Goal: Task Accomplishment & Management: Manage account settings

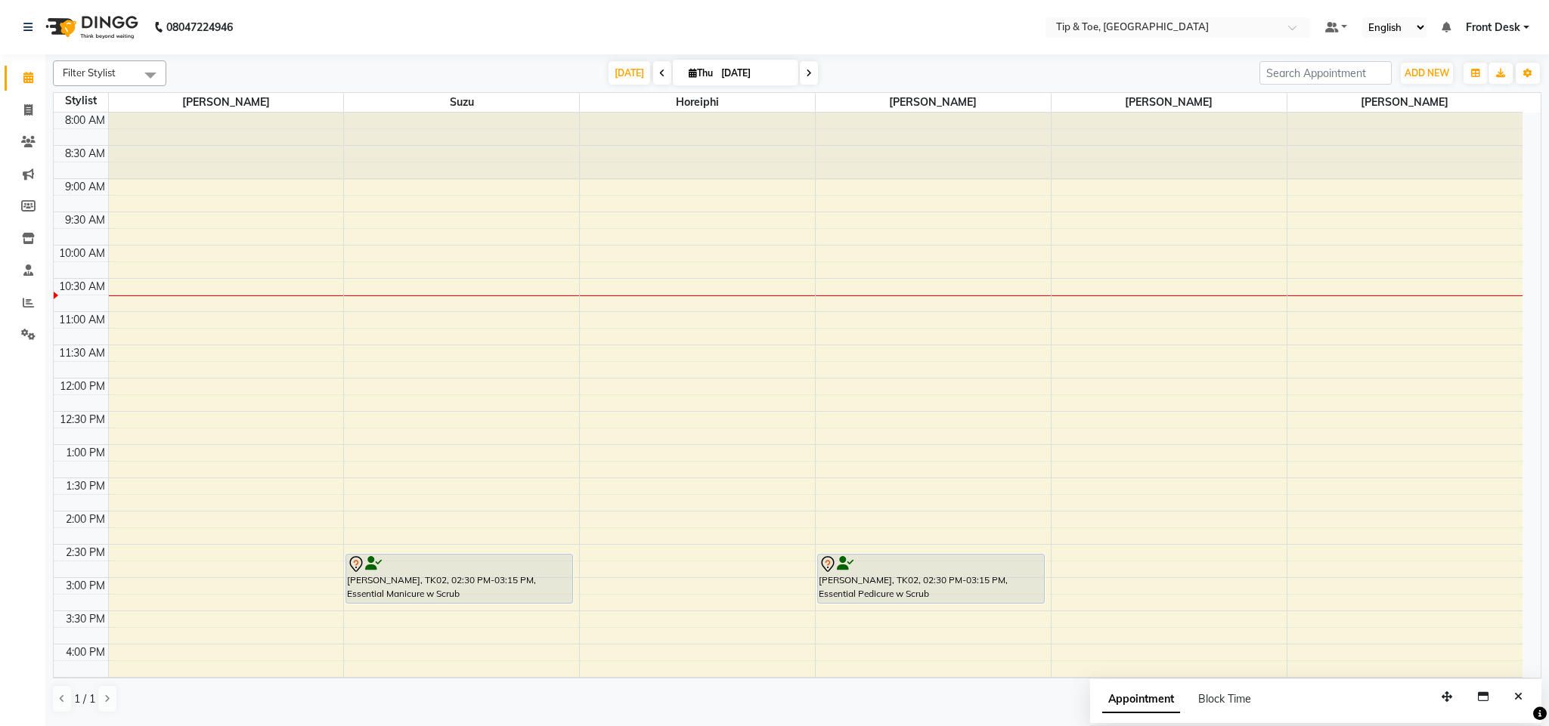
click at [732, 75] on input "[DATE]" at bounding box center [755, 73] width 76 height 23
select select "9"
select select "2025"
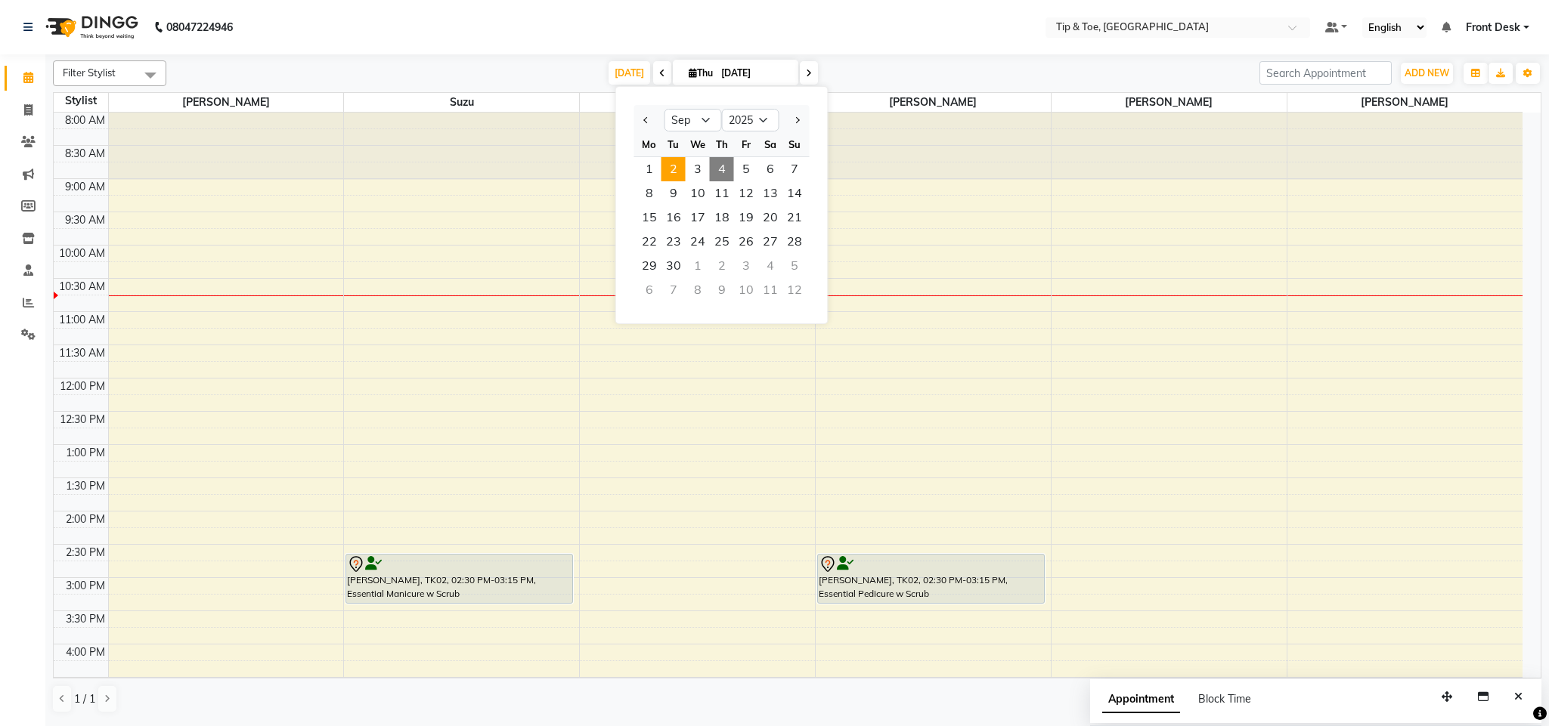
click at [674, 166] on span "2" at bounding box center [673, 169] width 24 height 24
type input "02-09-2025"
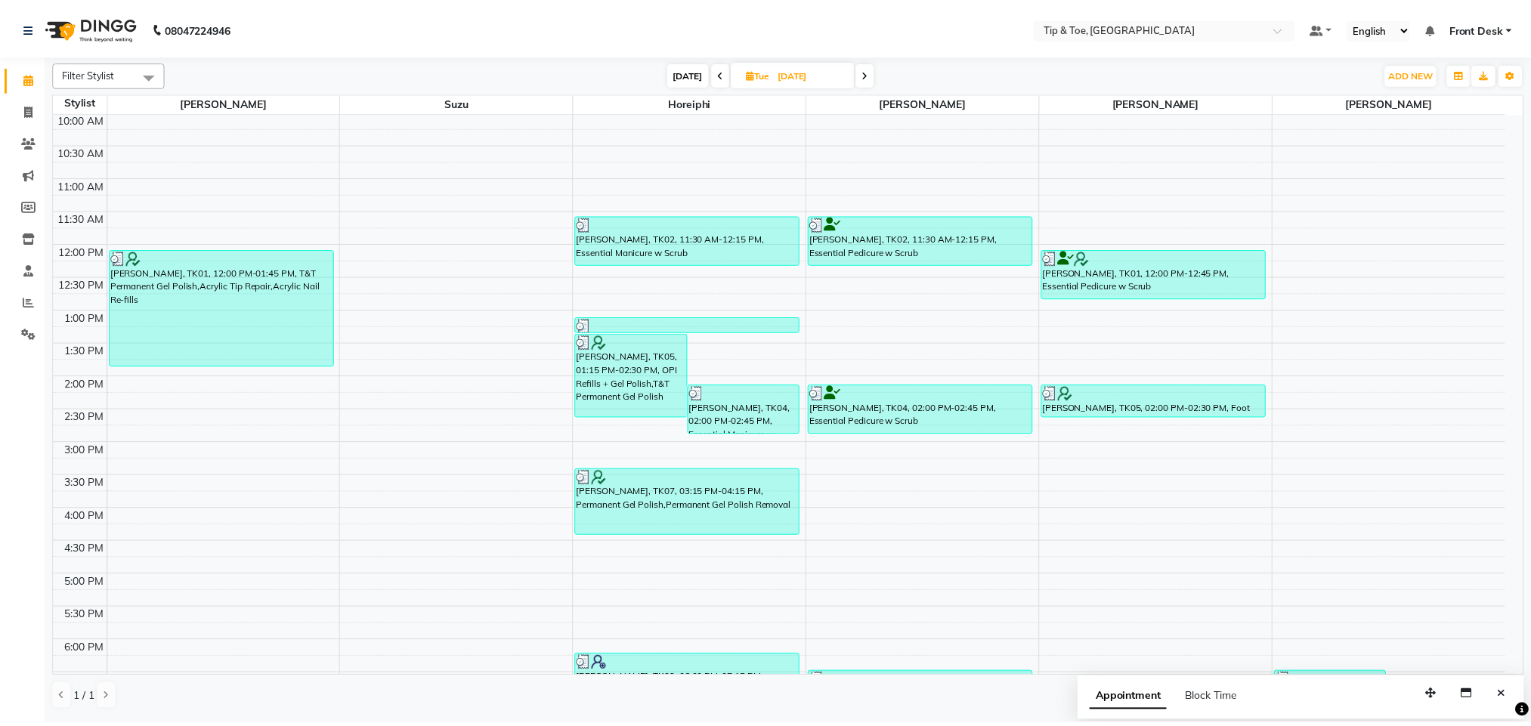
scroll to position [107, 0]
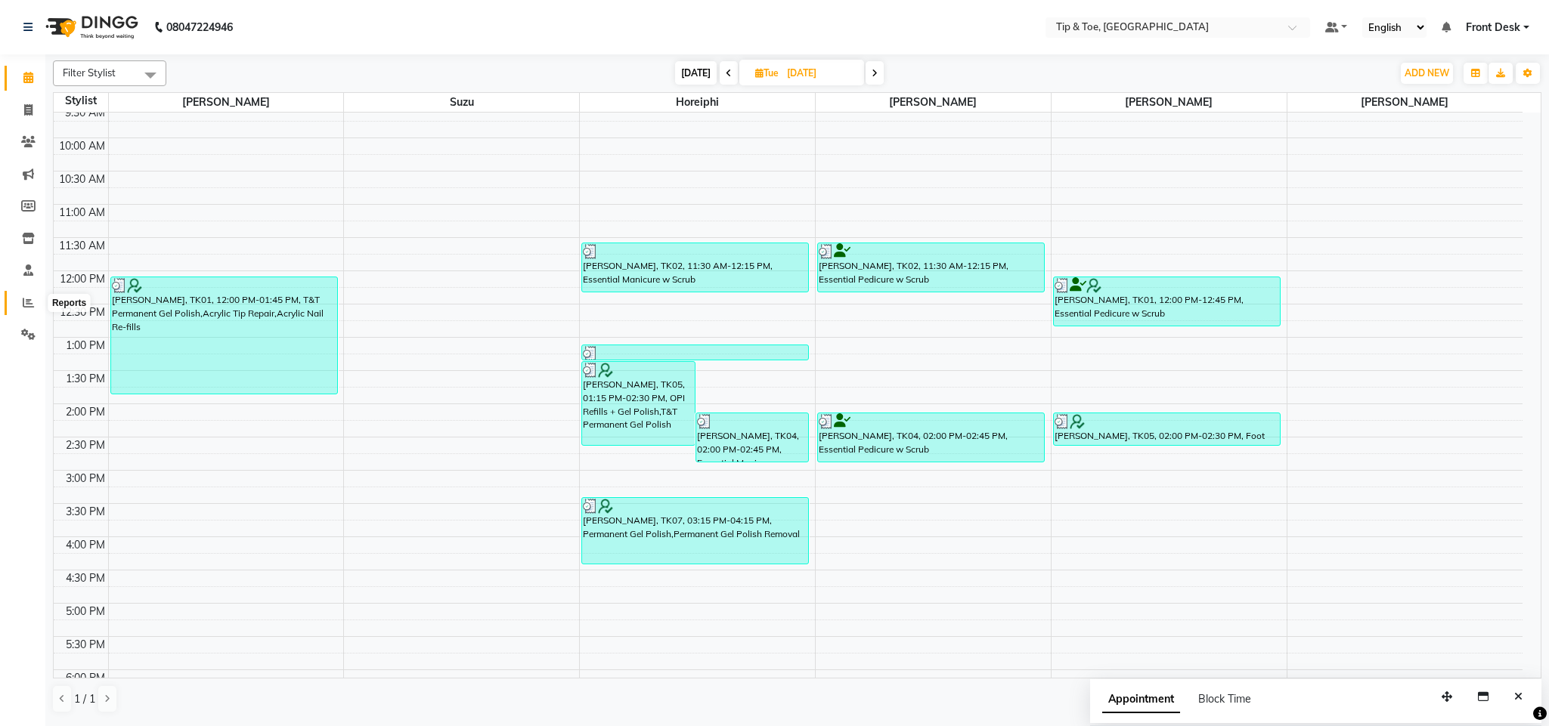
click at [35, 299] on span at bounding box center [28, 303] width 26 height 17
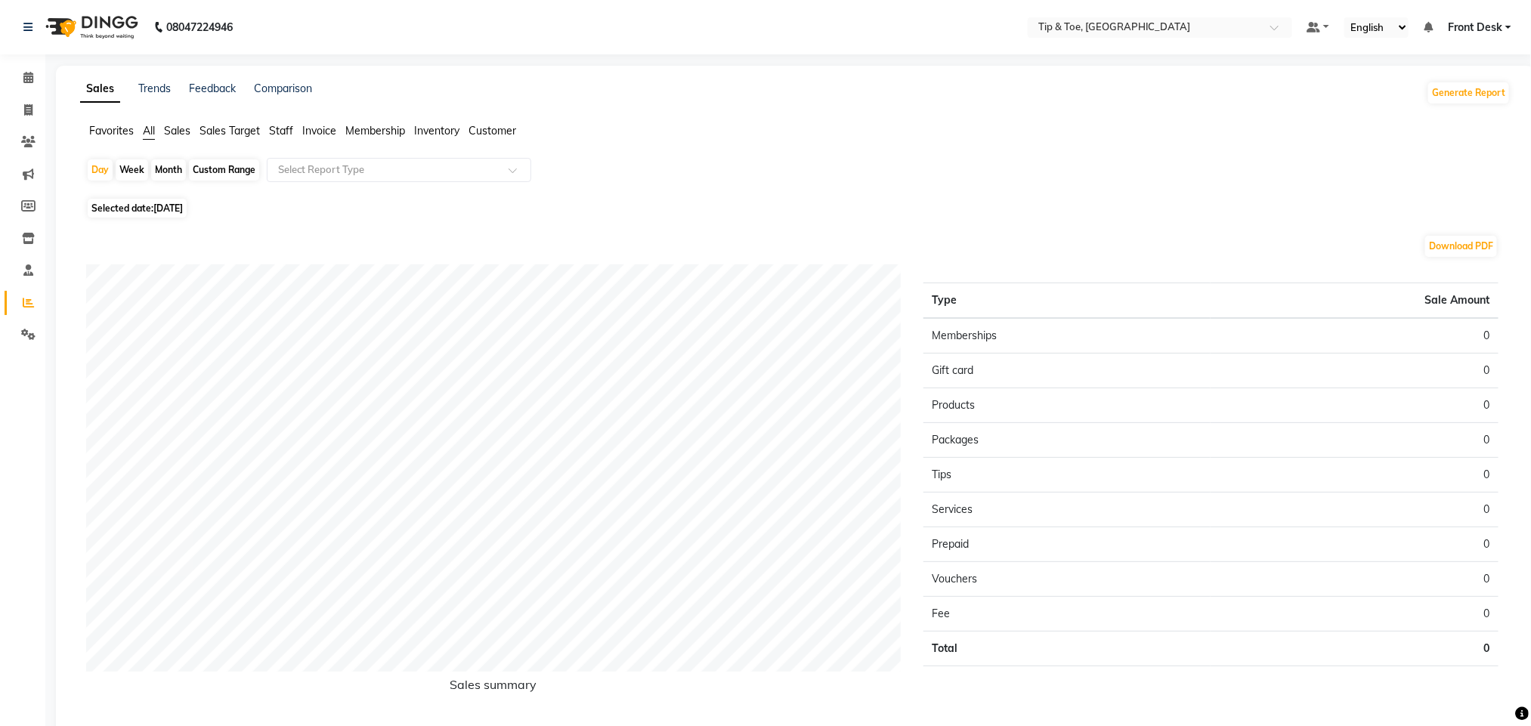
click at [281, 132] on span "Staff" at bounding box center [281, 131] width 24 height 14
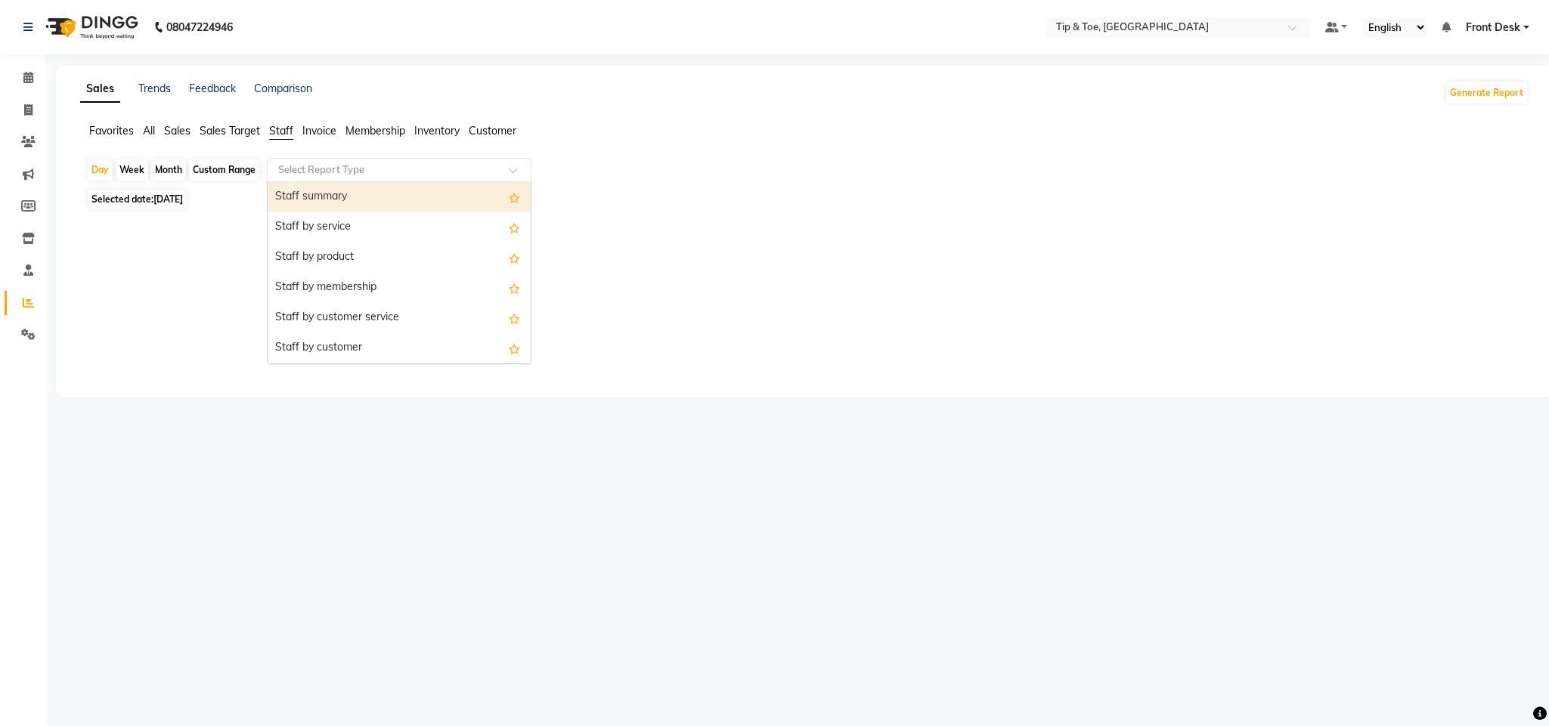
click at [336, 168] on input "text" at bounding box center [384, 170] width 218 height 15
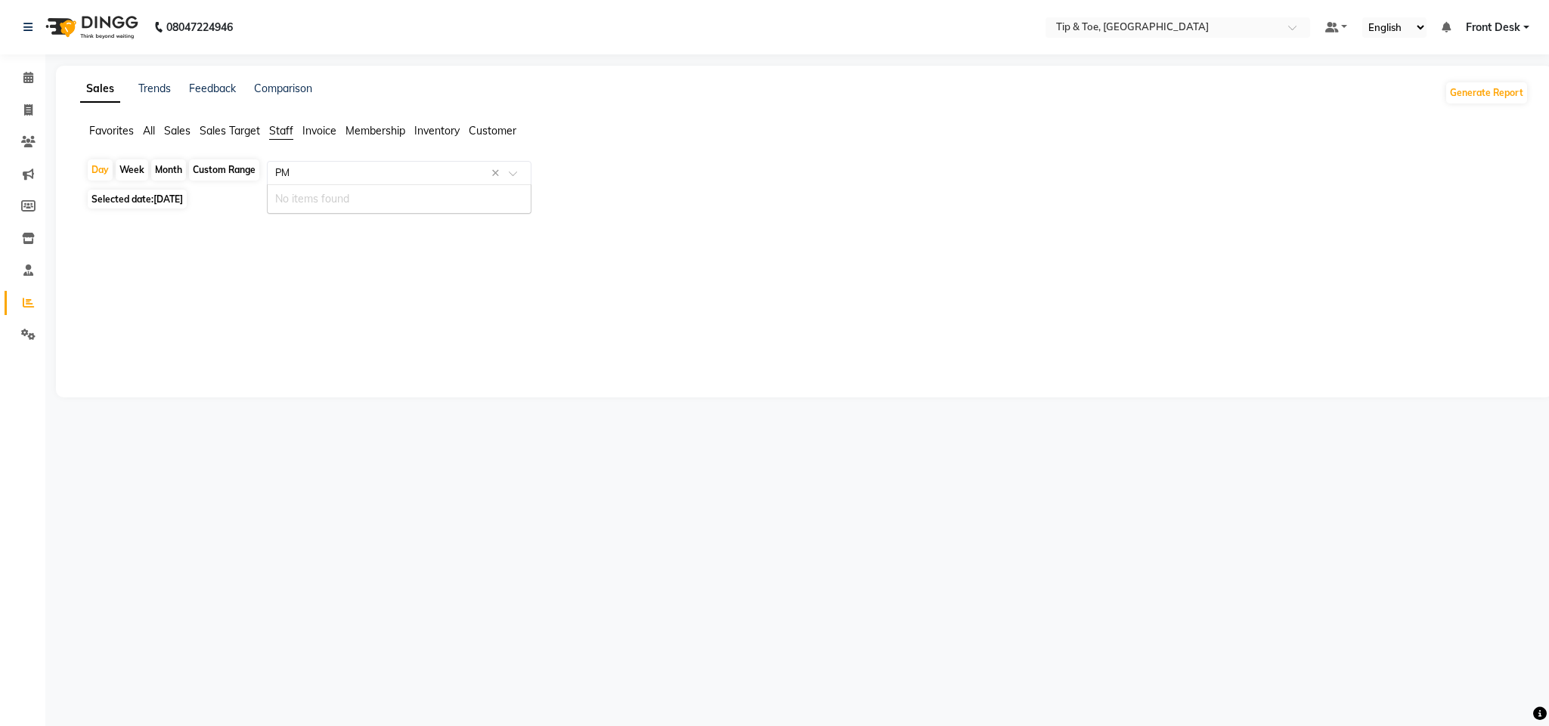
type input "P"
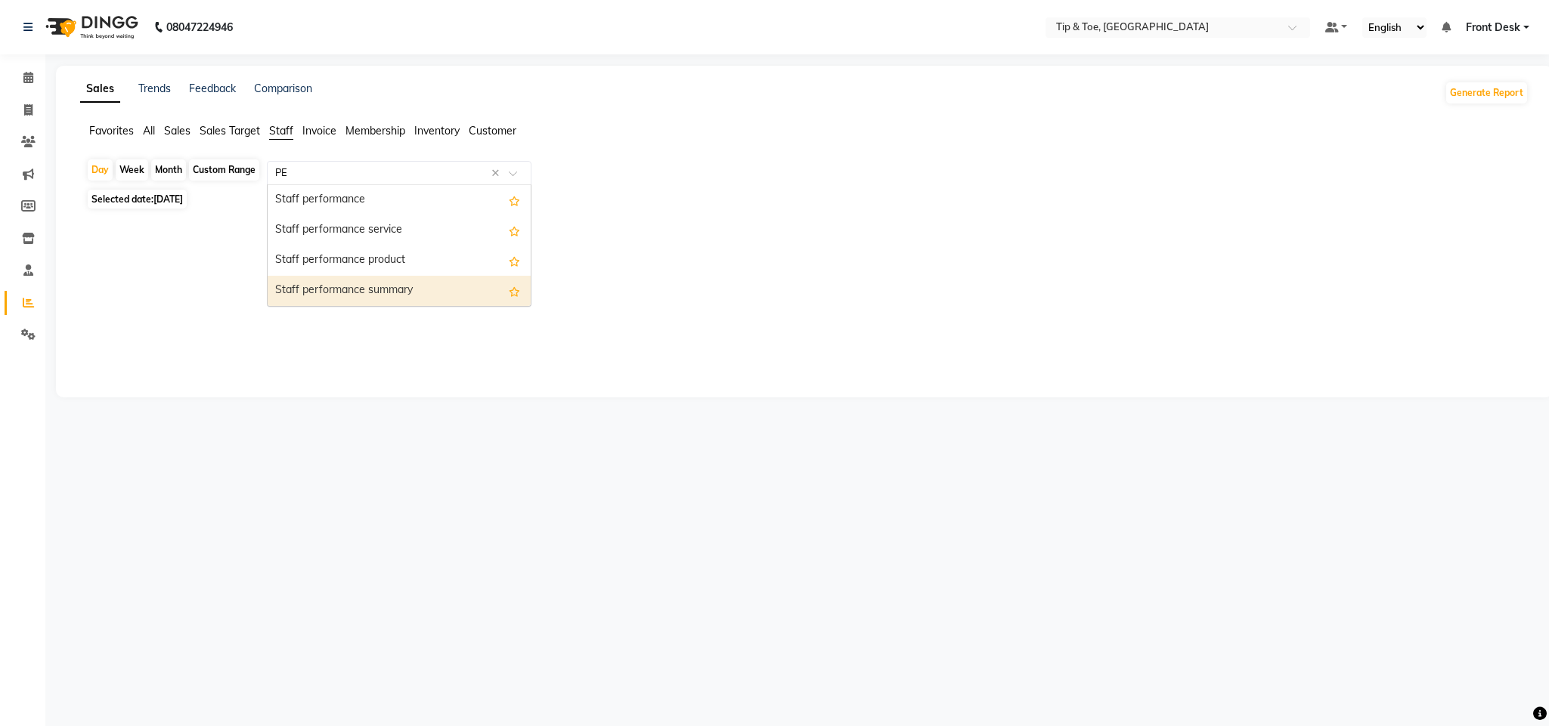
type input "P"
type input "MA"
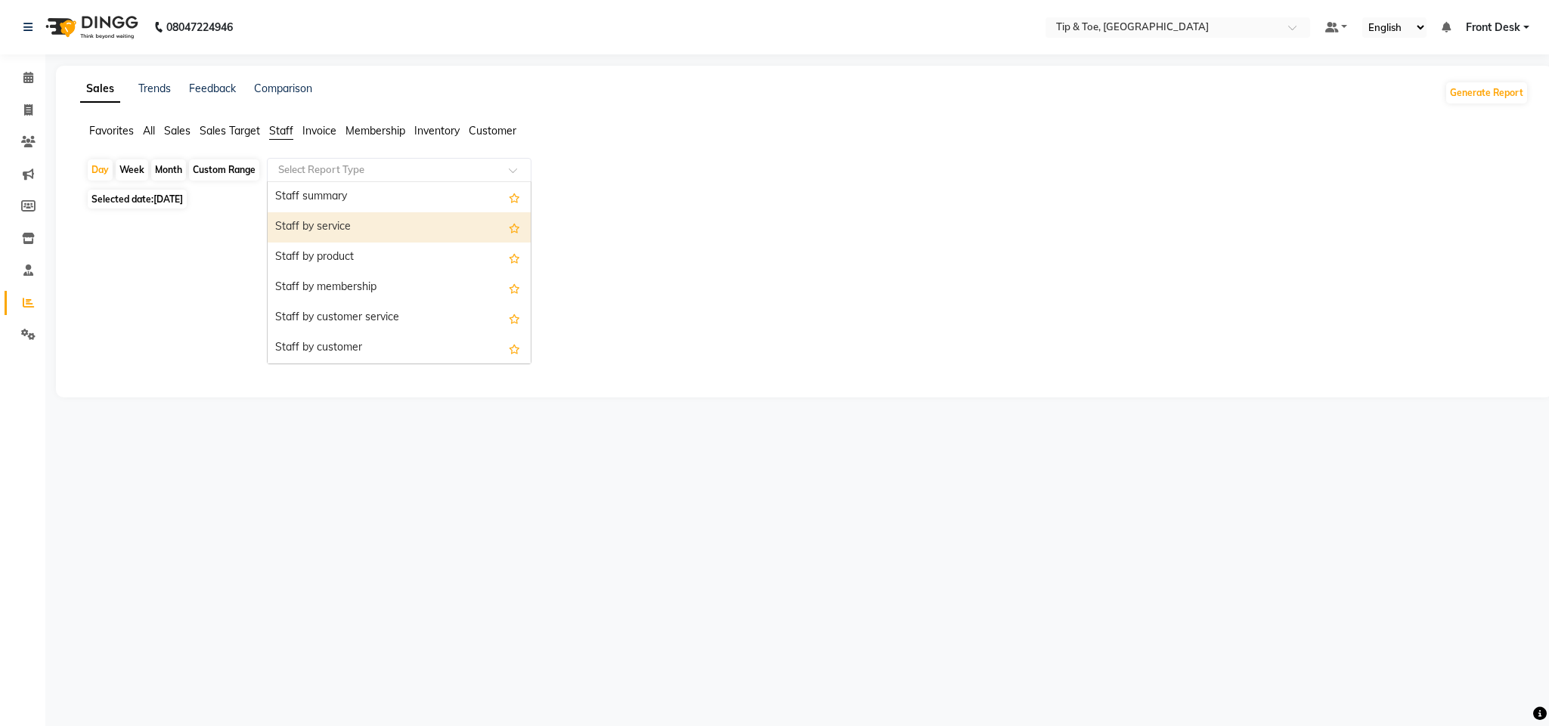
click at [379, 234] on div "Staff by service" at bounding box center [399, 227] width 263 height 30
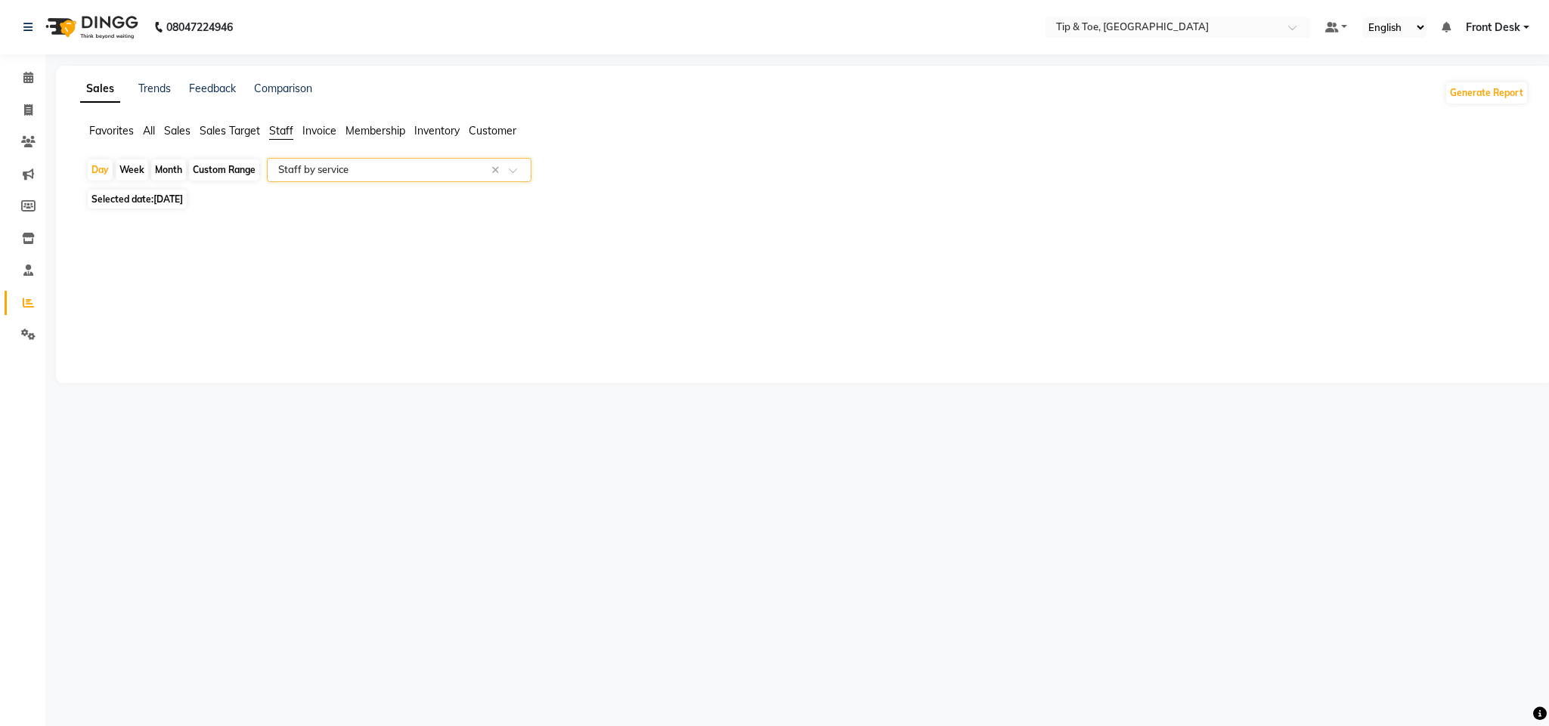
click at [164, 171] on div "Month" at bounding box center [168, 169] width 35 height 21
select select "9"
select select "2025"
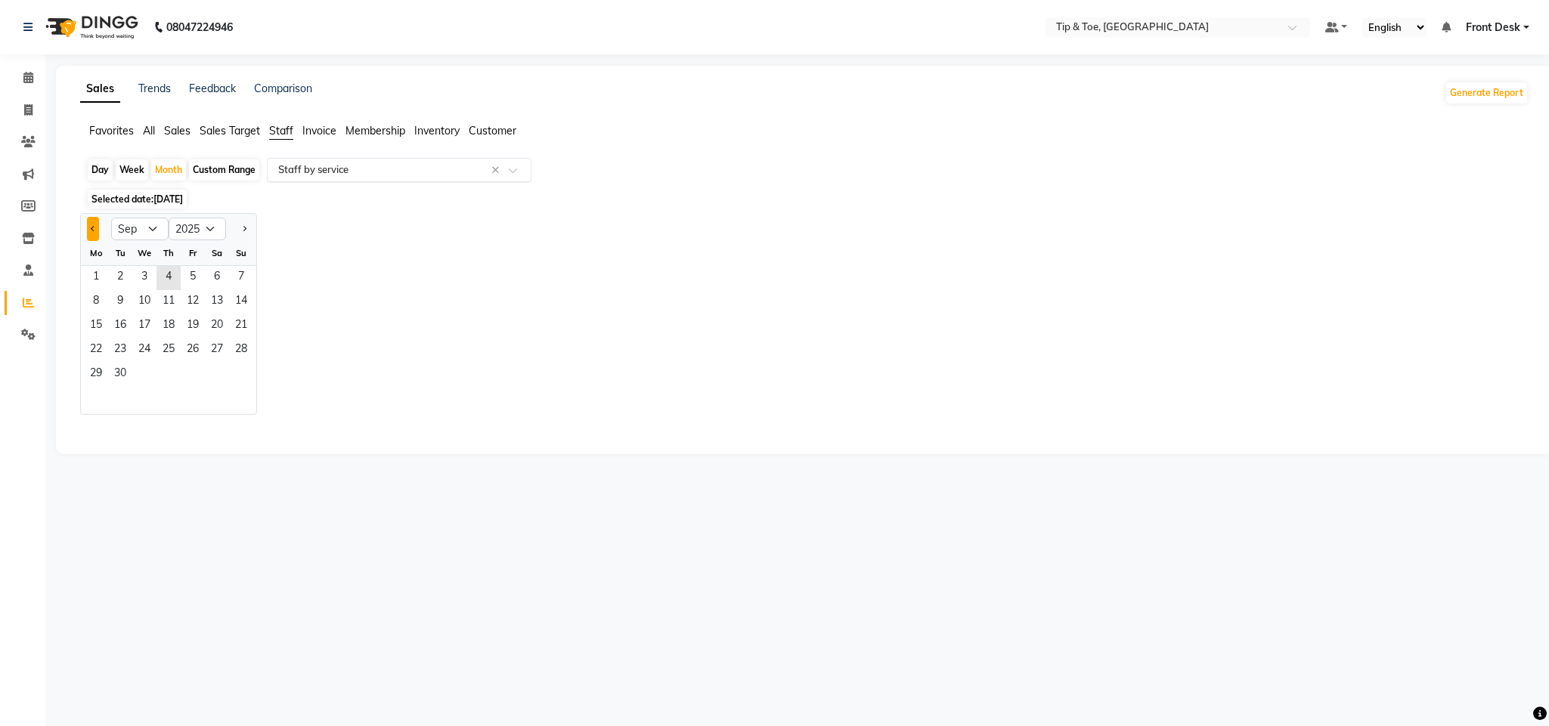
click at [89, 229] on button "Previous month" at bounding box center [93, 229] width 12 height 24
select select "8"
click at [193, 275] on span "1" at bounding box center [193, 278] width 24 height 24
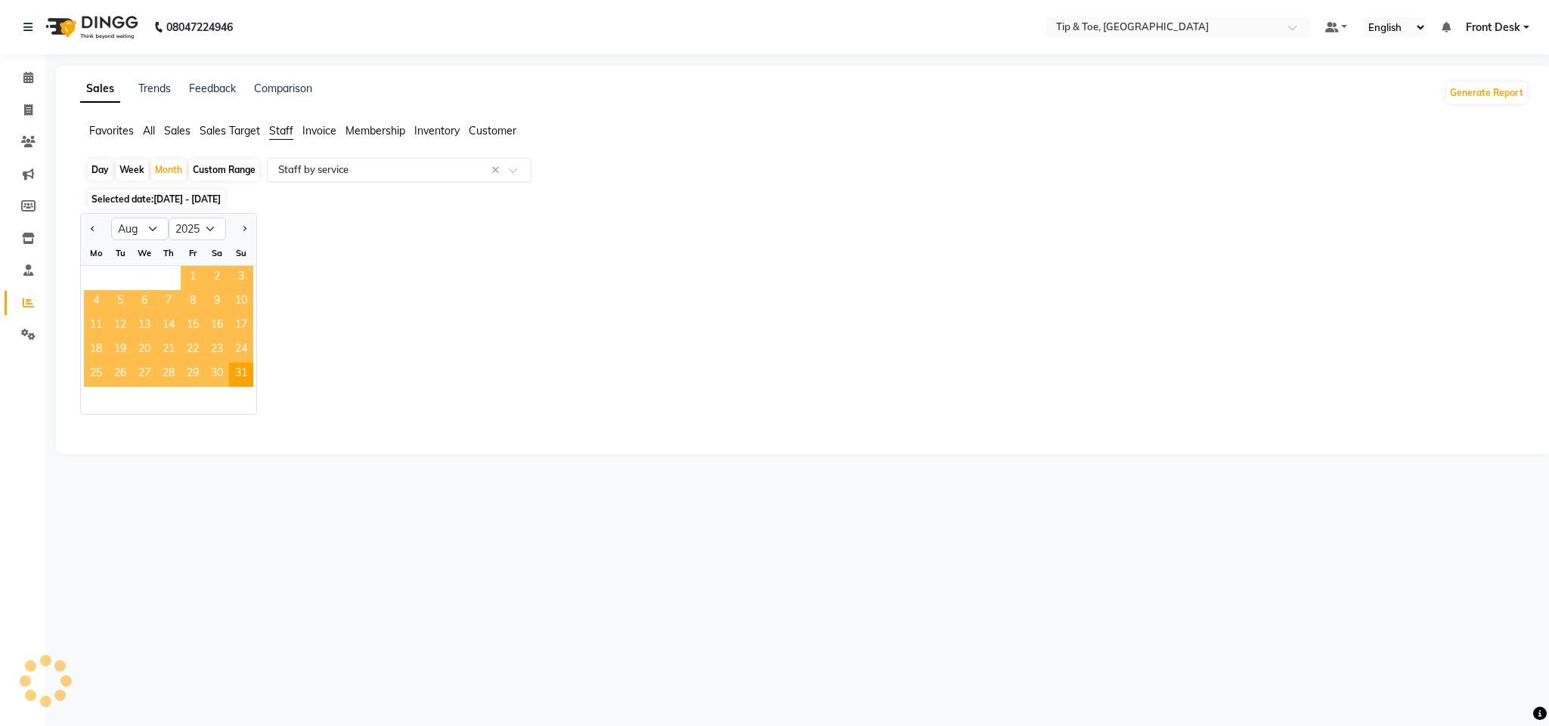
select select "full_report"
select select "csv"
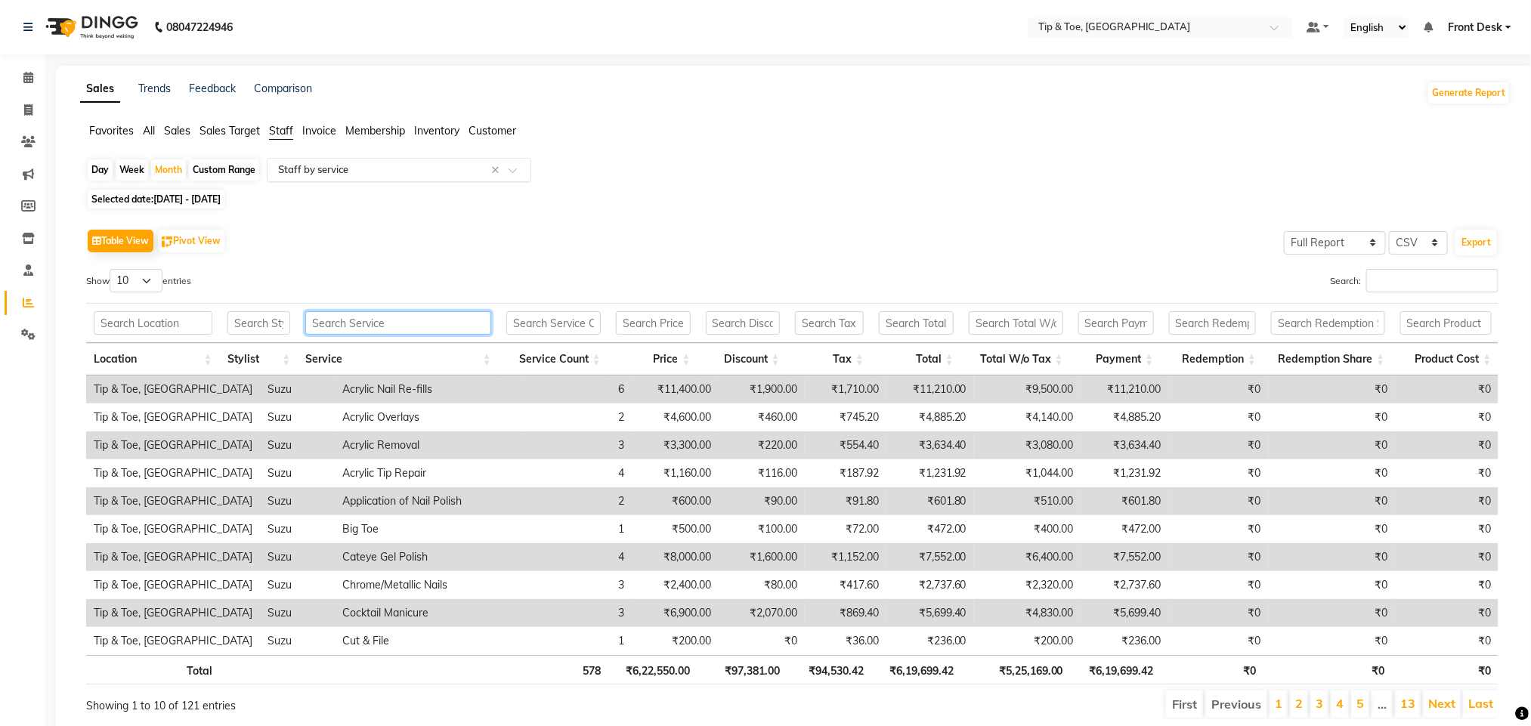
click at [454, 324] on input "text" at bounding box center [398, 322] width 186 height 23
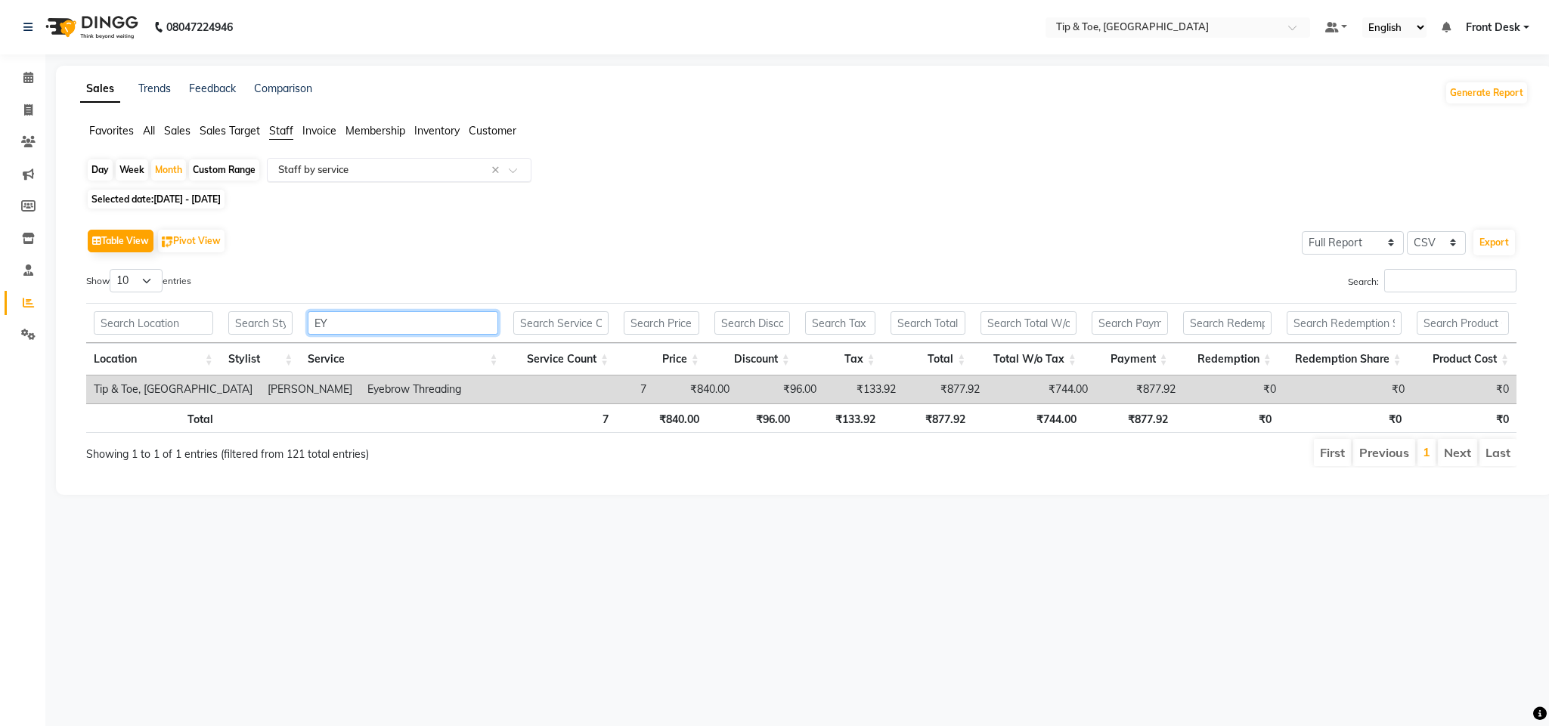
type input "E"
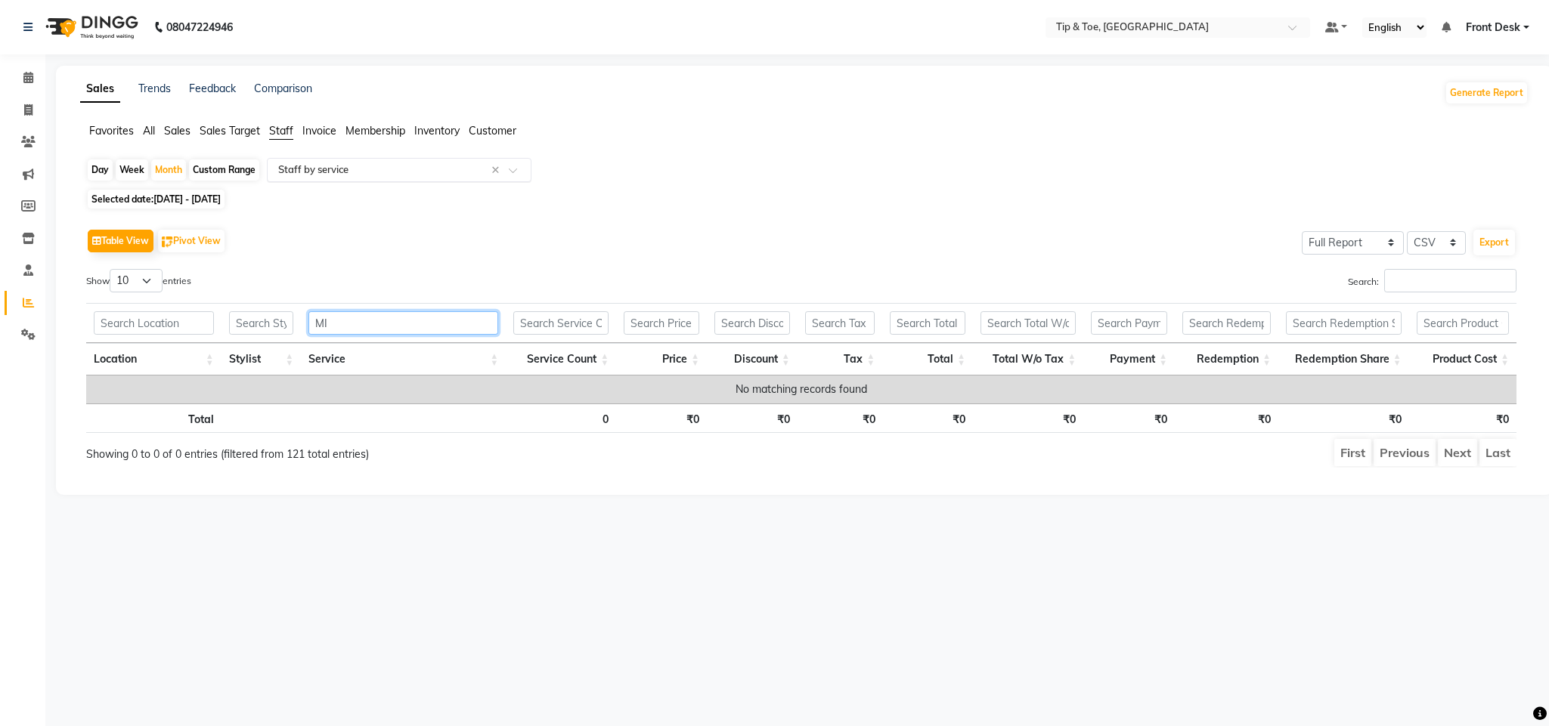
type input "M"
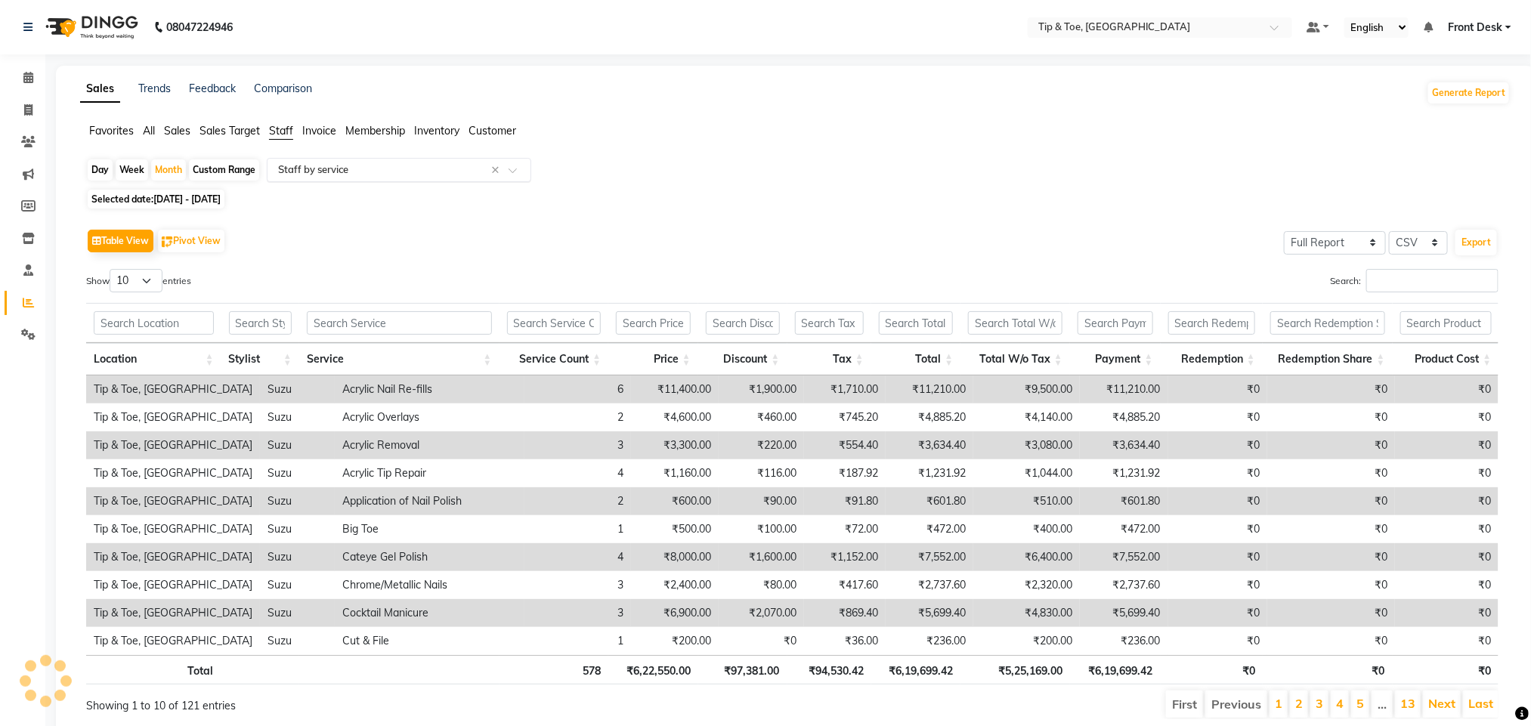
click at [184, 196] on span "01-08-2025 - 31-08-2025" at bounding box center [186, 198] width 67 height 11
select select "8"
select select "2025"
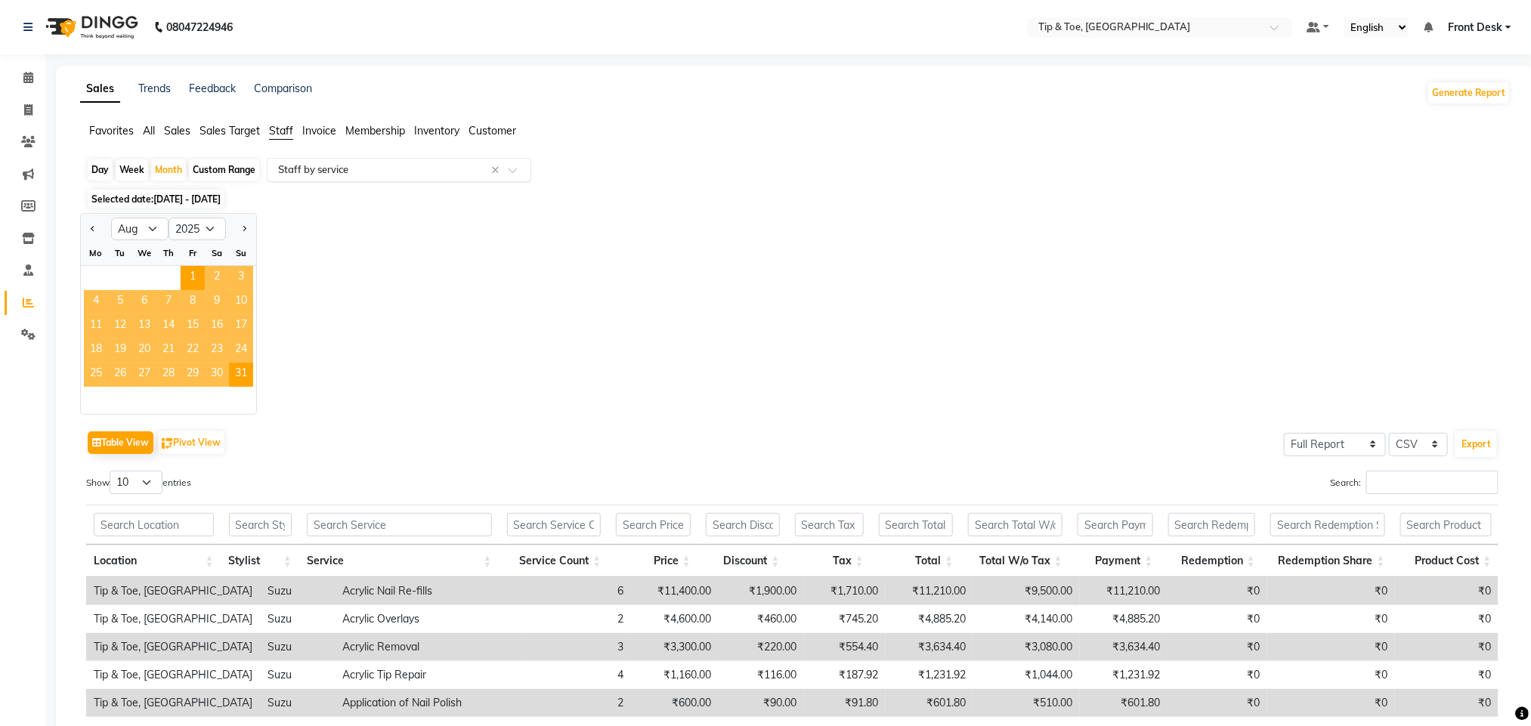
click at [220, 277] on span "2" at bounding box center [217, 278] width 24 height 24
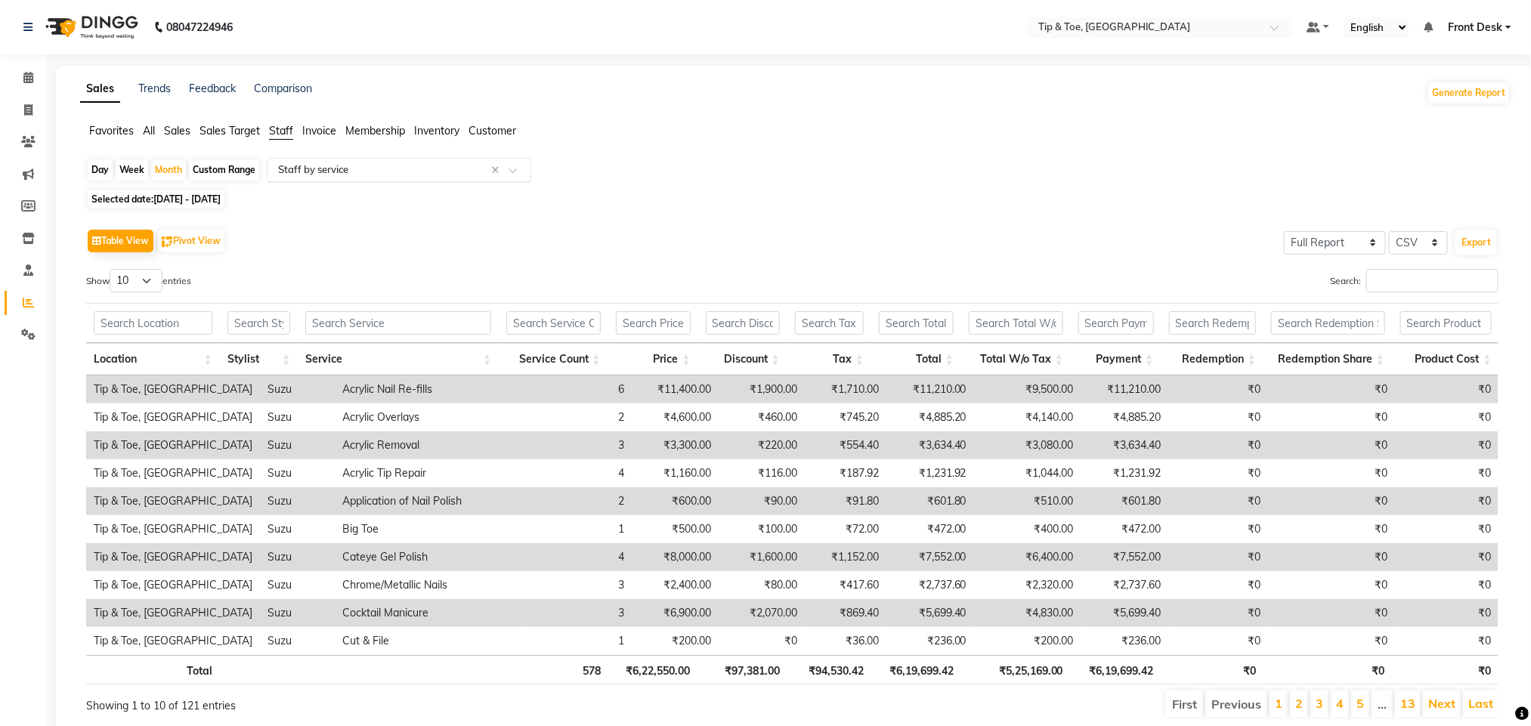
click at [221, 197] on span "01-08-2025 - 31-08-2025" at bounding box center [186, 198] width 67 height 11
select select "8"
select select "2025"
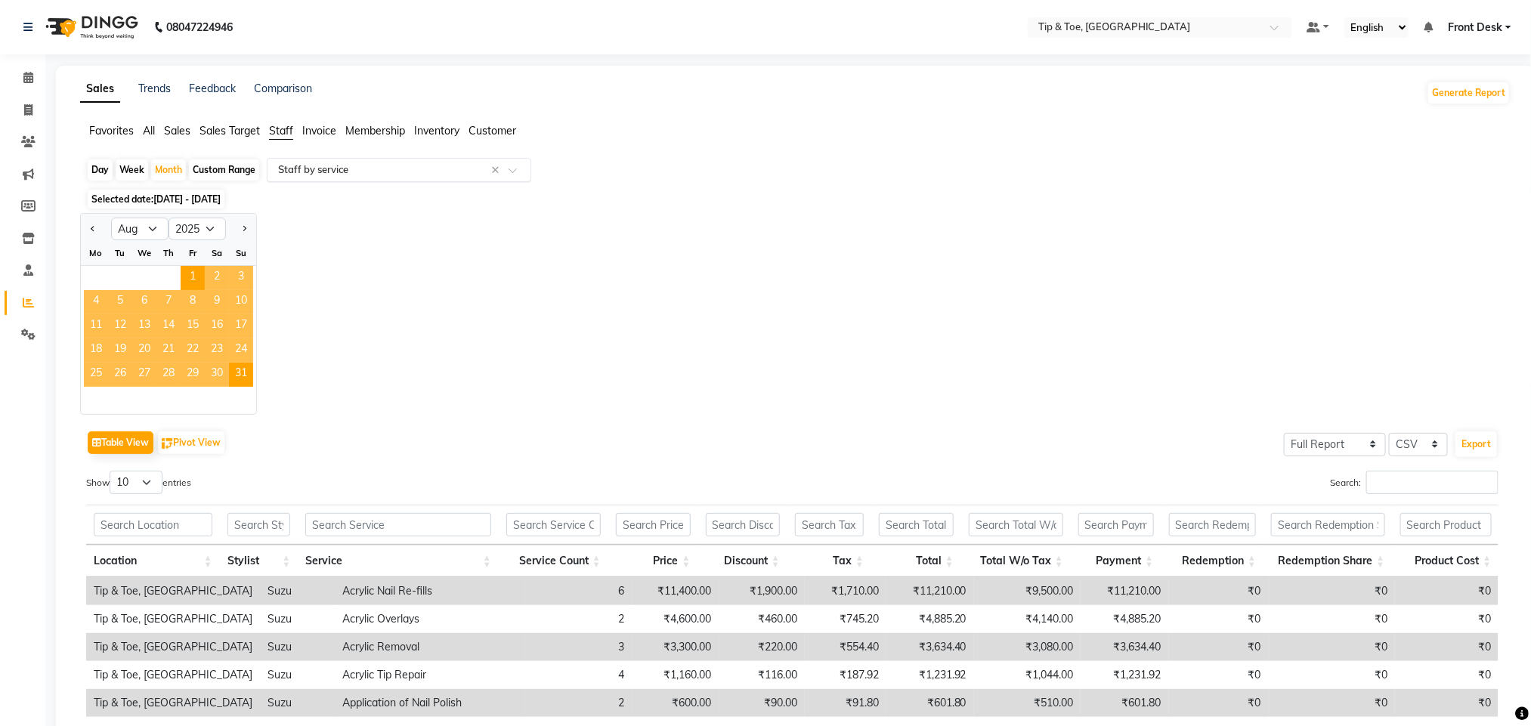
click at [216, 275] on span "2" at bounding box center [217, 278] width 24 height 24
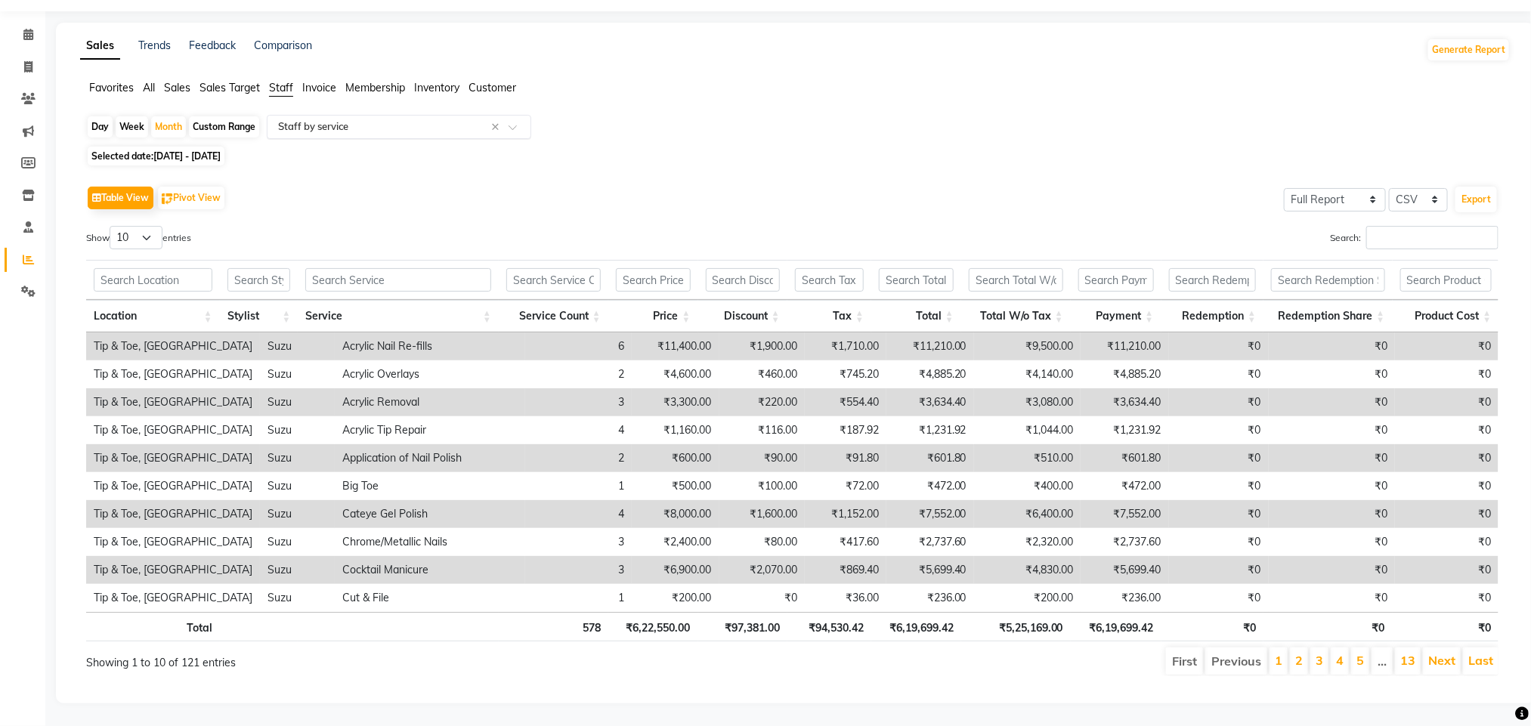
scroll to position [64, 0]
click at [121, 147] on span "Selected date: 01-08-2025 - 31-08-2025" at bounding box center [156, 156] width 137 height 19
select select "8"
select select "2025"
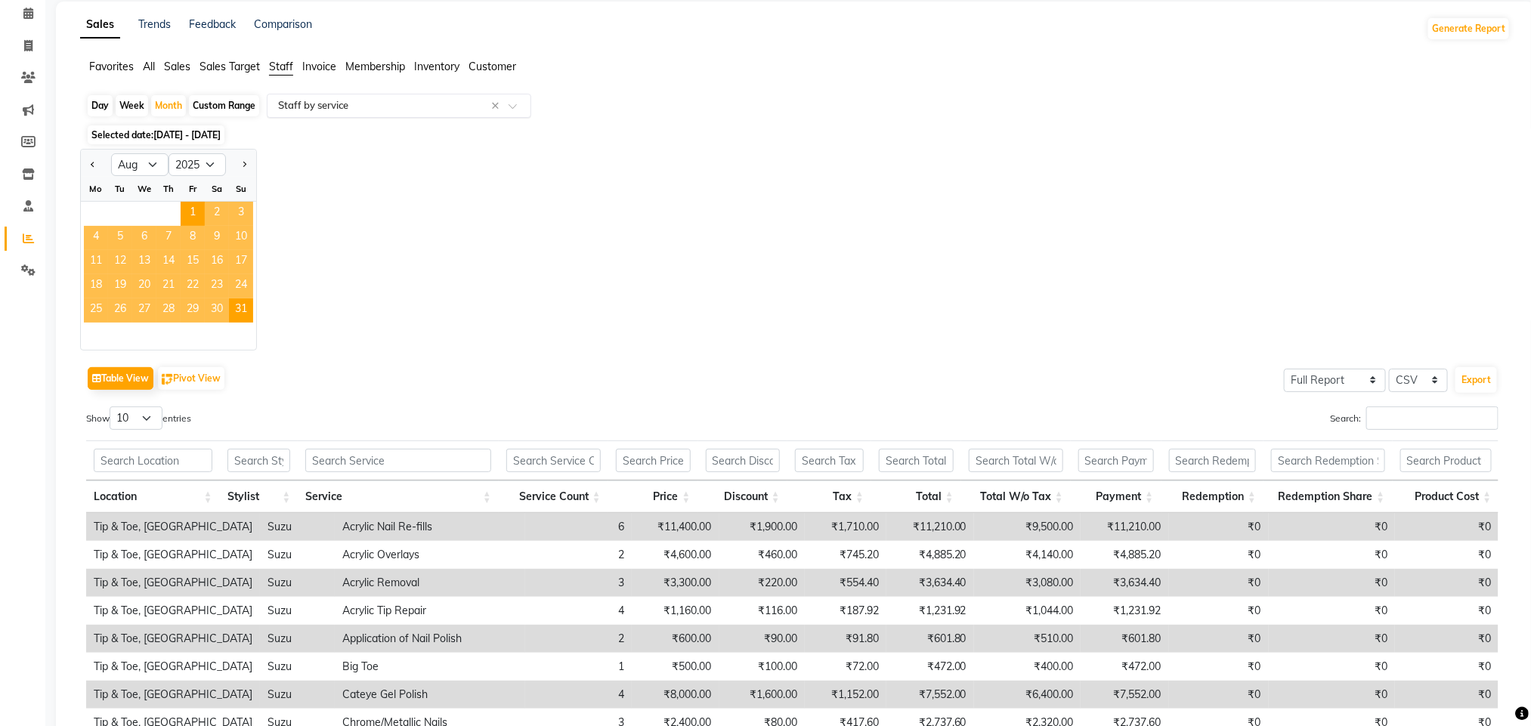
click at [214, 213] on span "2" at bounding box center [217, 214] width 24 height 24
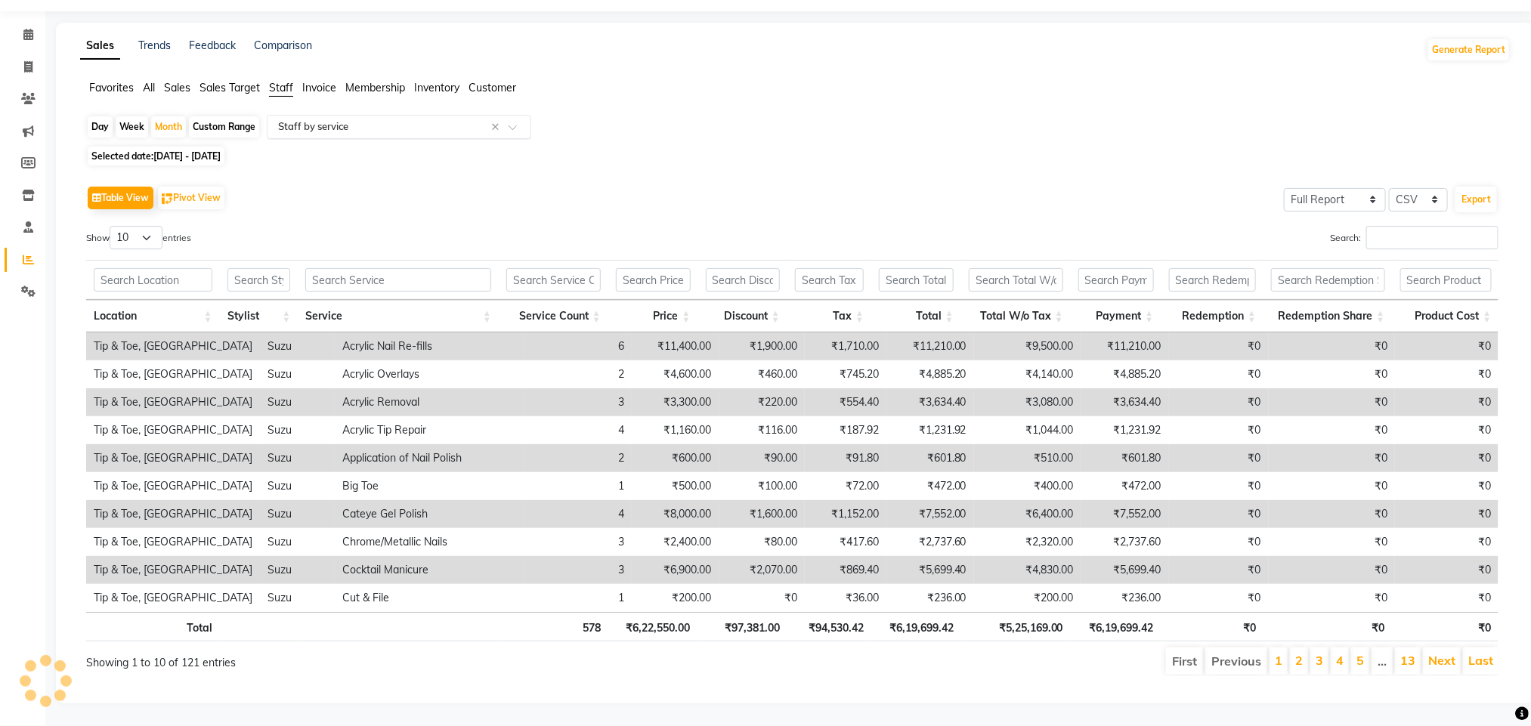
scroll to position [0, 0]
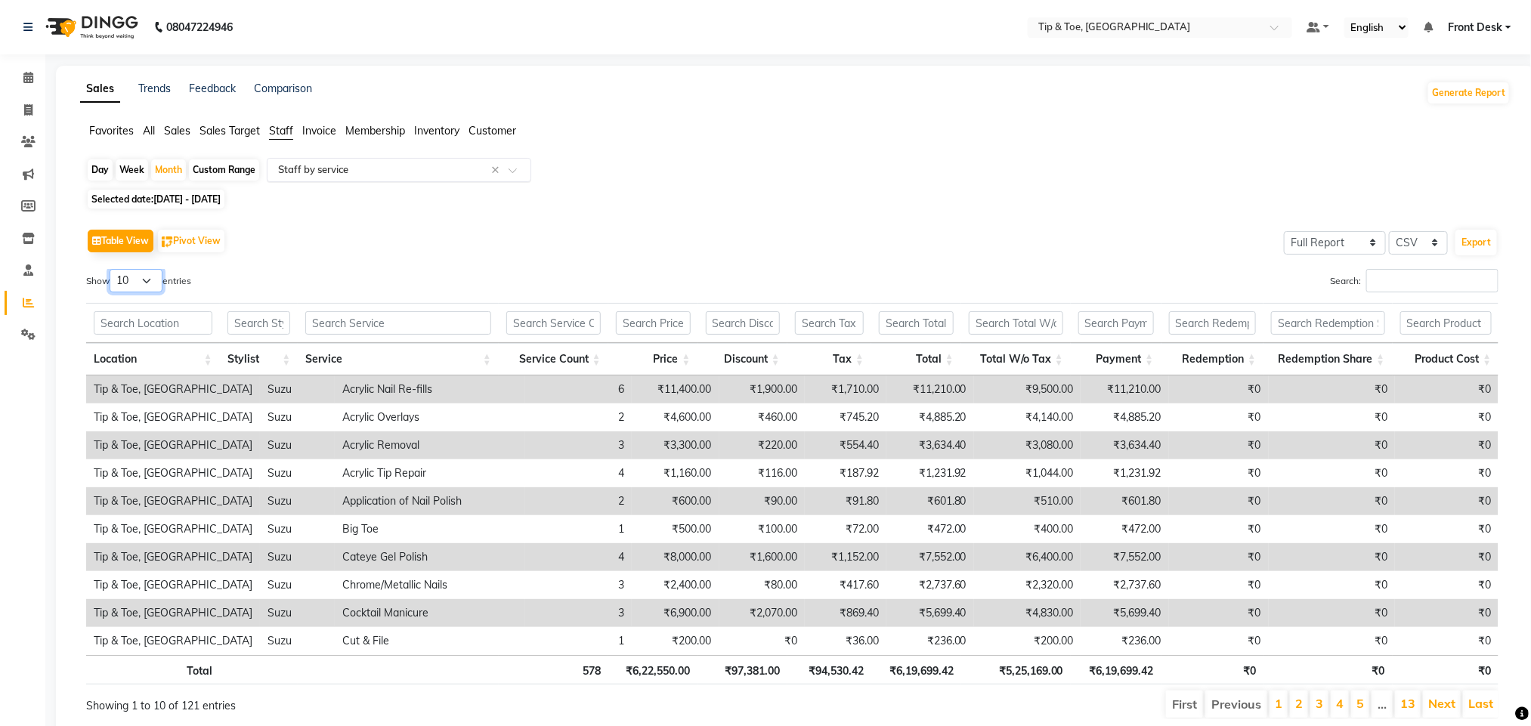
click at [154, 282] on select "10 25 50 100" at bounding box center [136, 280] width 53 height 23
click at [112, 270] on select "10 25 50 100" at bounding box center [136, 280] width 53 height 23
click at [248, 264] on div "Table View Pivot View Select Full Report Filtered Report Select CSV PDF Export …" at bounding box center [792, 472] width 1413 height 494
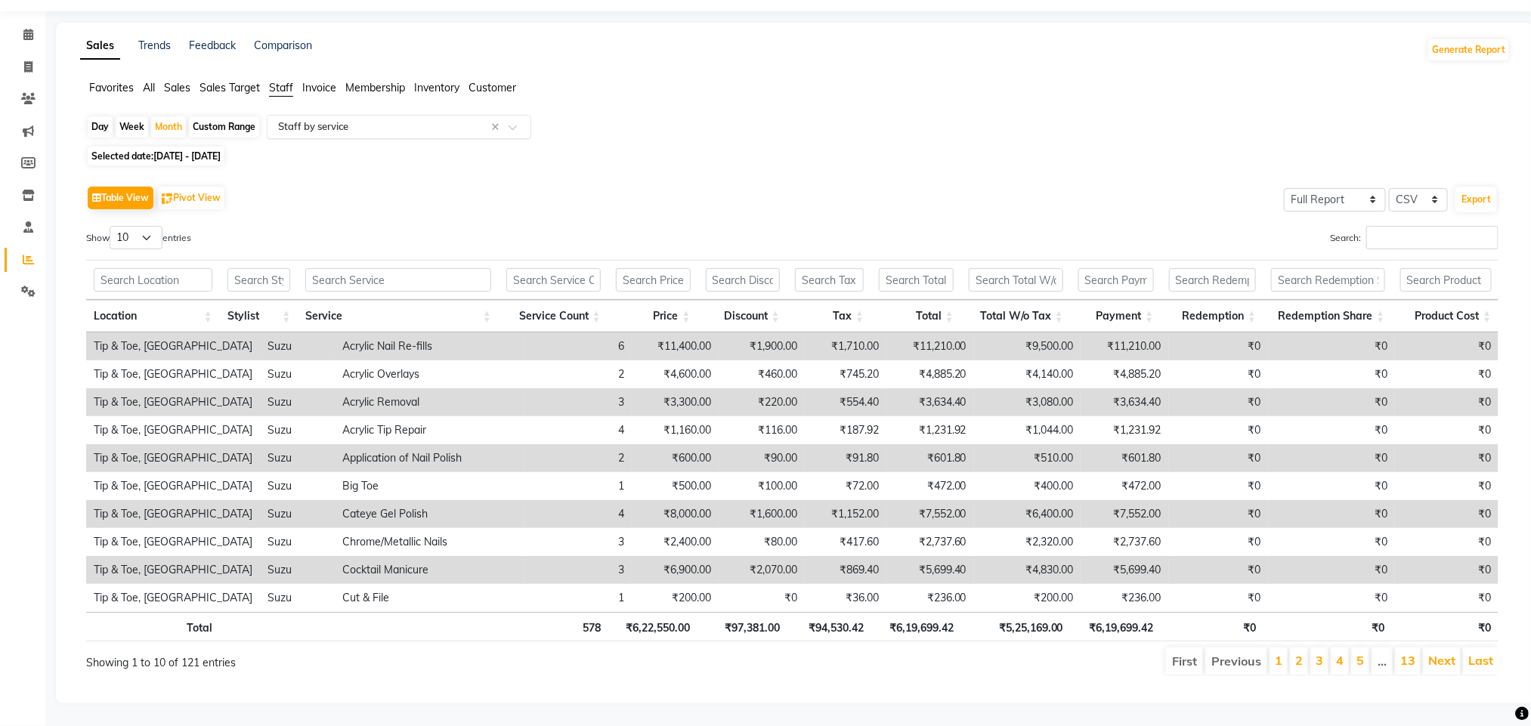
scroll to position [48, 0]
click at [1290, 658] on li "2" at bounding box center [1299, 661] width 18 height 27
click at [1443, 661] on link "Next" at bounding box center [1441, 660] width 27 height 15
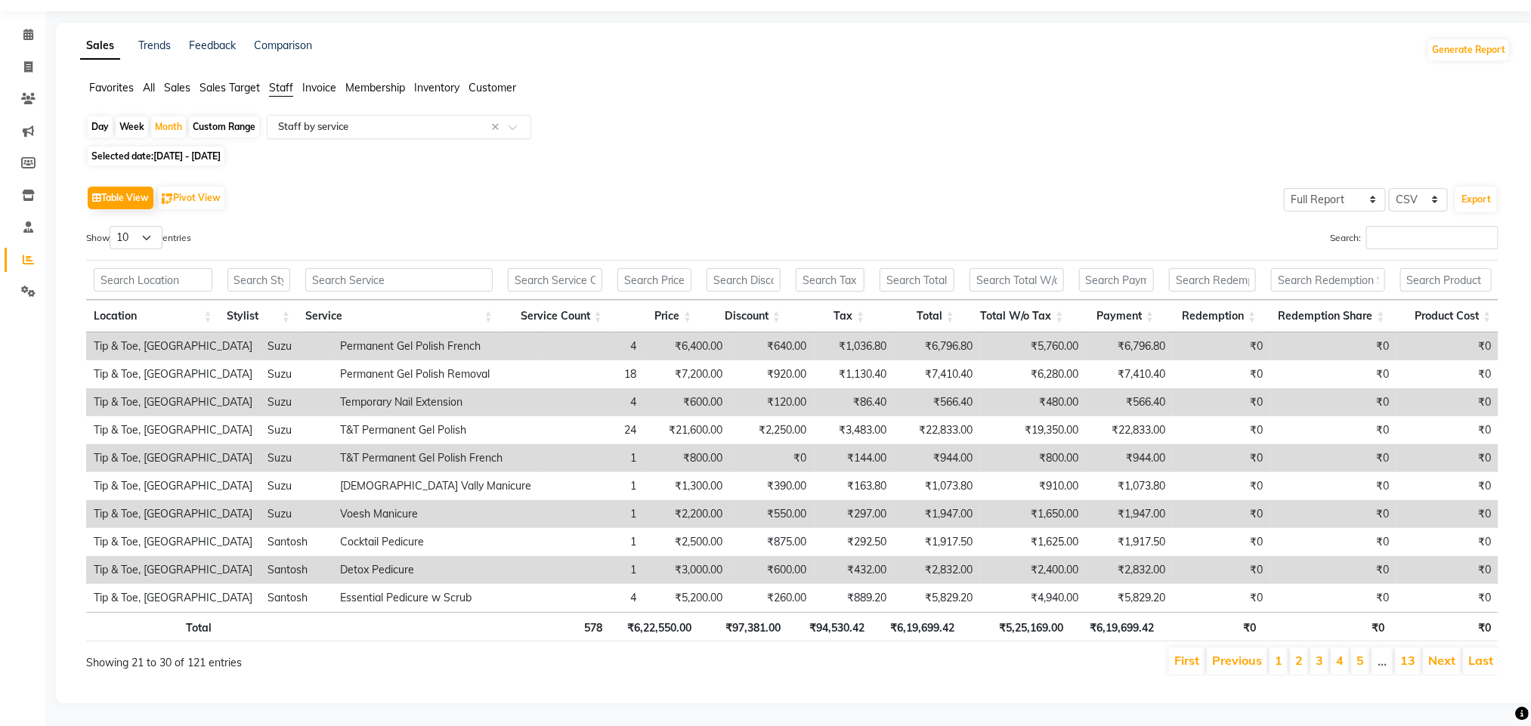
click at [1443, 661] on link "Next" at bounding box center [1441, 660] width 27 height 15
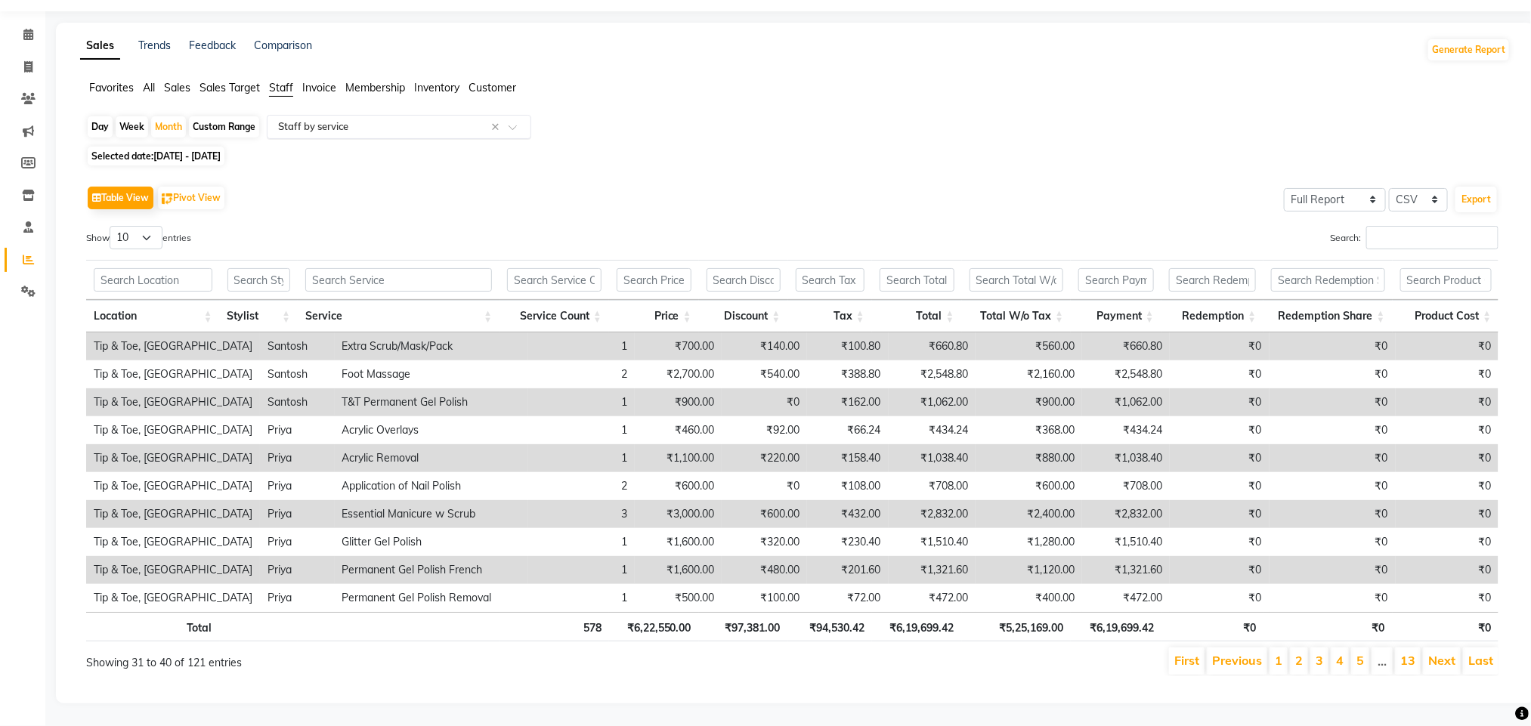
click at [98, 125] on div "Day" at bounding box center [100, 126] width 25 height 21
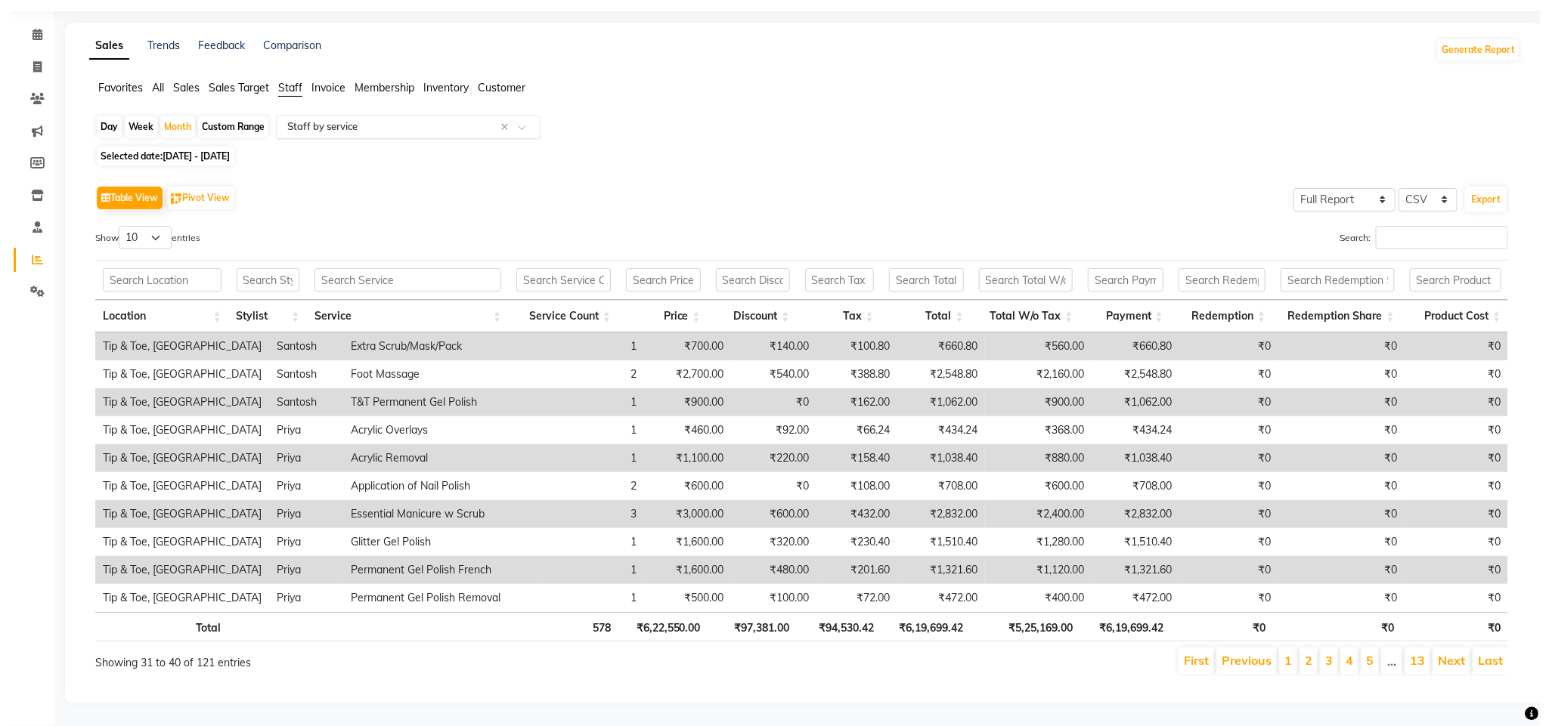
scroll to position [0, 0]
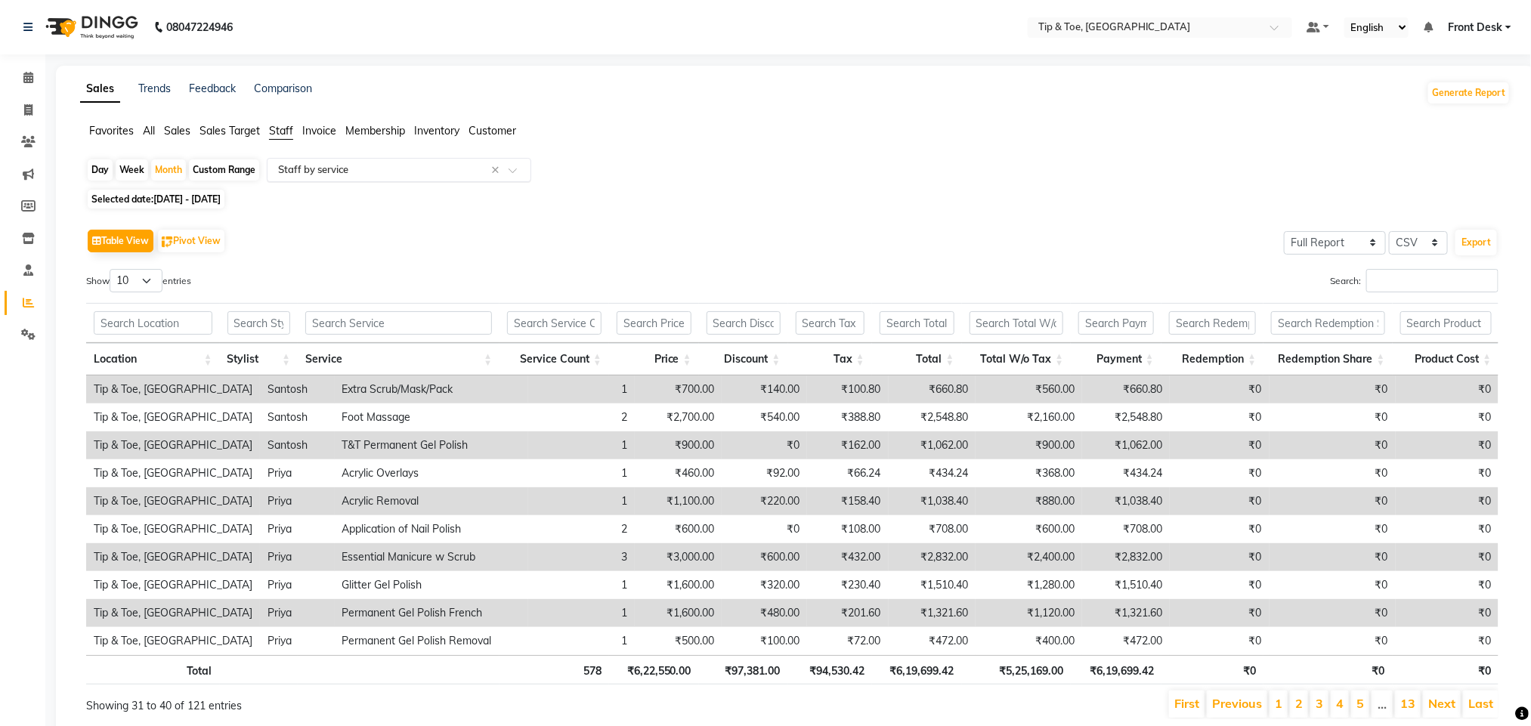
select select "8"
select select "2025"
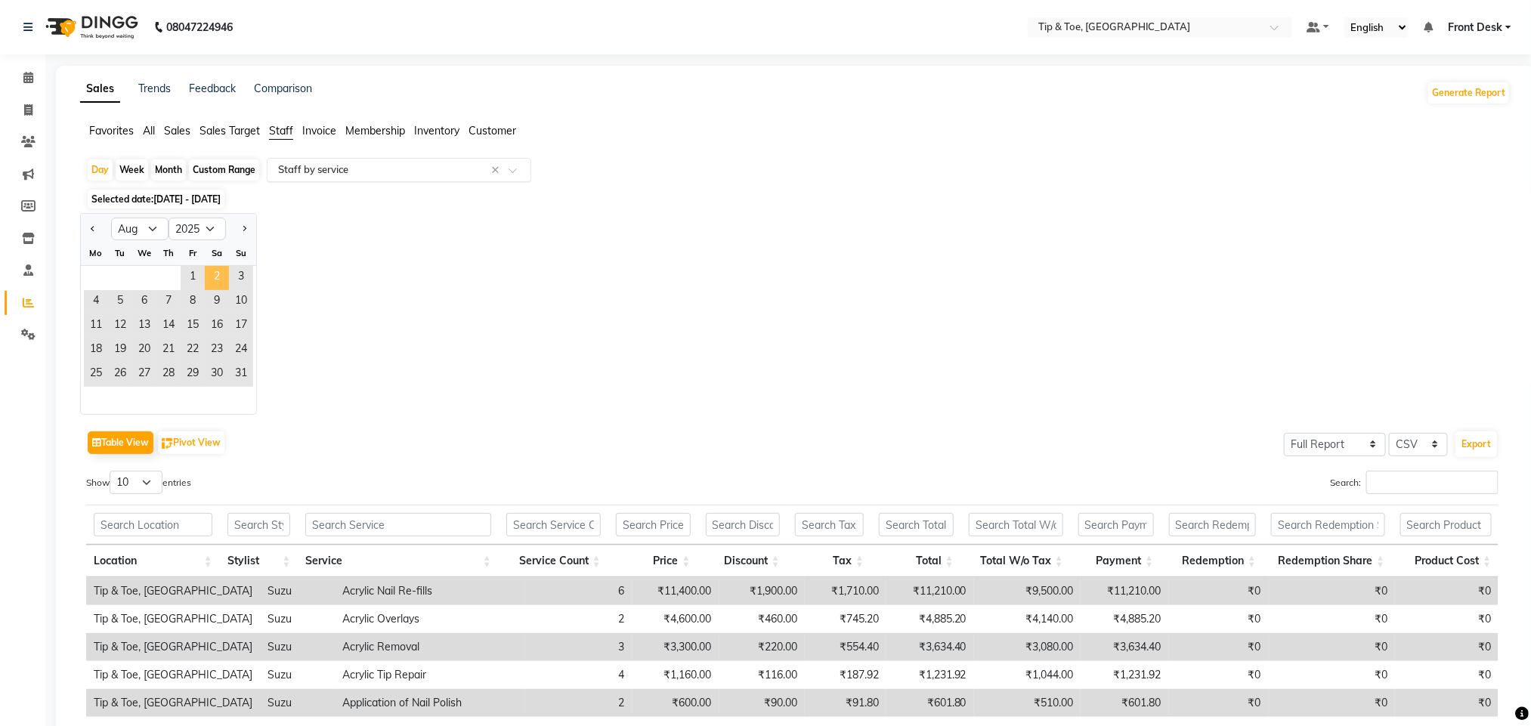
click at [216, 284] on span "2" at bounding box center [217, 278] width 24 height 24
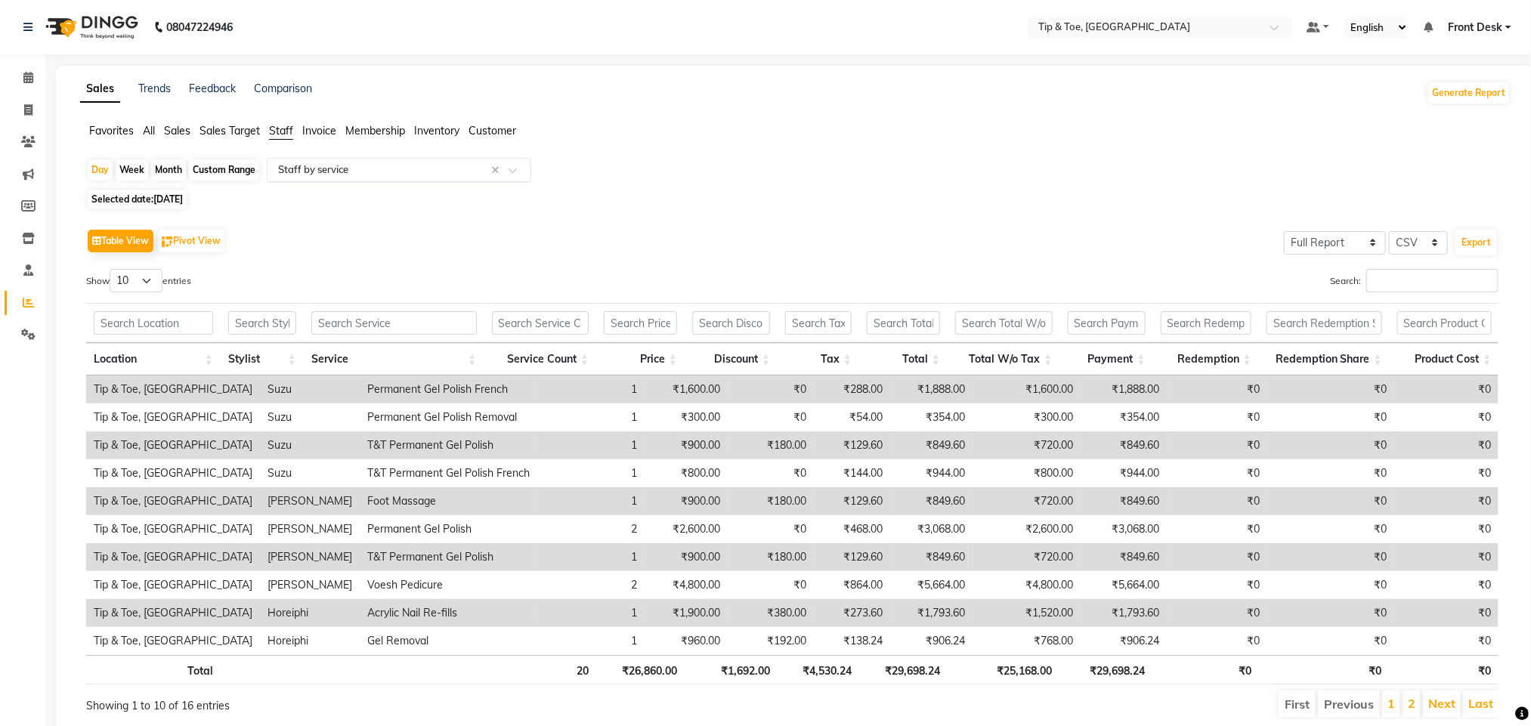
click at [843, 200] on div "Selected date: 02-08-2025" at bounding box center [798, 199] width 1425 height 16
click at [1447, 710] on link "Next" at bounding box center [1441, 703] width 27 height 15
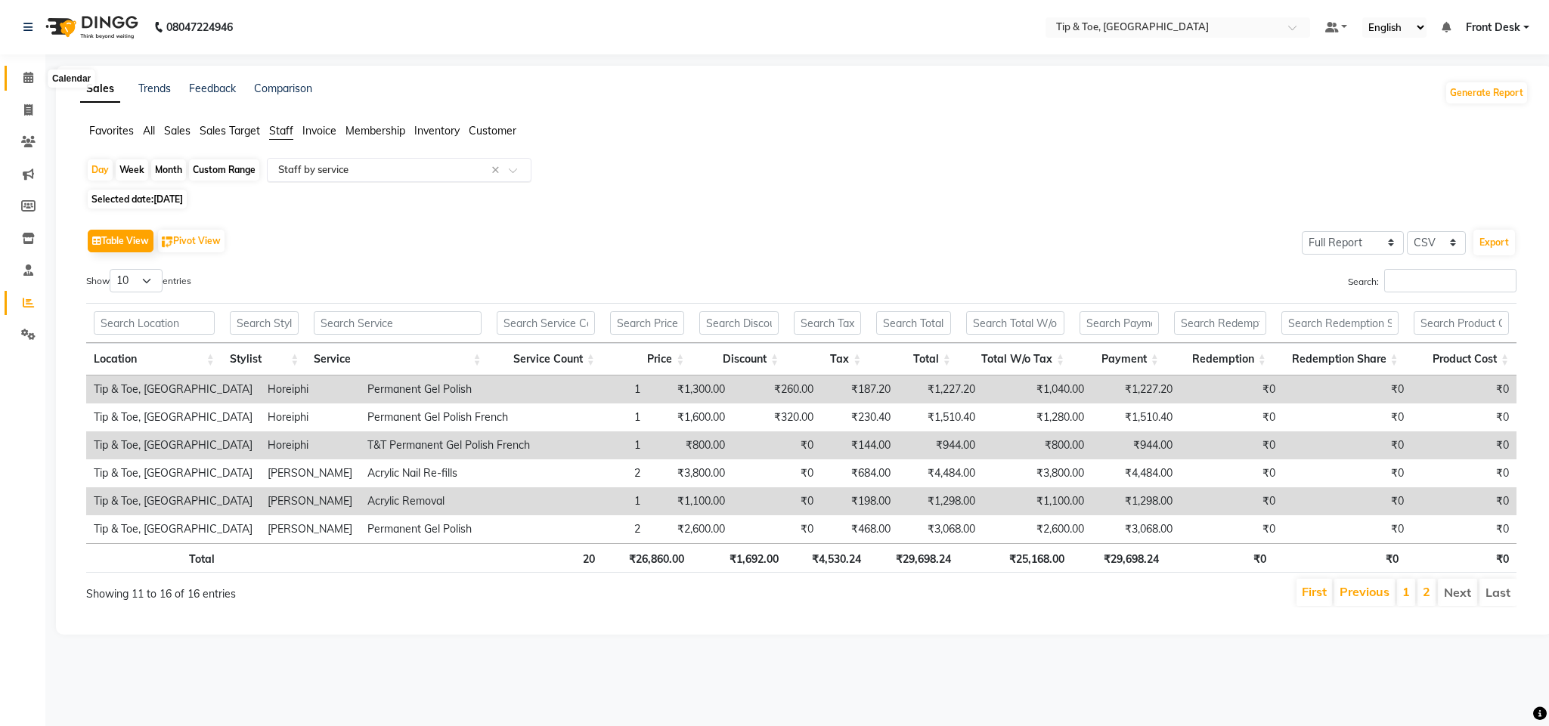
click at [26, 85] on span at bounding box center [28, 78] width 26 height 17
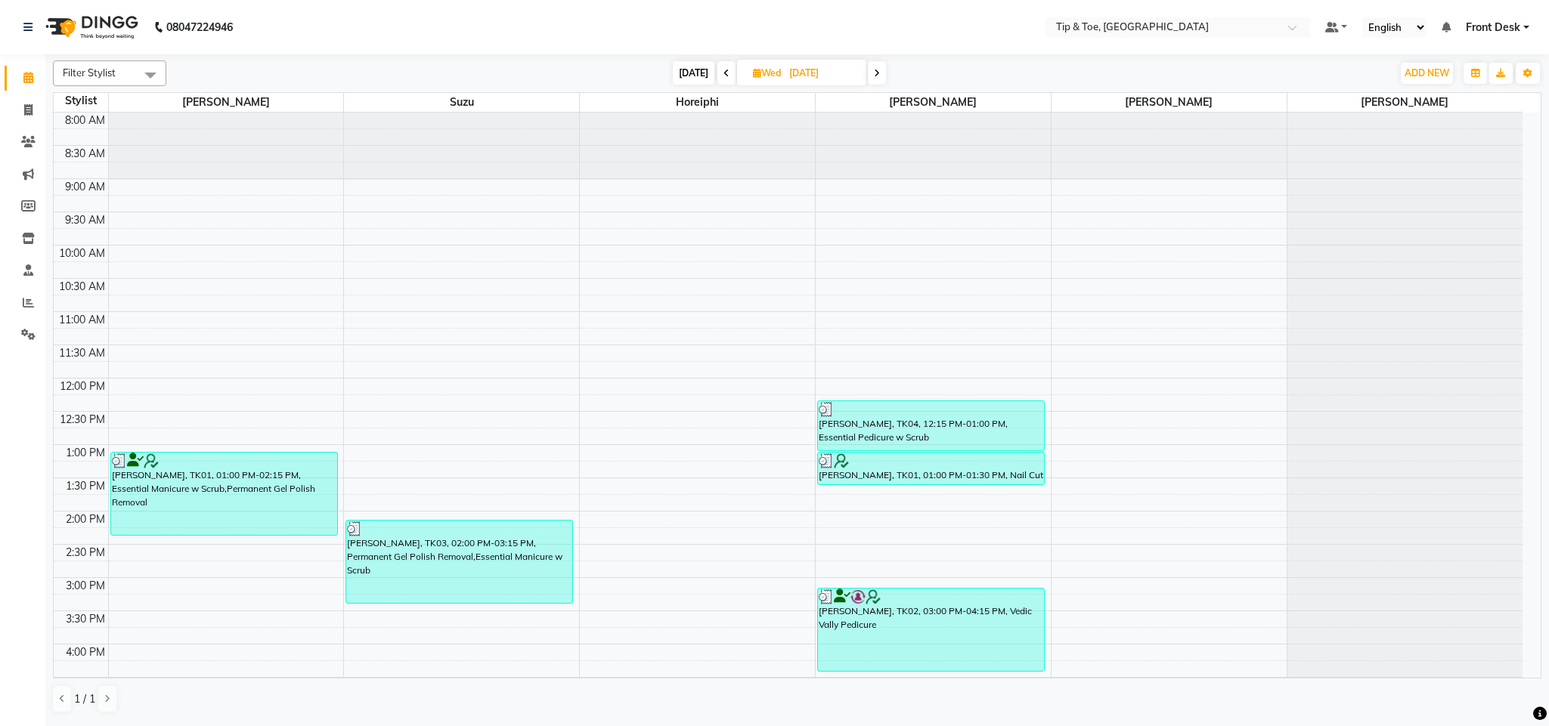
click at [772, 73] on span "Wed" at bounding box center [767, 72] width 36 height 11
select select "8"
select select "2025"
click at [843, 171] on span "2" at bounding box center [840, 169] width 24 height 24
type input "02-08-2025"
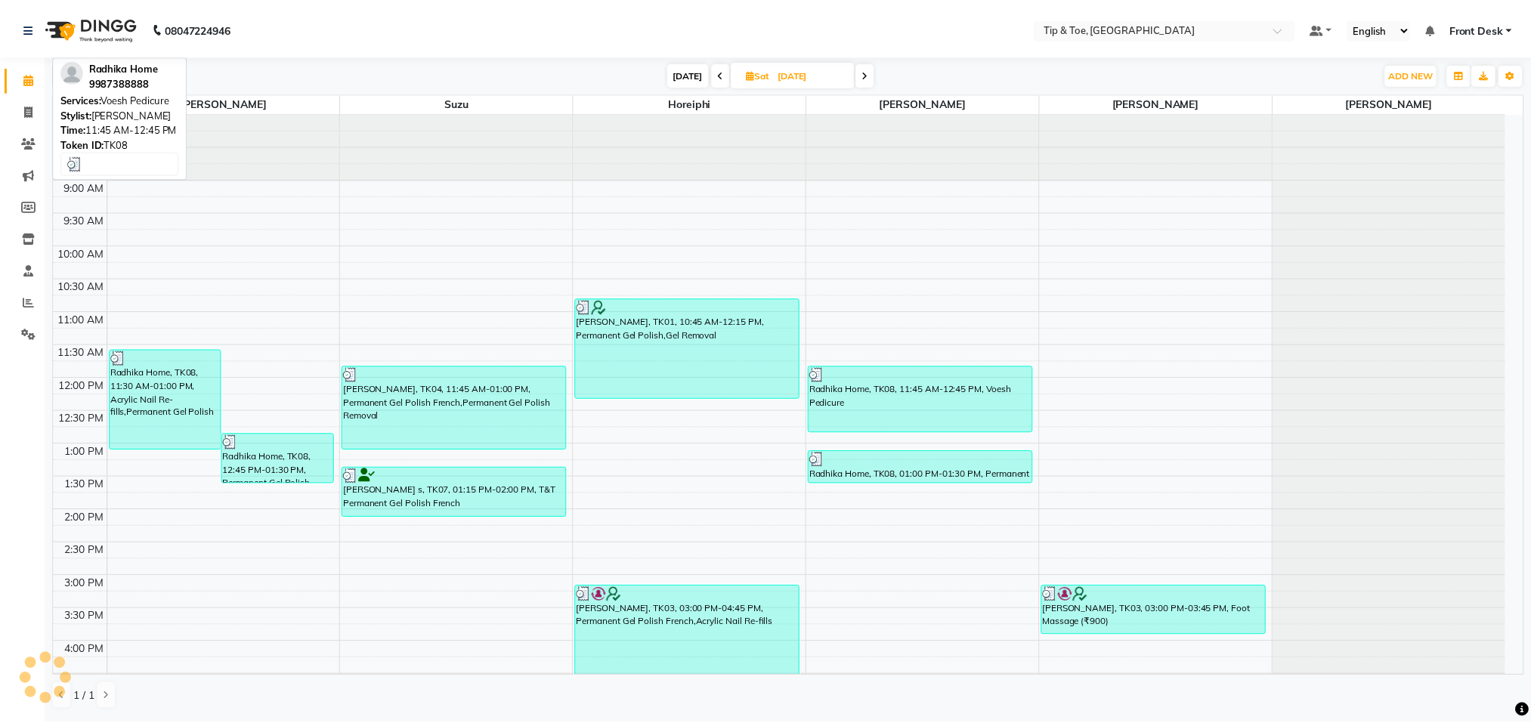
scroll to position [204, 0]
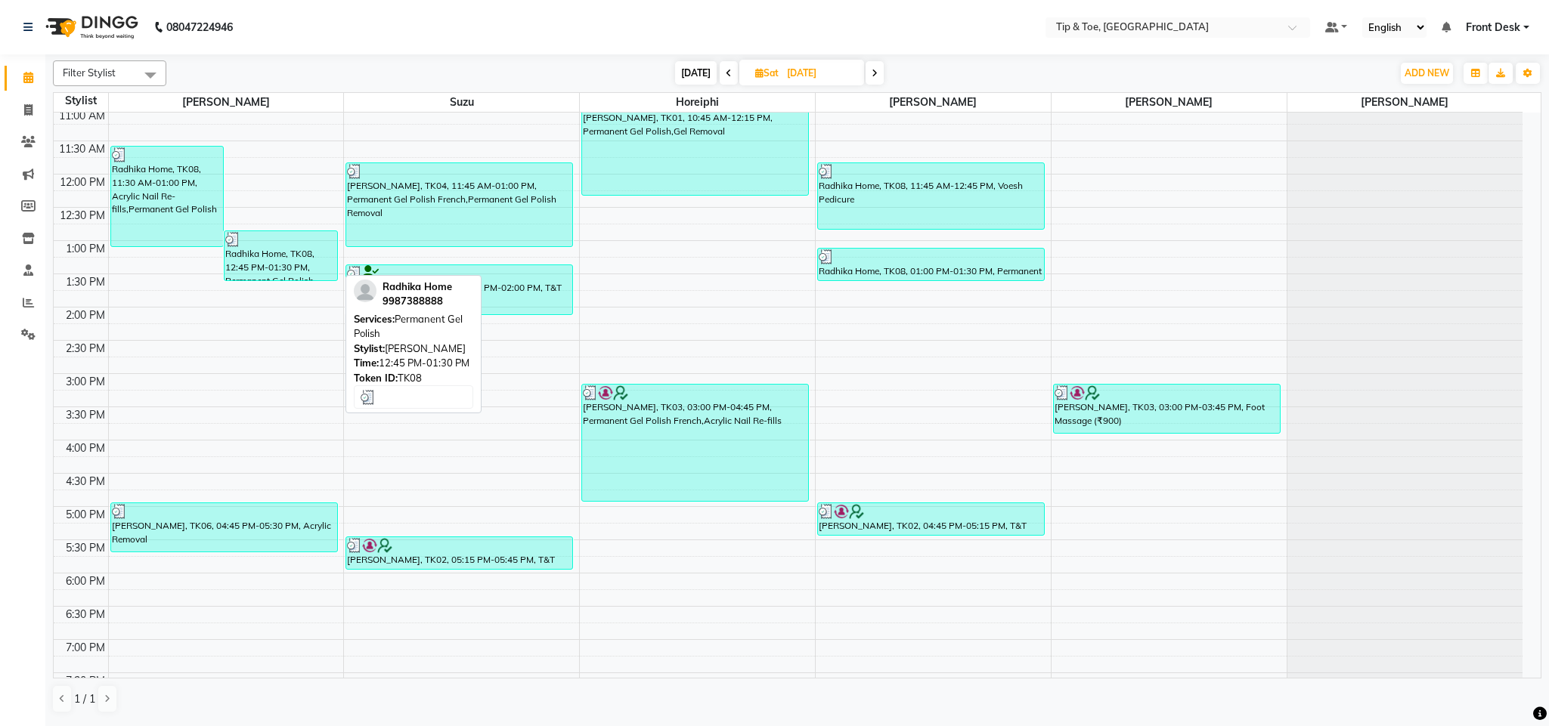
click at [268, 277] on div "Radhika Home, TK08, 12:45 PM-01:30 PM, Permanent Gel Polish" at bounding box center [280, 255] width 113 height 49
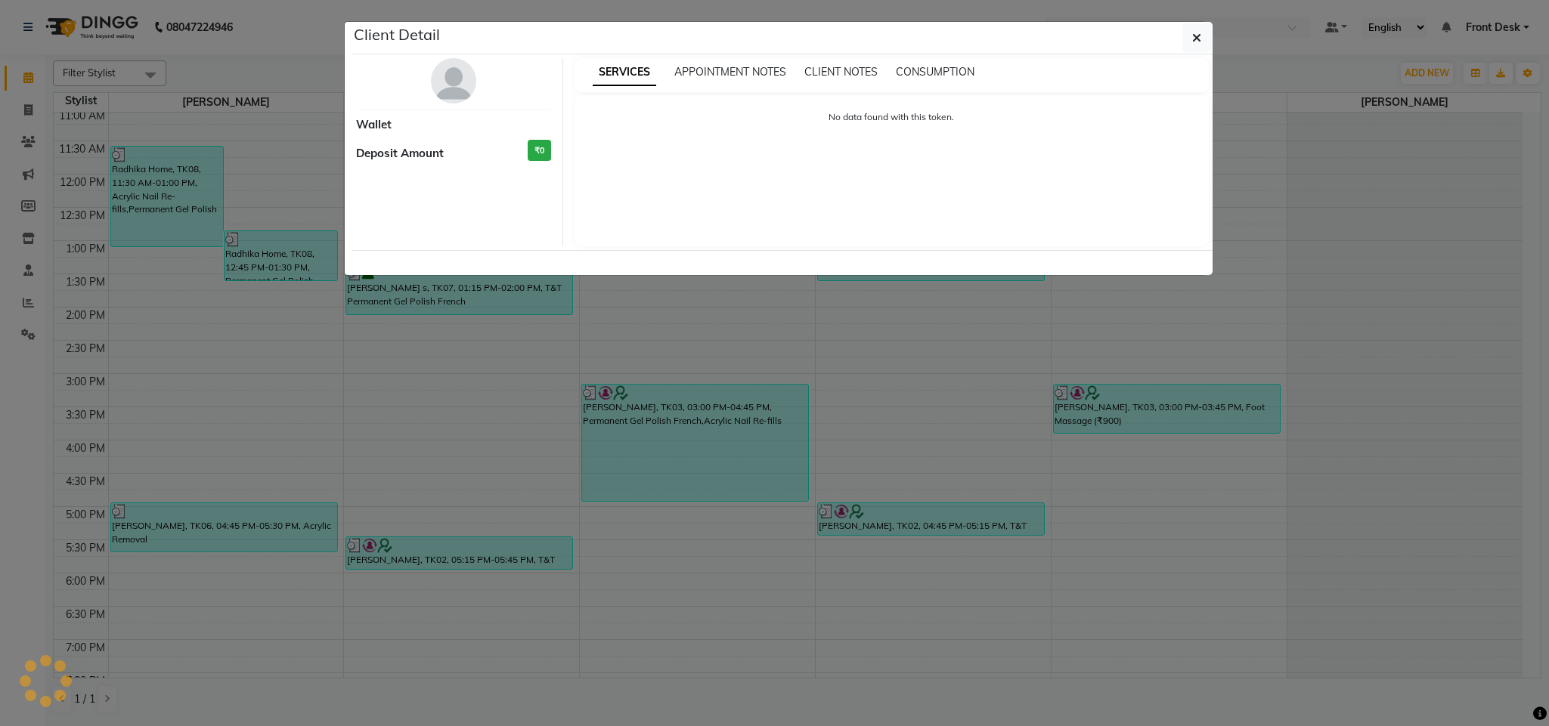
select select "3"
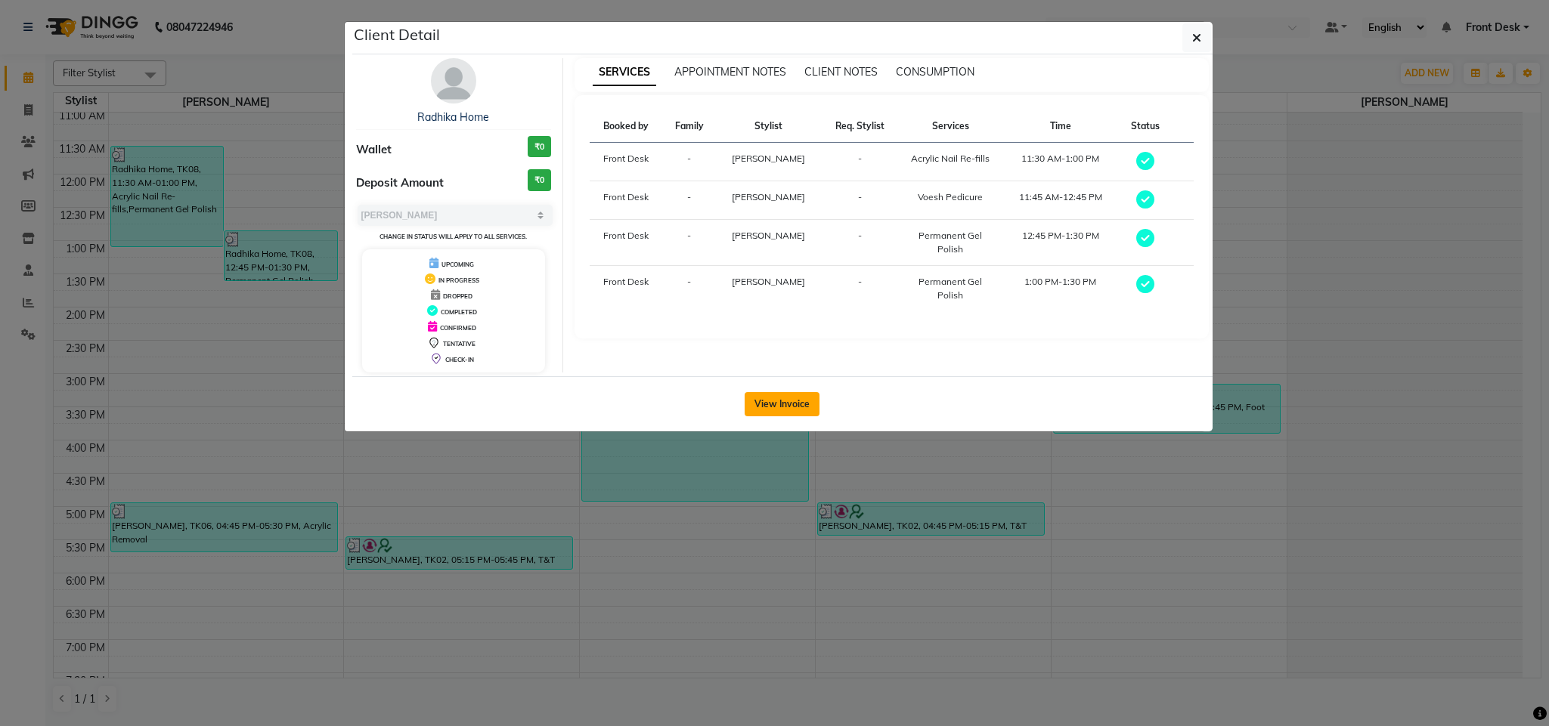
click at [792, 407] on button "View Invoice" at bounding box center [781, 404] width 75 height 24
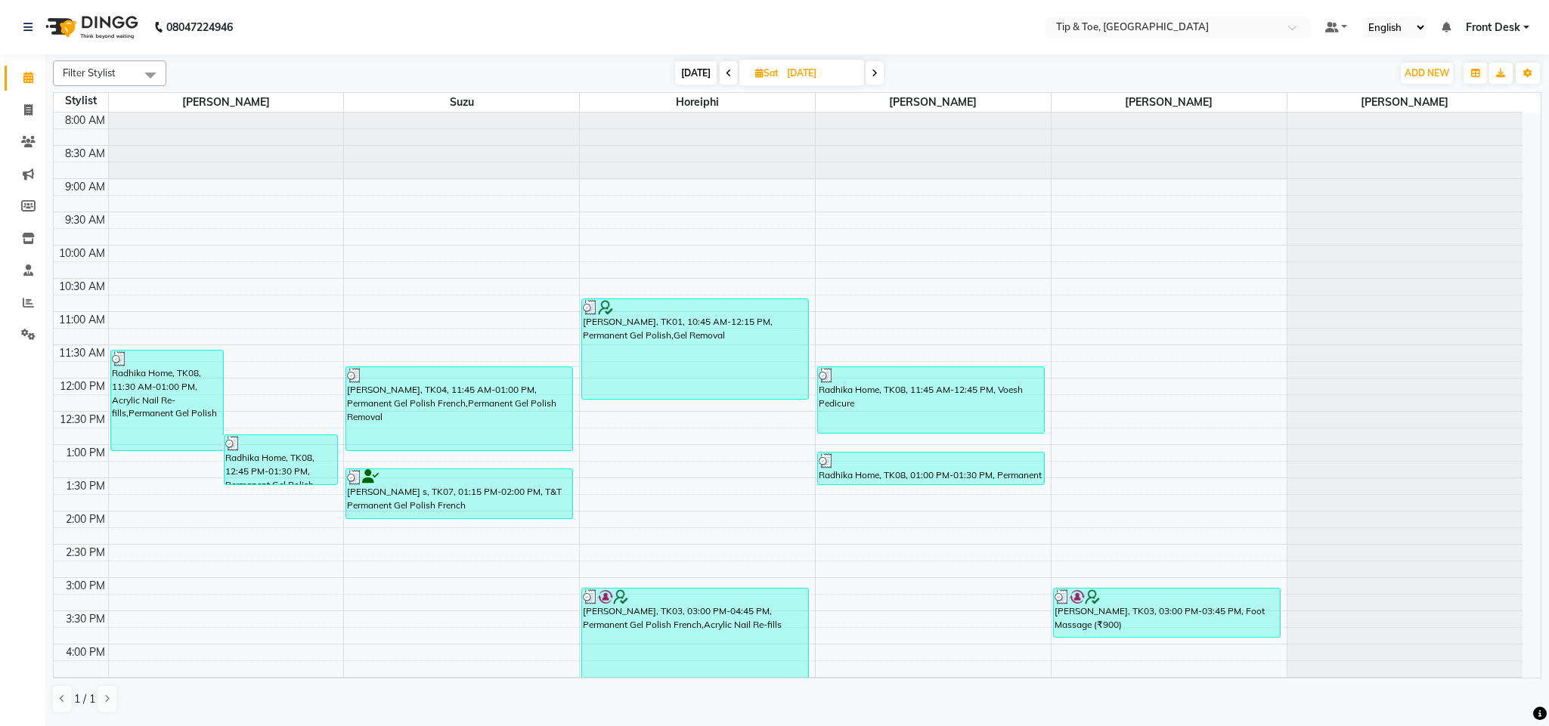
click at [790, 73] on input "02-08-2025" at bounding box center [820, 73] width 76 height 23
select select "8"
select select "2025"
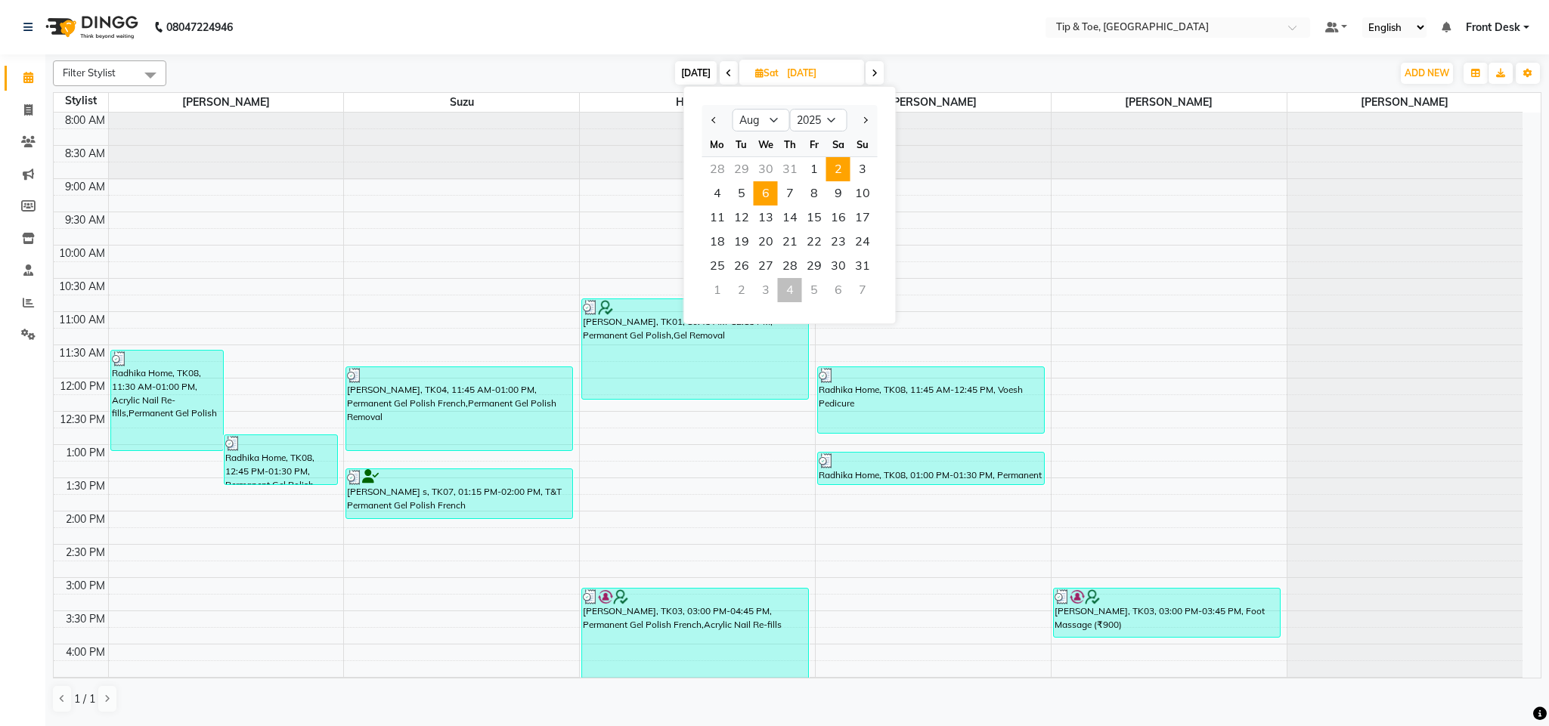
click at [771, 187] on span "6" at bounding box center [766, 193] width 24 height 24
type input "06-08-2025"
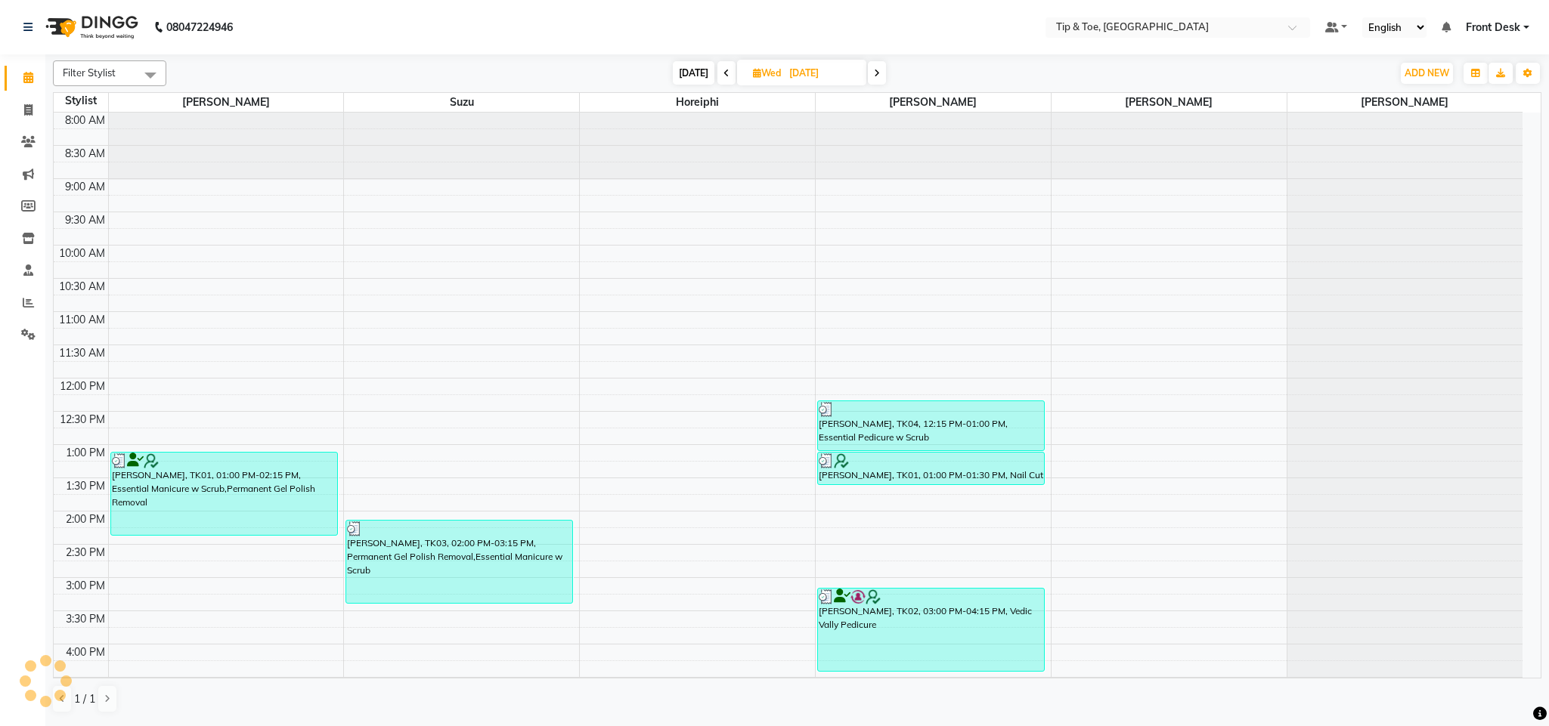
scroll to position [204, 0]
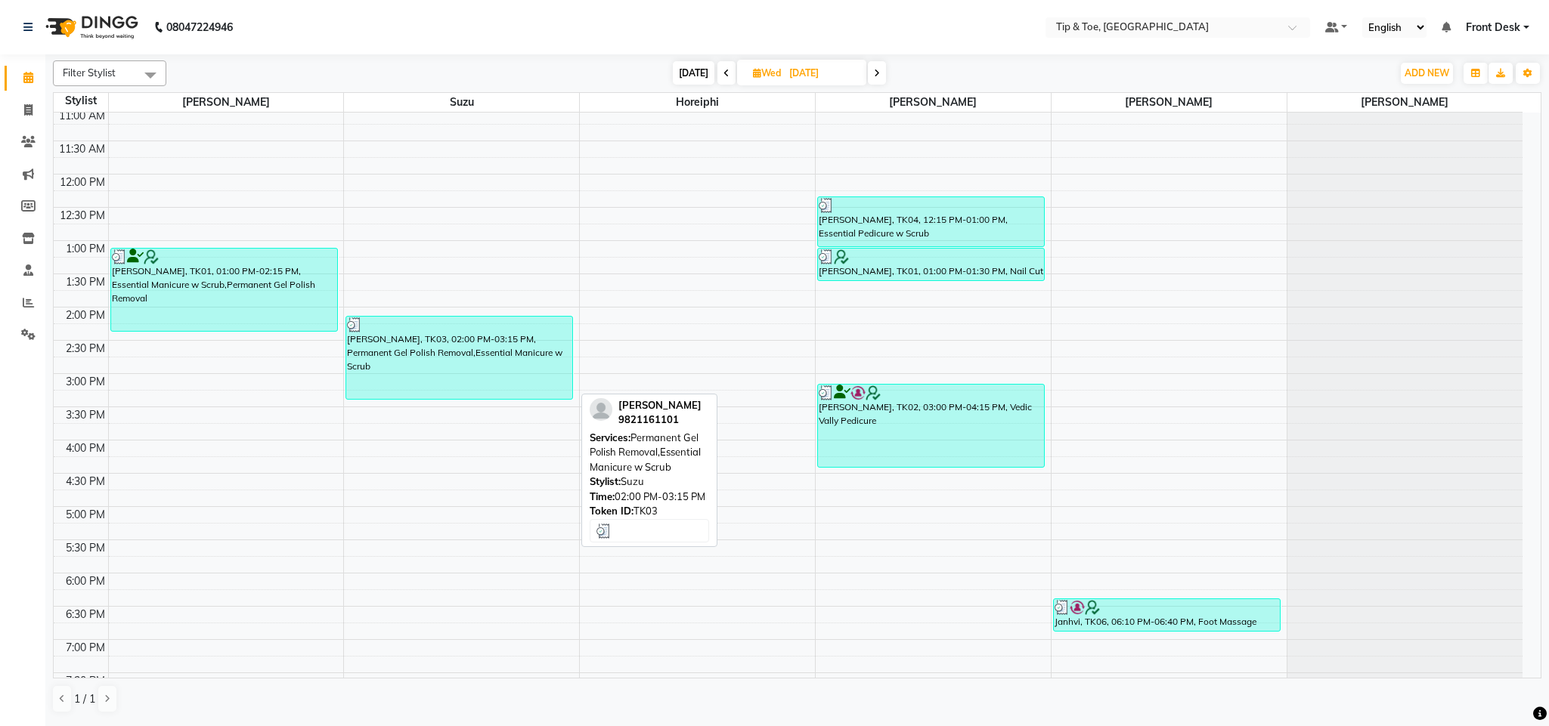
click at [472, 379] on div "Krishna K, TK03, 02:00 PM-03:15 PM, Permanent Gel Polish Removal,Essential Mani…" at bounding box center [459, 358] width 226 height 82
select select "3"
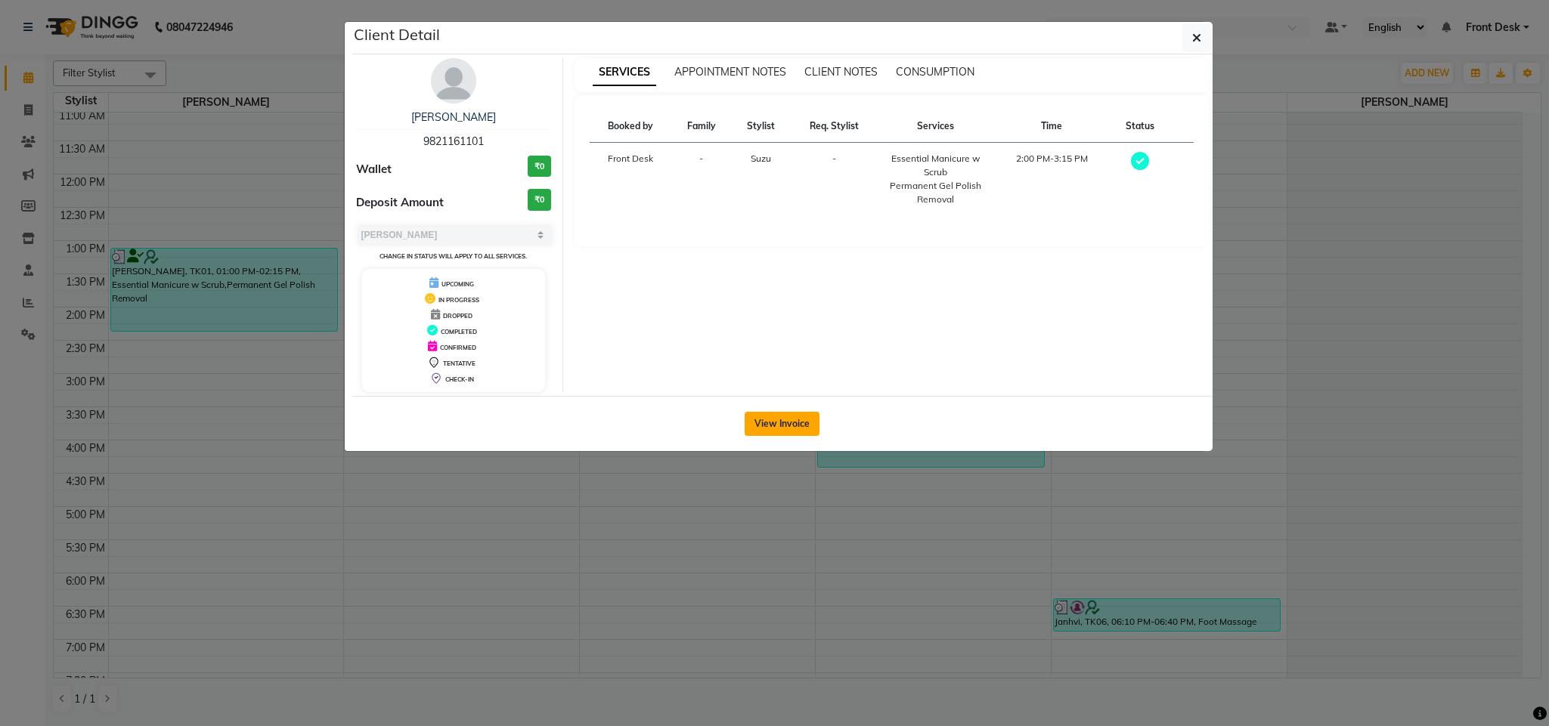
click at [775, 425] on button "View Invoice" at bounding box center [781, 424] width 75 height 24
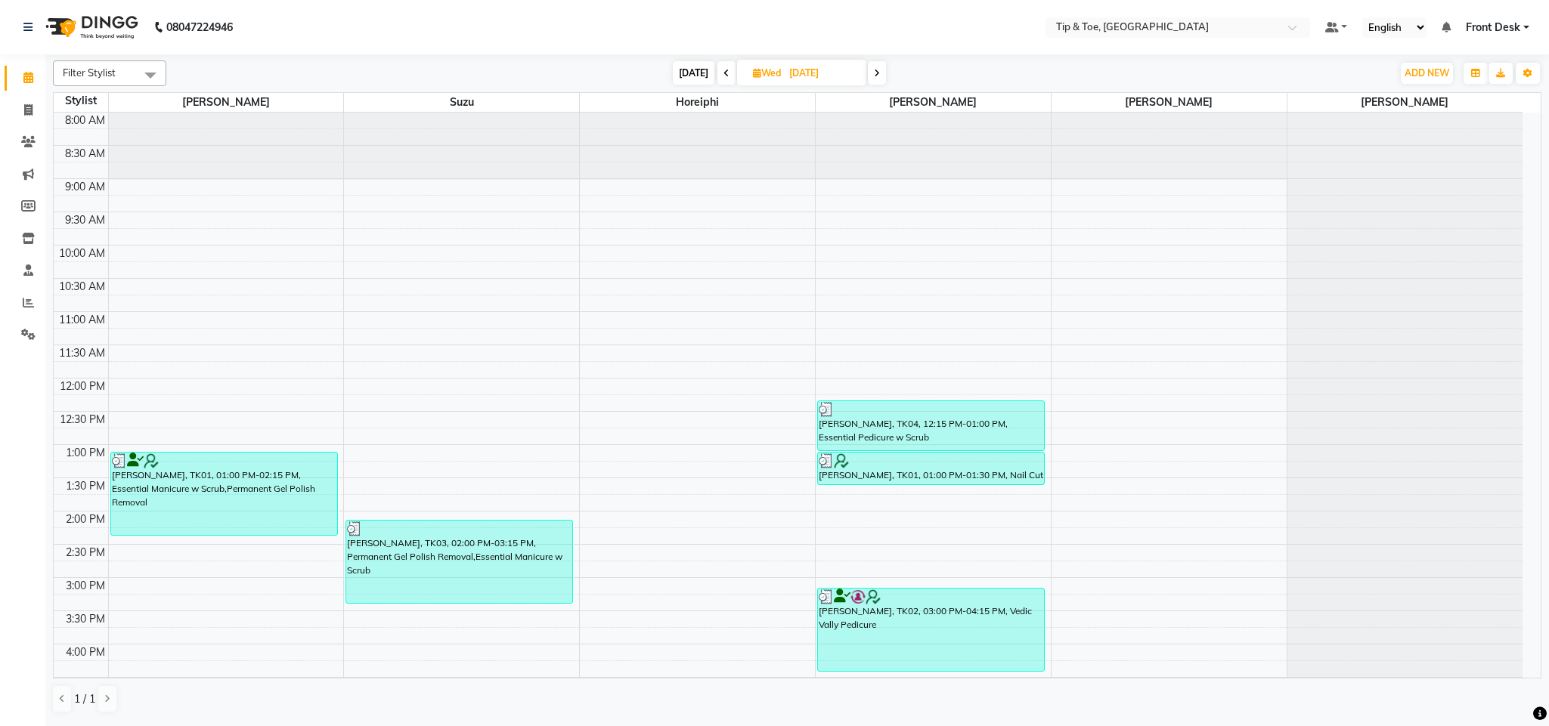
click at [798, 73] on input "06-08-2025" at bounding box center [823, 73] width 76 height 23
select select "8"
select select "2025"
click at [720, 221] on span "11" at bounding box center [719, 218] width 24 height 24
type input "11-08-2025"
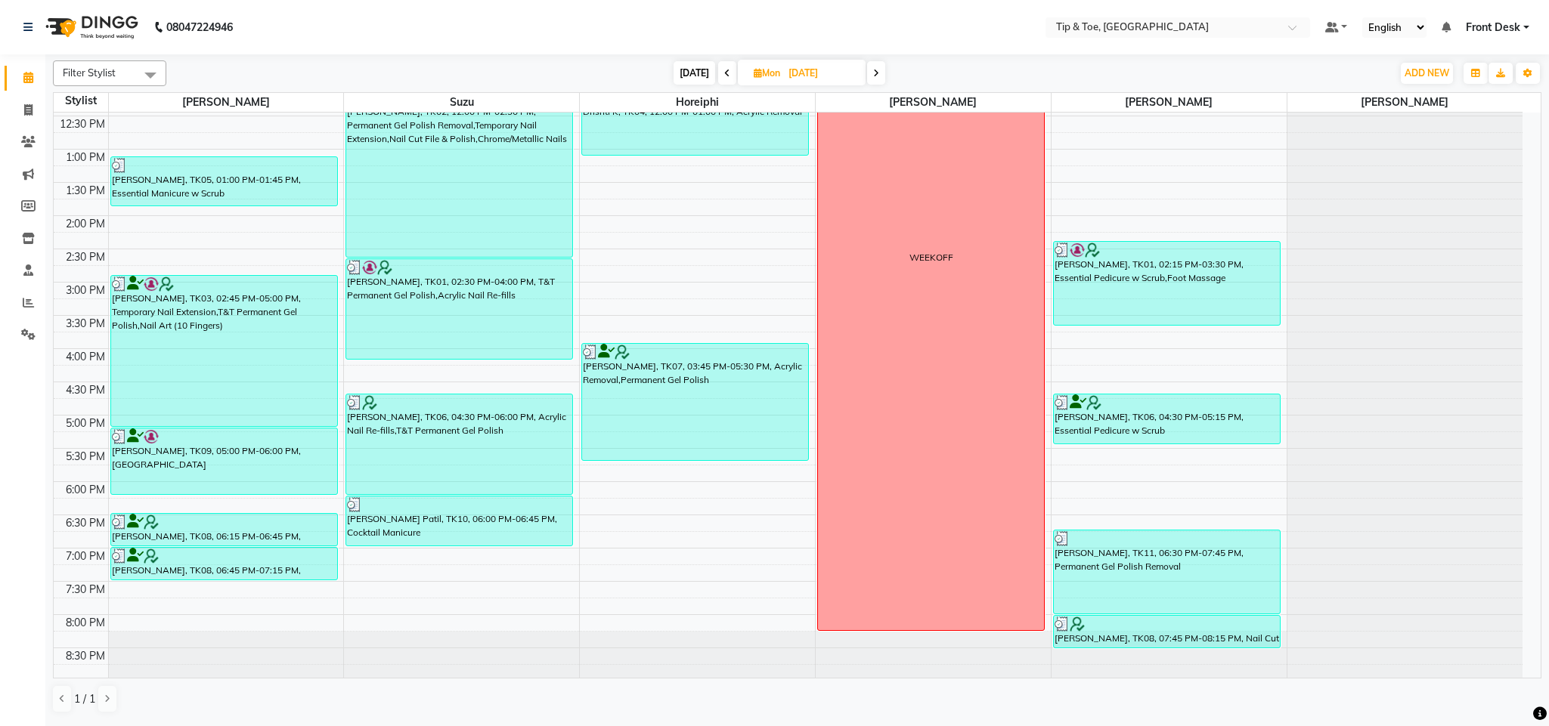
scroll to position [317, 0]
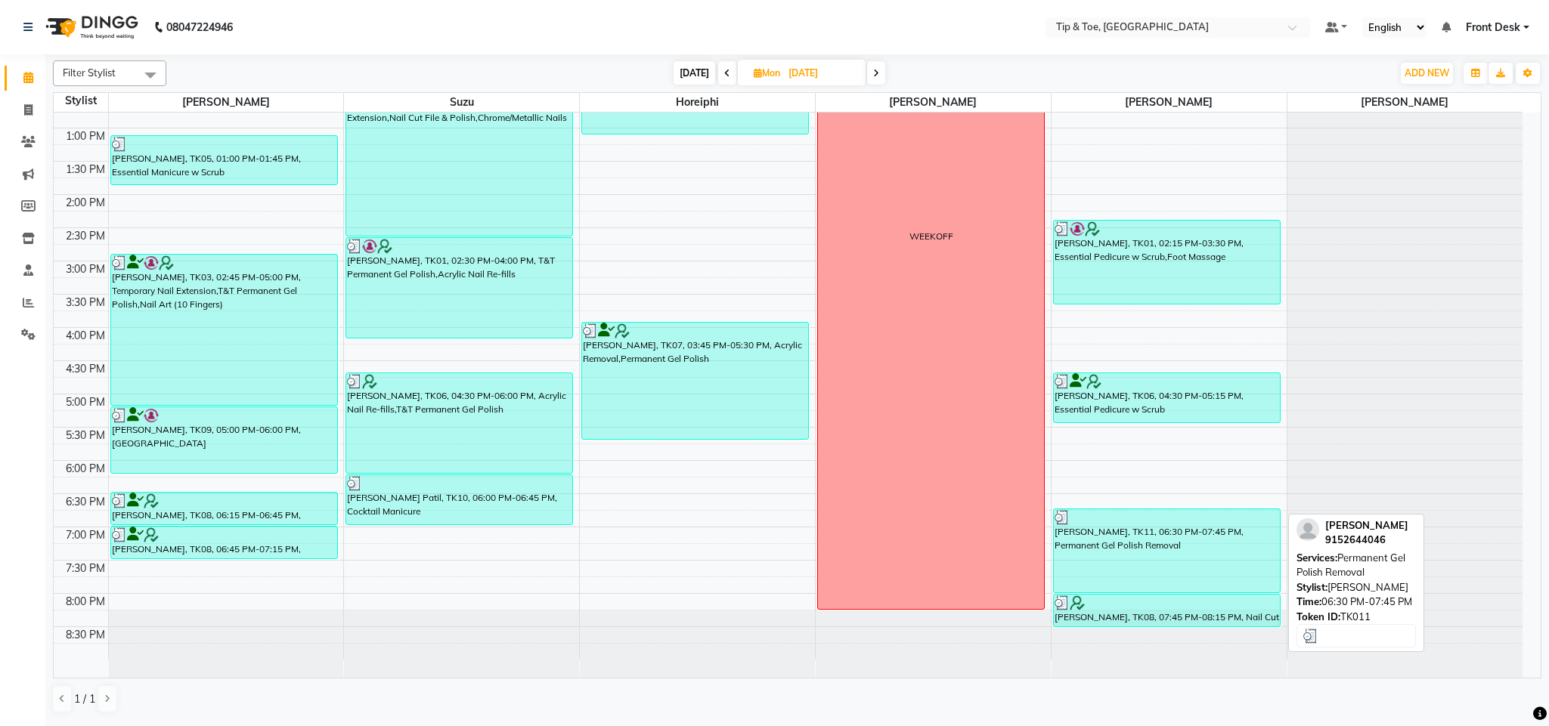
click at [1181, 560] on div "Hinal, TK11, 06:30 PM-07:45 PM, Permanent Gel Polish Removal" at bounding box center [1167, 550] width 226 height 83
select select "3"
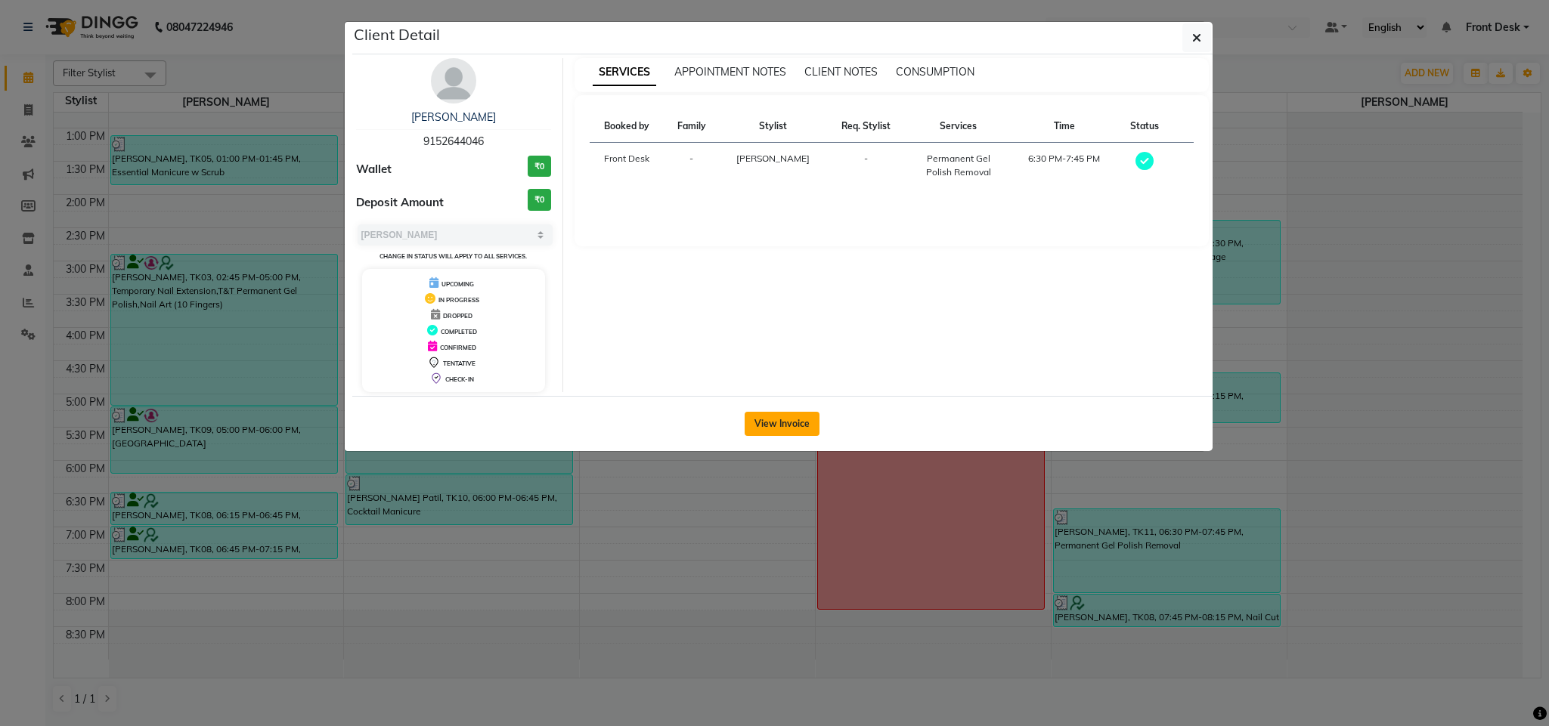
click at [785, 427] on button "View Invoice" at bounding box center [781, 424] width 75 height 24
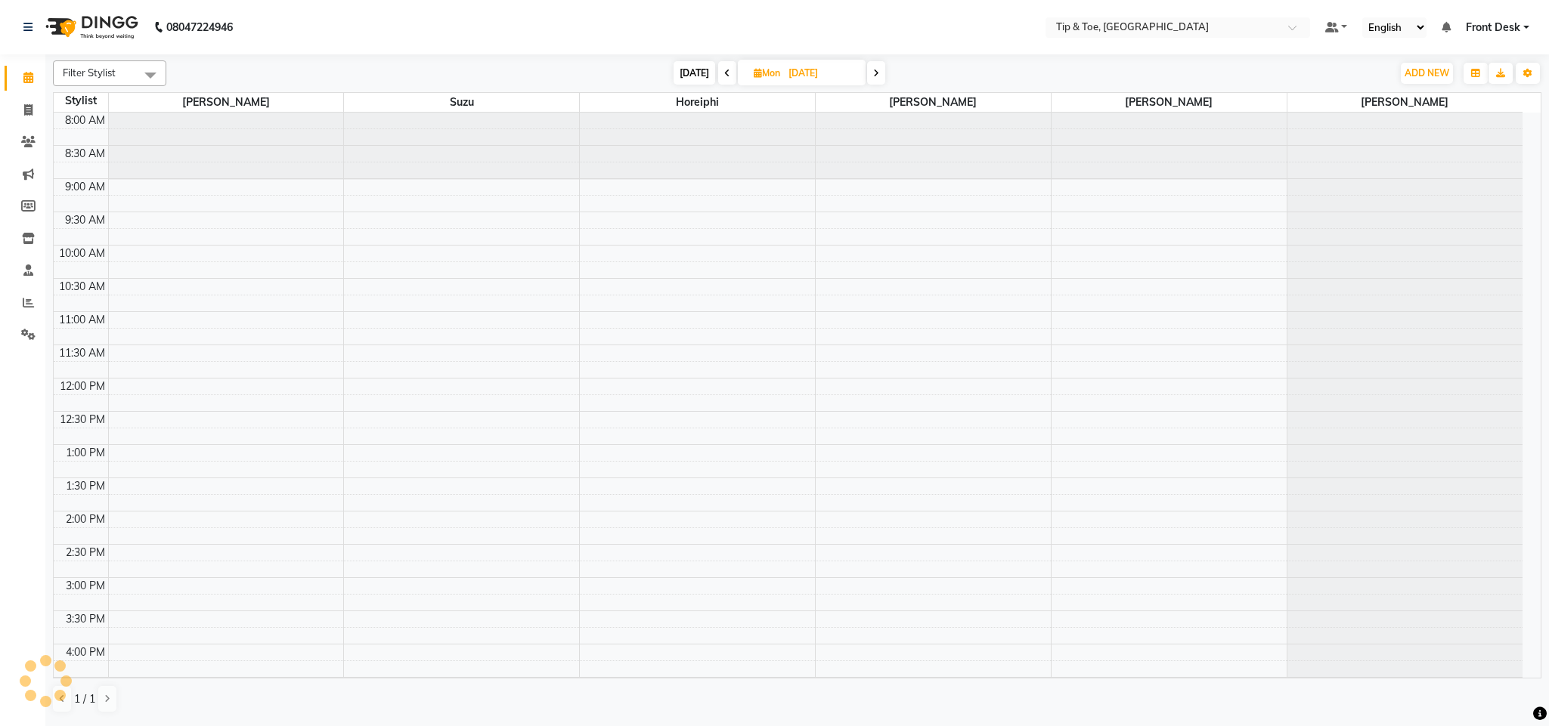
scroll to position [204, 0]
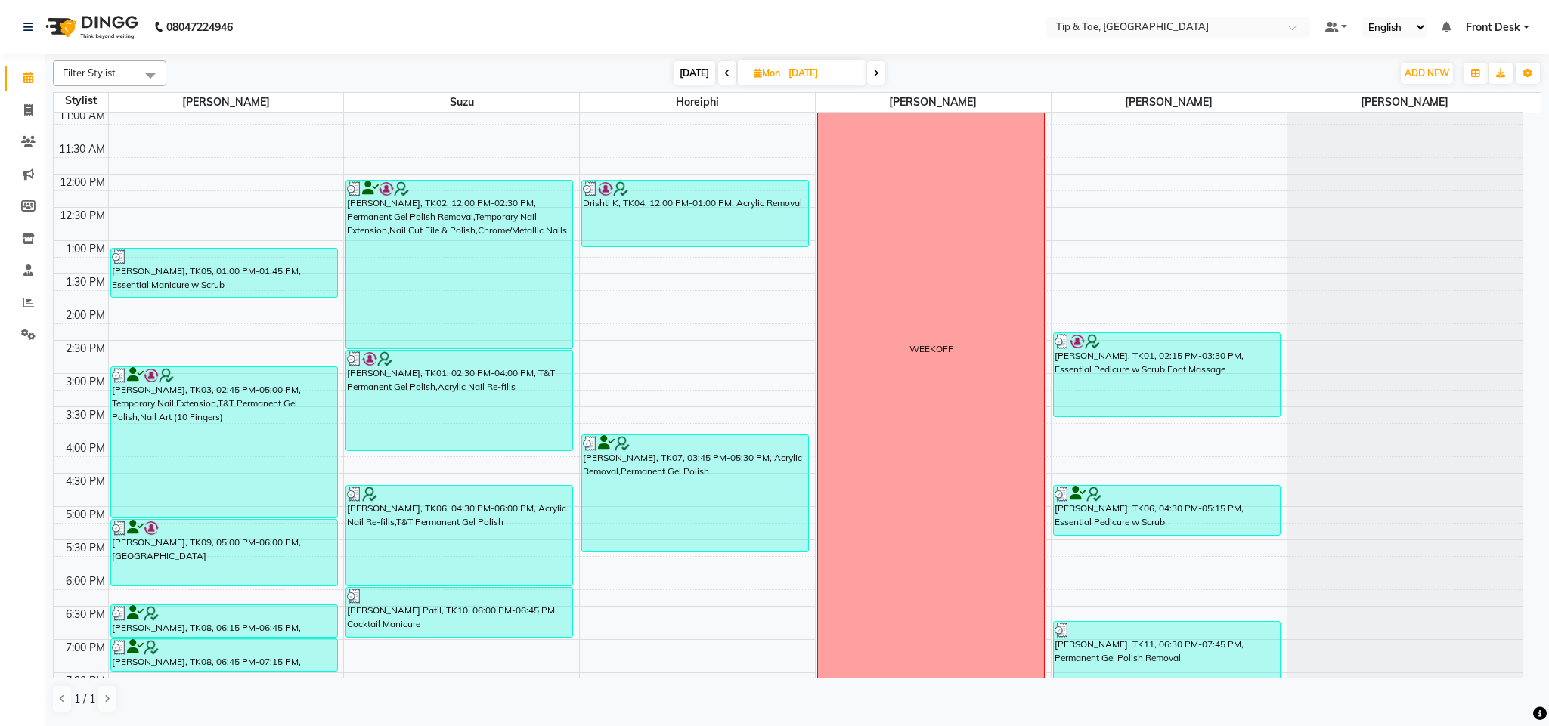
click at [771, 76] on span "Mon" at bounding box center [767, 72] width 34 height 11
select select "8"
select select "2025"
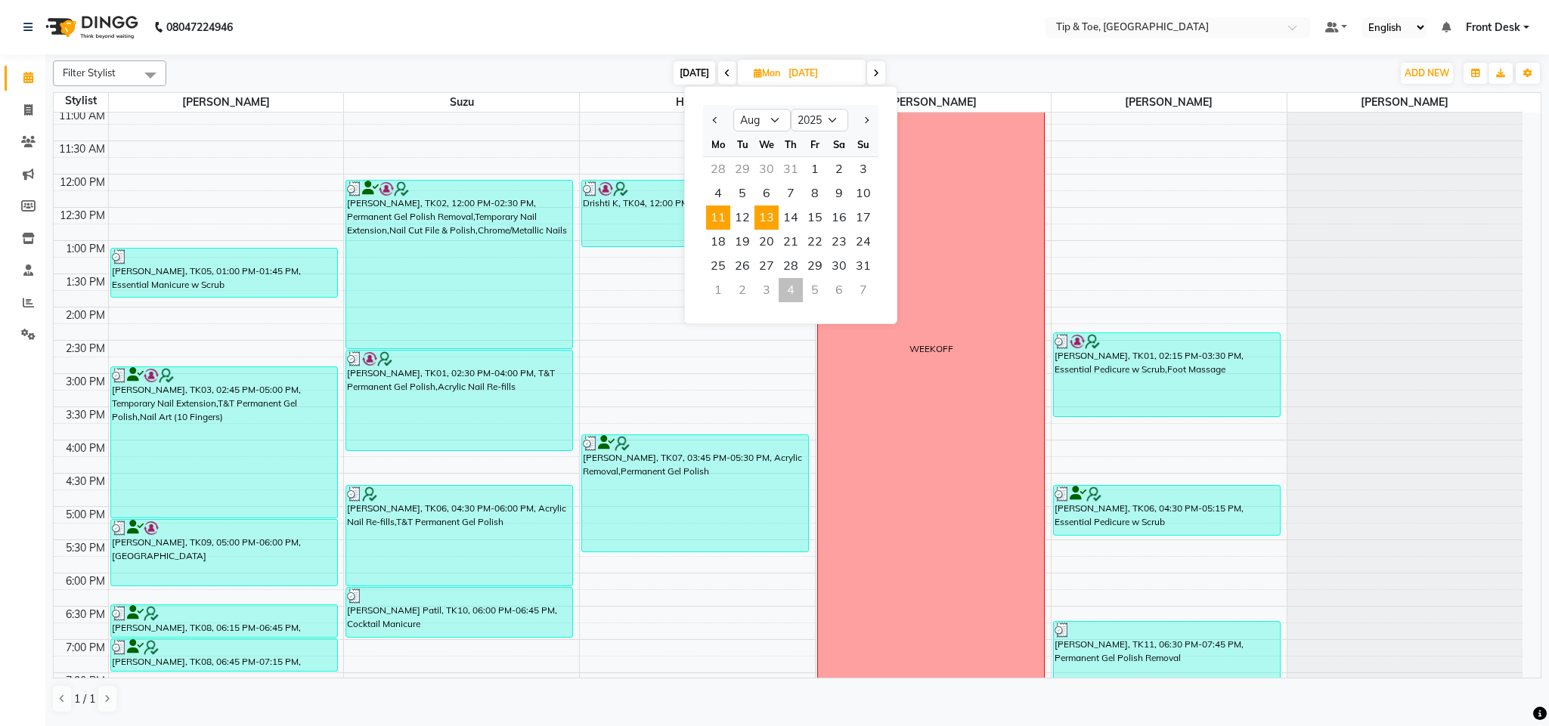
click at [772, 221] on span "13" at bounding box center [766, 218] width 24 height 24
type input "13-08-2025"
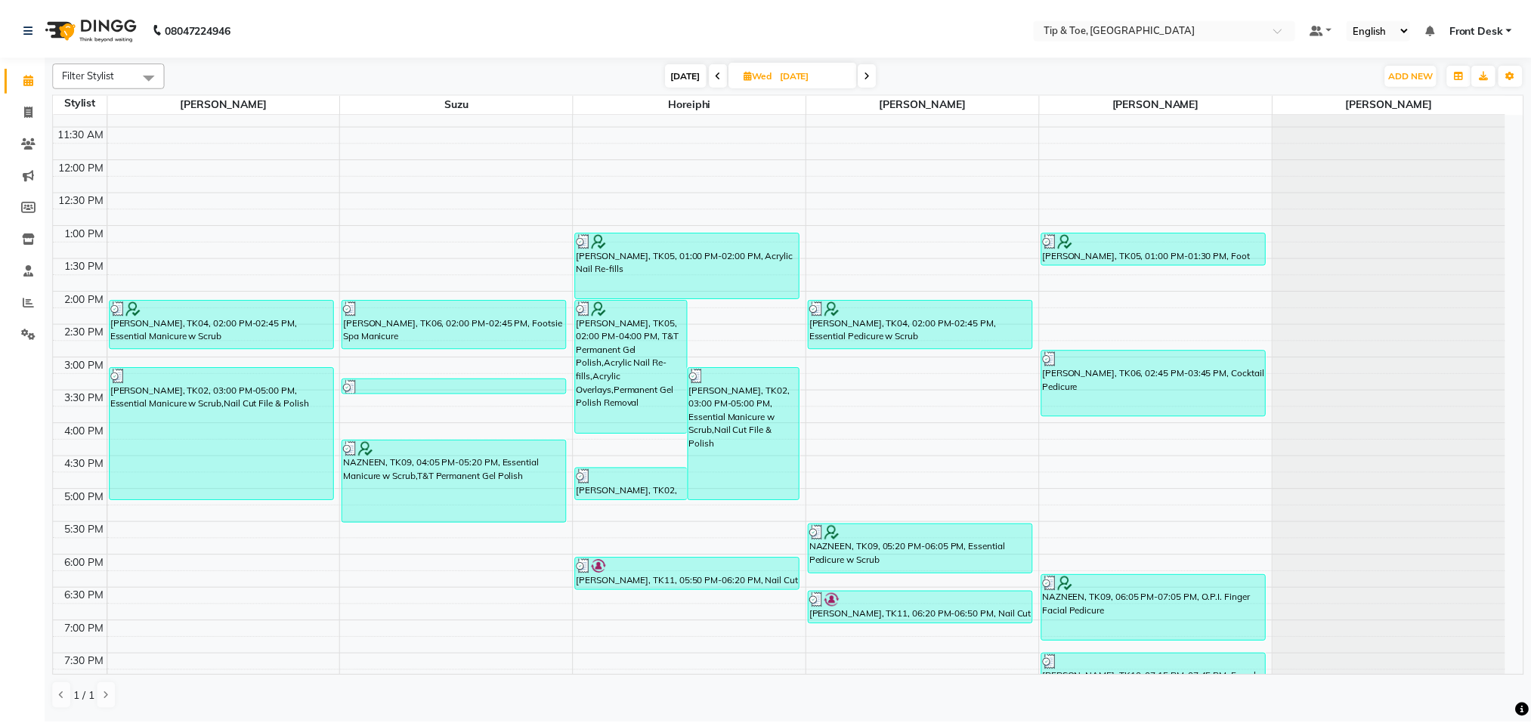
scroll to position [241, 0]
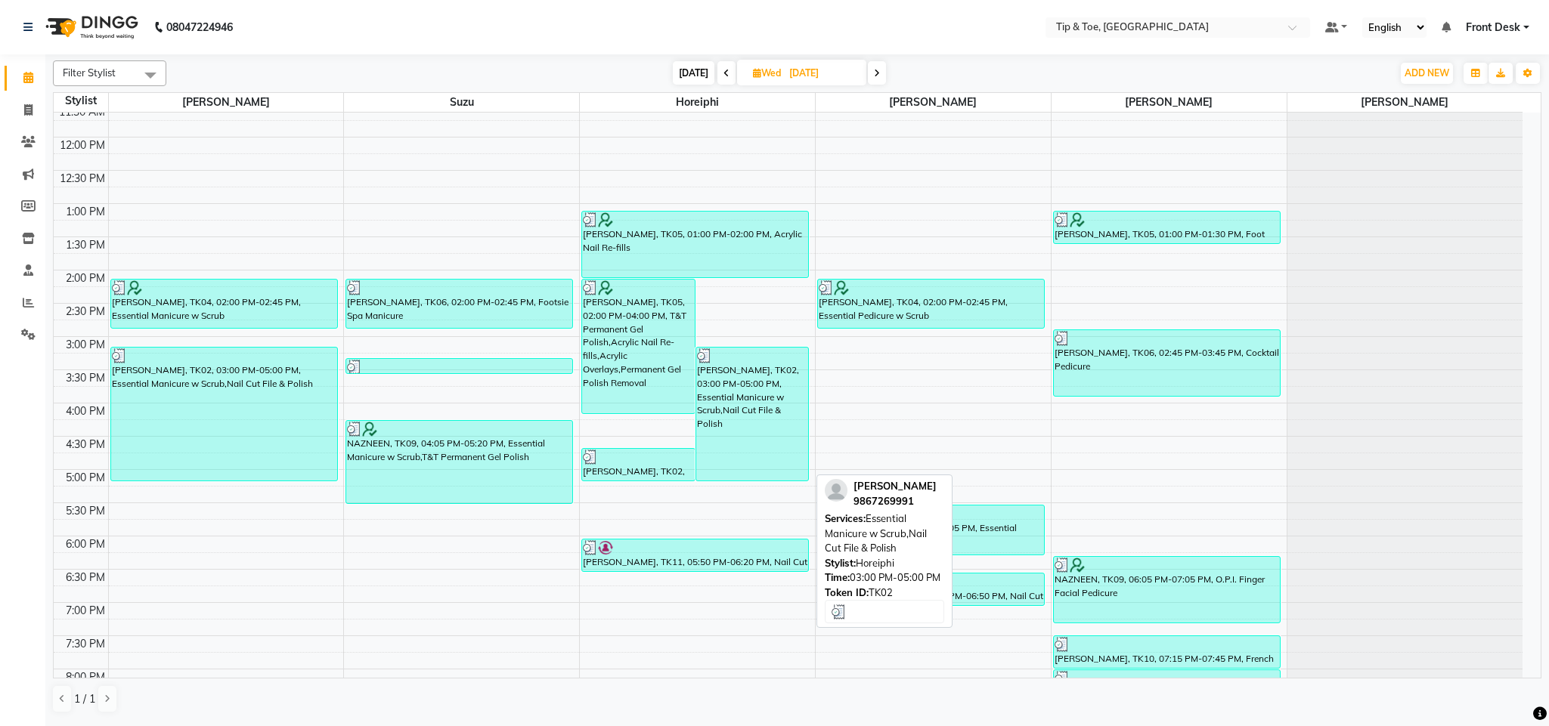
click at [753, 386] on div "Ananya Birla, TK02, 03:00 PM-05:00 PM, Essential Manicure w Scrub,Nail Cut File…" at bounding box center [752, 414] width 113 height 133
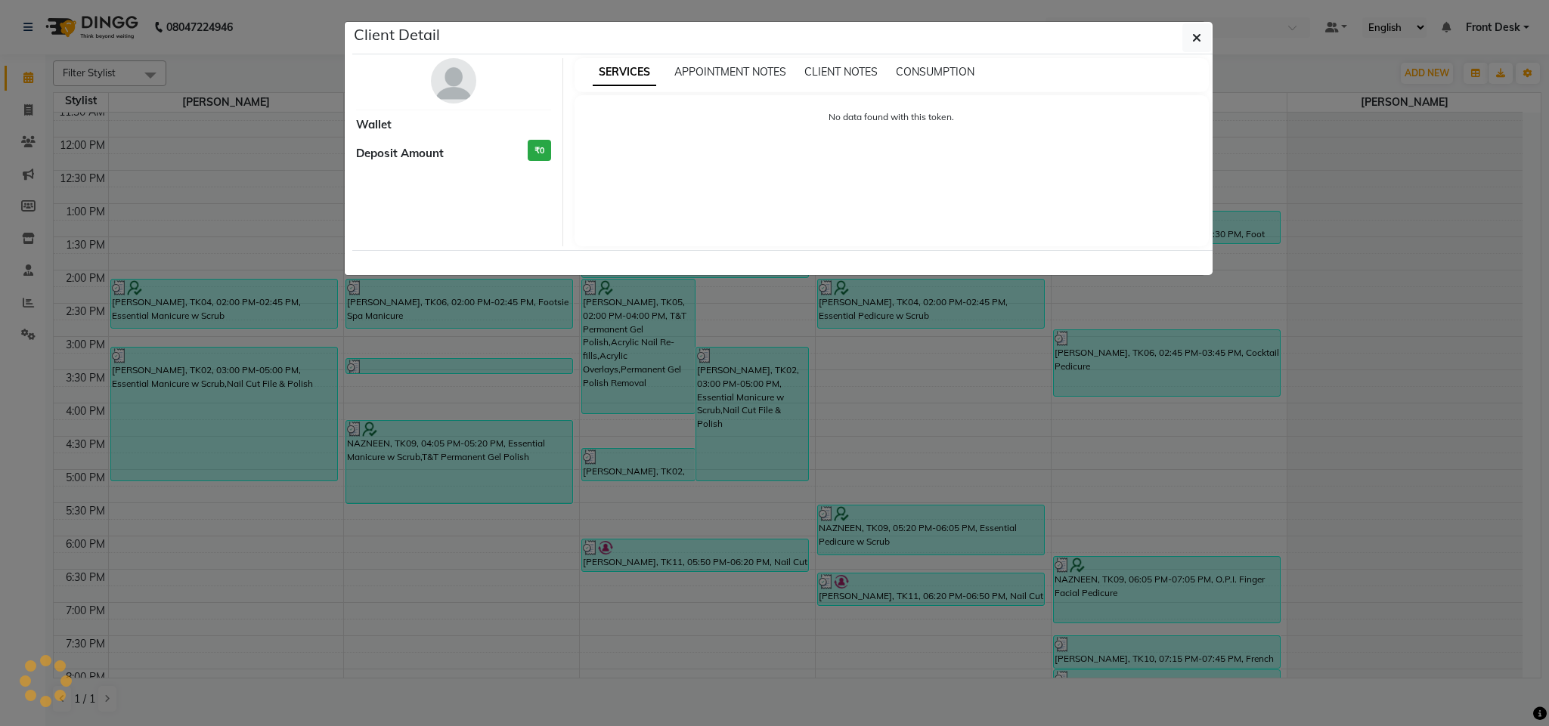
select select "3"
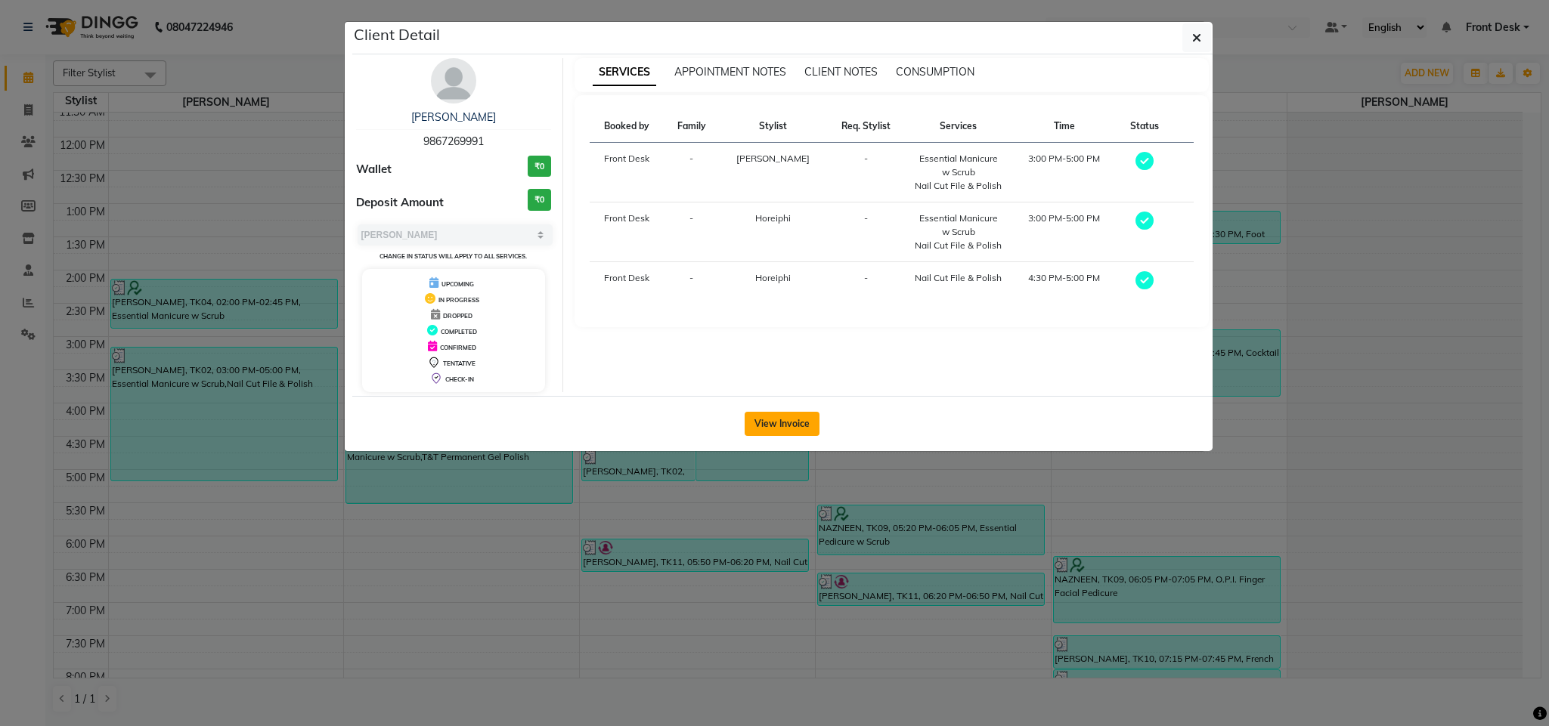
click at [778, 436] on button "View Invoice" at bounding box center [781, 424] width 75 height 24
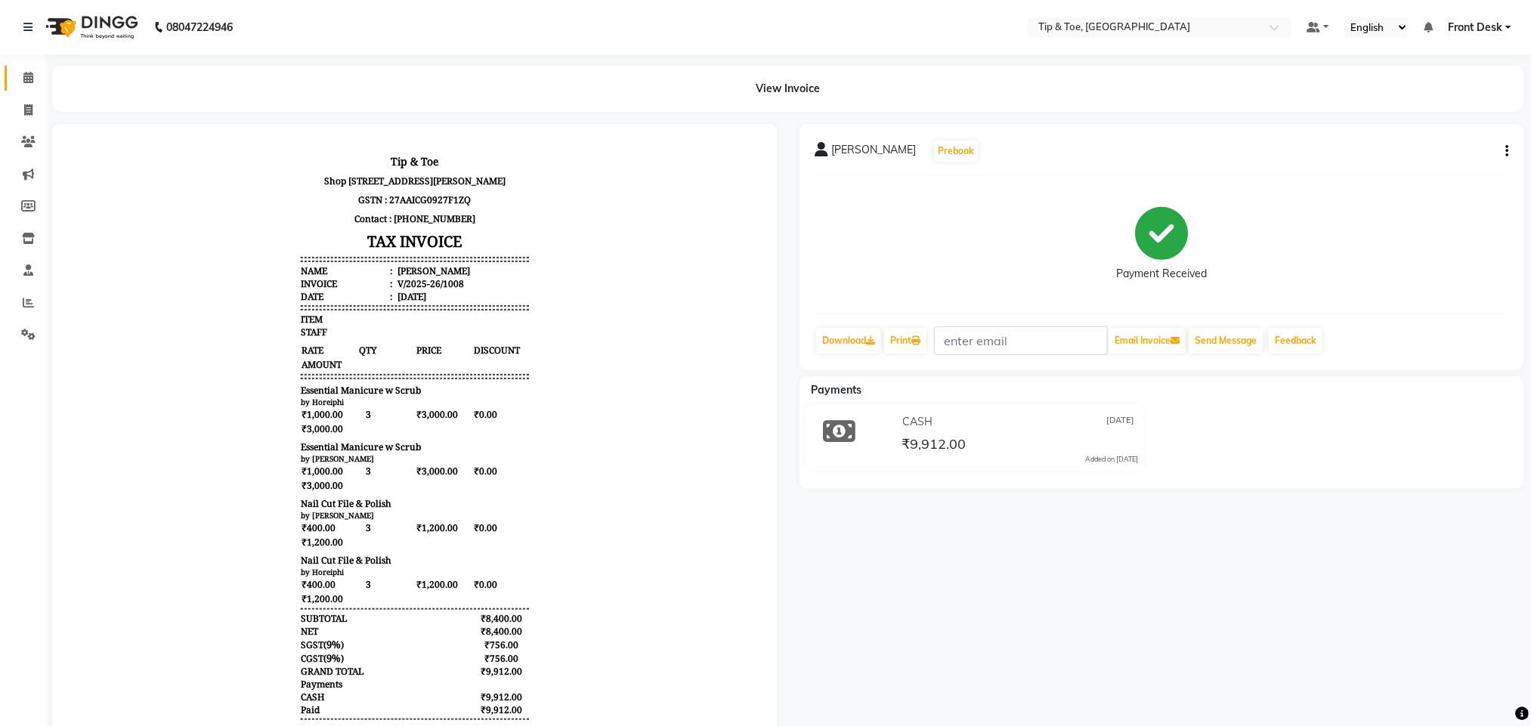
scroll to position [11, 0]
drag, startPoint x: 737, startPoint y: 435, endPoint x: 819, endPoint y: 763, distance: 337.3
click at [634, 534] on body "Tip & Toe Shop No 1 Ketty House 74 A Dr.Gopalrao Deshmukh Marg,Mumbai - 400036 …" at bounding box center [414, 495] width 682 height 702
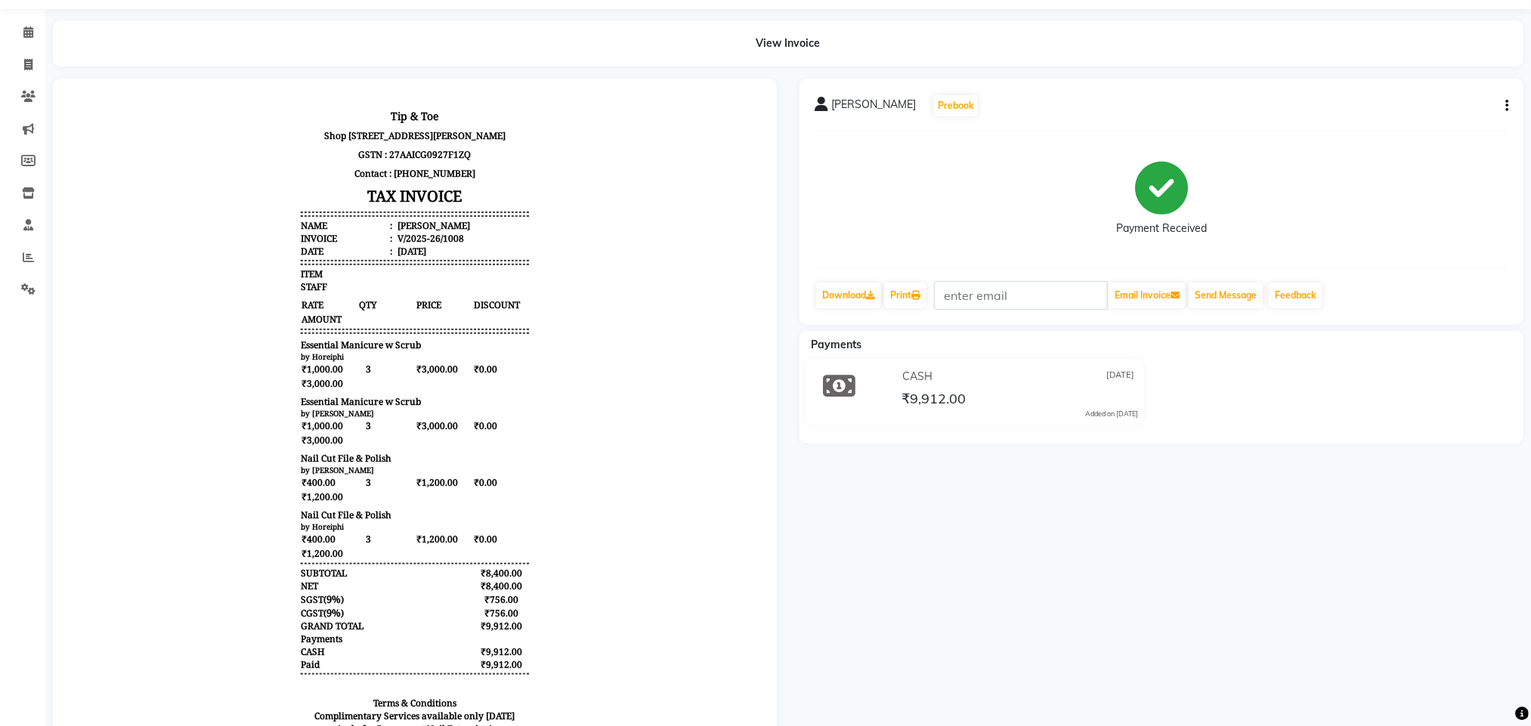
scroll to position [203, 0]
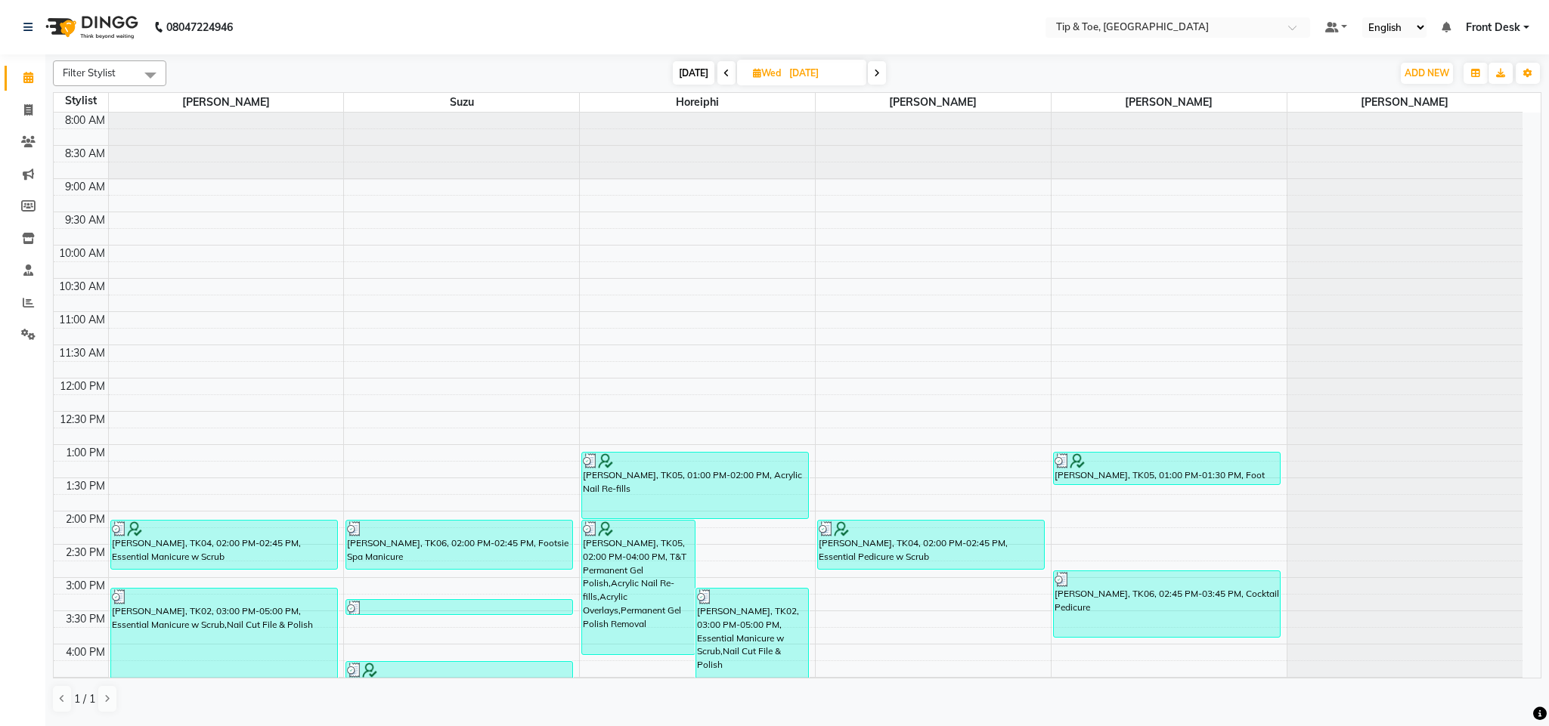
click at [778, 86] on div "Filter Stylist Select All Bhavna Suzu Horeiphi Jiten Kumar SHAMIM Today Wed 13-…" at bounding box center [797, 73] width 1488 height 26
click at [778, 84] on span "Wed 13-08-2025" at bounding box center [801, 73] width 129 height 26
click at [875, 71] on icon at bounding box center [877, 73] width 6 height 9
type input "14-08-2025"
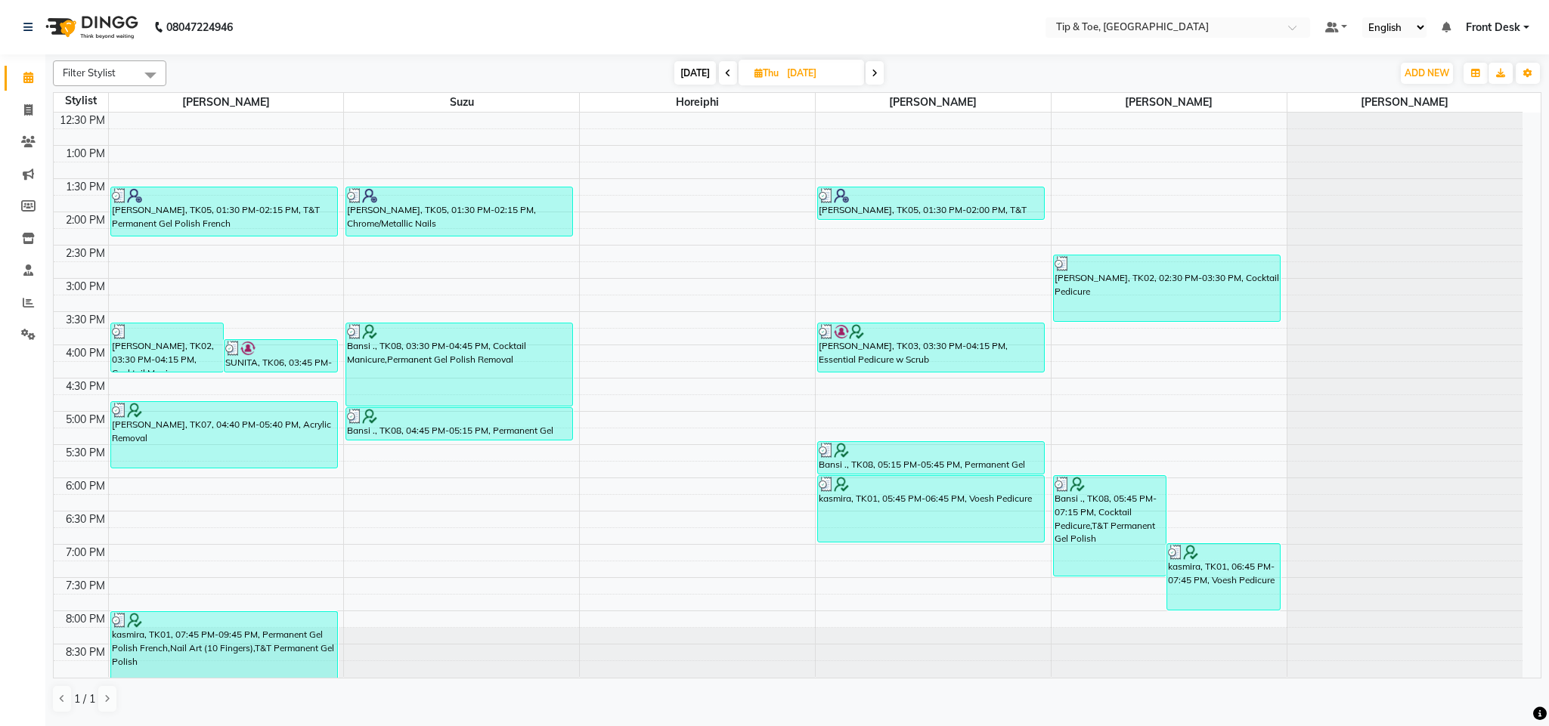
scroll to position [317, 0]
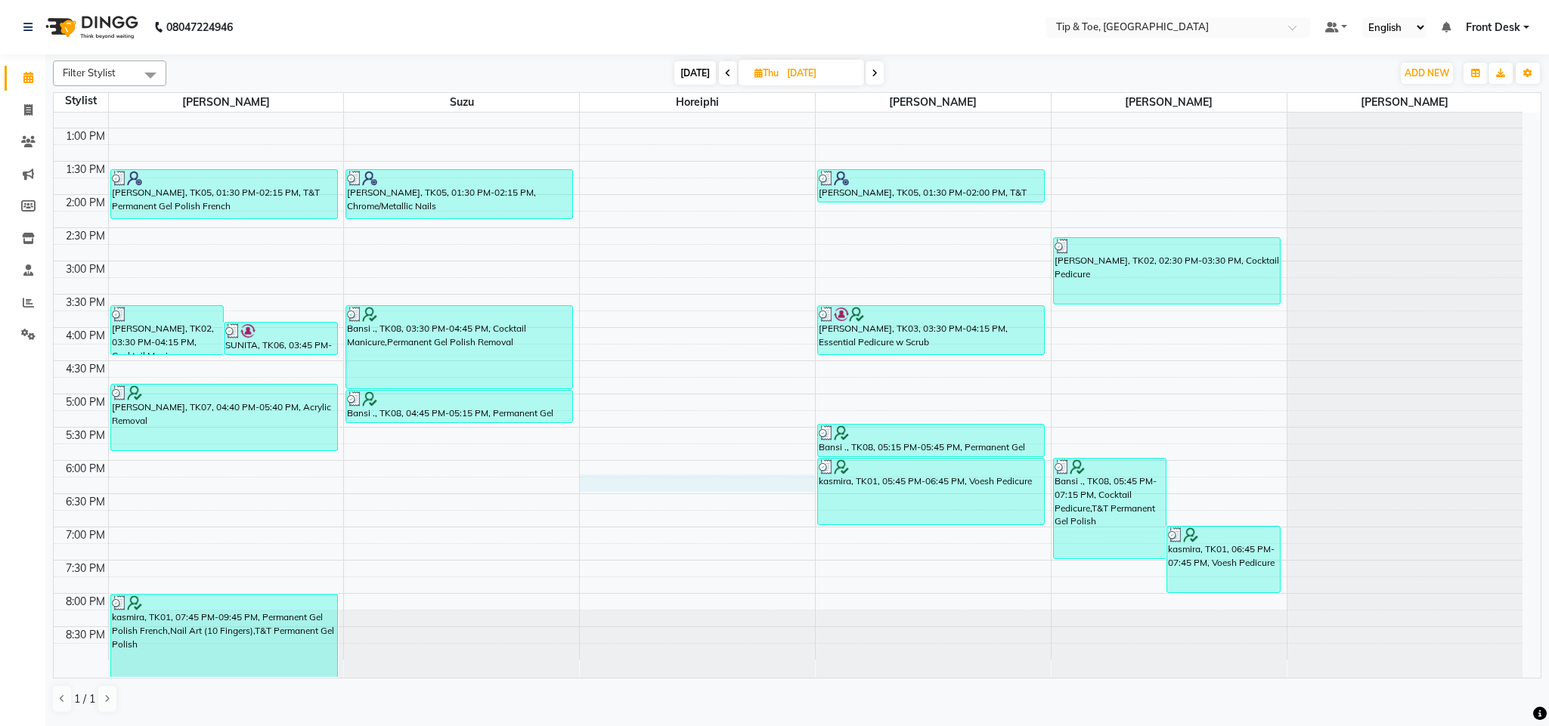
click at [688, 476] on div "8:00 AM 8:30 AM 9:00 AM 9:30 AM 10:00 AM 10:30 AM 11:00 AM 11:30 AM 12:00 PM 12…" at bounding box center [788, 228] width 1469 height 864
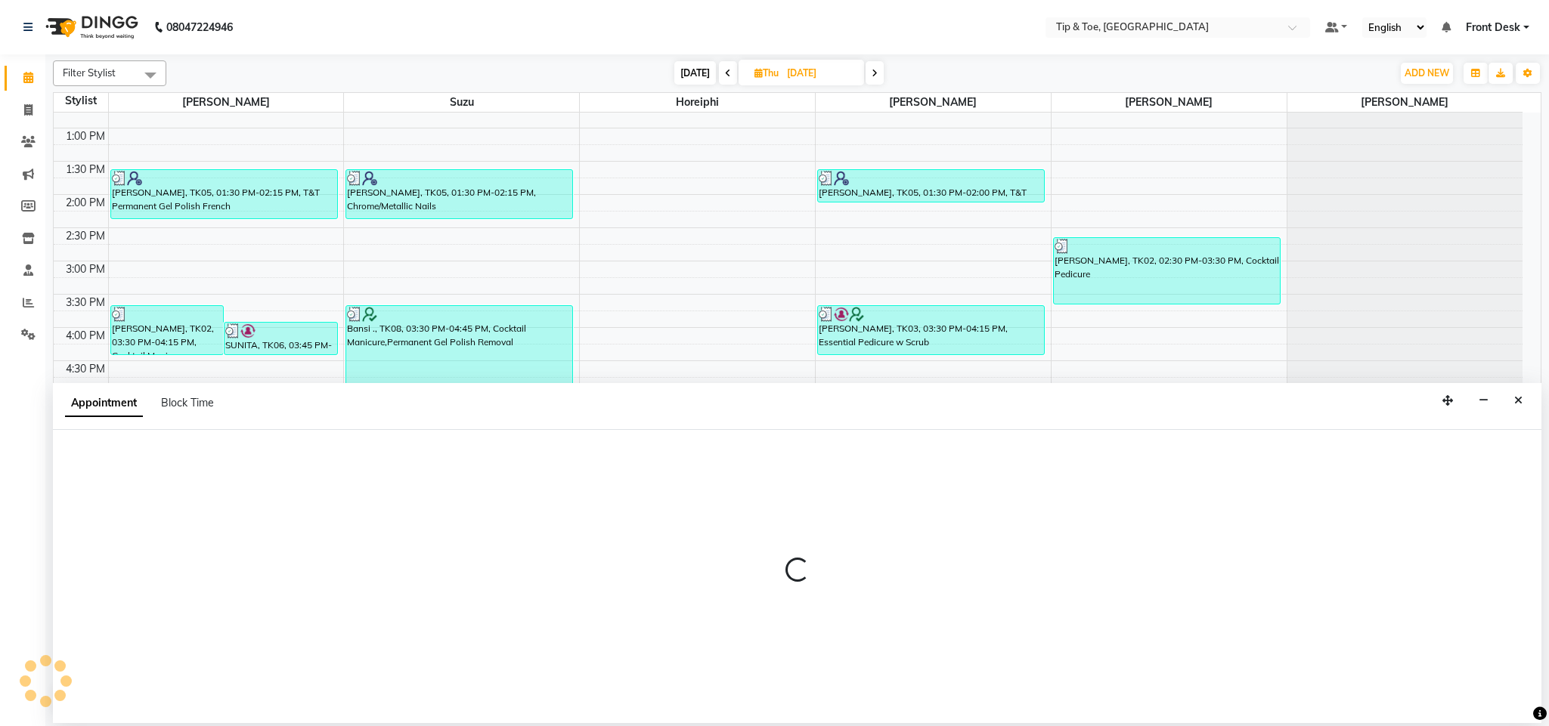
select select "38767"
select select "1080"
select select "tentative"
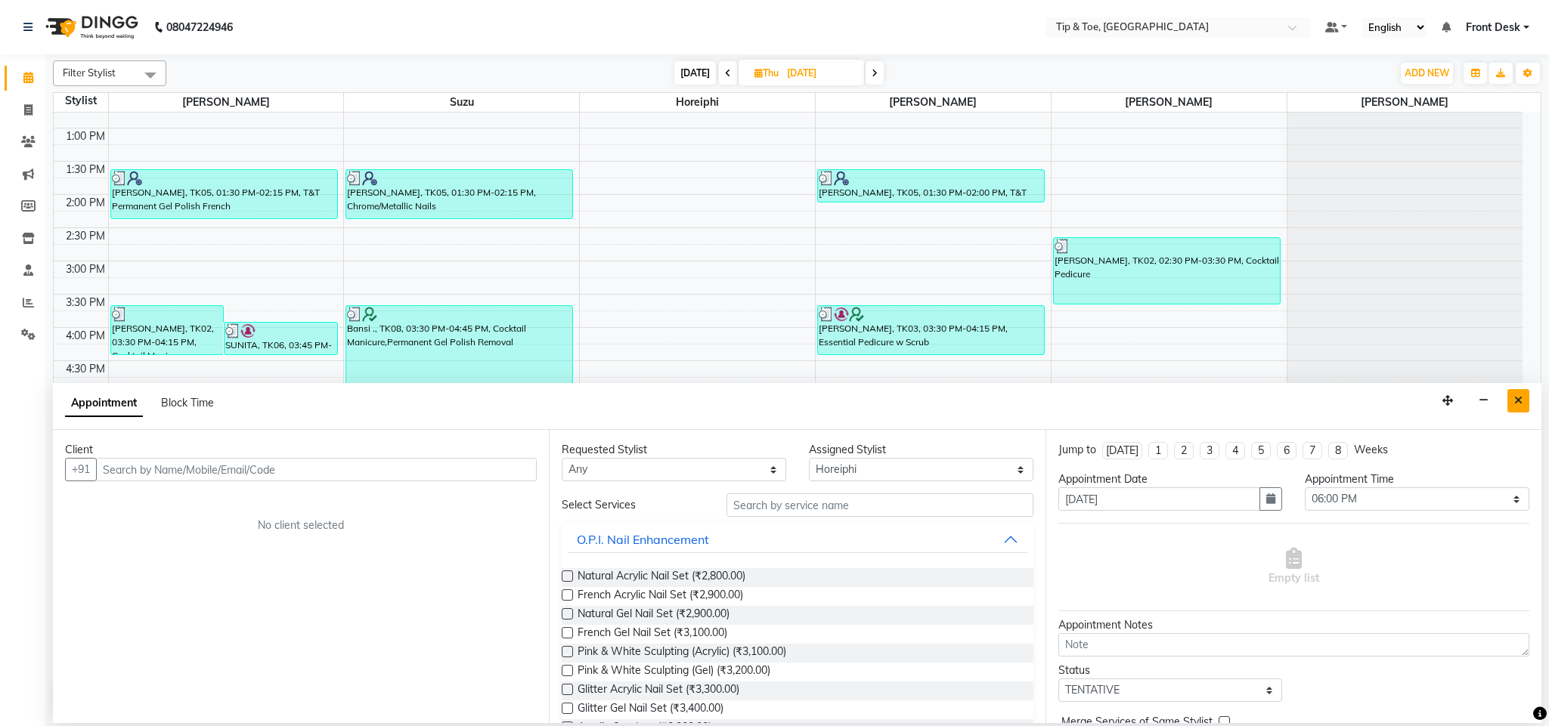
click at [1524, 402] on button "Close" at bounding box center [1518, 400] width 22 height 23
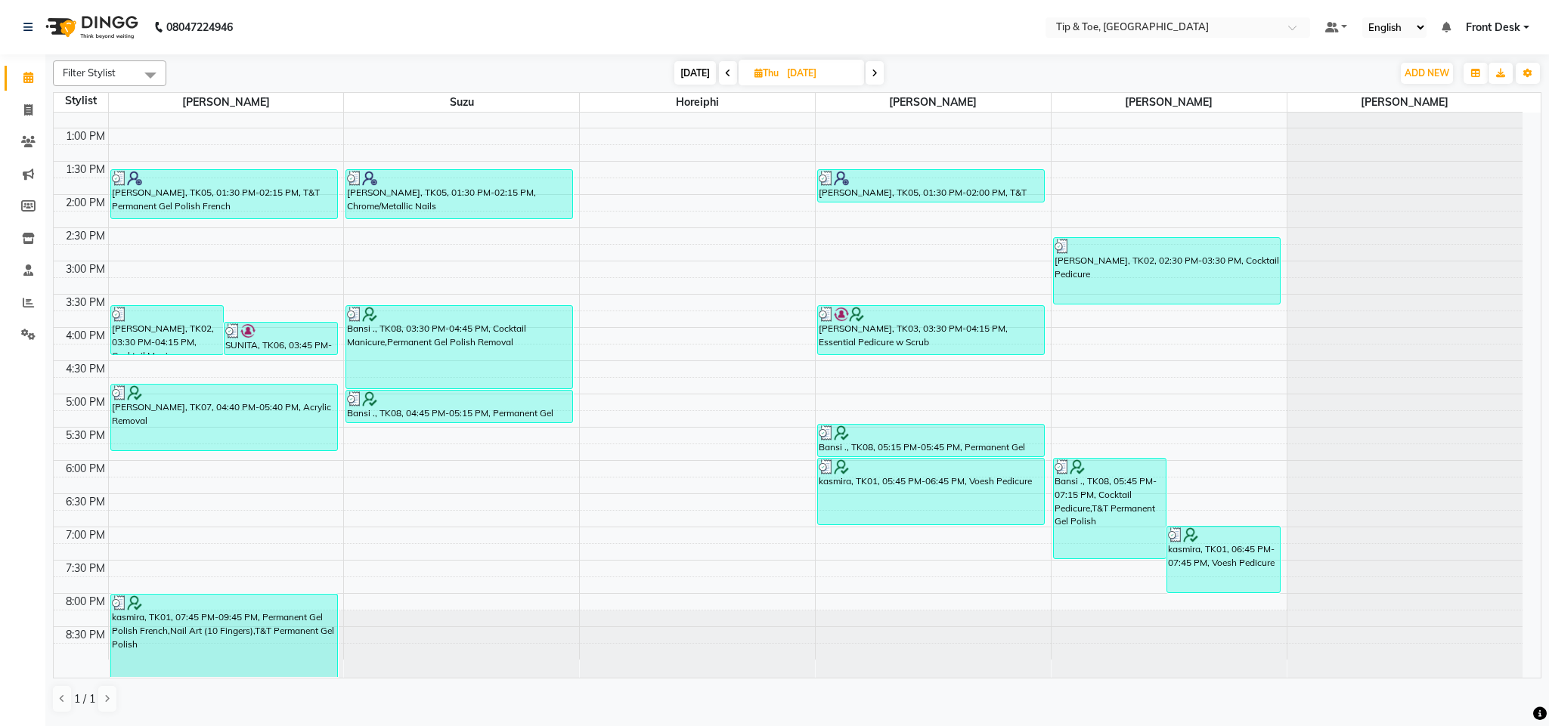
click at [876, 70] on icon at bounding box center [874, 73] width 6 height 9
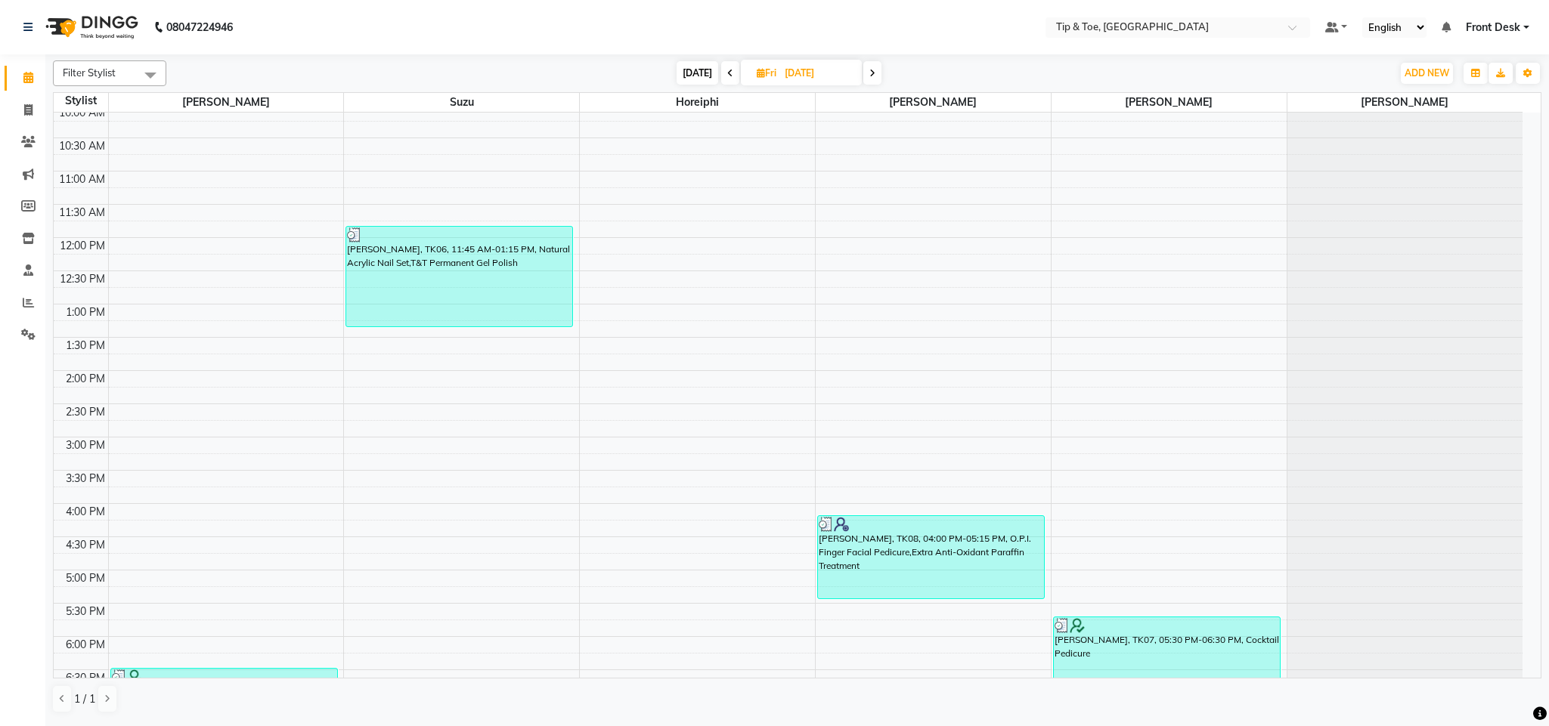
scroll to position [132, 0]
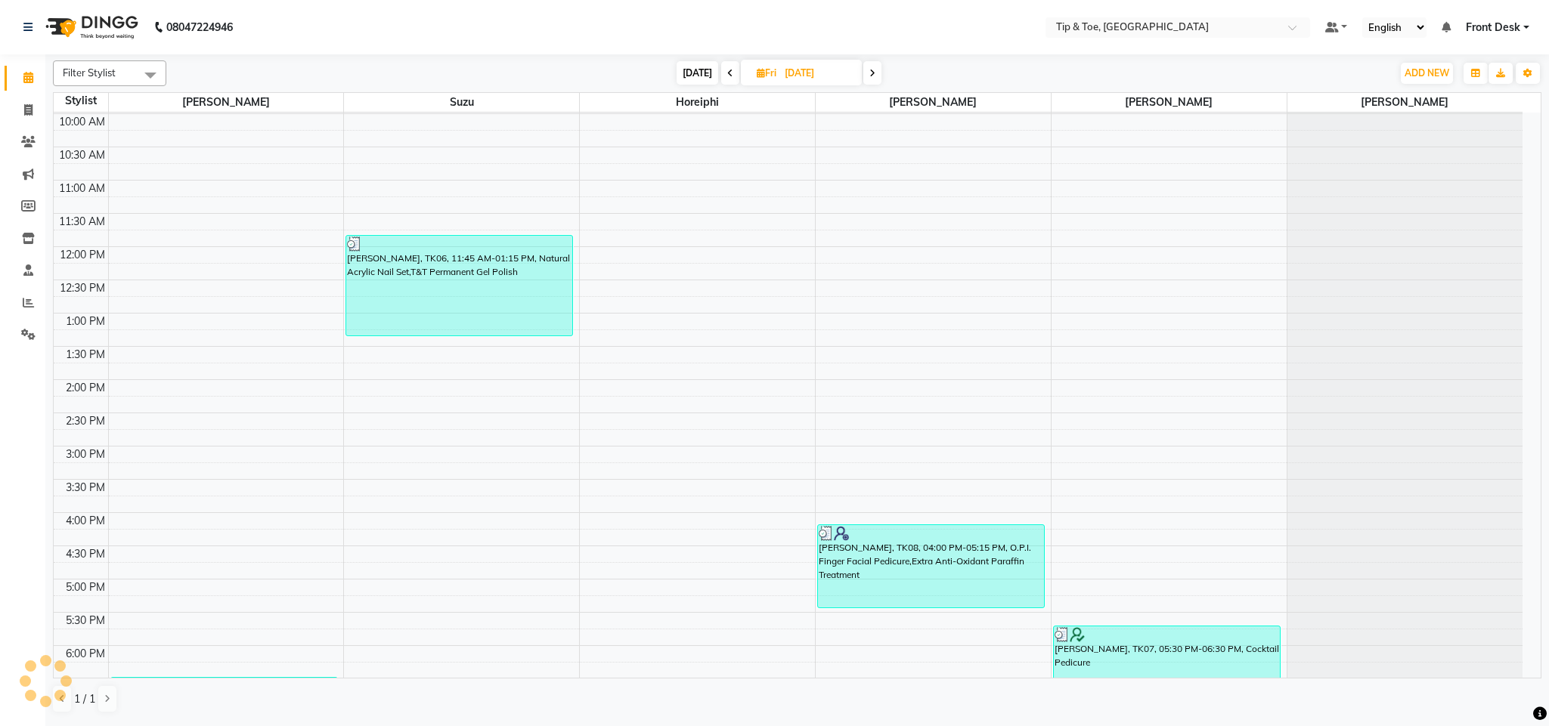
click at [726, 66] on span at bounding box center [730, 72] width 18 height 23
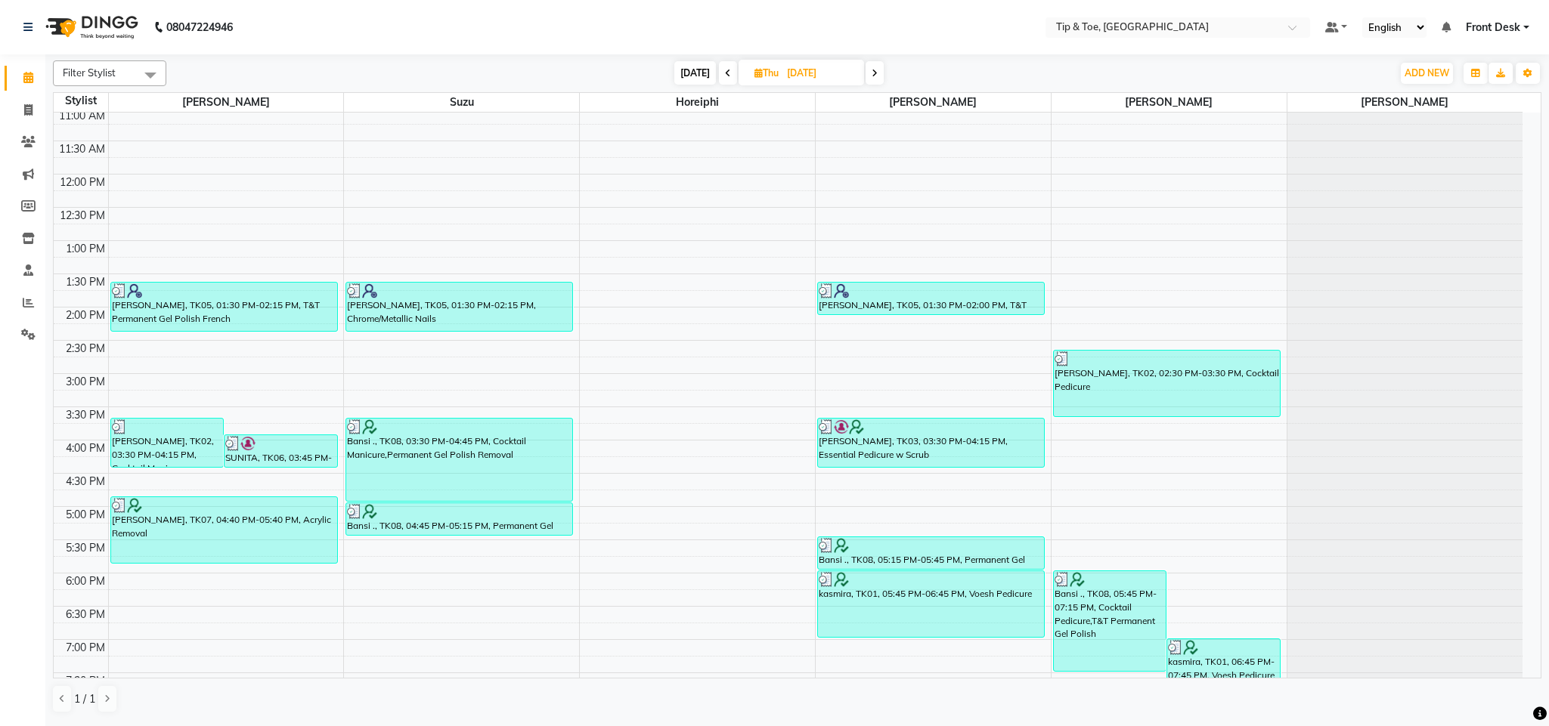
click at [868, 68] on span at bounding box center [874, 72] width 18 height 23
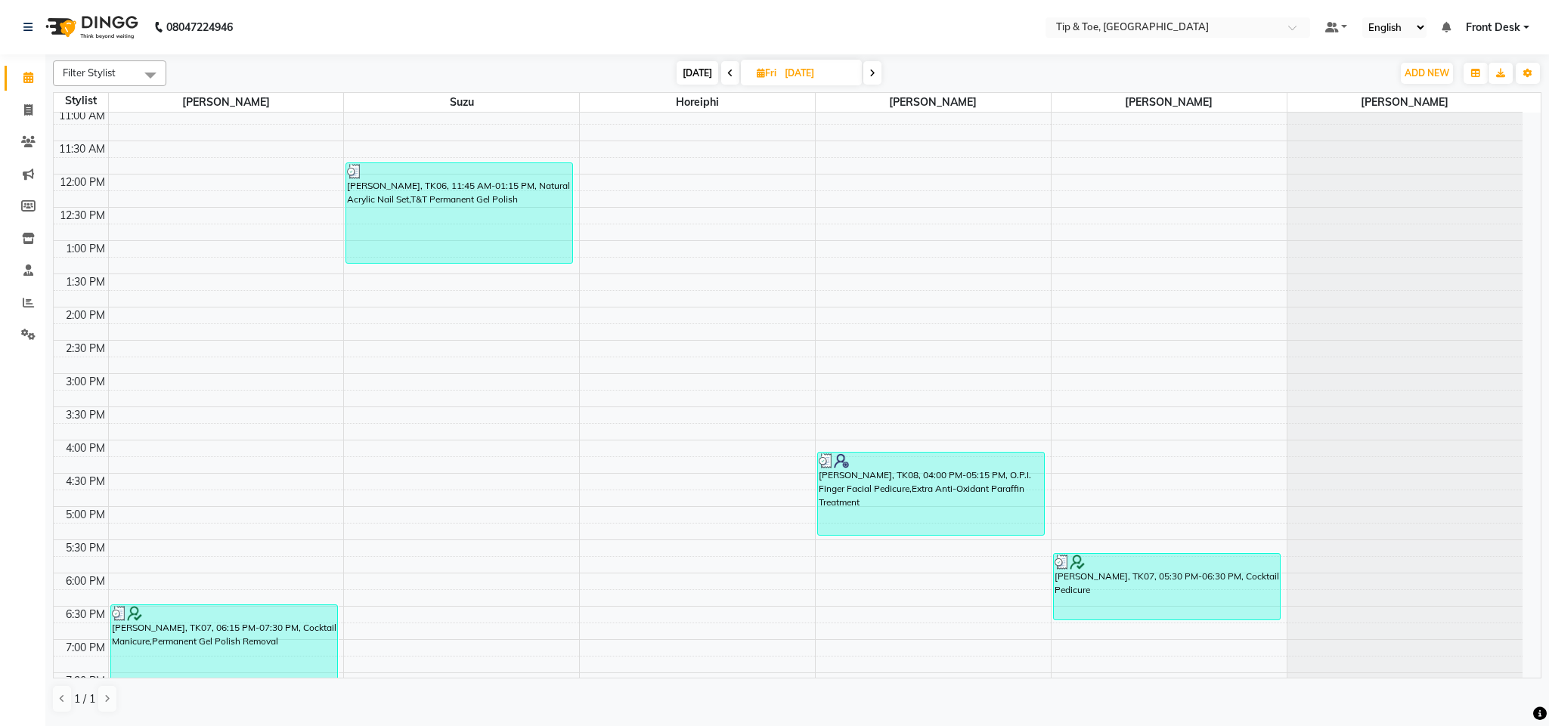
click at [869, 69] on icon at bounding box center [872, 73] width 6 height 9
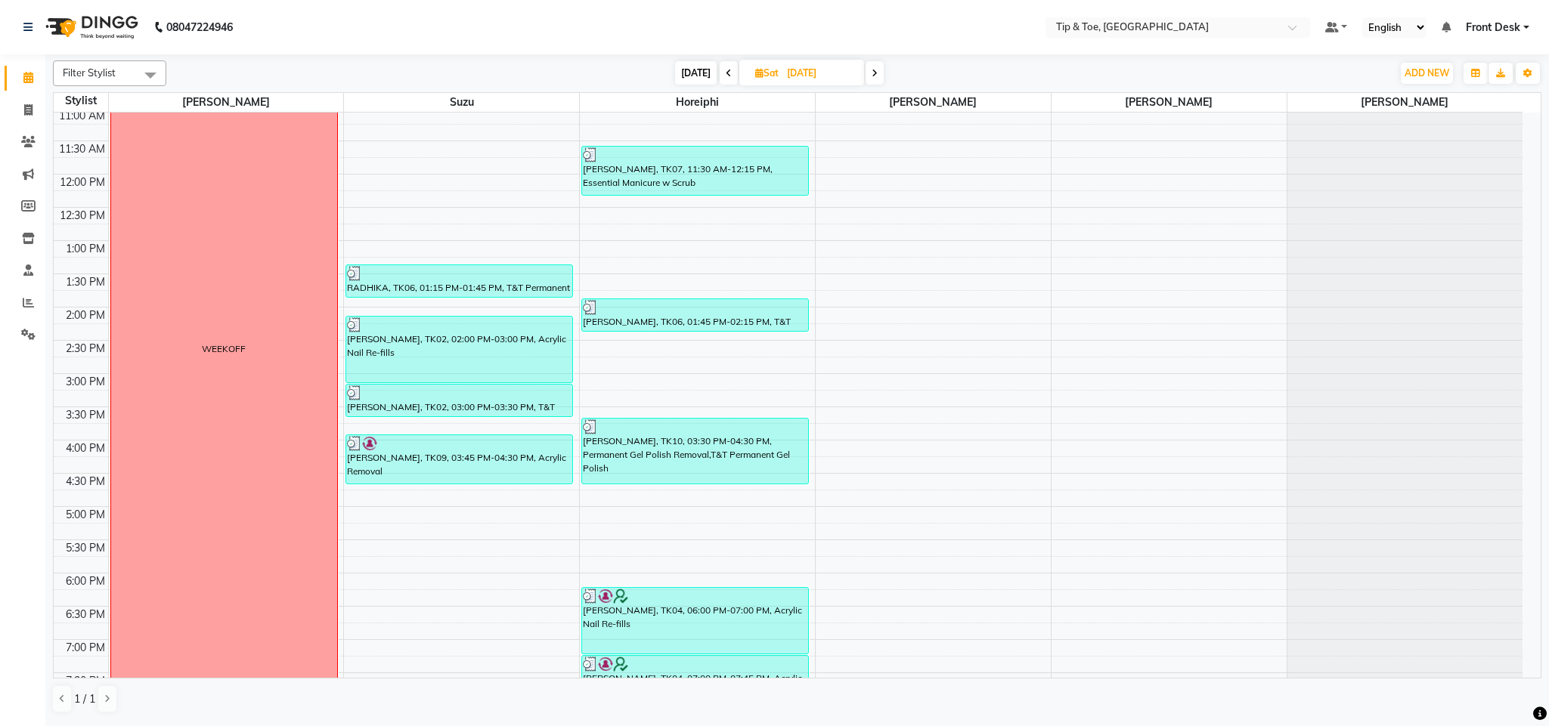
click at [726, 76] on icon at bounding box center [729, 73] width 6 height 9
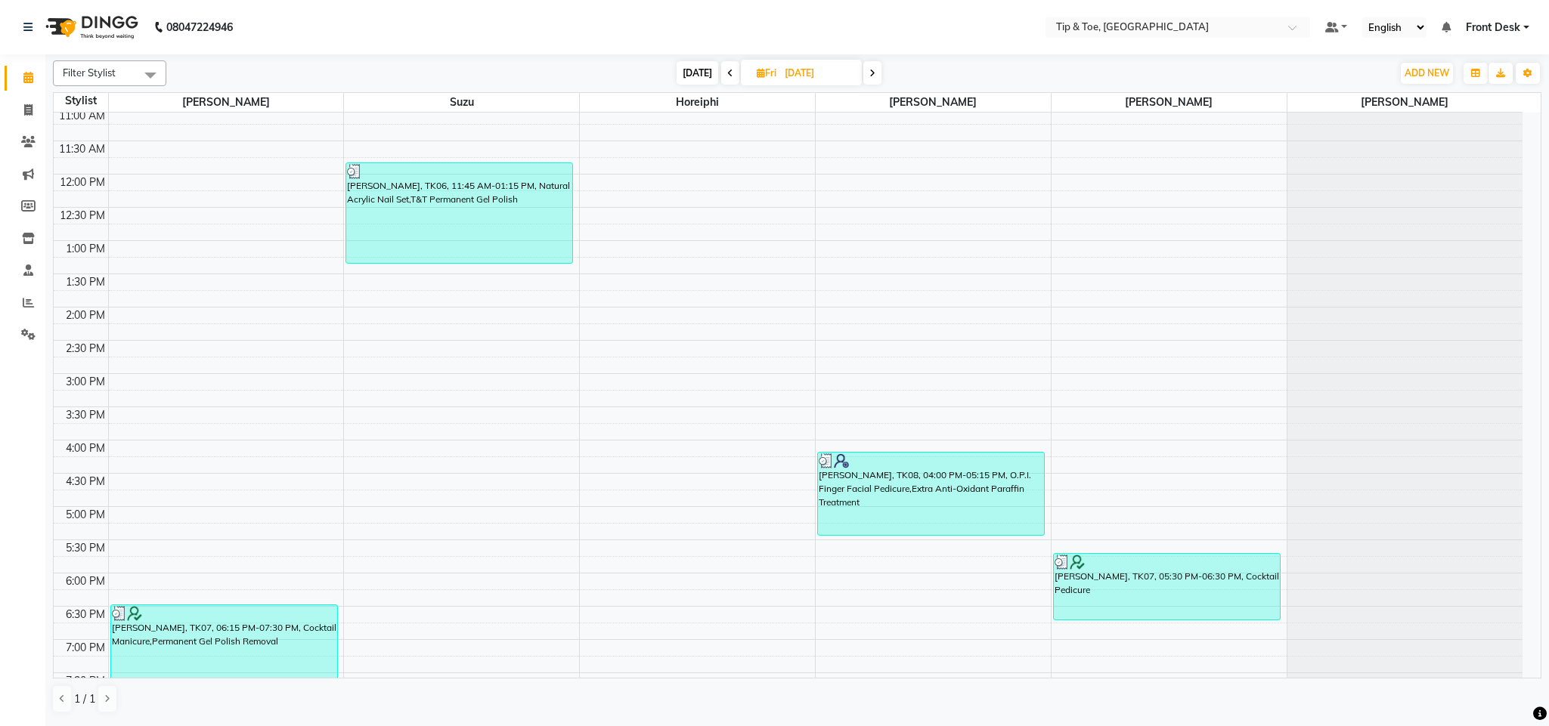
click at [727, 76] on icon at bounding box center [730, 73] width 6 height 9
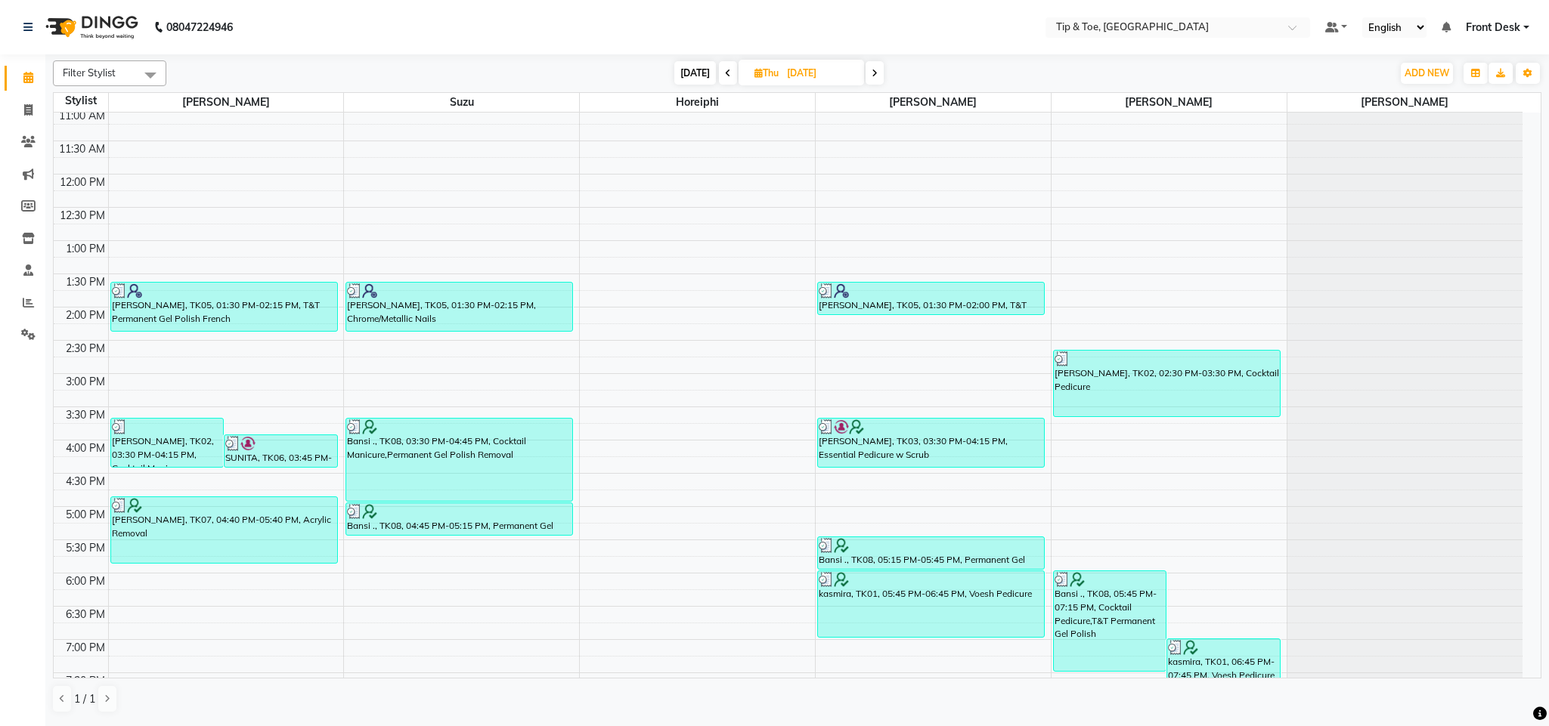
click at [876, 71] on icon at bounding box center [874, 73] width 6 height 9
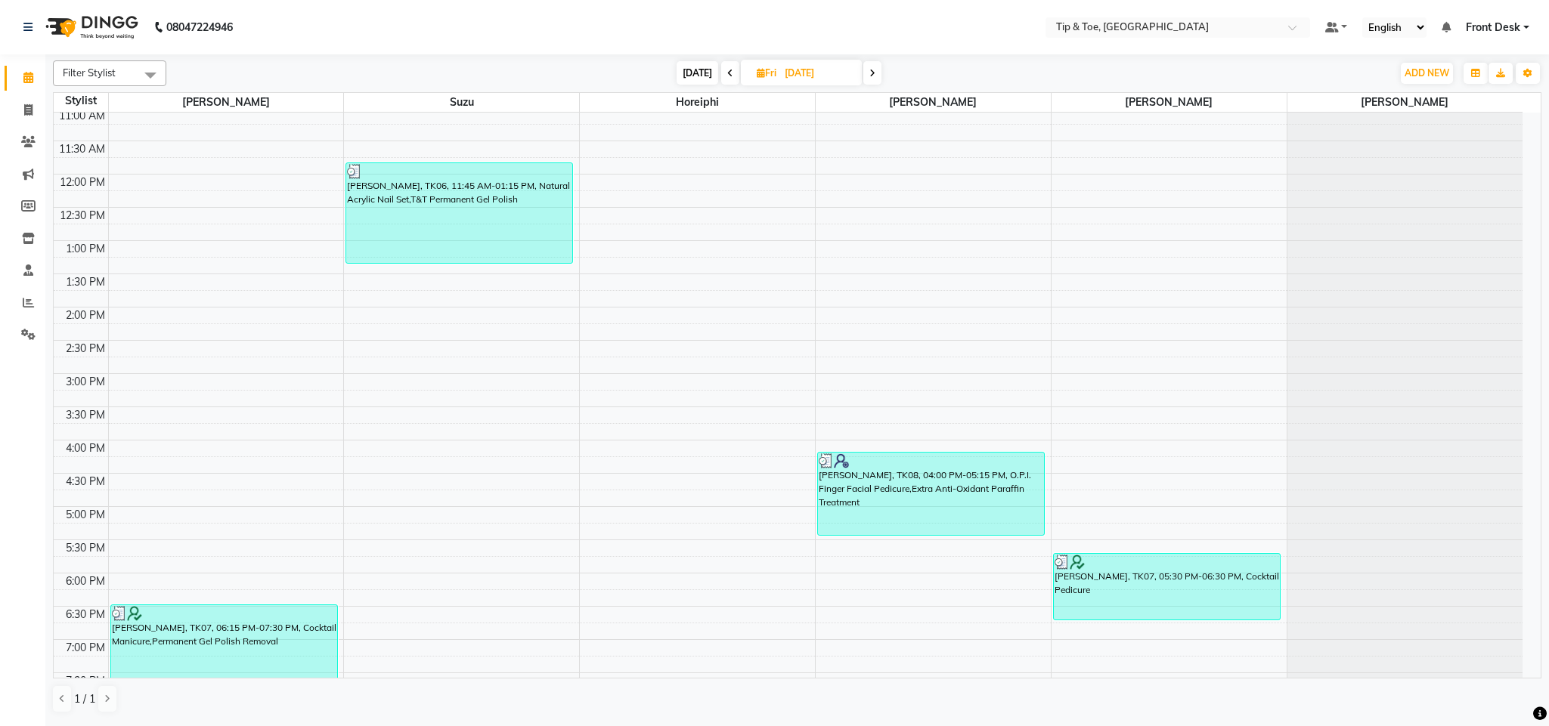
click at [876, 71] on span at bounding box center [872, 72] width 18 height 23
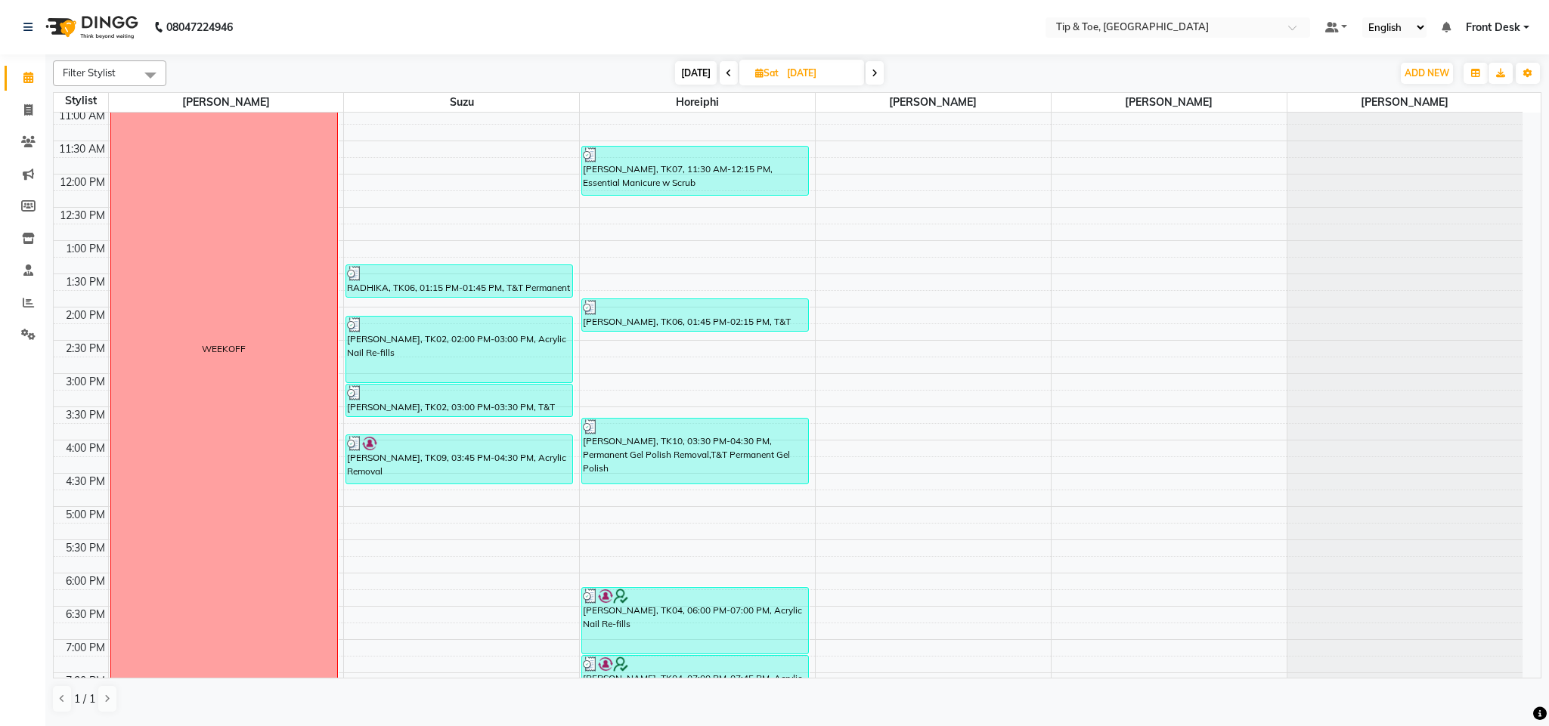
click at [876, 71] on span at bounding box center [874, 72] width 18 height 23
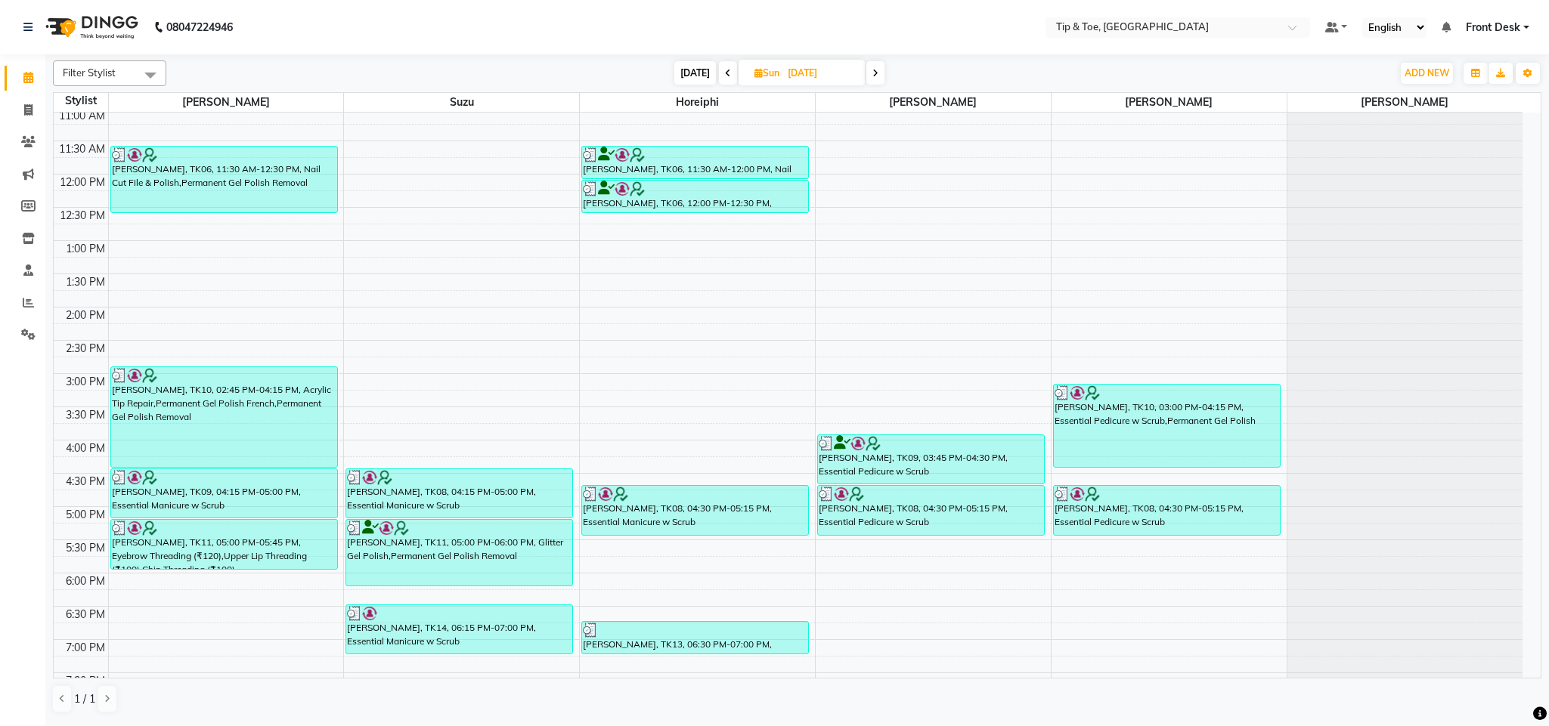
click at [876, 71] on icon at bounding box center [875, 73] width 6 height 9
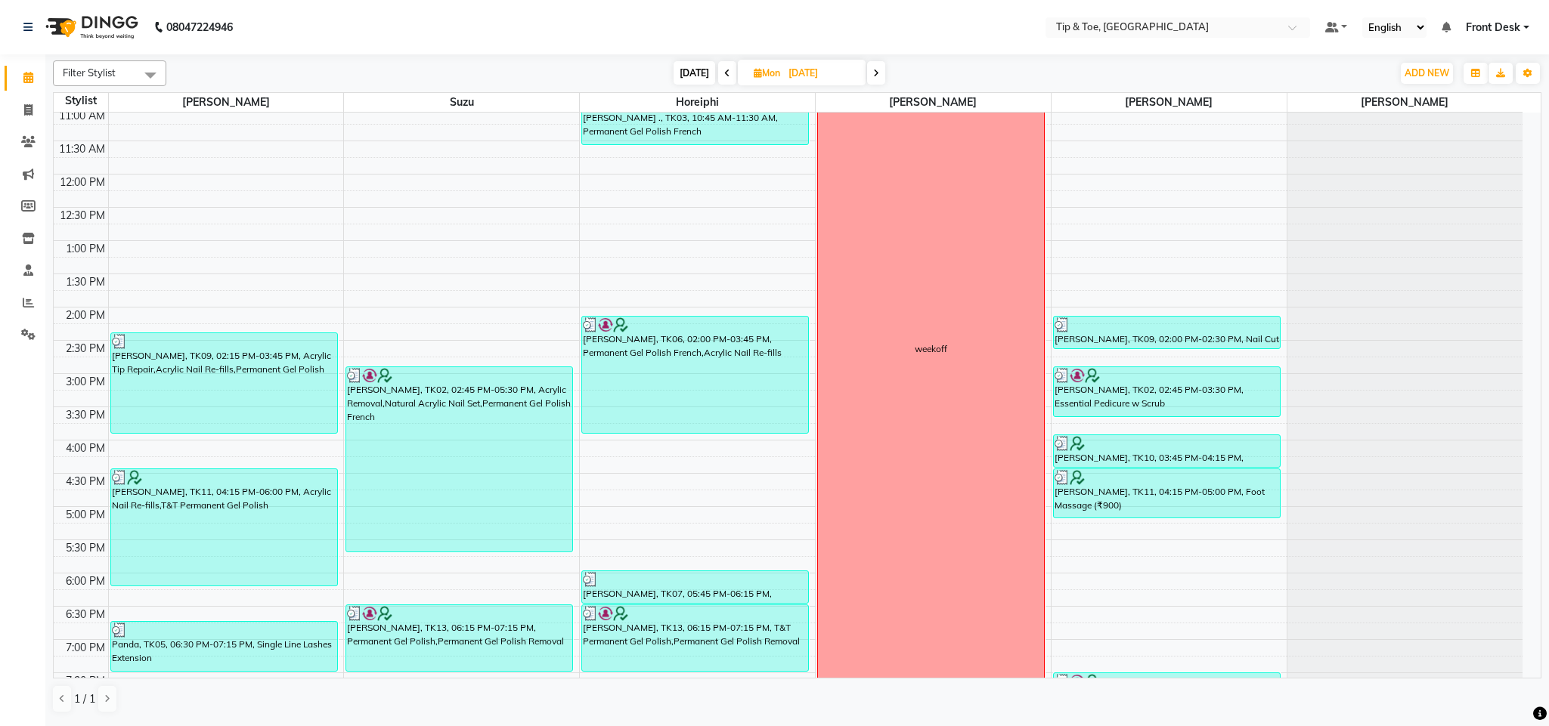
click at [724, 75] on icon at bounding box center [727, 73] width 6 height 9
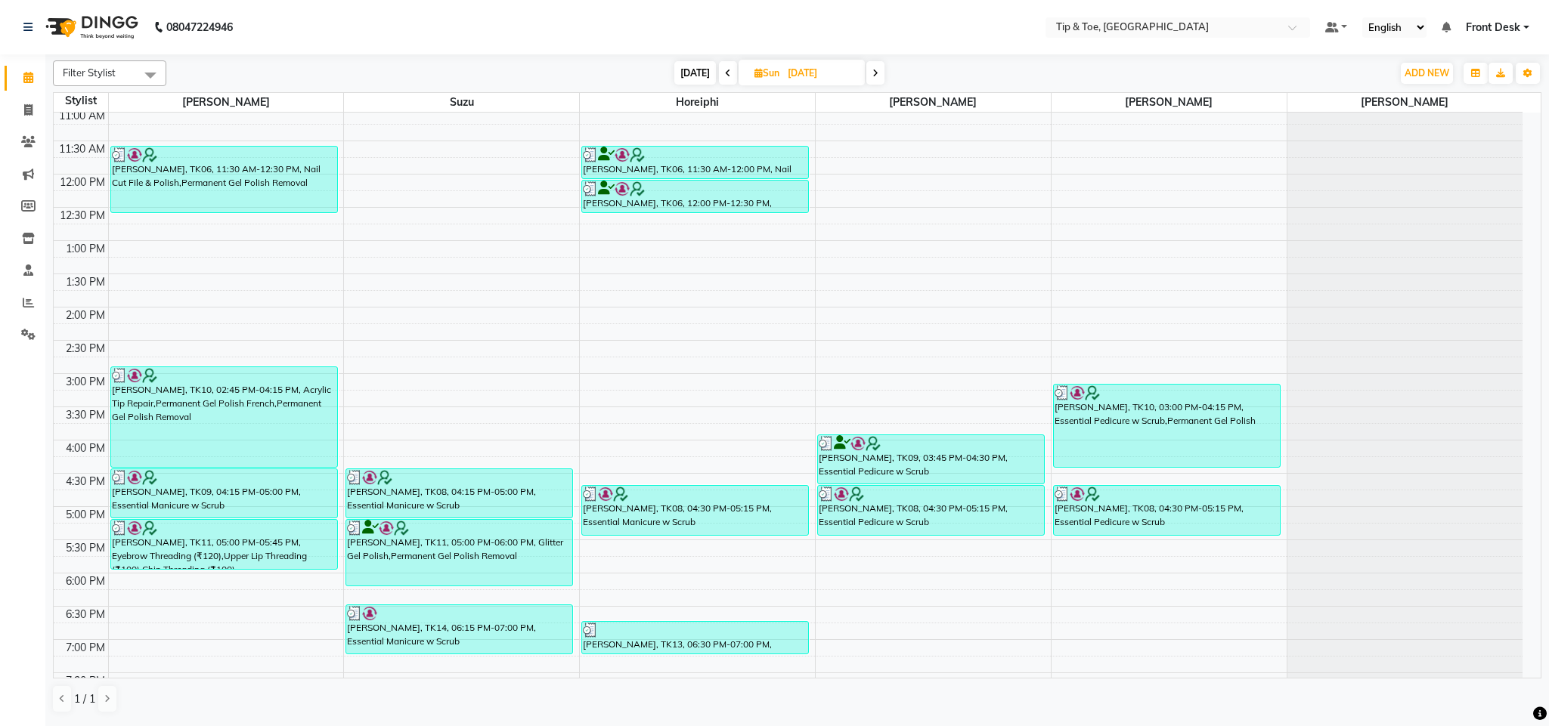
click at [725, 75] on icon at bounding box center [728, 73] width 6 height 9
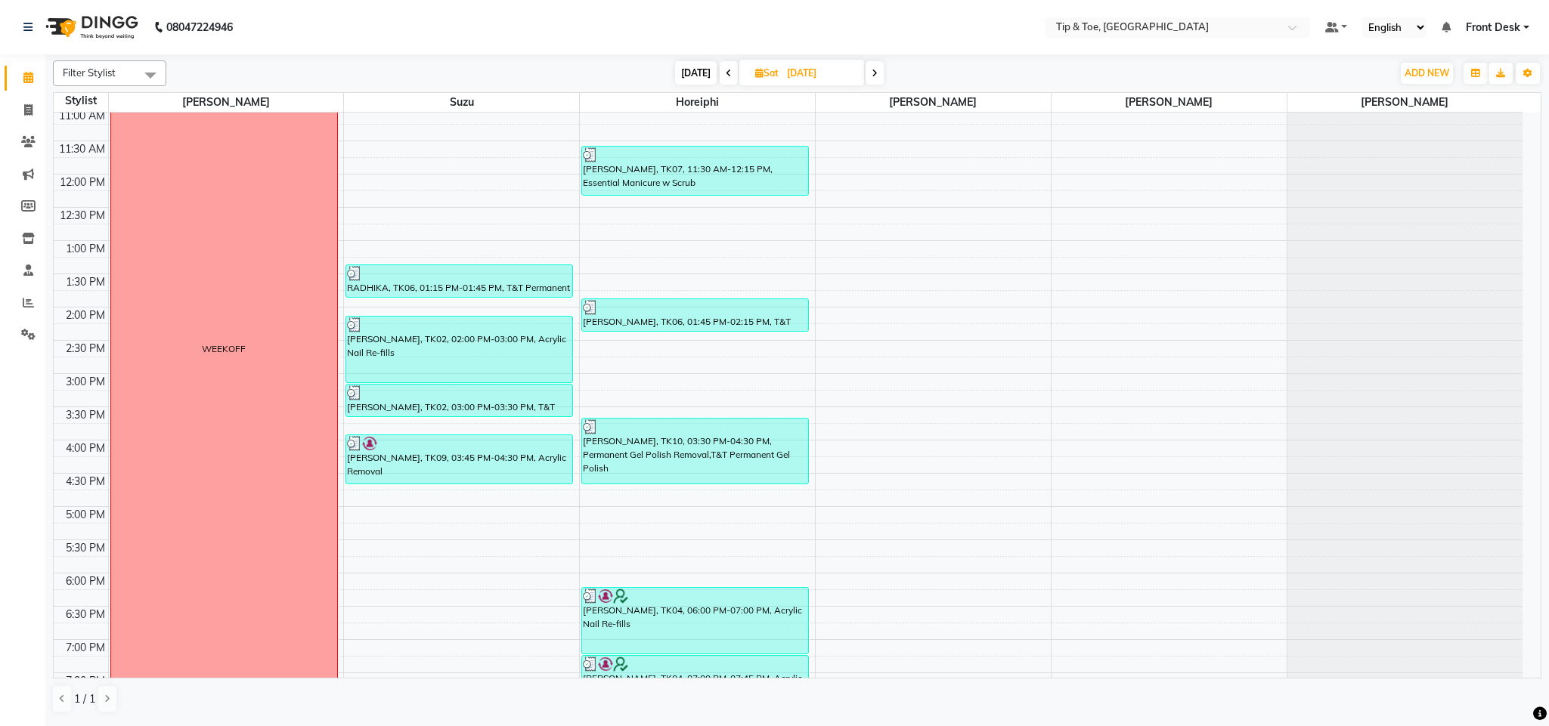
click at [726, 75] on icon at bounding box center [729, 73] width 6 height 9
type input "15-08-2025"
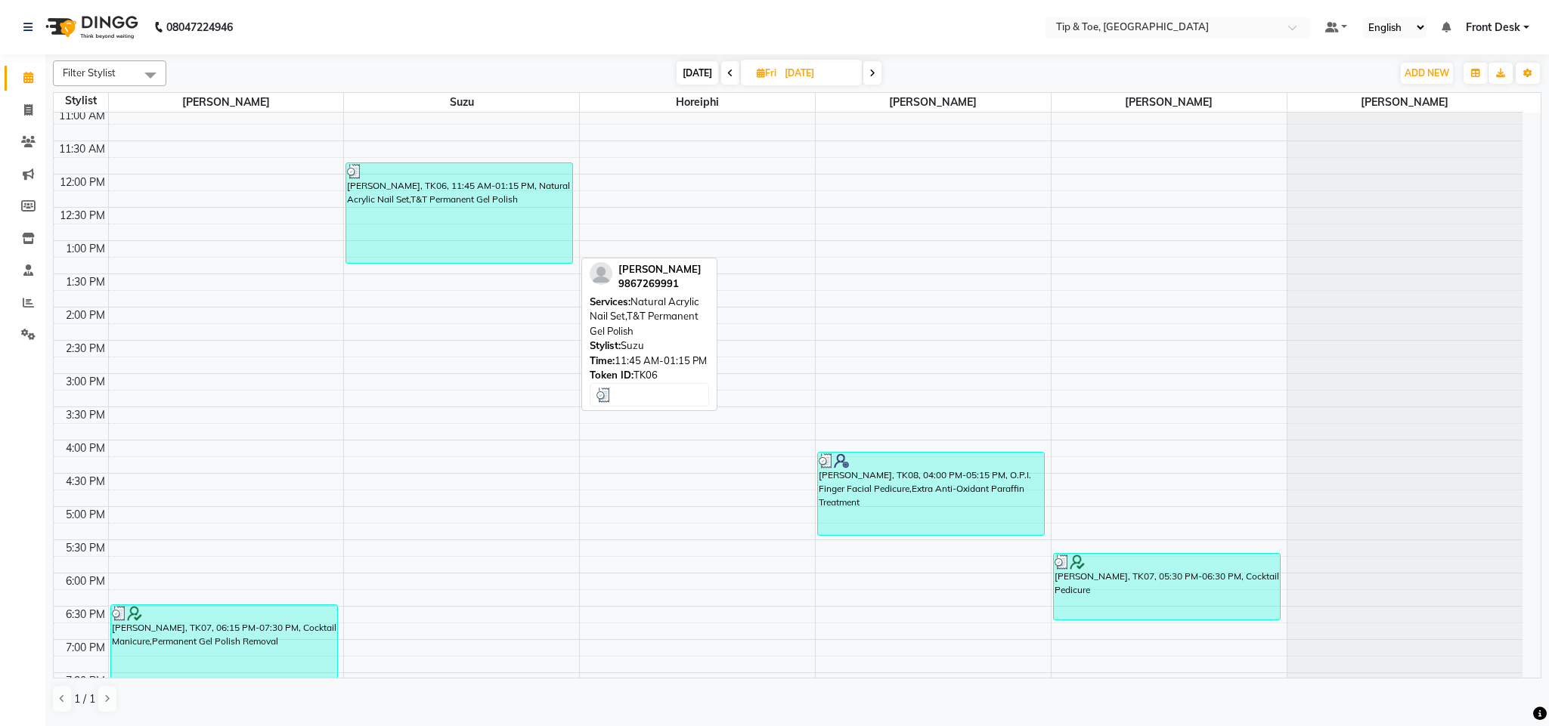
click at [503, 234] on div "Ananya Birla, TK06, 11:45 AM-01:15 PM, Natural Acrylic Nail Set,T&T Permanent G…" at bounding box center [459, 213] width 226 height 100
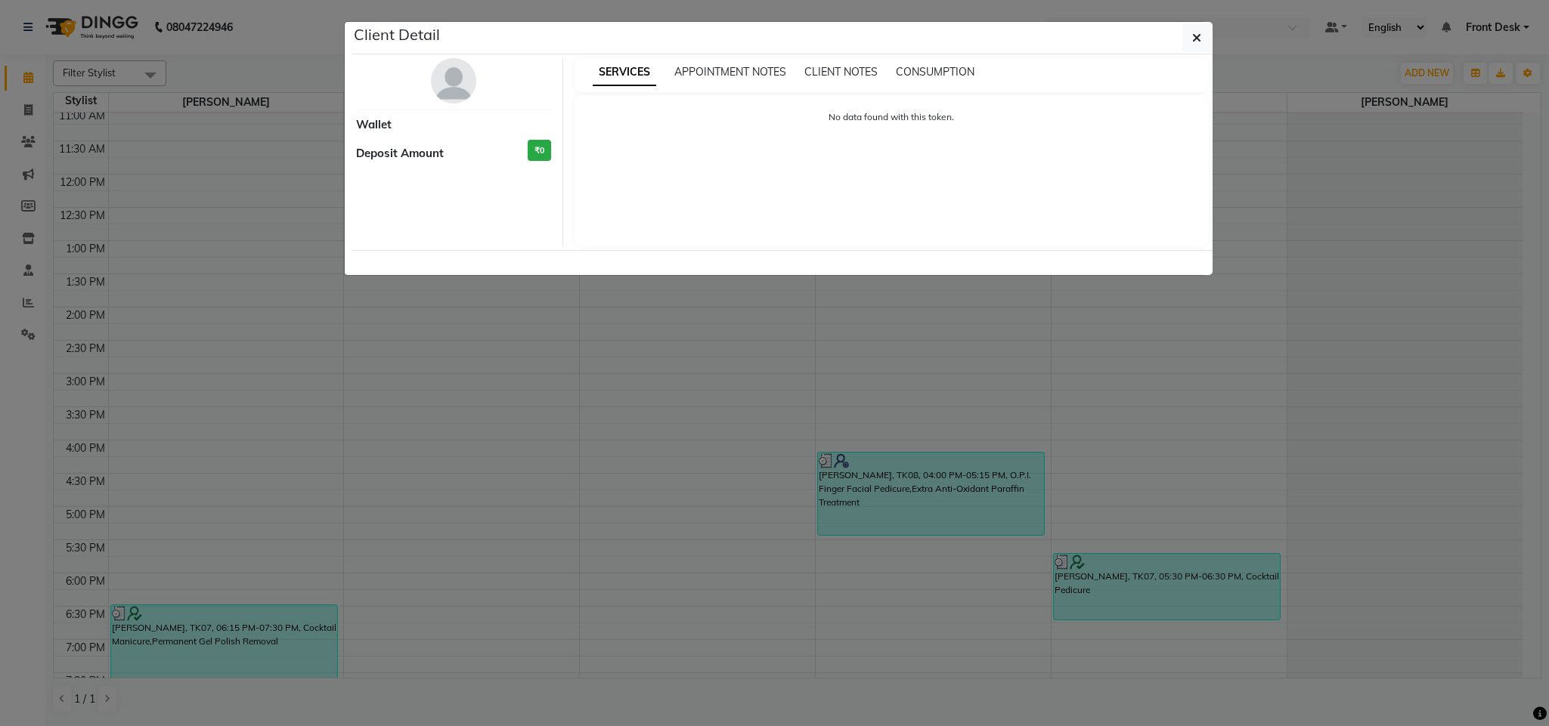
select select "3"
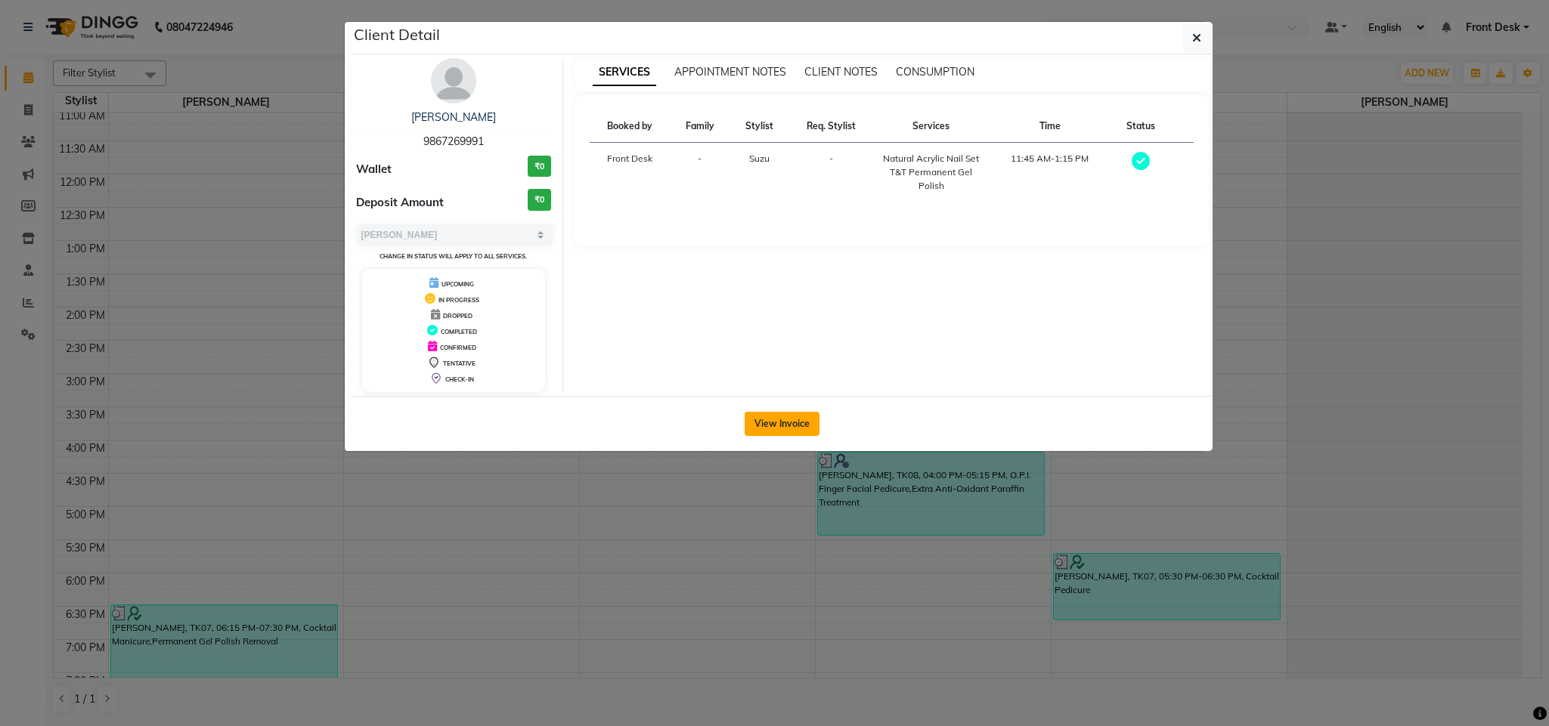
click at [773, 419] on button "View Invoice" at bounding box center [781, 424] width 75 height 24
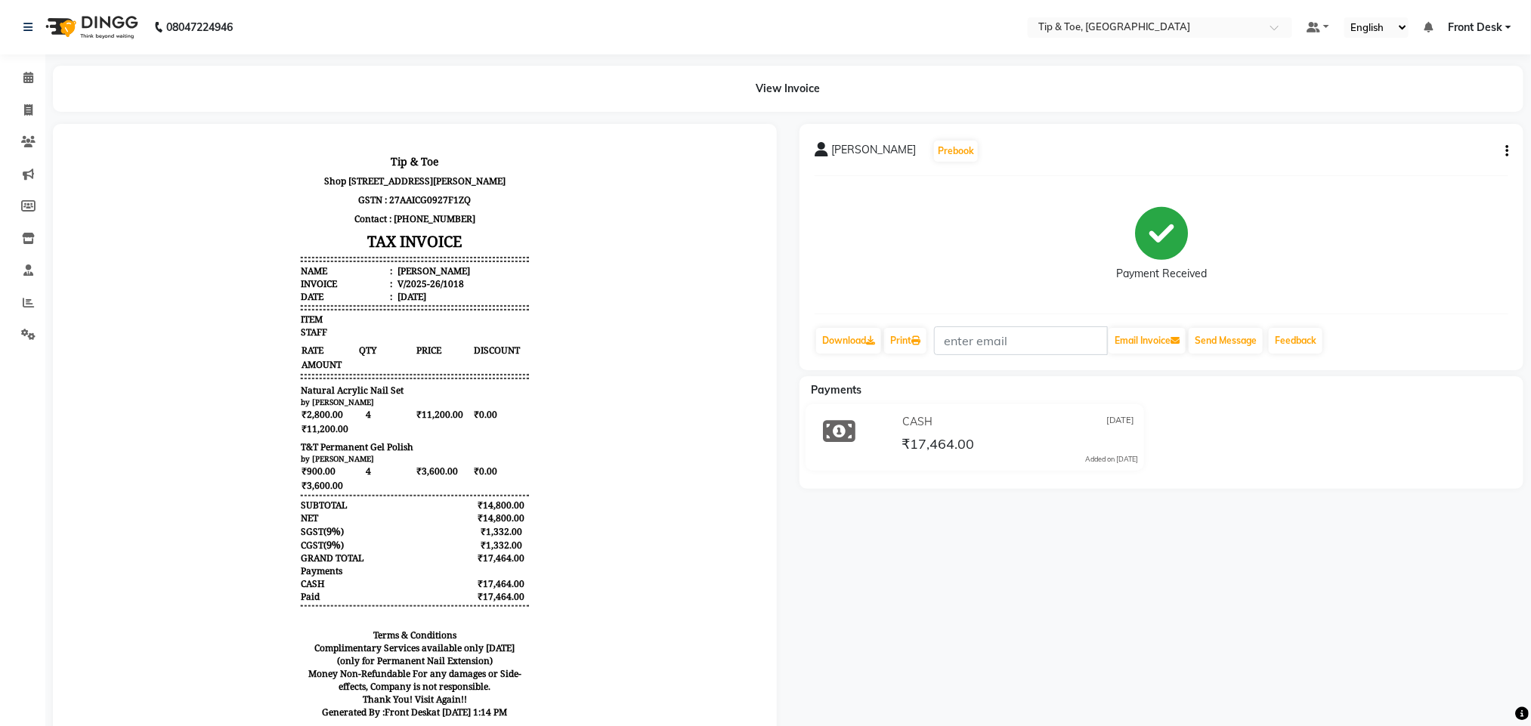
scroll to position [12, 0]
click at [621, 448] on body "Tip & Toe Shop No 1 Ketty House 74 A Dr.Gopalrao Deshmukh Marg,Mumbai - 400036 …" at bounding box center [414, 438] width 682 height 589
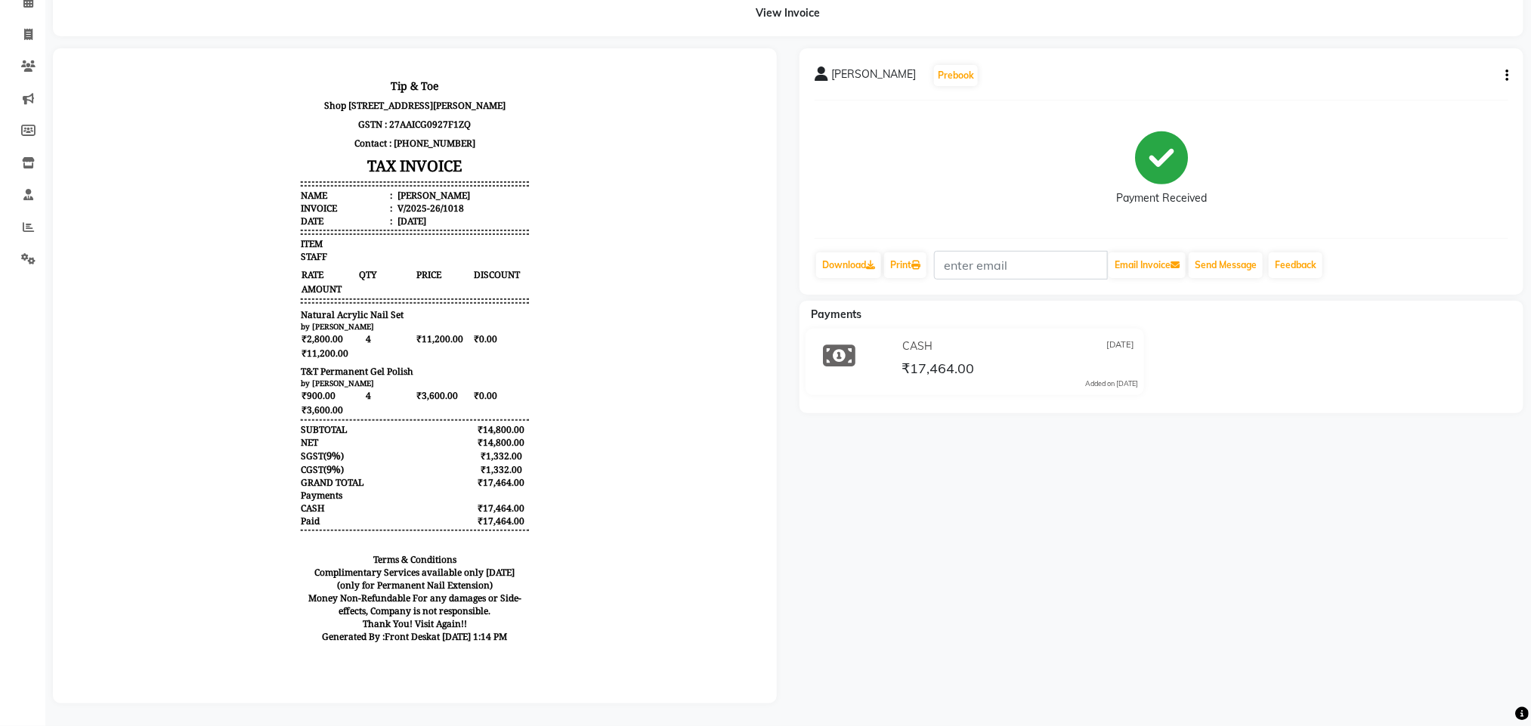
scroll to position [91, 0]
click at [25, 221] on icon at bounding box center [28, 226] width 11 height 11
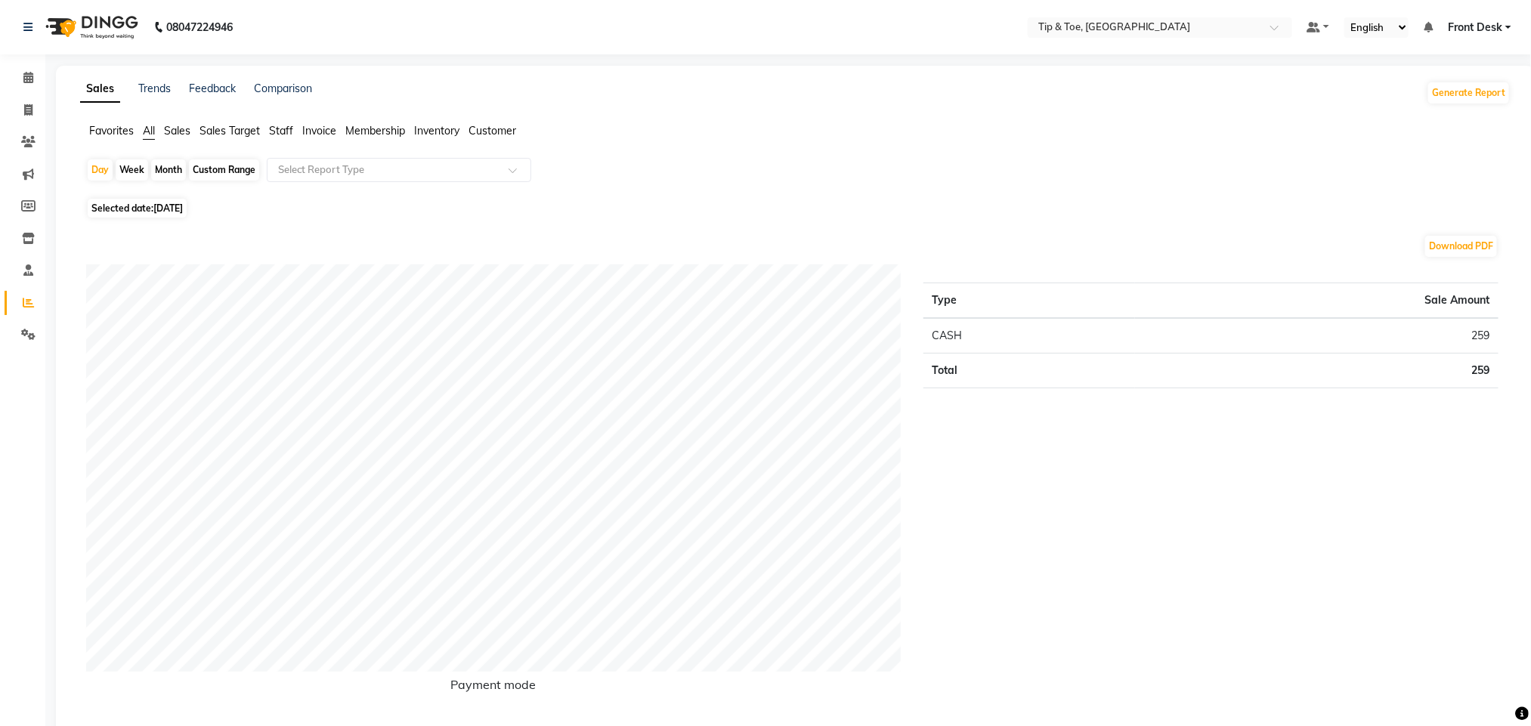
click at [290, 125] on span "Staff" at bounding box center [281, 131] width 24 height 14
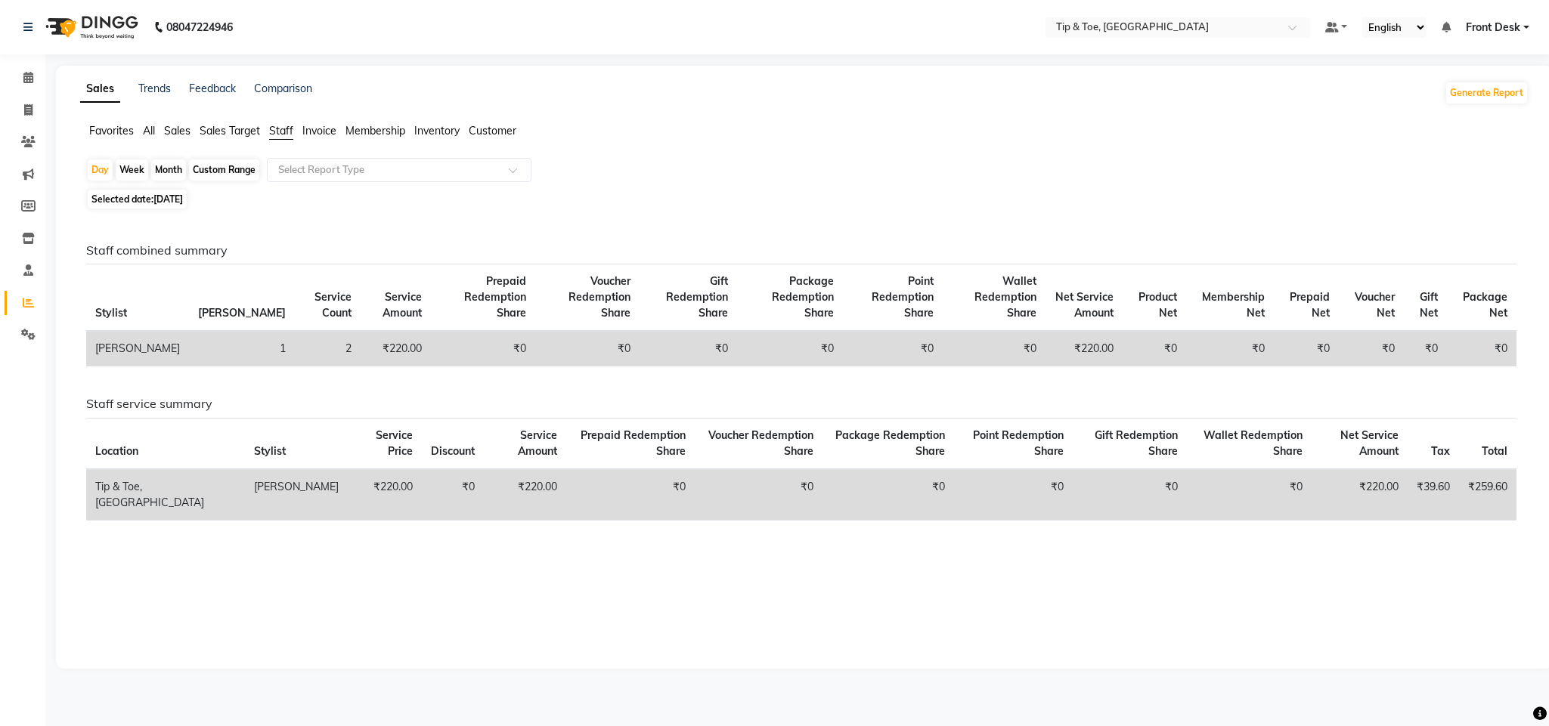
click at [175, 171] on div "Month" at bounding box center [168, 169] width 35 height 21
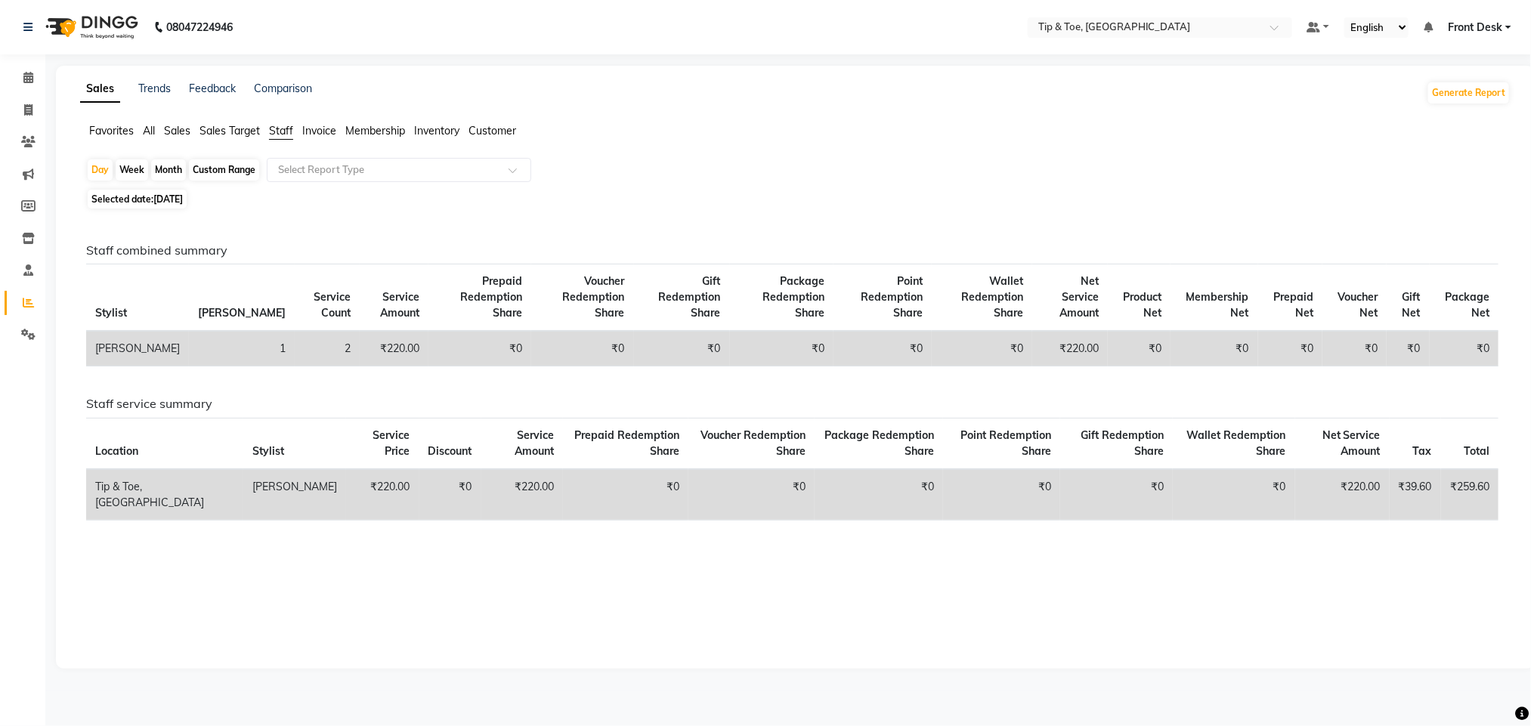
select select "9"
select select "2025"
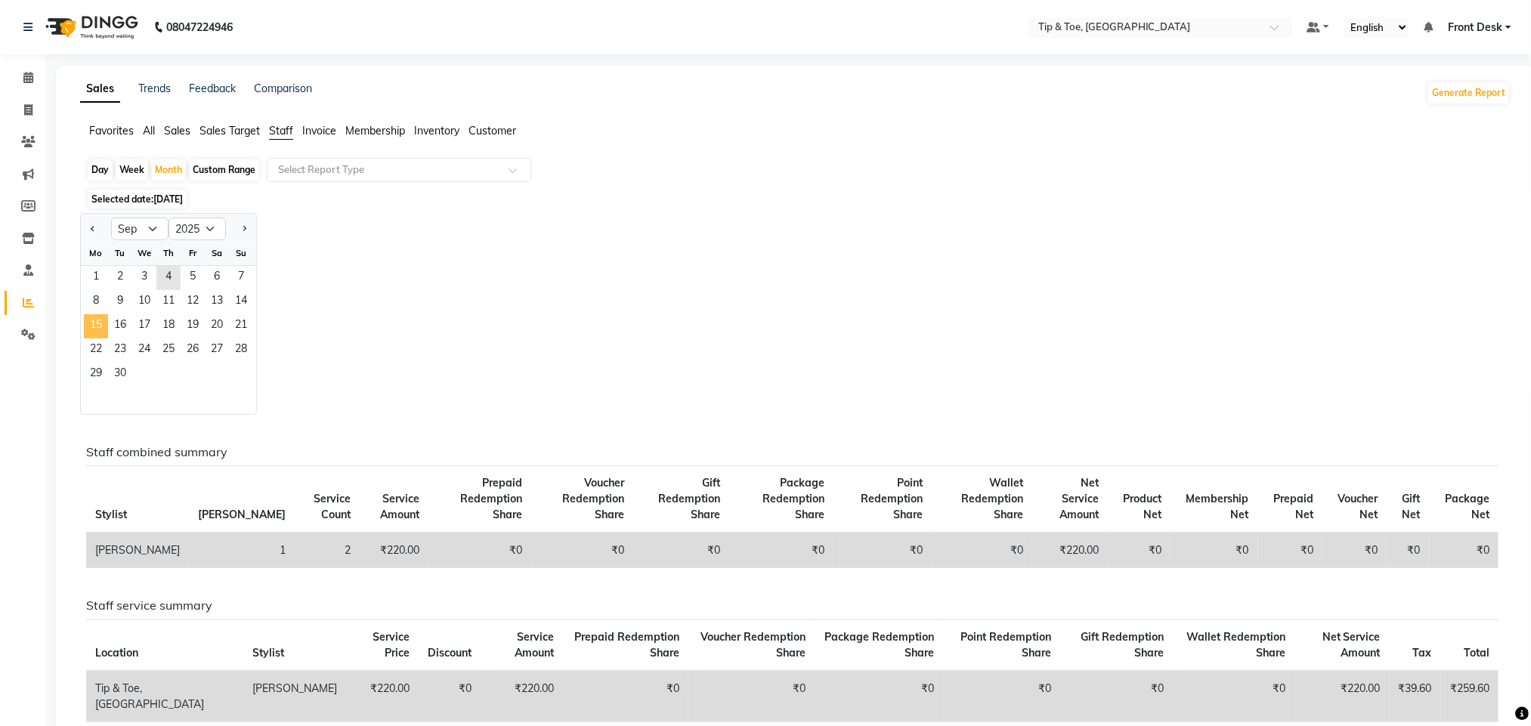
click at [101, 325] on span "15" at bounding box center [96, 326] width 24 height 24
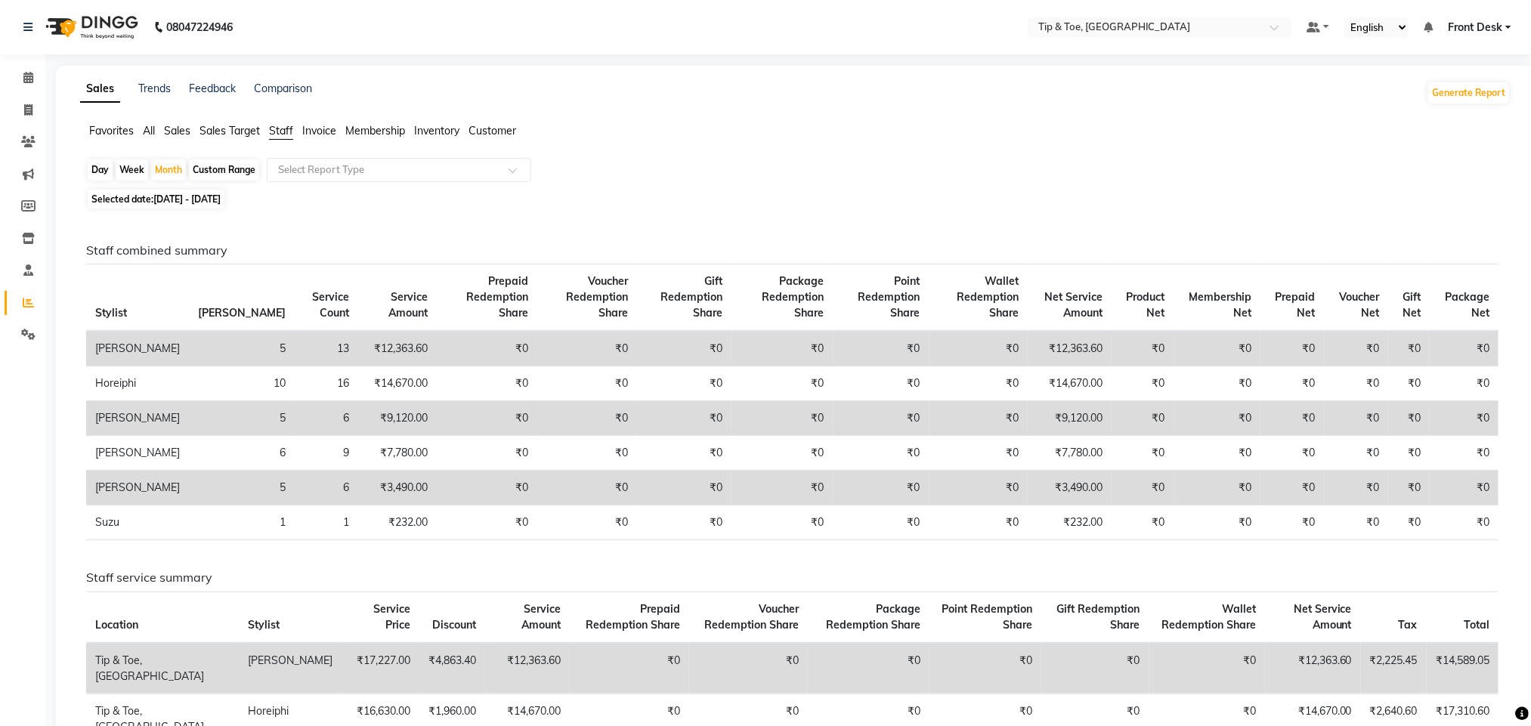
click at [181, 198] on span "01-09-2025 - 30-09-2025" at bounding box center [186, 198] width 67 height 11
select select "9"
select select "2025"
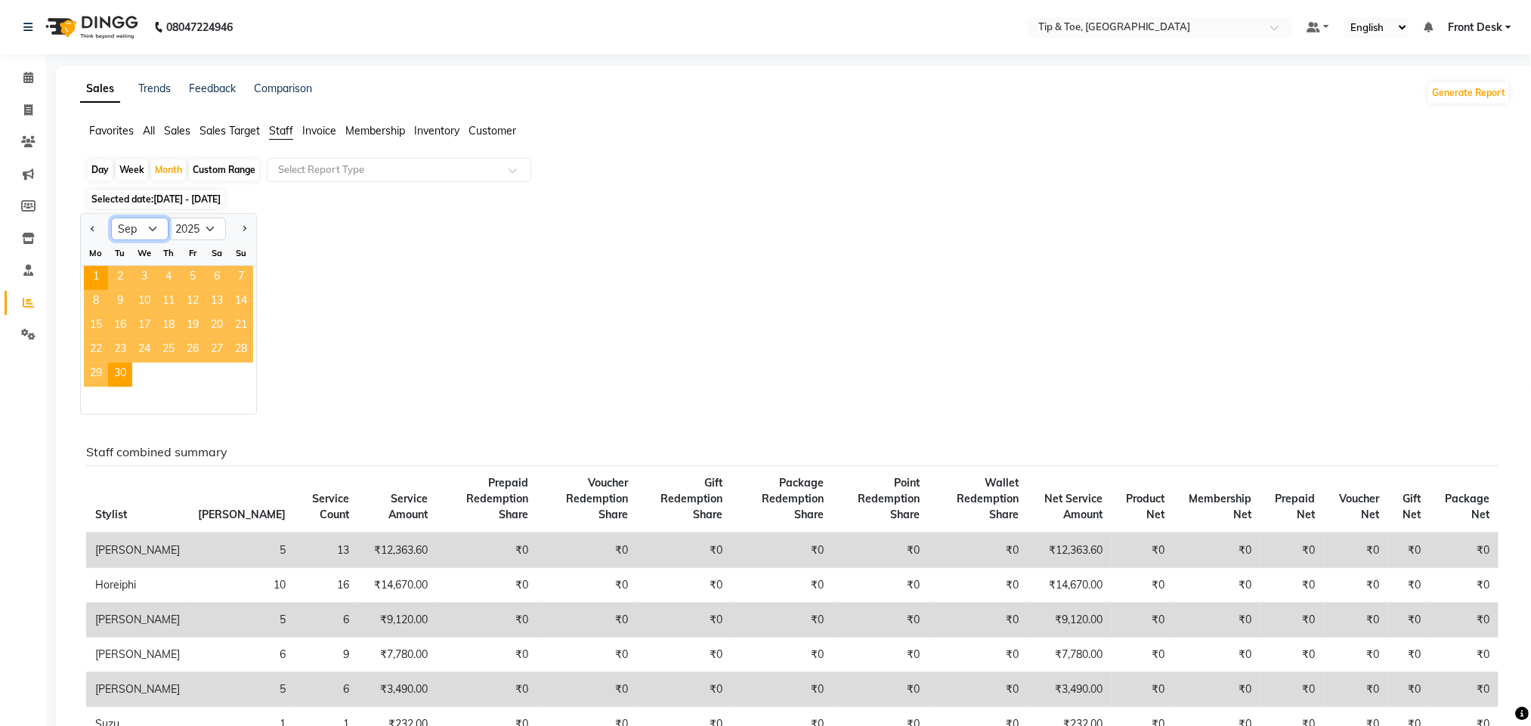
click at [150, 229] on select "Jan Feb Mar Apr May Jun Jul Aug Sep Oct Nov Dec" at bounding box center [139, 229] width 57 height 23
select select "8"
click at [111, 219] on select "Jan Feb Mar Apr May Jun Jul Aug Sep Oct Nov Dec" at bounding box center [139, 229] width 57 height 23
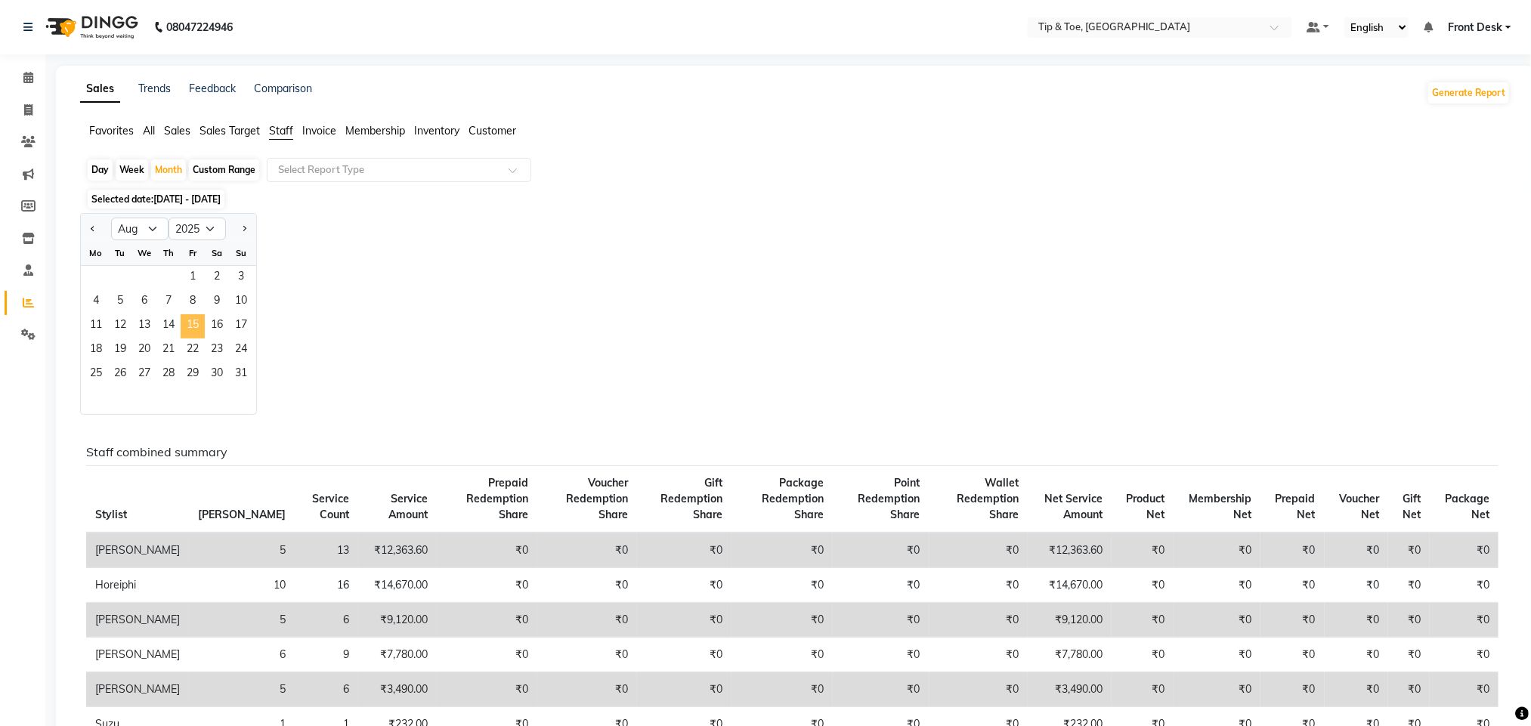
click at [200, 327] on span "15" at bounding box center [193, 326] width 24 height 24
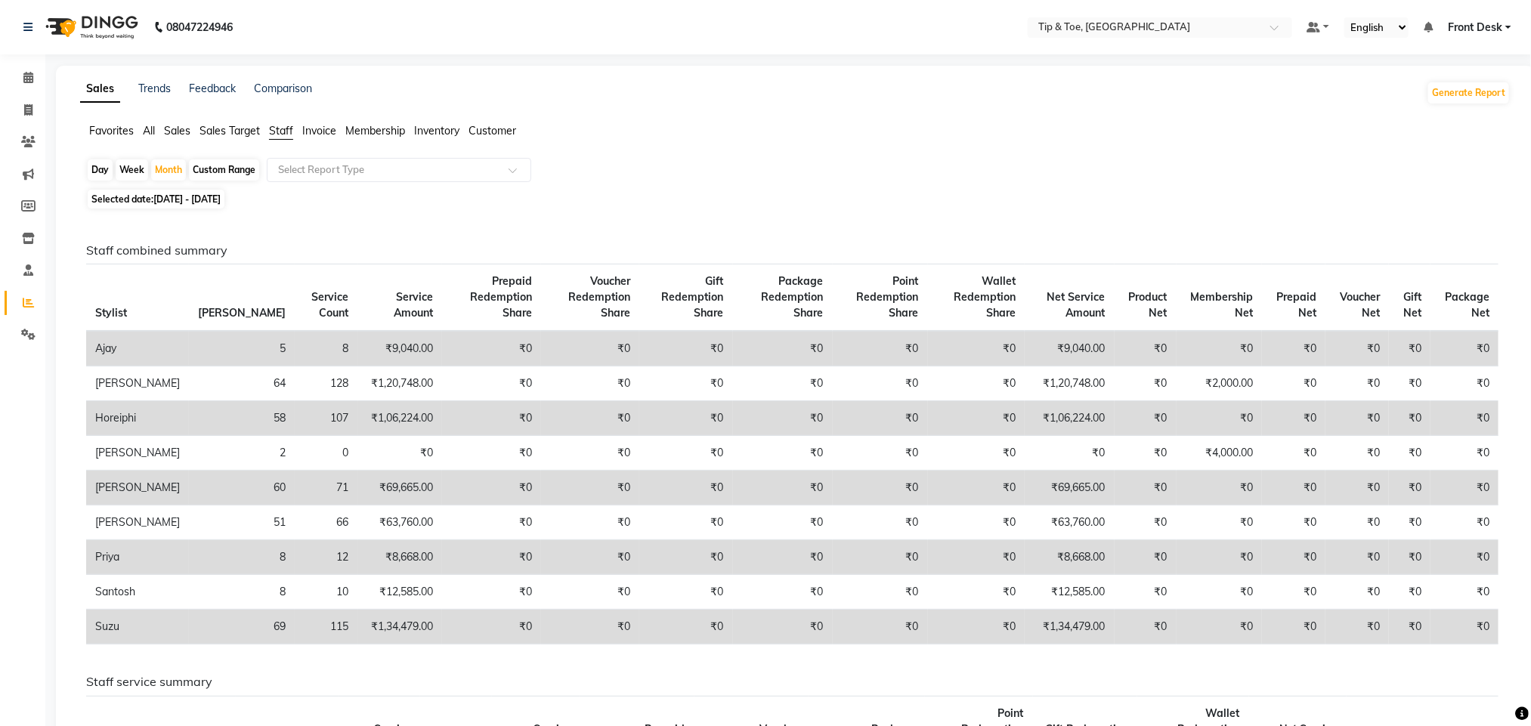
click at [234, 163] on div "Custom Range" at bounding box center [224, 169] width 70 height 21
select select "8"
select select "2025"
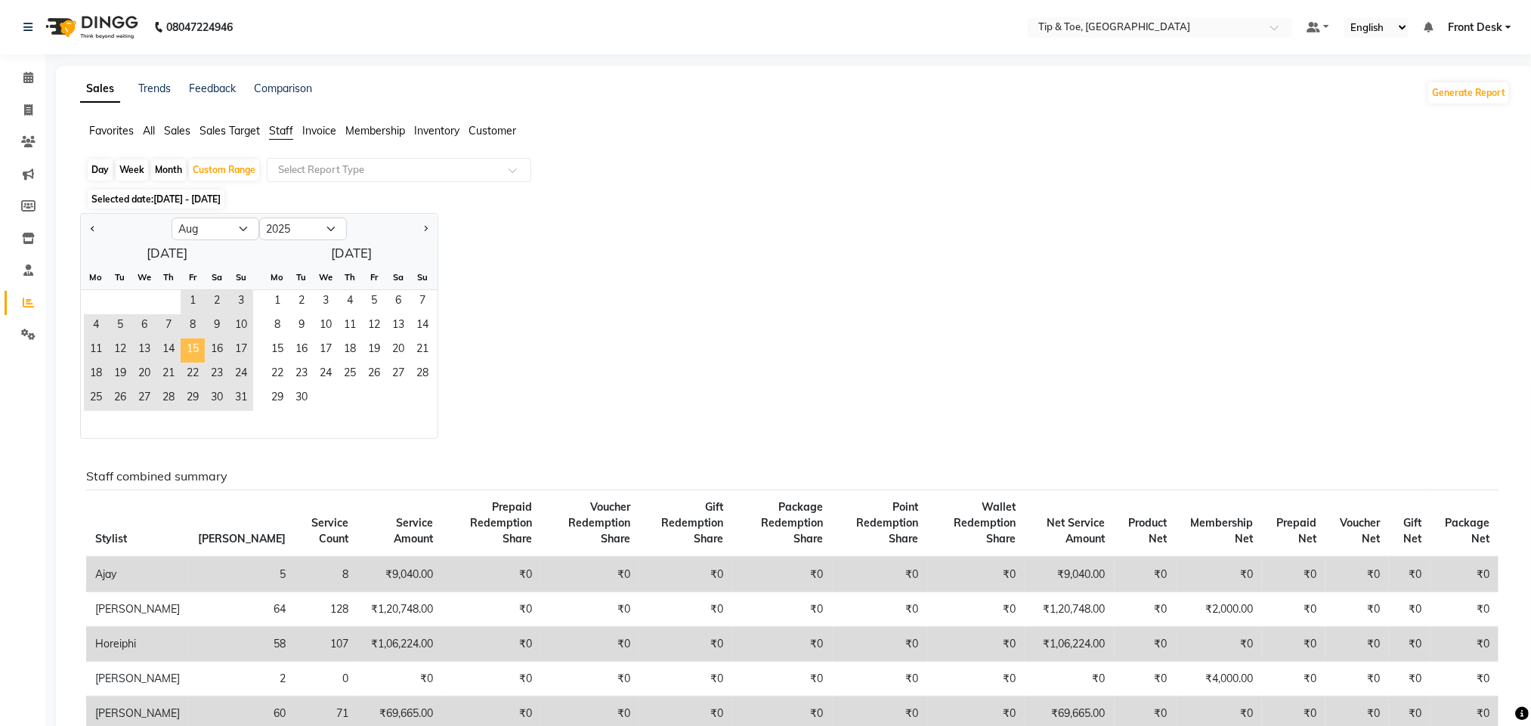
click at [190, 348] on span "15" at bounding box center [193, 351] width 24 height 24
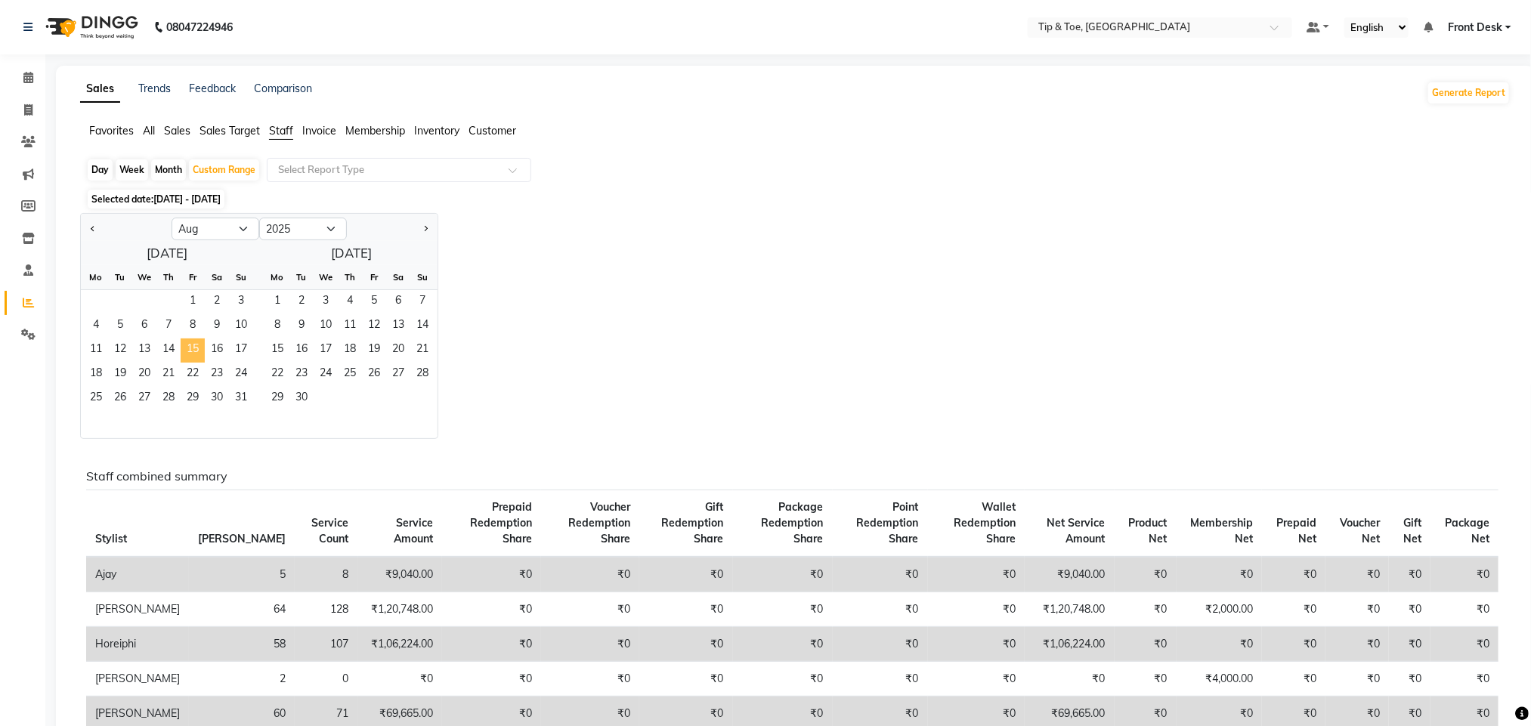
click at [190, 348] on span "15" at bounding box center [193, 351] width 24 height 24
click at [277, 347] on span "15" at bounding box center [277, 351] width 24 height 24
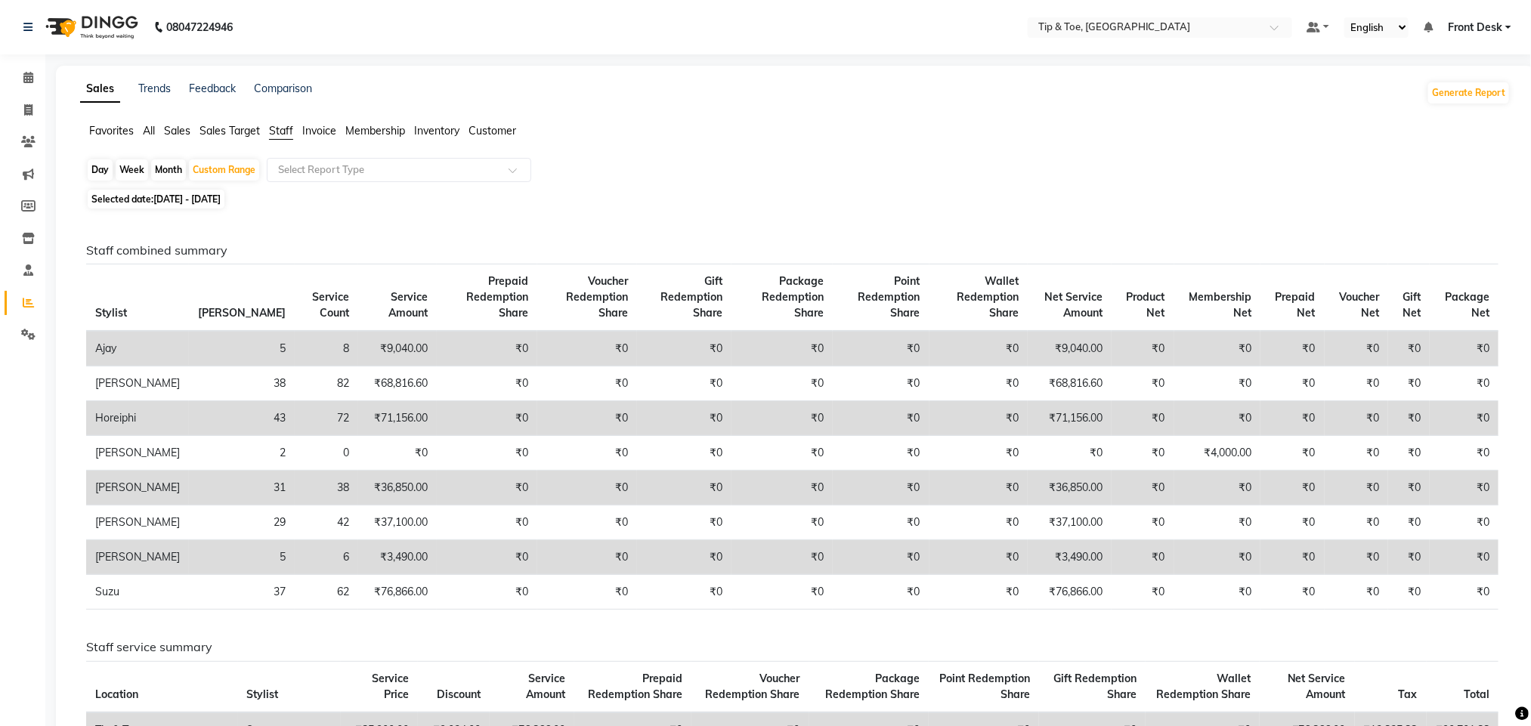
click at [221, 202] on span "15-08-2025 - 15-09-2025" at bounding box center [186, 198] width 67 height 11
select select "8"
select select "2025"
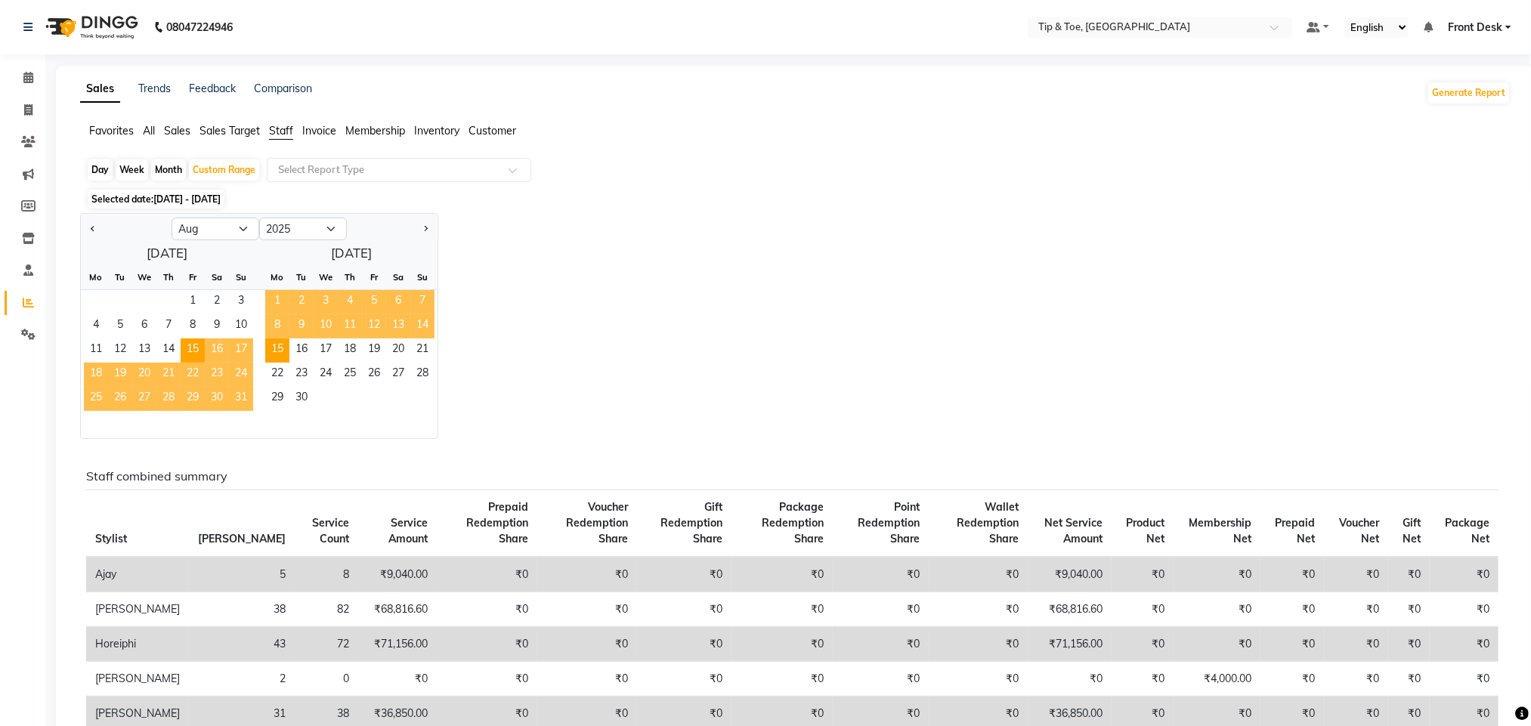
click at [367, 257] on div "August 2025 Mo Tu We Th Fr Sa Su 1 2 3 4 5 6 7 8 9 10 11 12 13 14 15 16 17 18 1…" at bounding box center [259, 339] width 357 height 197
click at [93, 169] on div "Day" at bounding box center [100, 169] width 25 height 21
select select "8"
select select "2025"
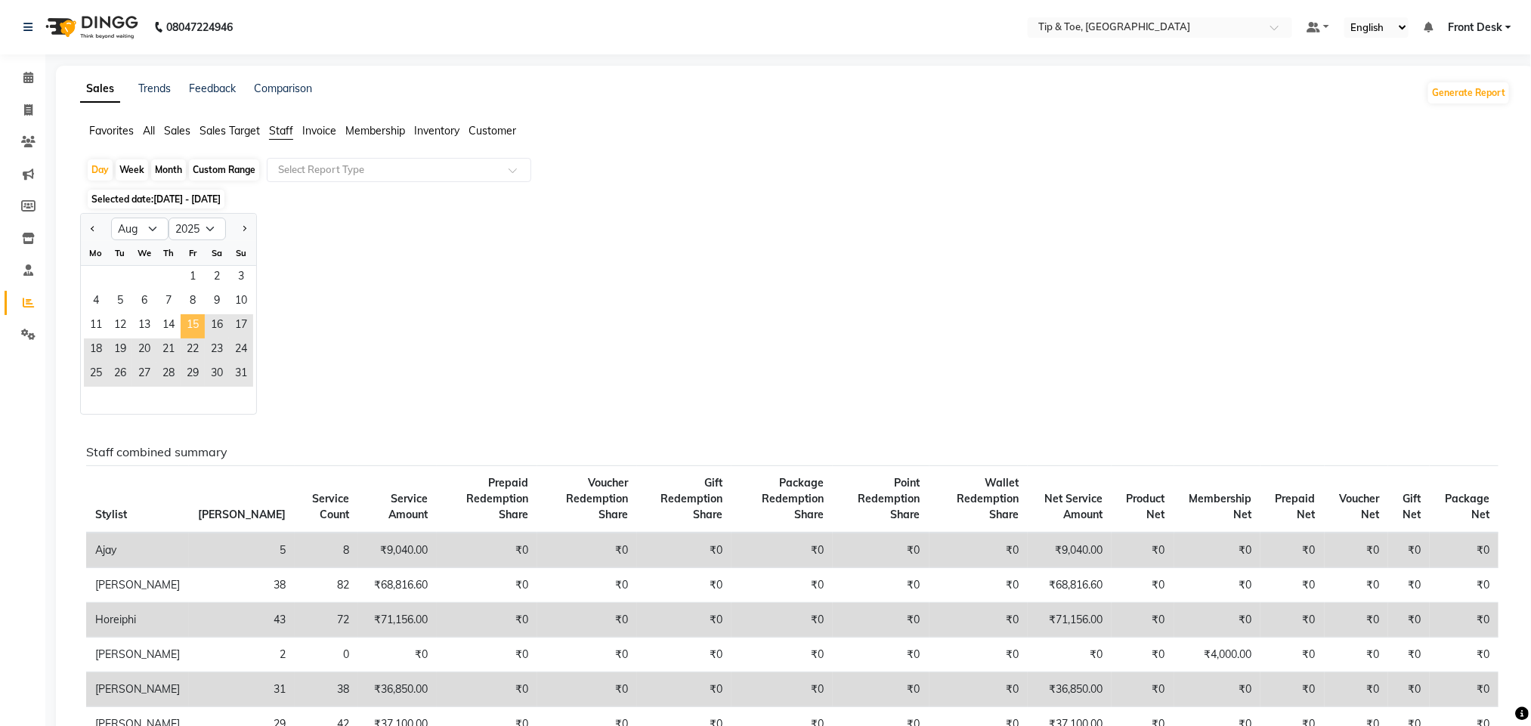
click at [187, 333] on span "15" at bounding box center [193, 326] width 24 height 24
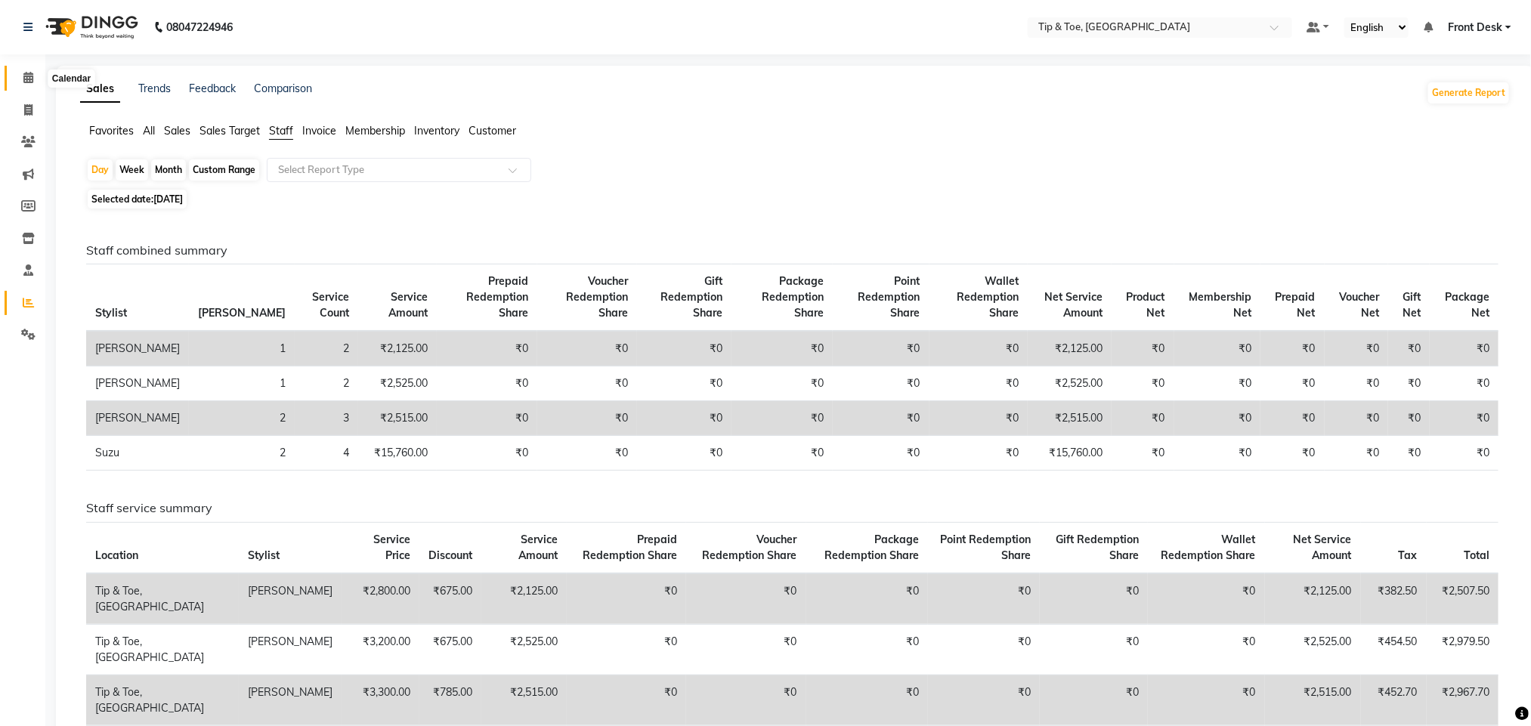
click at [20, 76] on span at bounding box center [28, 78] width 26 height 17
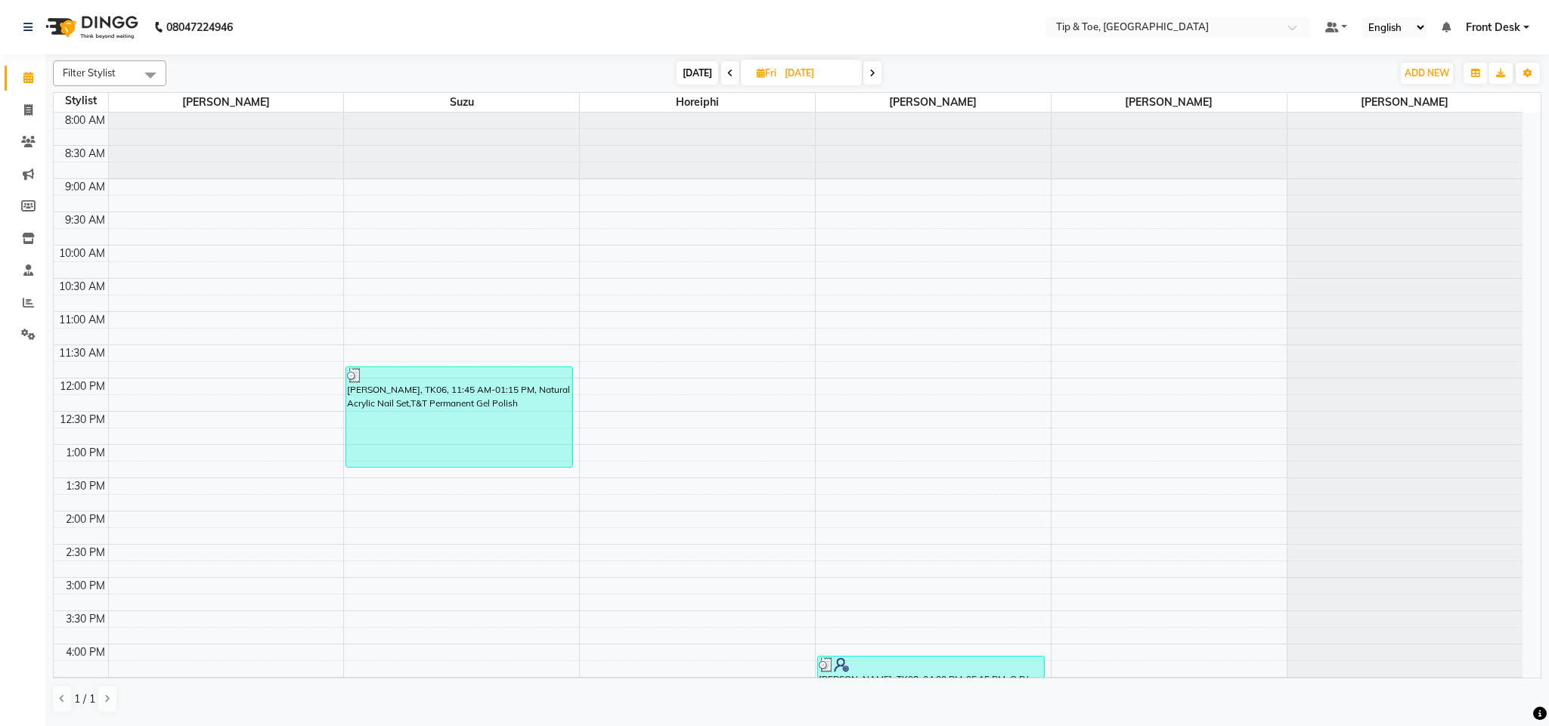
click at [729, 79] on span at bounding box center [730, 72] width 18 height 23
type input "14-08-2025"
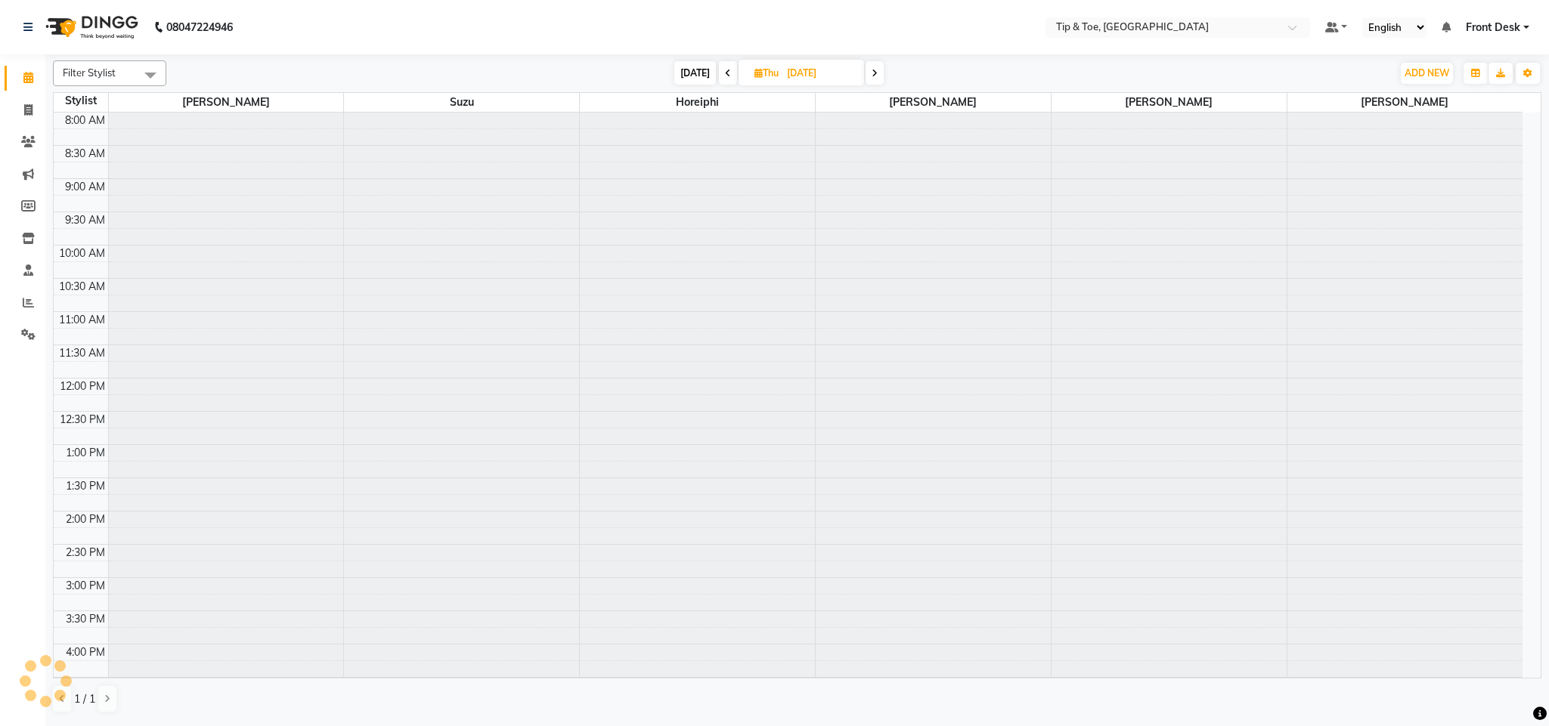
scroll to position [272, 0]
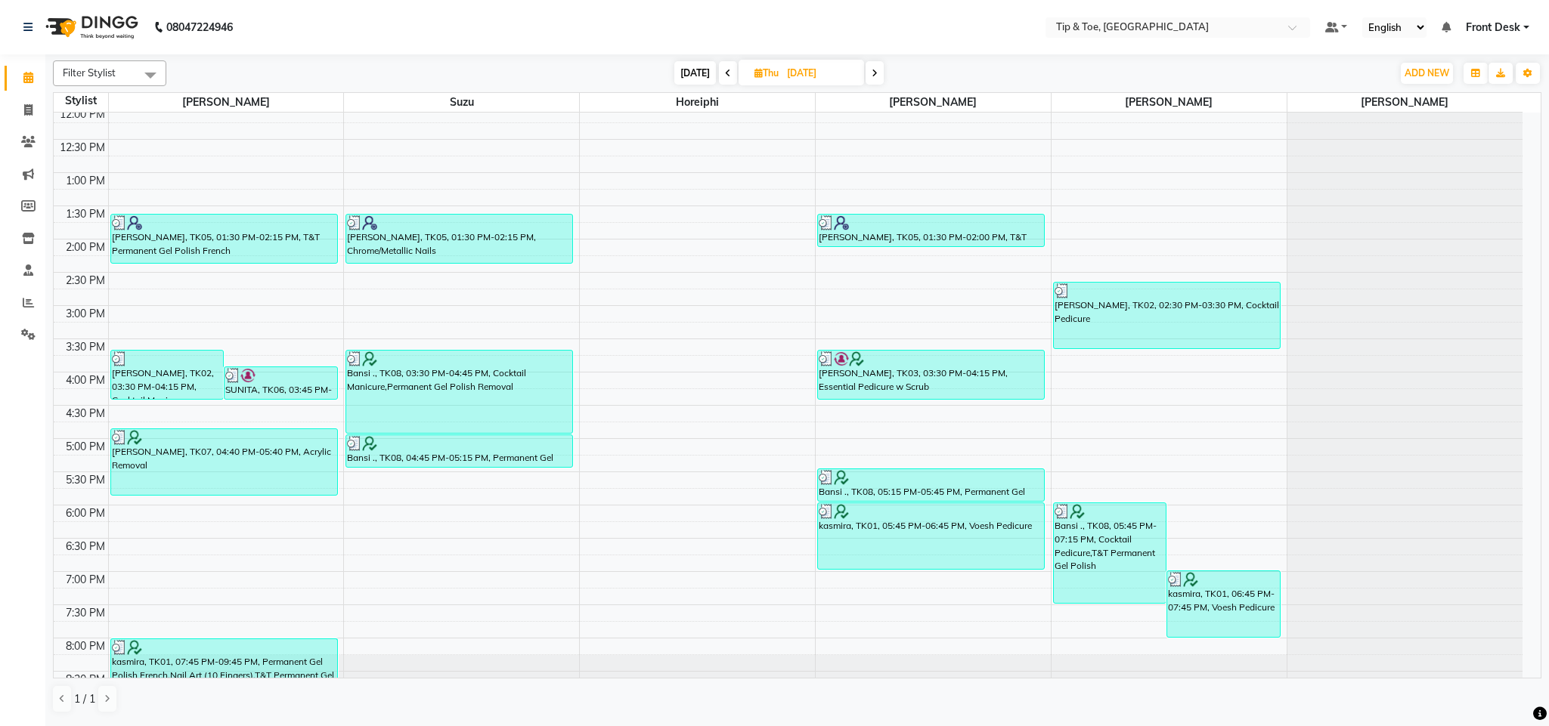
click at [769, 73] on span "Thu" at bounding box center [767, 72] width 32 height 11
select select "8"
select select "2025"
click at [858, 224] on span "17" at bounding box center [862, 218] width 24 height 24
type input "17-08-2025"
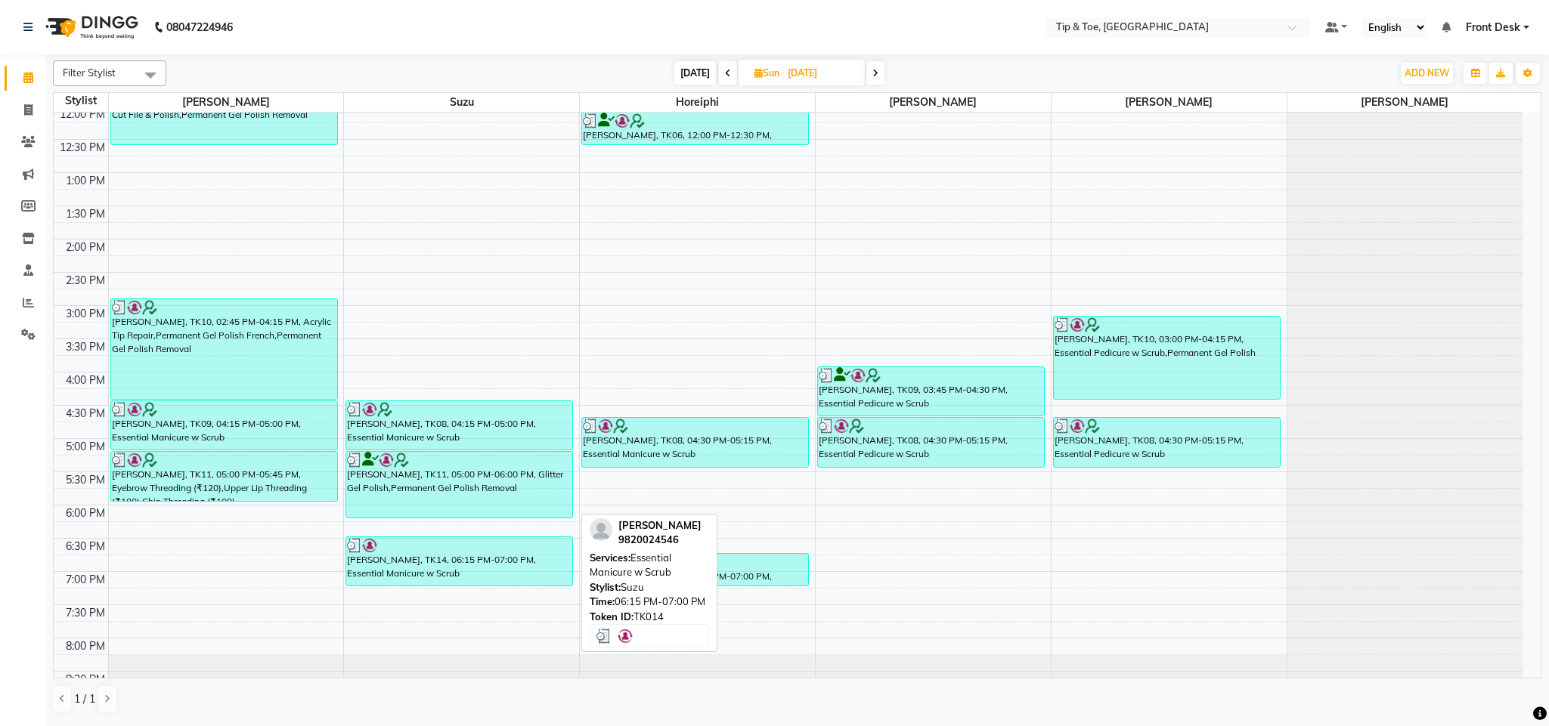
click at [435, 560] on div "Ms Deora, TK14, 06:15 PM-07:00 PM, Essential Manicure w Scrub" at bounding box center [459, 561] width 226 height 48
select select "3"
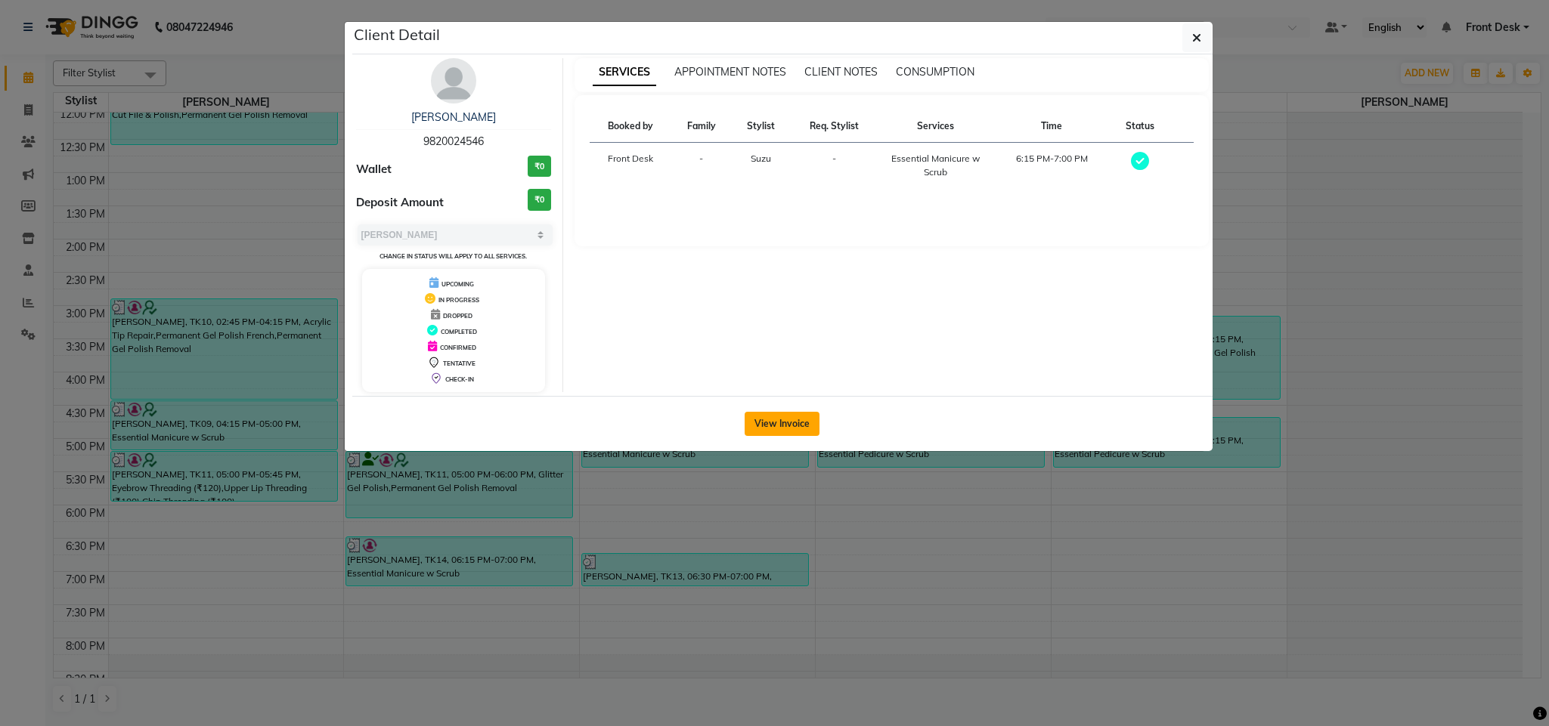
click at [762, 427] on button "View Invoice" at bounding box center [781, 424] width 75 height 24
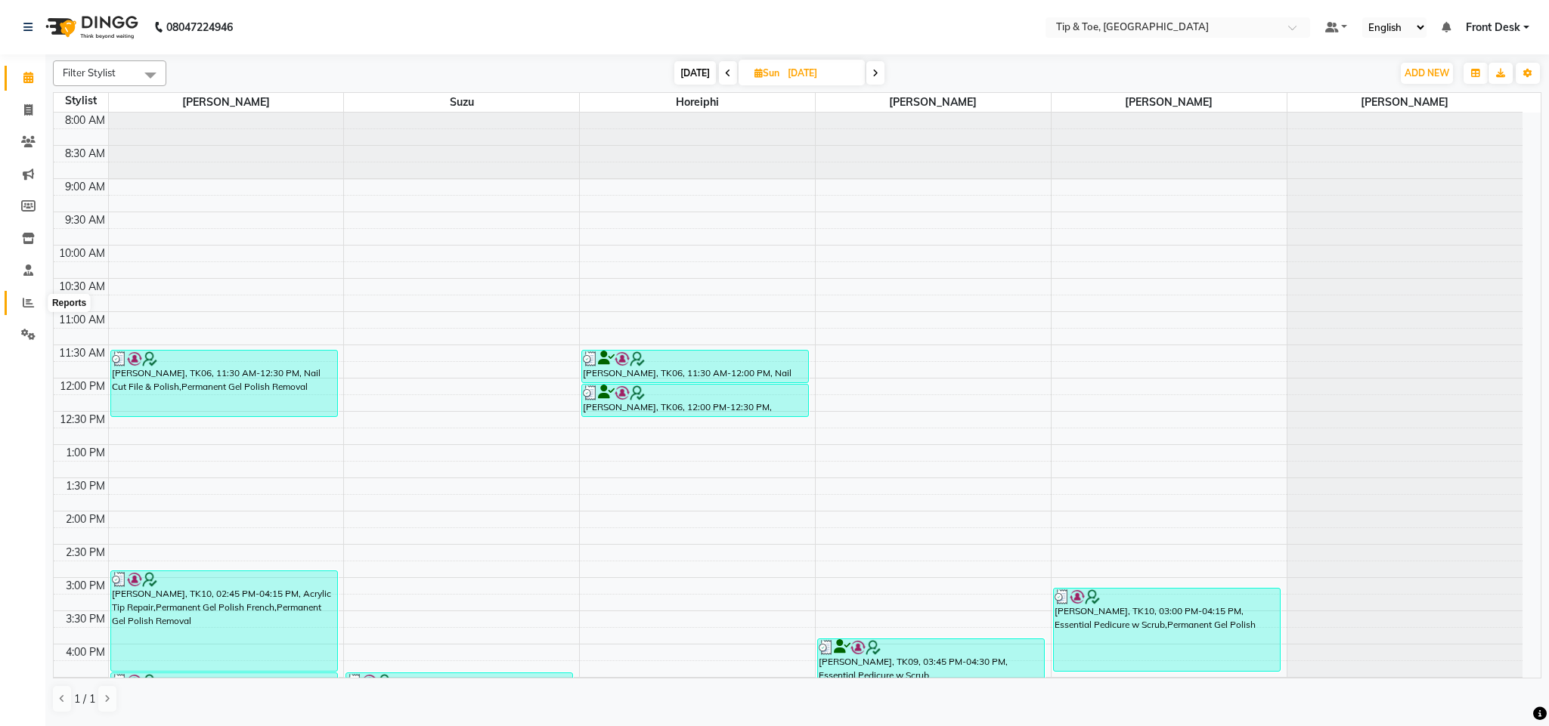
click at [27, 297] on icon at bounding box center [28, 302] width 11 height 11
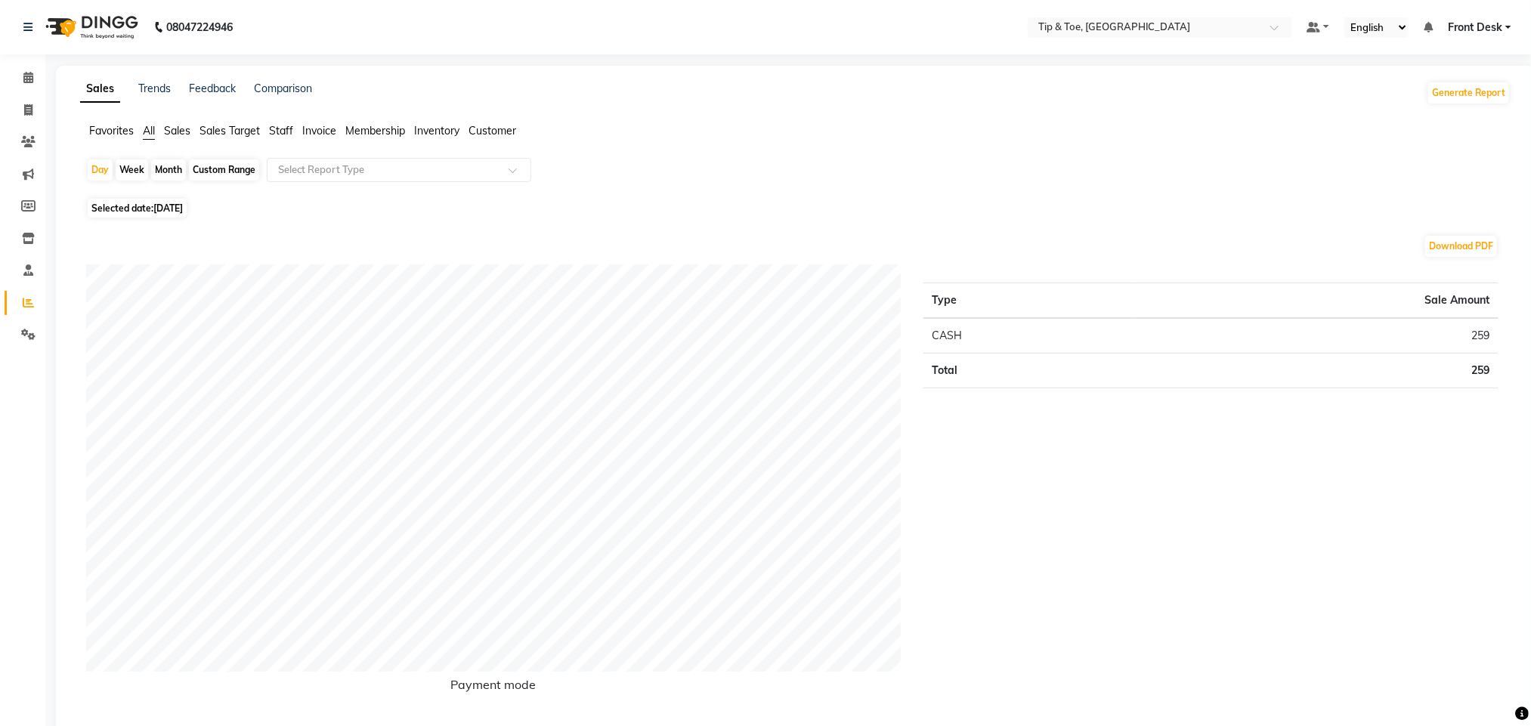
click at [273, 132] on span "Staff" at bounding box center [281, 131] width 24 height 14
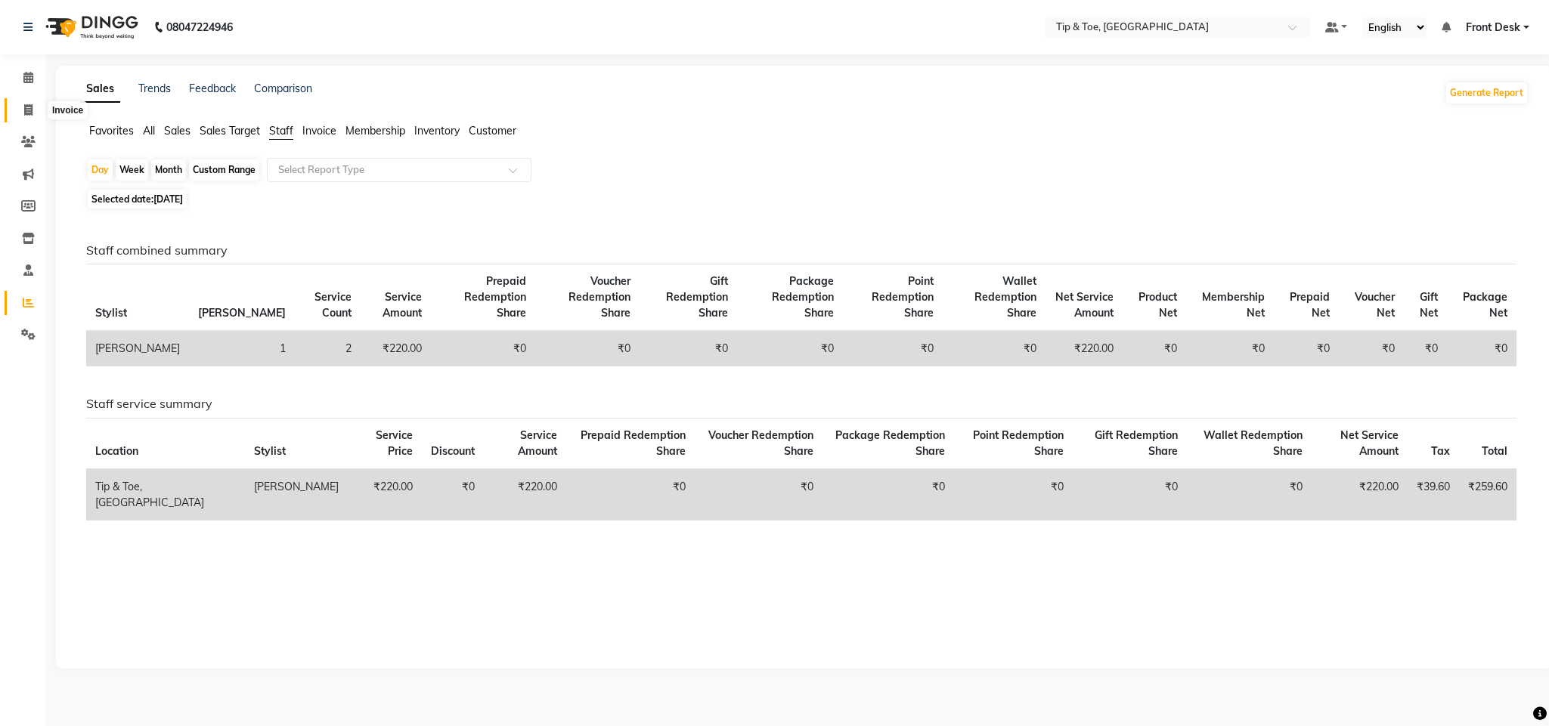
click at [26, 109] on icon at bounding box center [28, 109] width 8 height 11
select select "5655"
select select "service"
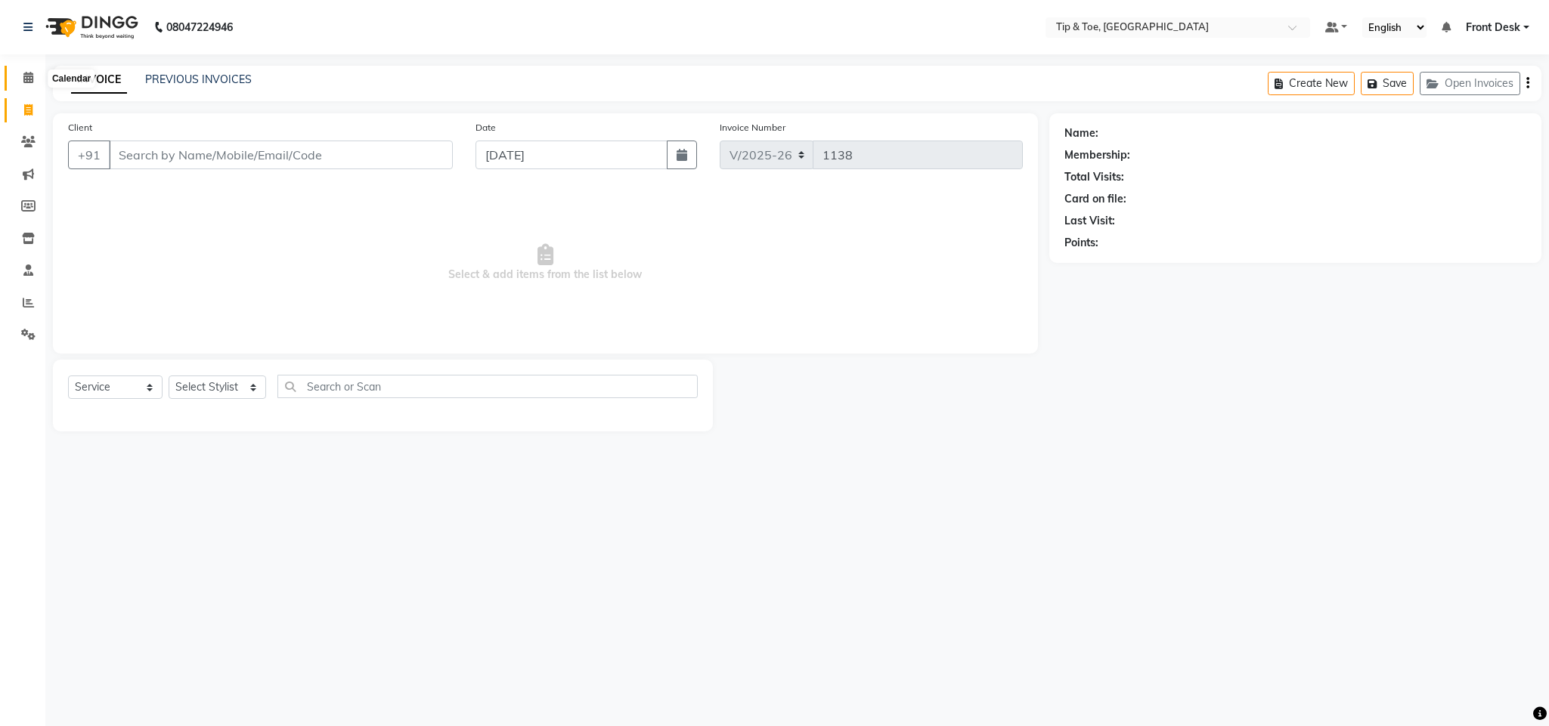
click at [26, 78] on icon at bounding box center [28, 77] width 10 height 11
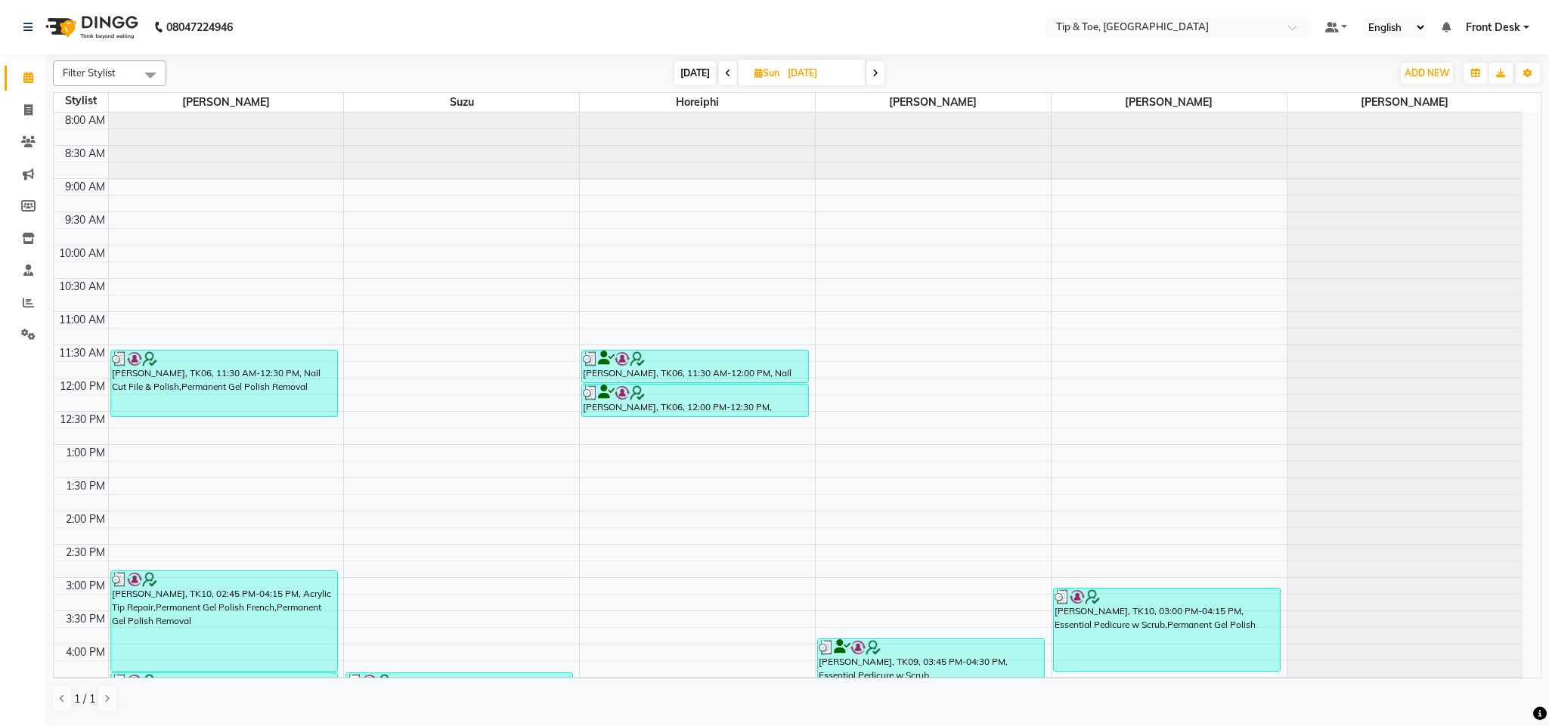
click at [771, 70] on span "Sun" at bounding box center [767, 72] width 33 height 11
select select "8"
select select "2025"
click at [834, 168] on span "2" at bounding box center [839, 169] width 24 height 24
type input "02-08-2025"
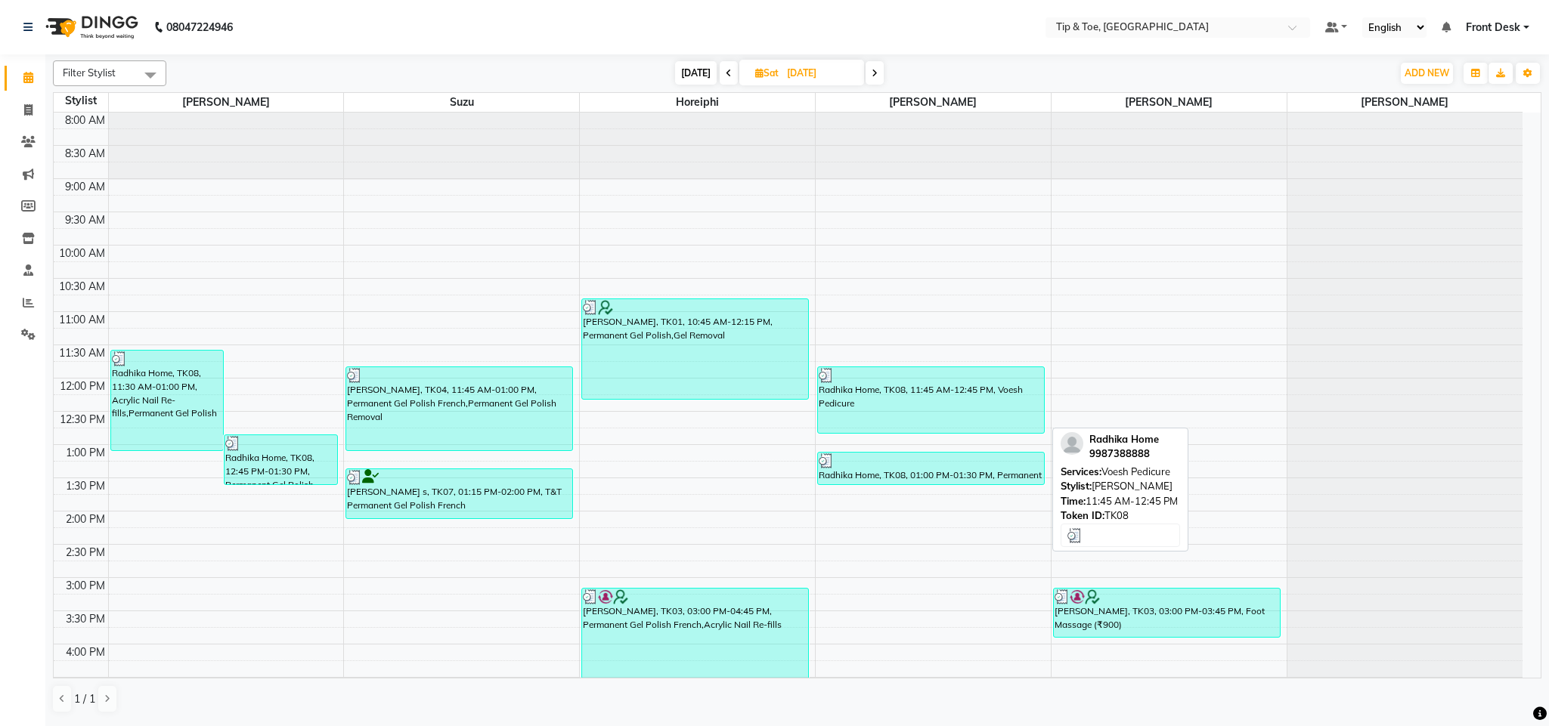
click at [868, 375] on div at bounding box center [931, 375] width 224 height 15
select select "3"
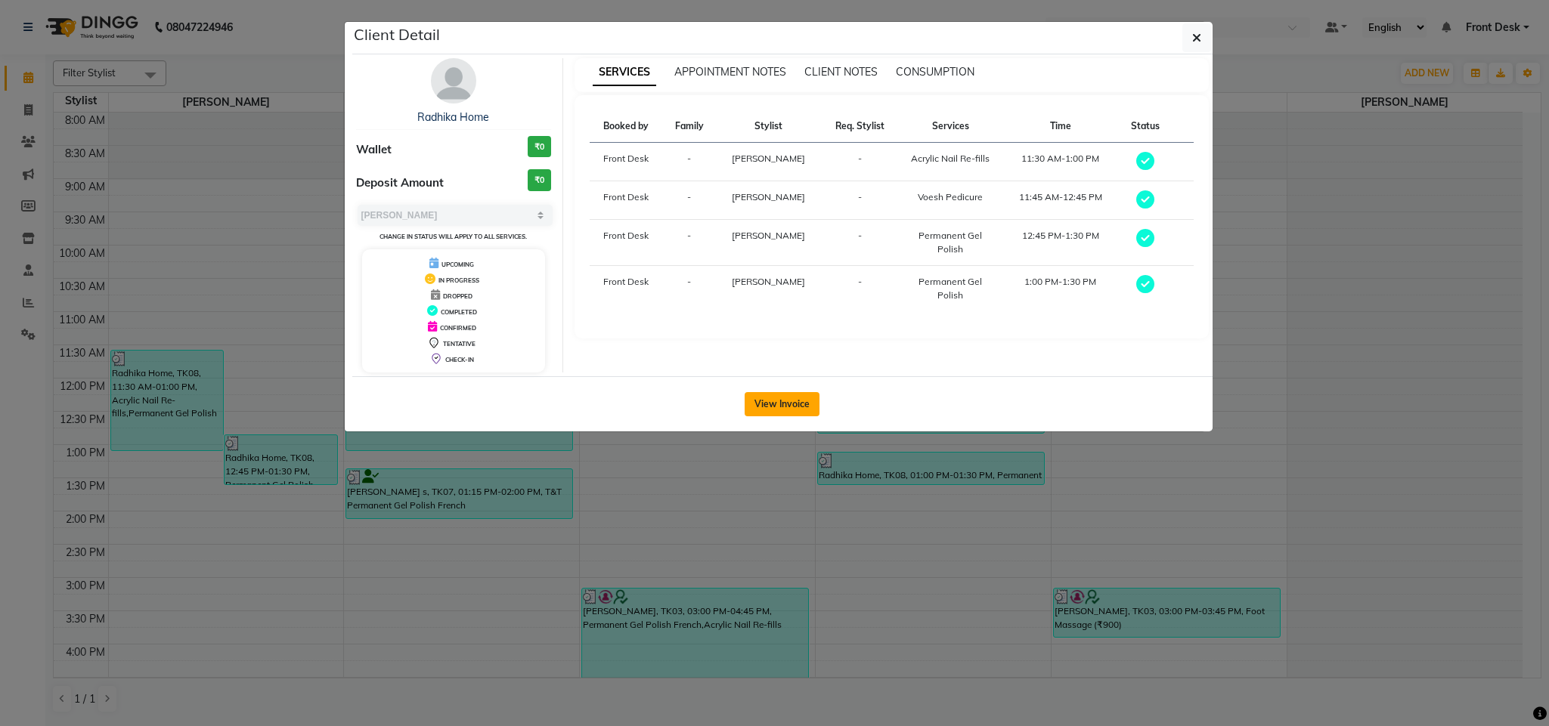
click at [789, 413] on button "View Invoice" at bounding box center [781, 404] width 75 height 24
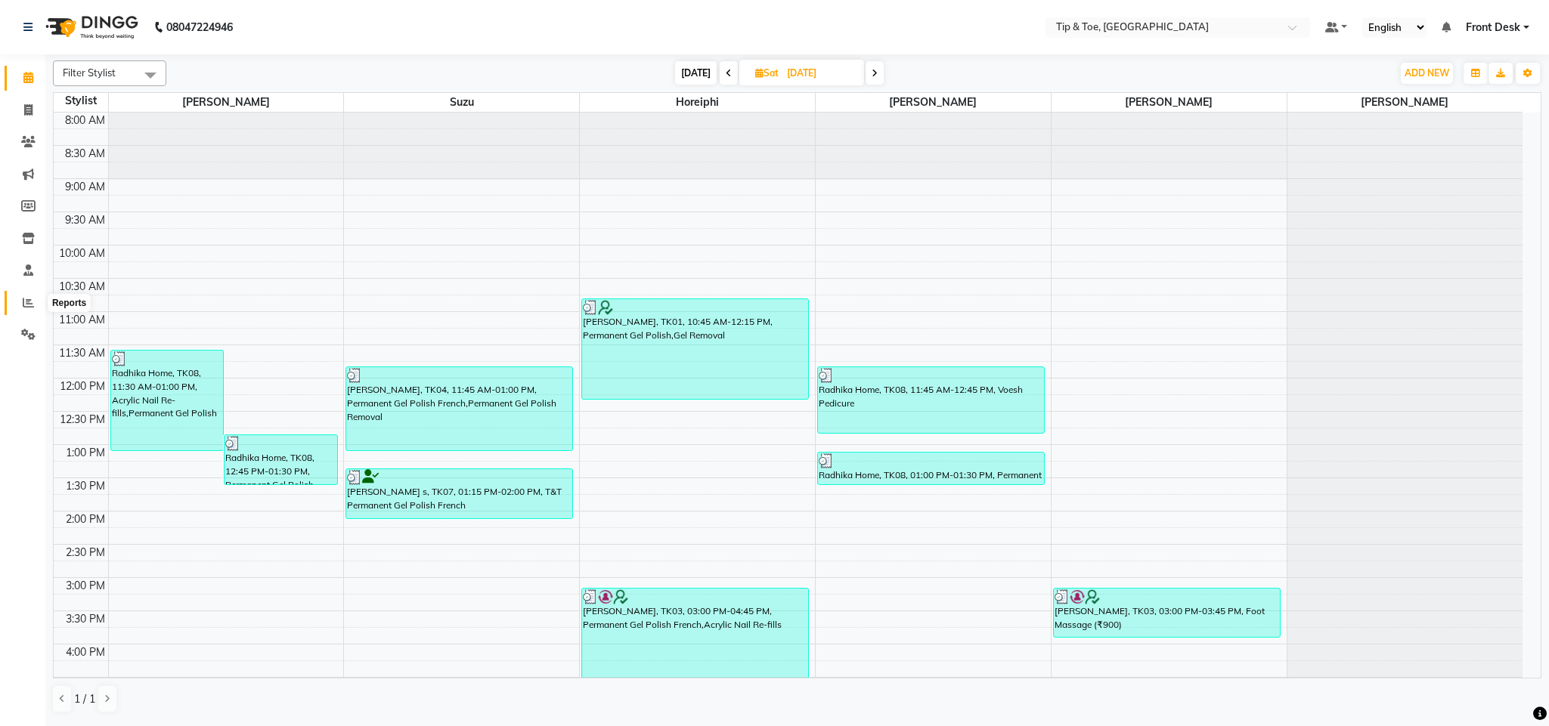
click at [33, 305] on icon at bounding box center [28, 302] width 11 height 11
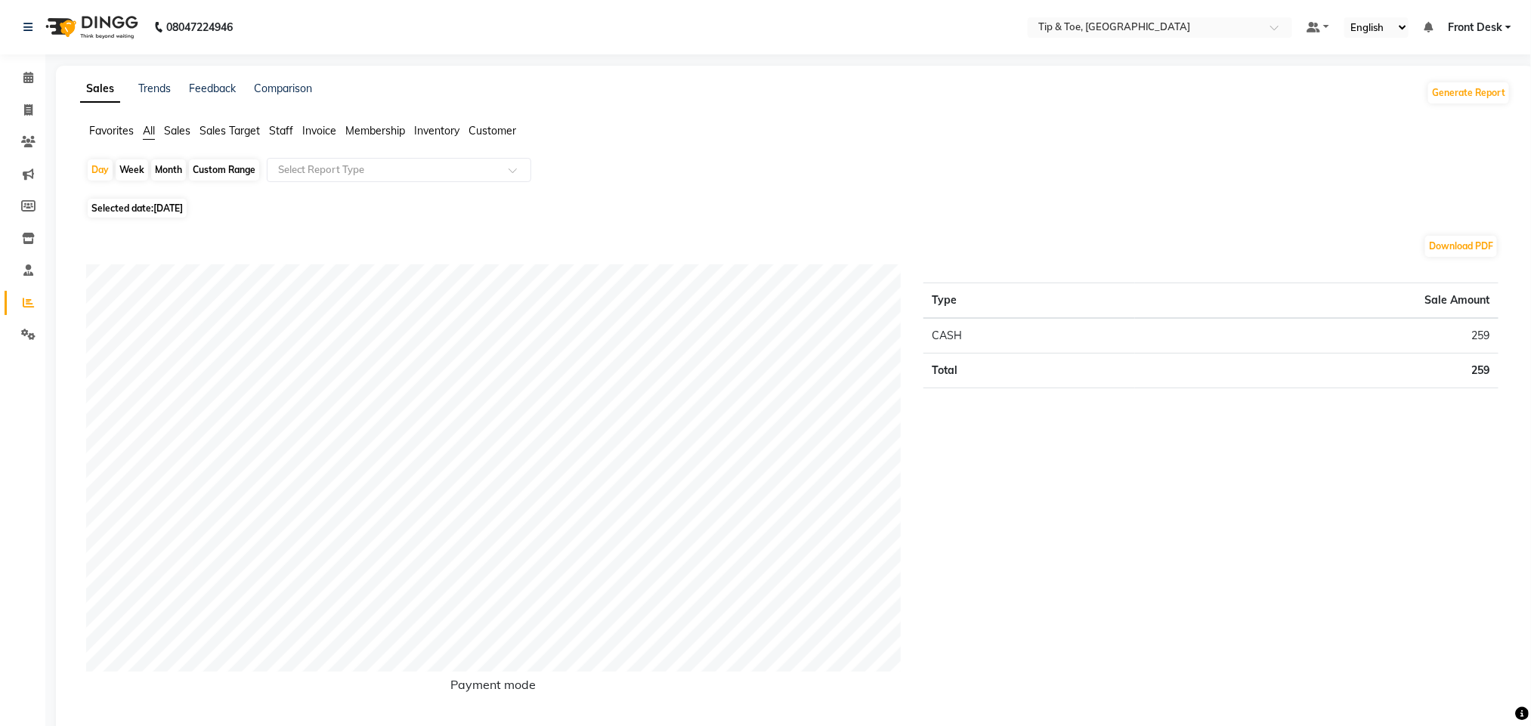
click at [280, 125] on span "Staff" at bounding box center [281, 131] width 24 height 14
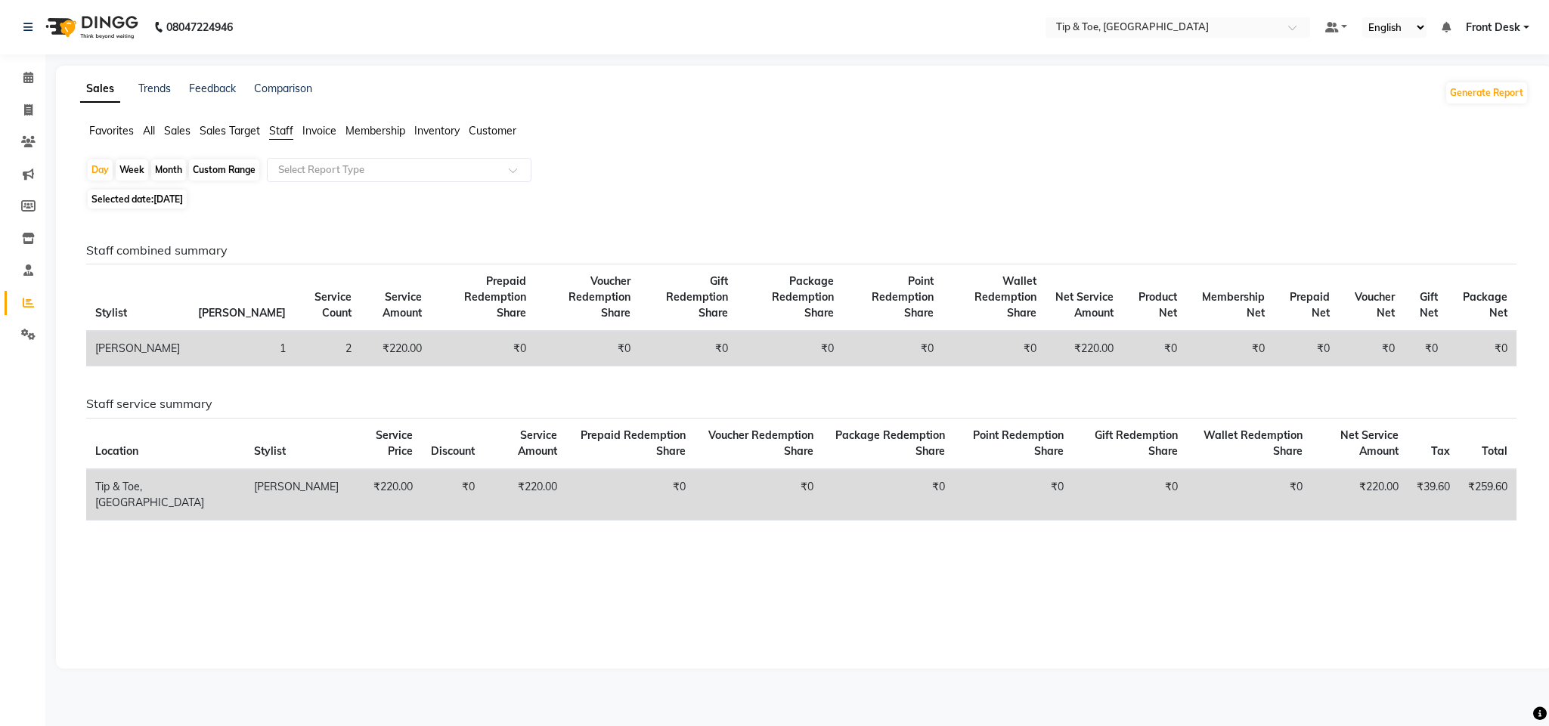
click at [228, 169] on div "Custom Range" at bounding box center [224, 169] width 70 height 21
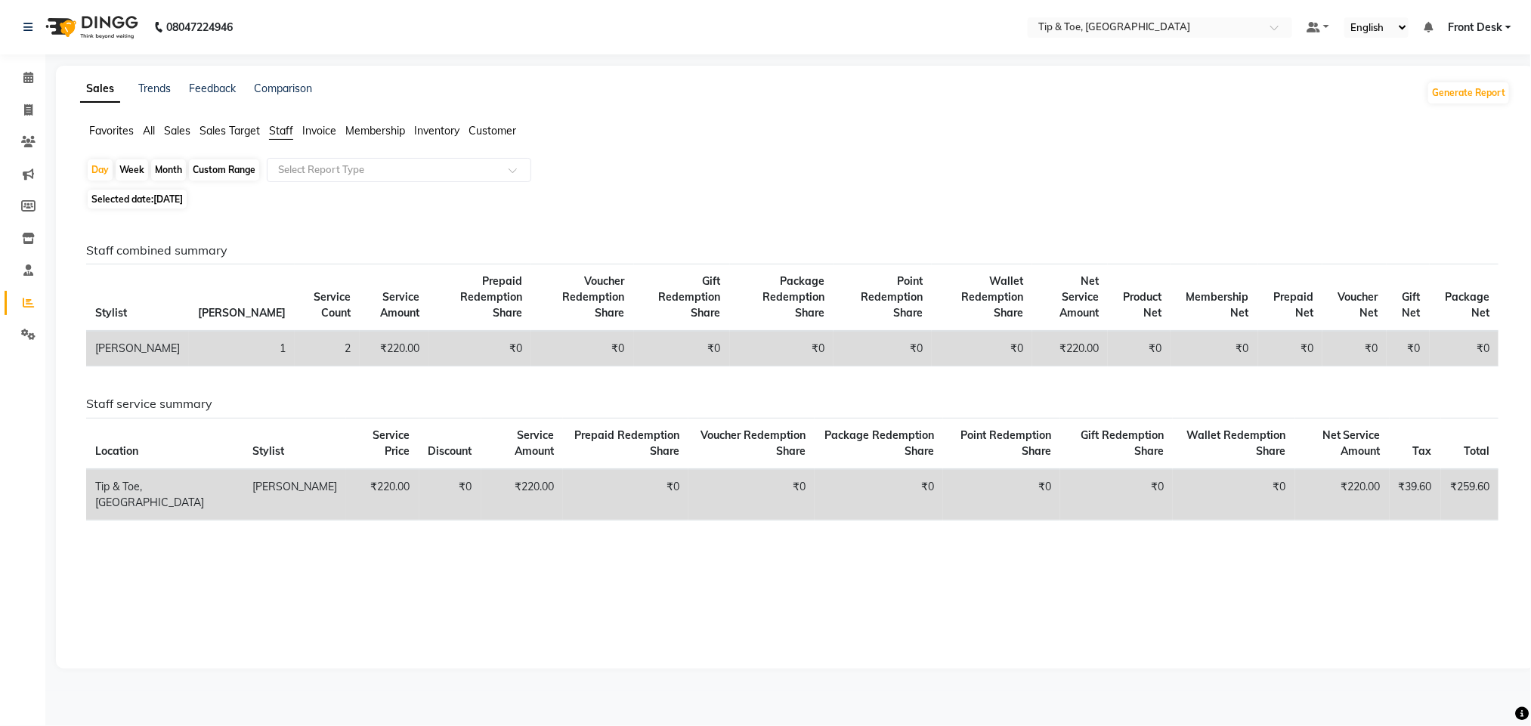
select select "9"
select select "2025"
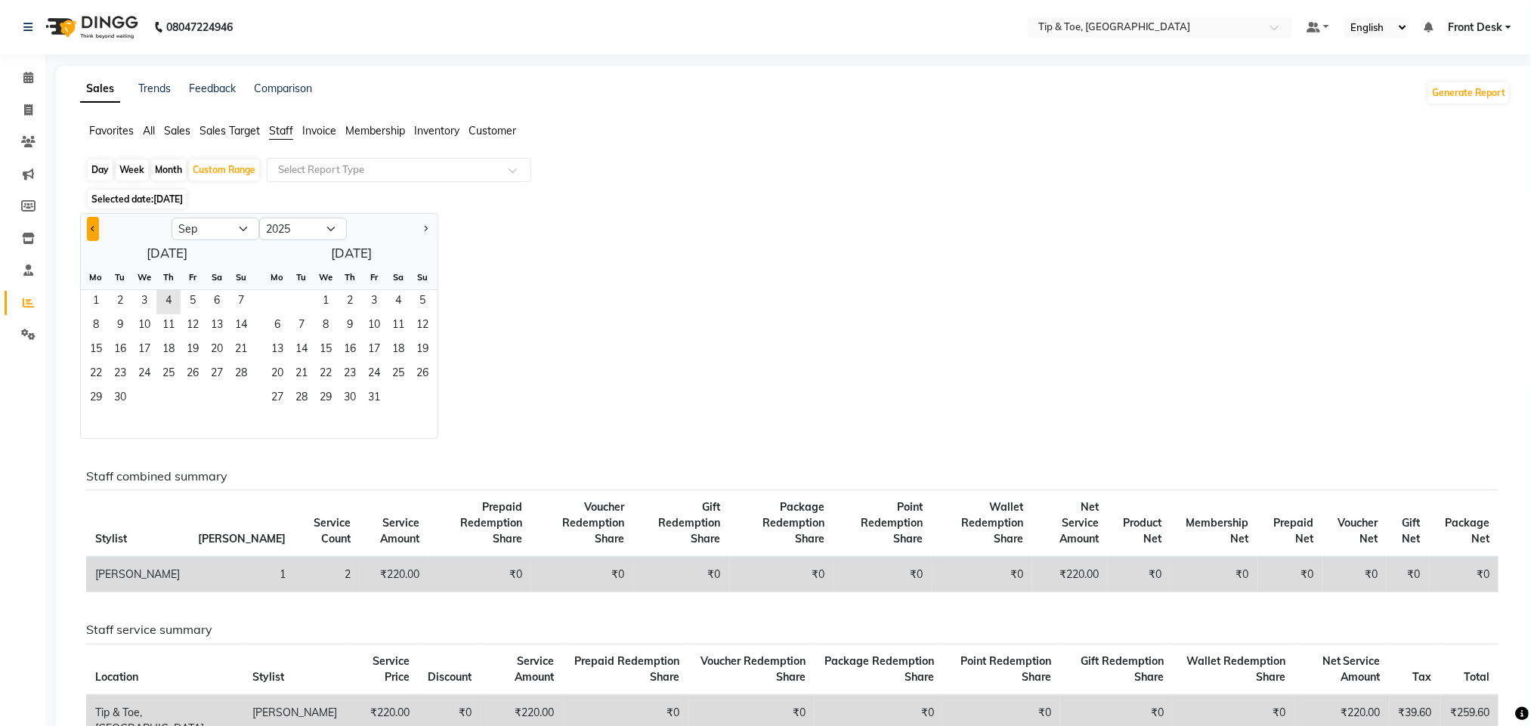
click at [91, 228] on span "Previous month" at bounding box center [93, 228] width 5 height 5
click at [150, 320] on span "6" at bounding box center [144, 326] width 24 height 24
click at [429, 234] on button "Next month" at bounding box center [425, 229] width 12 height 24
click at [91, 228] on span "Previous month" at bounding box center [93, 228] width 5 height 5
select select "8"
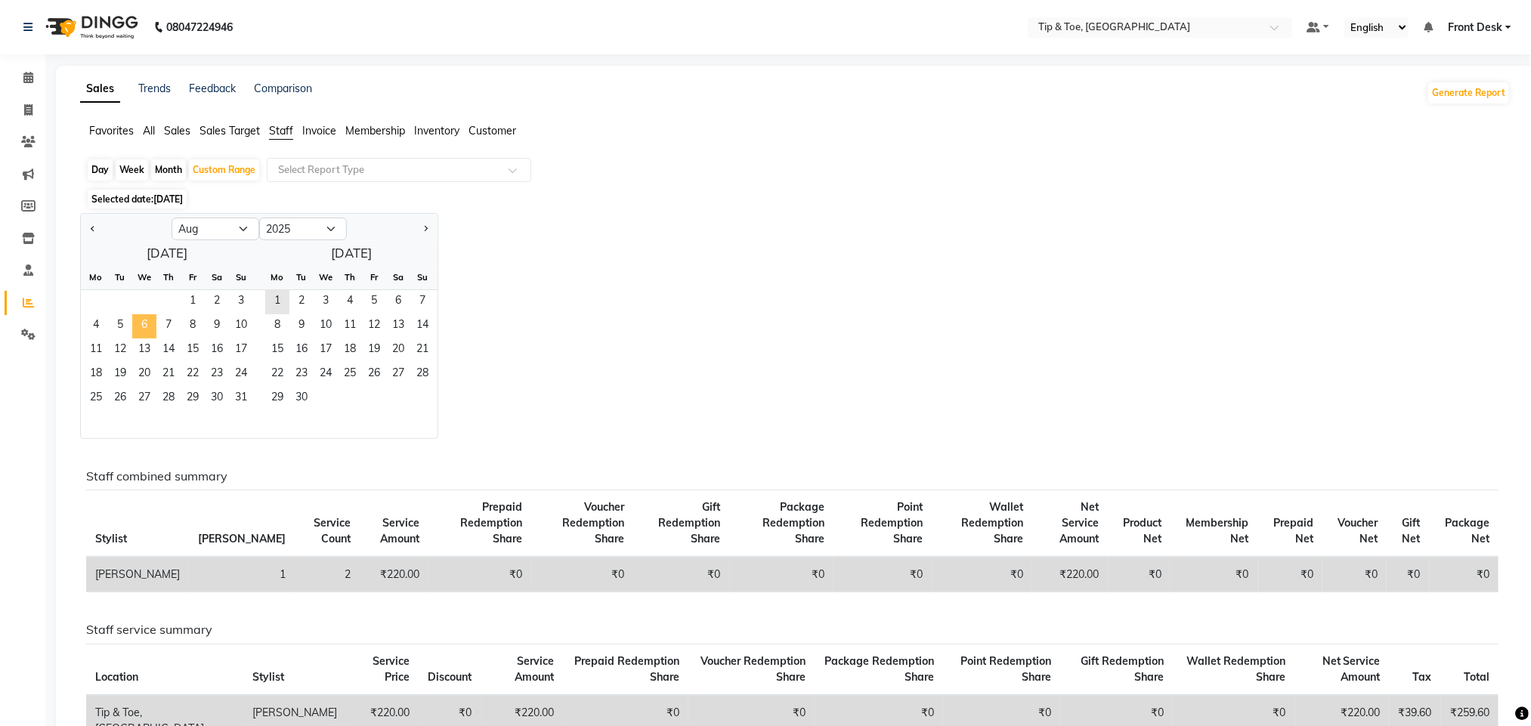
click at [146, 325] on span "6" at bounding box center [144, 326] width 24 height 24
click at [506, 277] on div "Jan Feb Mar Apr May Jun Jul Aug Sep Oct Nov Dec 2015 2016 2017 2018 2019 2020 2…" at bounding box center [795, 326] width 1431 height 226
click at [395, 305] on span "6" at bounding box center [398, 302] width 24 height 24
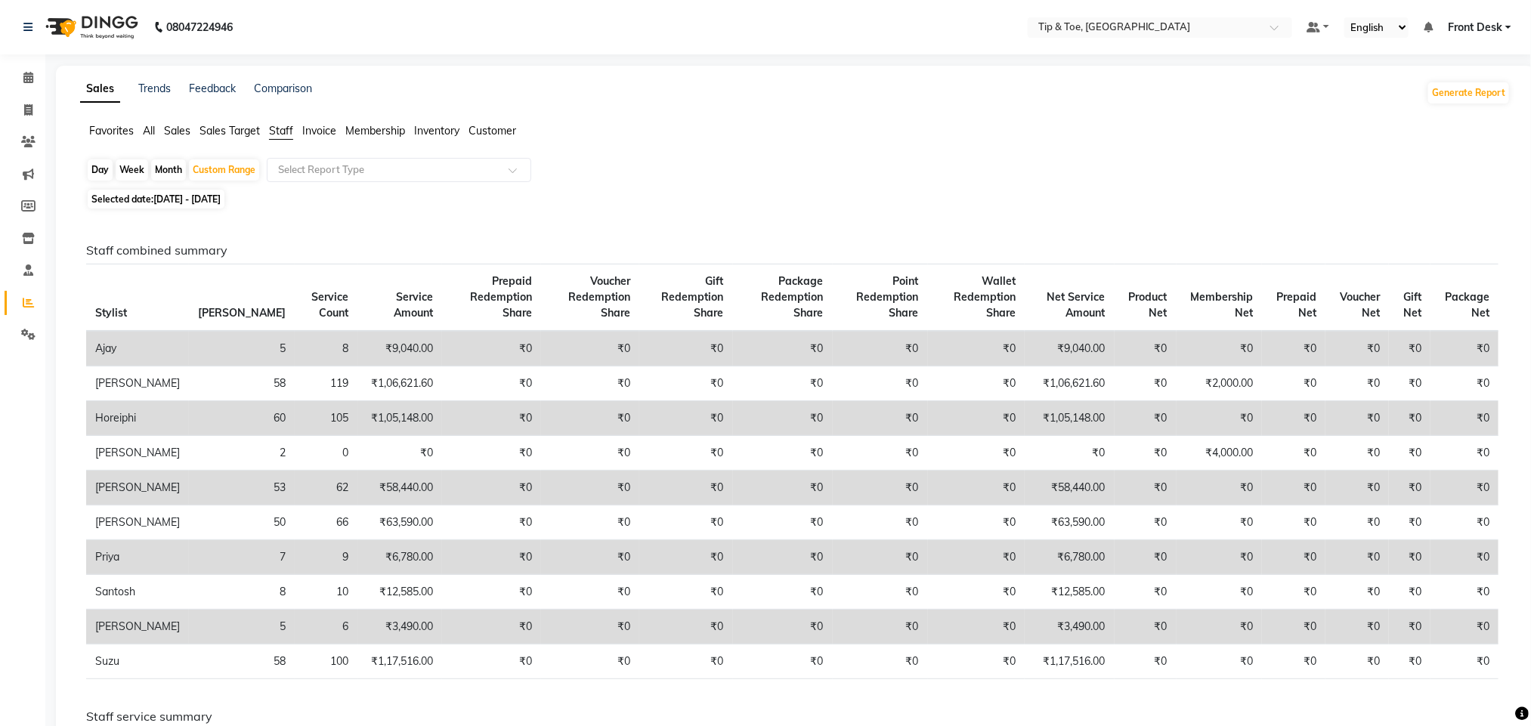
click at [96, 170] on div "Day" at bounding box center [100, 169] width 25 height 21
select select "8"
select select "2025"
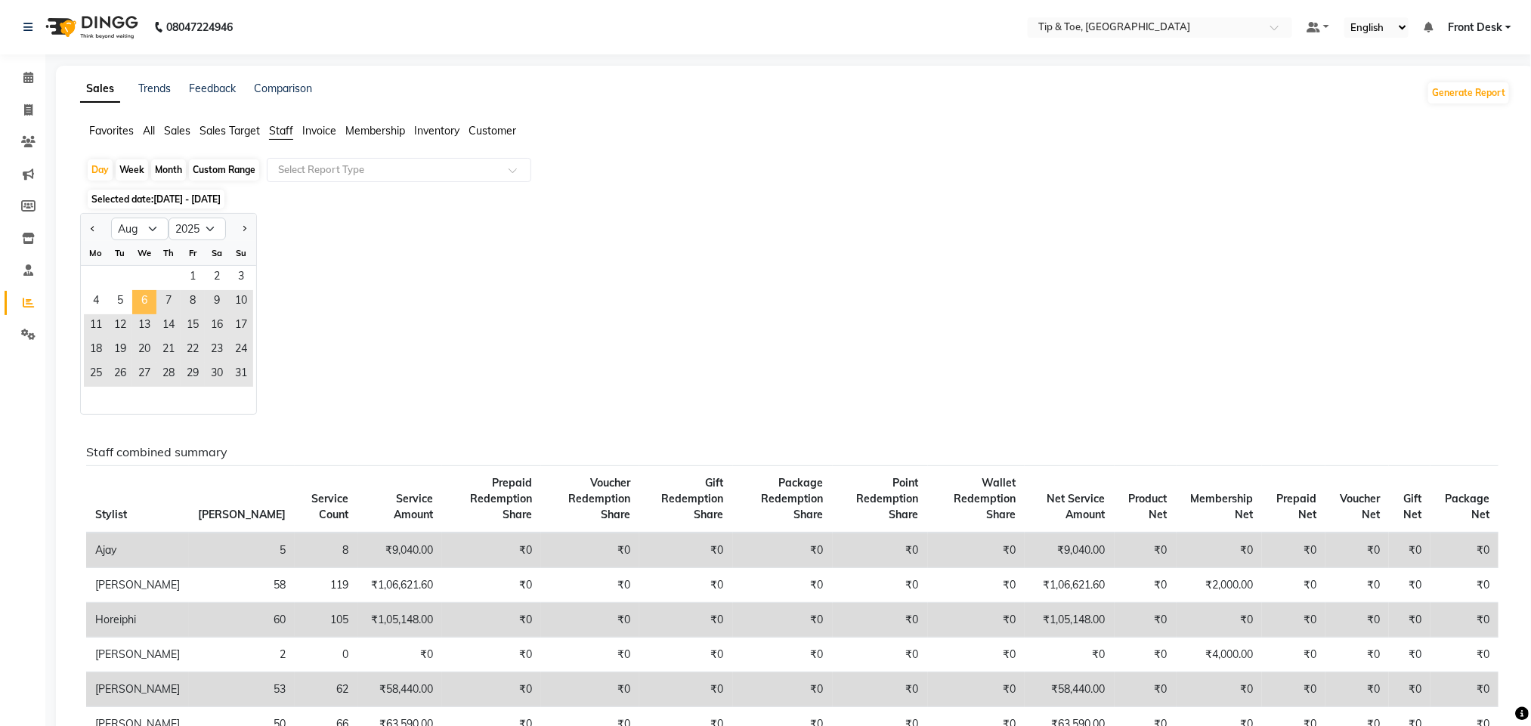
click at [139, 296] on span "6" at bounding box center [144, 302] width 24 height 24
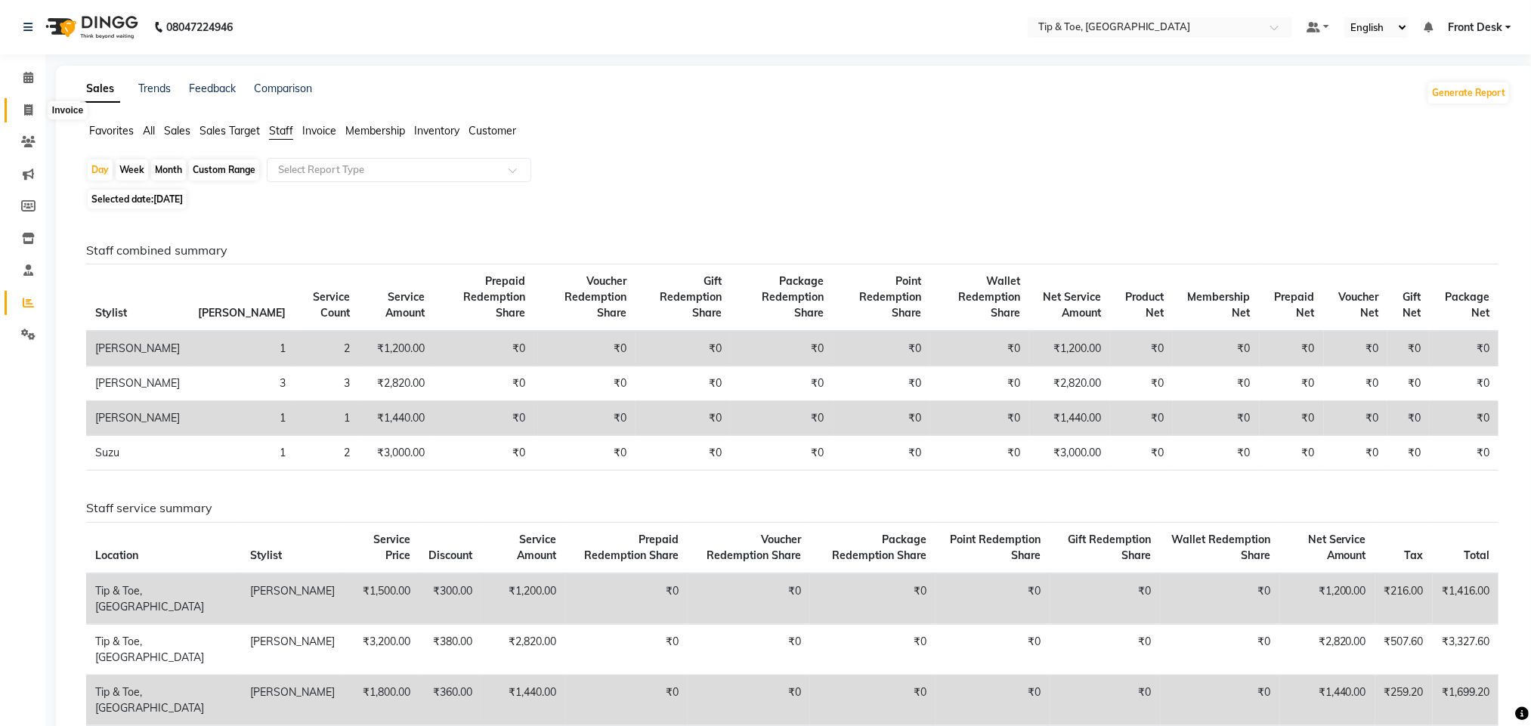
click at [26, 107] on icon at bounding box center [28, 109] width 8 height 11
select select "5655"
select select "service"
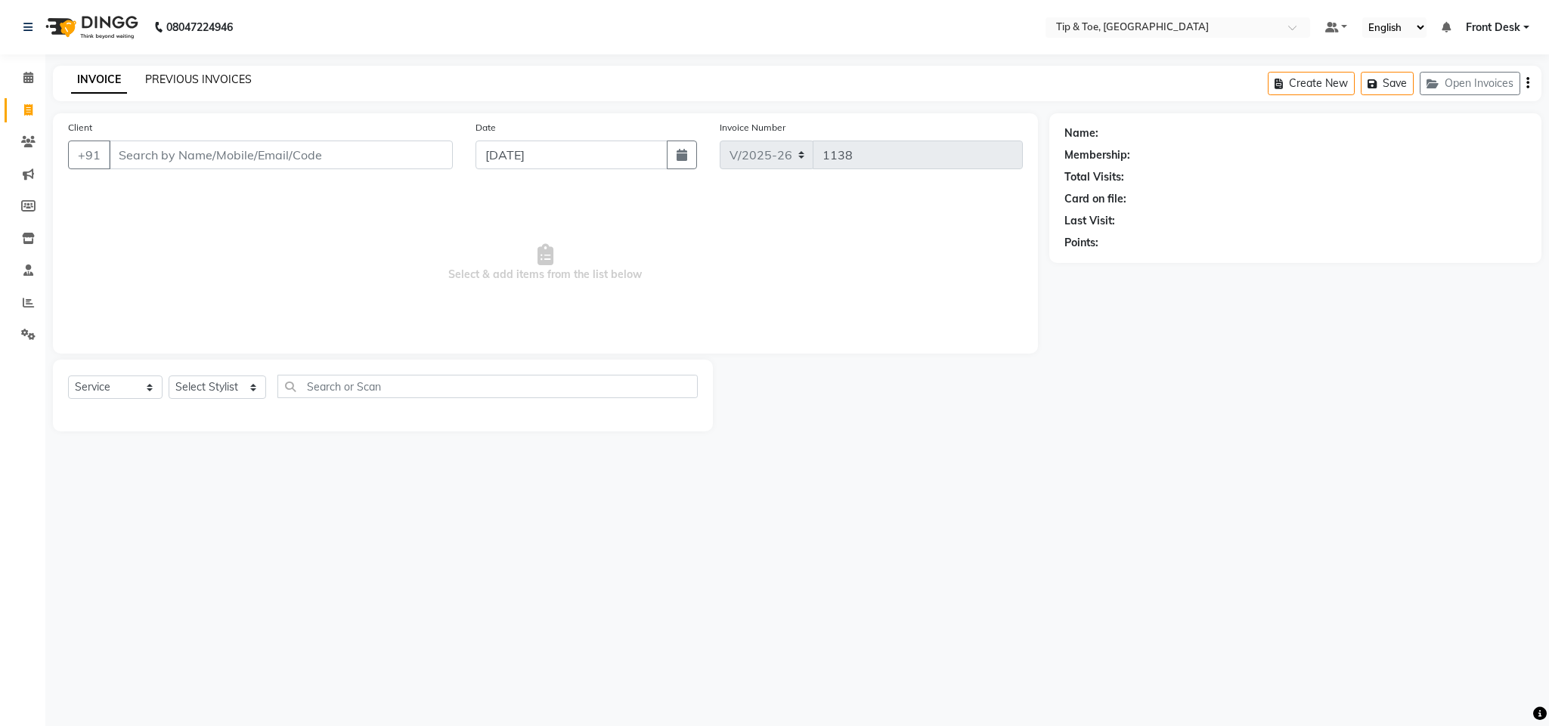
click at [178, 76] on link "PREVIOUS INVOICES" at bounding box center [198, 80] width 107 height 14
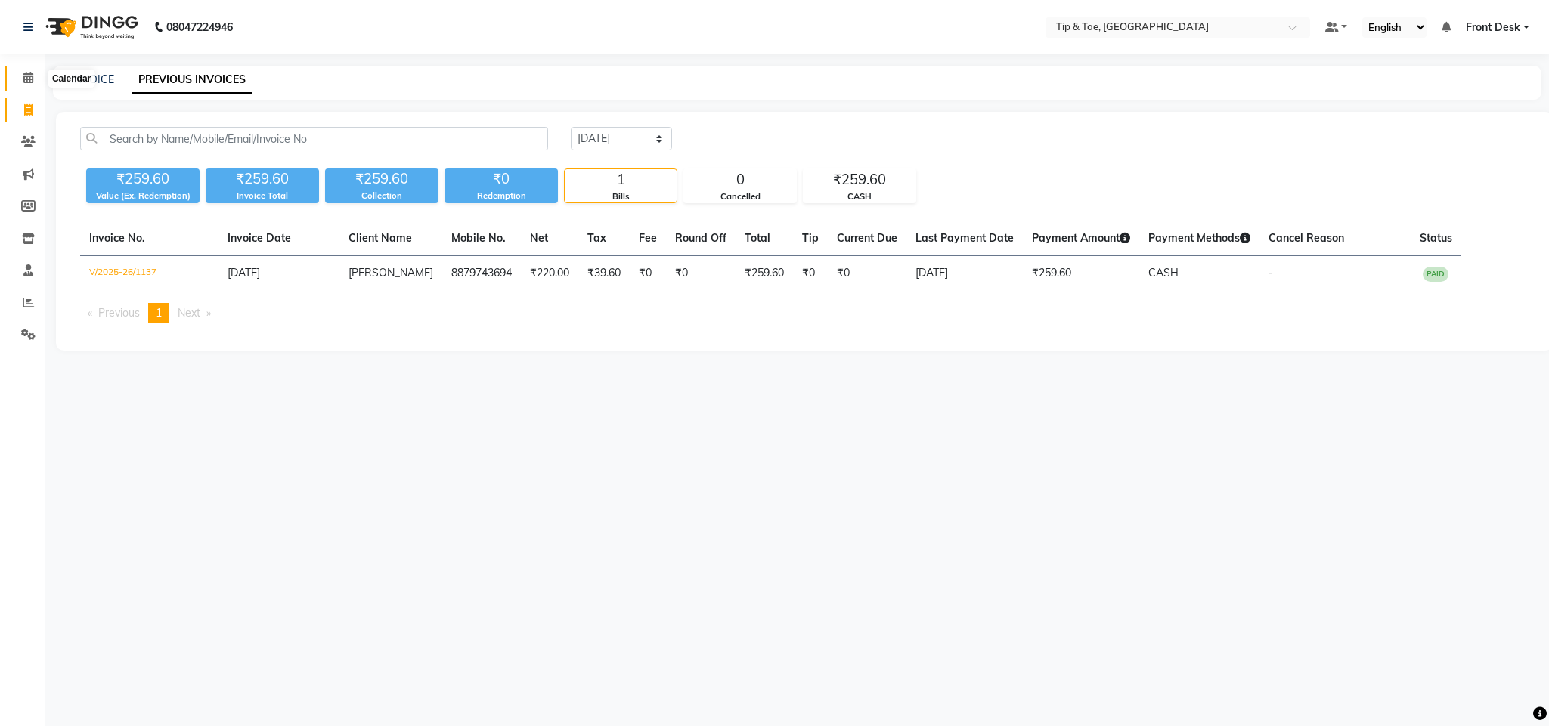
click at [23, 82] on icon at bounding box center [28, 77] width 10 height 11
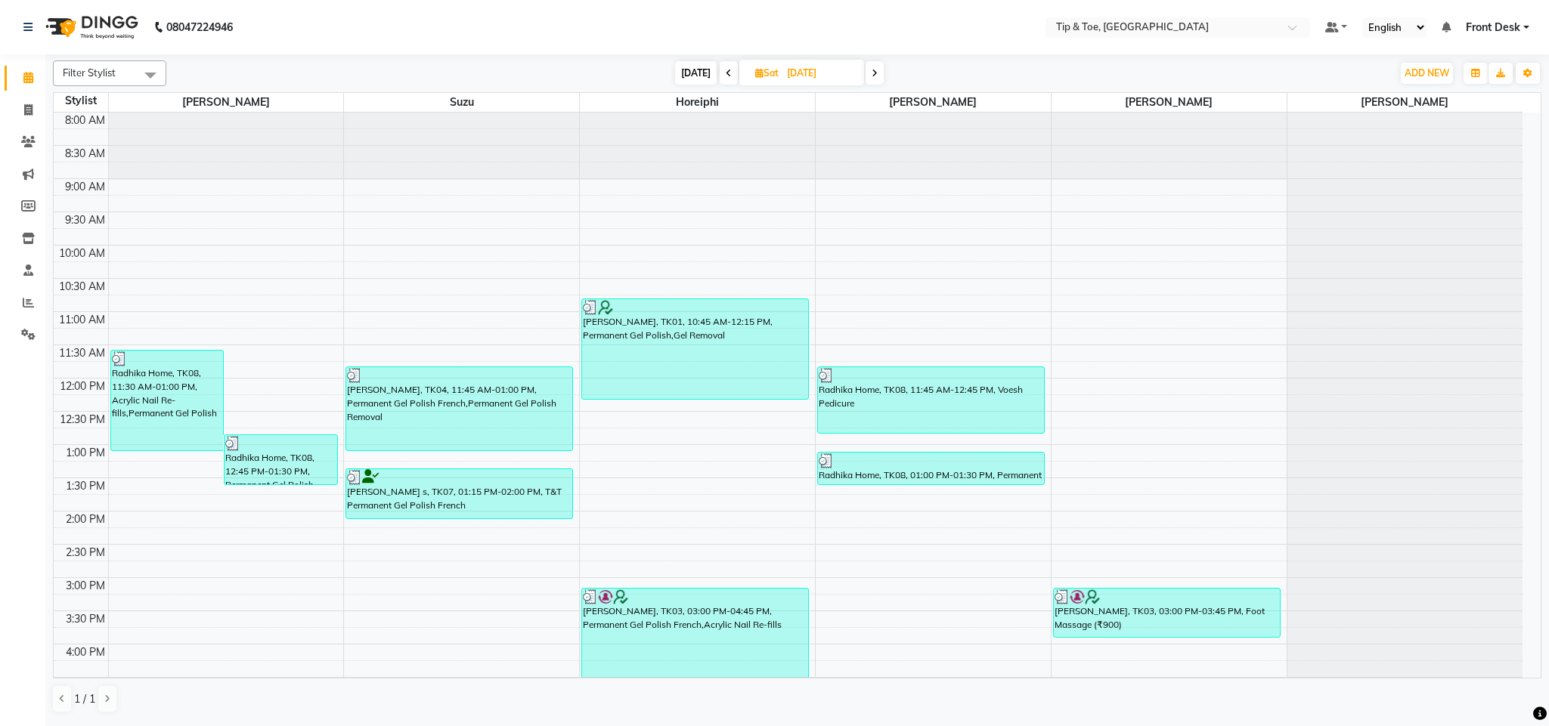
click at [800, 79] on input "02-08-2025" at bounding box center [820, 73] width 76 height 23
select select "8"
select select "2025"
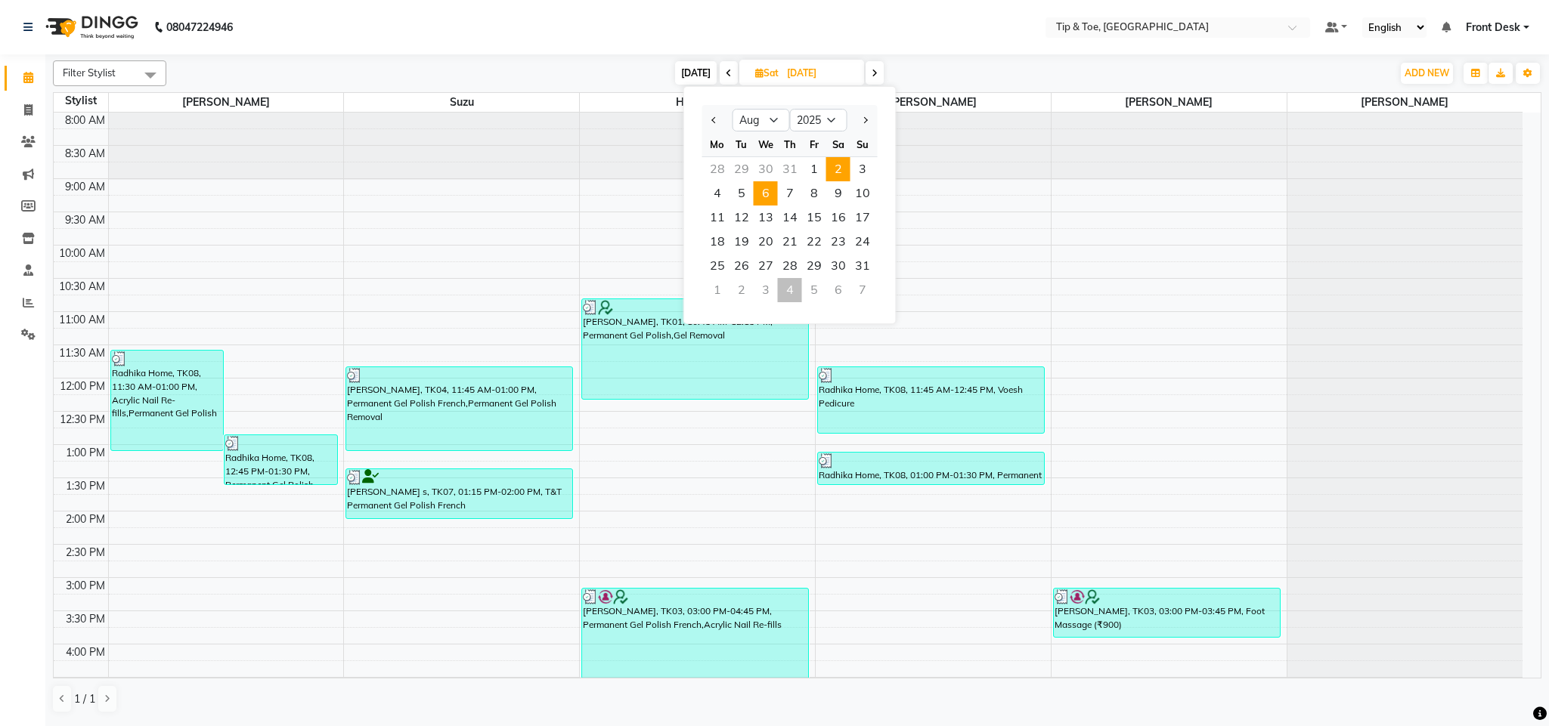
click at [765, 189] on span "6" at bounding box center [766, 193] width 24 height 24
type input "06-08-2025"
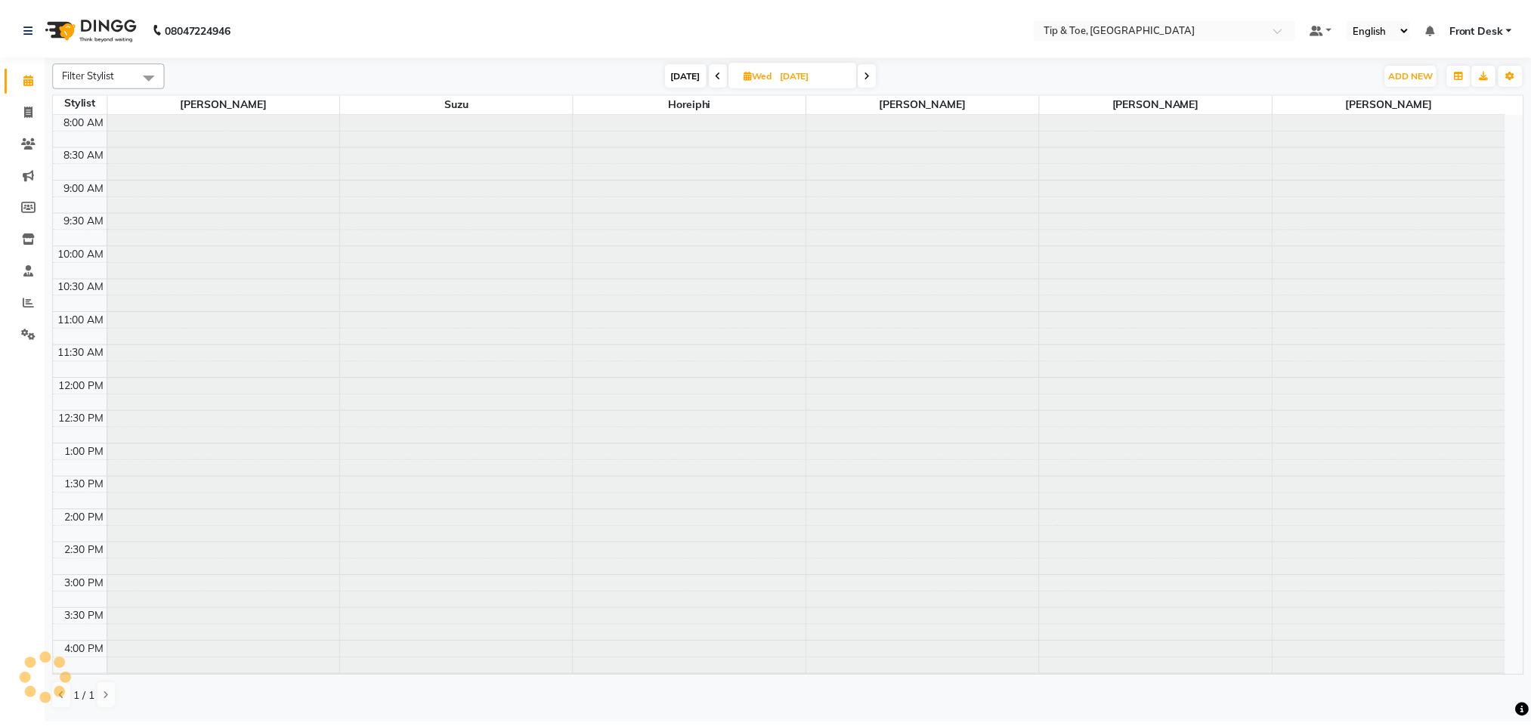
scroll to position [272, 0]
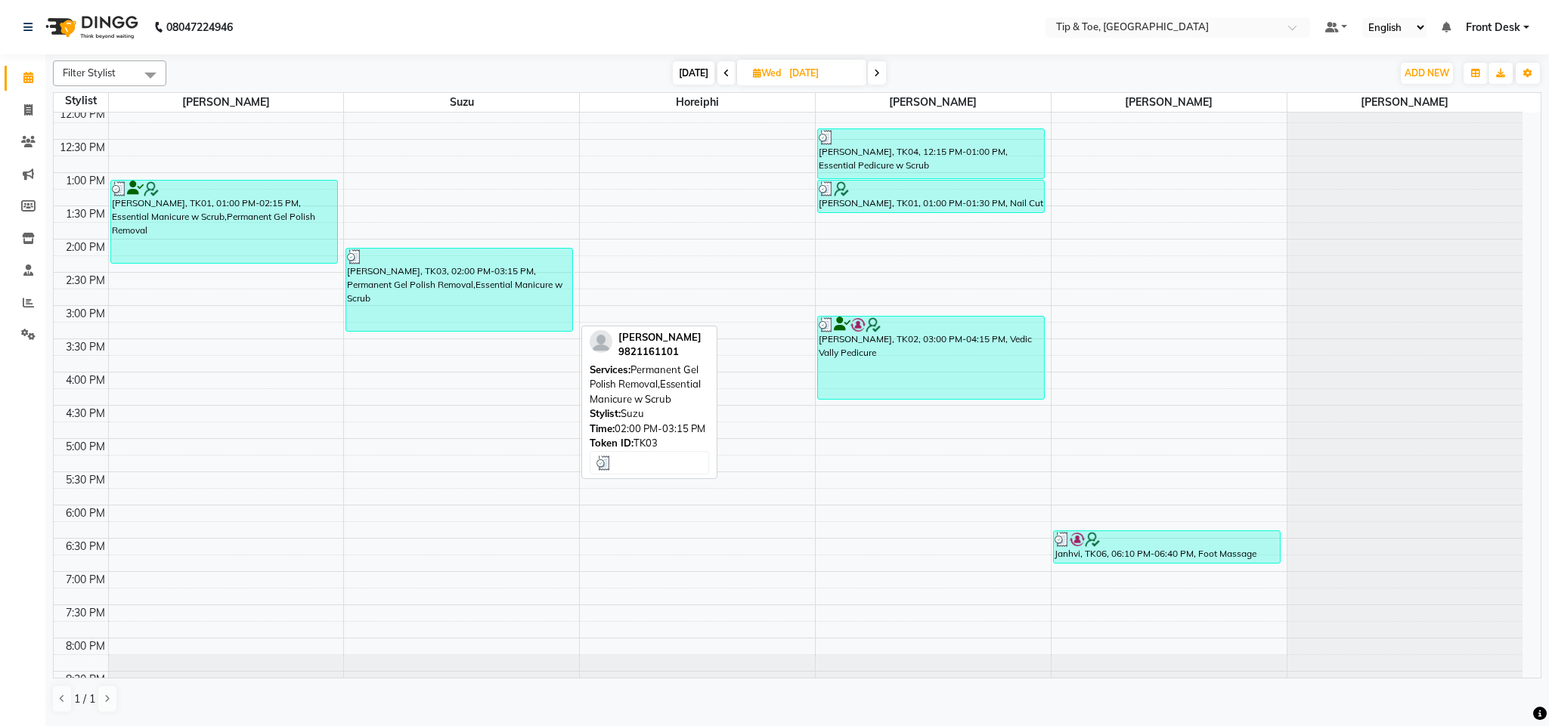
click at [531, 273] on div "Krishna K, TK03, 02:00 PM-03:15 PM, Permanent Gel Polish Removal,Essential Mani…" at bounding box center [459, 290] width 226 height 82
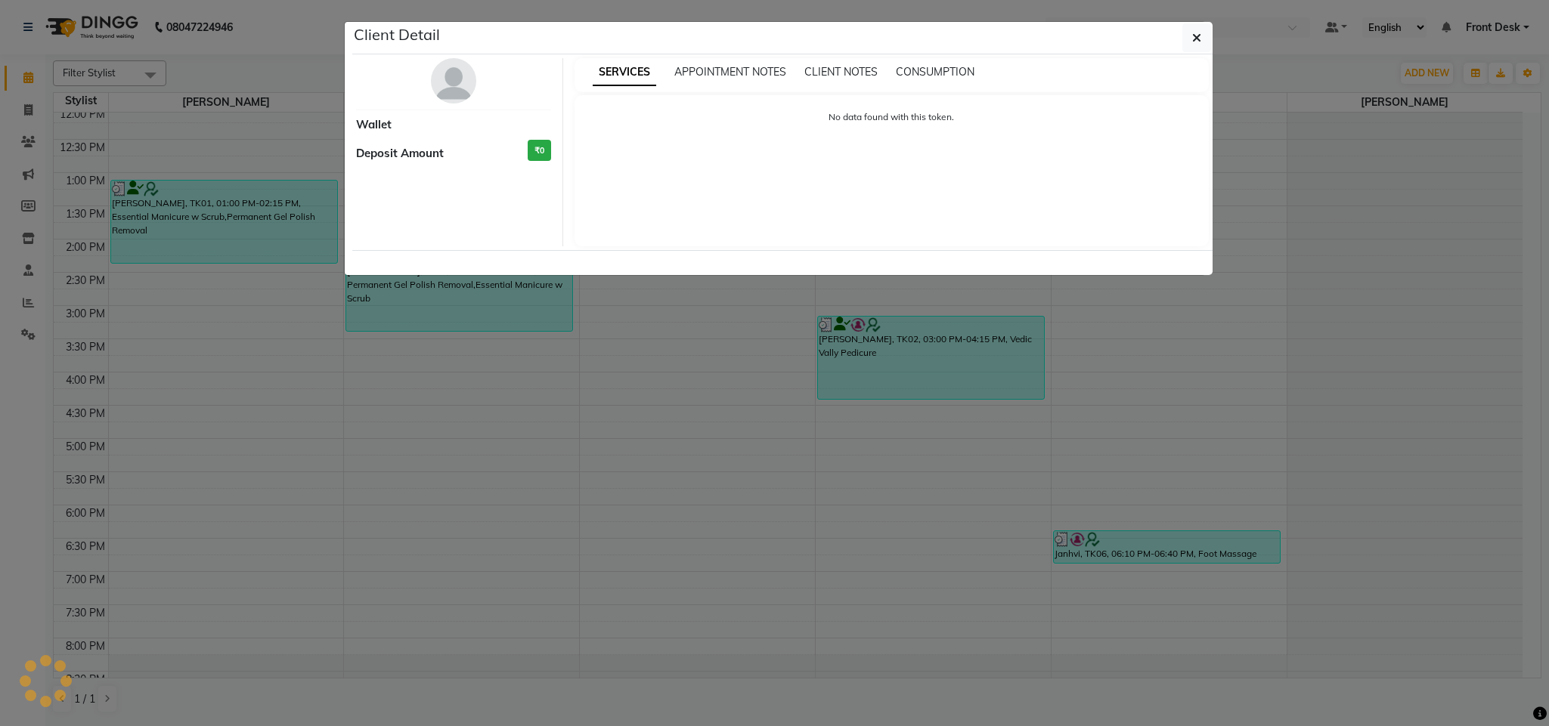
select select "3"
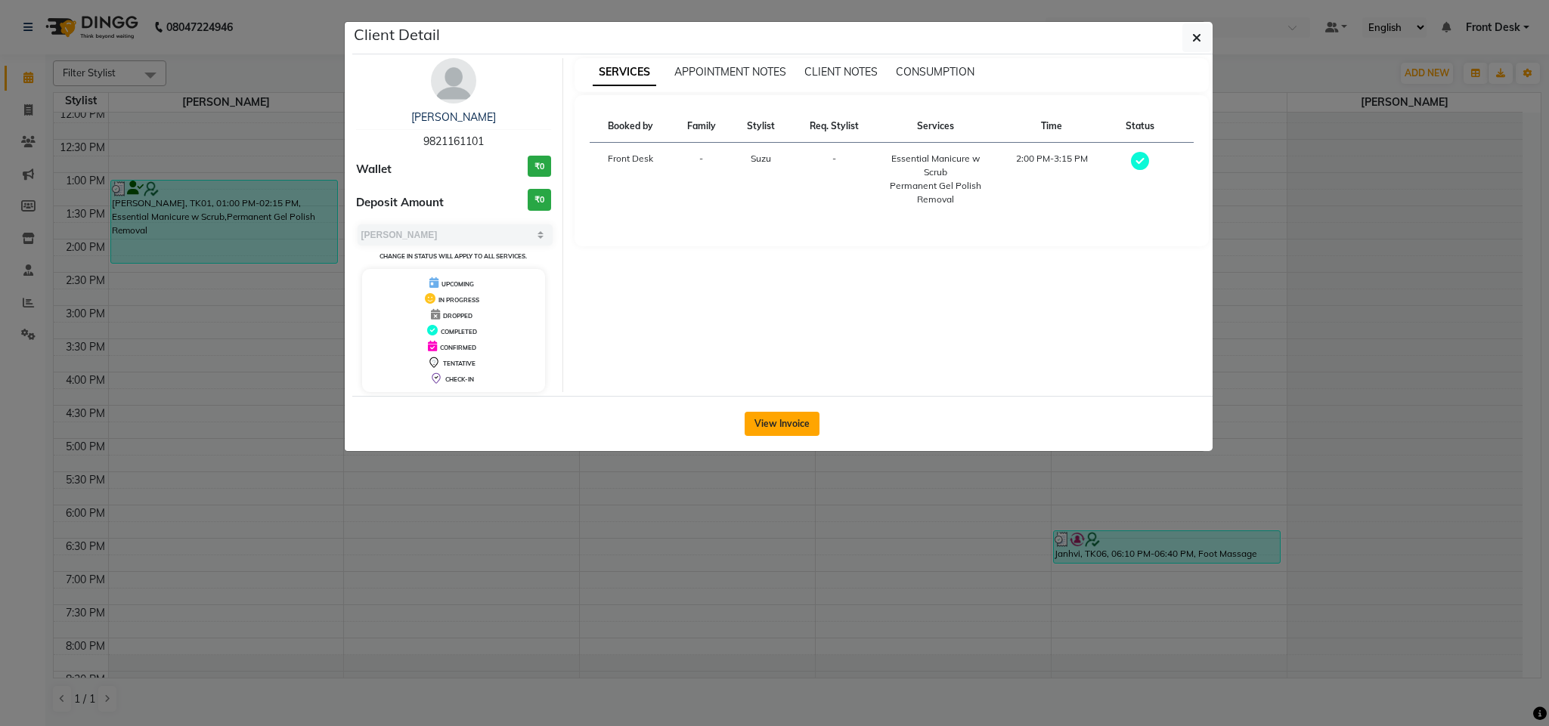
click at [773, 433] on button "View Invoice" at bounding box center [781, 424] width 75 height 24
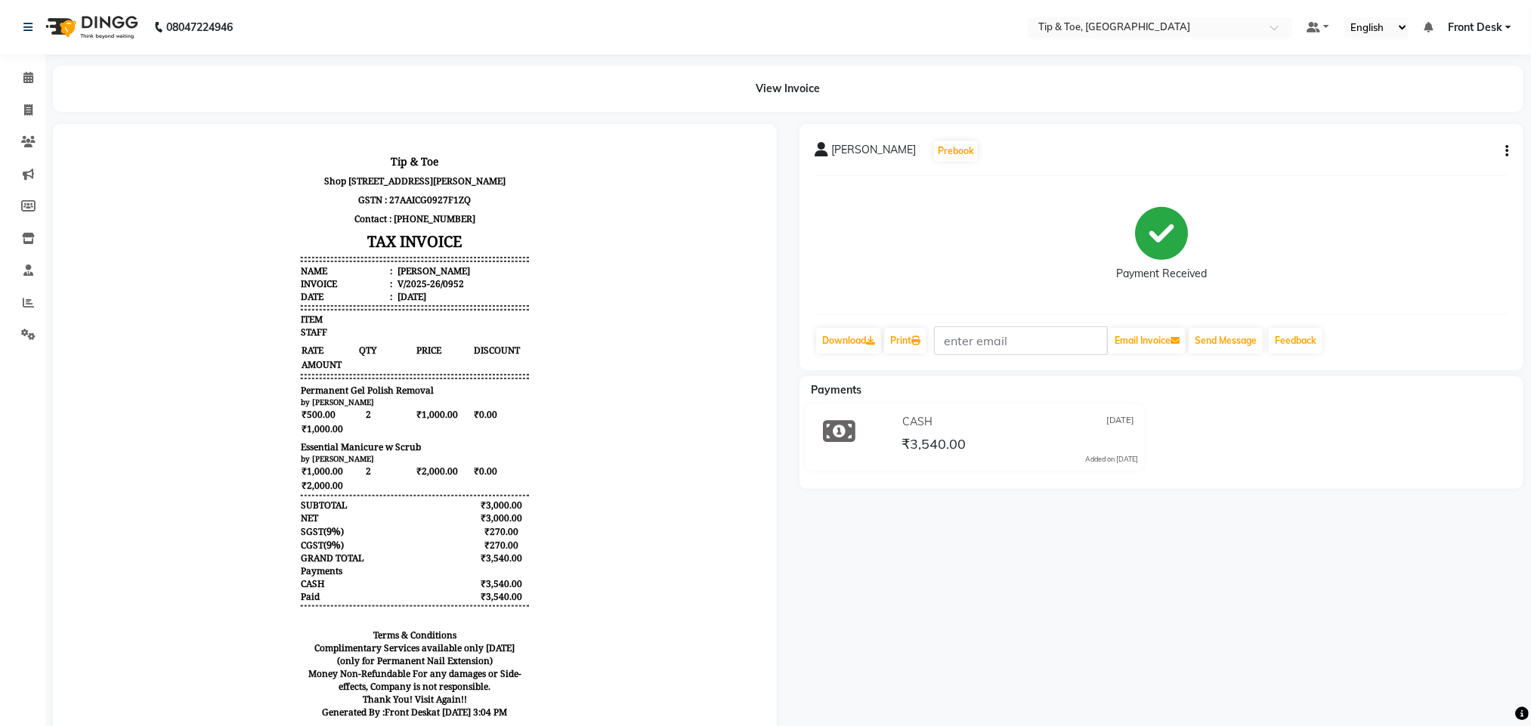
click at [689, 455] on body "Tip & Toe Shop No 1 Ketty House 74 A Dr.Gopalrao Deshmukh Marg,Mumbai - 400036 …" at bounding box center [414, 438] width 682 height 589
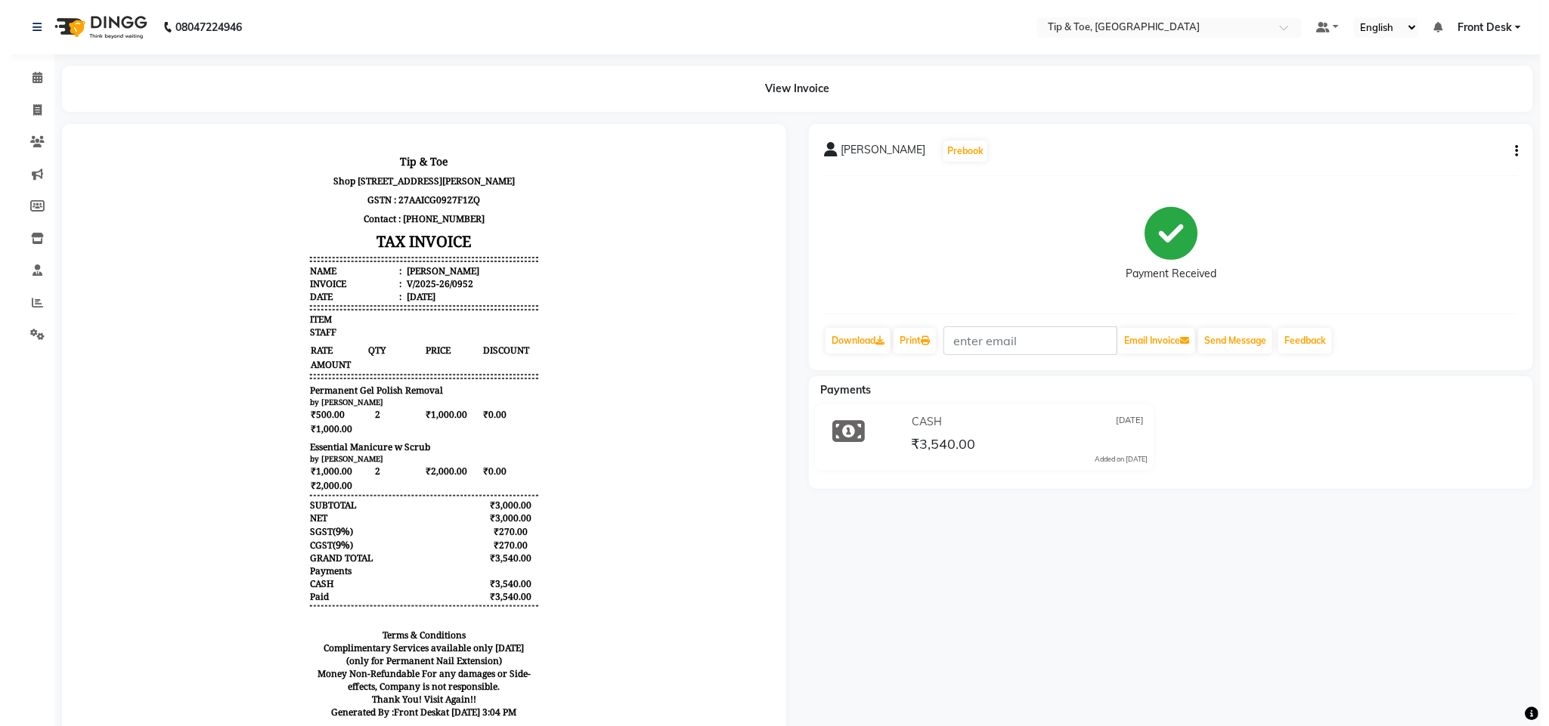
scroll to position [12, 0]
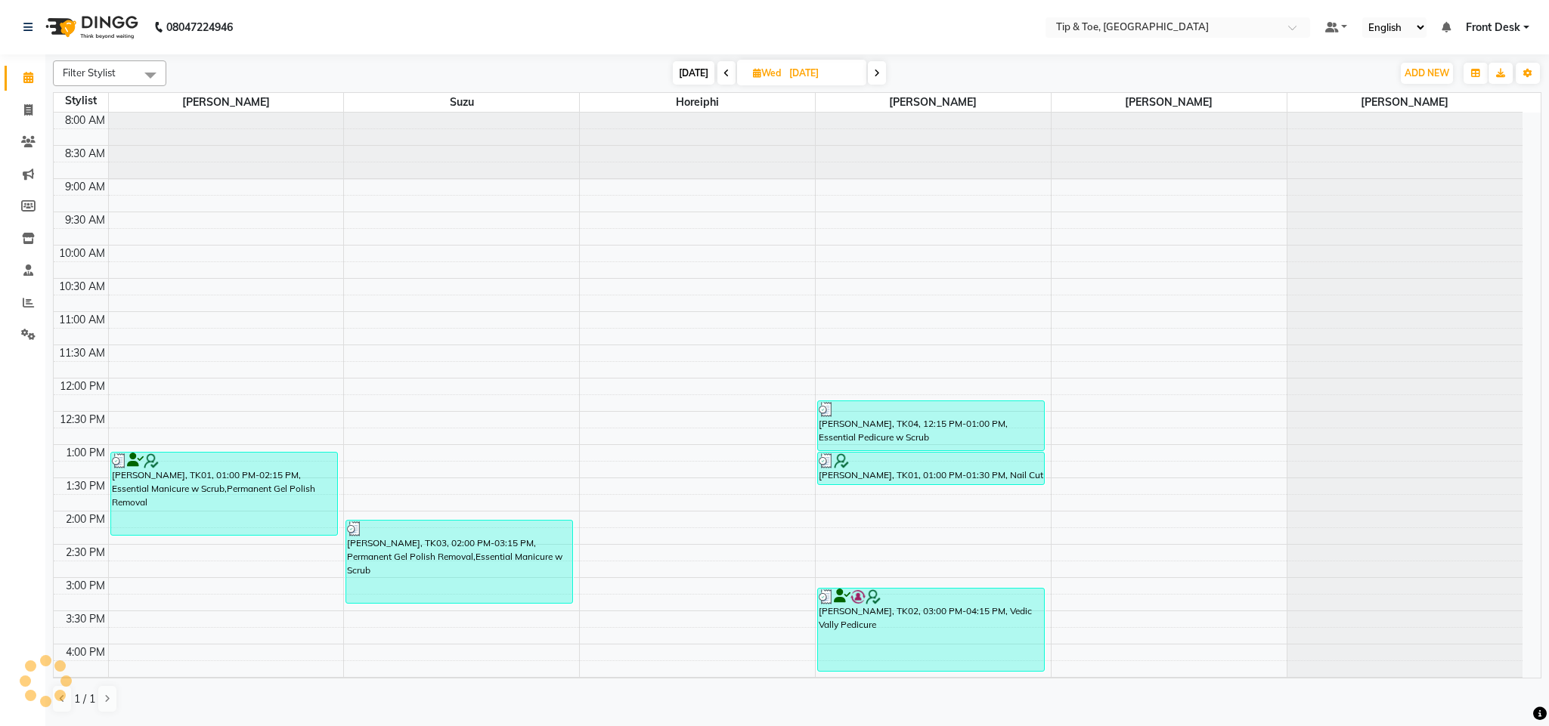
scroll to position [272, 0]
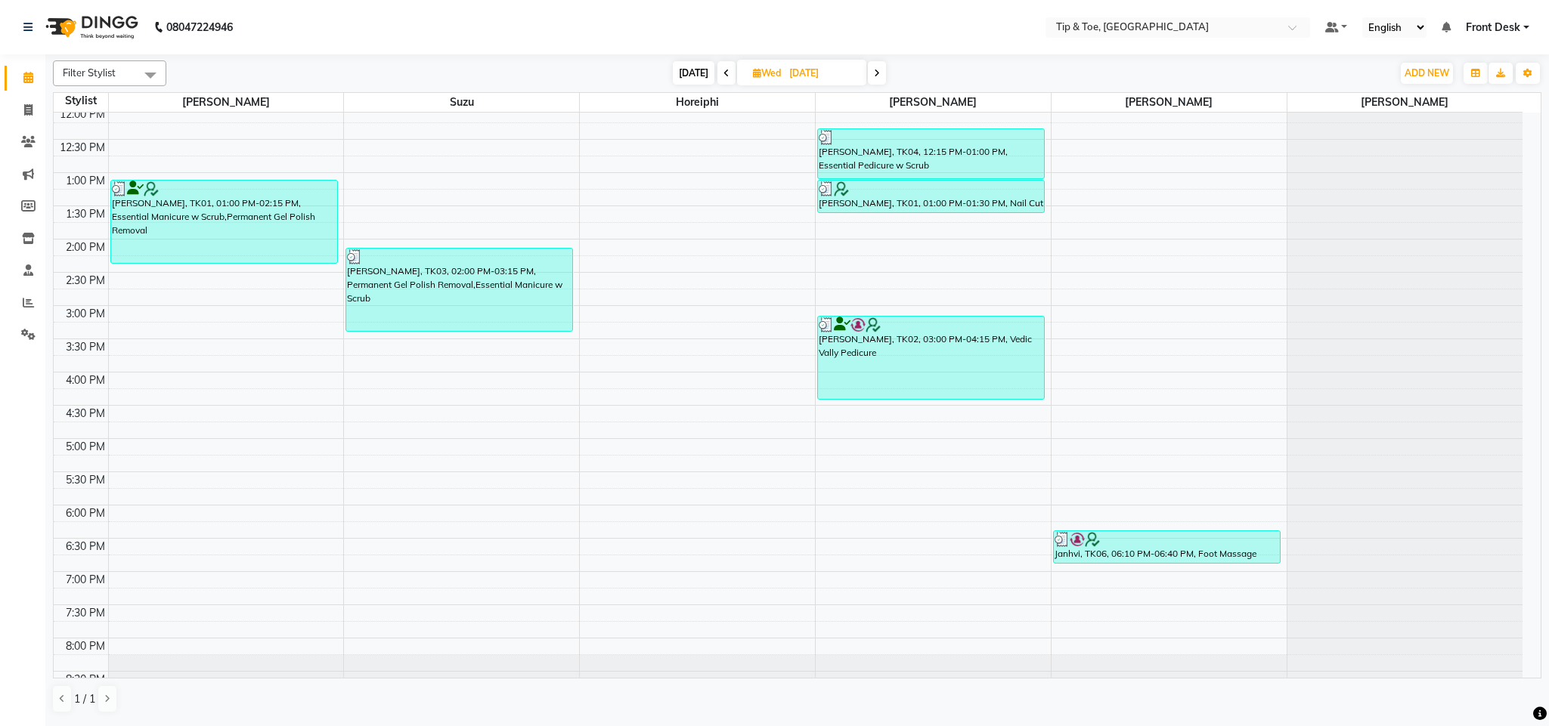
click at [809, 73] on input "06-08-2025" at bounding box center [823, 73] width 76 height 23
select select "8"
select select "2025"
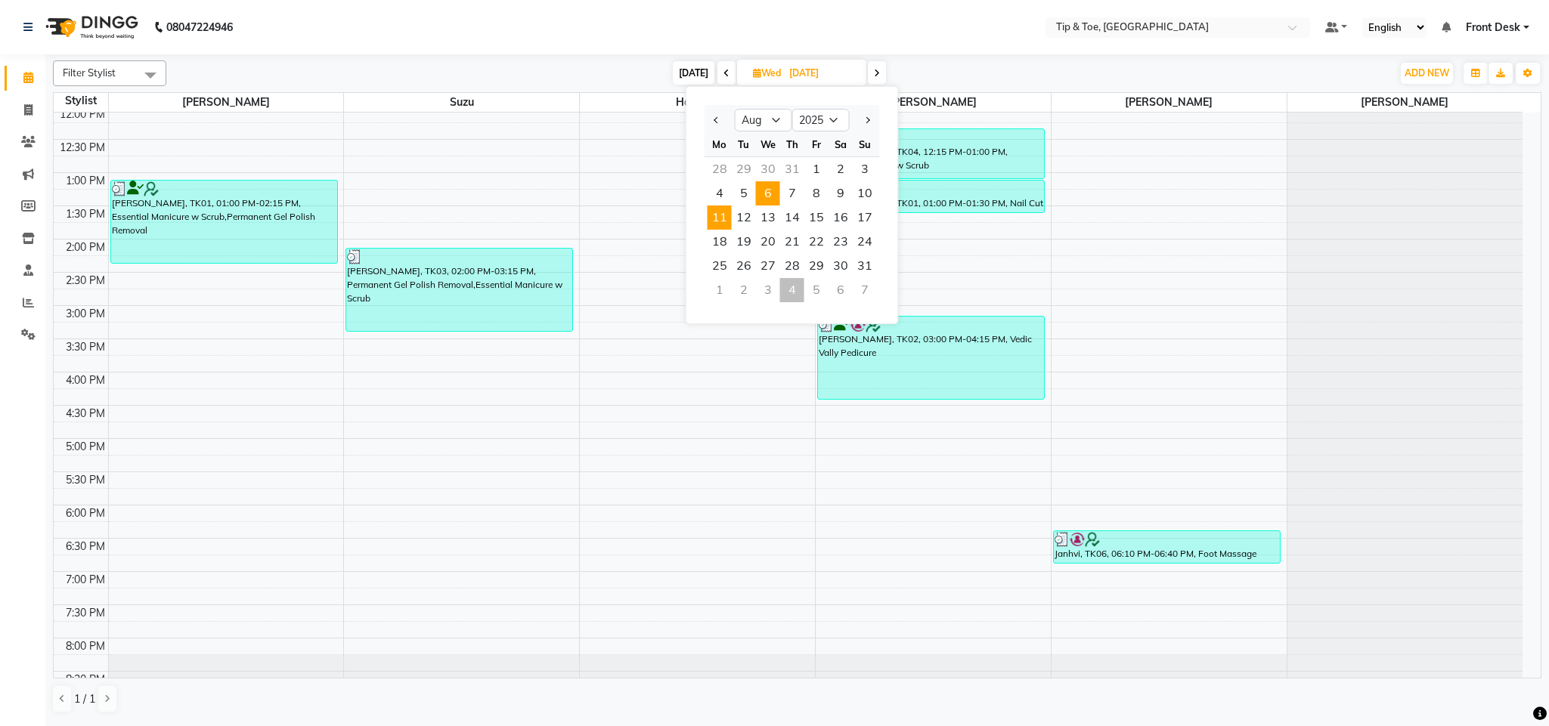
click at [720, 214] on span "11" at bounding box center [719, 218] width 24 height 24
type input "11-08-2025"
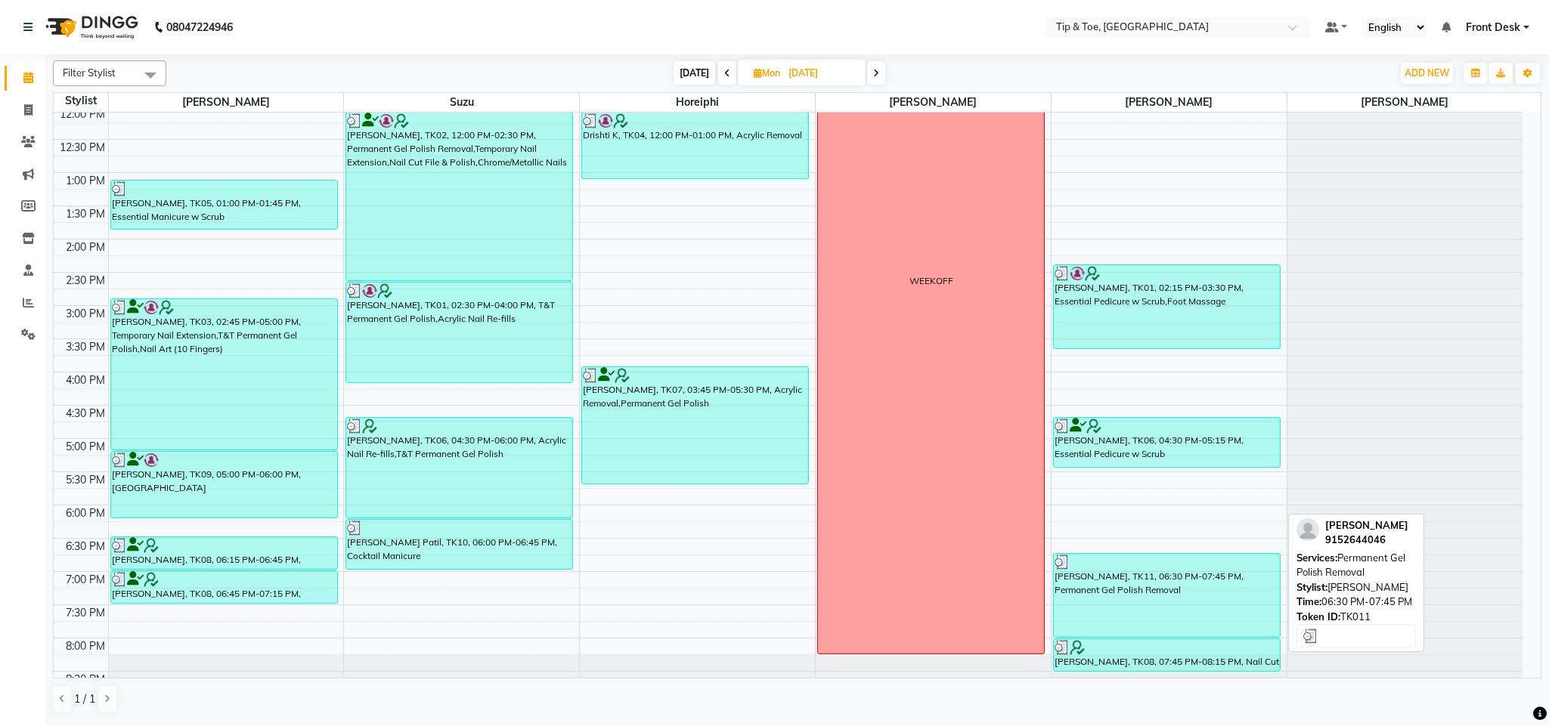
click at [1129, 577] on div "Hinal, TK11, 06:30 PM-07:45 PM, Permanent Gel Polish Removal" at bounding box center [1167, 595] width 226 height 83
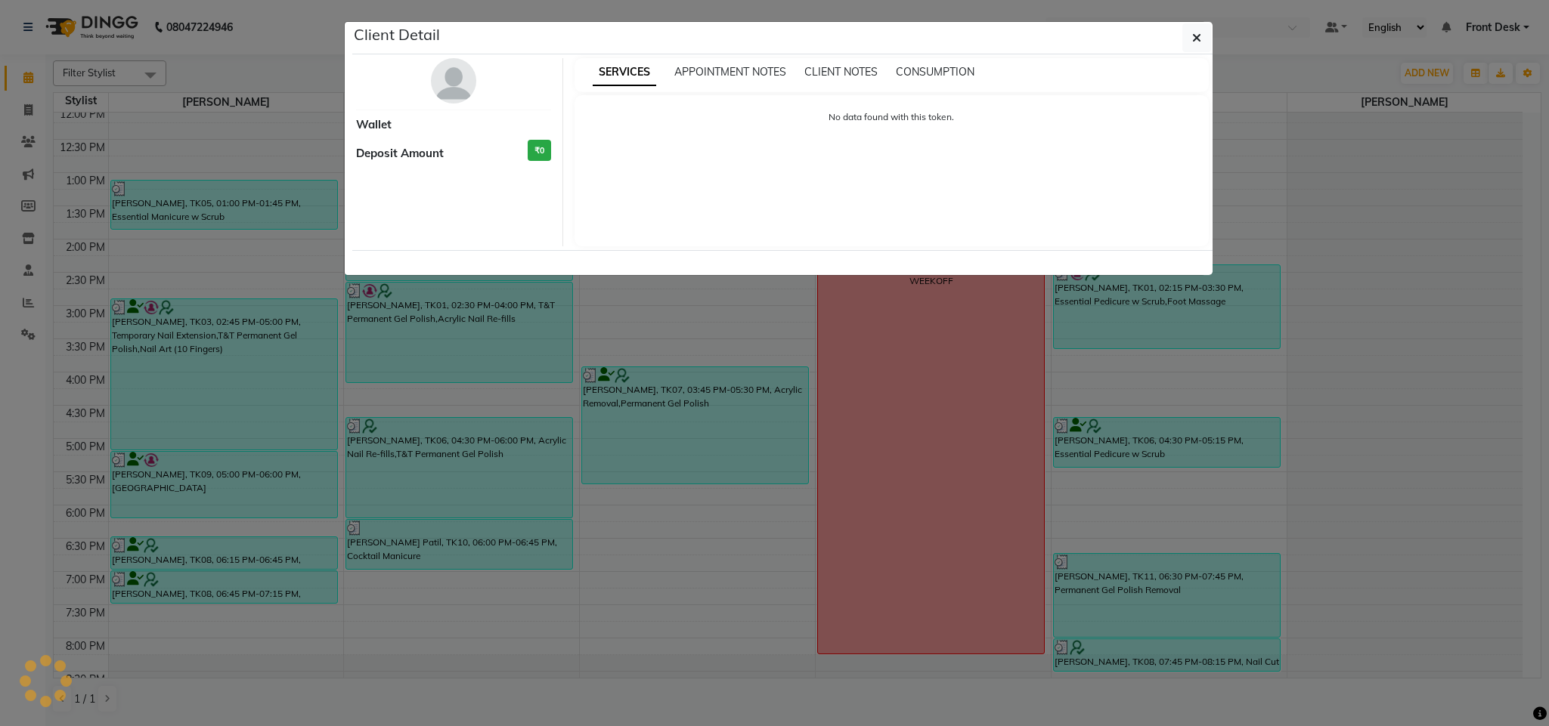
select select "3"
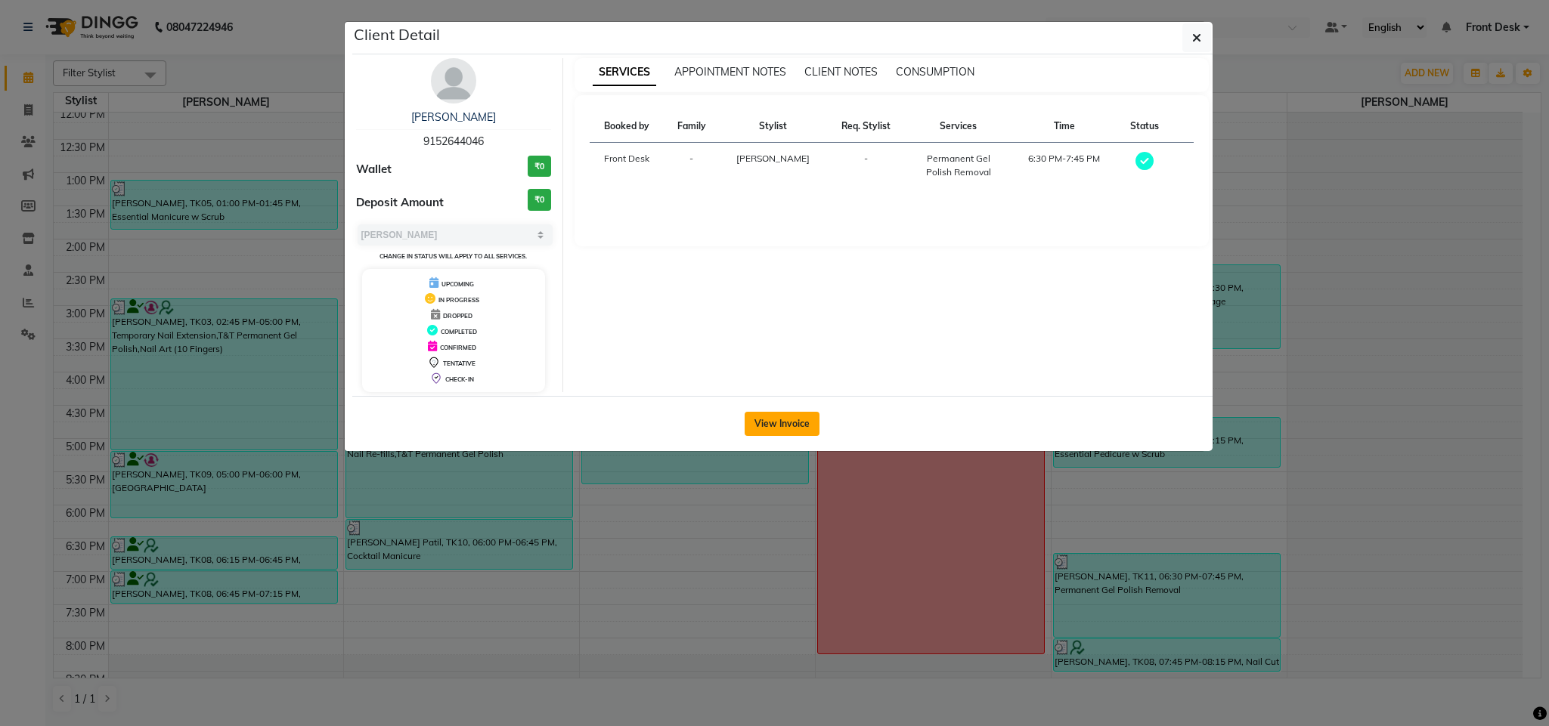
click at [803, 429] on button "View Invoice" at bounding box center [781, 424] width 75 height 24
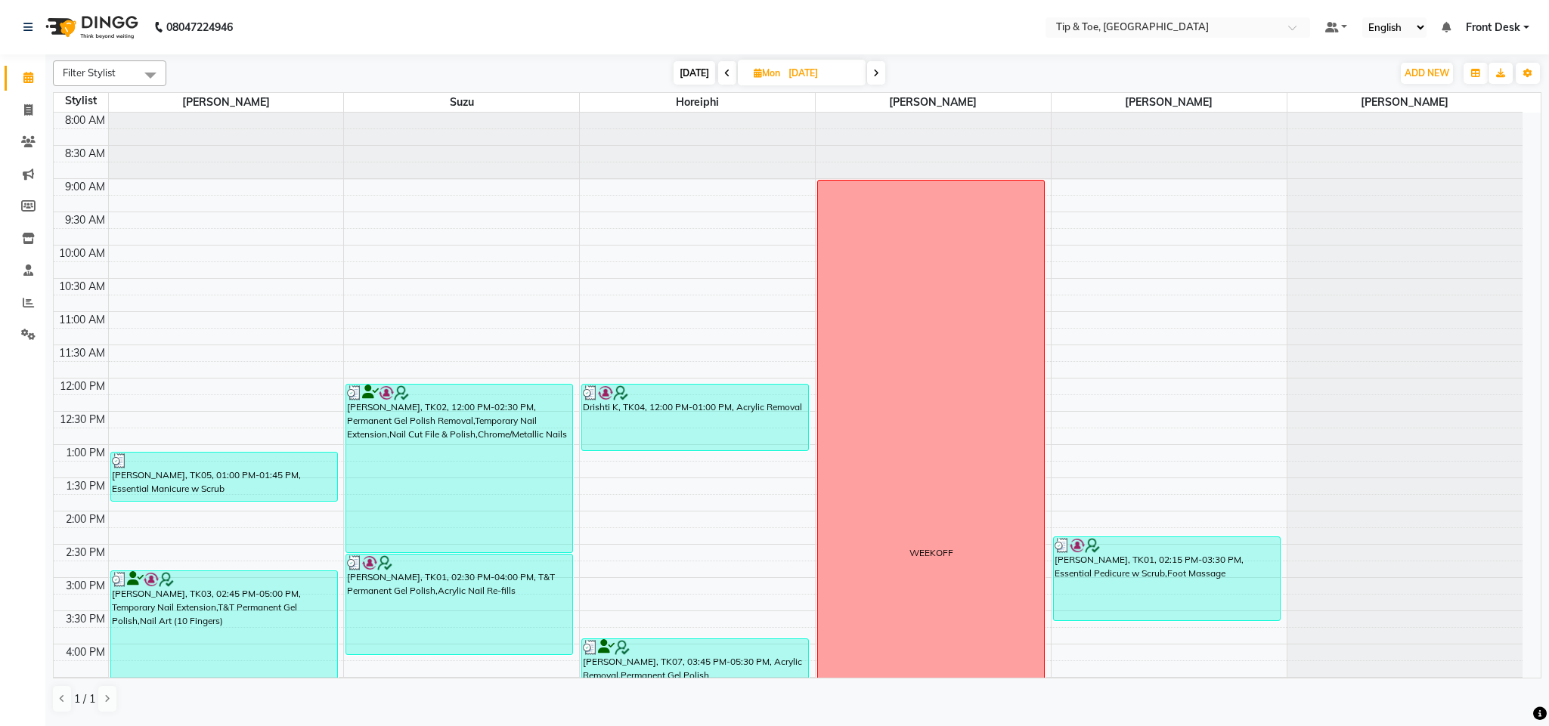
click at [832, 73] on input "11-08-2025" at bounding box center [822, 73] width 76 height 23
select select "8"
select select "2025"
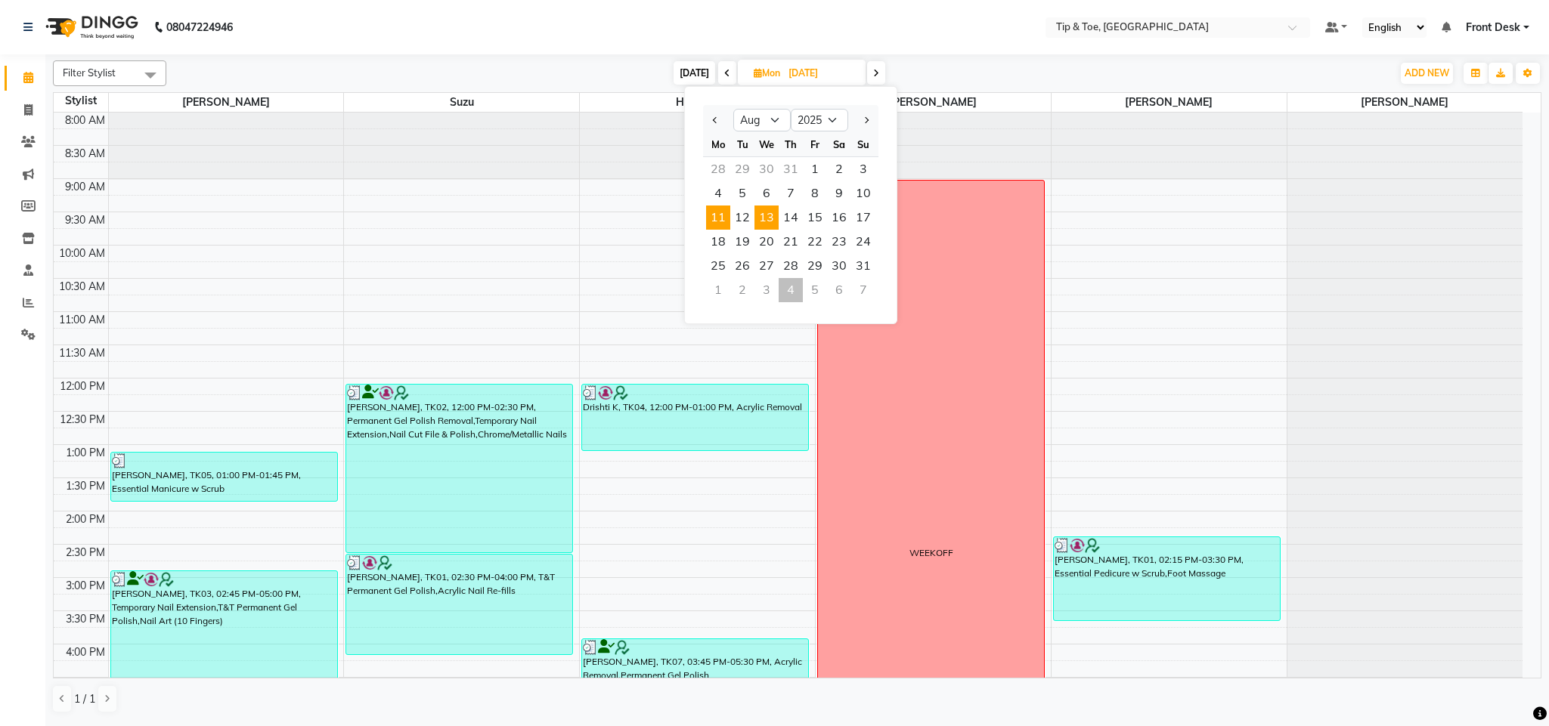
click at [767, 214] on span "13" at bounding box center [766, 218] width 24 height 24
type input "13-08-2025"
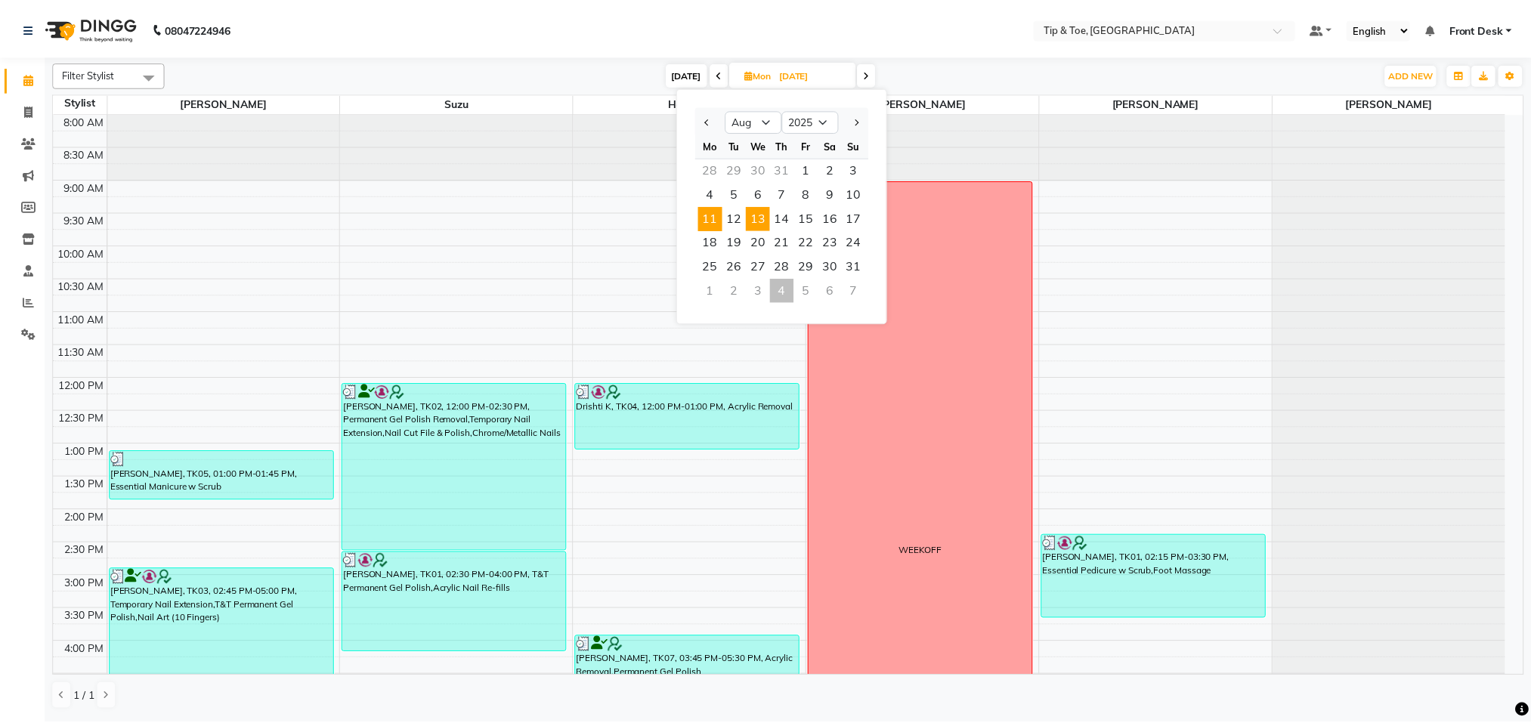
scroll to position [272, 0]
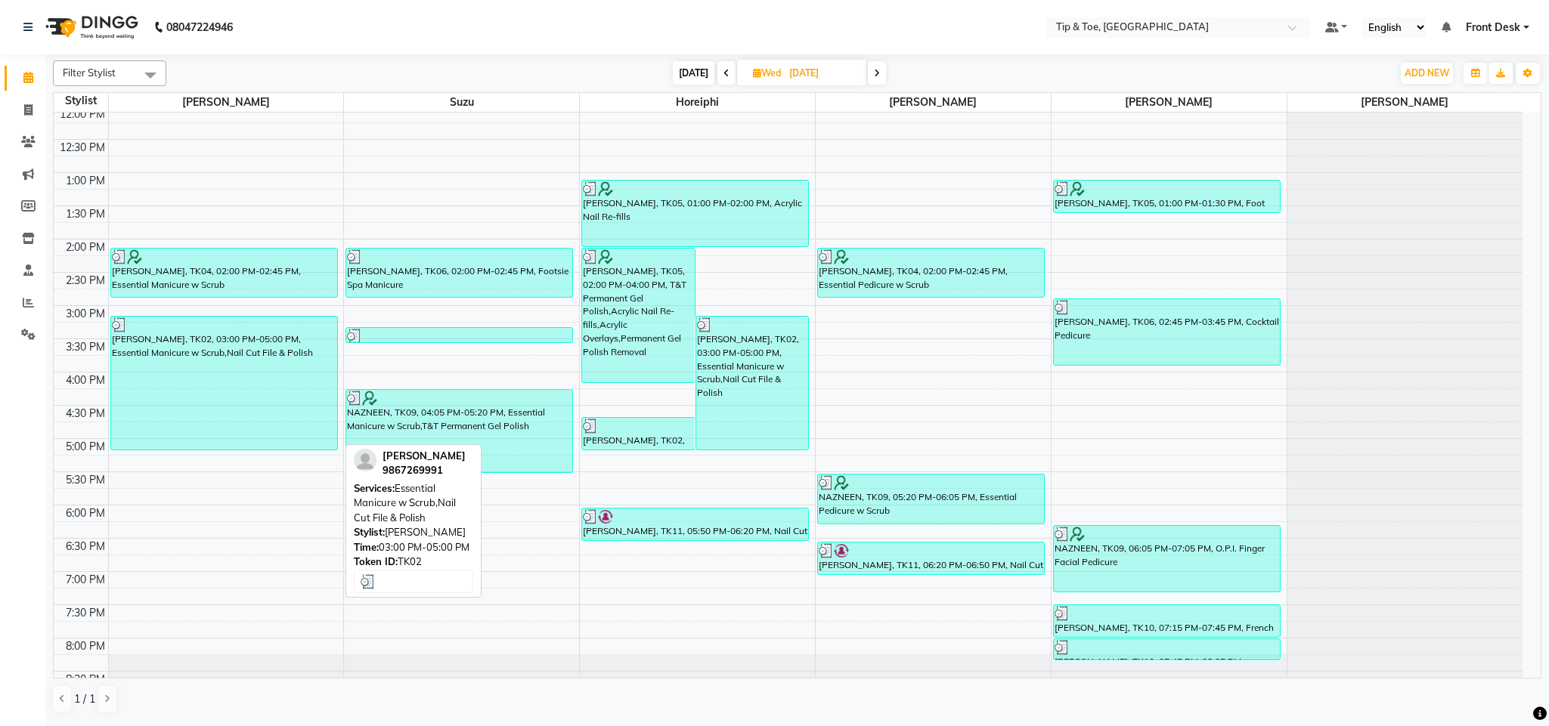
click at [257, 365] on div "Ananya Birla, TK02, 03:00 PM-05:00 PM, Essential Manicure w Scrub,Nail Cut File…" at bounding box center [224, 383] width 226 height 133
select select "3"
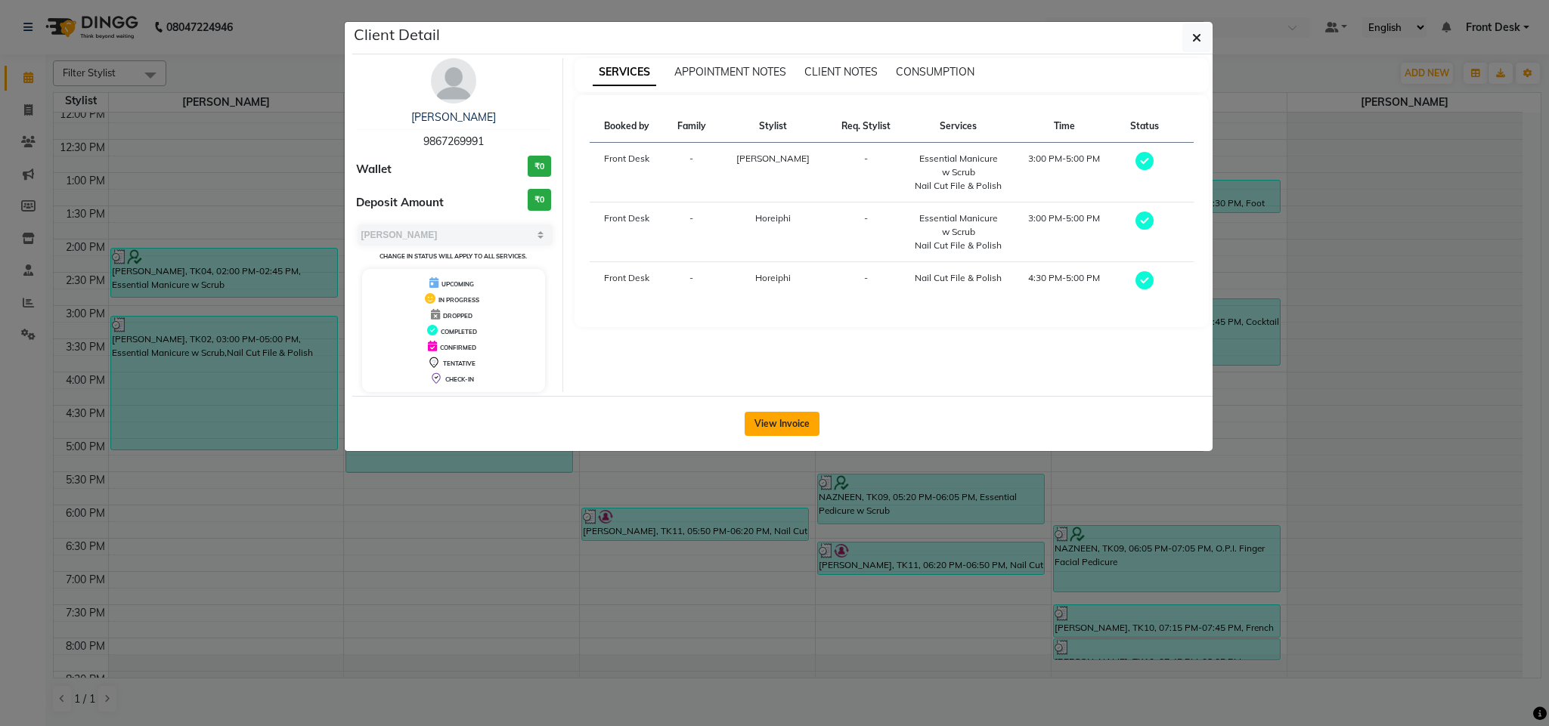
click at [780, 418] on button "View Invoice" at bounding box center [781, 424] width 75 height 24
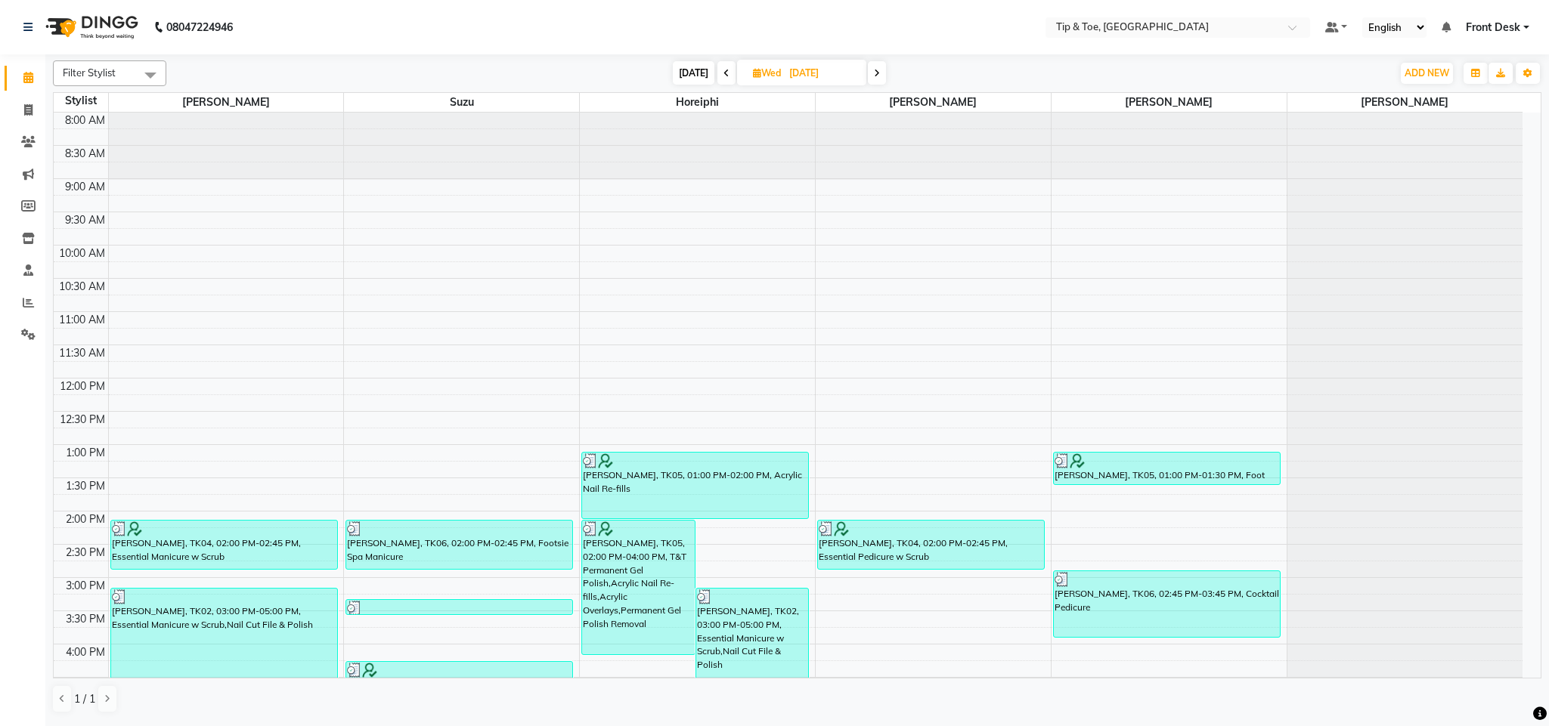
click at [878, 78] on span at bounding box center [877, 72] width 18 height 23
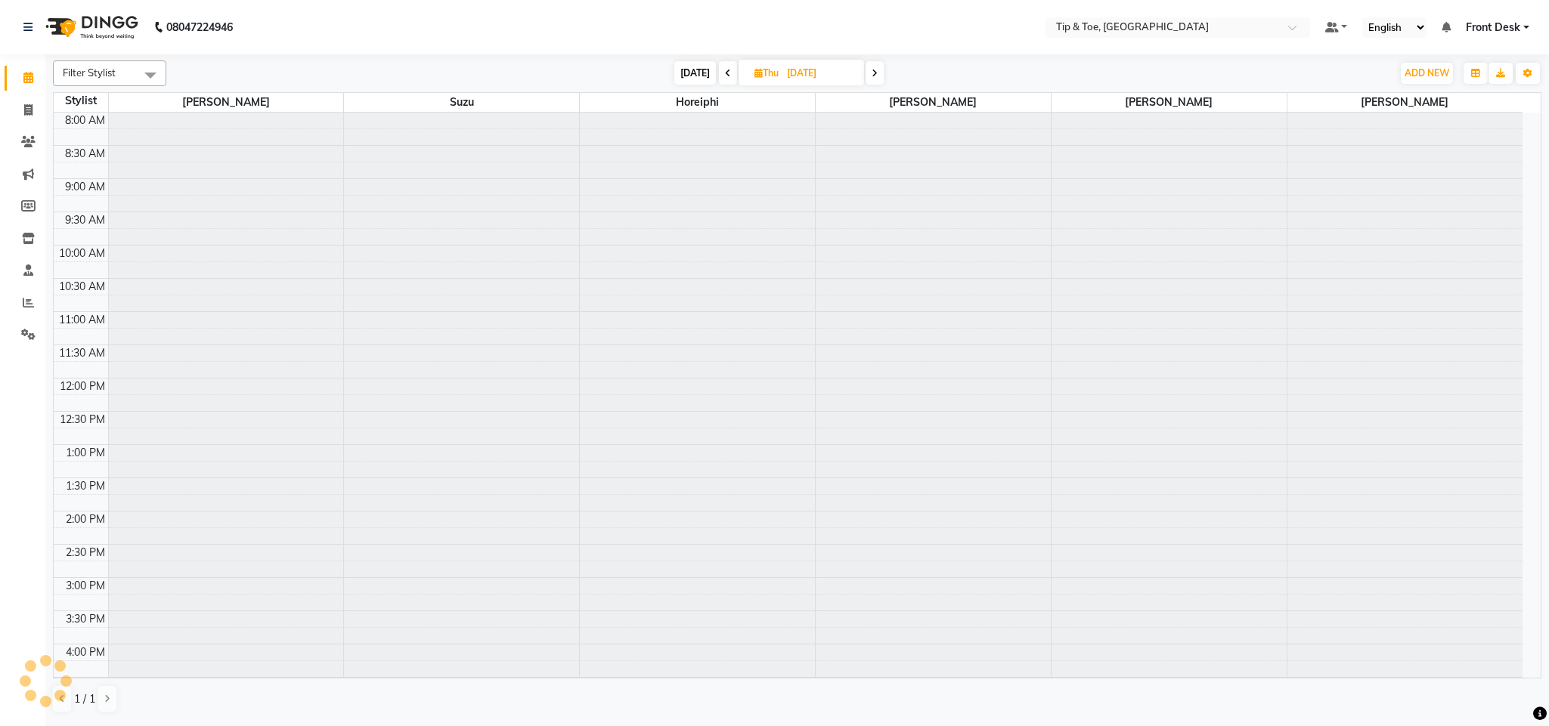
scroll to position [272, 0]
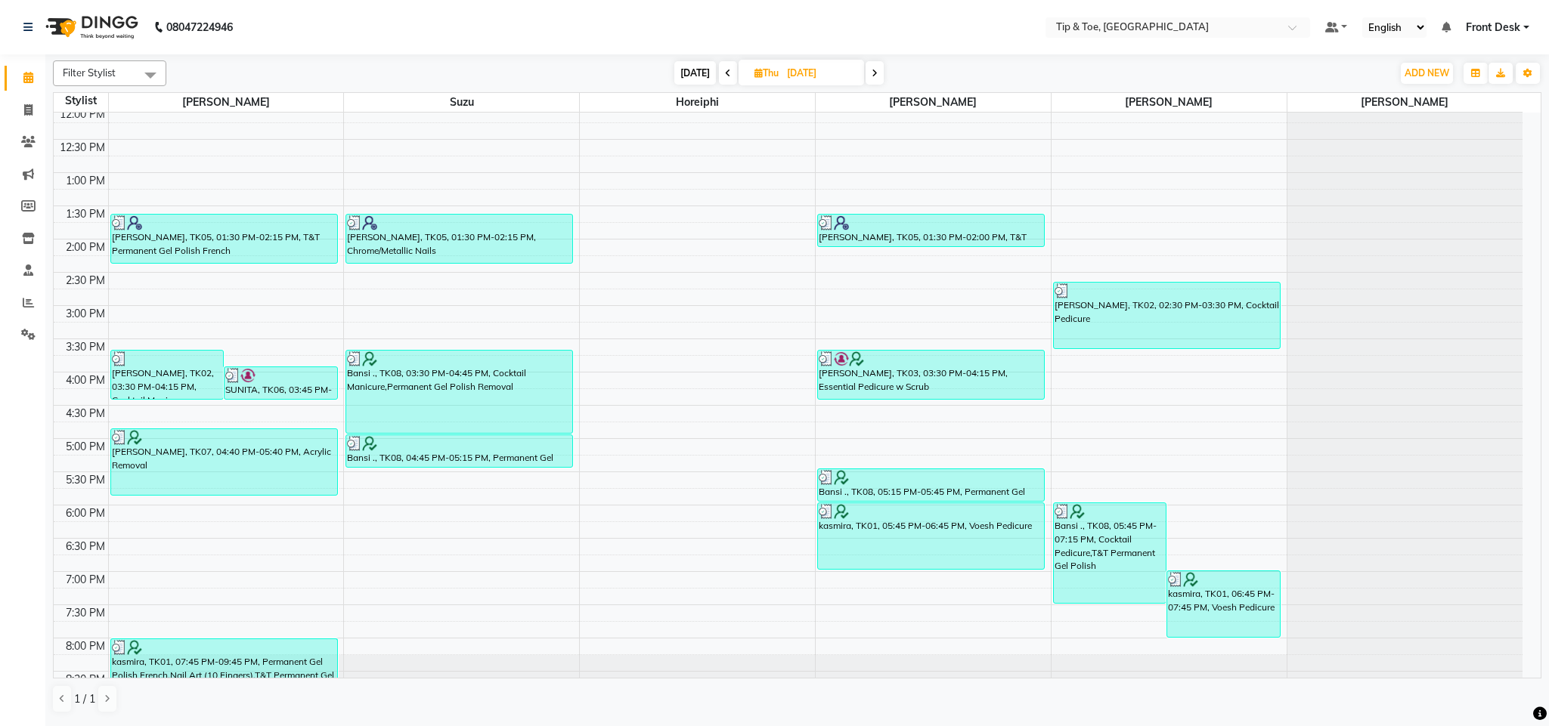
click at [878, 78] on span at bounding box center [874, 72] width 18 height 23
type input "15-08-2025"
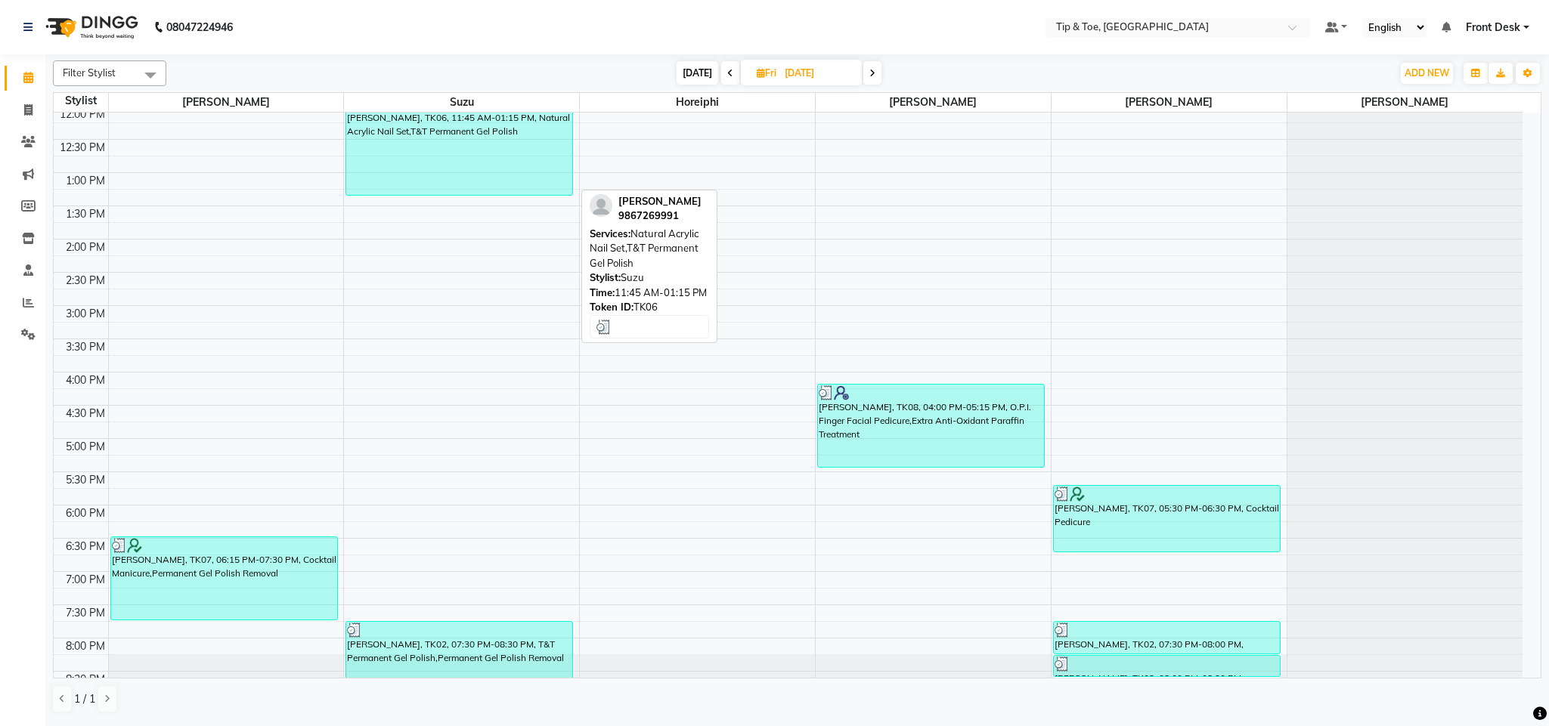
click at [470, 168] on div "Ananya Birla, TK06, 11:45 AM-01:15 PM, Natural Acrylic Nail Set,T&T Permanent G…" at bounding box center [459, 145] width 226 height 100
select select "3"
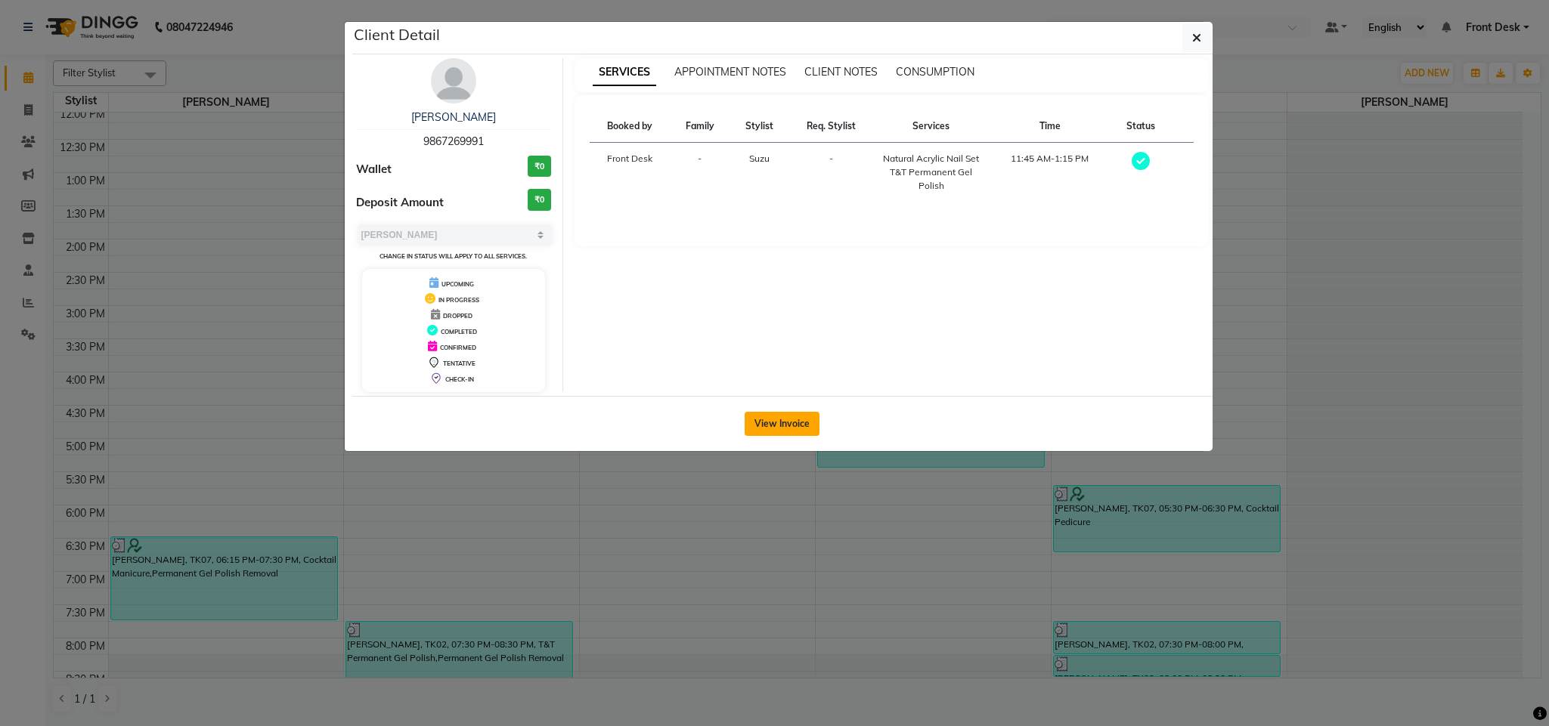
click at [772, 419] on button "View Invoice" at bounding box center [781, 424] width 75 height 24
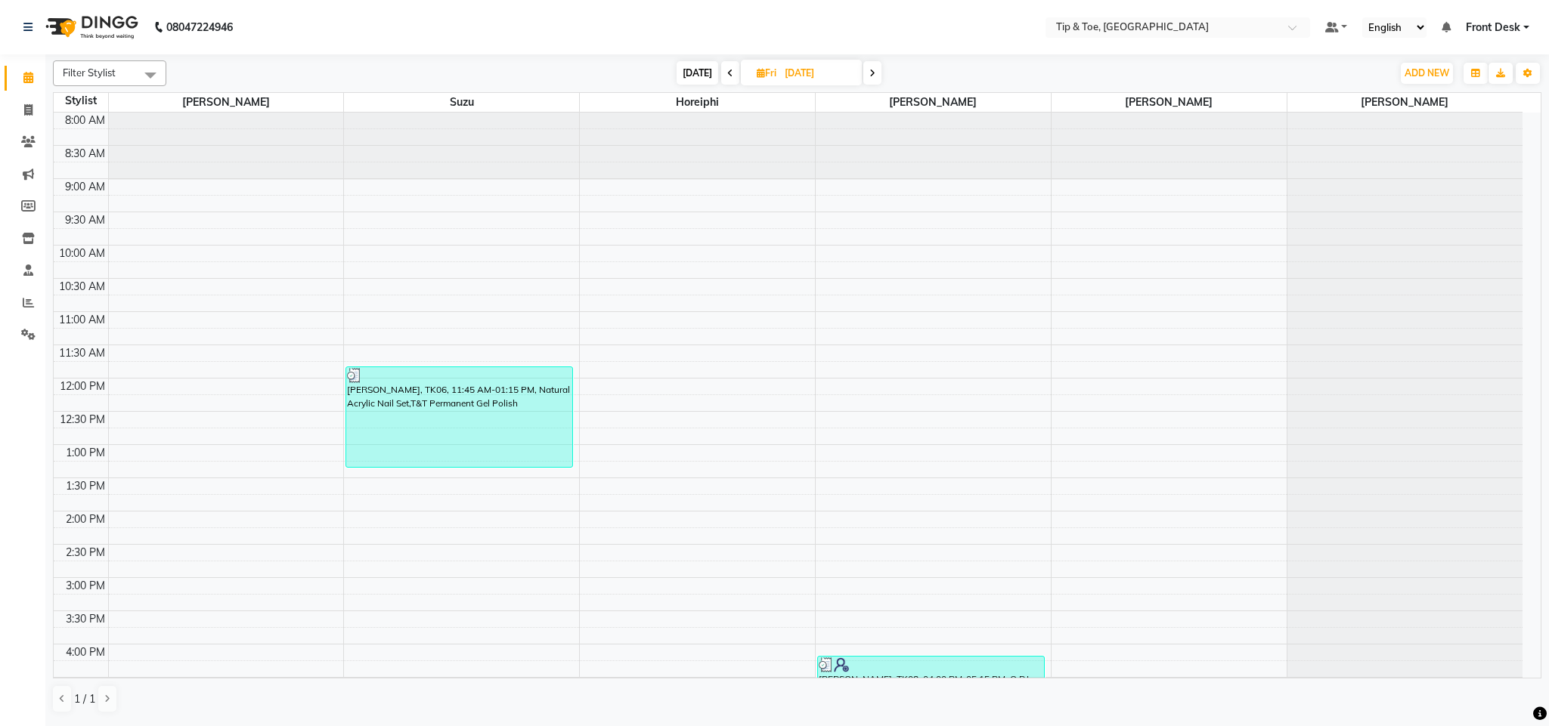
click at [775, 64] on span "Fri 15-08-2025" at bounding box center [801, 73] width 121 height 26
click at [785, 71] on input "15-08-2025" at bounding box center [818, 73] width 76 height 23
select select "8"
select select "2025"
click at [731, 265] on span "26" at bounding box center [739, 266] width 24 height 24
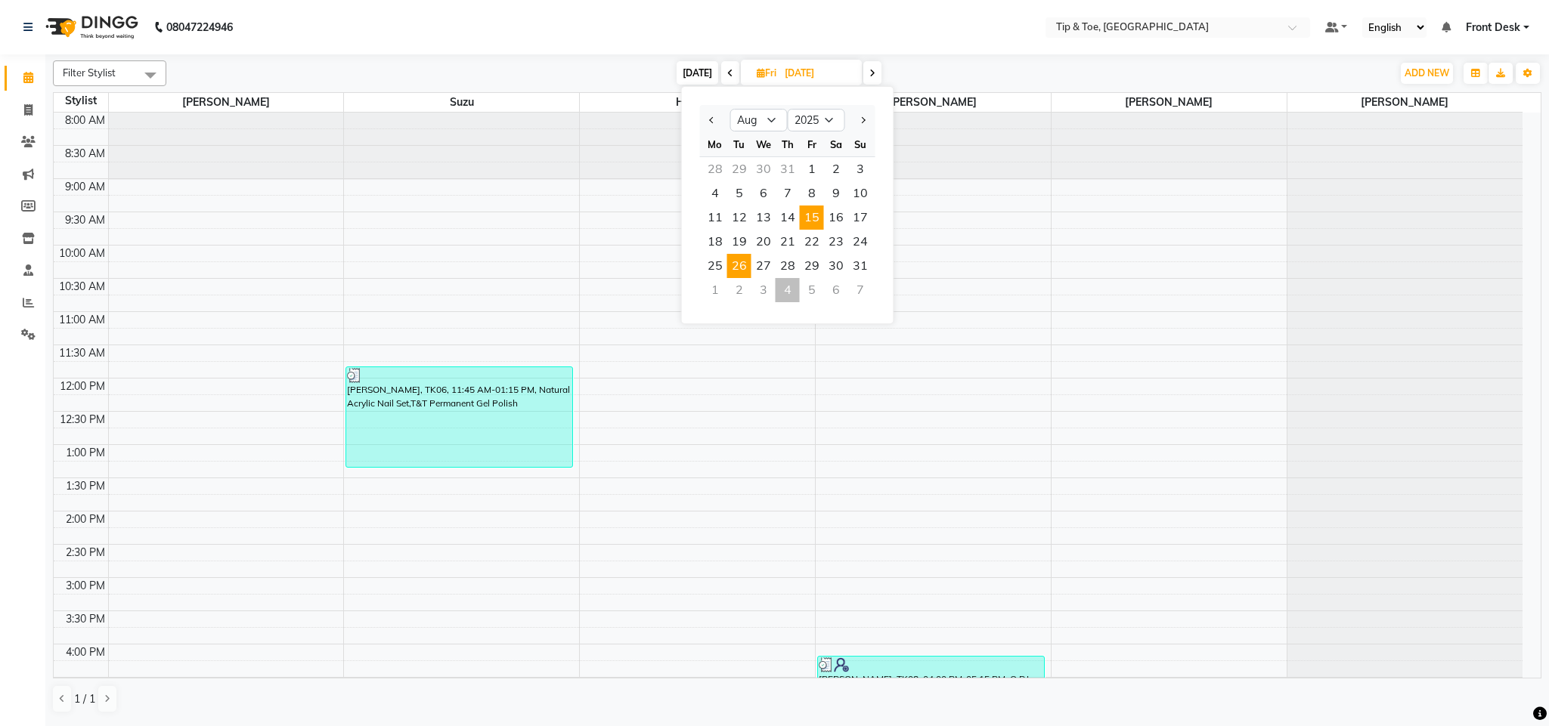
type input "26-08-2025"
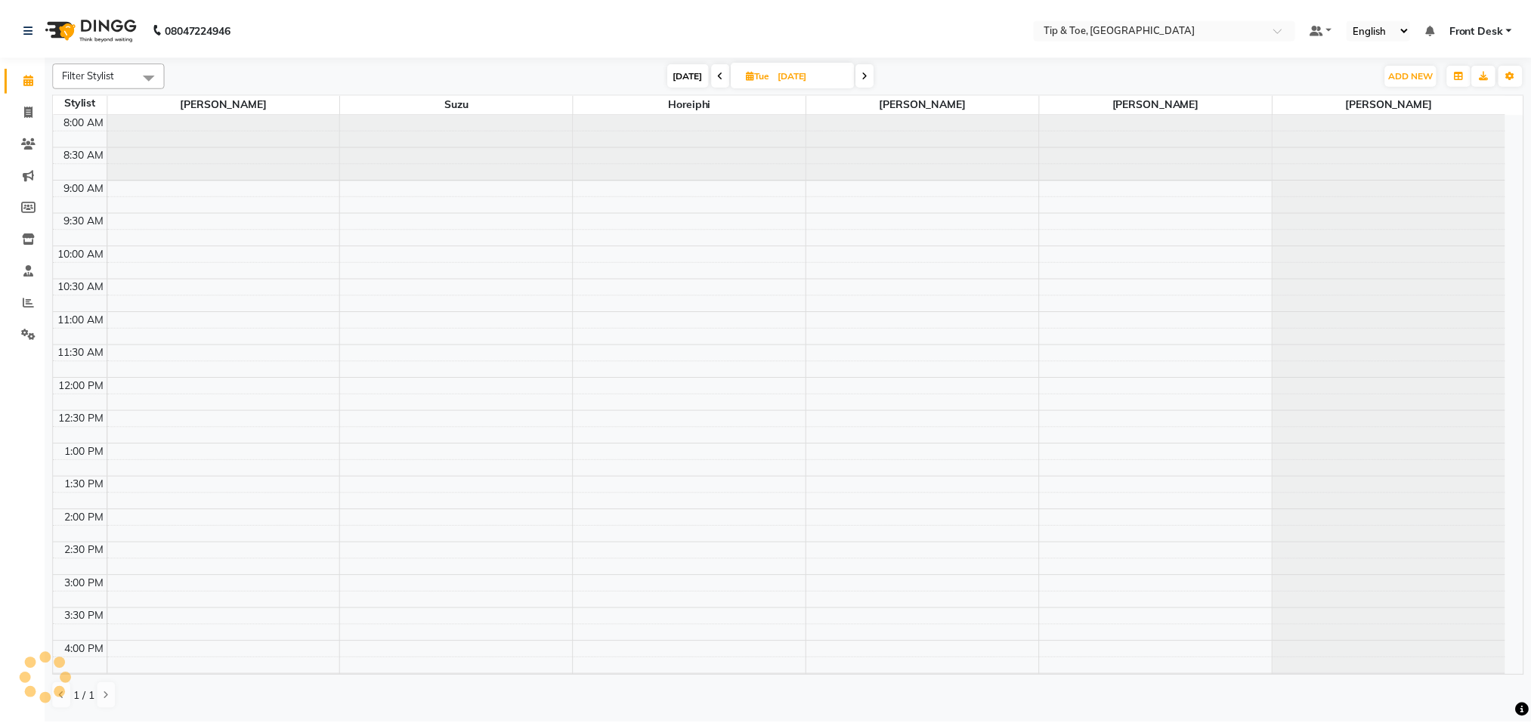
scroll to position [272, 0]
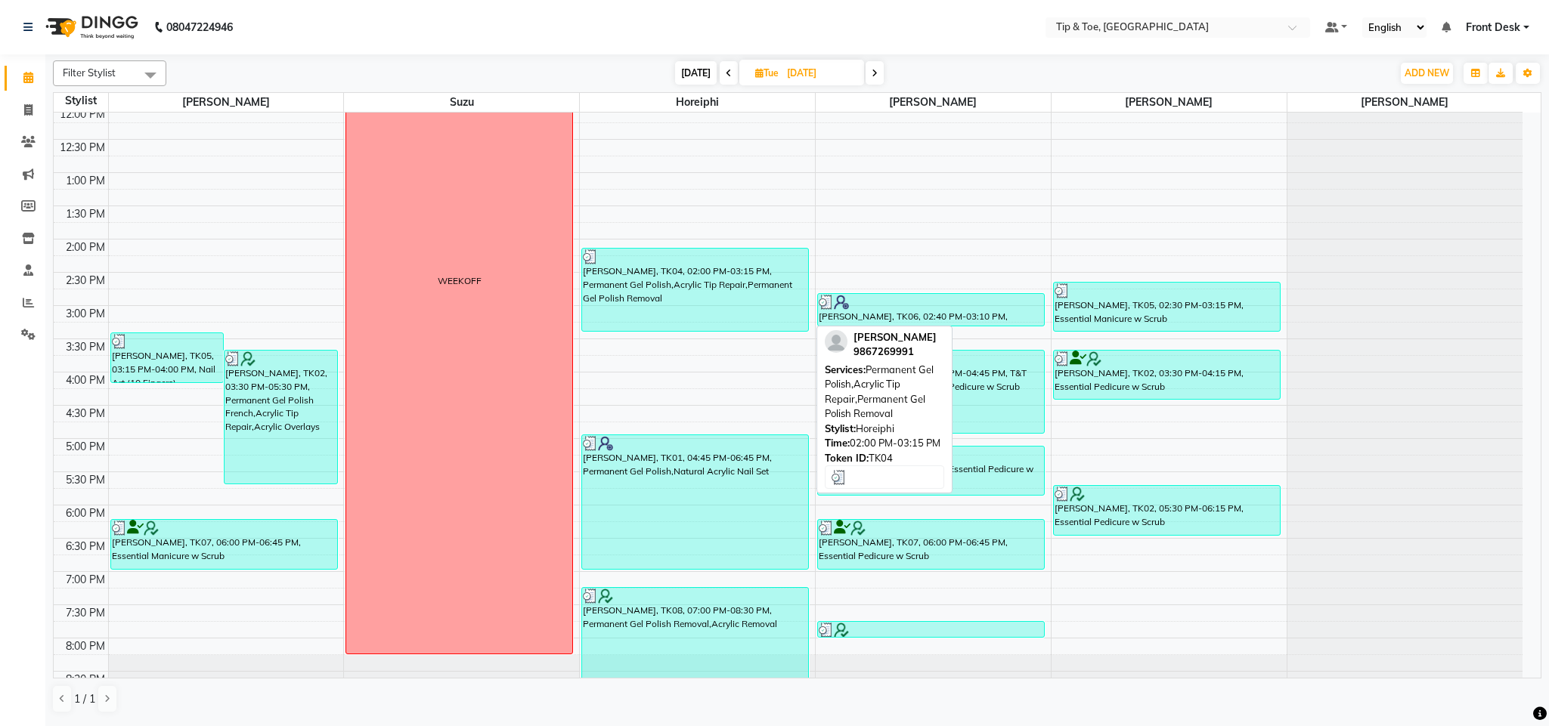
click at [731, 265] on div "Ananya Birla, TK04, 02:00 PM-03:15 PM, Permanent Gel Polish,Acrylic Tip Repair,…" at bounding box center [695, 290] width 226 height 82
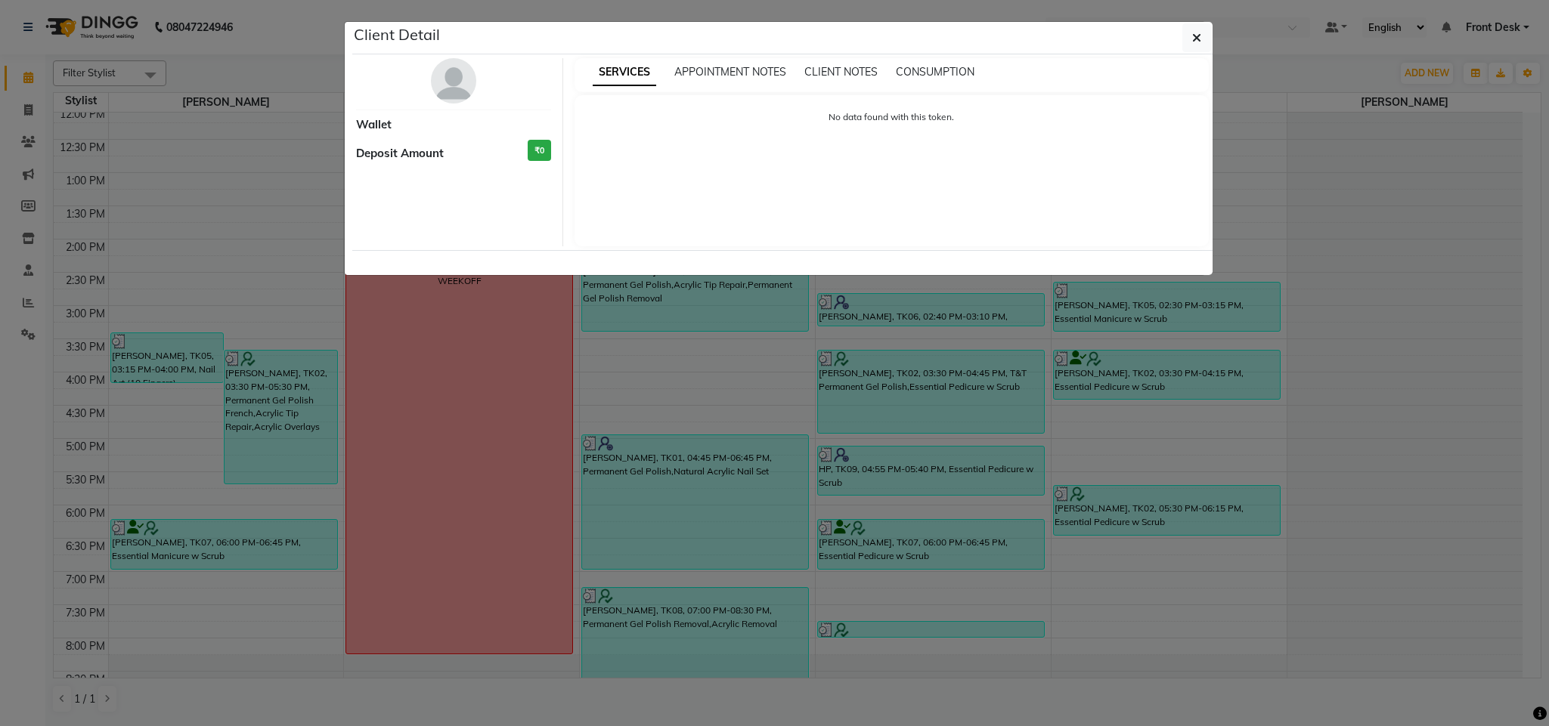
select select "3"
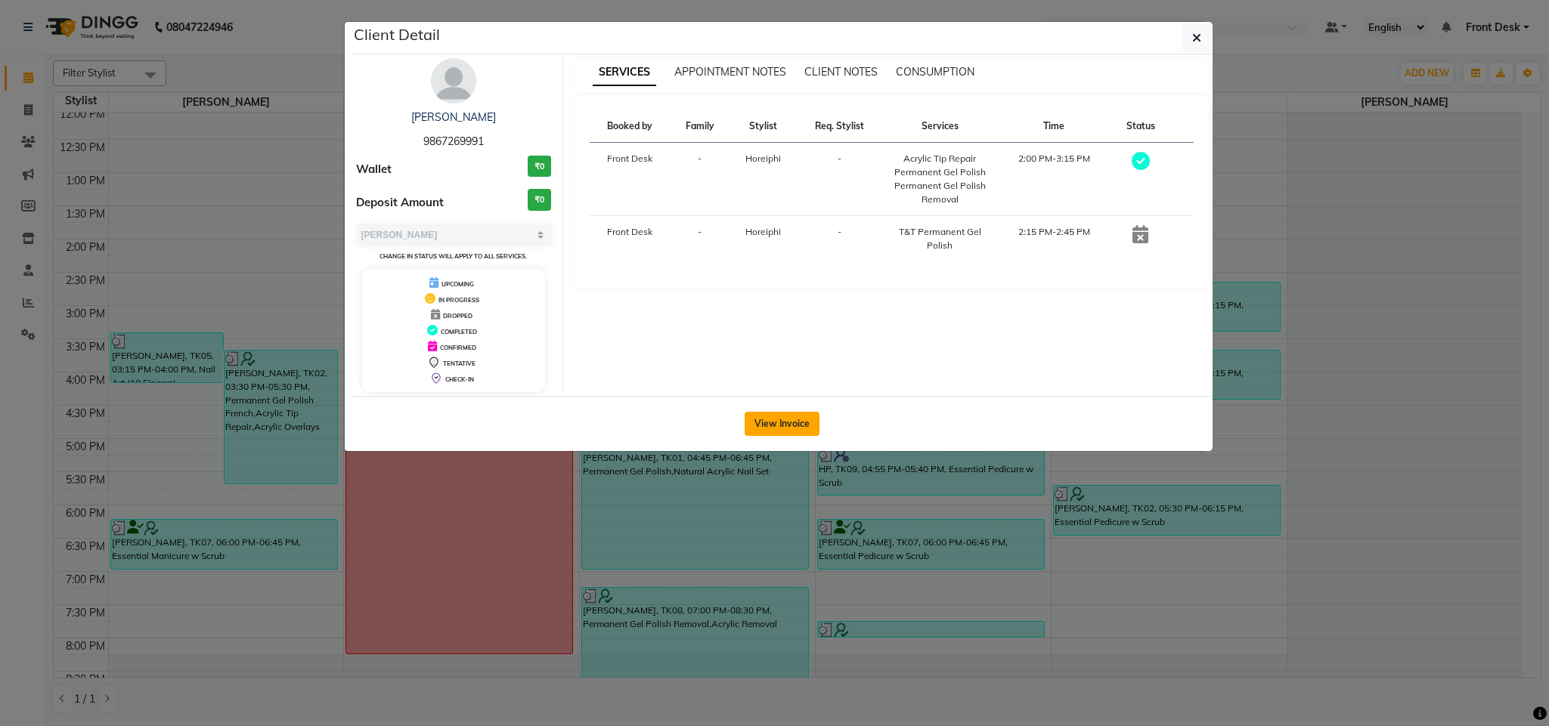
click at [790, 419] on button "View Invoice" at bounding box center [781, 424] width 75 height 24
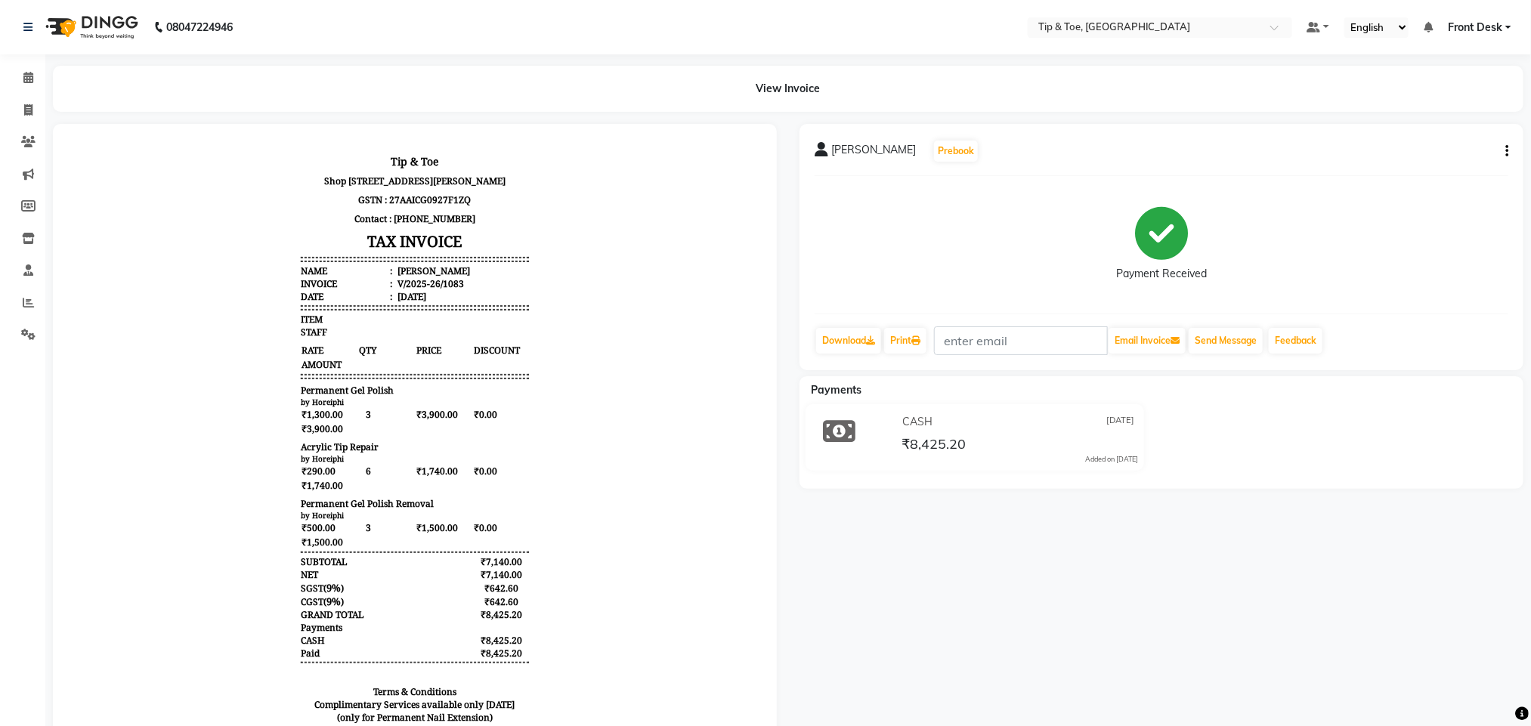
scroll to position [11, 0]
click at [29, 297] on icon at bounding box center [28, 302] width 11 height 11
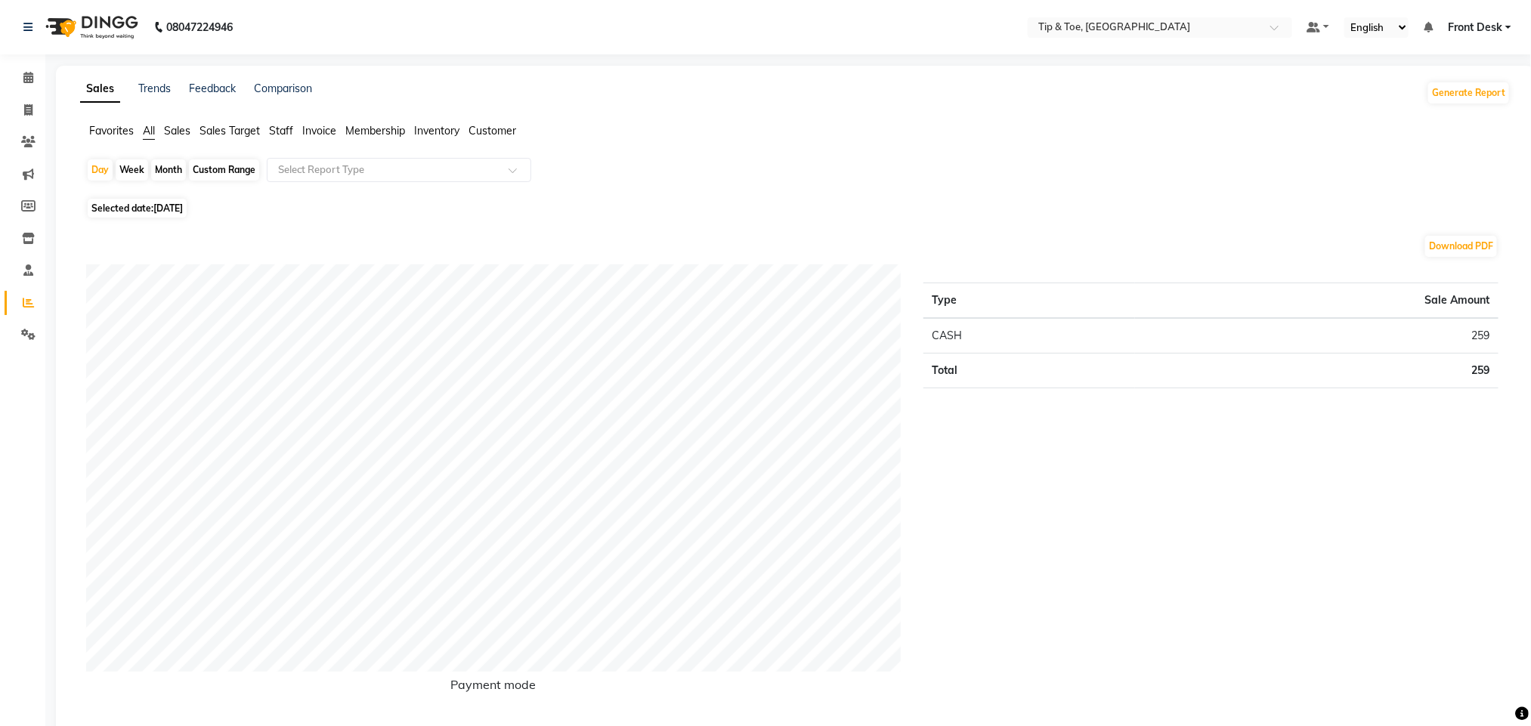
click at [179, 123] on li "Sales" at bounding box center [177, 131] width 26 height 16
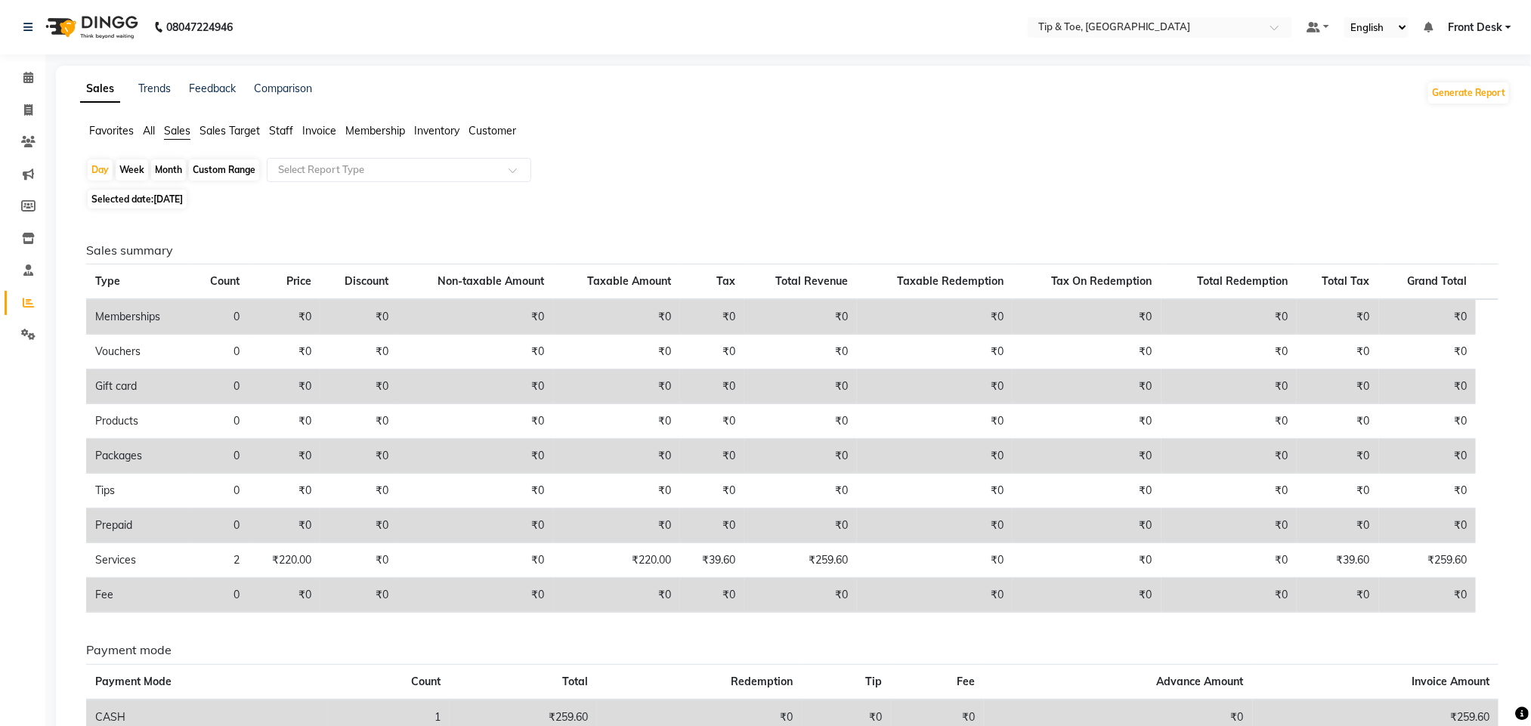
click at [234, 175] on div "Custom Range" at bounding box center [224, 169] width 70 height 21
select select "9"
select select "2025"
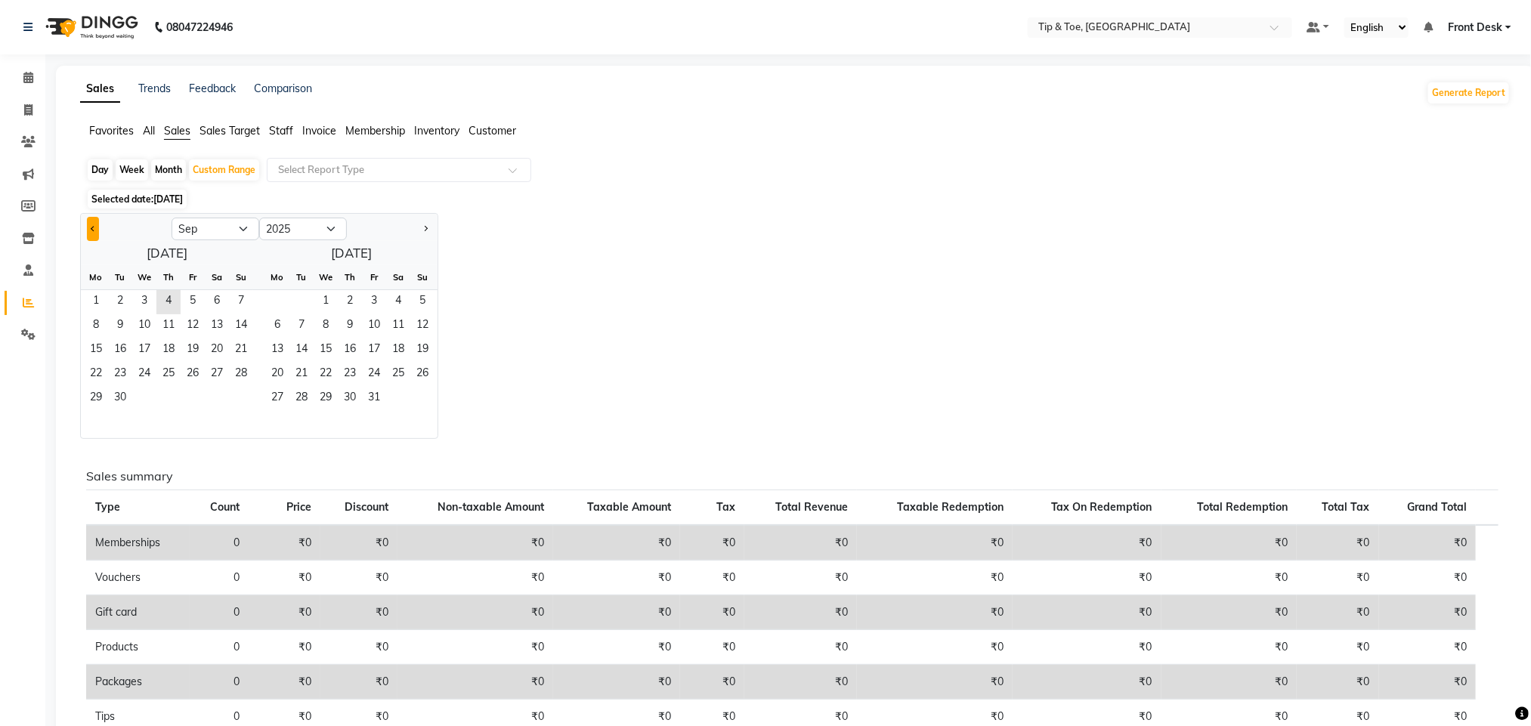
click at [93, 234] on button "Previous month" at bounding box center [93, 229] width 12 height 24
select select "8"
click at [196, 314] on span "1" at bounding box center [193, 302] width 24 height 24
click at [243, 390] on span "31" at bounding box center [241, 399] width 24 height 24
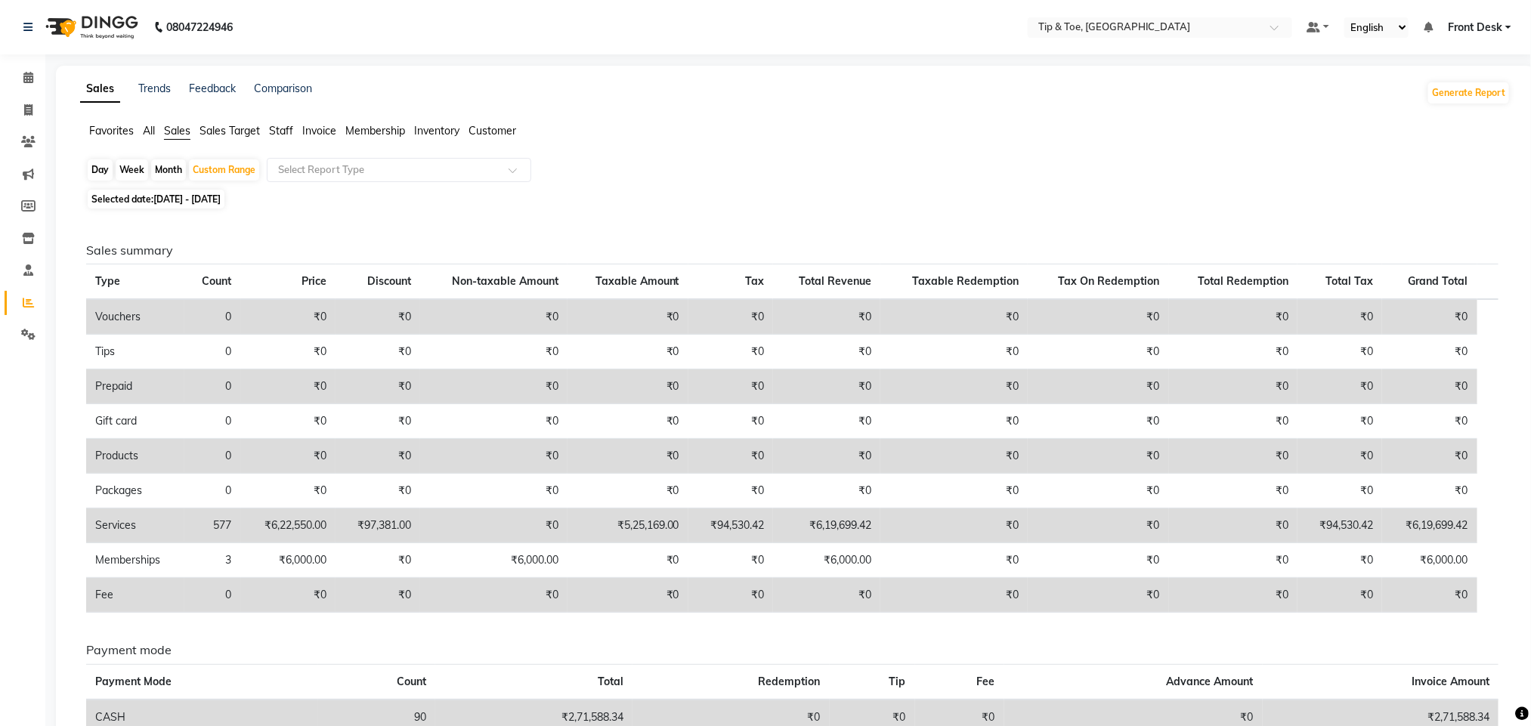
click at [102, 175] on div "Day" at bounding box center [100, 169] width 25 height 21
select select "8"
select select "2025"
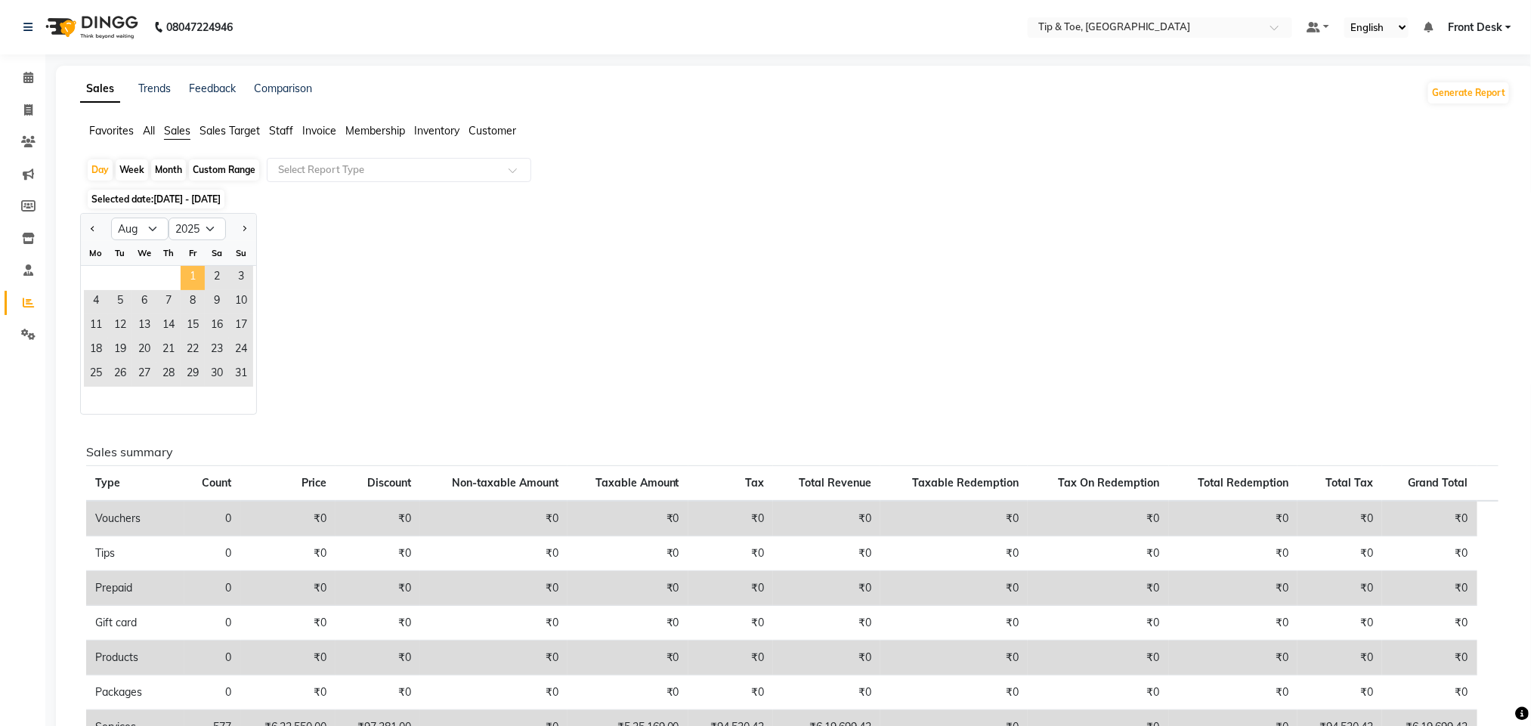
click at [190, 284] on span "1" at bounding box center [193, 278] width 24 height 24
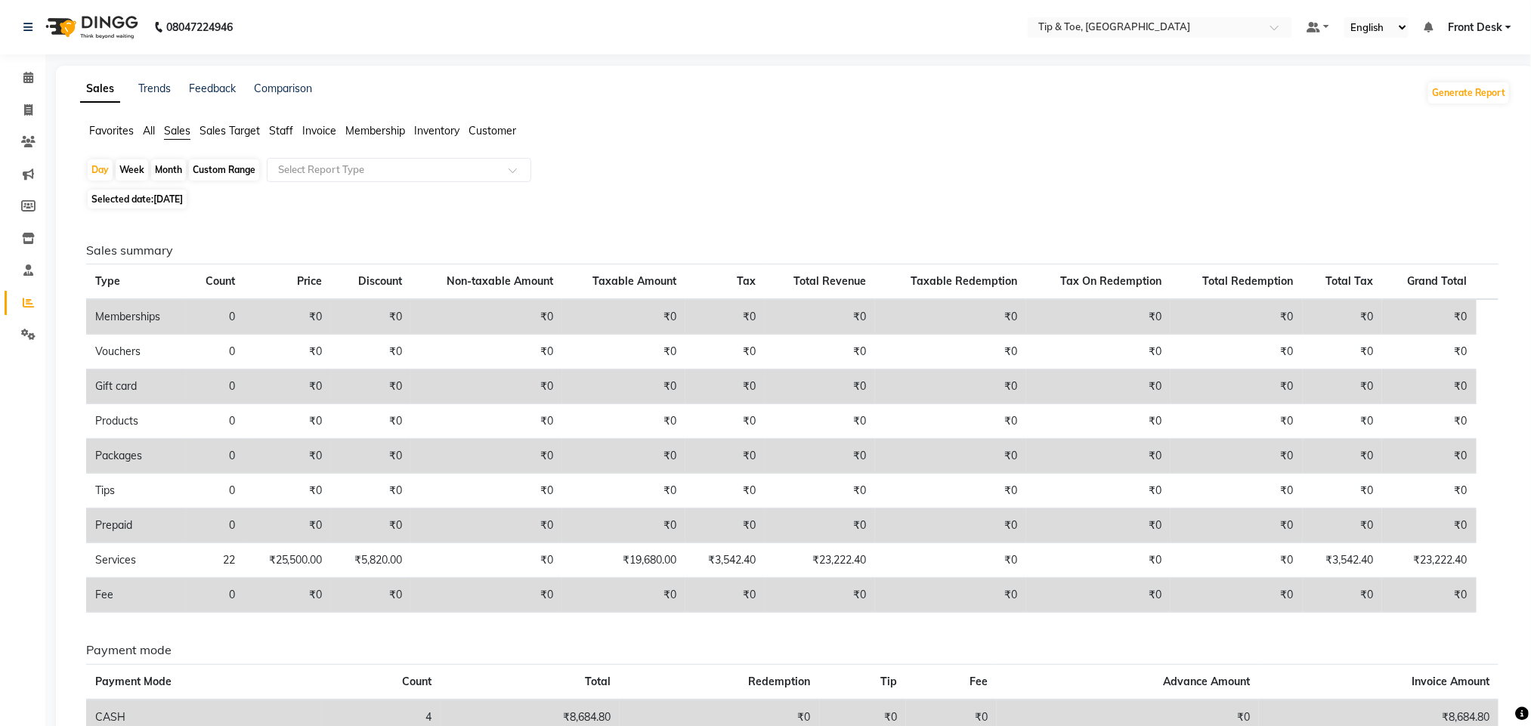
click at [228, 168] on div "Custom Range" at bounding box center [224, 169] width 70 height 21
select select "8"
select select "2025"
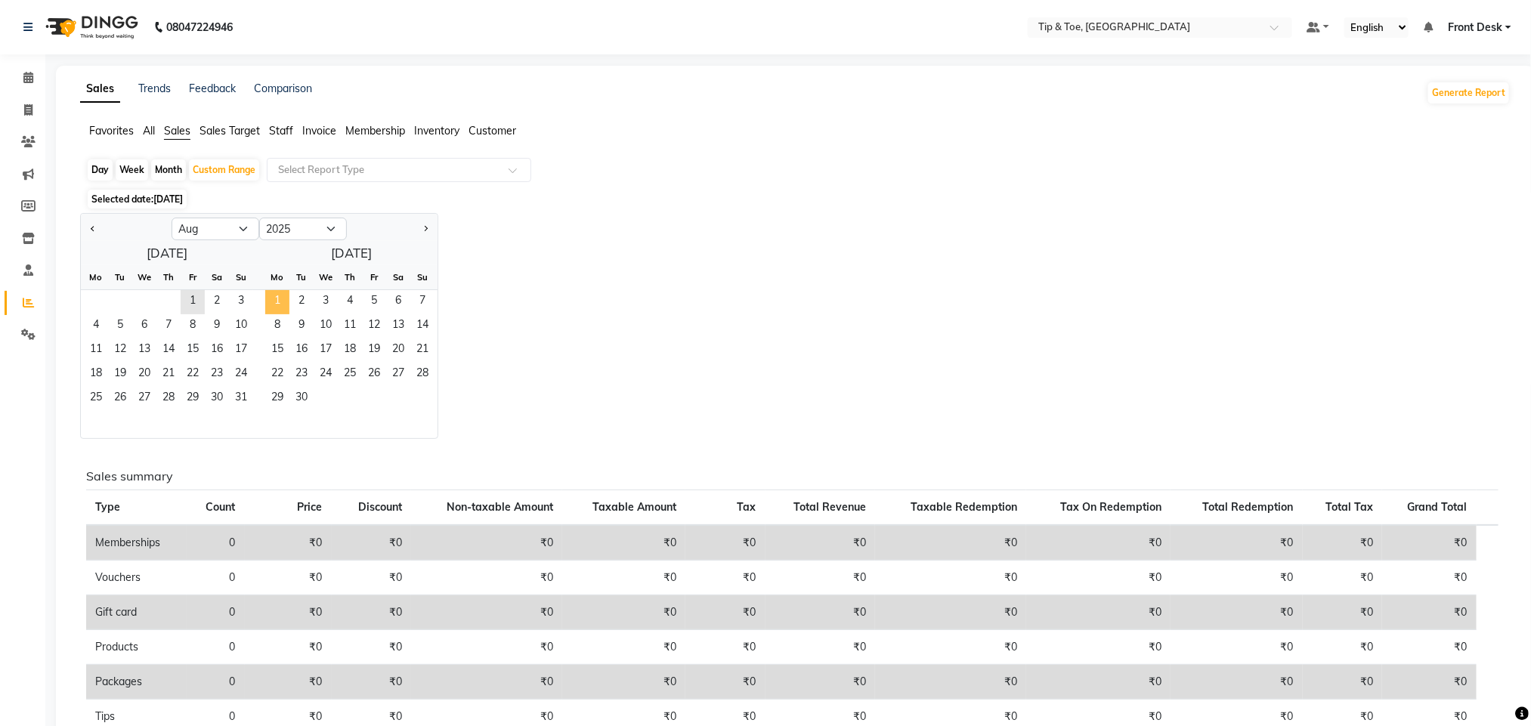
click at [281, 298] on span "1" at bounding box center [277, 302] width 24 height 24
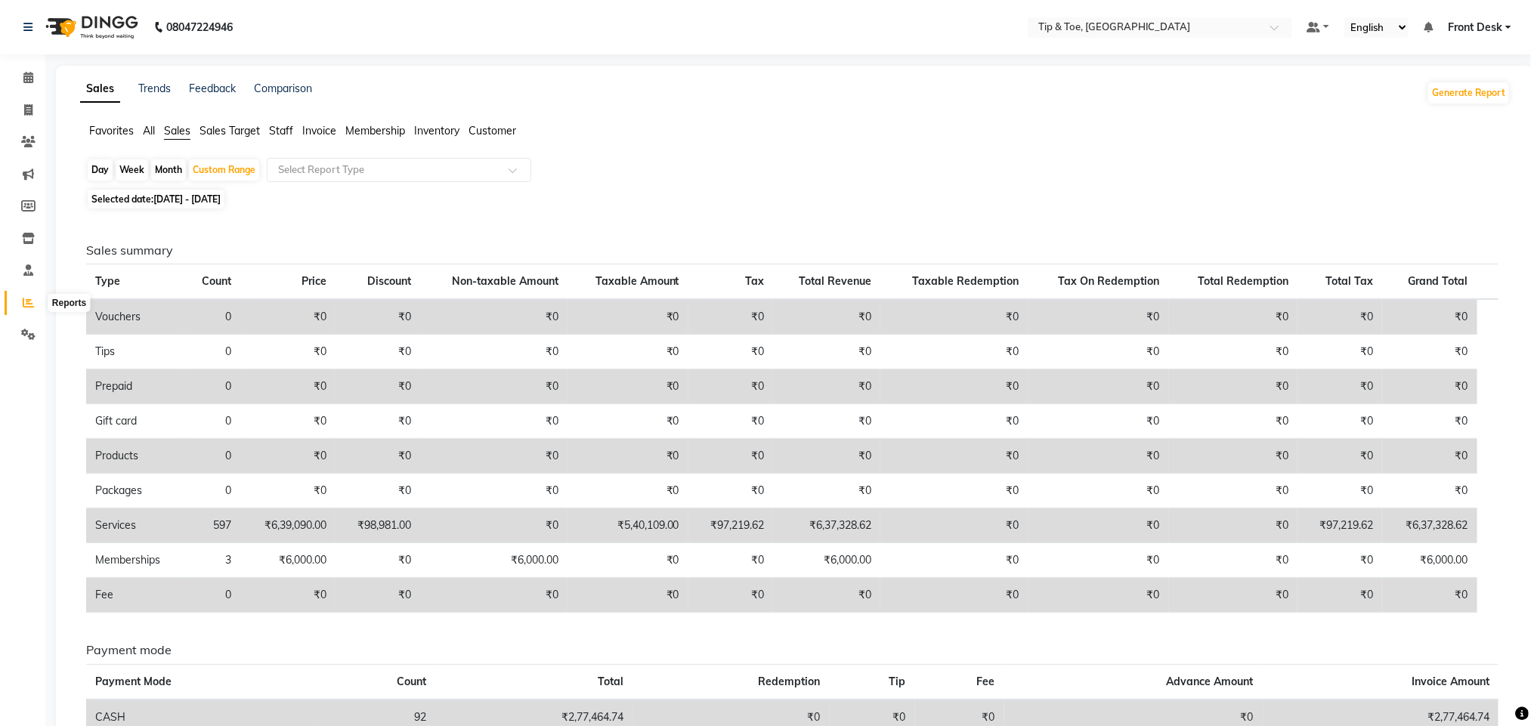
click at [19, 306] on span at bounding box center [28, 303] width 26 height 17
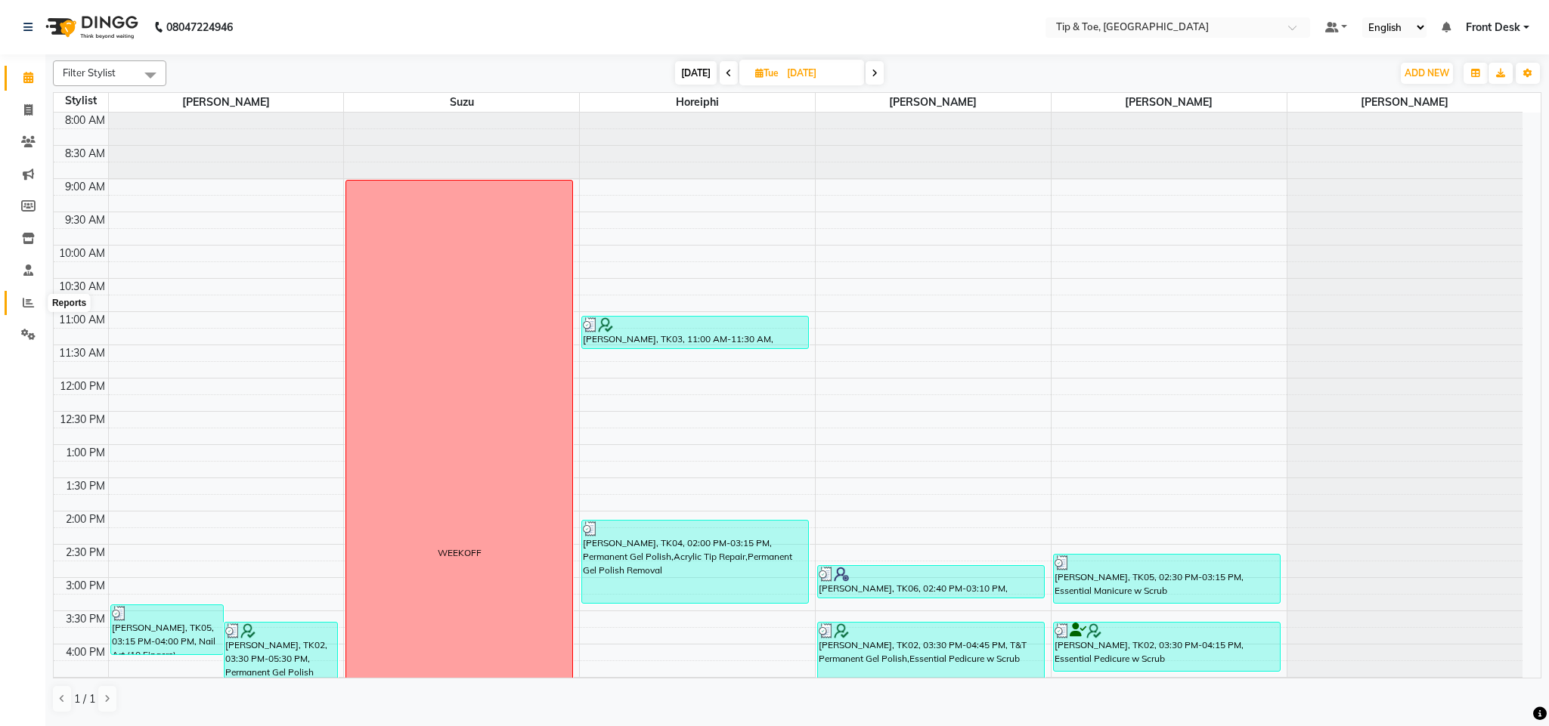
click at [35, 311] on span at bounding box center [28, 303] width 26 height 17
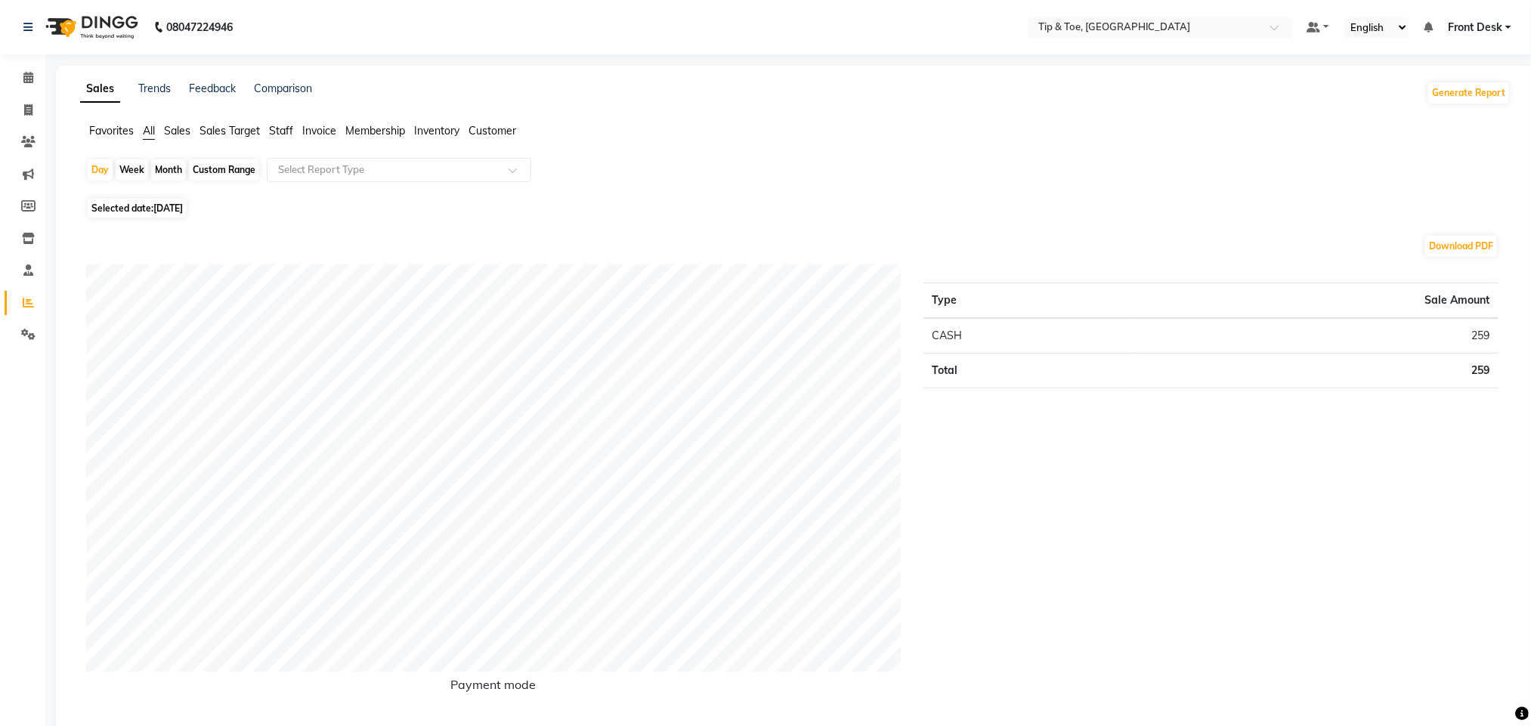
click at [236, 166] on div "Custom Range" at bounding box center [224, 169] width 70 height 21
select select "9"
select select "2025"
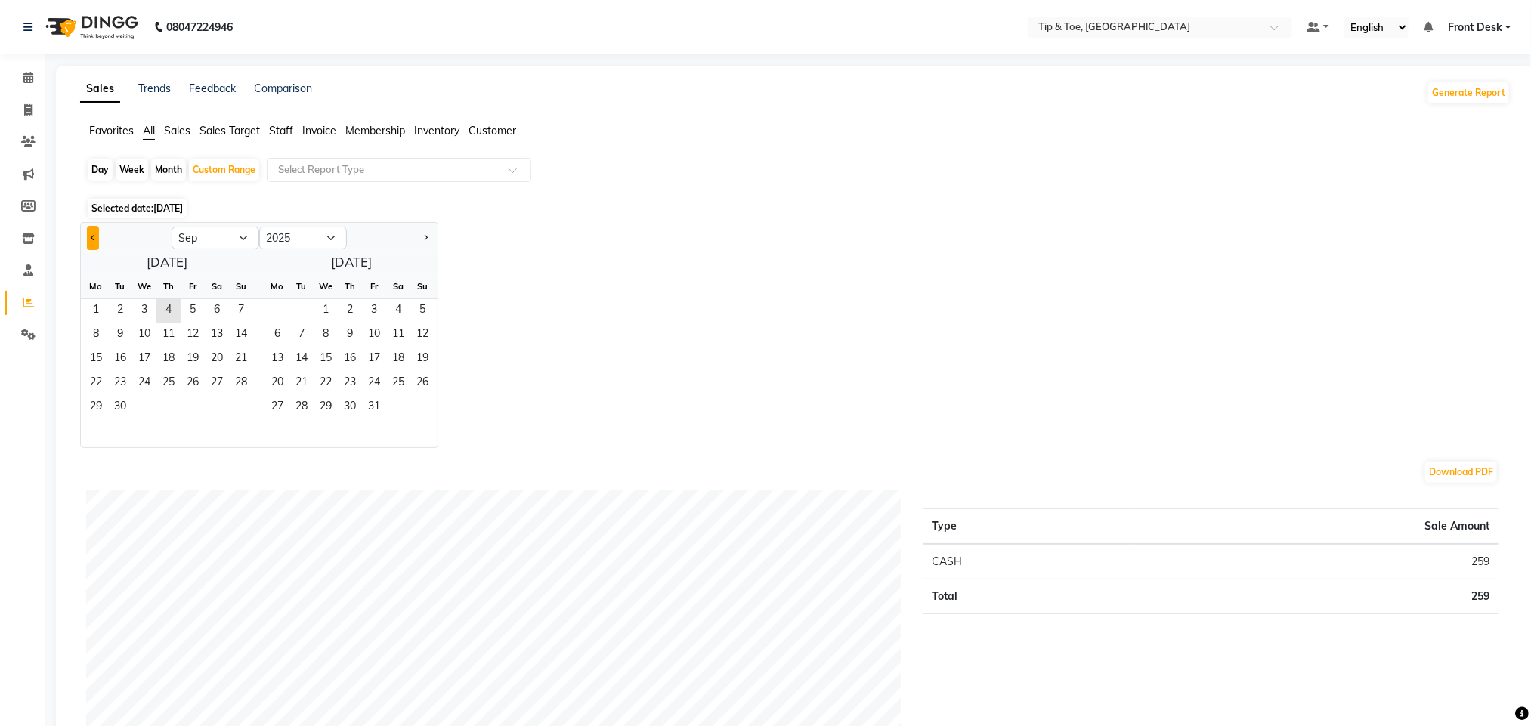
click at [88, 243] on button "Previous month" at bounding box center [93, 238] width 12 height 24
select select "8"
click at [188, 304] on span "1" at bounding box center [193, 311] width 24 height 24
click at [272, 316] on span "1" at bounding box center [277, 311] width 24 height 24
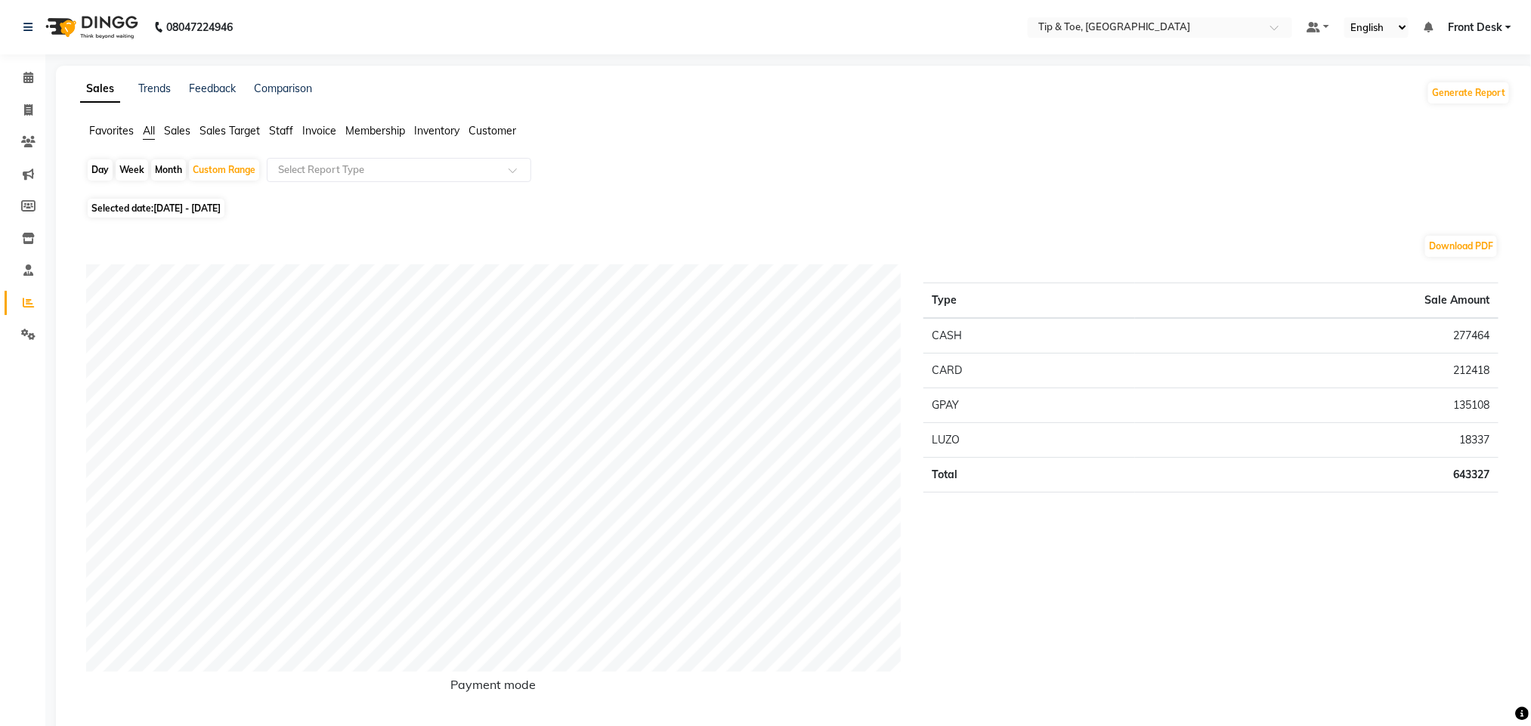
click at [286, 125] on span "Staff" at bounding box center [281, 131] width 24 height 14
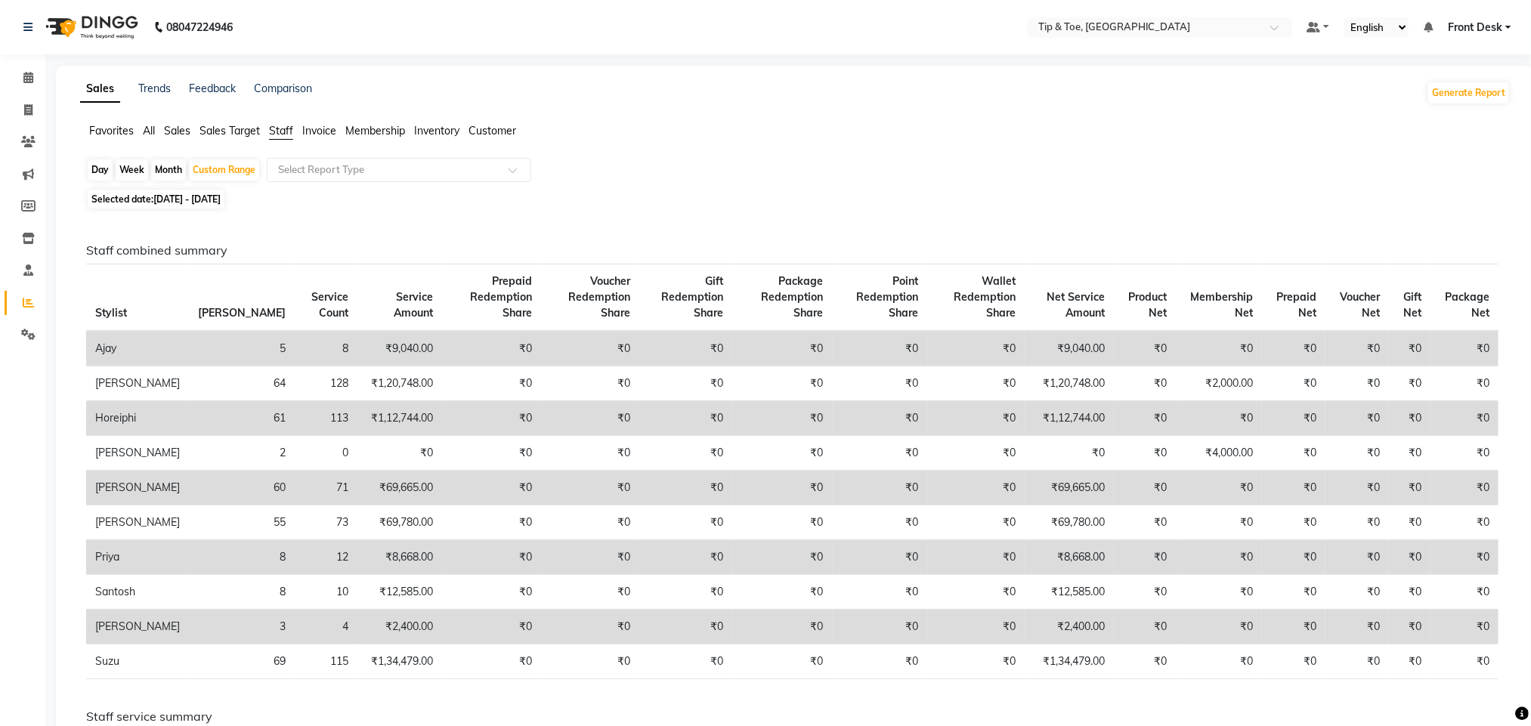
click at [221, 198] on span "01-08-2025 - 01-09-2025" at bounding box center [186, 198] width 67 height 11
select select "8"
select select "2025"
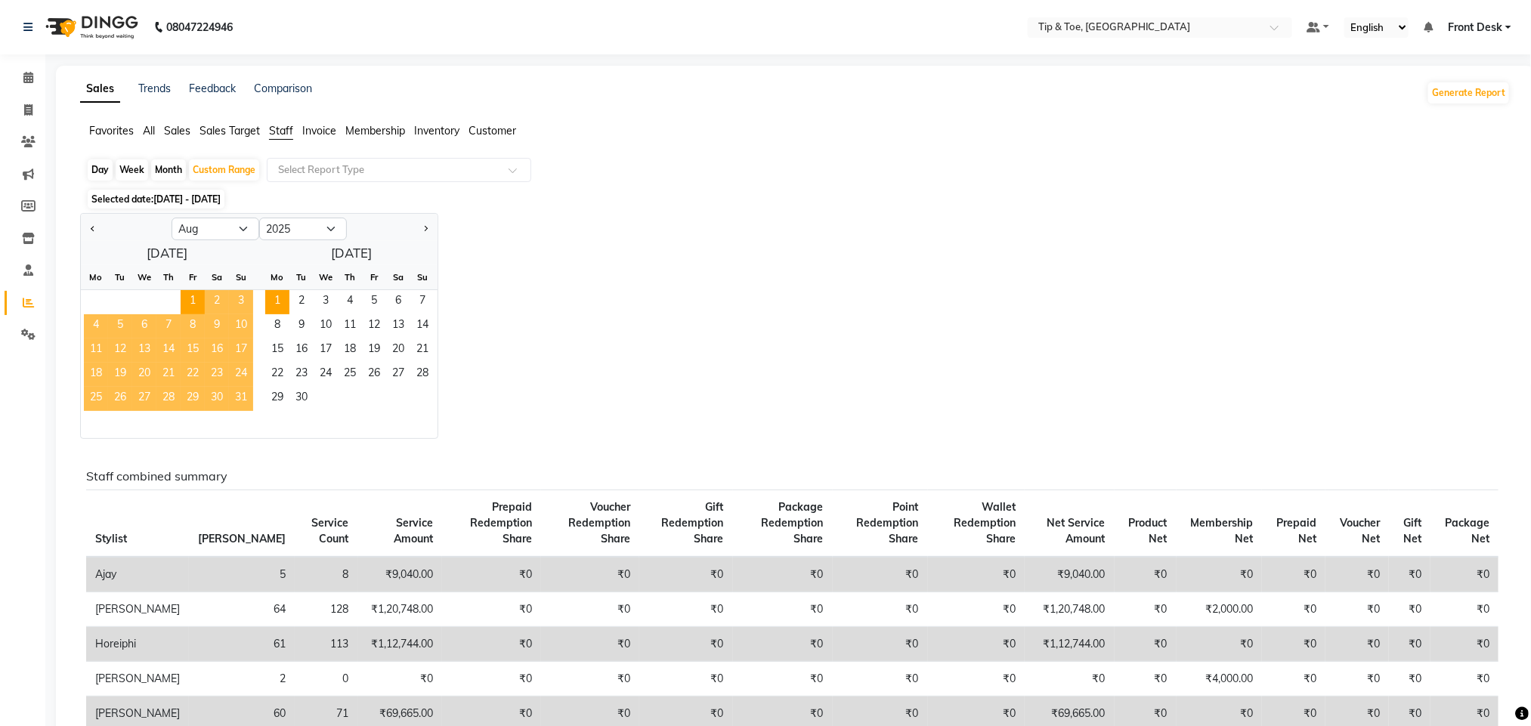
click at [871, 170] on div "Day Week Month Custom Range Select Report Type" at bounding box center [795, 171] width 1419 height 27
click at [170, 175] on div "Month" at bounding box center [168, 169] width 35 height 21
select select "8"
select select "2025"
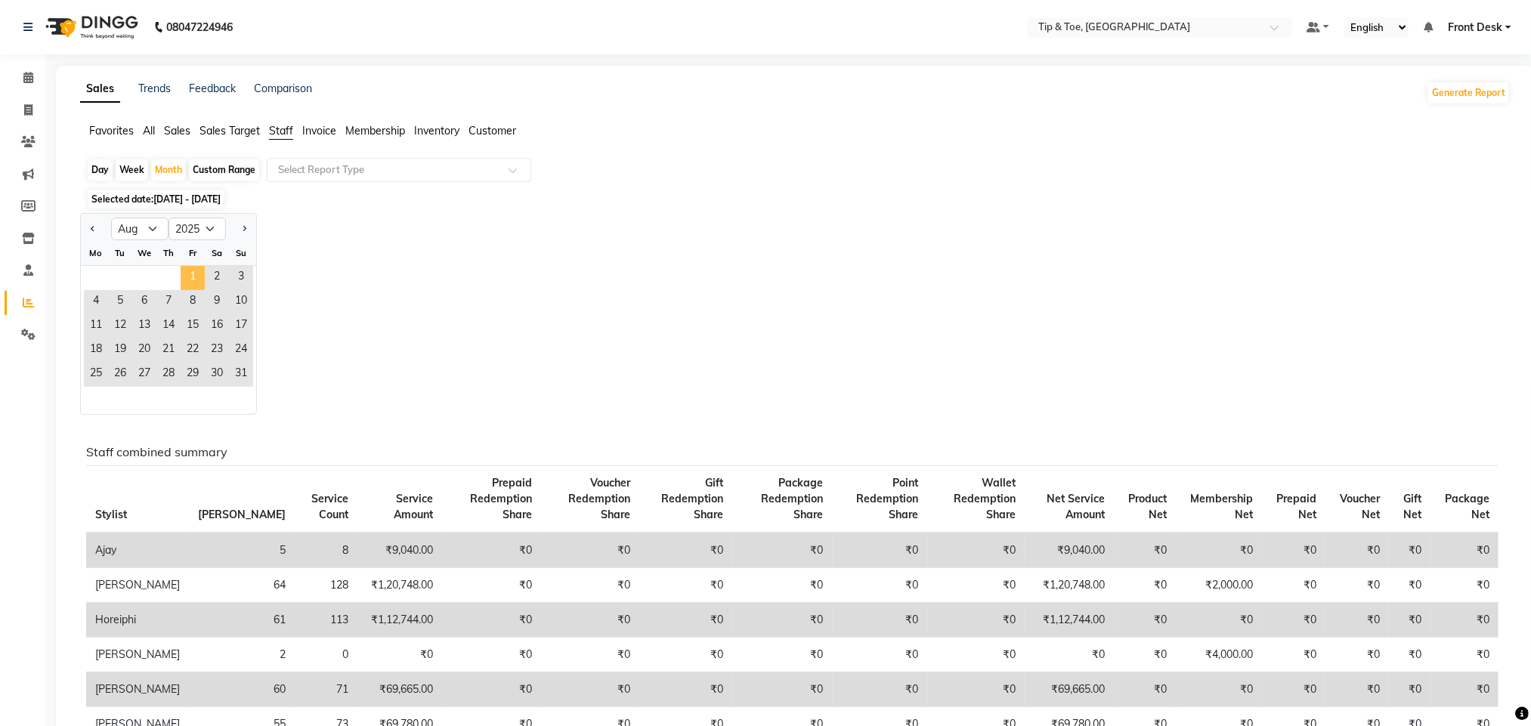
click at [190, 271] on span "1" at bounding box center [193, 278] width 24 height 24
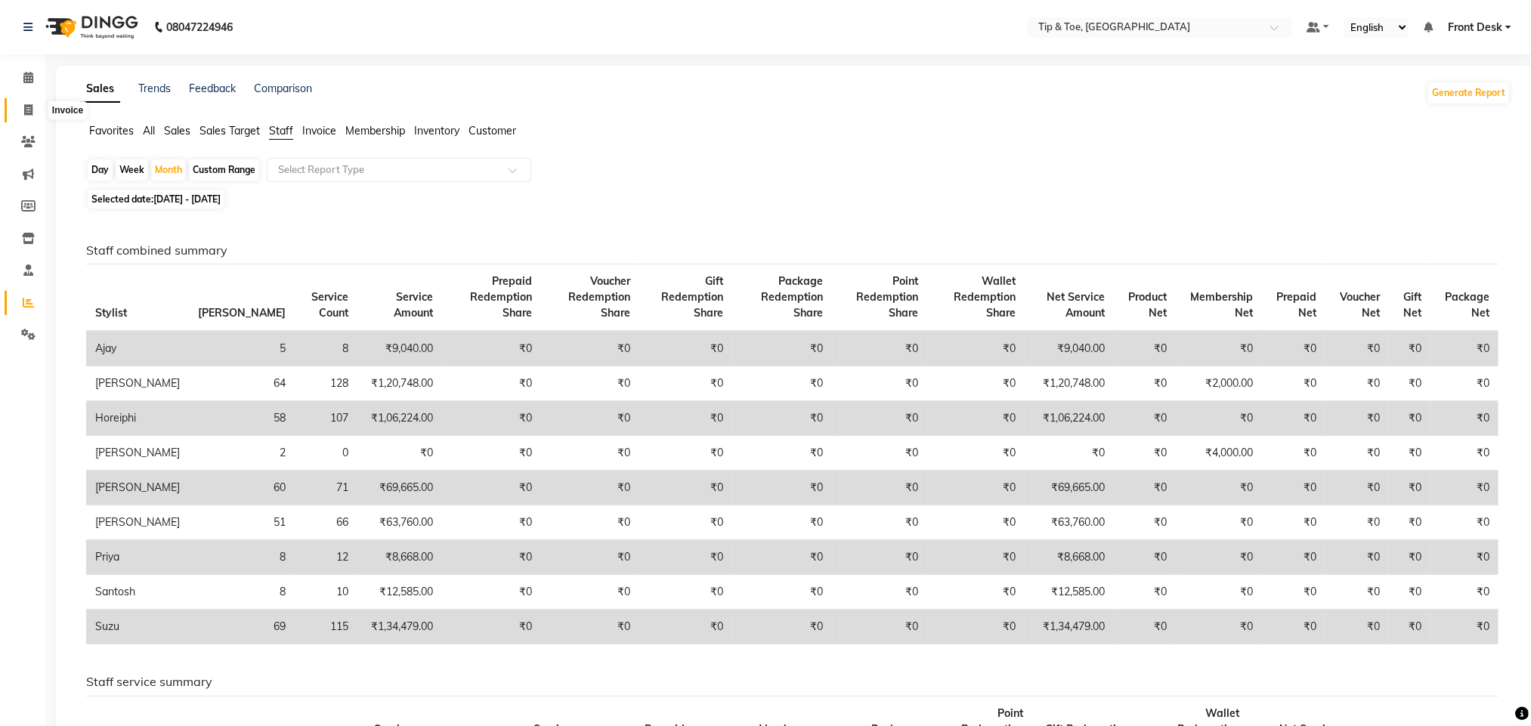
click at [26, 107] on icon at bounding box center [28, 109] width 8 height 11
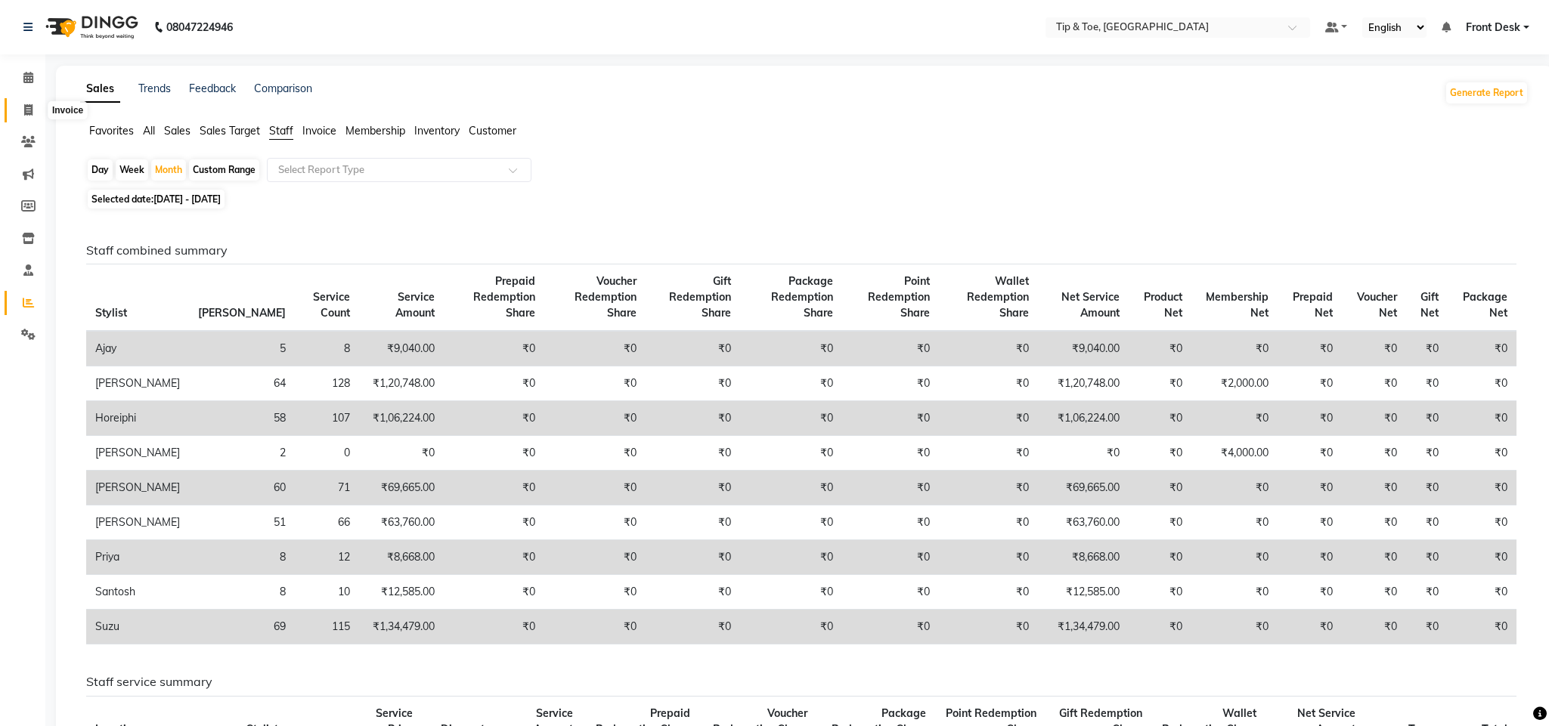
select select "5655"
select select "service"
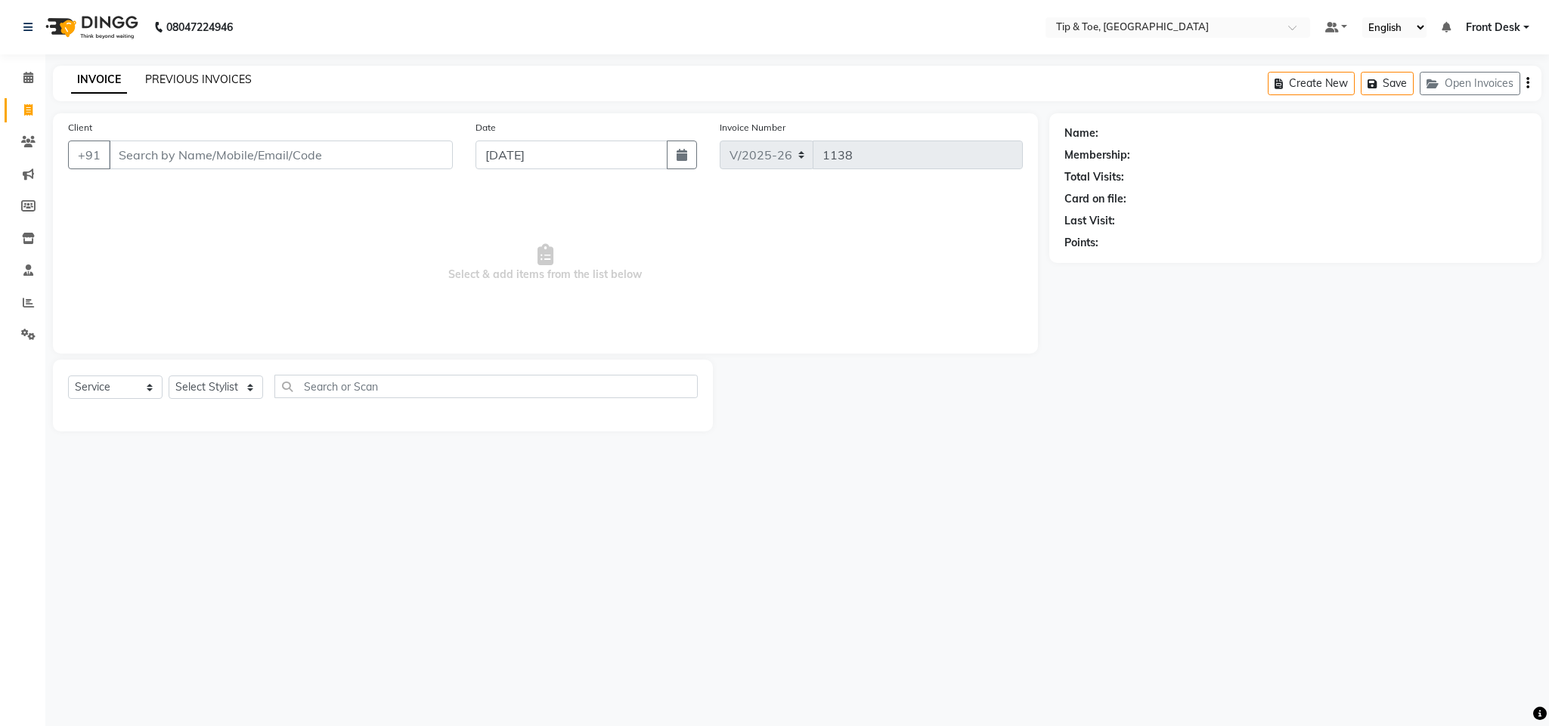
click at [196, 76] on link "PREVIOUS INVOICES" at bounding box center [198, 80] width 107 height 14
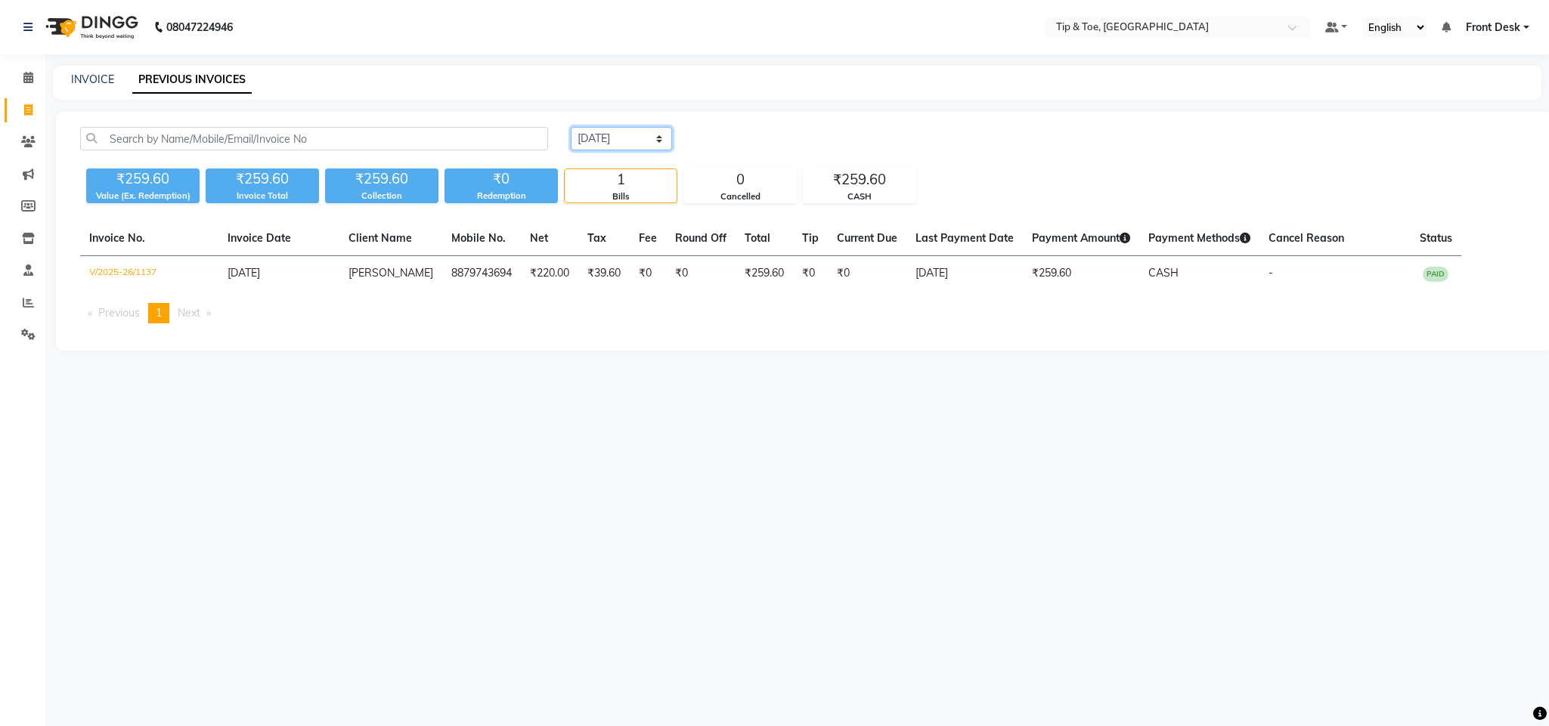
click at [602, 143] on select "Today Yesterday Custom Range" at bounding box center [621, 138] width 101 height 23
select select "range"
click at [571, 127] on select "Today Yesterday Custom Range" at bounding box center [621, 138] width 101 height 23
click at [769, 135] on input "[DATE]" at bounding box center [745, 138] width 106 height 21
select select "9"
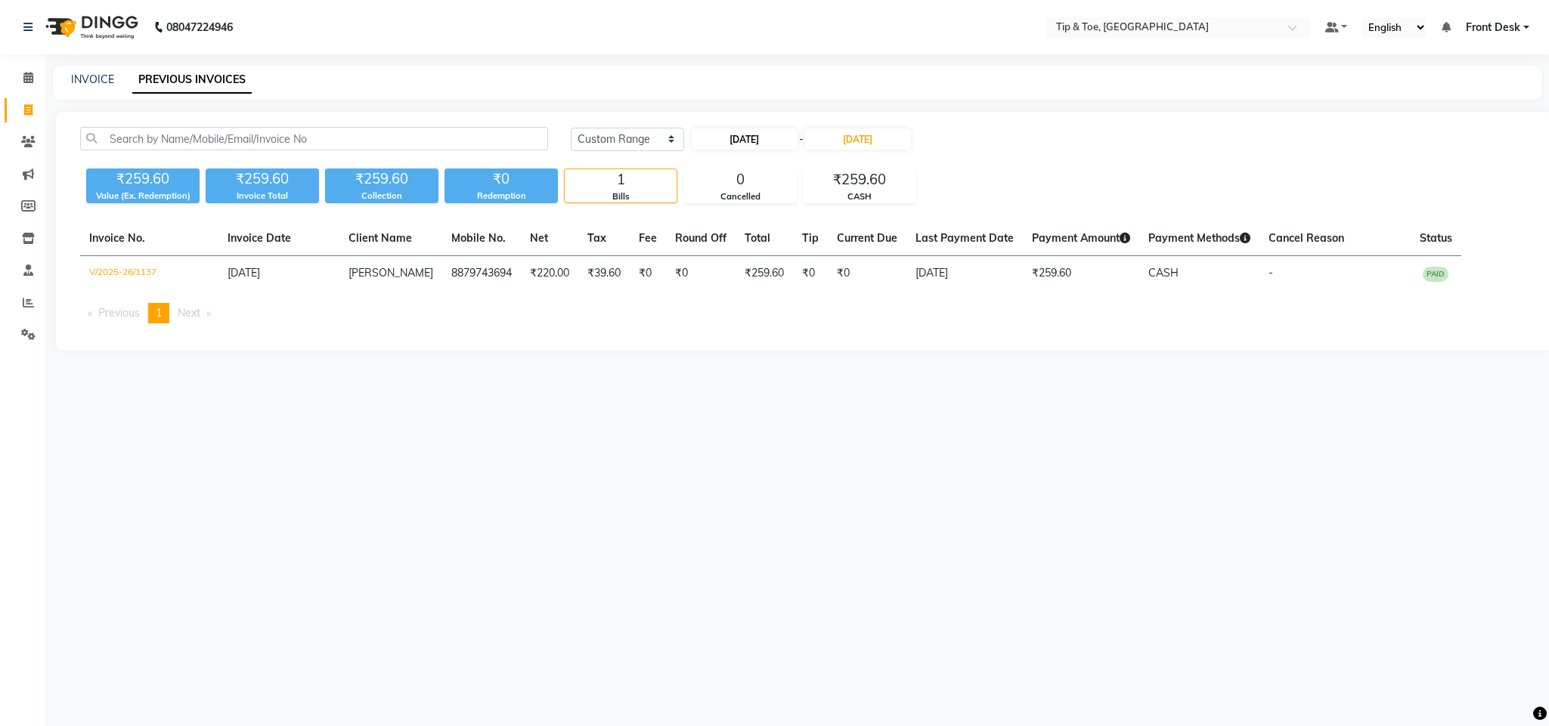
select select "2025"
click at [707, 171] on button "Previous month" at bounding box center [704, 167] width 13 height 24
select select "8"
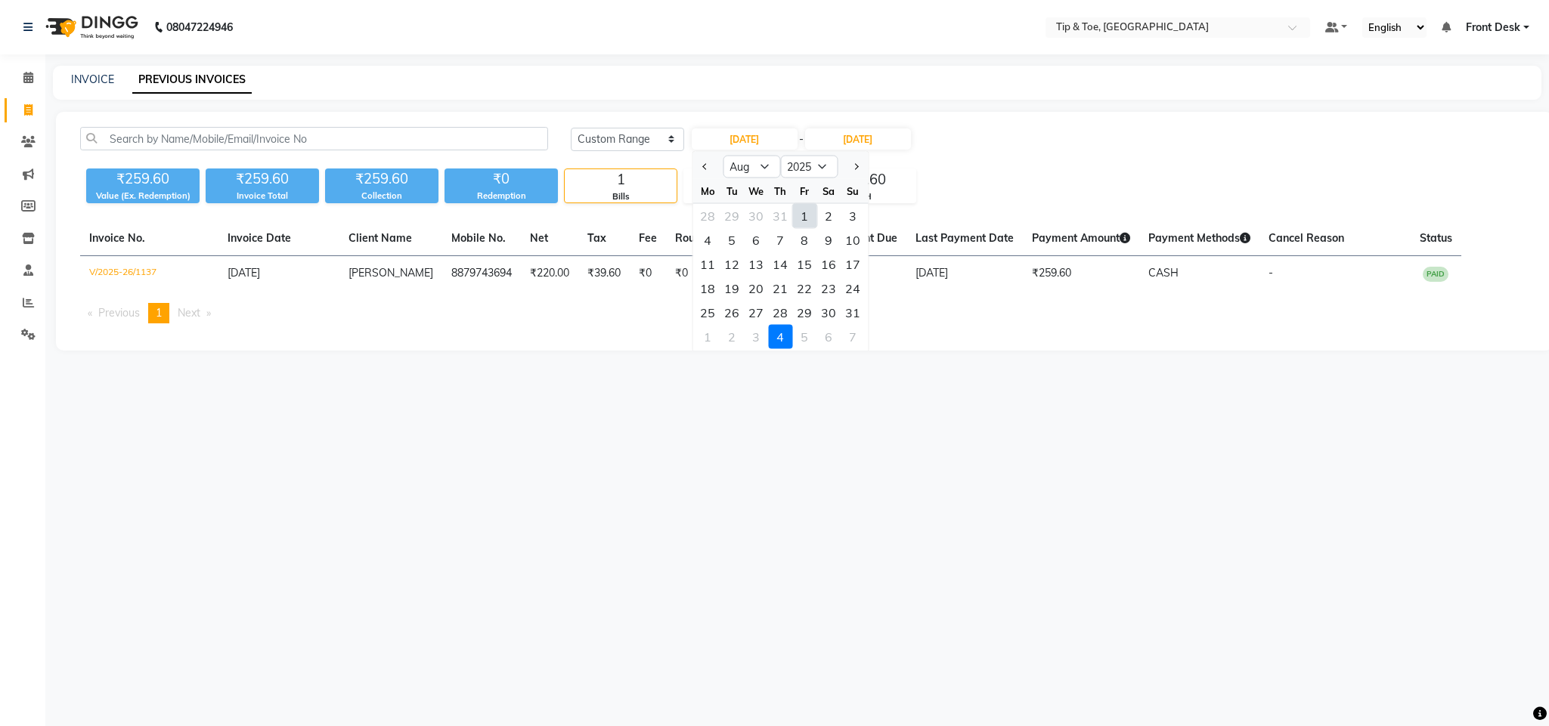
click at [806, 220] on div "1" at bounding box center [804, 216] width 24 height 24
type input "01-08-2025"
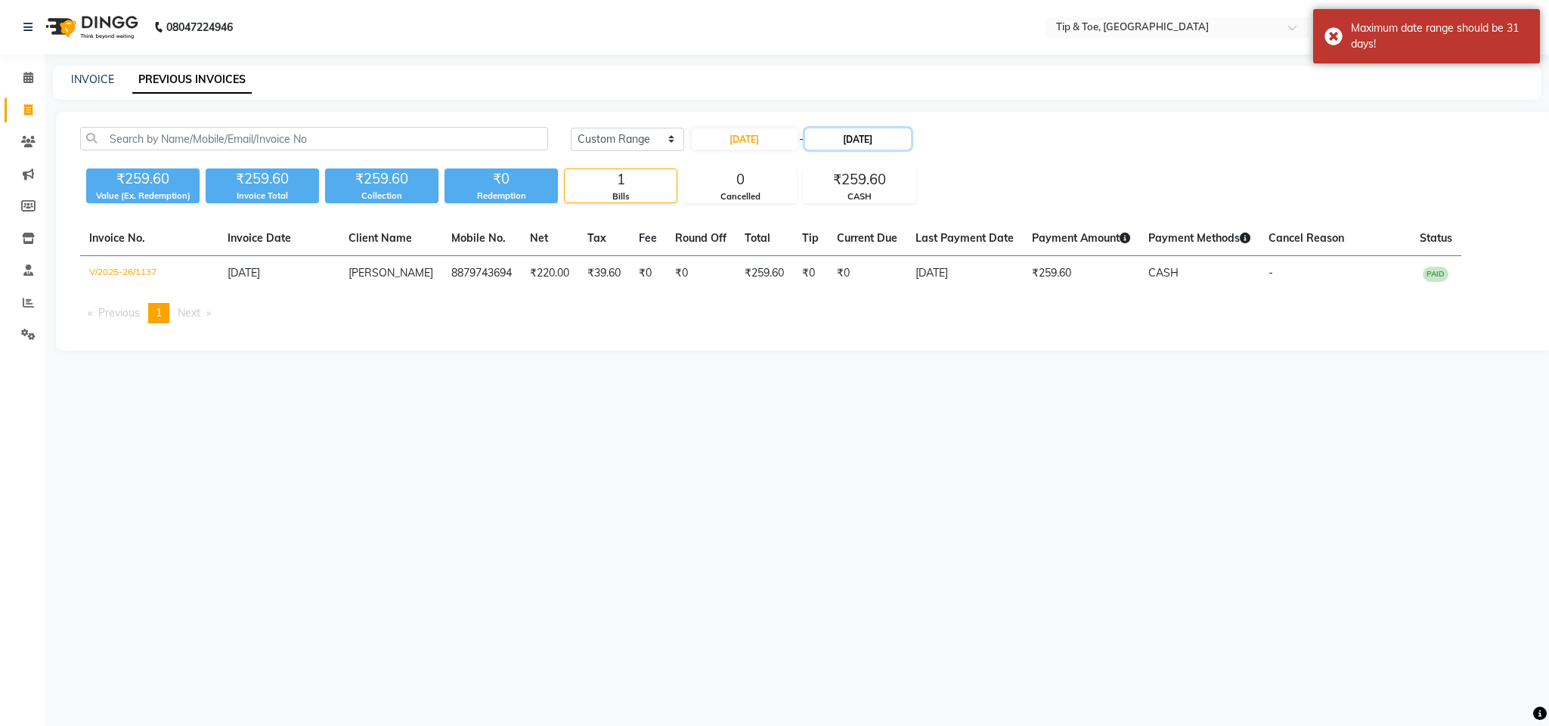
click at [878, 144] on input "[DATE]" at bounding box center [858, 138] width 106 height 21
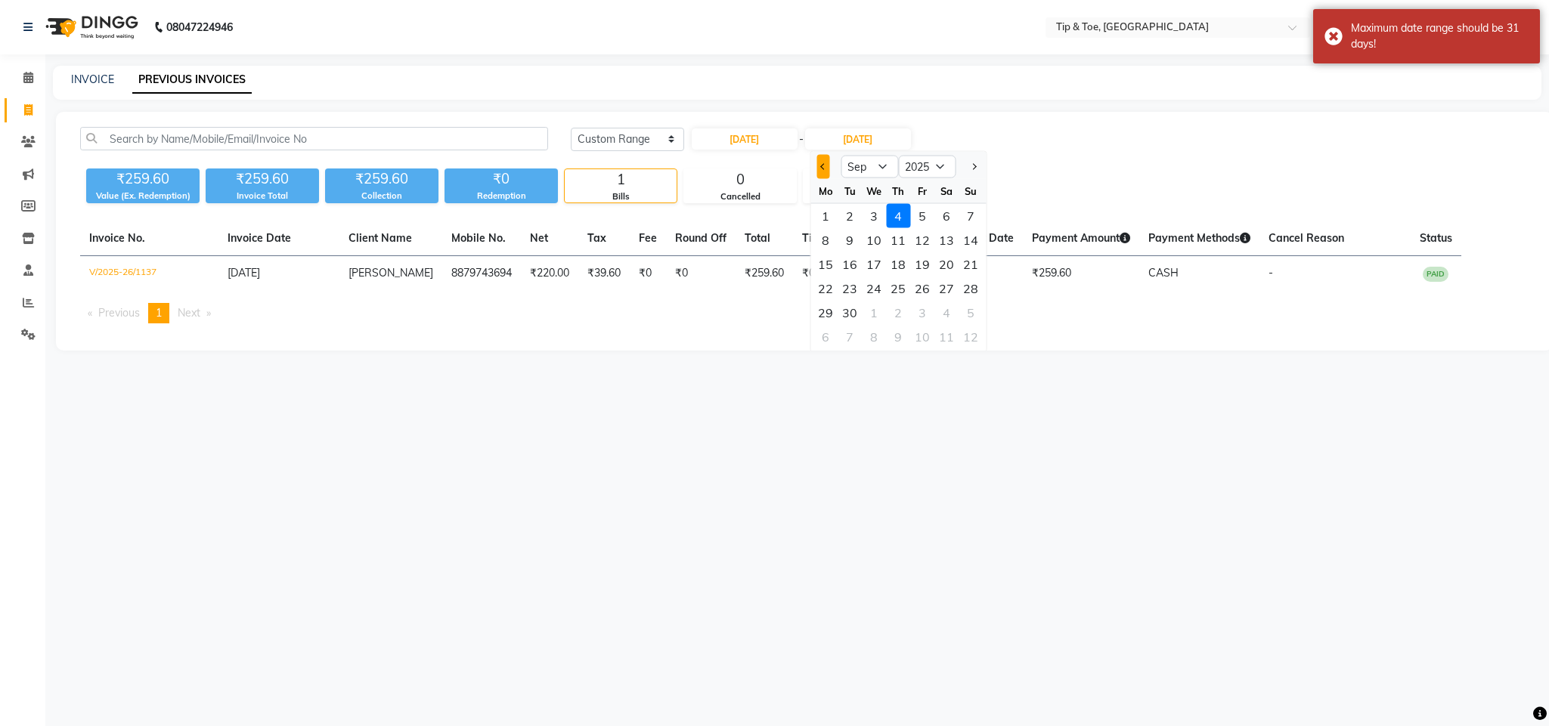
click at [828, 168] on button "Previous month" at bounding box center [822, 167] width 13 height 24
select select "8"
click at [921, 221] on div "1" at bounding box center [922, 216] width 24 height 24
type input "01-08-2025"
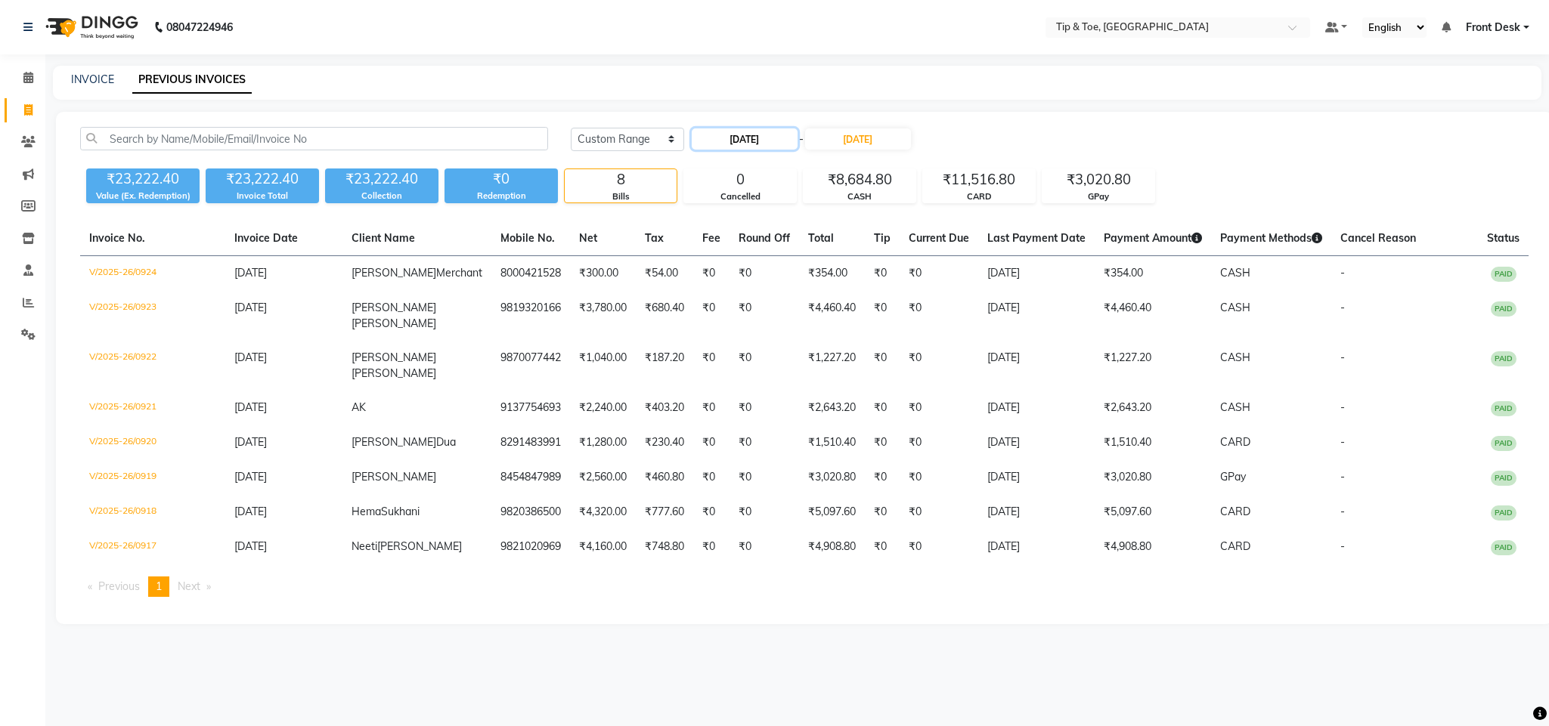
click at [780, 137] on input "01-08-2025" at bounding box center [745, 138] width 106 height 21
select select "8"
select select "2025"
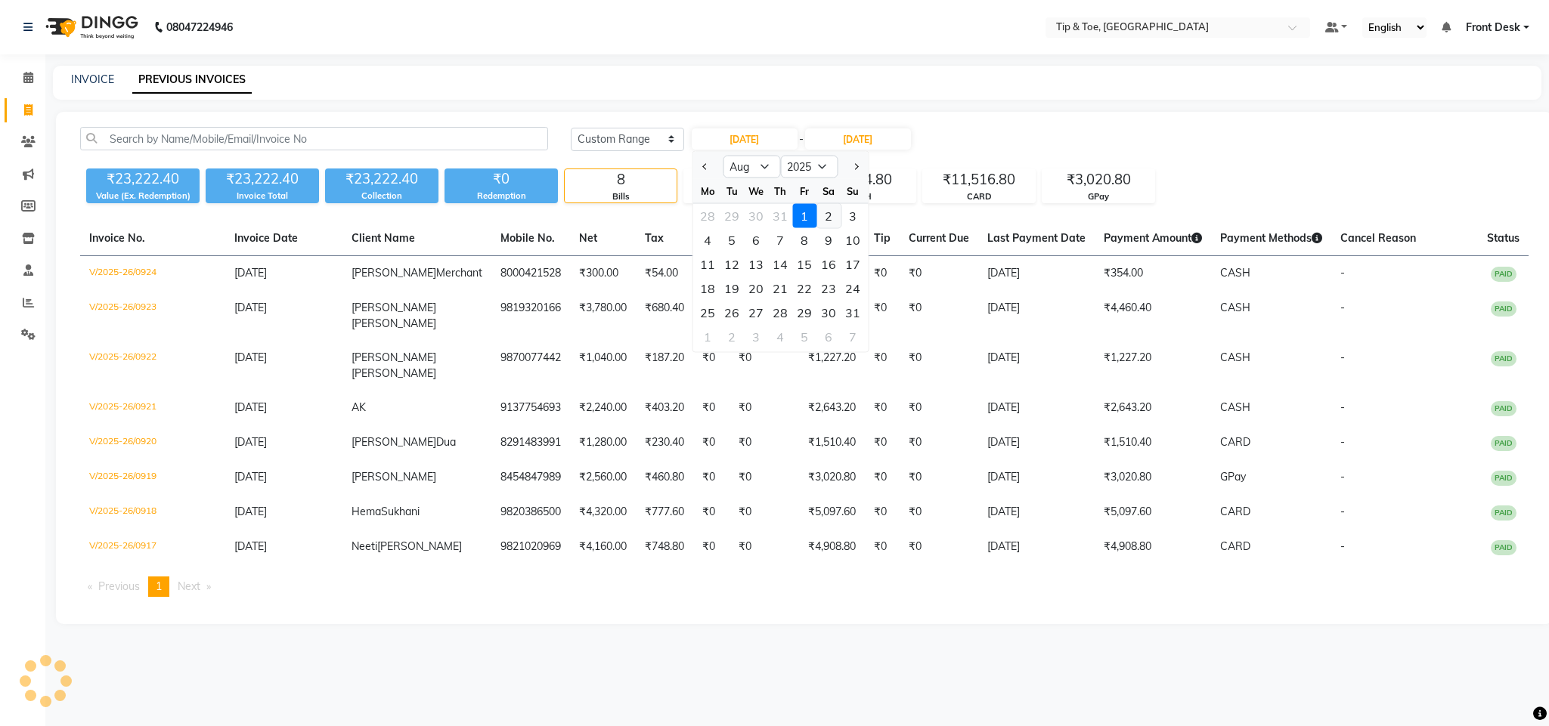
click at [826, 216] on div "2" at bounding box center [828, 216] width 24 height 24
type input "02-08-2025"
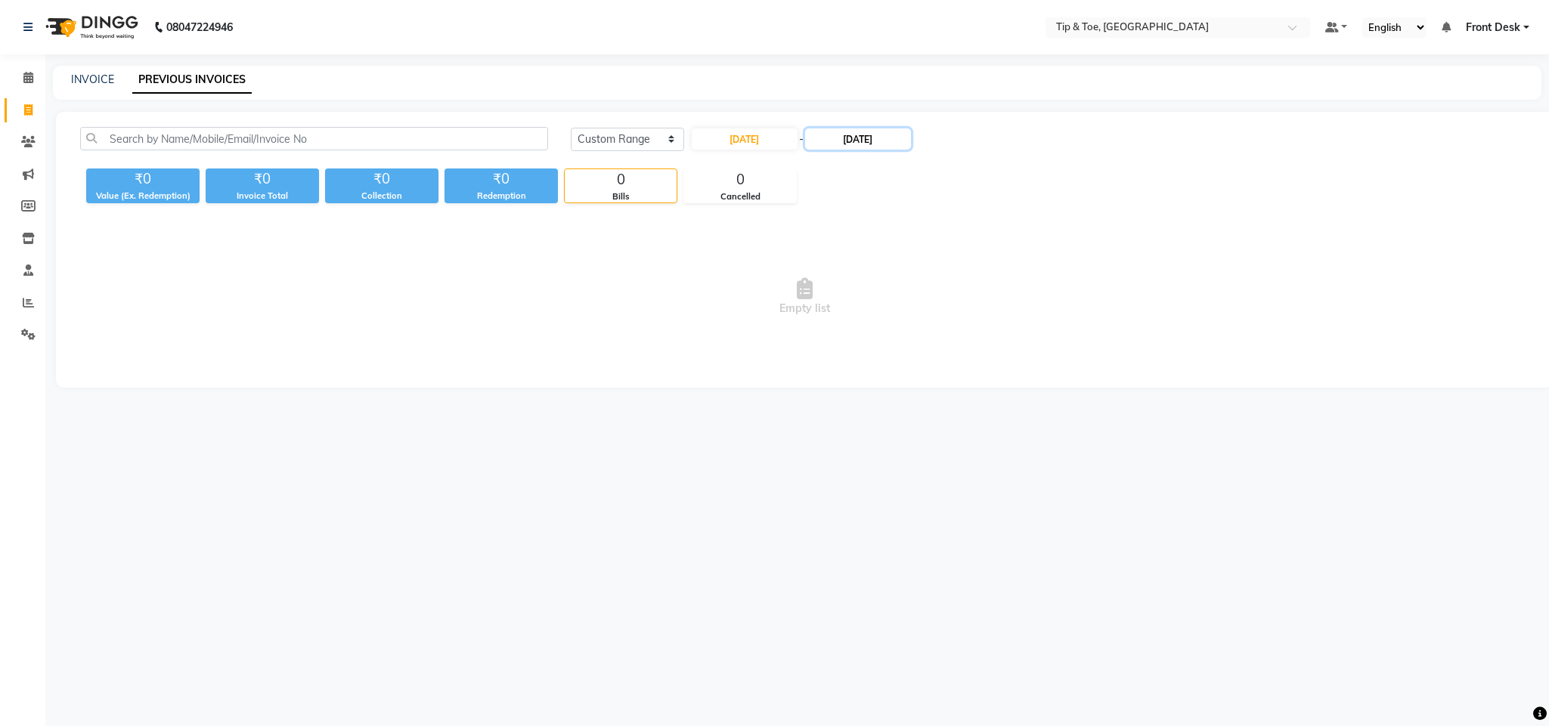
click at [859, 141] on input "01-08-2025" at bounding box center [858, 138] width 106 height 21
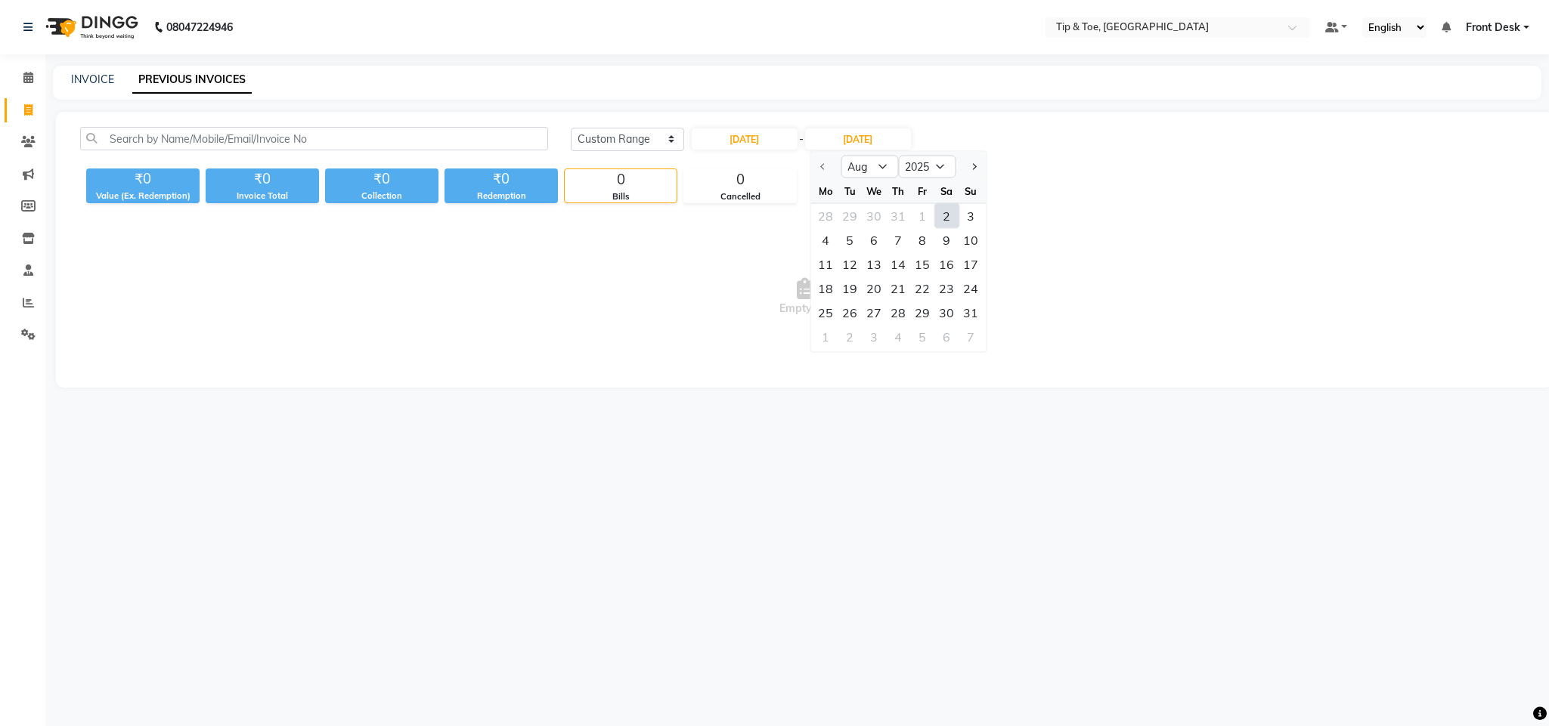
click at [949, 215] on div "2" at bounding box center [946, 216] width 24 height 24
type input "02-08-2025"
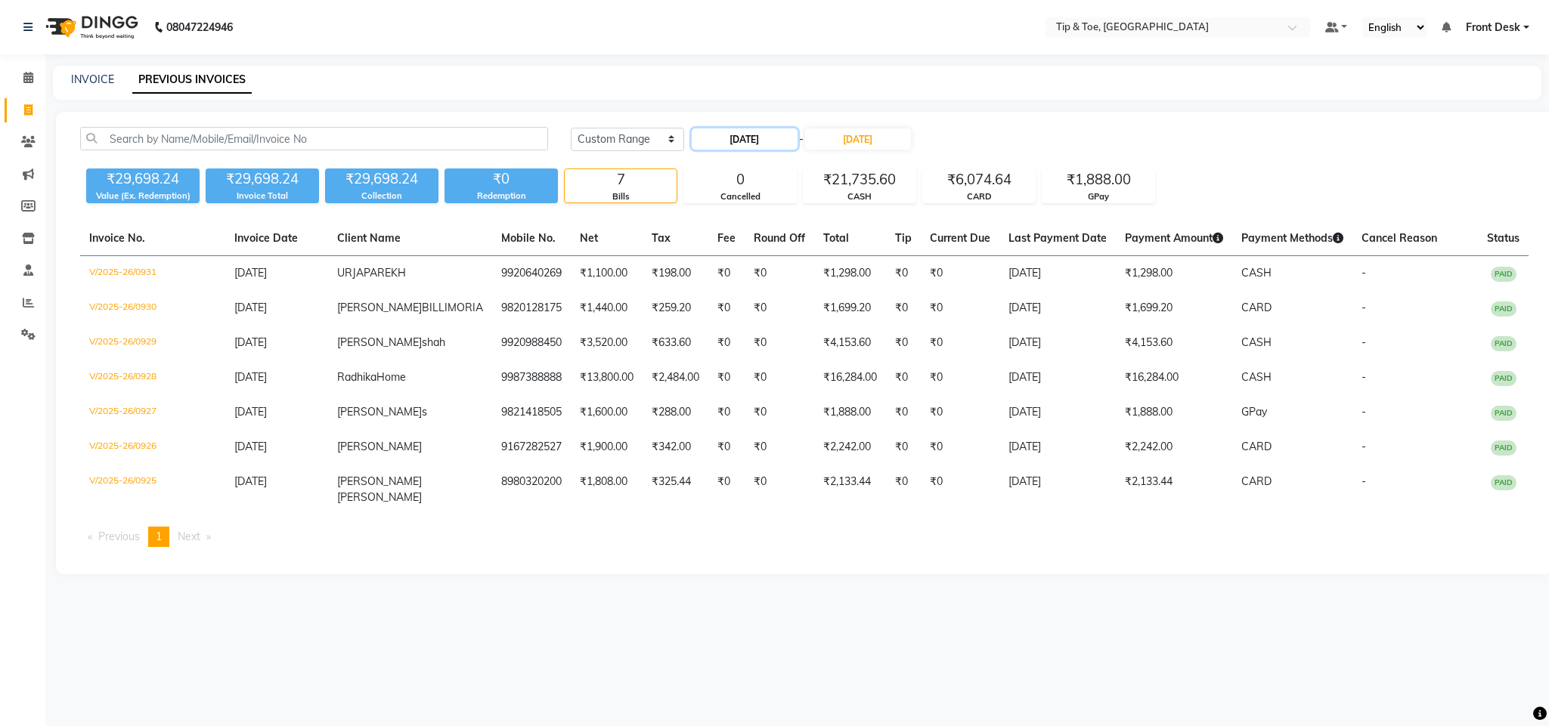
click at [769, 138] on input "02-08-2025" at bounding box center [745, 138] width 106 height 21
select select "8"
select select "2025"
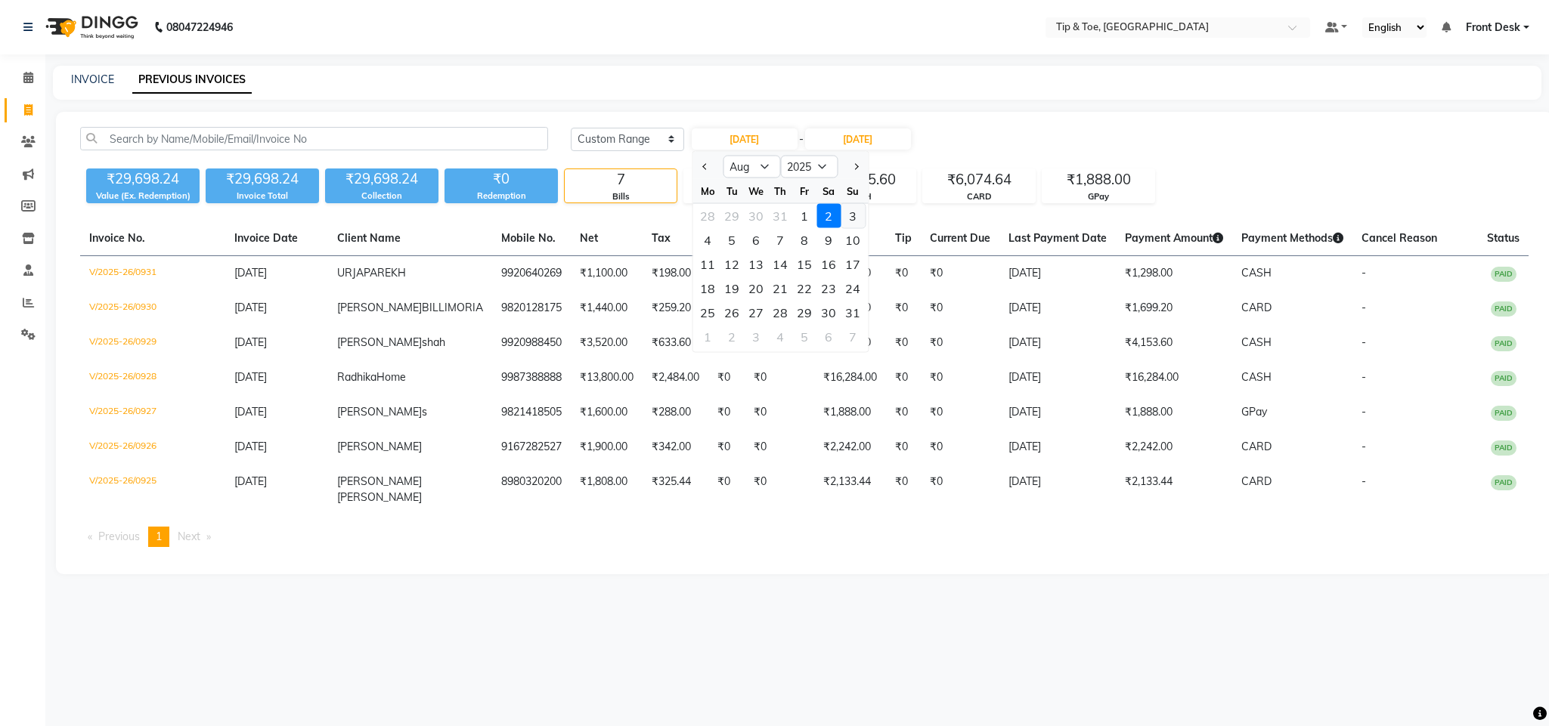
click at [851, 216] on div "3" at bounding box center [852, 216] width 24 height 24
type input "03-08-2025"
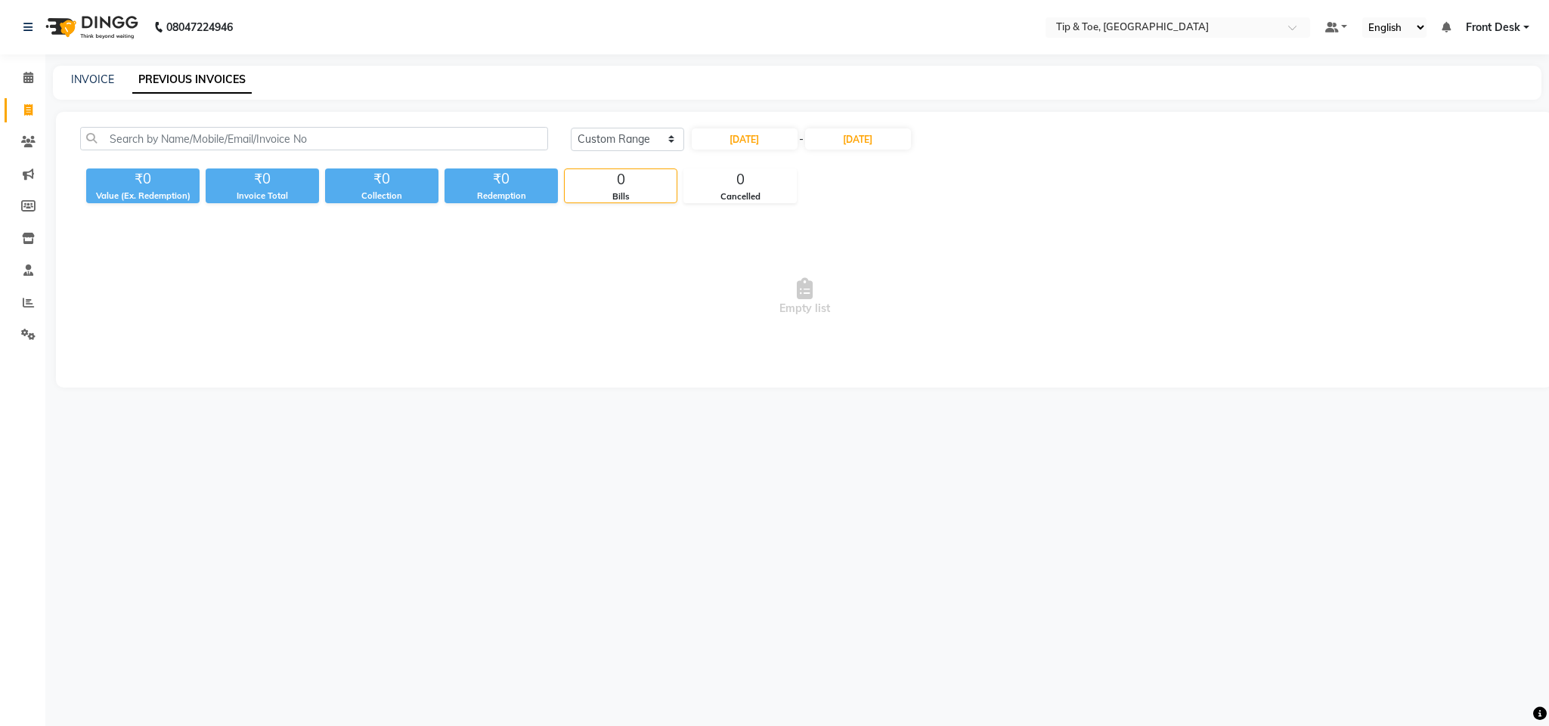
click at [849, 150] on div "03-08-2025 - 02-08-2025" at bounding box center [801, 139] width 222 height 24
click at [850, 146] on input "02-08-2025" at bounding box center [858, 138] width 106 height 21
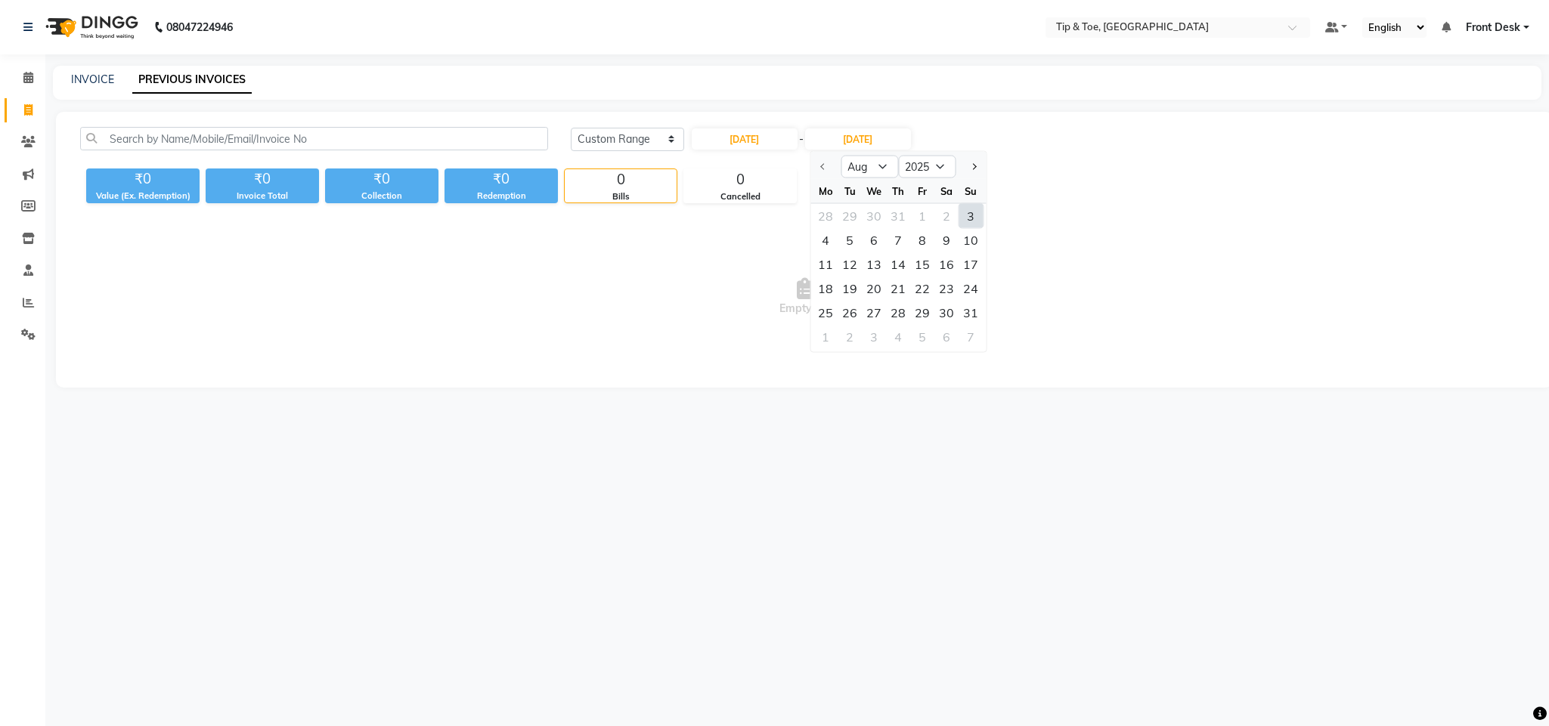
click at [975, 216] on div "3" at bounding box center [970, 216] width 24 height 24
type input "03-08-2025"
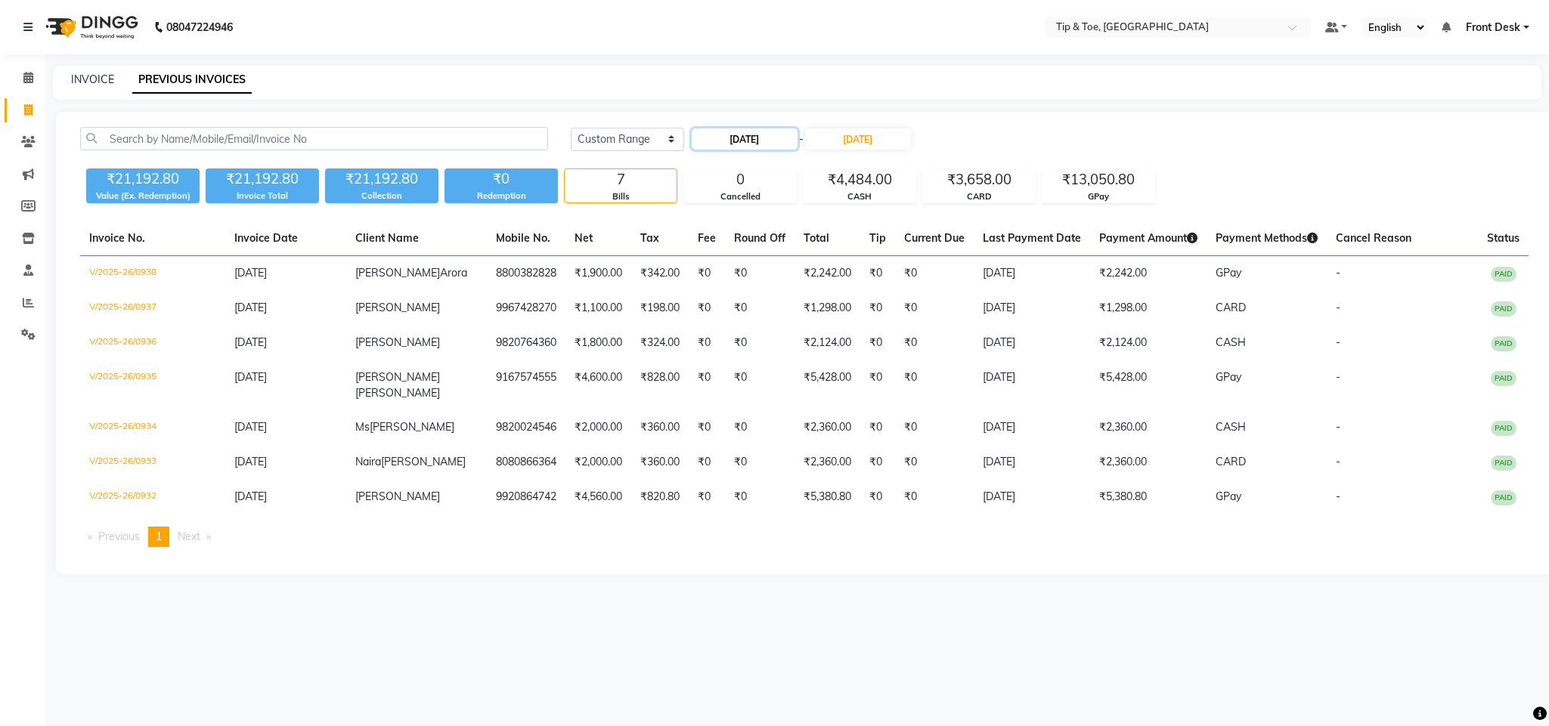
click at [760, 134] on input "03-08-2025" at bounding box center [745, 138] width 106 height 21
select select "8"
select select "2025"
click at [710, 229] on div "4" at bounding box center [707, 240] width 24 height 24
type input "[DATE]"
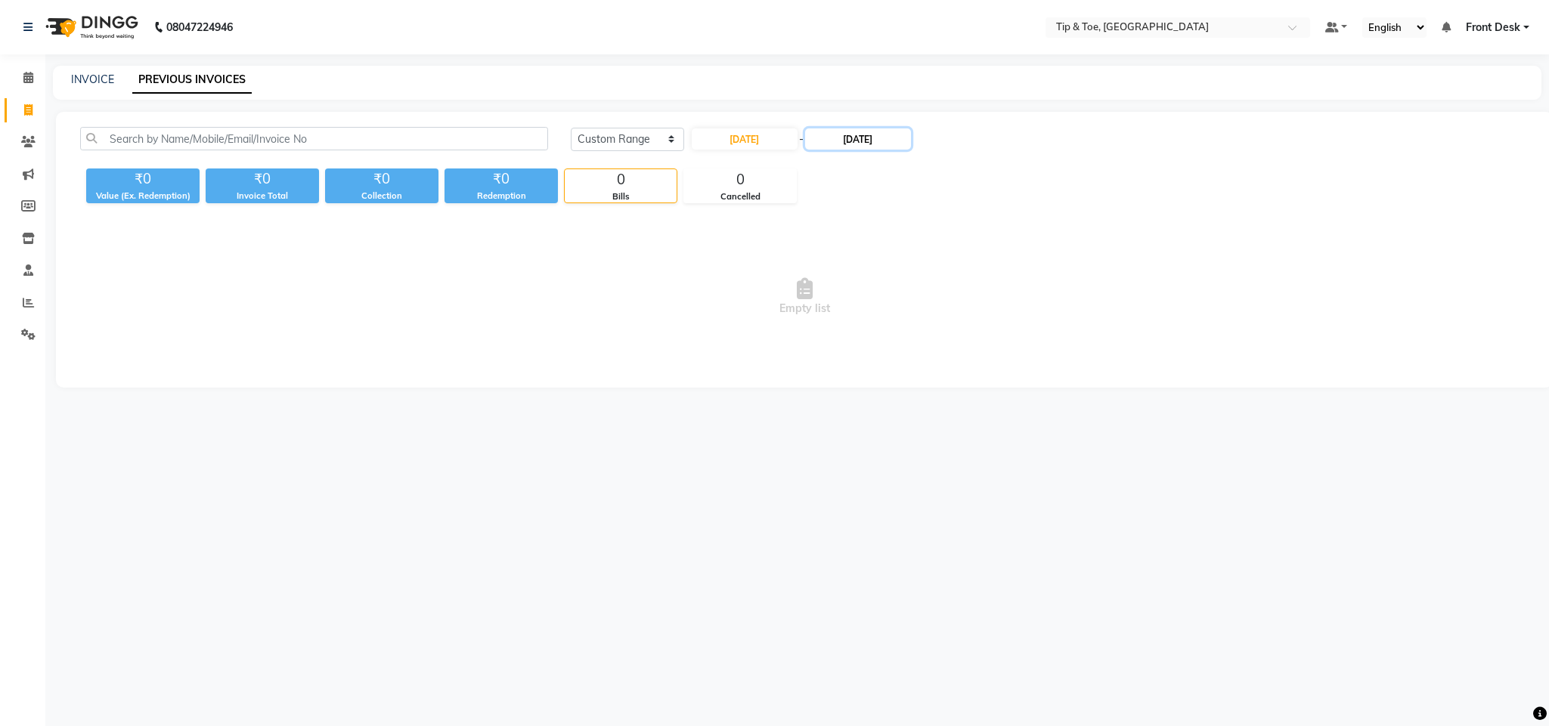
click at [844, 141] on input "03-08-2025" at bounding box center [858, 138] width 106 height 21
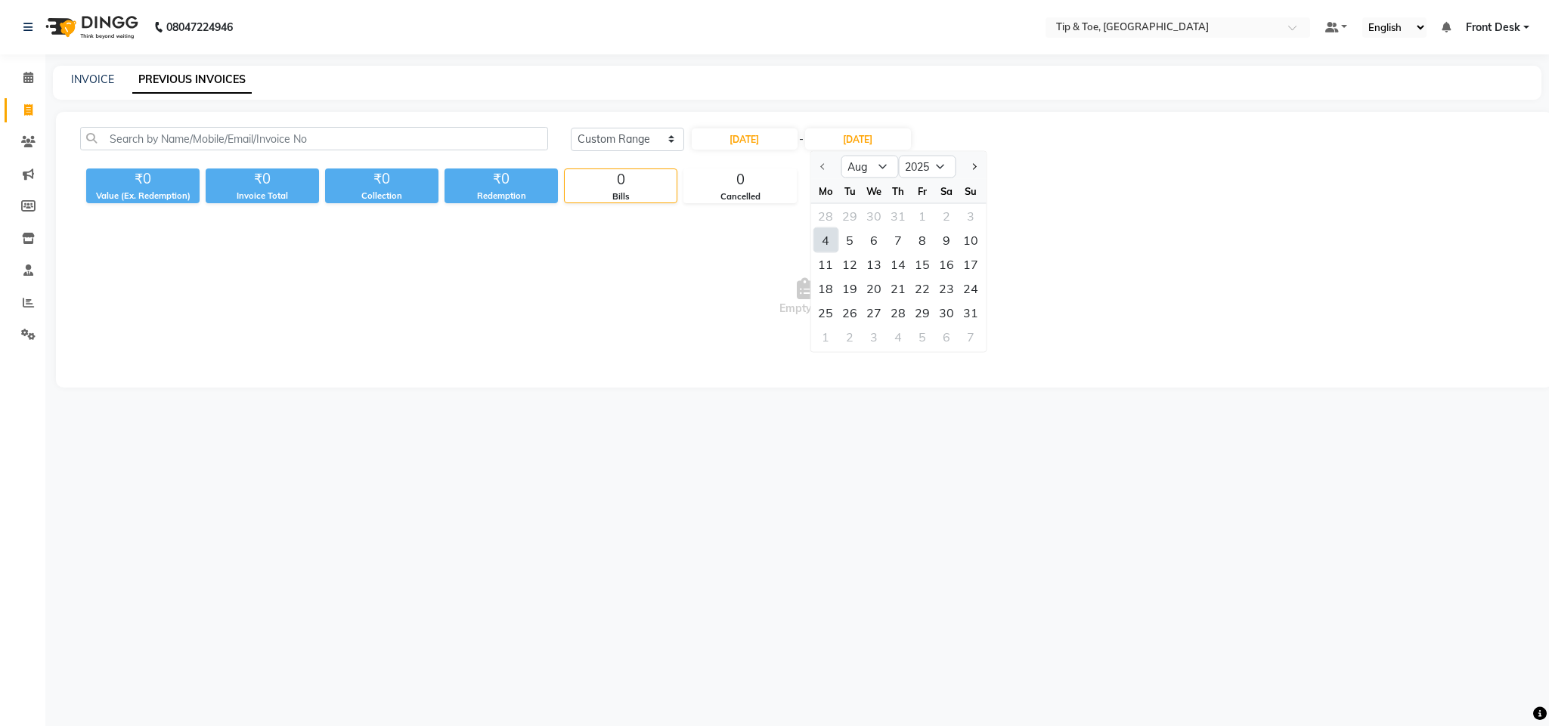
click at [831, 240] on div "4" at bounding box center [825, 240] width 24 height 24
type input "[DATE]"
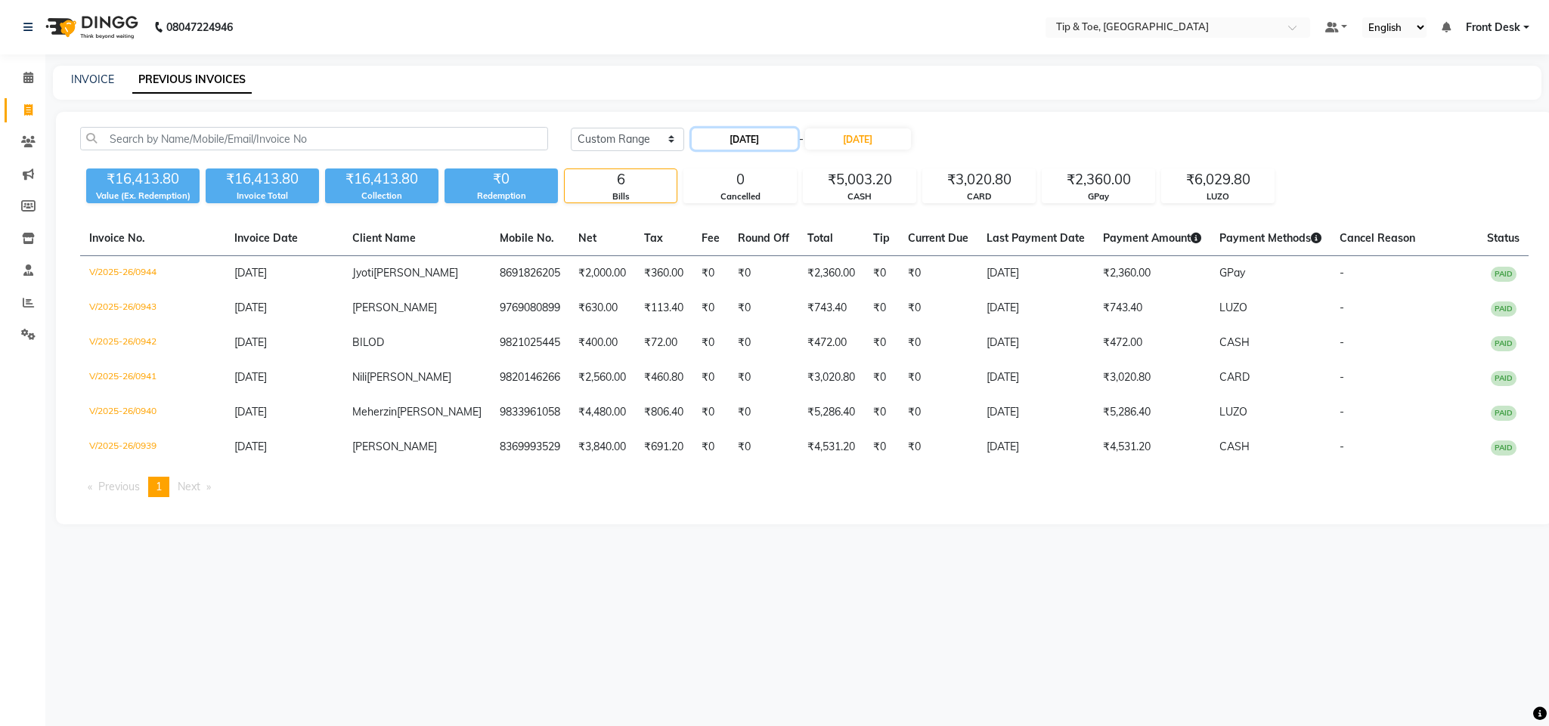
click at [769, 137] on input "[DATE]" at bounding box center [745, 138] width 106 height 21
select select "8"
select select "2025"
click at [728, 238] on div "5" at bounding box center [732, 240] width 24 height 24
type input "05-08-2025"
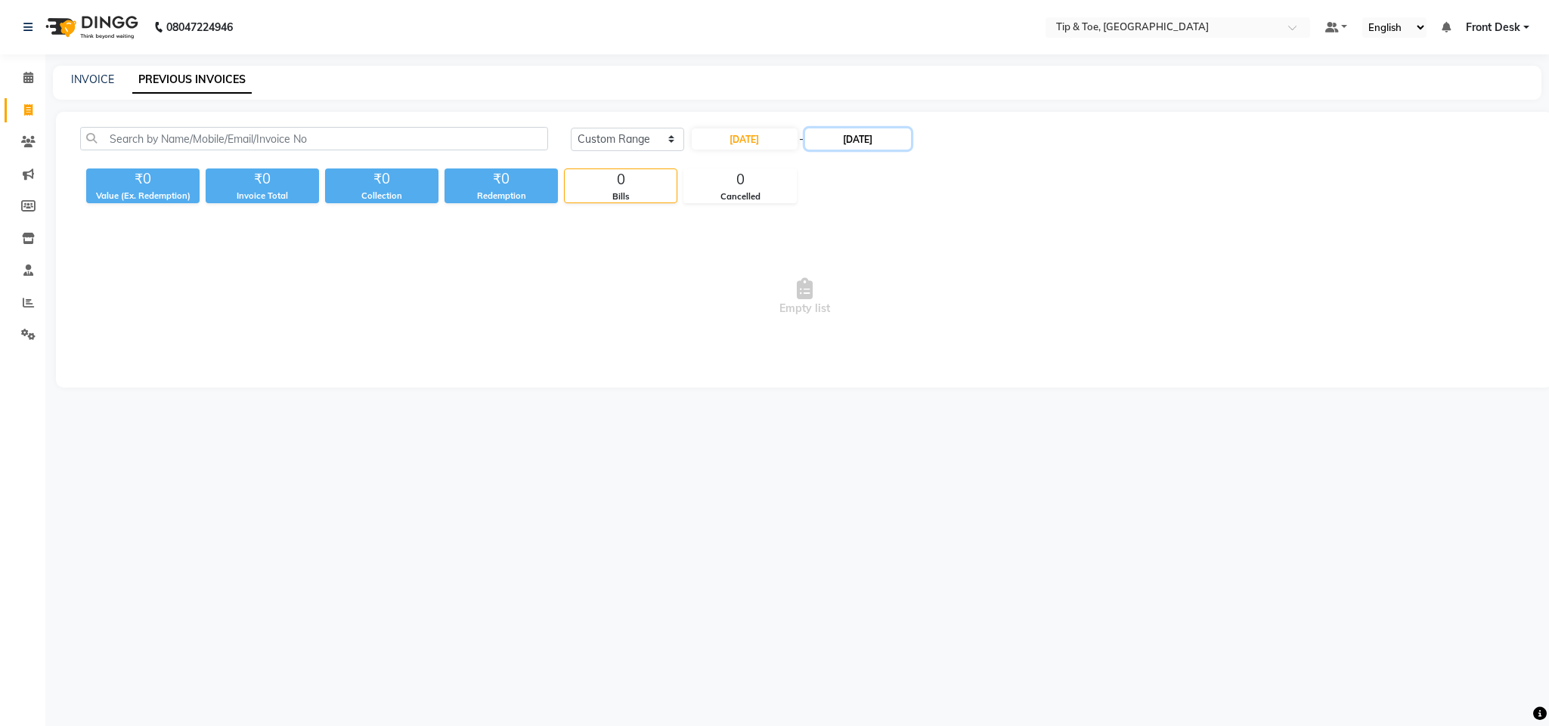
click at [828, 141] on input "[DATE]" at bounding box center [858, 138] width 106 height 21
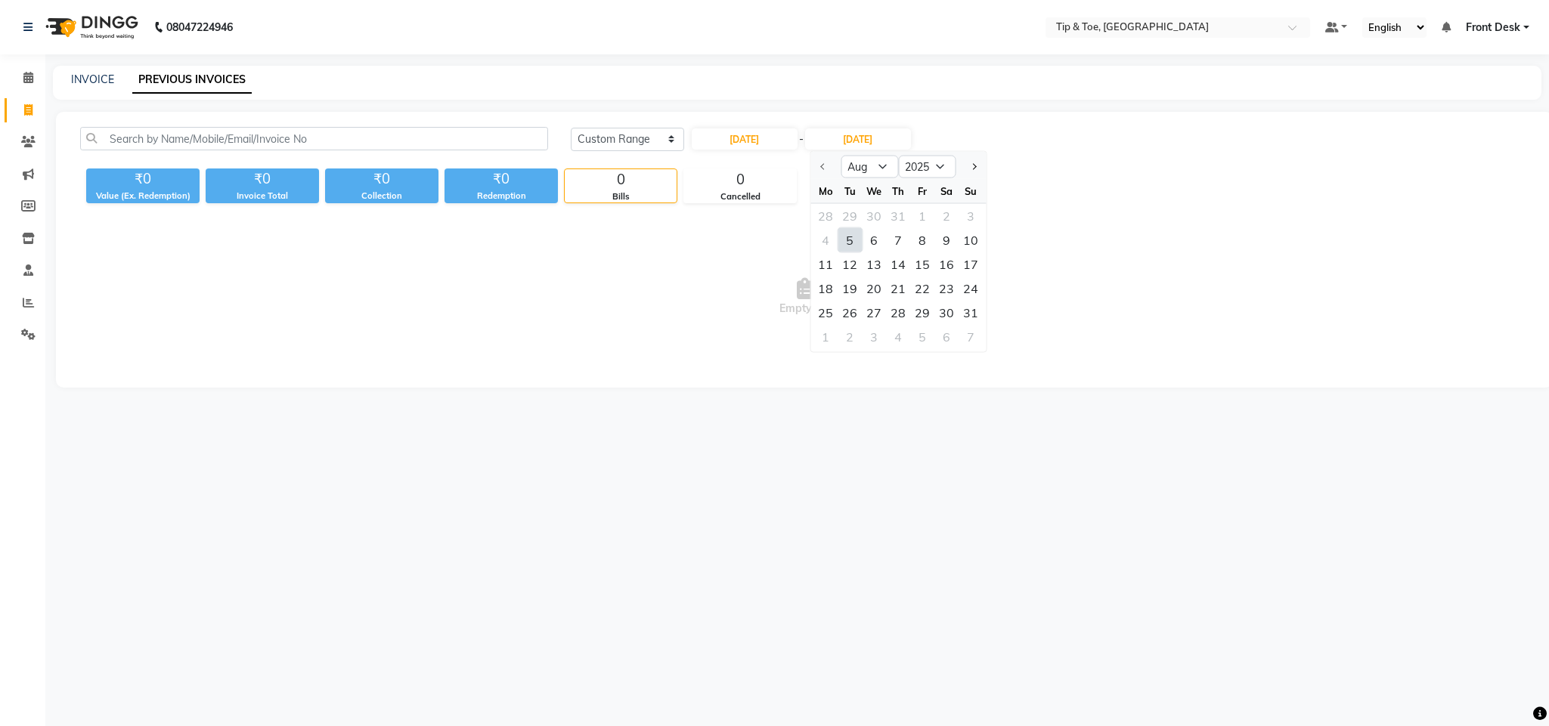
click at [847, 239] on div "5" at bounding box center [849, 240] width 24 height 24
type input "05-08-2025"
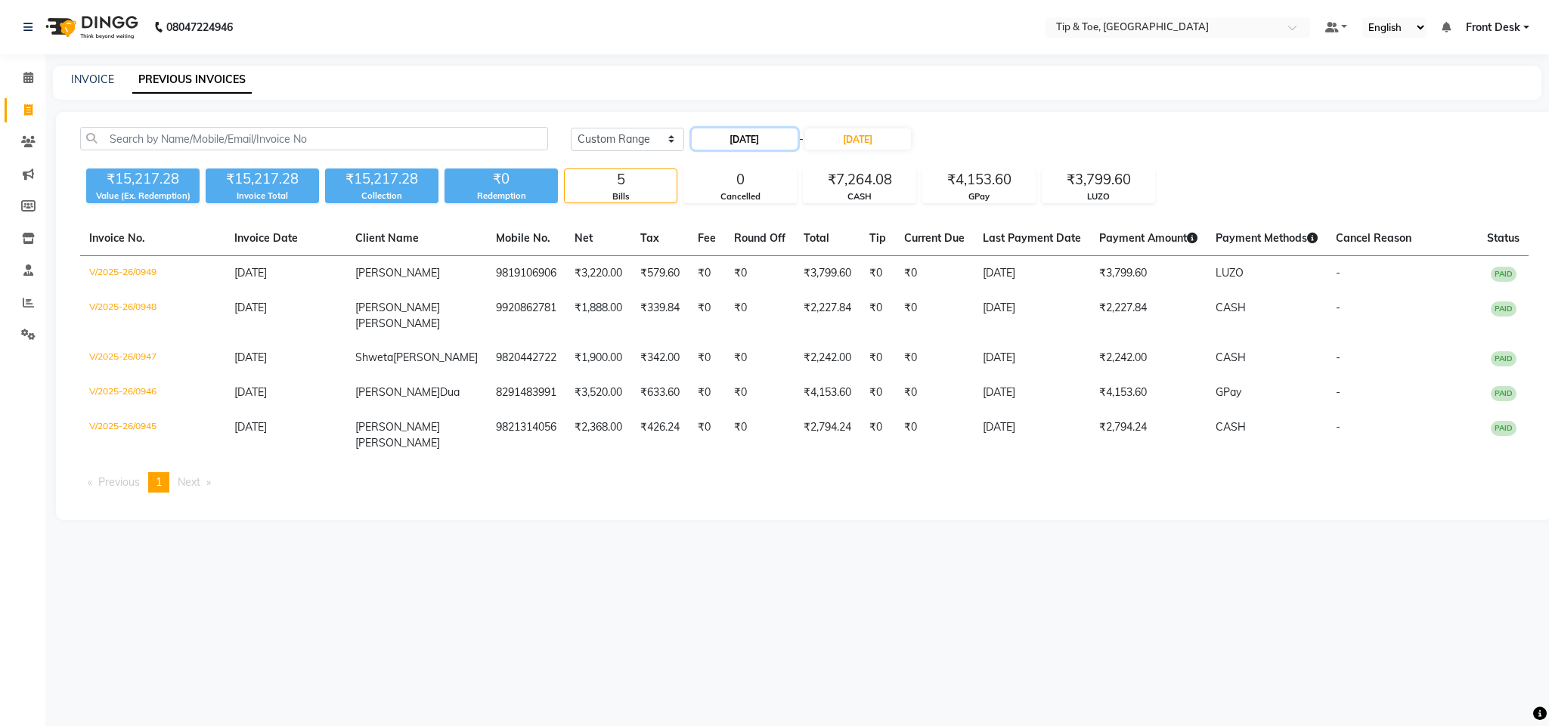
click at [788, 136] on input "05-08-2025" at bounding box center [745, 138] width 106 height 21
select select "8"
select select "2025"
click at [755, 238] on div "6" at bounding box center [756, 240] width 24 height 24
type input "06-08-2025"
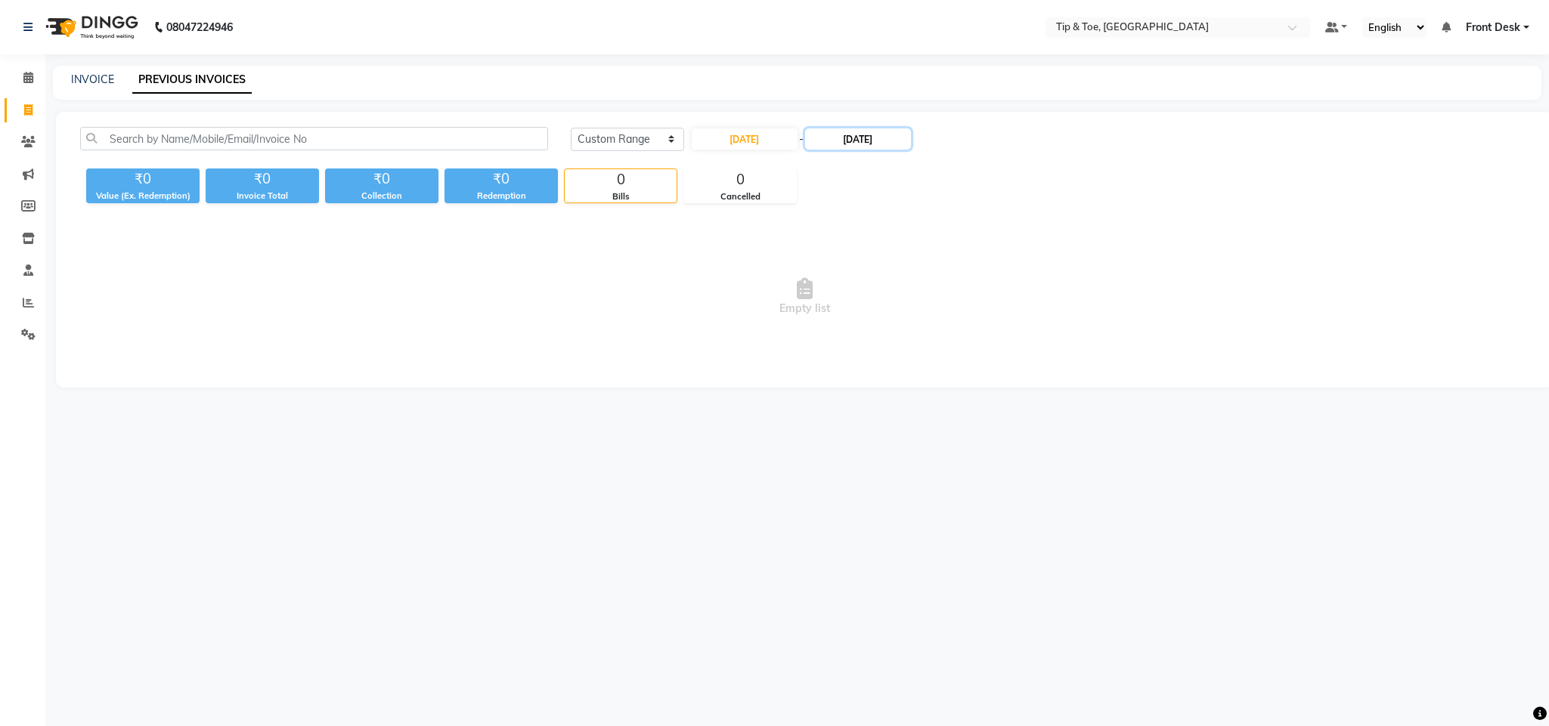
click at [832, 138] on input "05-08-2025" at bounding box center [858, 138] width 106 height 21
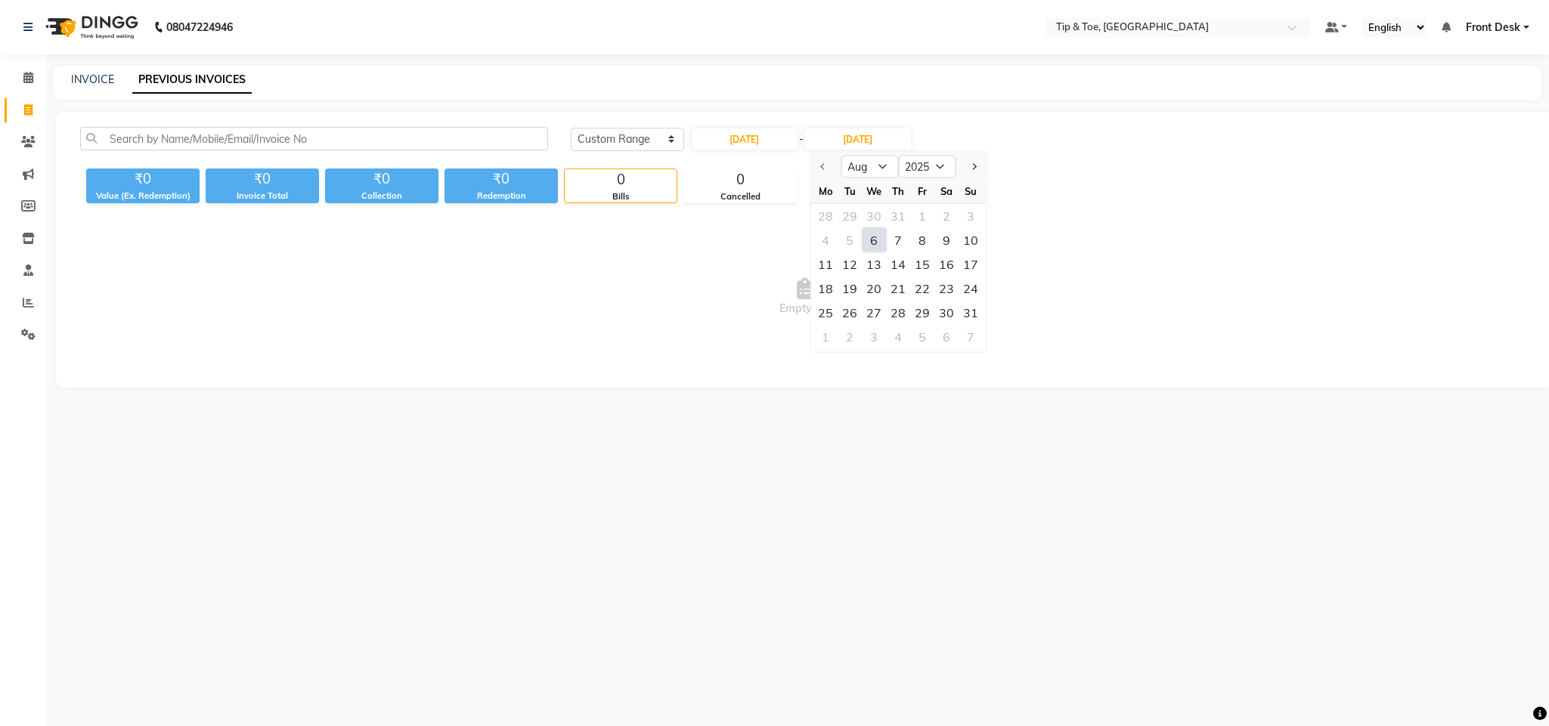
click at [867, 241] on div "6" at bounding box center [874, 240] width 24 height 24
type input "06-08-2025"
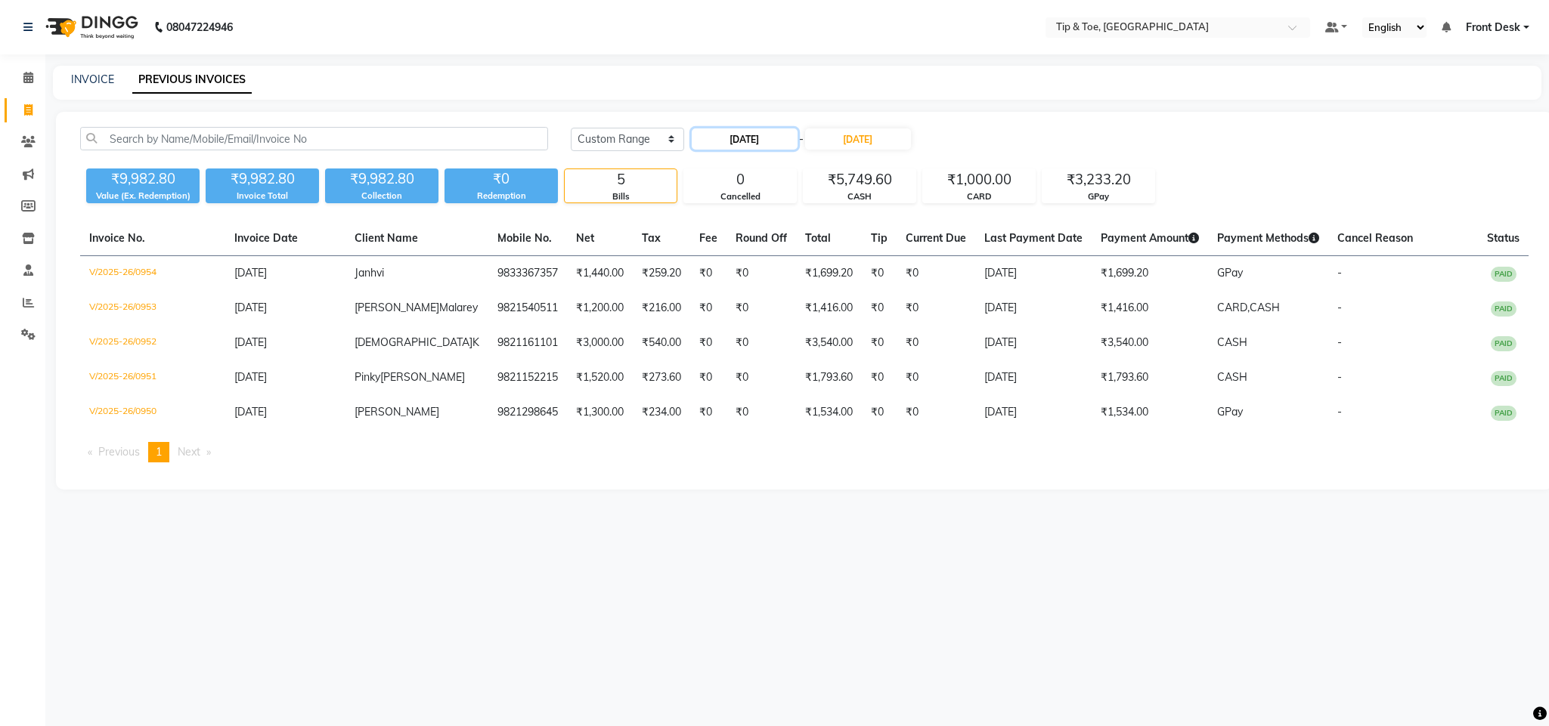
click at [753, 141] on input "06-08-2025" at bounding box center [745, 138] width 106 height 21
select select "8"
select select "2025"
click at [780, 236] on div "7" at bounding box center [780, 240] width 24 height 24
type input "07-08-2025"
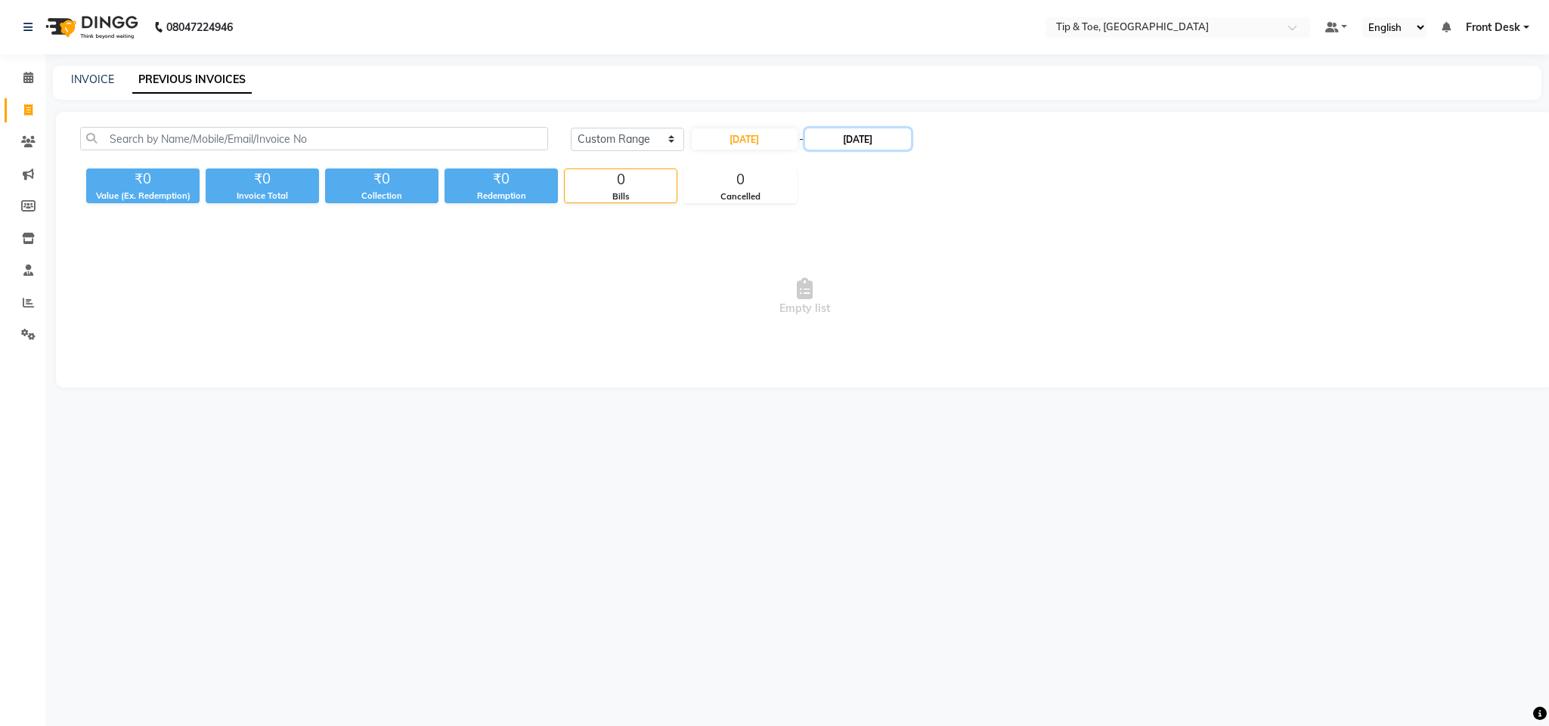
click at [835, 139] on input "06-08-2025" at bounding box center [858, 138] width 106 height 21
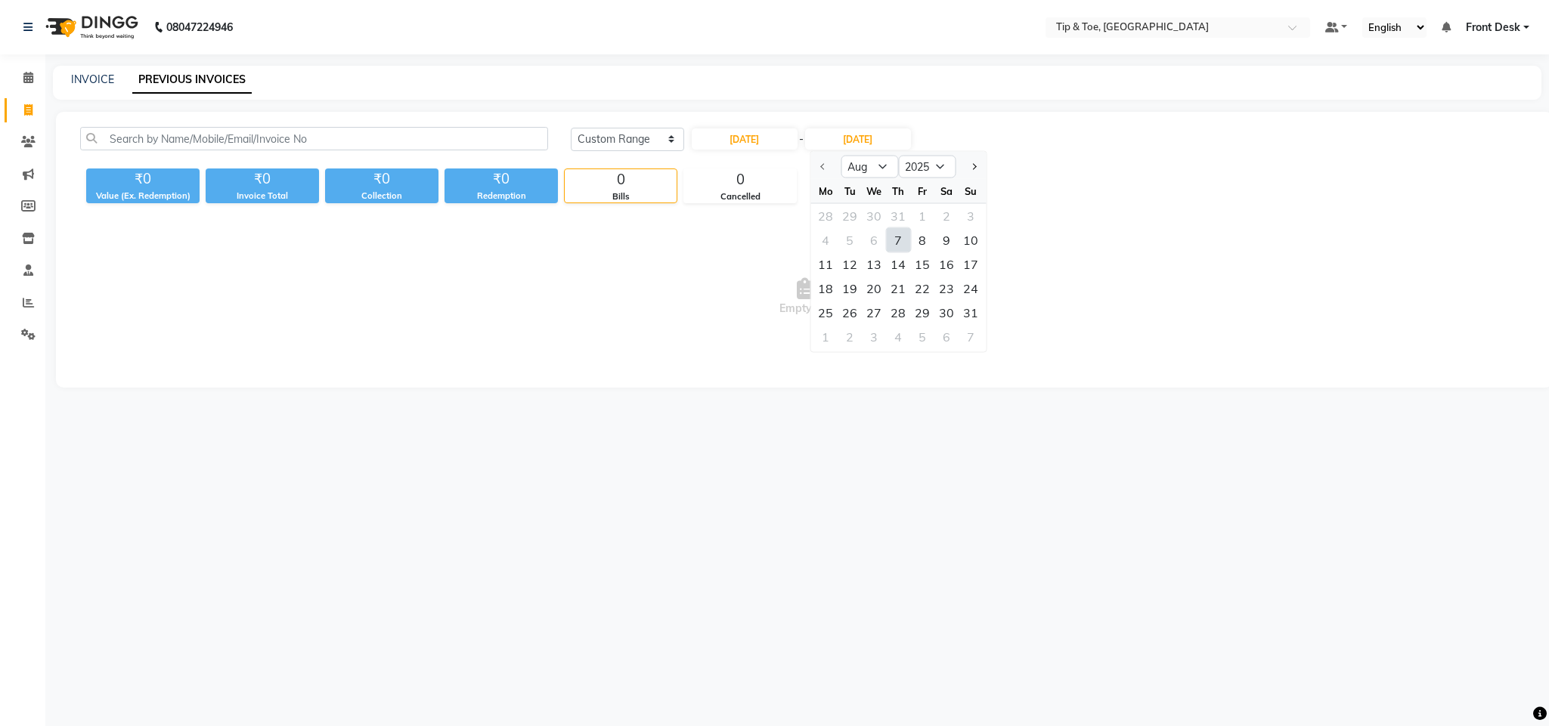
click at [899, 237] on div "7" at bounding box center [898, 240] width 24 height 24
type input "07-08-2025"
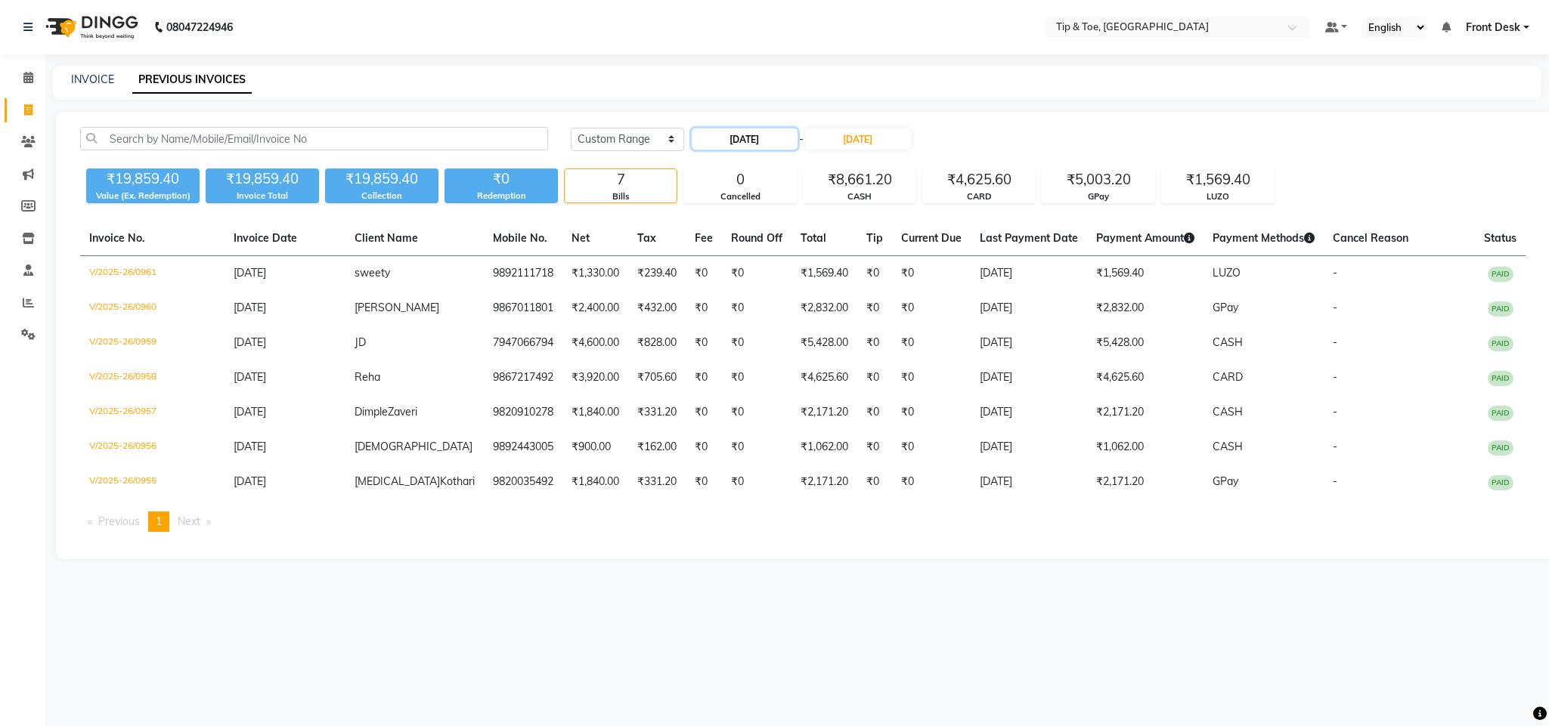
click at [785, 141] on input "07-08-2025" at bounding box center [745, 138] width 106 height 21
select select "8"
select select "2025"
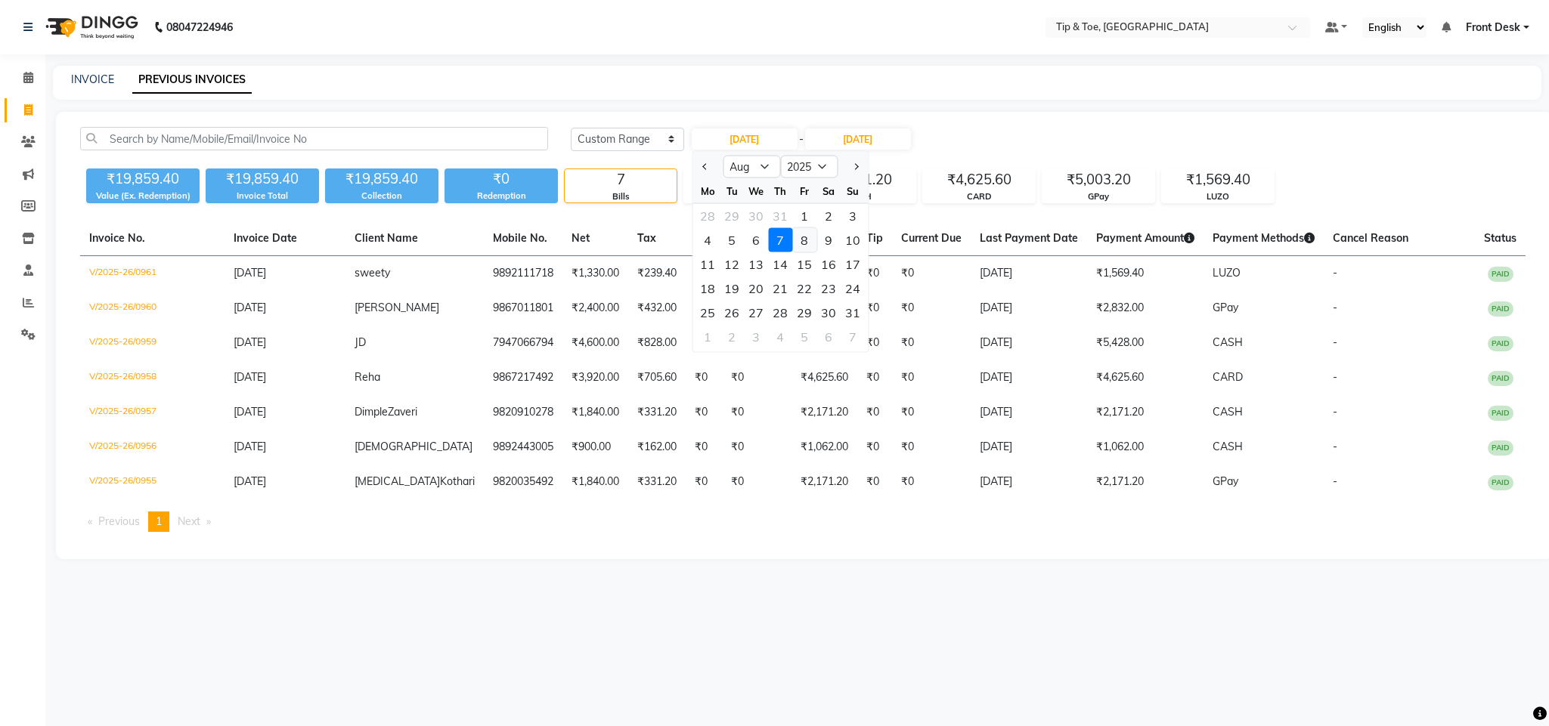
click at [799, 237] on div "8" at bounding box center [804, 240] width 24 height 24
type input "08-08-2025"
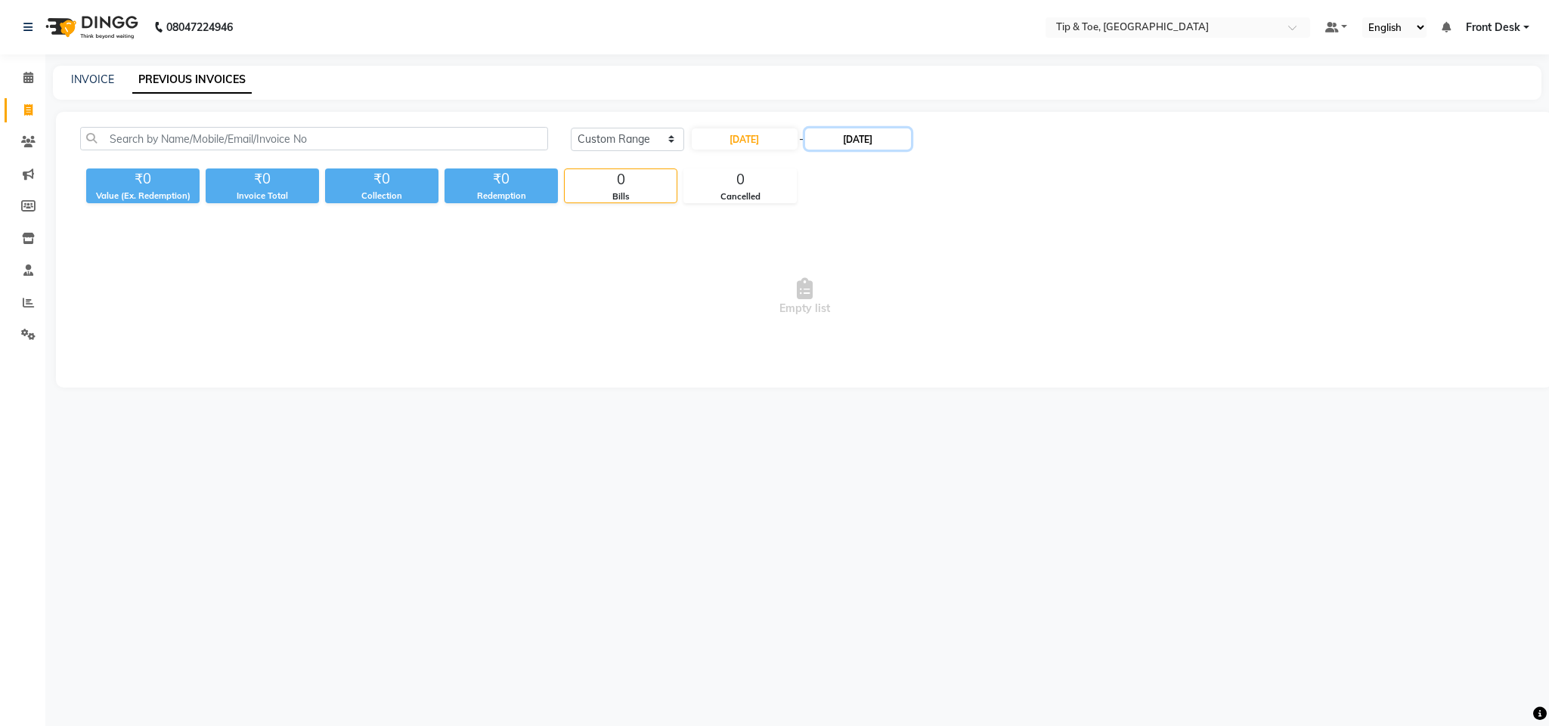
click at [862, 138] on input "07-08-2025" at bounding box center [858, 138] width 106 height 21
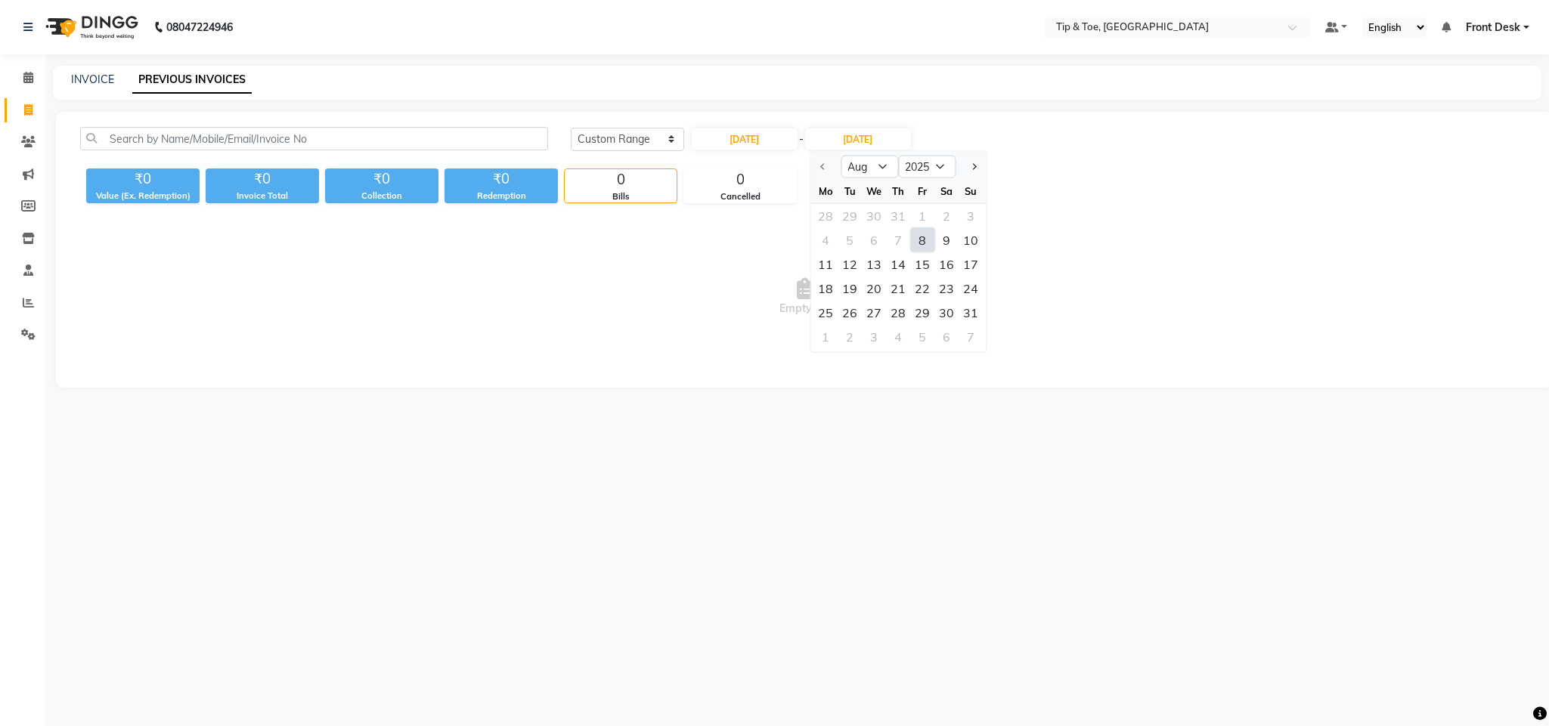
click at [925, 237] on div "8" at bounding box center [922, 240] width 24 height 24
type input "08-08-2025"
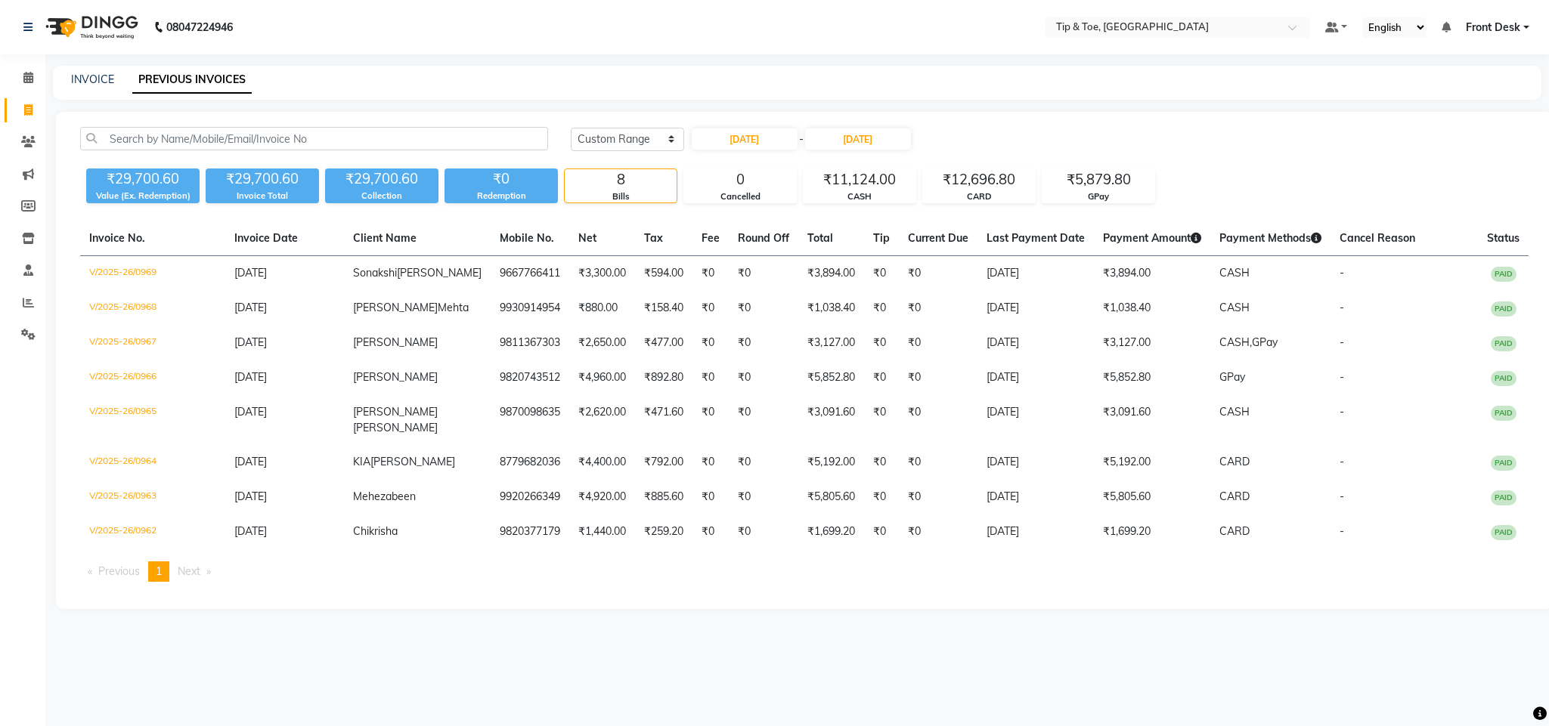
click at [749, 122] on div "Today Yesterday Custom Range 08-08-2025 - 08-08-2025 ₹29,700.60 Value (Ex. Rede…" at bounding box center [804, 360] width 1497 height 497
click at [763, 141] on input "08-08-2025" at bounding box center [745, 138] width 106 height 21
select select "8"
select select "2025"
click at [831, 237] on div "9" at bounding box center [828, 240] width 24 height 24
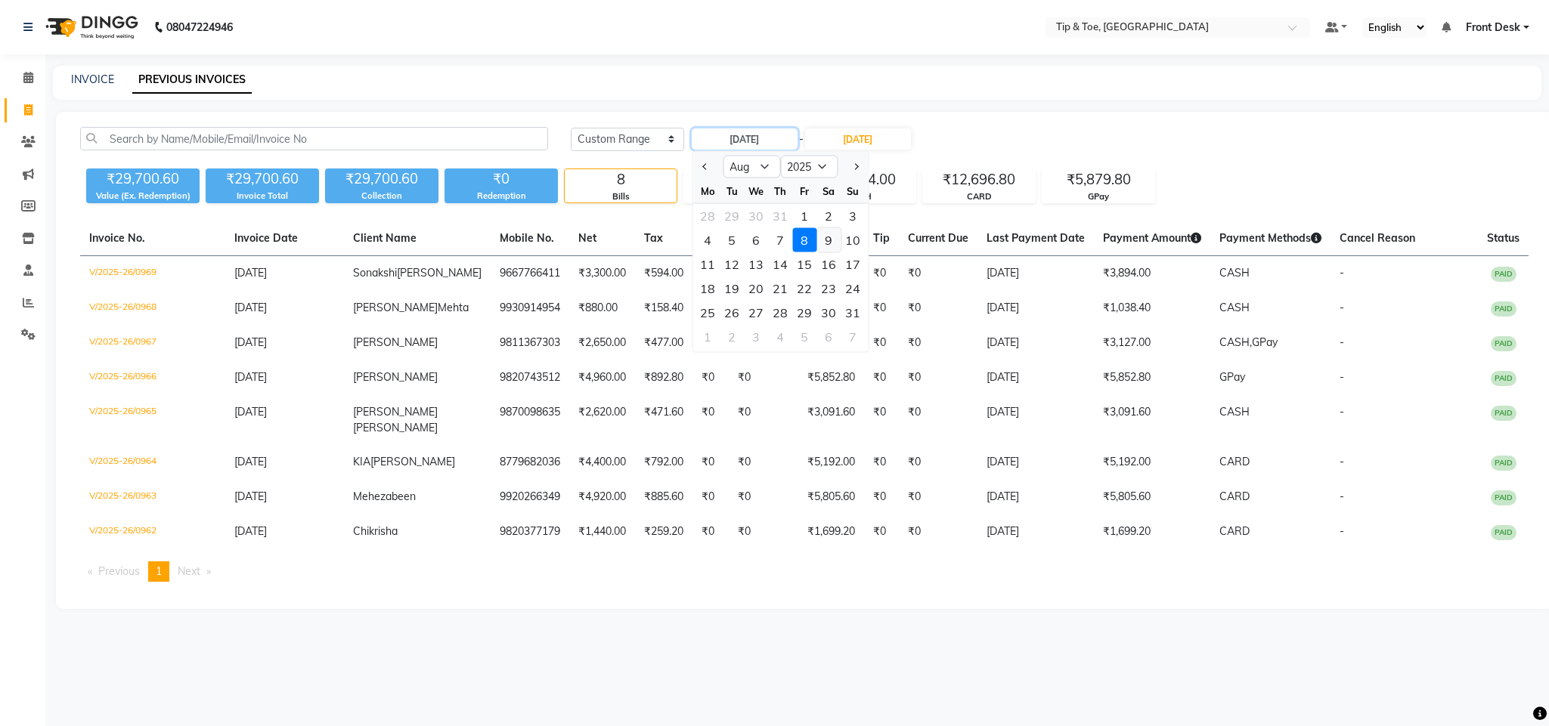
type input "09-08-2025"
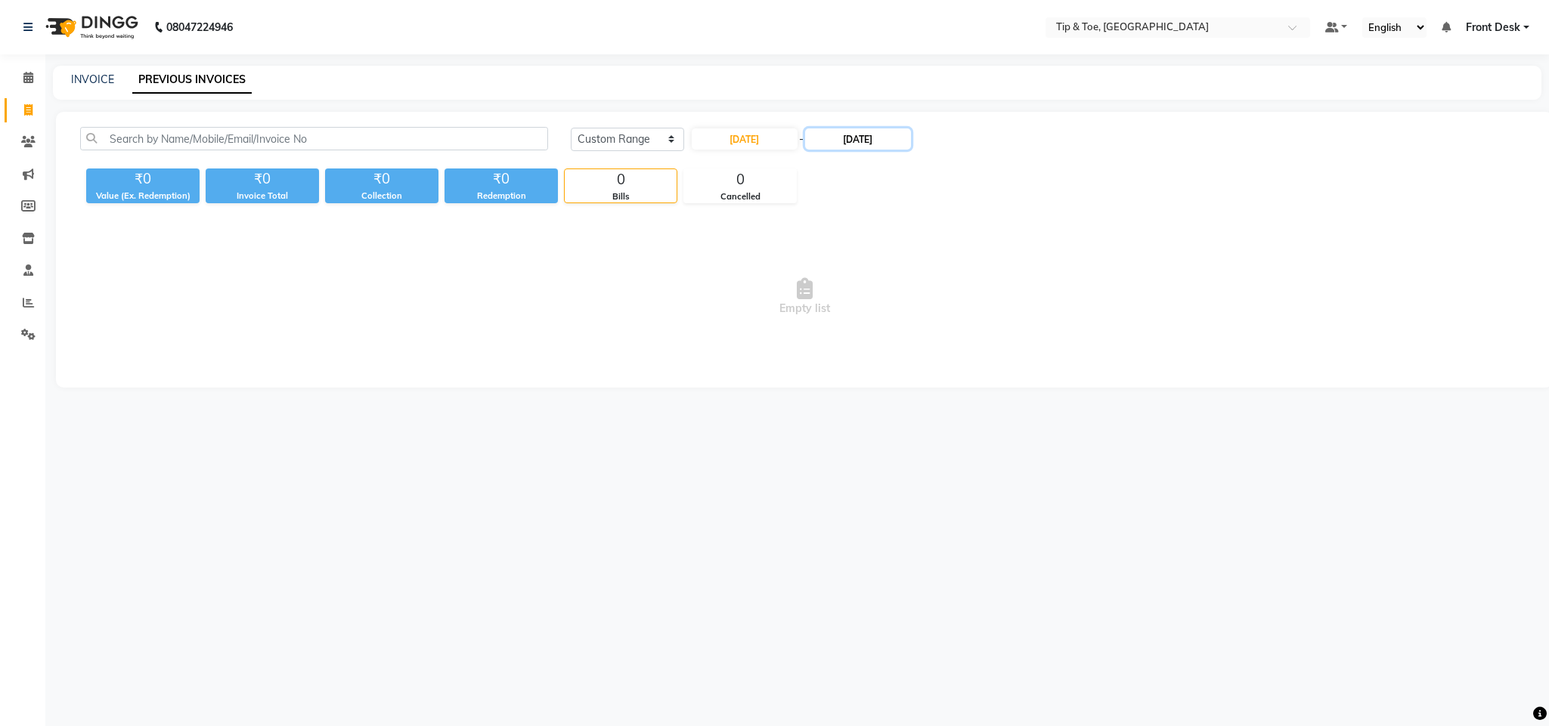
click at [853, 137] on input "08-08-2025" at bounding box center [858, 138] width 106 height 21
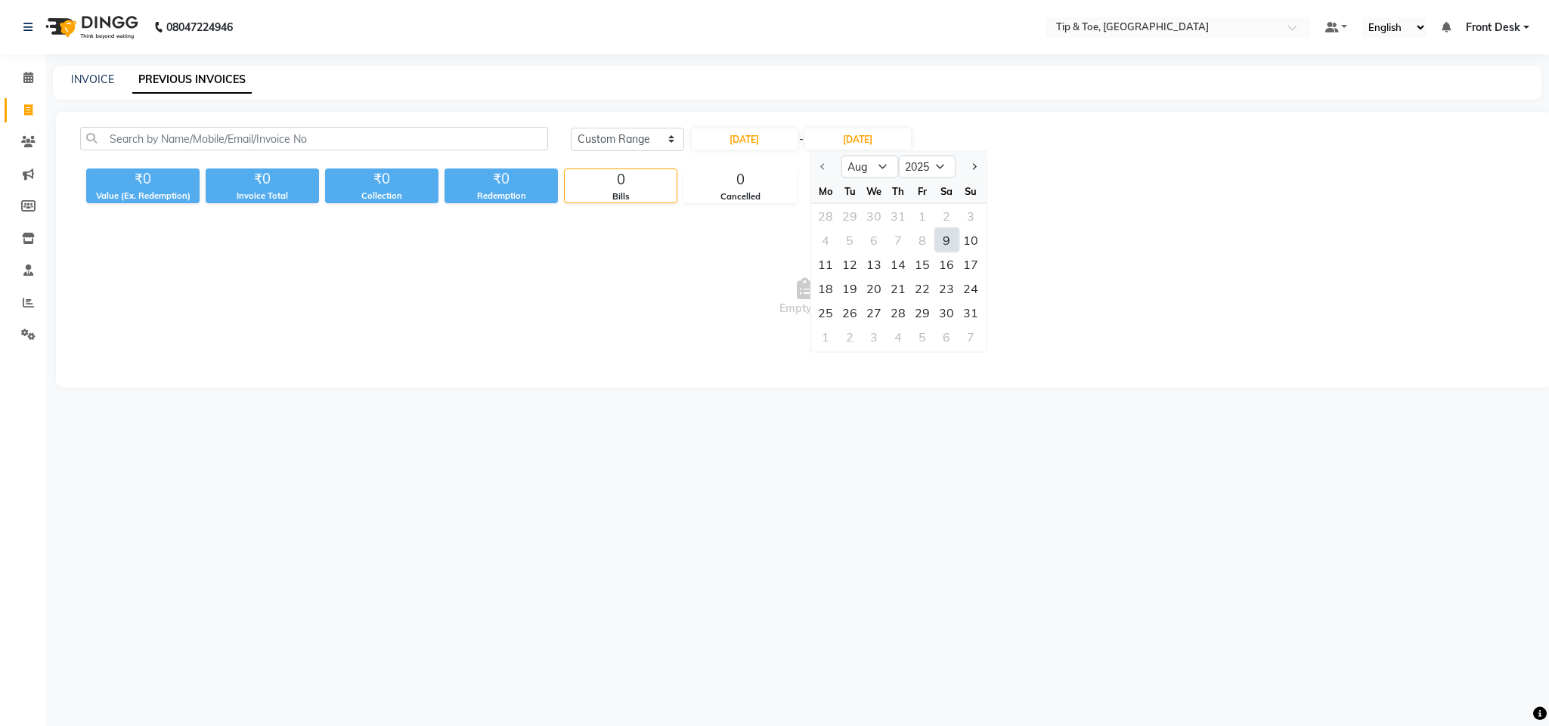
click at [943, 237] on div "9" at bounding box center [946, 240] width 24 height 24
type input "09-08-2025"
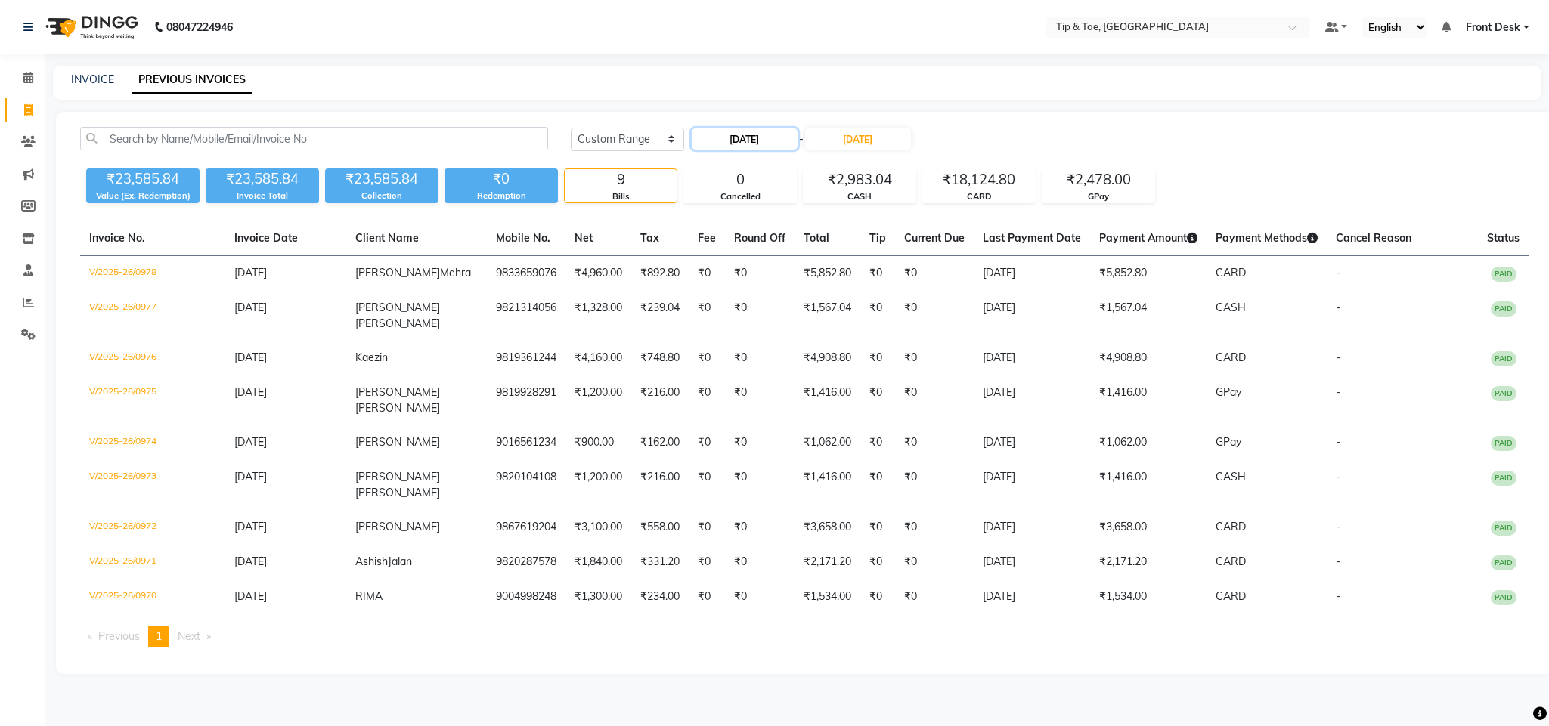
click at [783, 143] on input "09-08-2025" at bounding box center [745, 138] width 106 height 21
select select "8"
select select "2025"
click at [857, 240] on div "10" at bounding box center [852, 240] width 24 height 24
type input "10-08-2025"
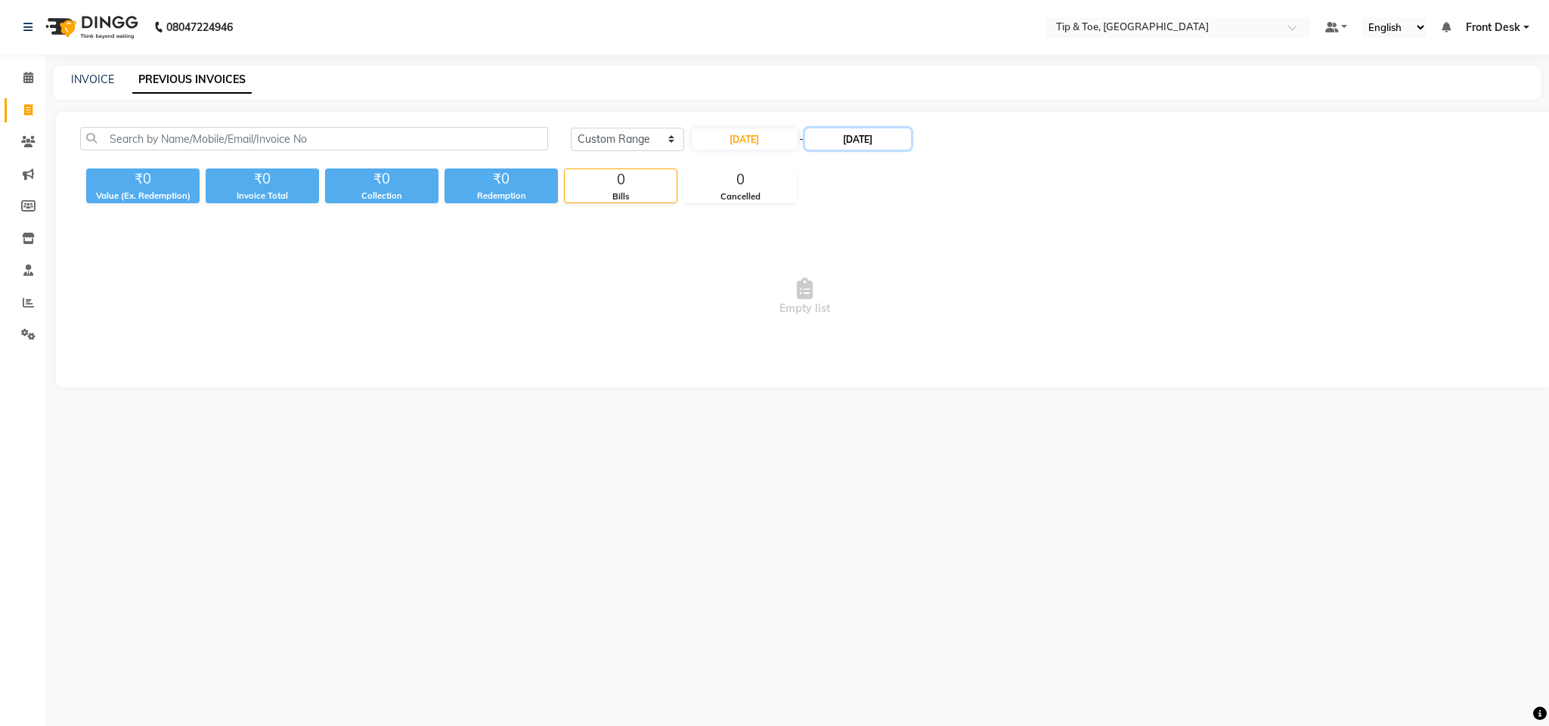
click at [871, 143] on input "09-08-2025" at bounding box center [858, 138] width 106 height 21
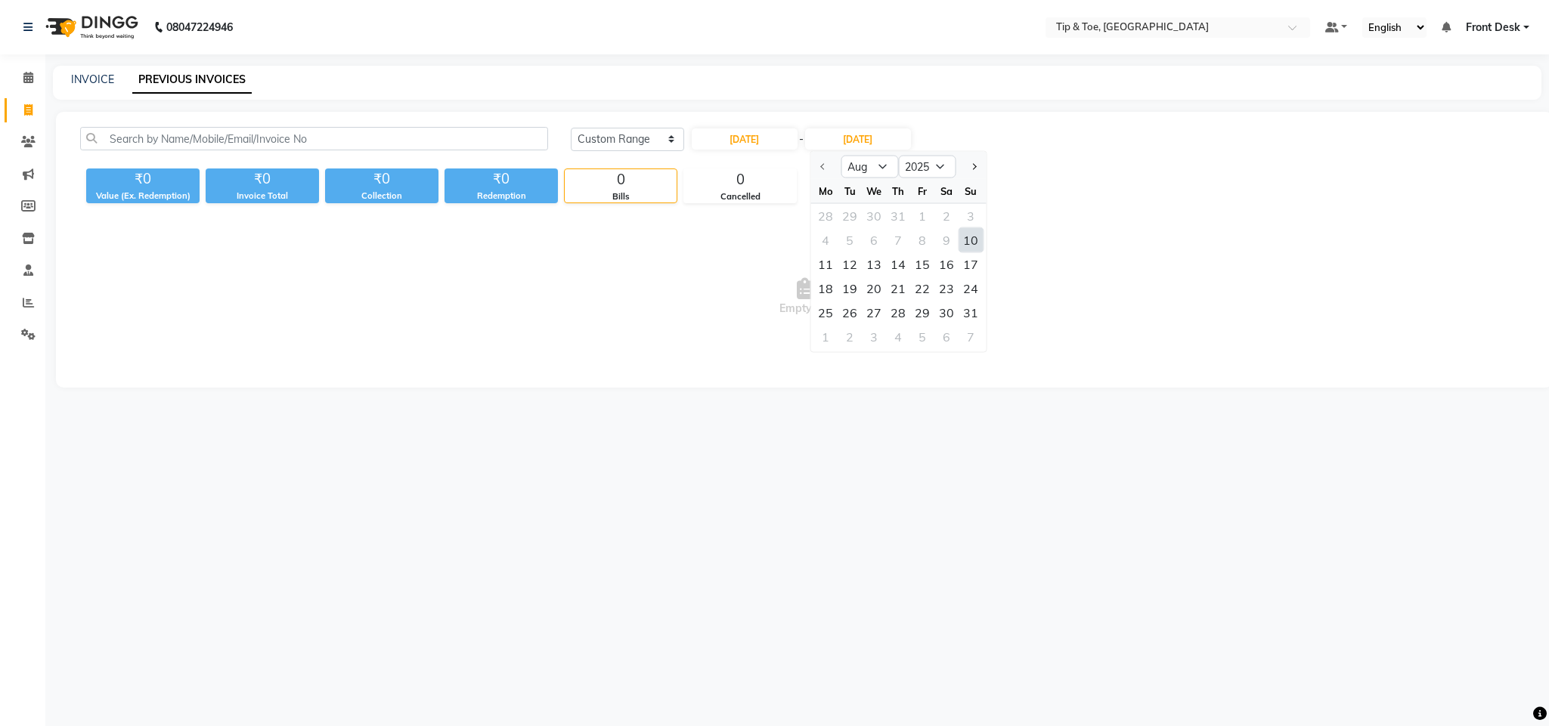
click at [964, 236] on div "10" at bounding box center [970, 240] width 24 height 24
type input "10-08-2025"
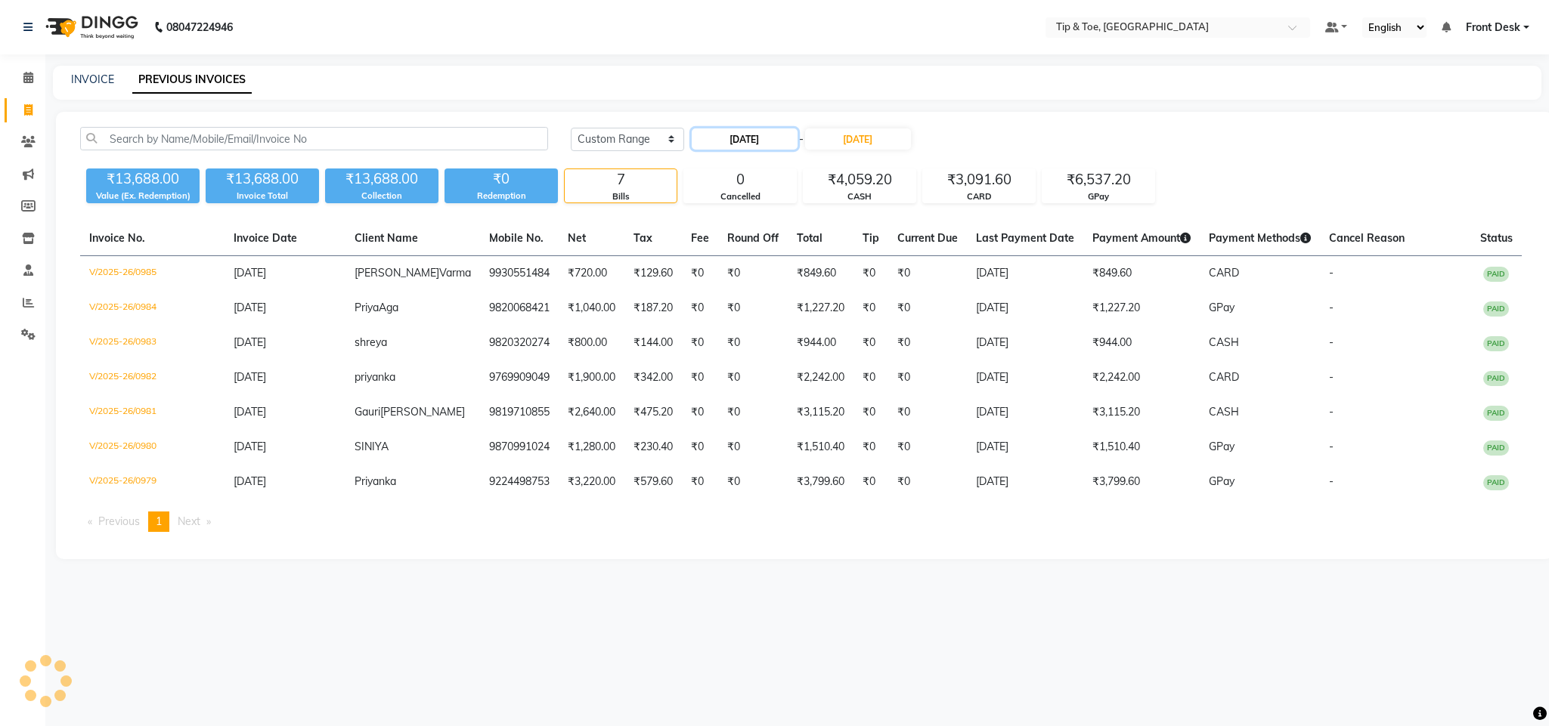
click at [753, 141] on input "10-08-2025" at bounding box center [745, 138] width 106 height 21
select select "8"
select select "2025"
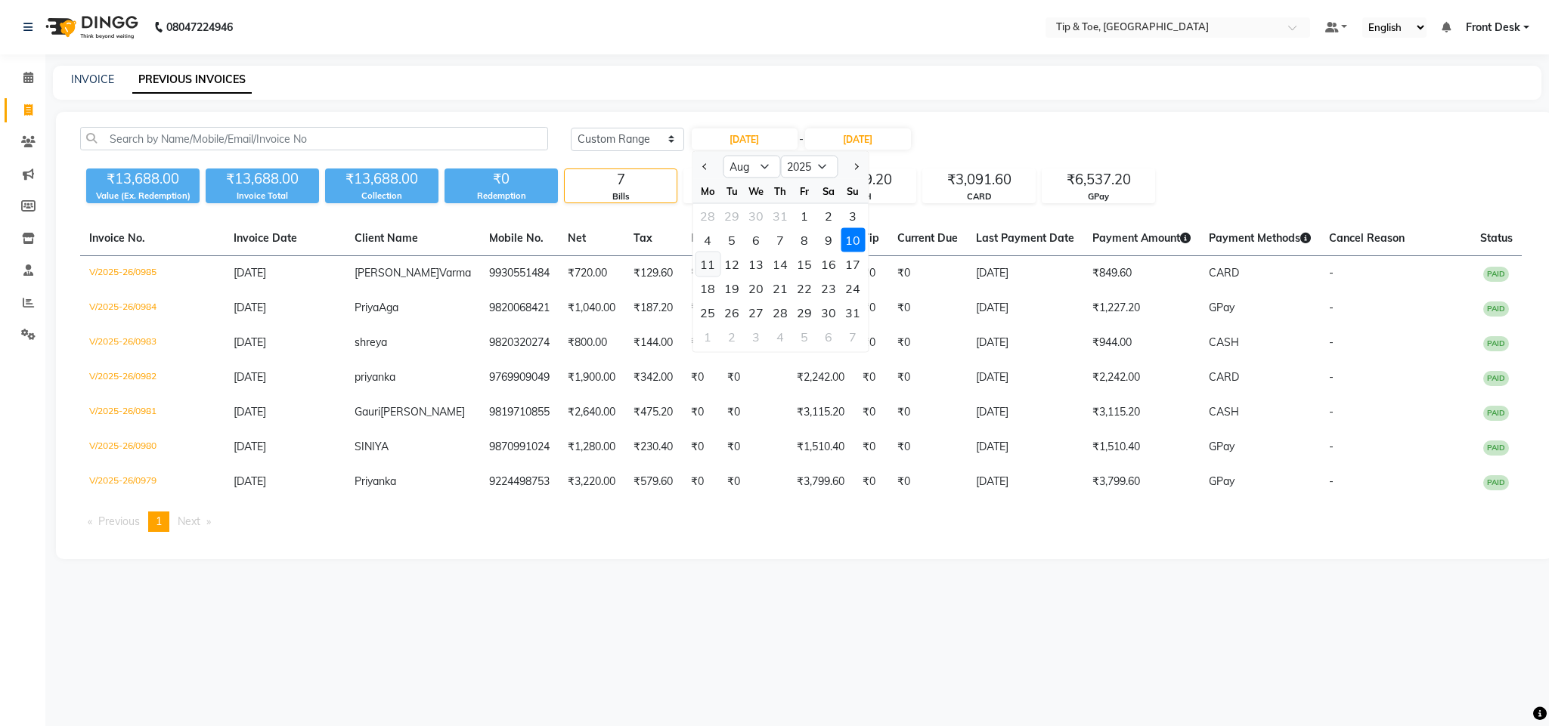
click at [712, 261] on div "11" at bounding box center [707, 264] width 24 height 24
type input "11-08-2025"
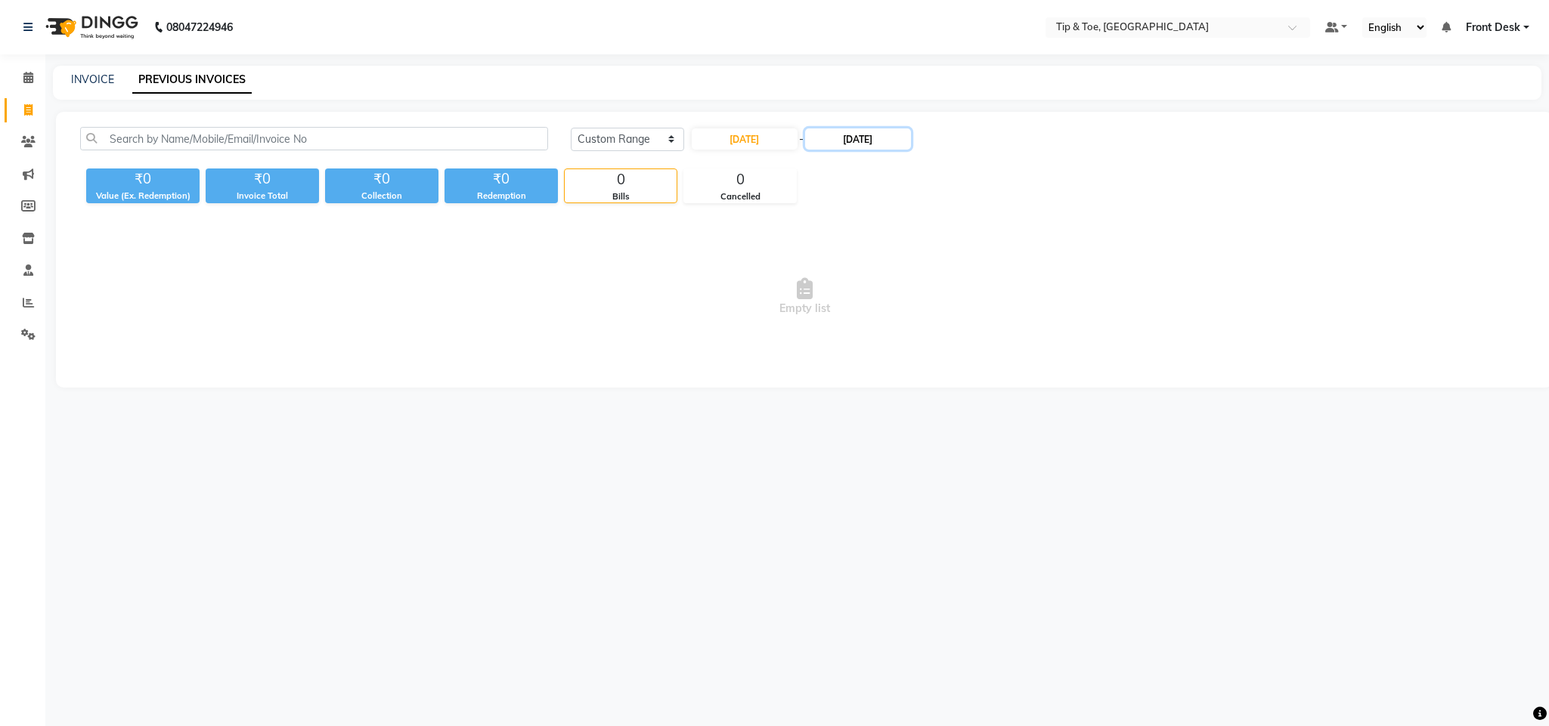
click at [835, 137] on input "10-08-2025" at bounding box center [858, 138] width 106 height 21
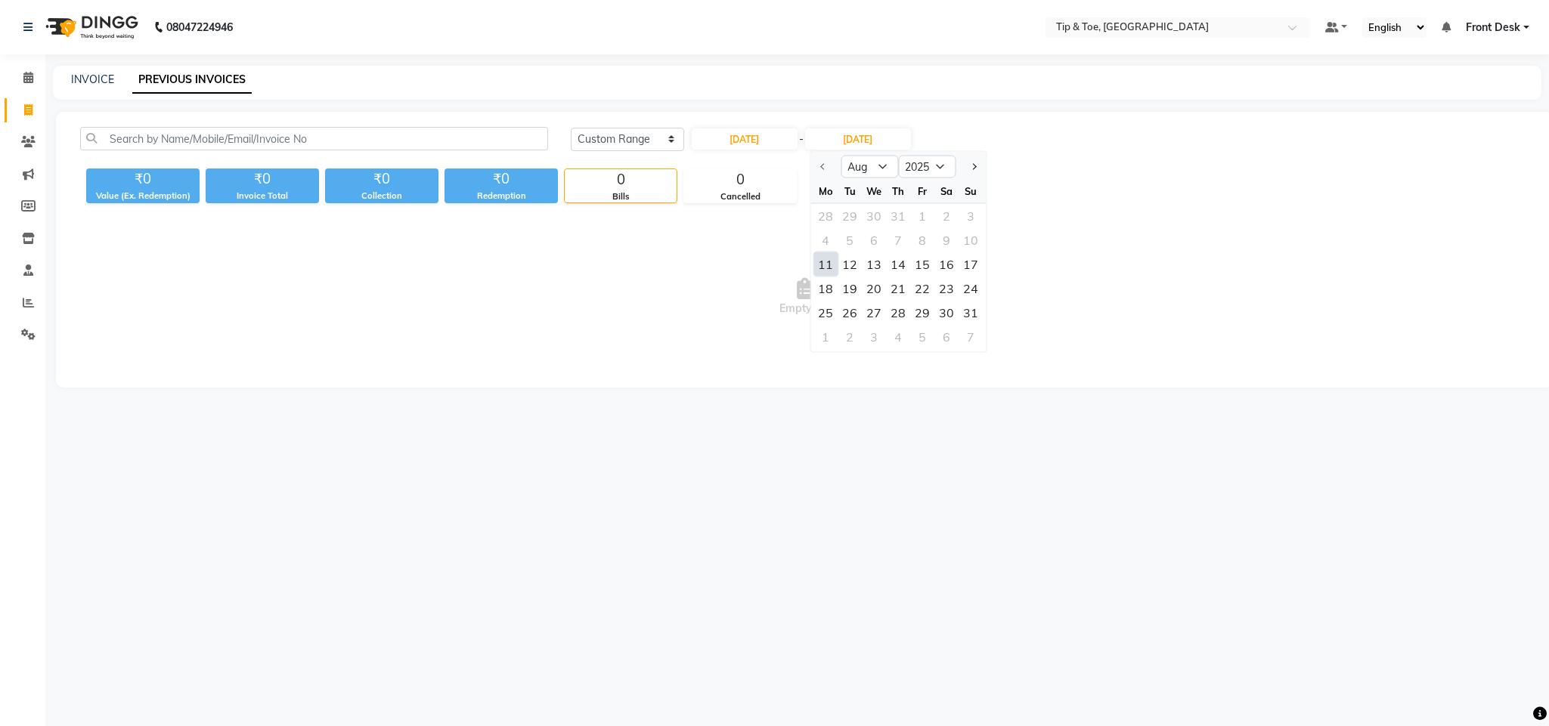
click at [828, 261] on div "11" at bounding box center [825, 264] width 24 height 24
type input "11-08-2025"
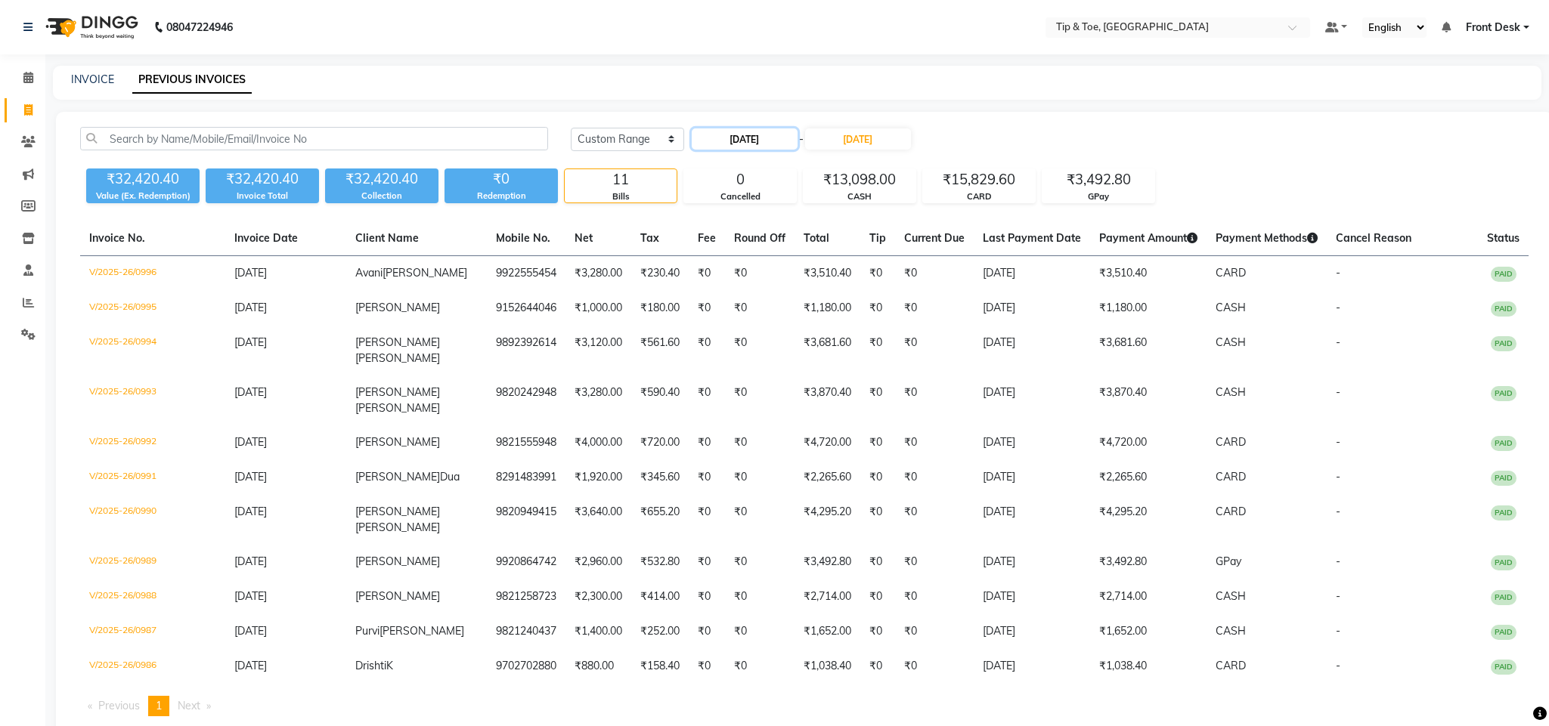
click at [732, 132] on input "11-08-2025" at bounding box center [745, 138] width 106 height 21
select select "8"
select select "2025"
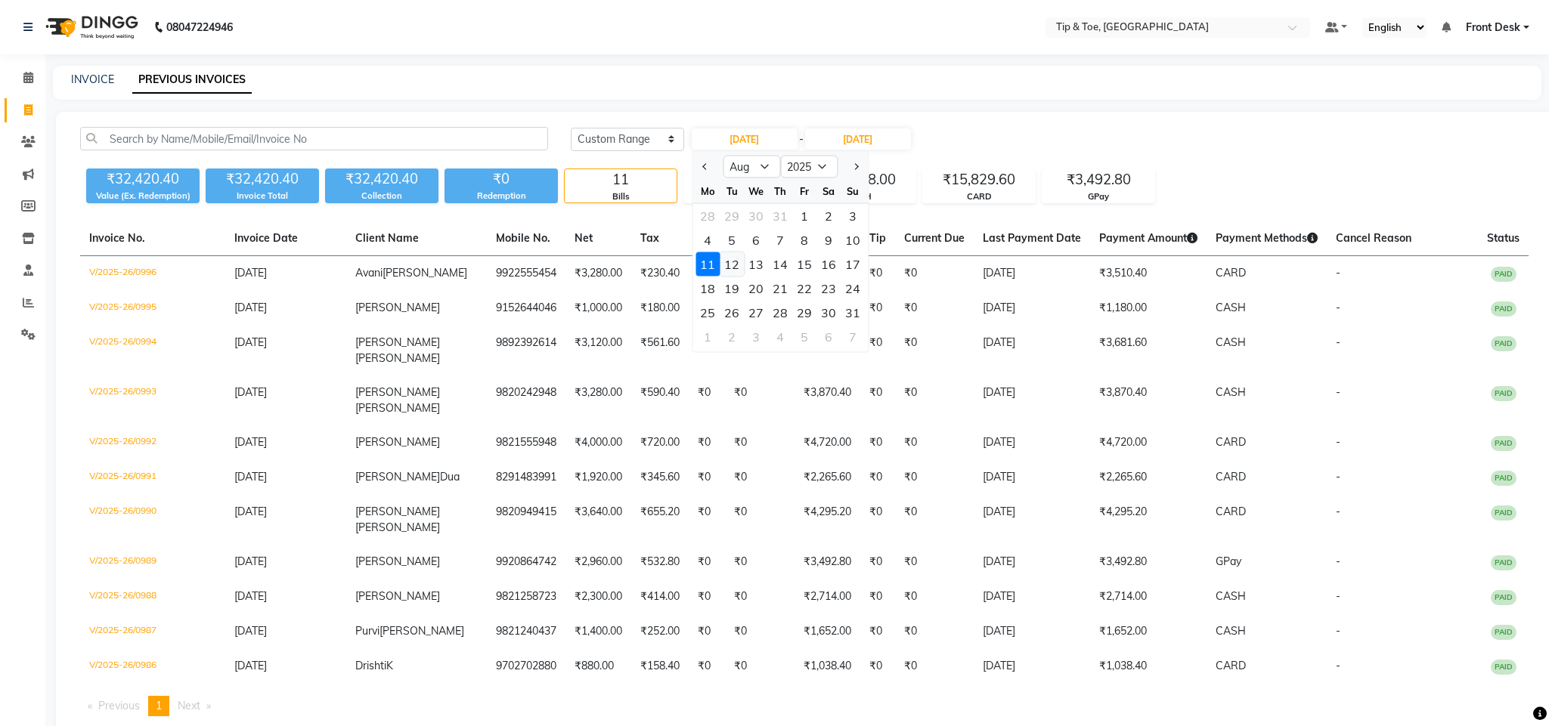
click at [732, 266] on div "12" at bounding box center [732, 264] width 24 height 24
type input "12-08-2025"
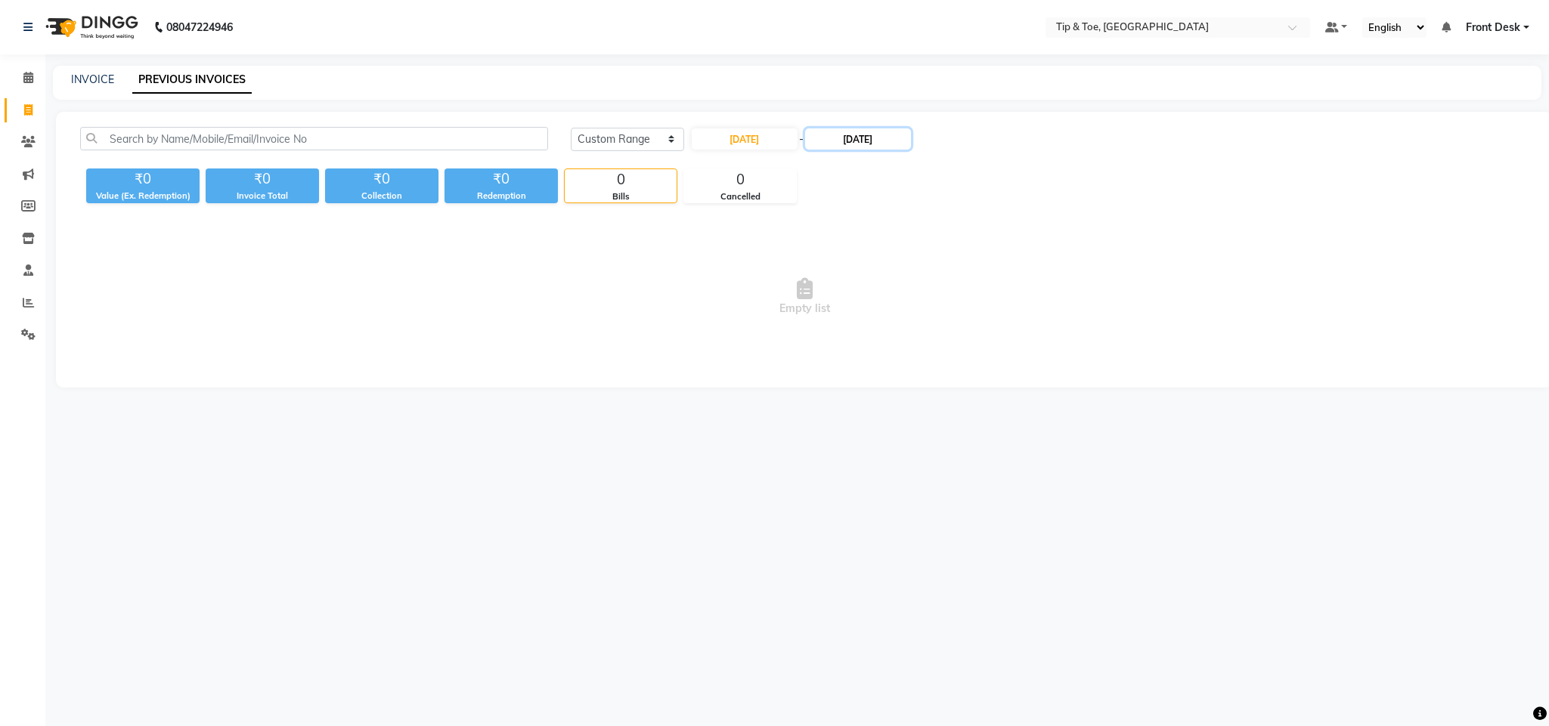
click at [840, 139] on input "11-08-2025" at bounding box center [858, 138] width 106 height 21
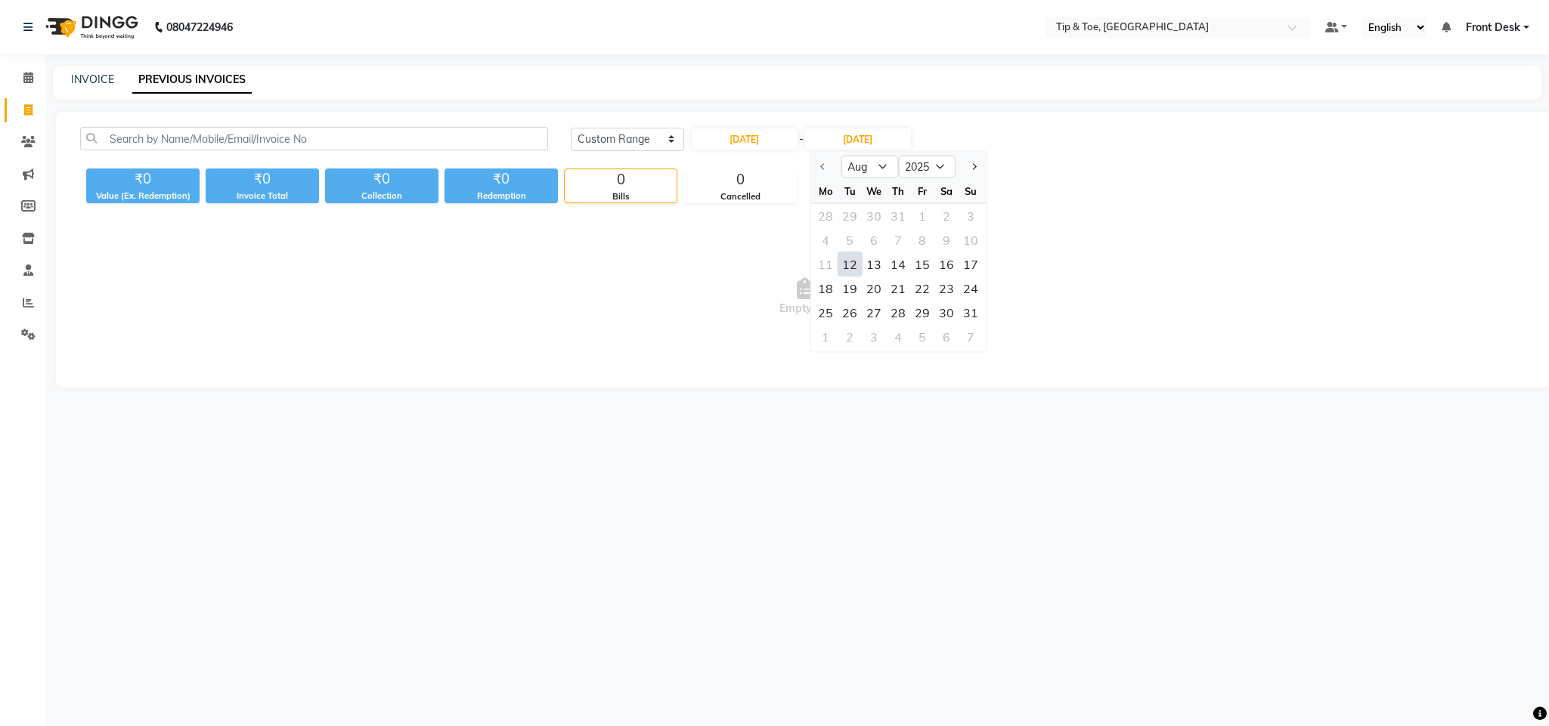
click at [851, 261] on div "12" at bounding box center [849, 264] width 24 height 24
type input "12-08-2025"
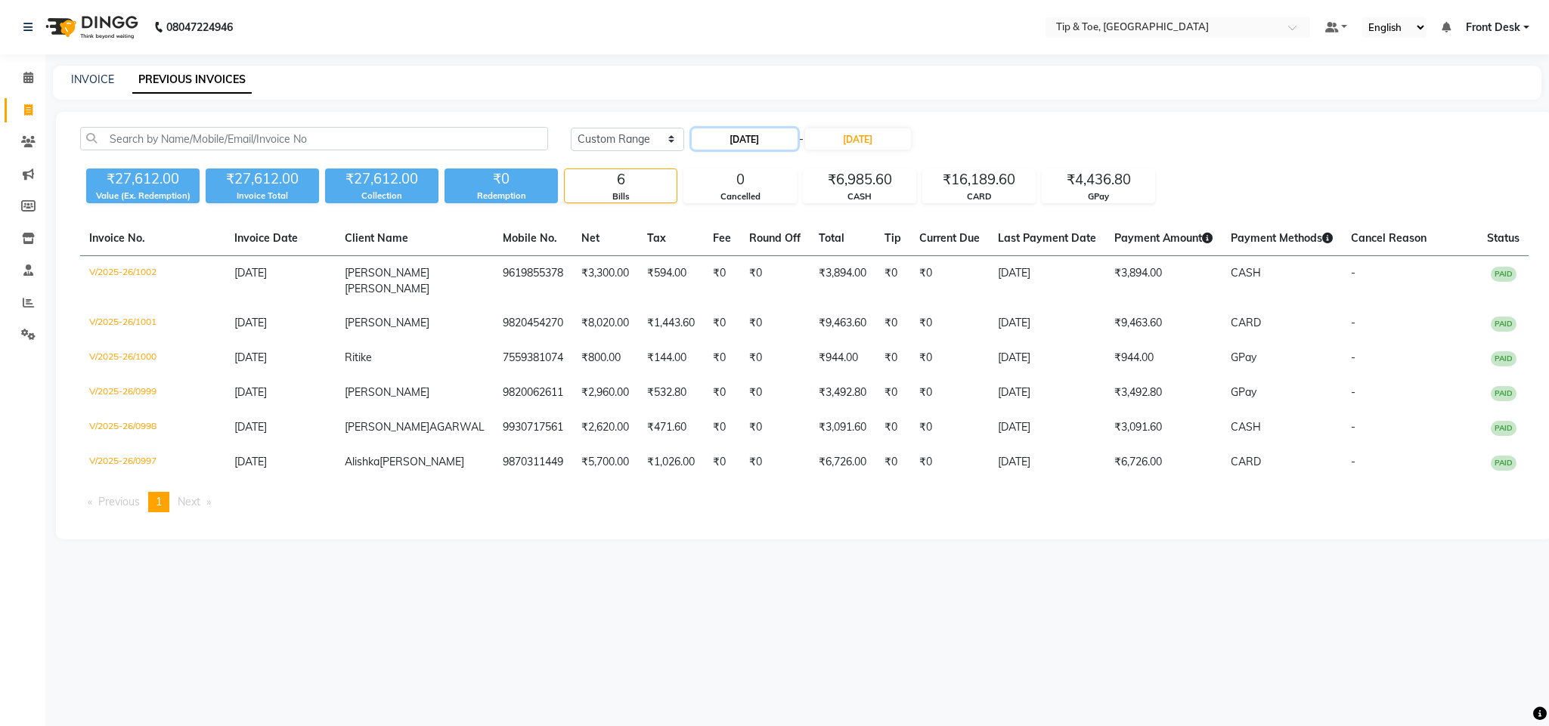
click at [767, 141] on input "12-08-2025" at bounding box center [745, 138] width 106 height 21
select select "8"
select select "2025"
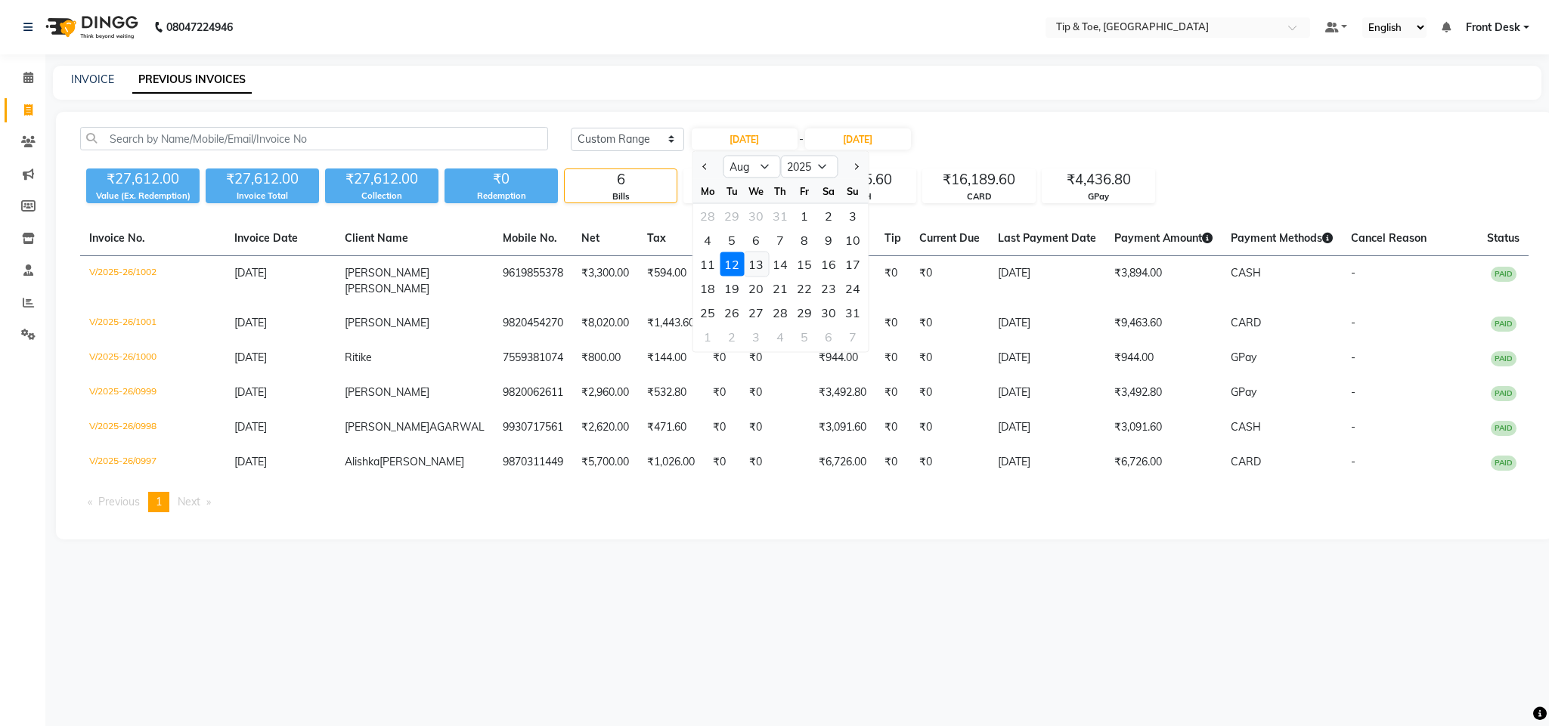
click at [763, 266] on div "13" at bounding box center [756, 264] width 24 height 24
type input "13-08-2025"
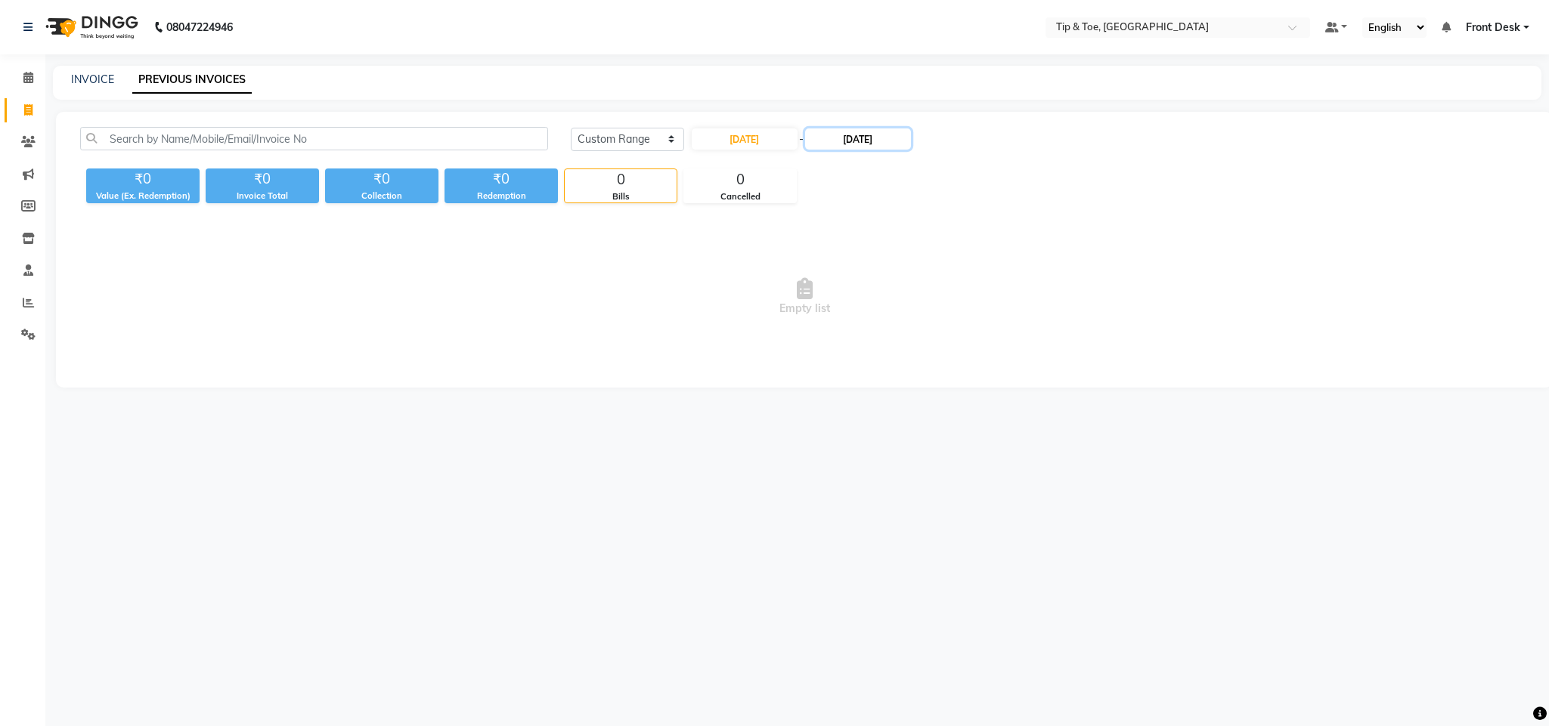
click at [831, 141] on input "12-08-2025" at bounding box center [858, 138] width 106 height 21
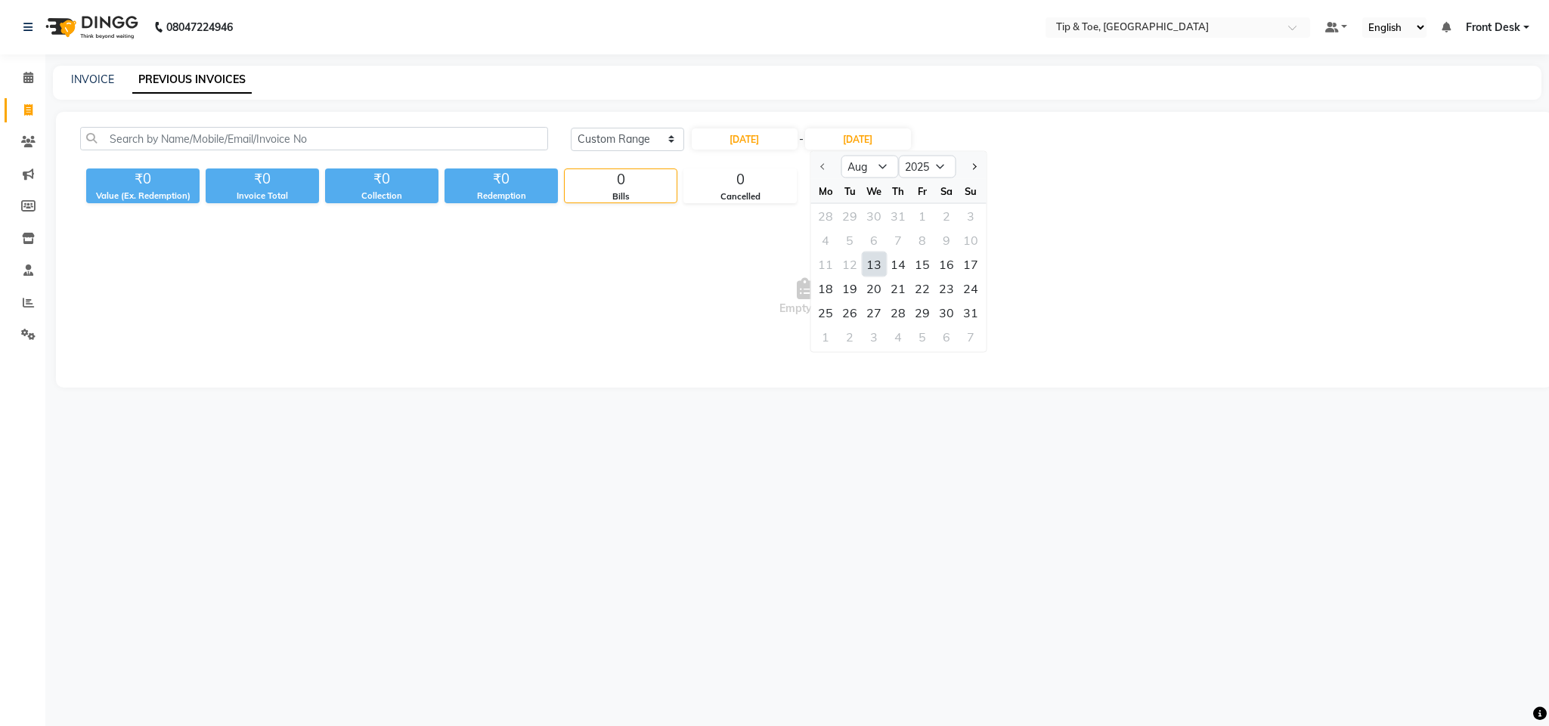
click at [867, 258] on div "13" at bounding box center [874, 264] width 24 height 24
type input "13-08-2025"
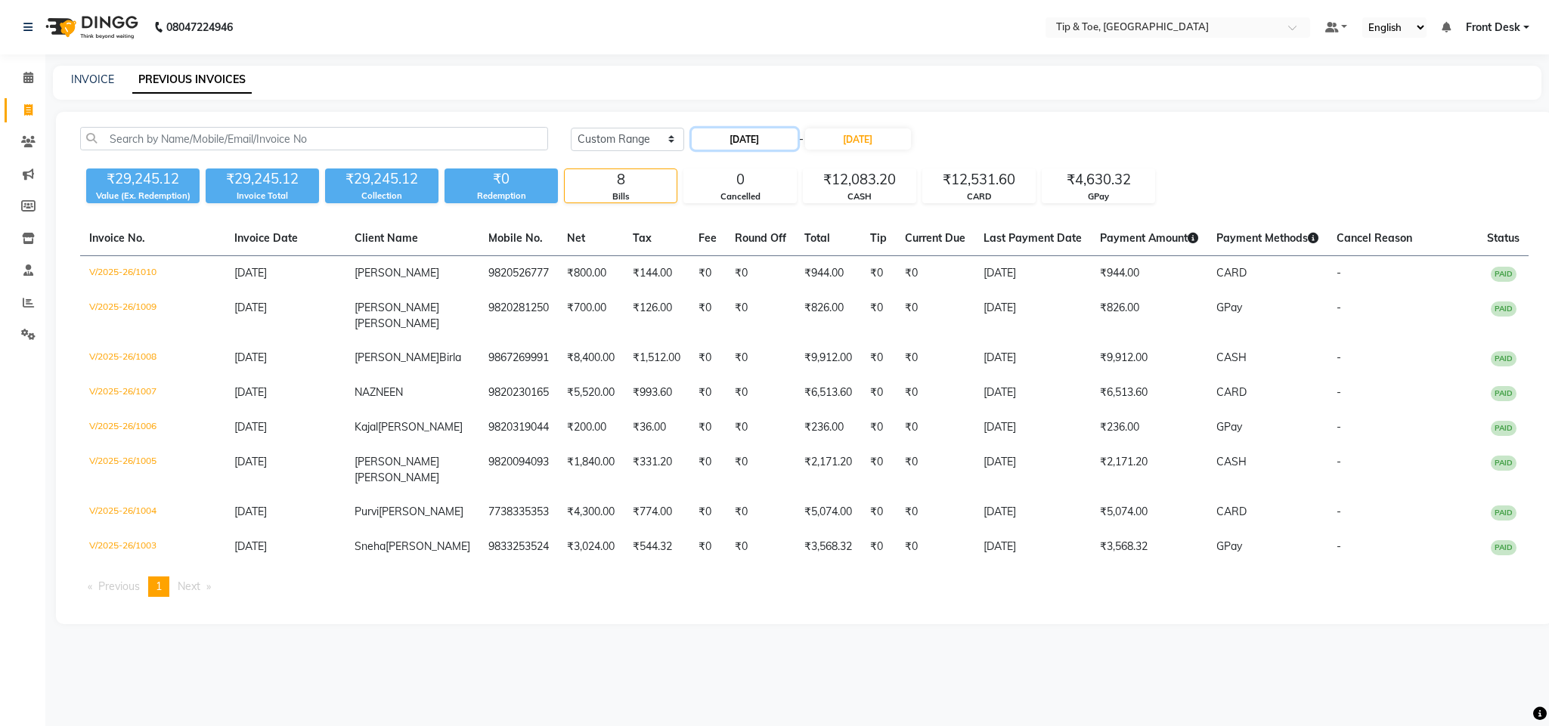
click at [754, 138] on input "13-08-2025" at bounding box center [745, 138] width 106 height 21
select select "8"
select select "2025"
click at [785, 265] on div "14" at bounding box center [780, 264] width 24 height 24
type input "14-08-2025"
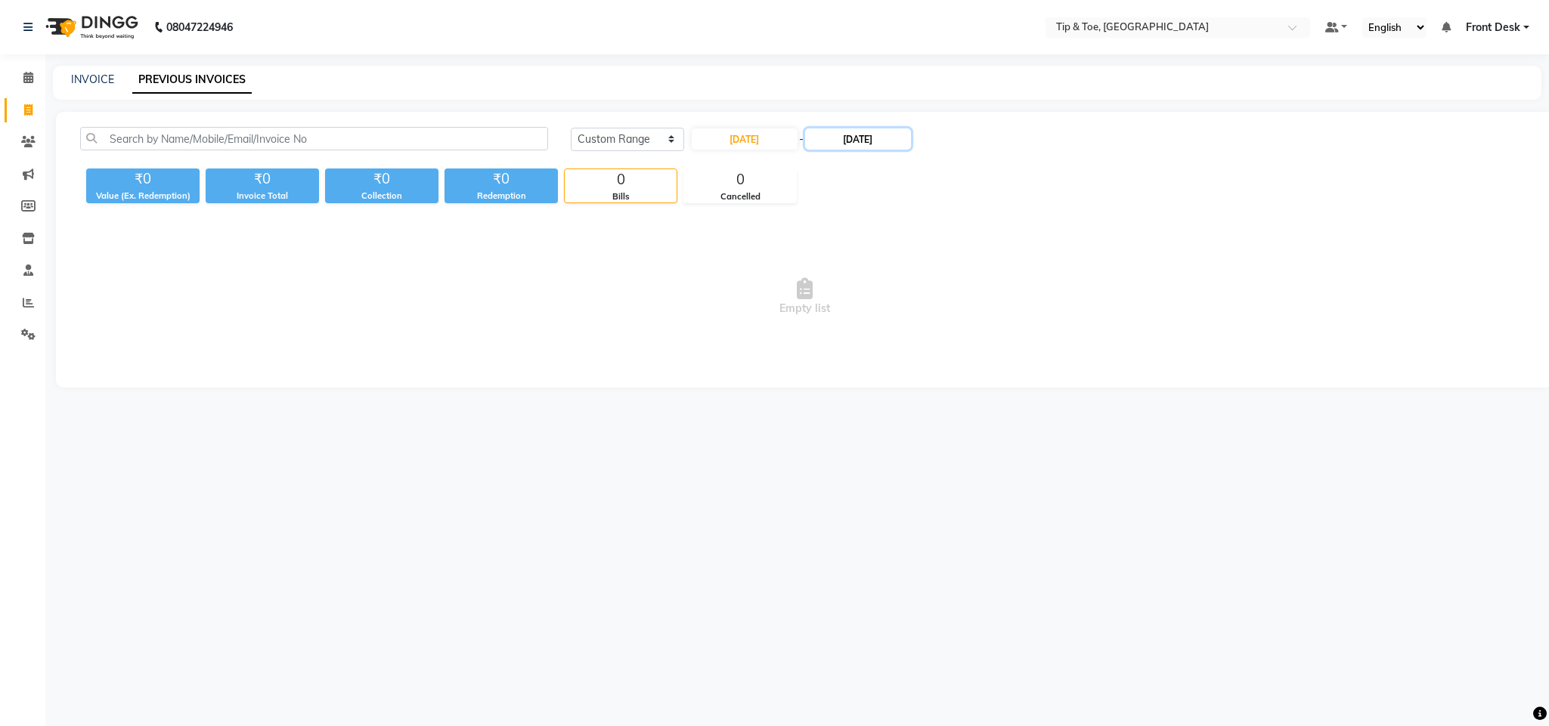
click at [858, 132] on input "13-08-2025" at bounding box center [858, 138] width 106 height 21
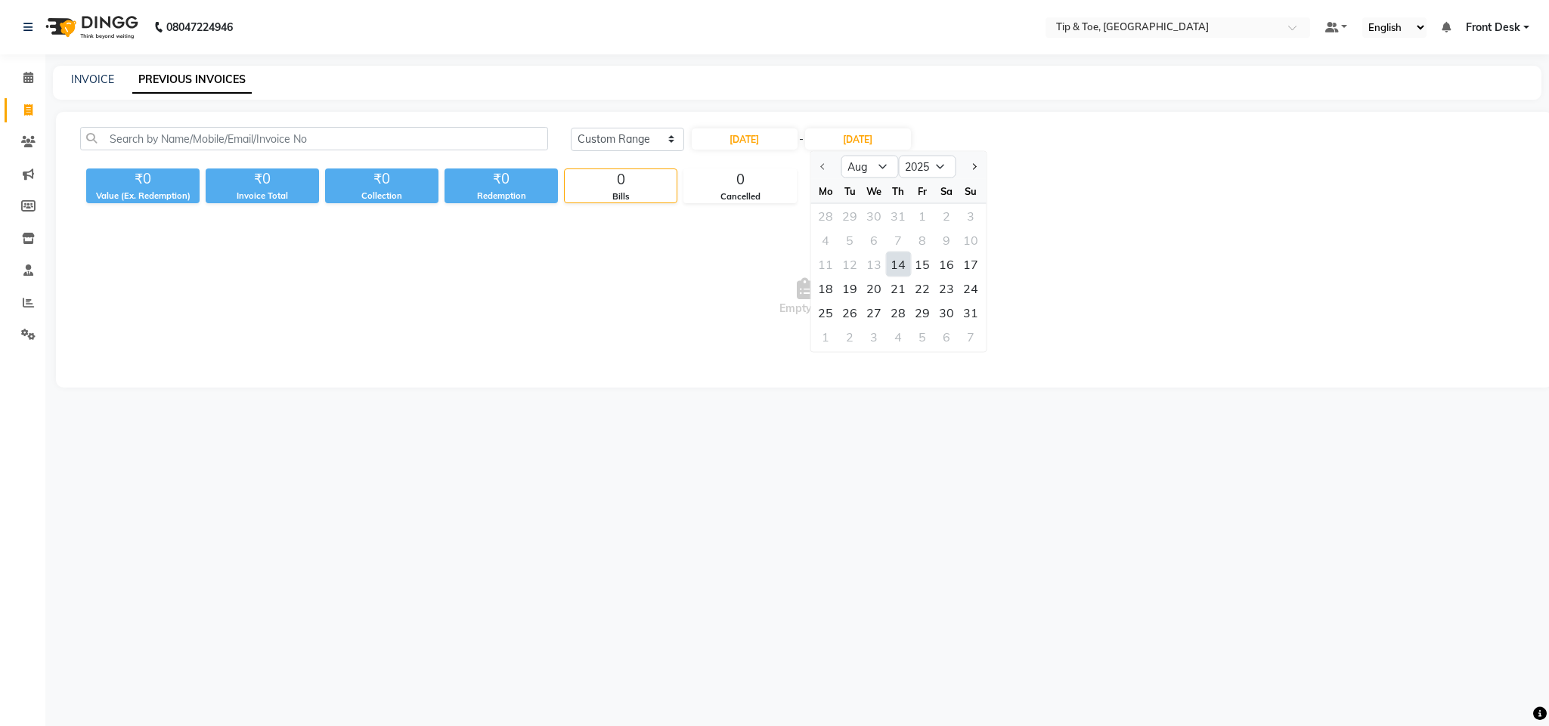
click at [899, 273] on div "14" at bounding box center [898, 264] width 24 height 24
type input "14-08-2025"
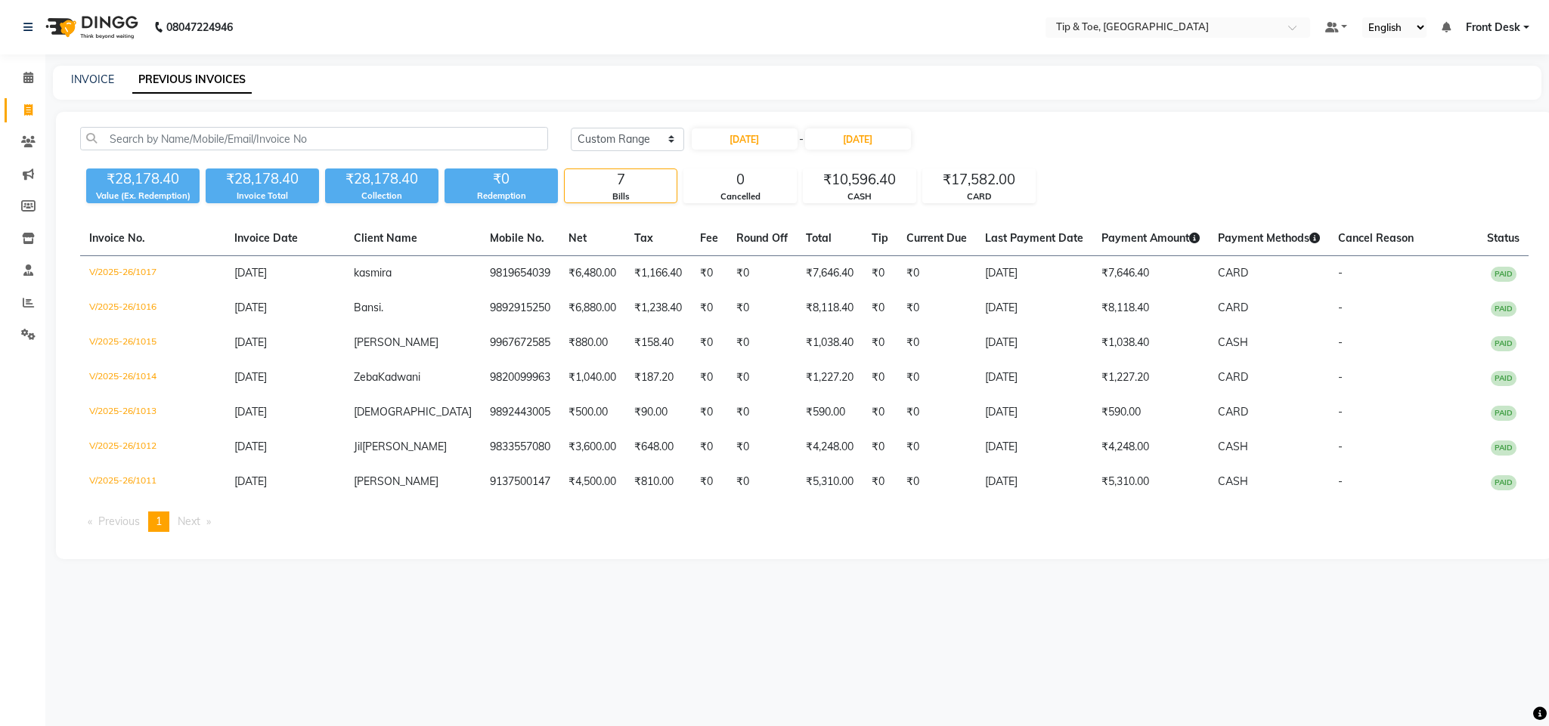
click at [859, 559] on div "Today Yesterday Custom Range 14-08-2025 - 14-08-2025 ₹28,178.40 Value (Ex. Rede…" at bounding box center [804, 335] width 1497 height 447
click at [751, 139] on input "14-08-2025" at bounding box center [745, 138] width 106 height 21
select select "8"
select select "2025"
click at [803, 262] on div "15" at bounding box center [804, 264] width 24 height 24
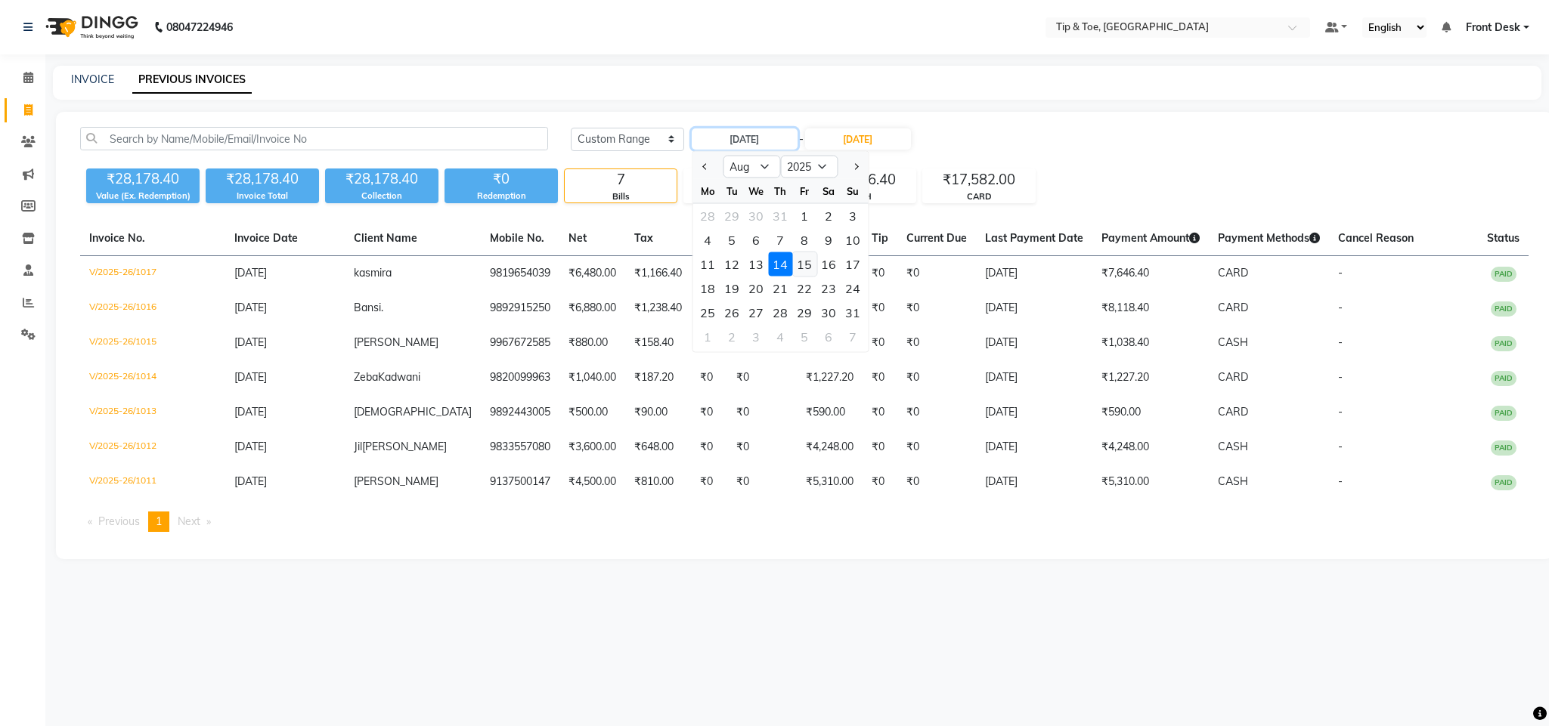
type input "15-08-2025"
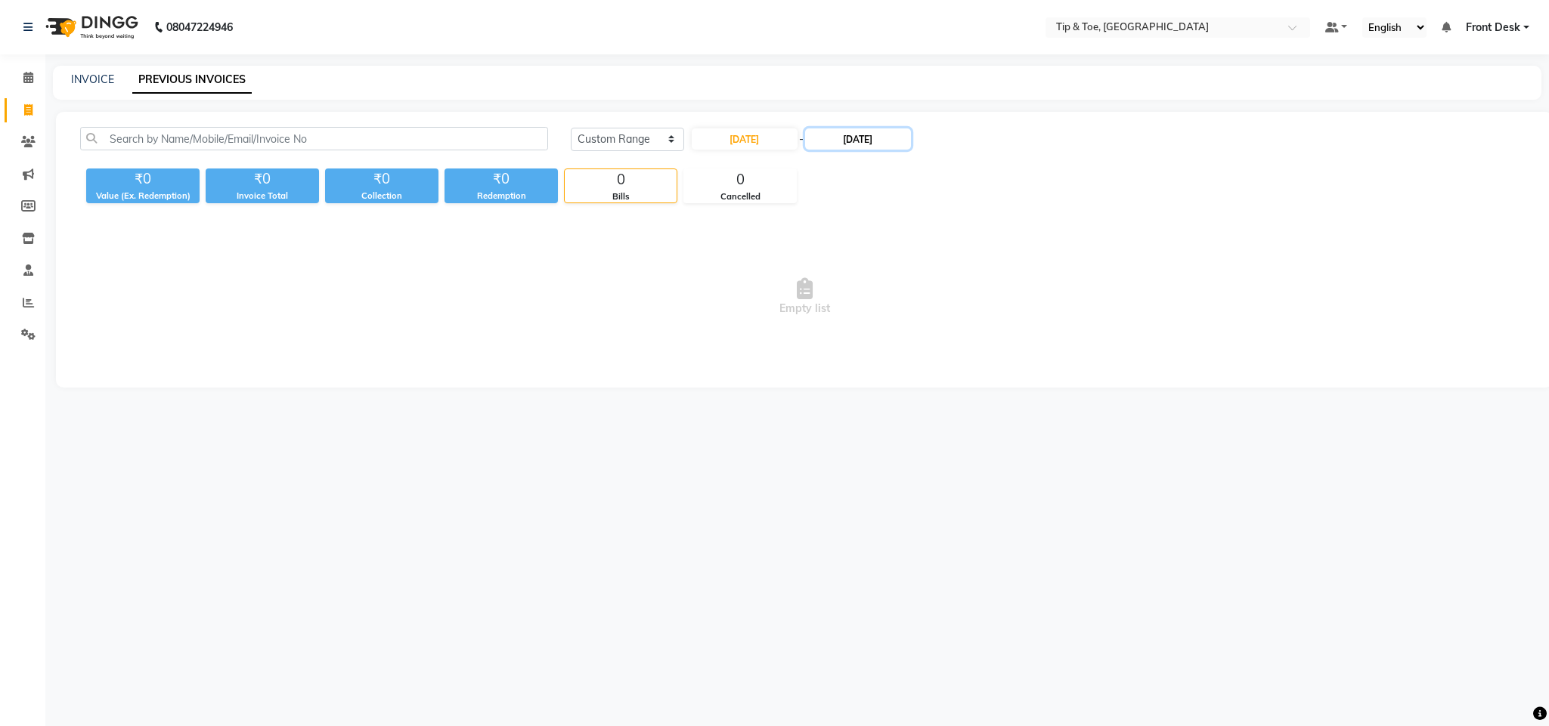
click at [848, 129] on input "14-08-2025" at bounding box center [858, 138] width 106 height 21
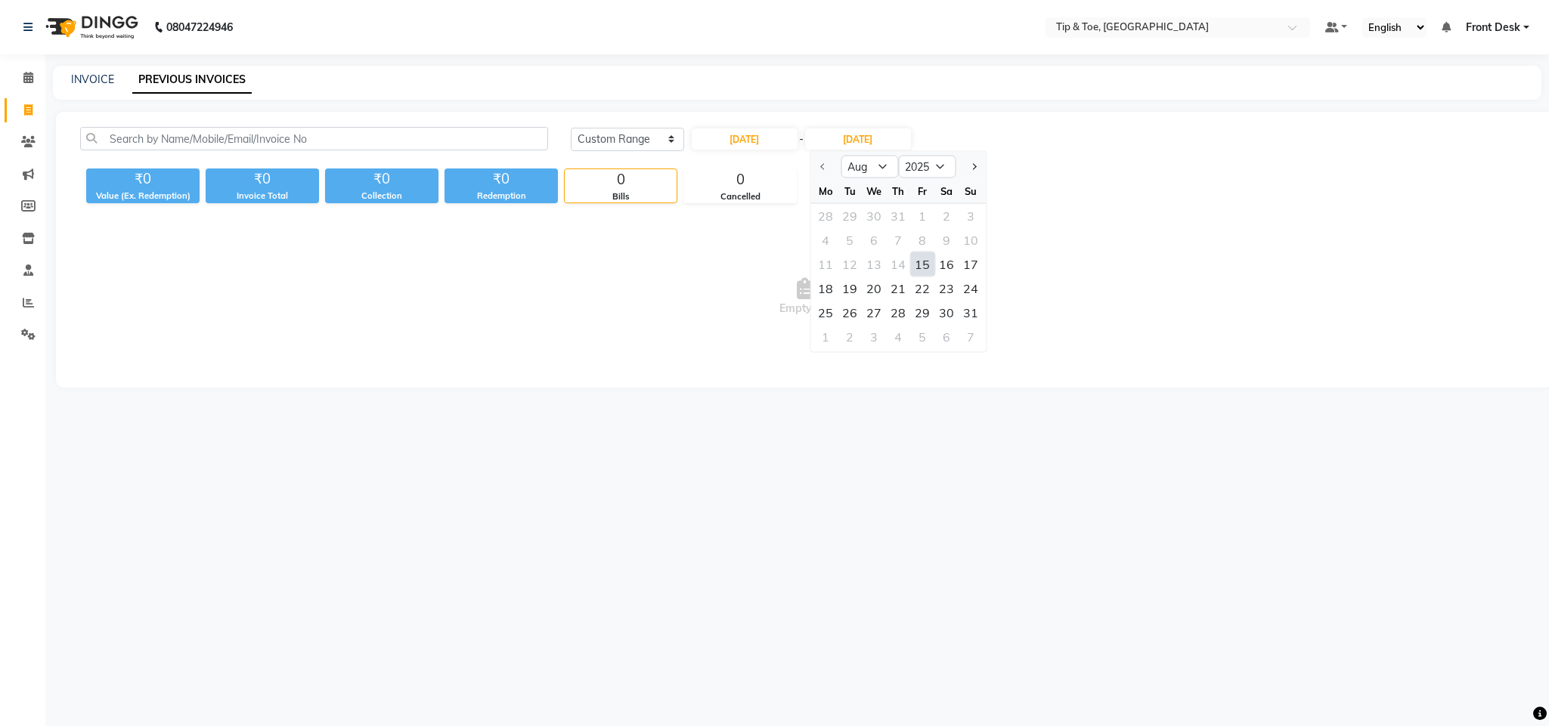
click at [923, 263] on div "15" at bounding box center [922, 264] width 24 height 24
type input "15-08-2025"
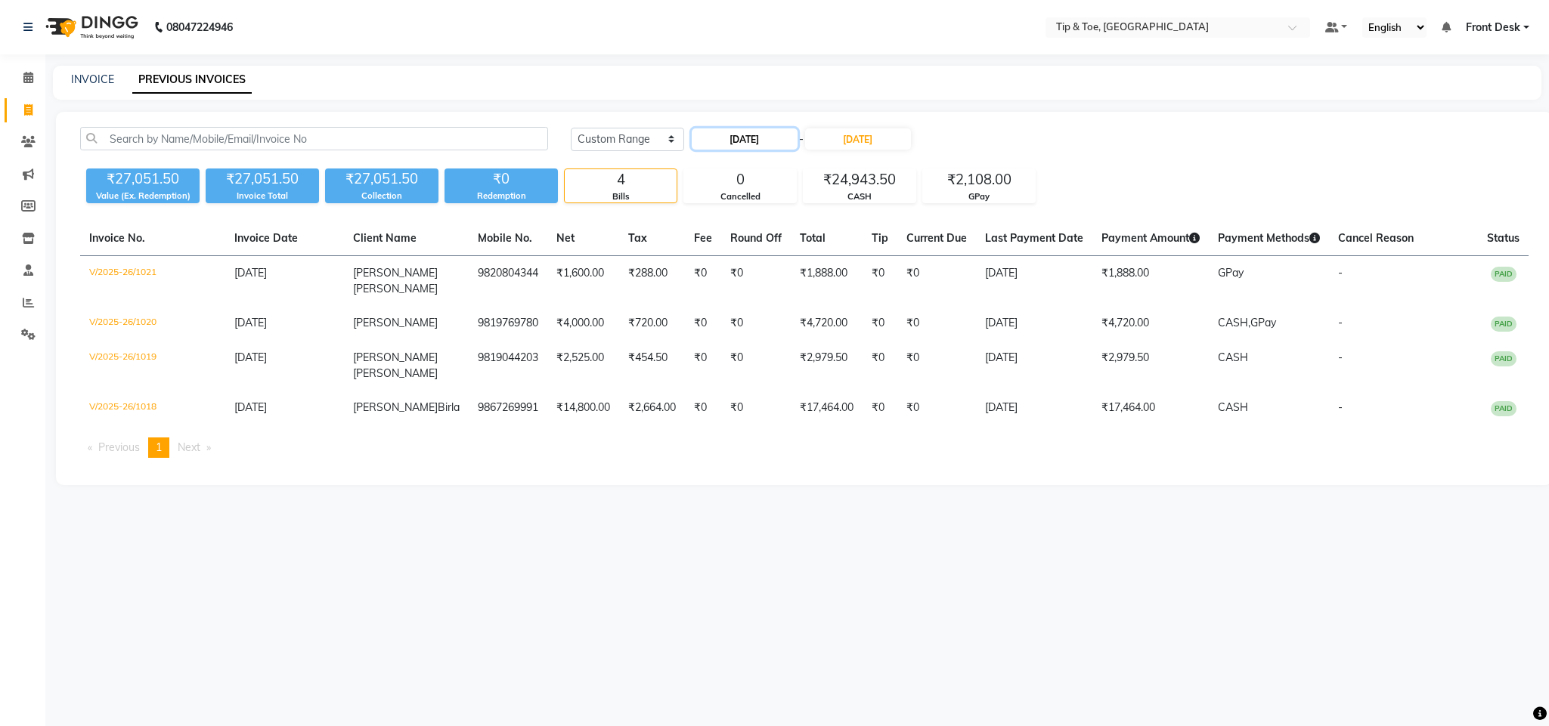
click at [783, 132] on input "15-08-2025" at bounding box center [745, 138] width 106 height 21
select select "8"
select select "2025"
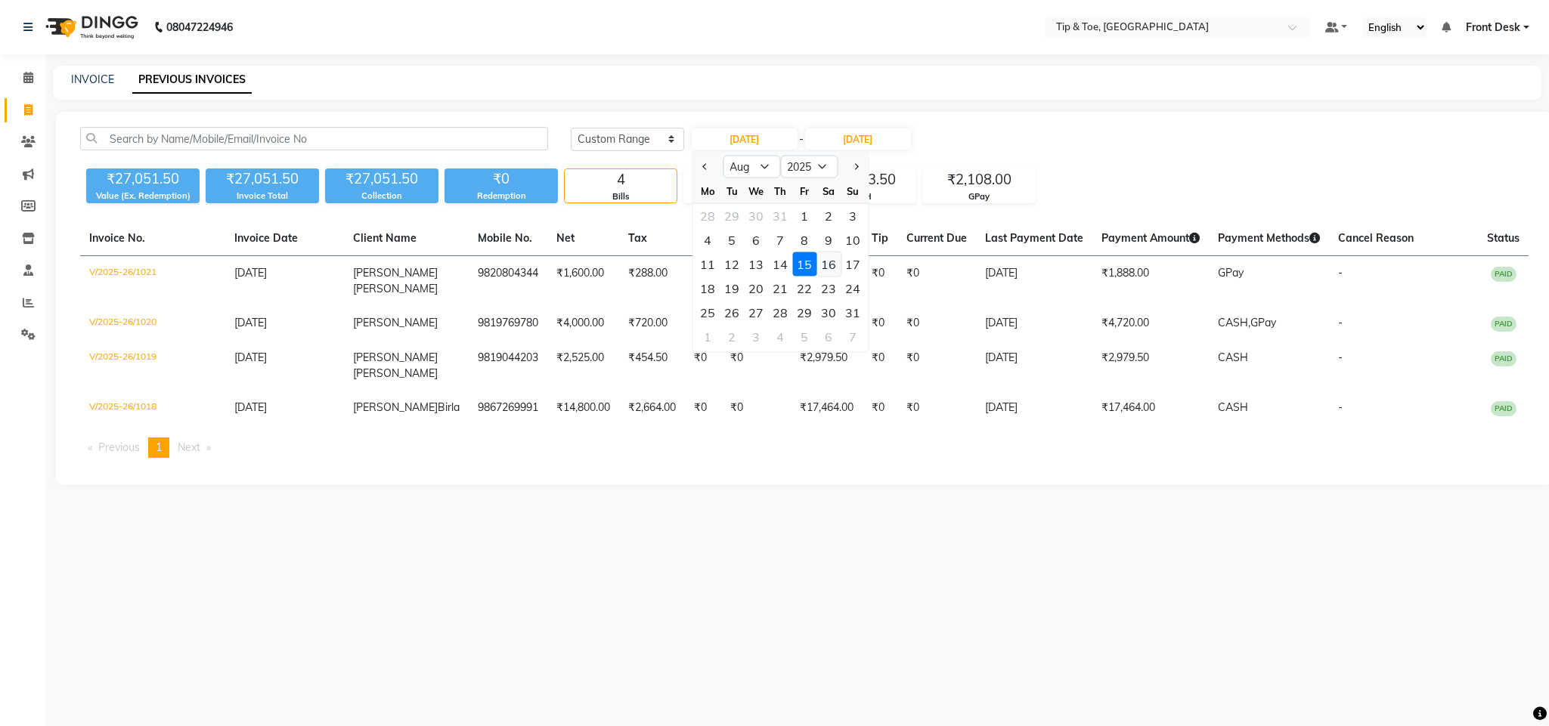
click at [825, 270] on div "16" at bounding box center [828, 264] width 24 height 24
type input "16-08-2025"
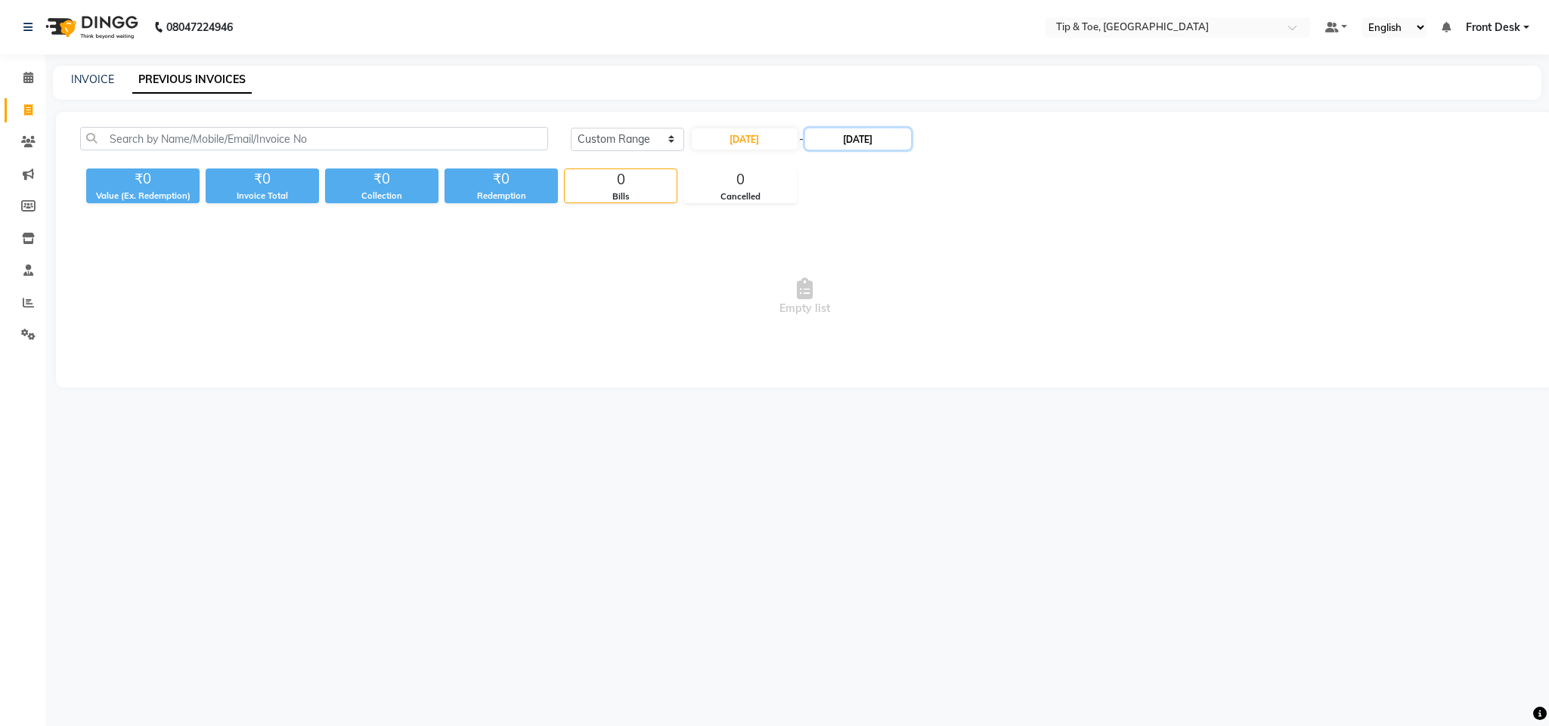
click at [860, 137] on input "15-08-2025" at bounding box center [858, 138] width 106 height 21
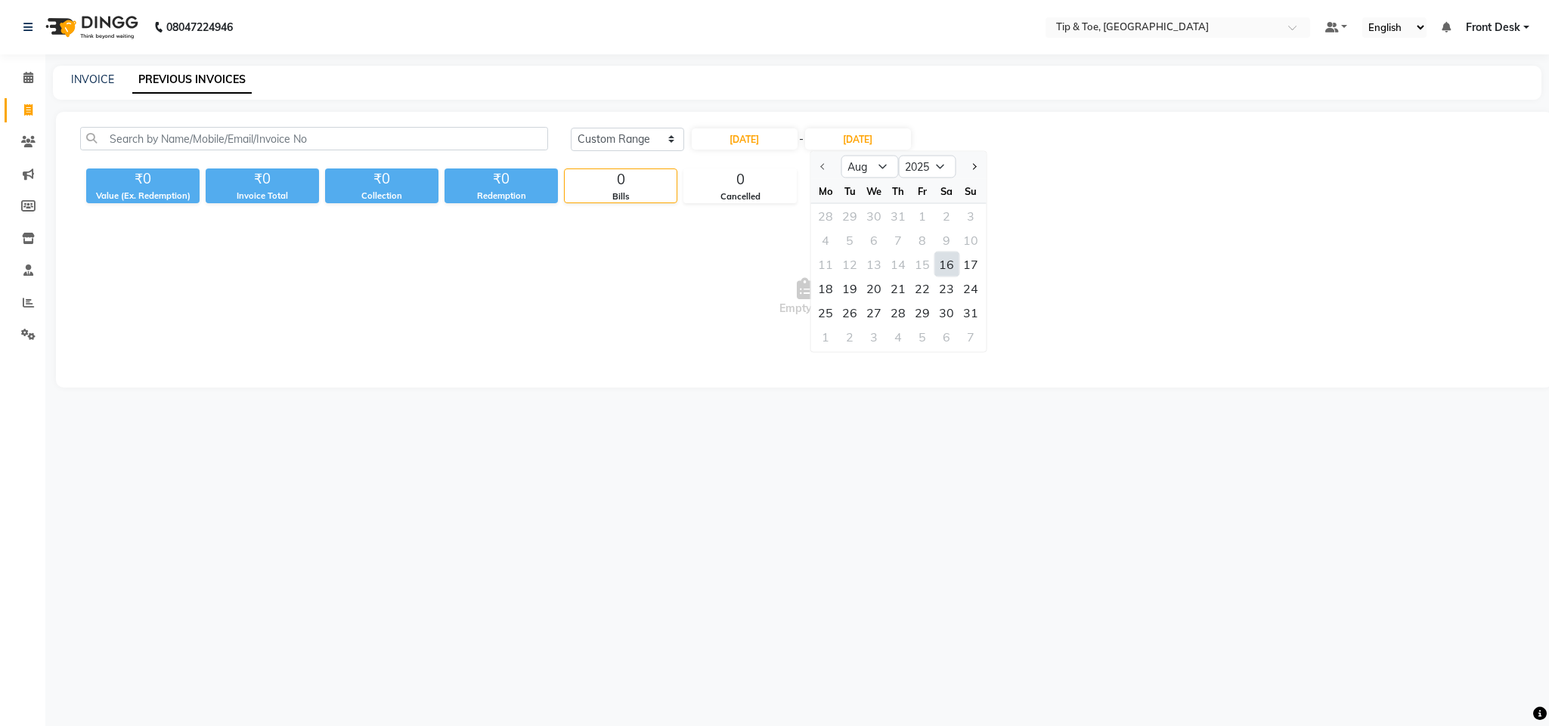
click at [943, 265] on div "16" at bounding box center [946, 264] width 24 height 24
type input "16-08-2025"
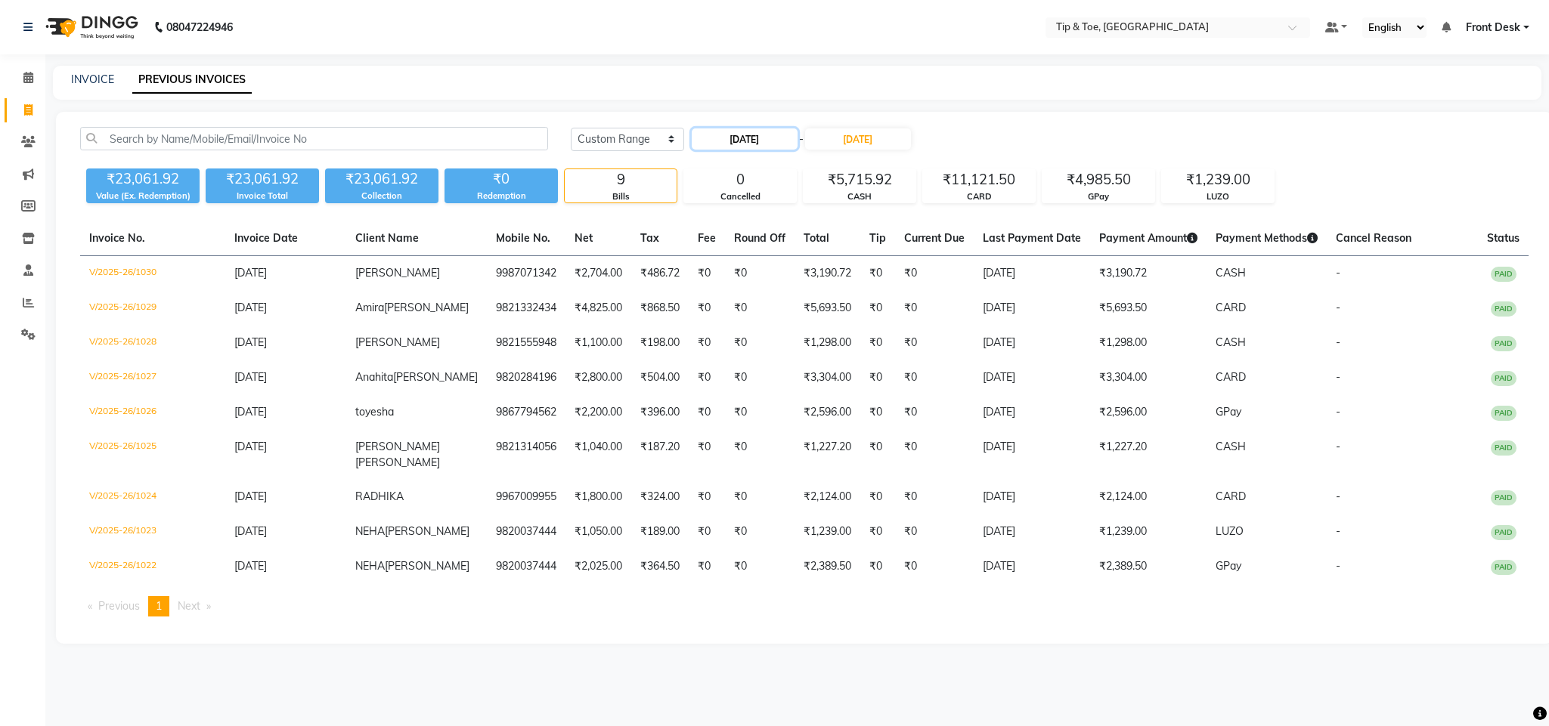
click at [778, 144] on input "16-08-2025" at bounding box center [745, 138] width 106 height 21
select select "8"
select select "2025"
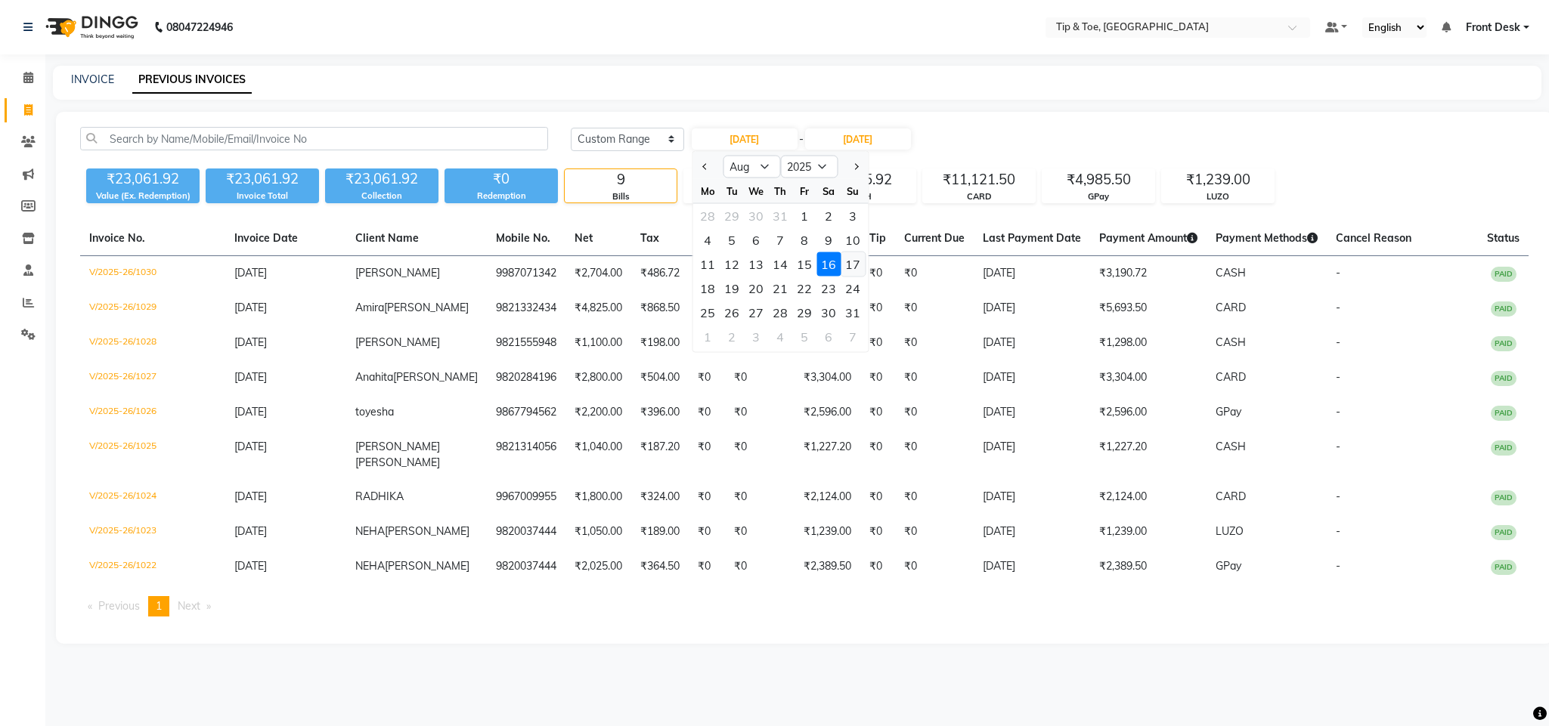
click at [848, 258] on div "17" at bounding box center [852, 264] width 24 height 24
type input "17-08-2025"
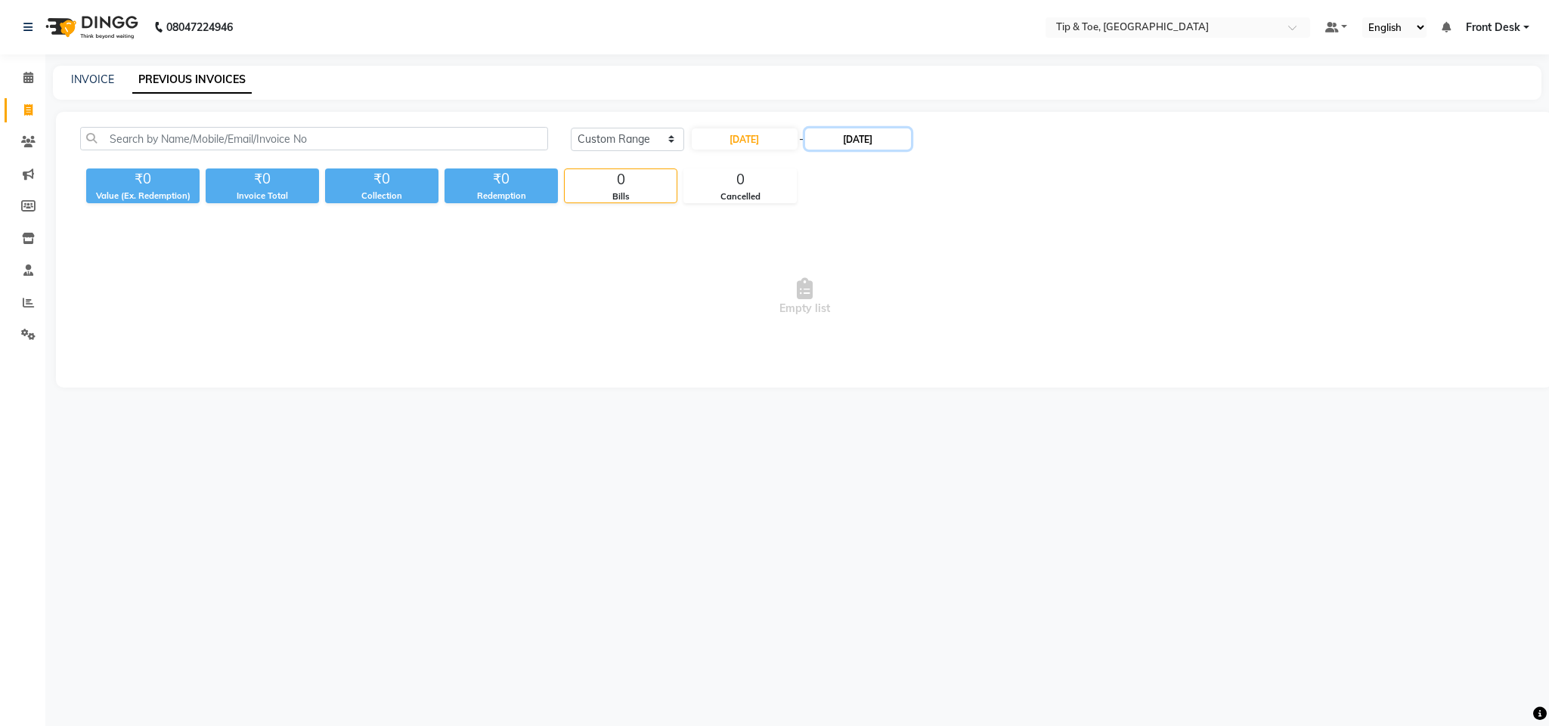
click at [862, 134] on input "16-08-2025" at bounding box center [858, 138] width 106 height 21
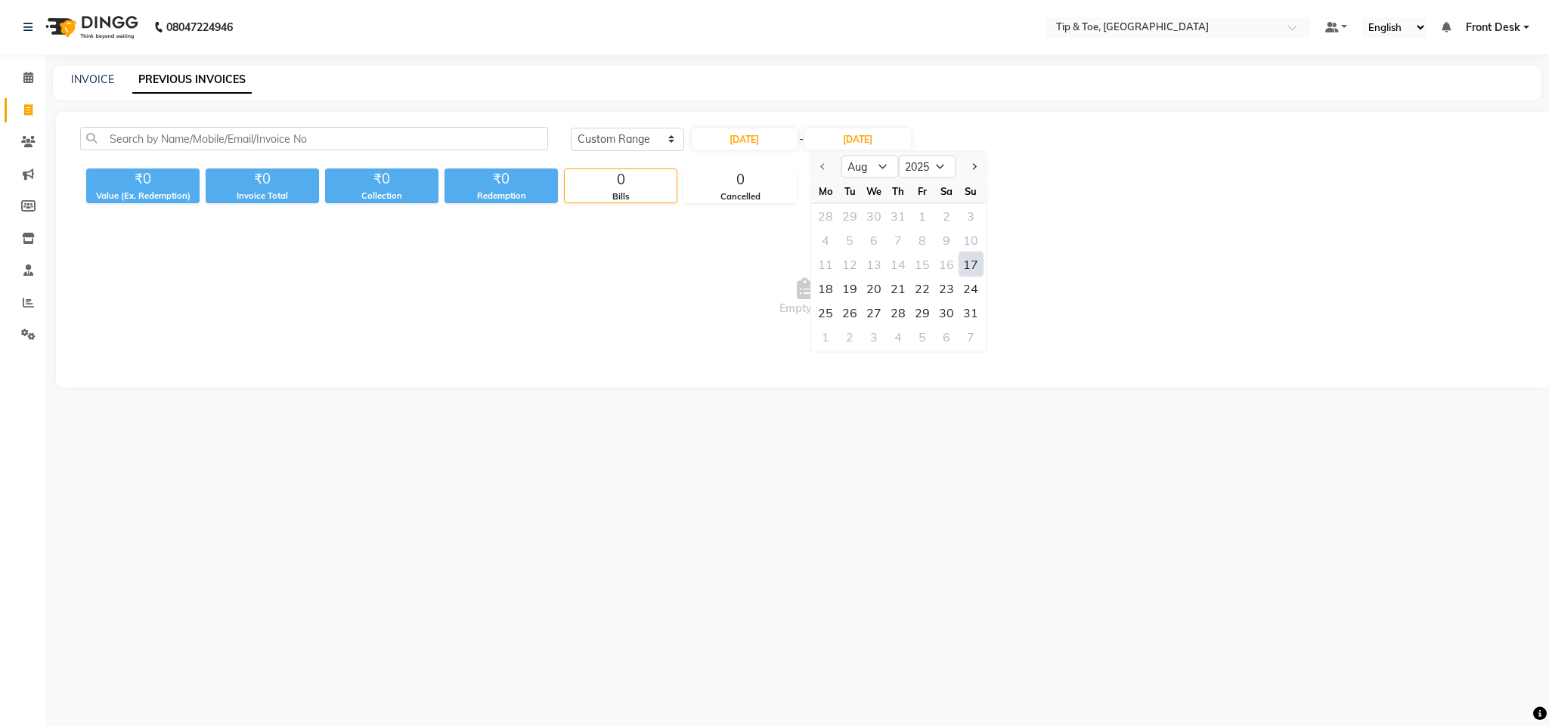
click at [968, 259] on div "17" at bounding box center [970, 264] width 24 height 24
type input "17-08-2025"
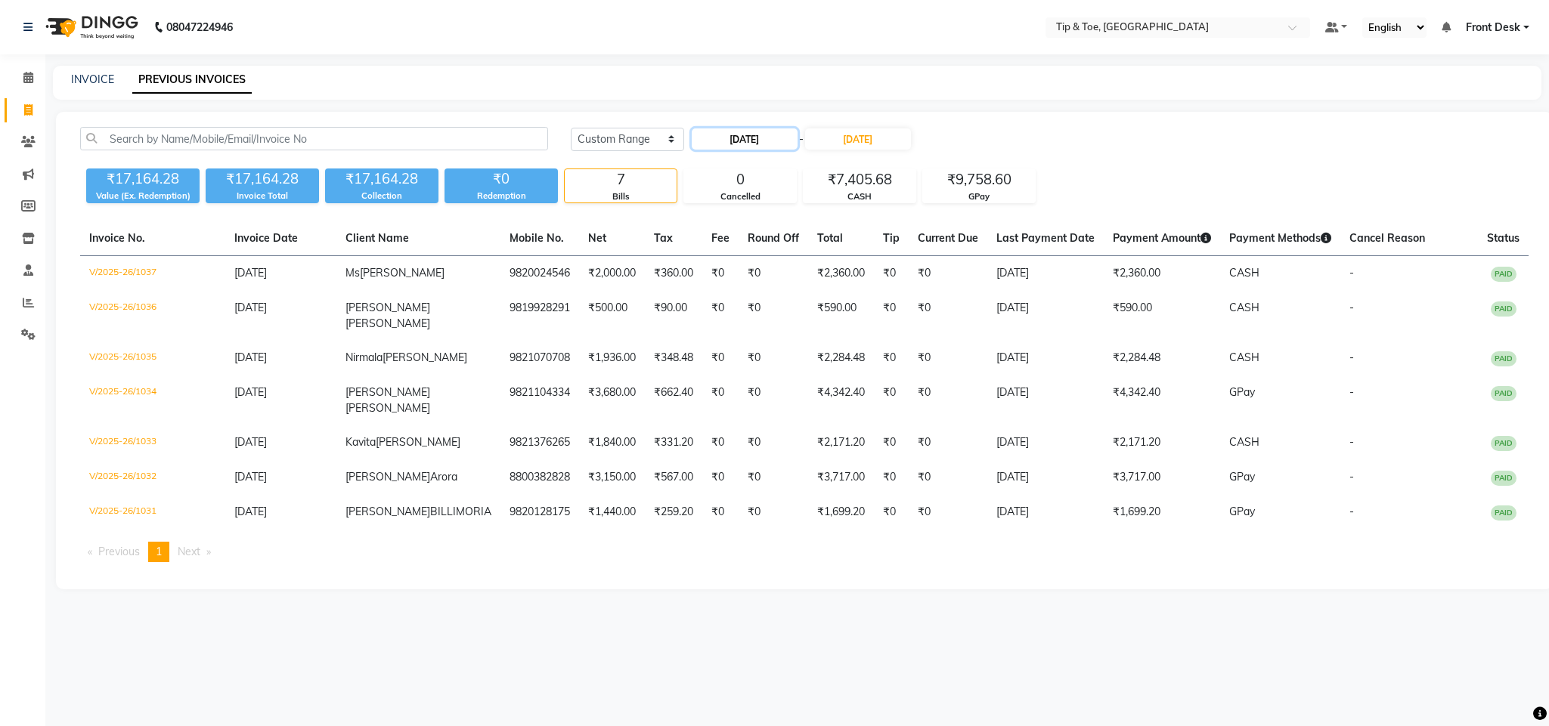
click at [749, 141] on input "17-08-2025" at bounding box center [745, 138] width 106 height 21
select select "8"
select select "2025"
click at [706, 288] on div "18" at bounding box center [707, 289] width 24 height 24
type input "18-08-2025"
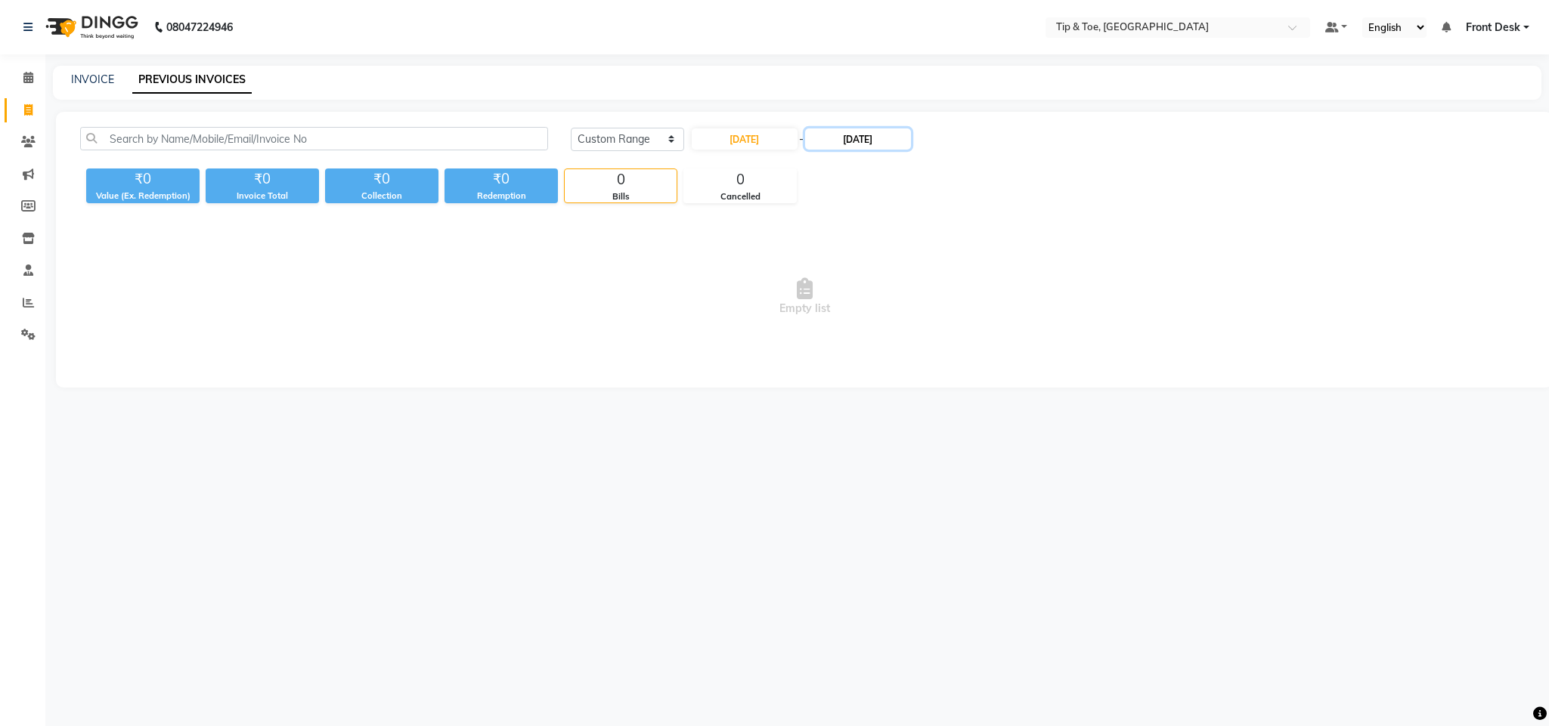
click at [837, 137] on input "17-08-2025" at bounding box center [858, 138] width 106 height 21
click at [828, 293] on div "18" at bounding box center [825, 289] width 24 height 24
type input "18-08-2025"
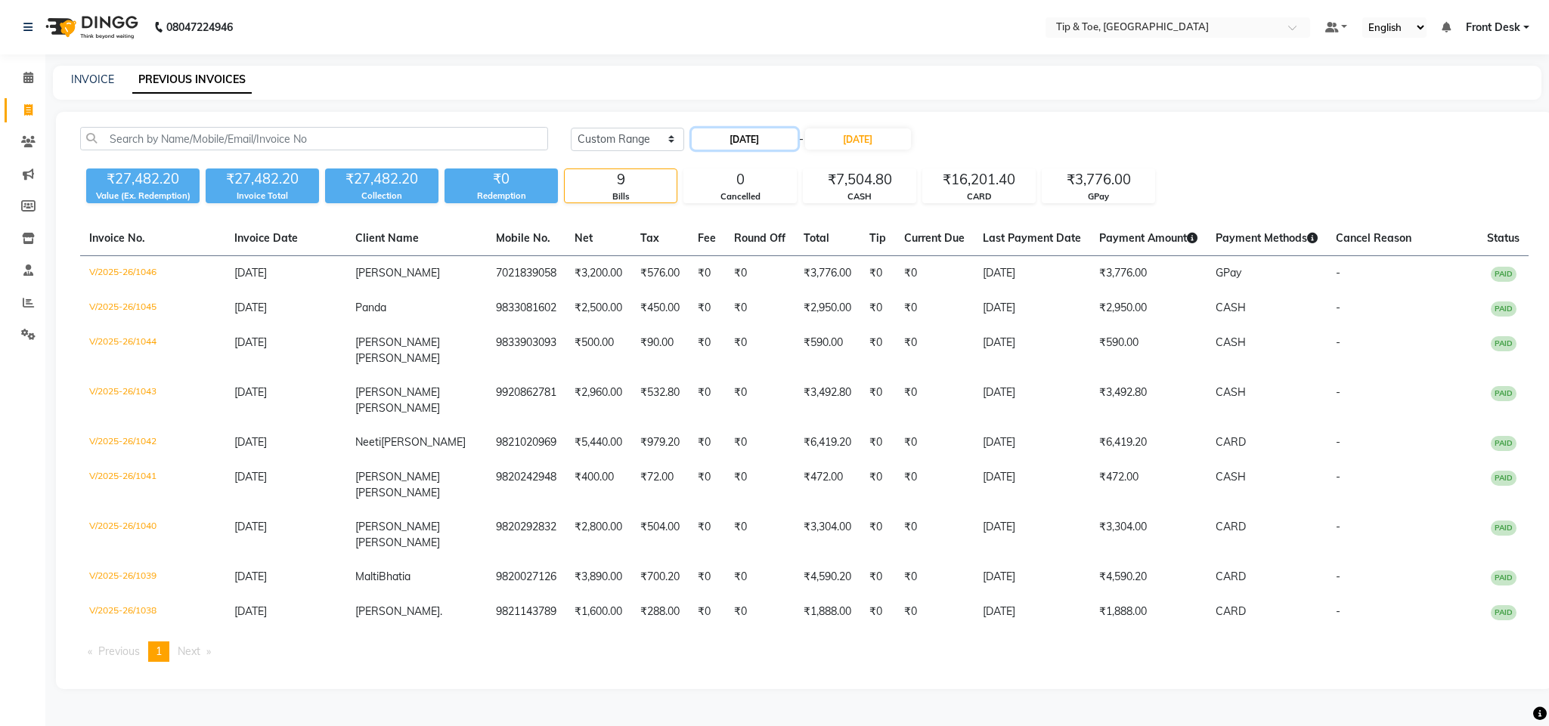
click at [796, 141] on input "18-08-2025" at bounding box center [745, 138] width 106 height 21
select select "8"
select select "2025"
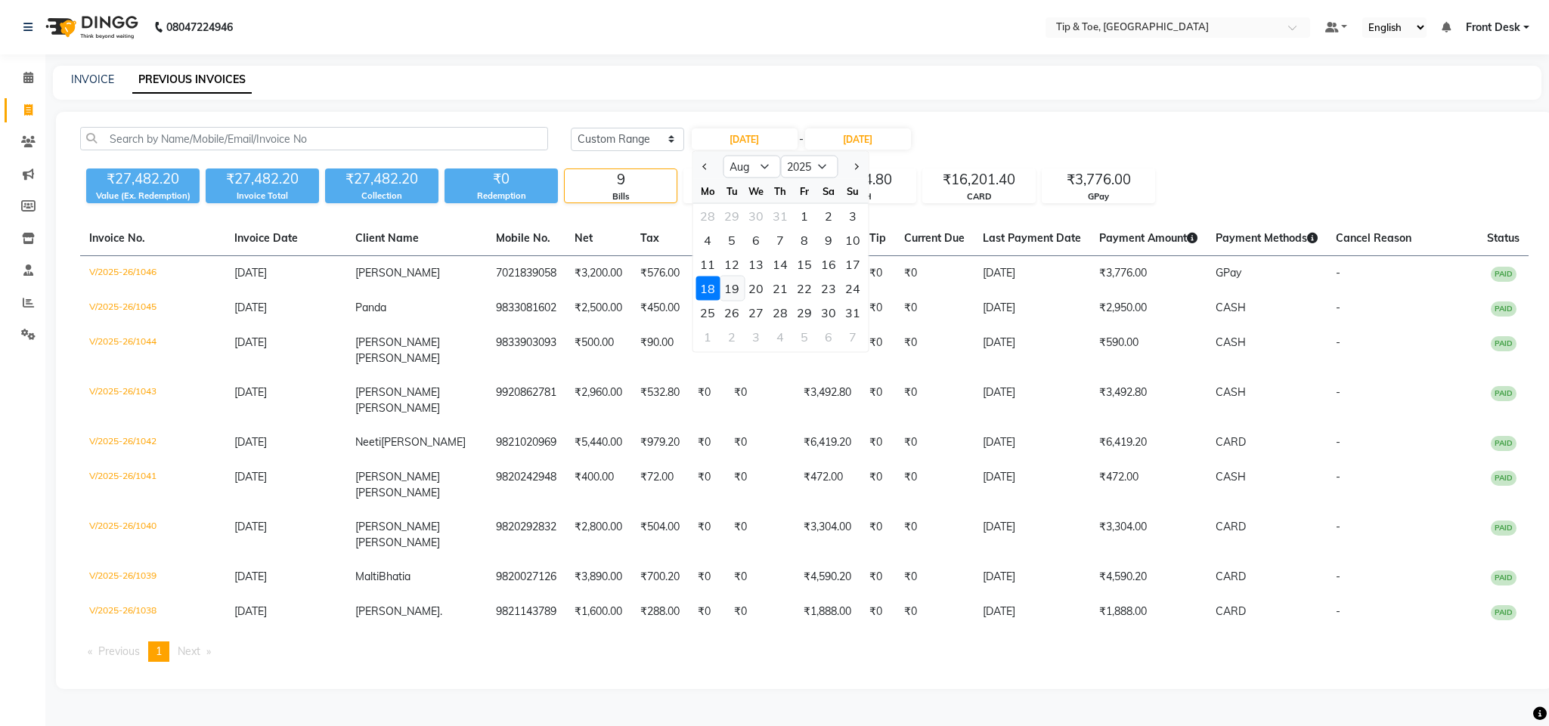
click at [724, 284] on div "19" at bounding box center [732, 289] width 24 height 24
type input "19-08-2025"
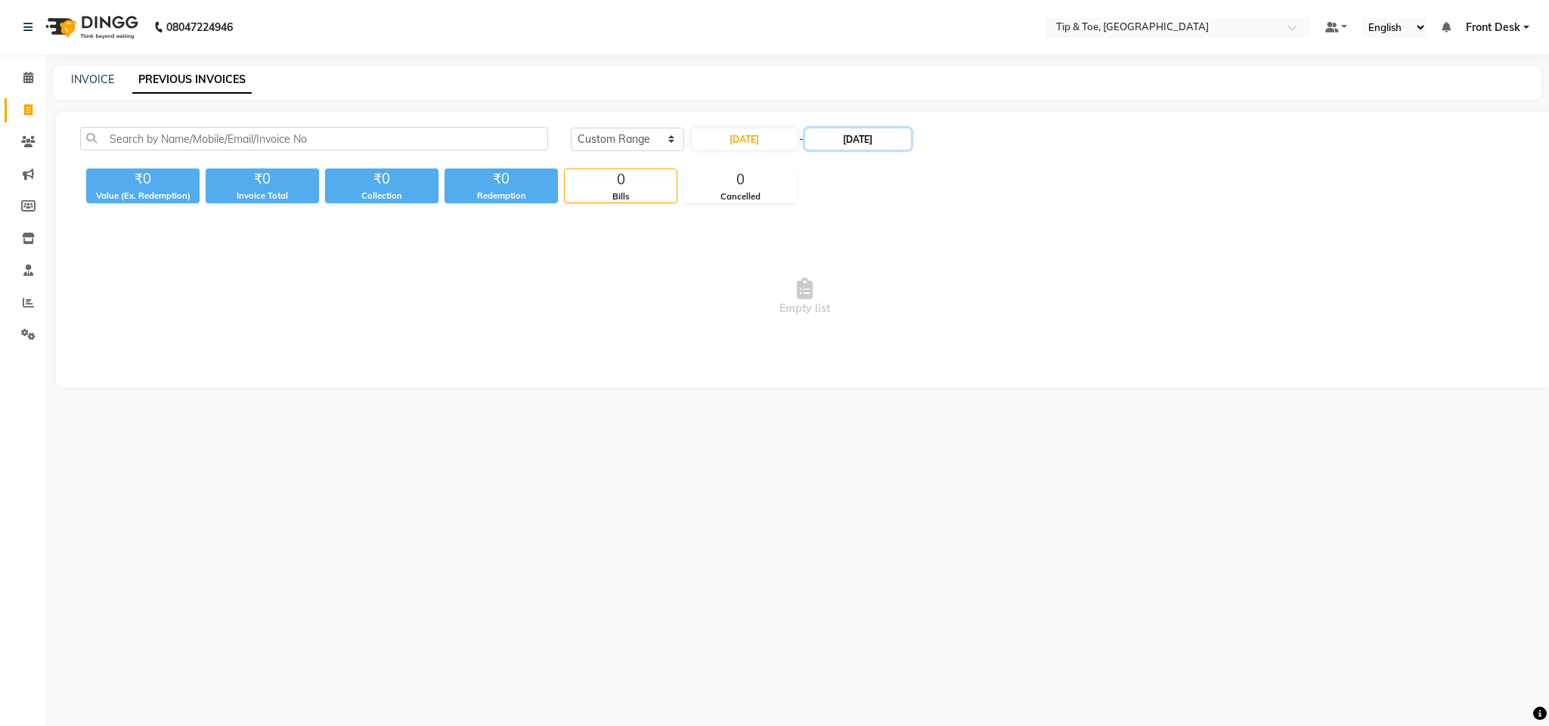
click at [828, 136] on input "18-08-2025" at bounding box center [858, 138] width 106 height 21
click at [847, 288] on div "19" at bounding box center [849, 289] width 24 height 24
type input "19-08-2025"
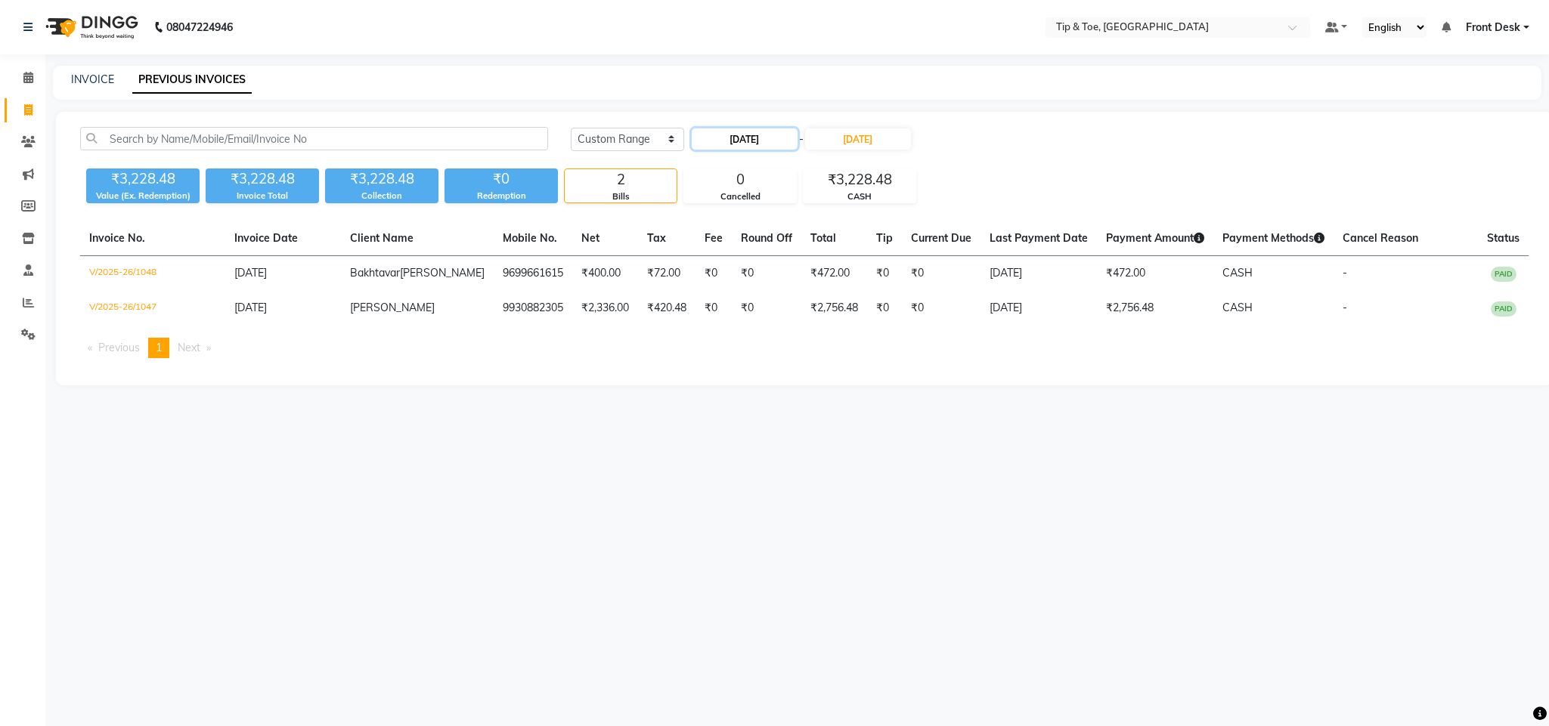
click at [749, 138] on input "19-08-2025" at bounding box center [745, 138] width 106 height 21
select select "8"
select select "2025"
click at [753, 286] on div "20" at bounding box center [756, 289] width 24 height 24
type input "20-08-2025"
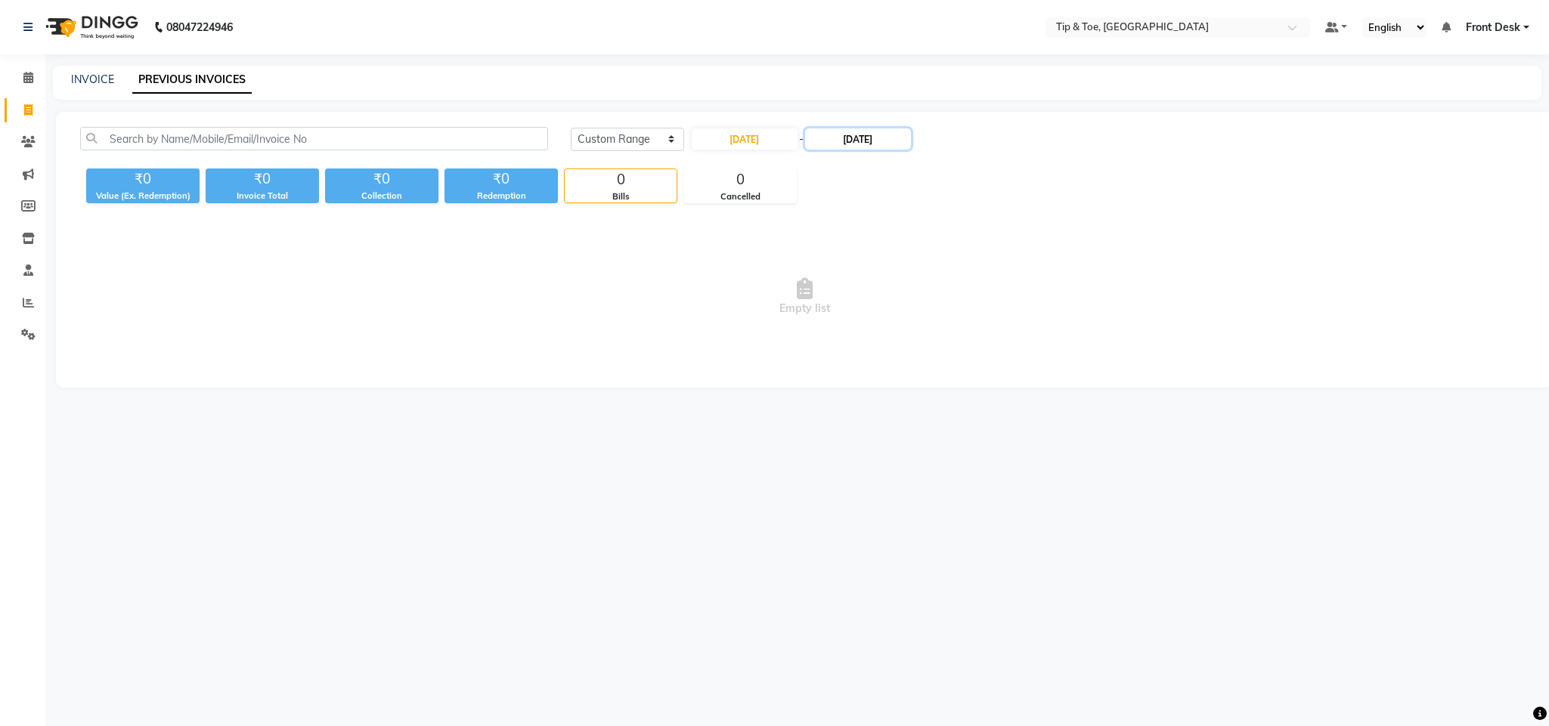
click at [840, 137] on input "19-08-2025" at bounding box center [858, 138] width 106 height 21
click at [874, 290] on div "20" at bounding box center [874, 289] width 24 height 24
type input "20-08-2025"
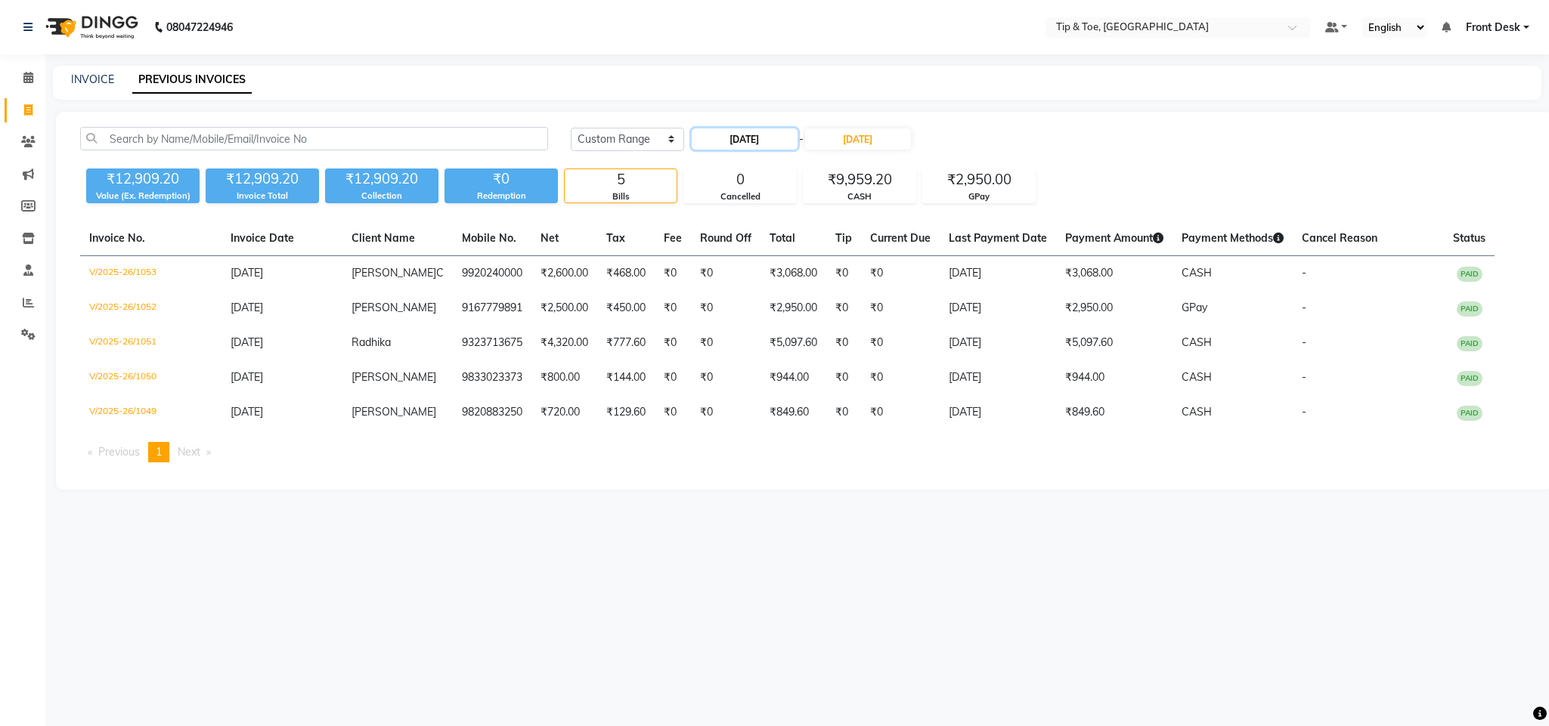
click at [744, 135] on input "20-08-2025" at bounding box center [745, 138] width 106 height 21
select select "8"
select select "2025"
click at [785, 281] on div "21" at bounding box center [780, 289] width 24 height 24
type input "21-08-2025"
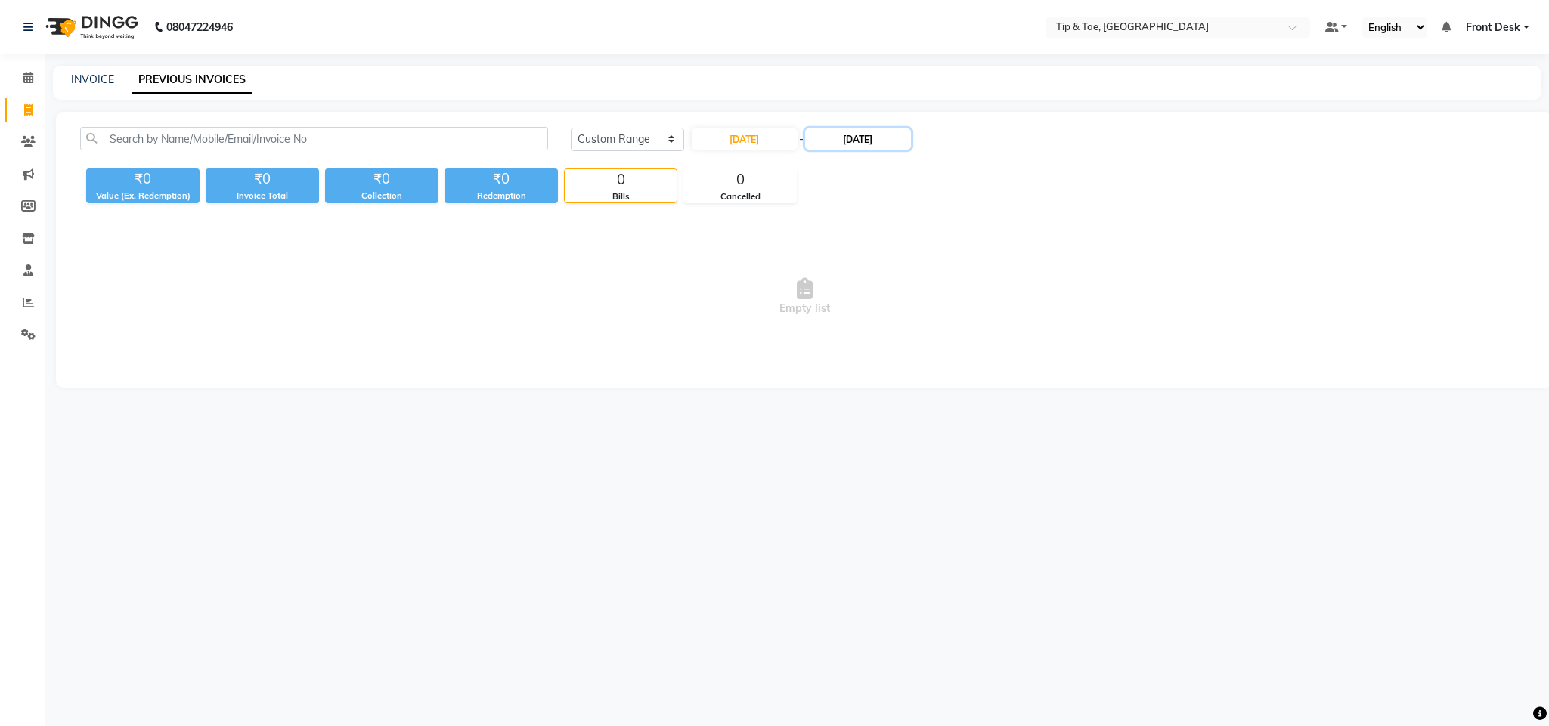
click at [851, 144] on input "20-08-2025" at bounding box center [858, 138] width 106 height 21
click at [893, 291] on div "21" at bounding box center [898, 289] width 24 height 24
type input "21-08-2025"
click at [893, 291] on span "Empty list" at bounding box center [804, 296] width 1448 height 151
click at [732, 139] on input "21-08-2025" at bounding box center [745, 138] width 106 height 21
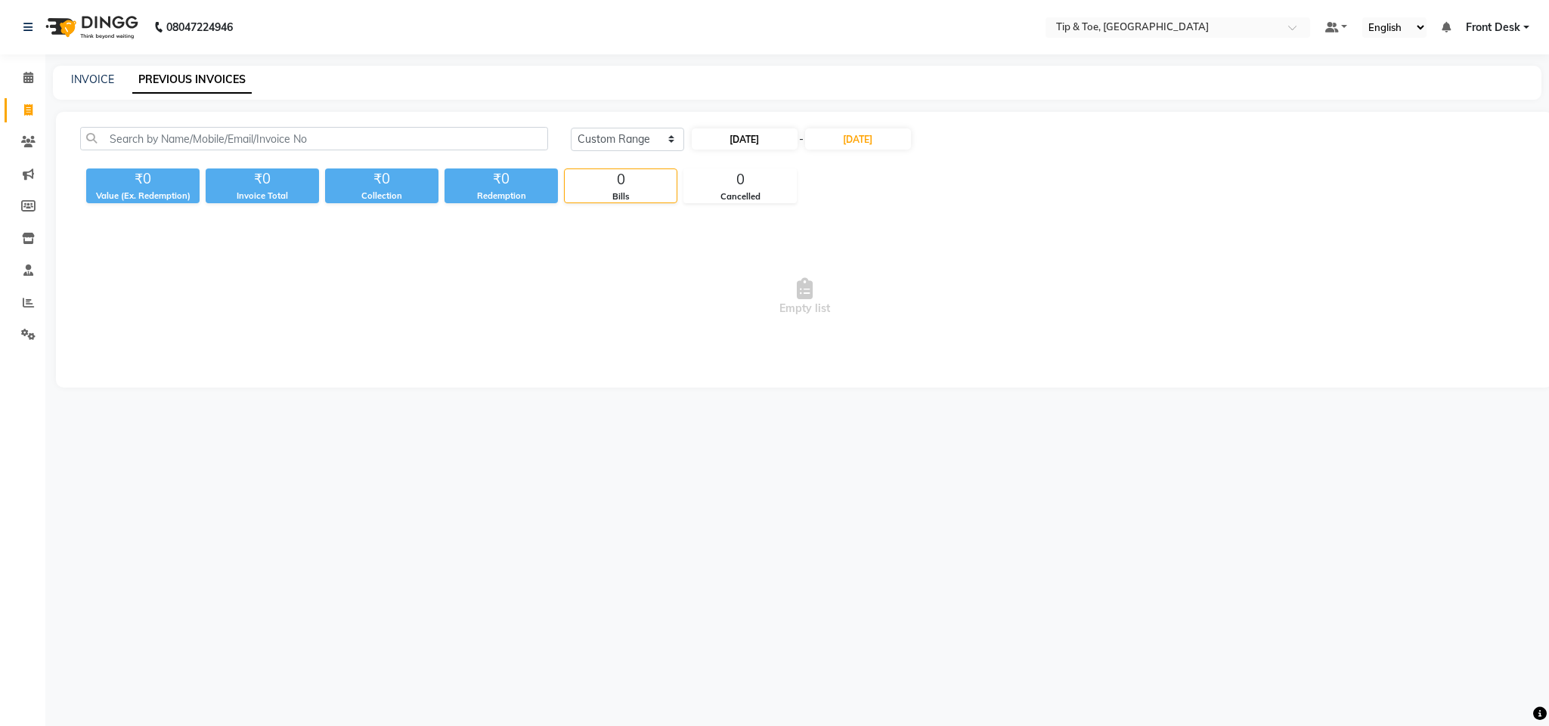
select select "8"
select select "2025"
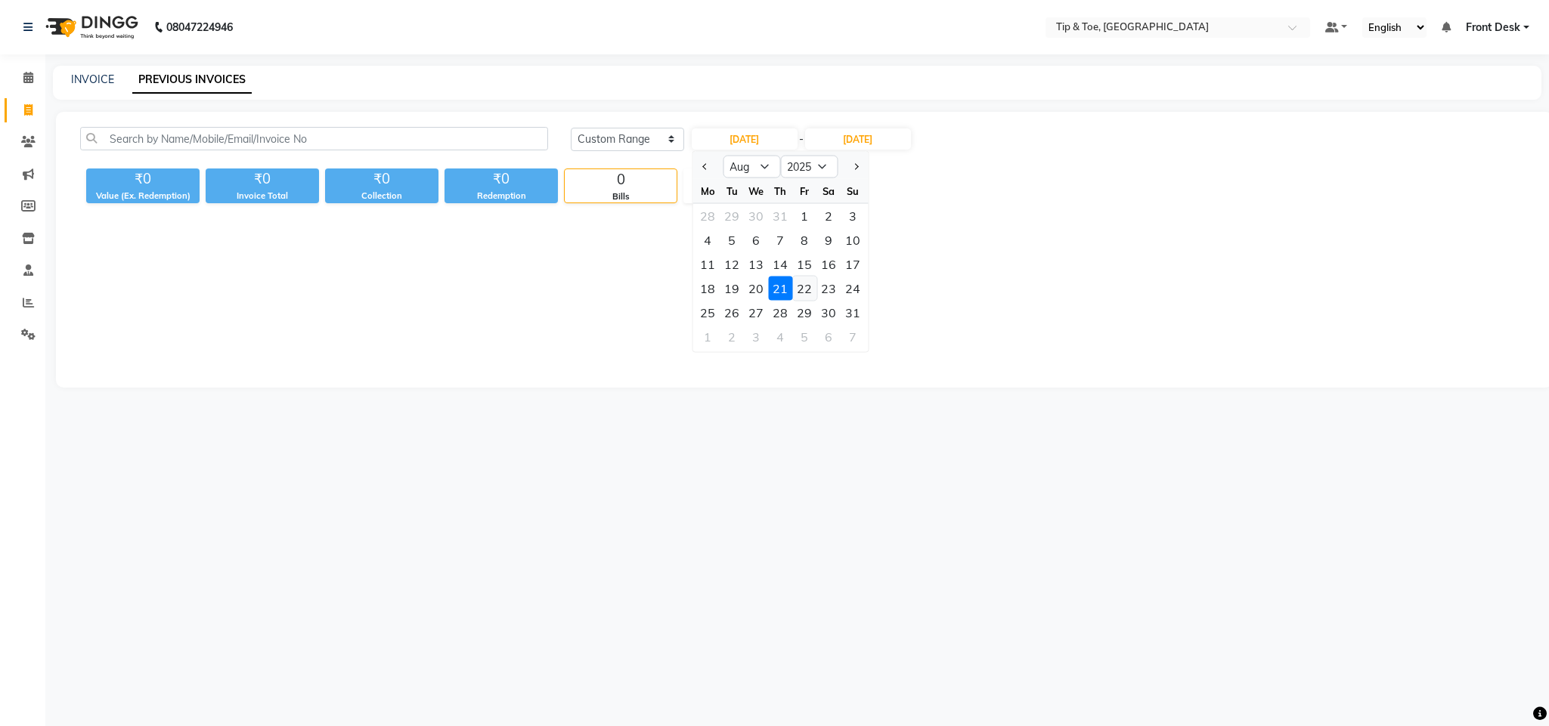
click at [803, 288] on div "22" at bounding box center [804, 289] width 24 height 24
type input "22-08-2025"
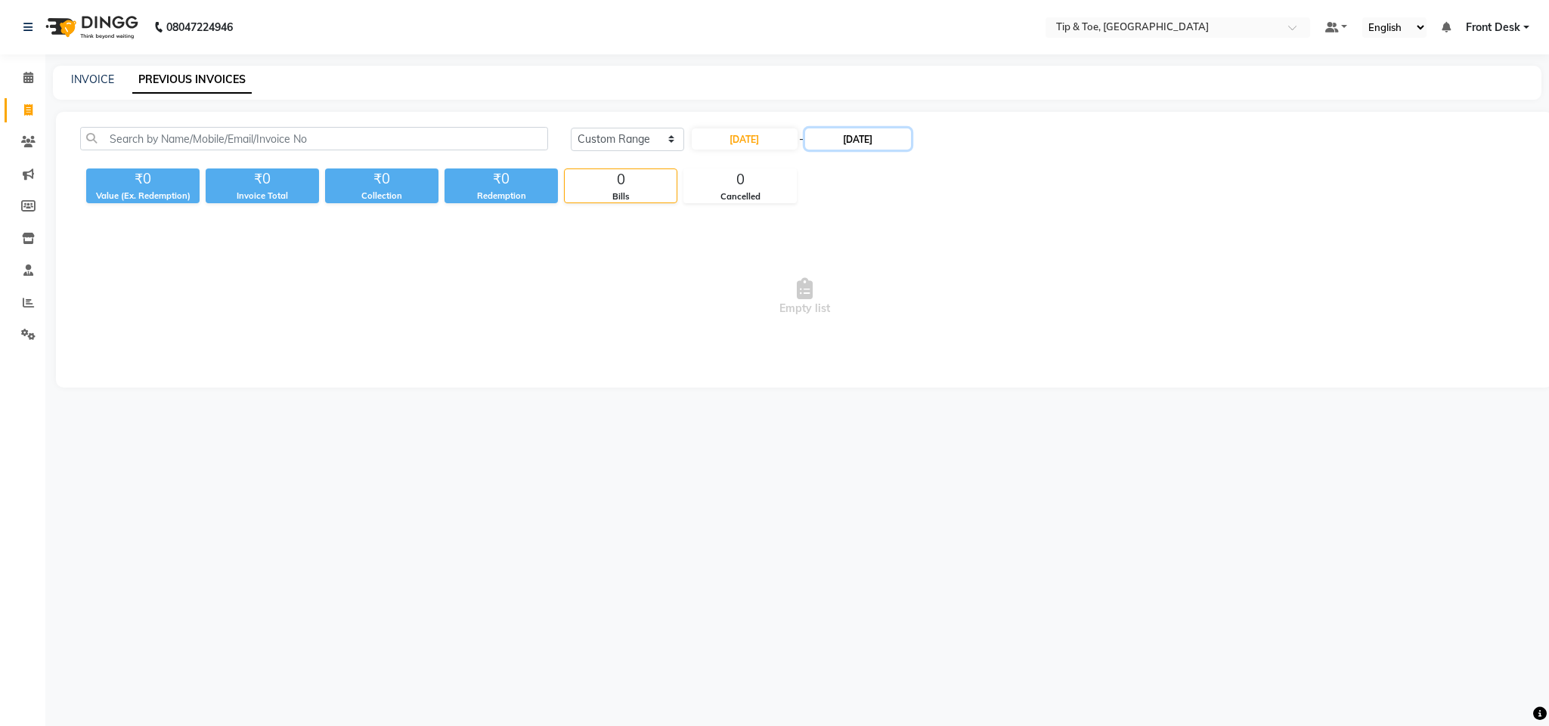
click at [853, 138] on input "21-08-2025" at bounding box center [858, 138] width 106 height 21
click at [926, 282] on div "22" at bounding box center [922, 289] width 24 height 24
type input "22-08-2025"
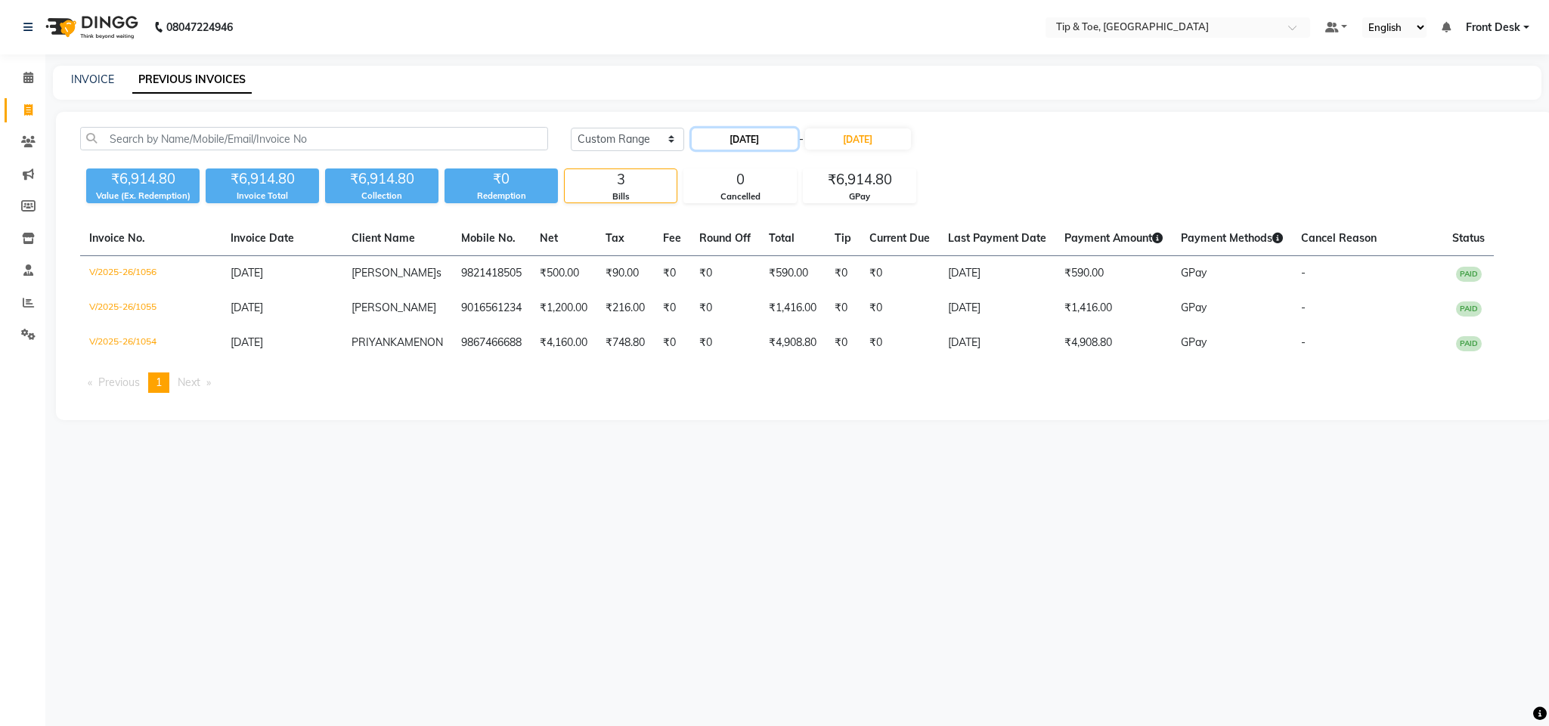
click at [744, 136] on input "22-08-2025" at bounding box center [745, 138] width 106 height 21
select select "8"
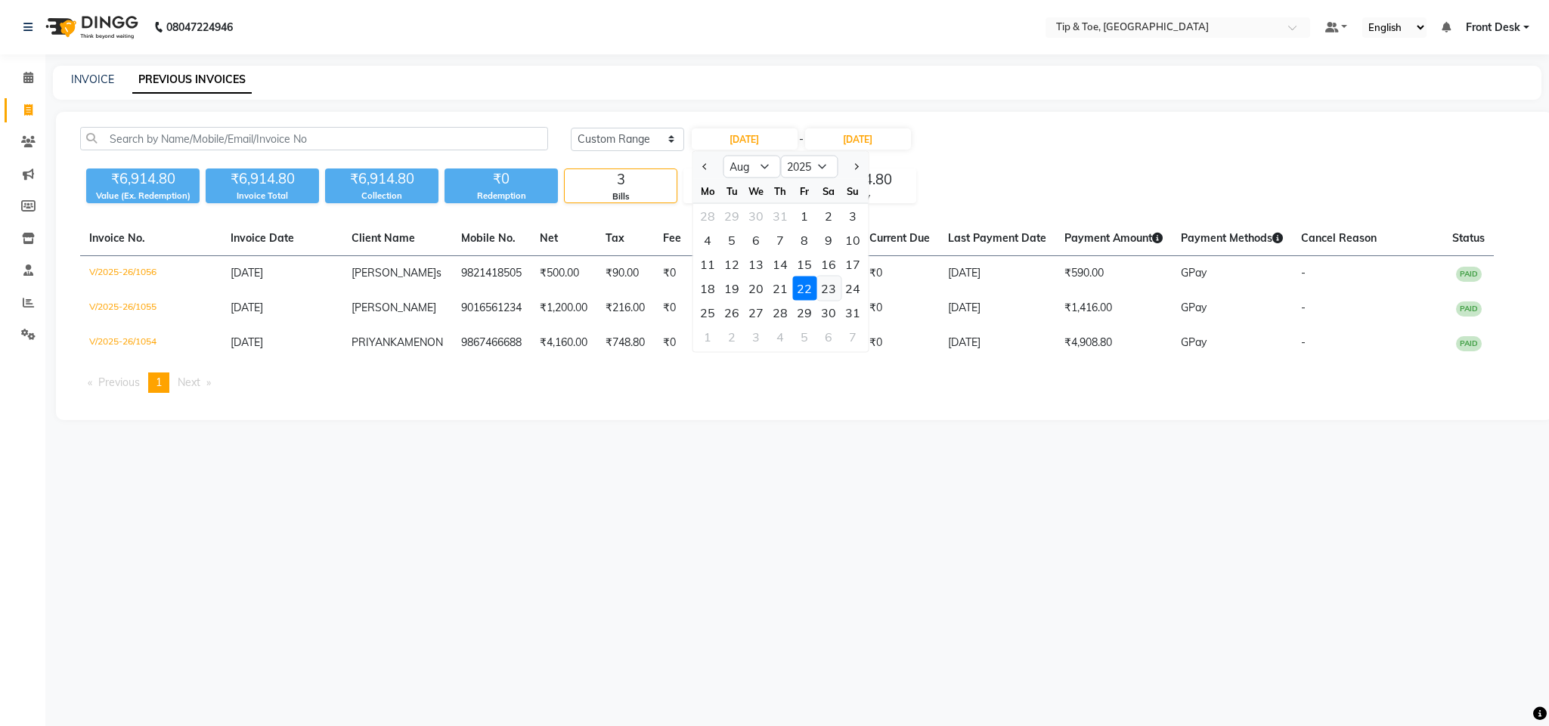
click at [832, 288] on div "23" at bounding box center [828, 289] width 24 height 24
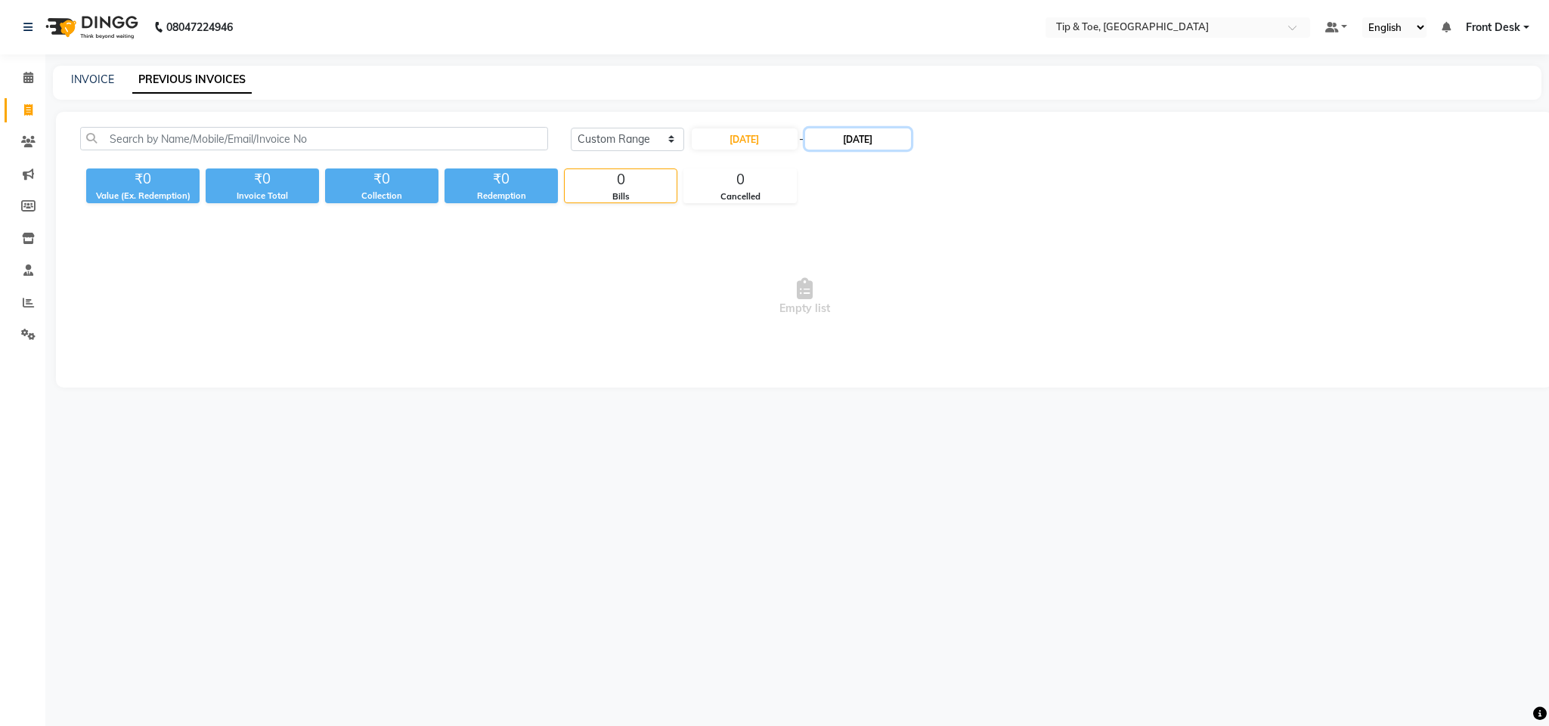
click at [855, 135] on input "22-08-2025" at bounding box center [858, 138] width 106 height 21
click at [944, 293] on div "23" at bounding box center [946, 289] width 24 height 24
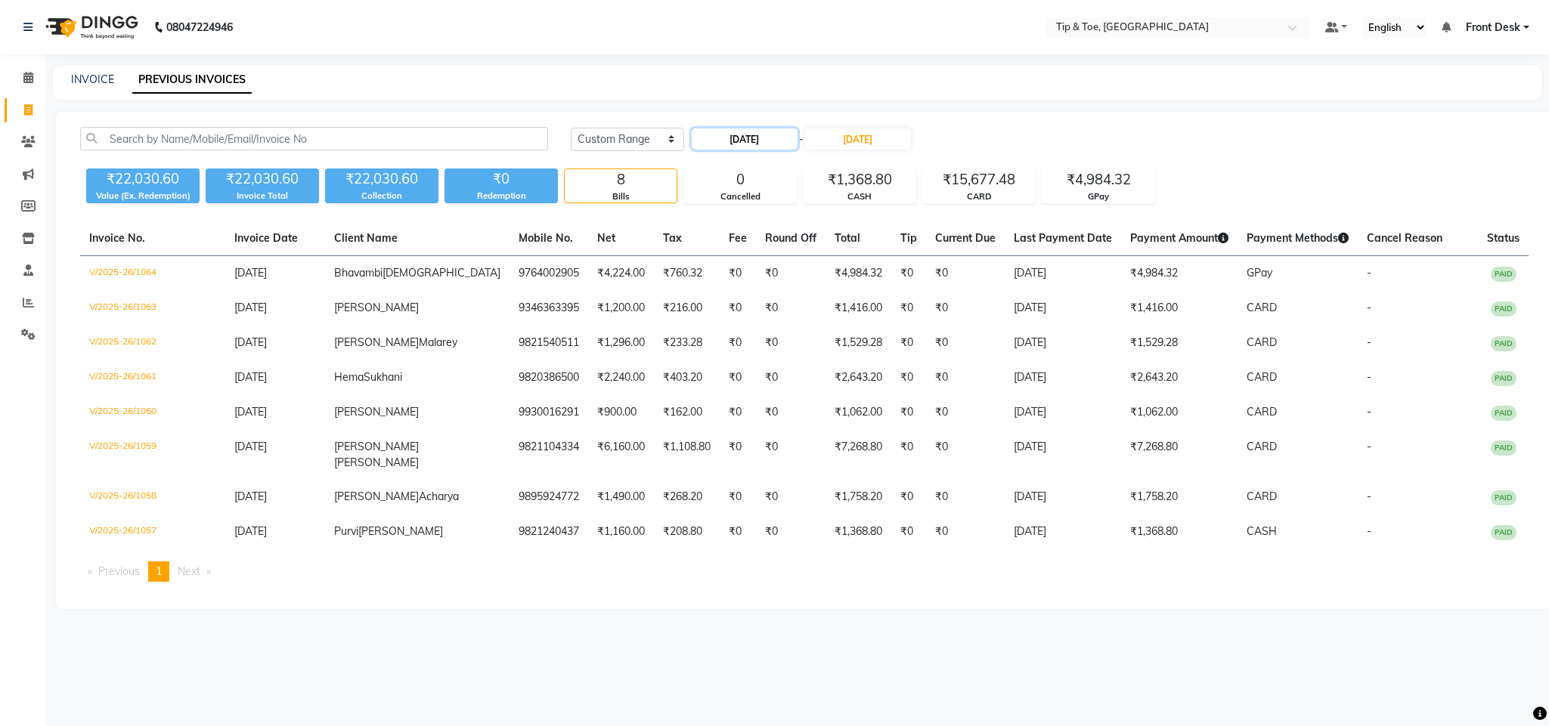
click at [764, 139] on input "23-08-2025" at bounding box center [745, 138] width 106 height 21
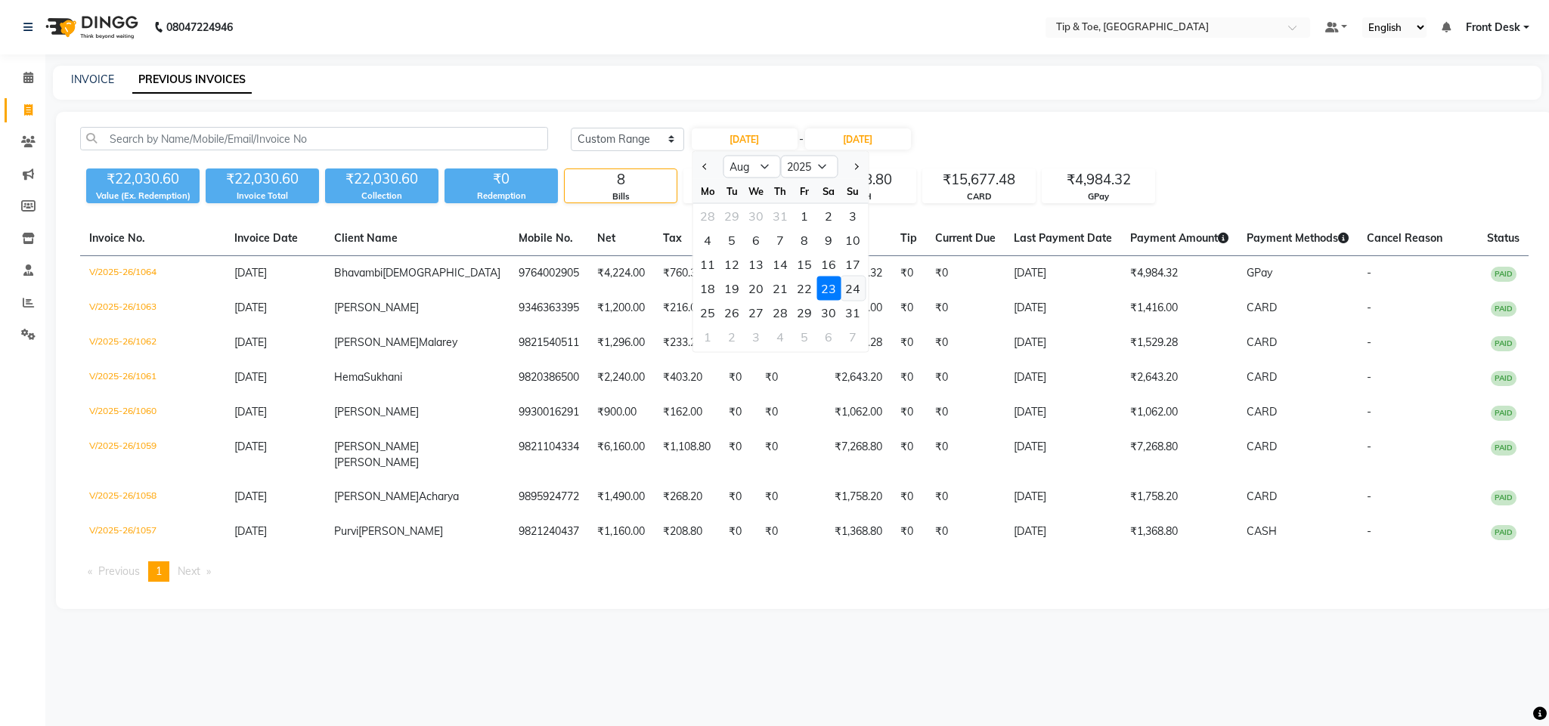
click at [855, 277] on div "24" at bounding box center [852, 289] width 24 height 24
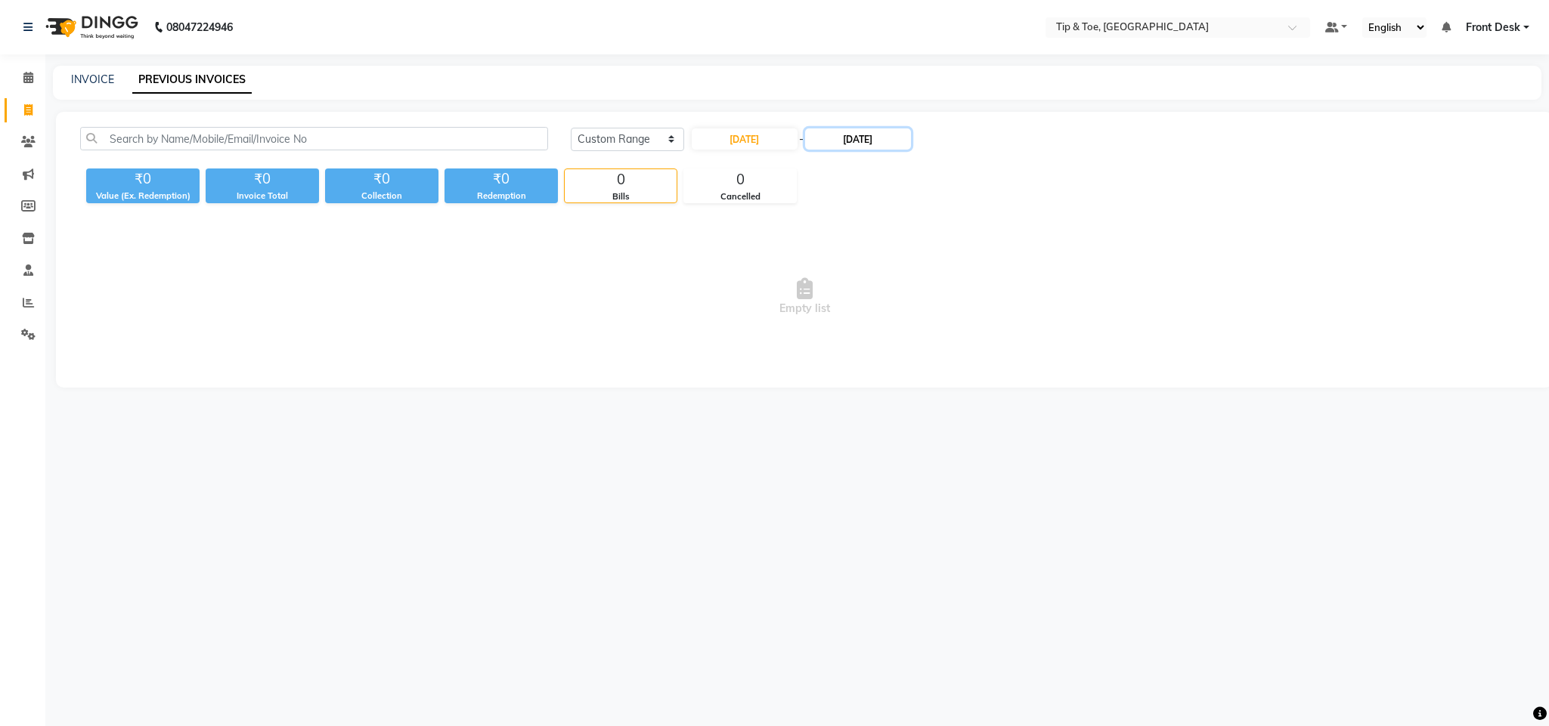
click at [865, 138] on input "23-08-2025" at bounding box center [858, 138] width 106 height 21
click at [982, 282] on div "24" at bounding box center [970, 289] width 24 height 24
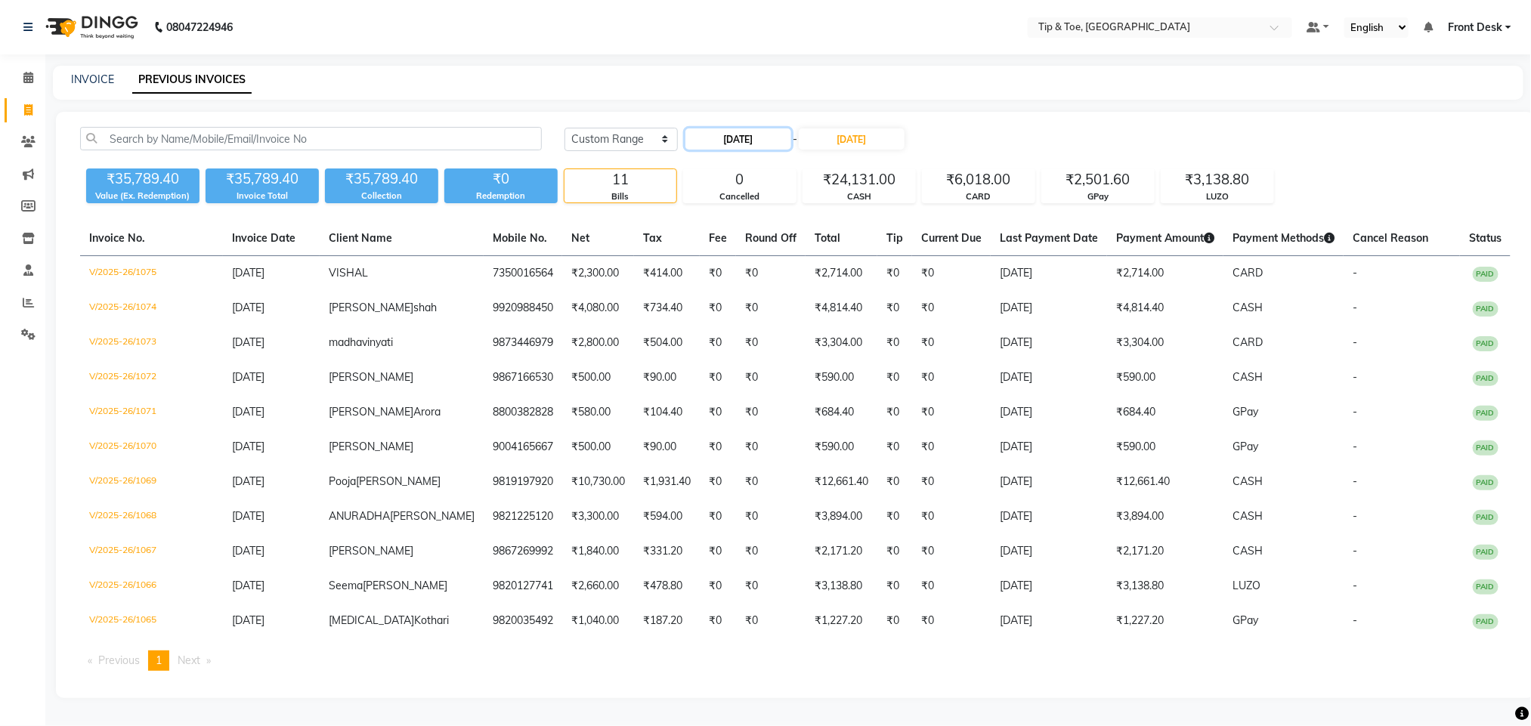
click at [735, 138] on input "24-08-2025" at bounding box center [739, 138] width 106 height 21
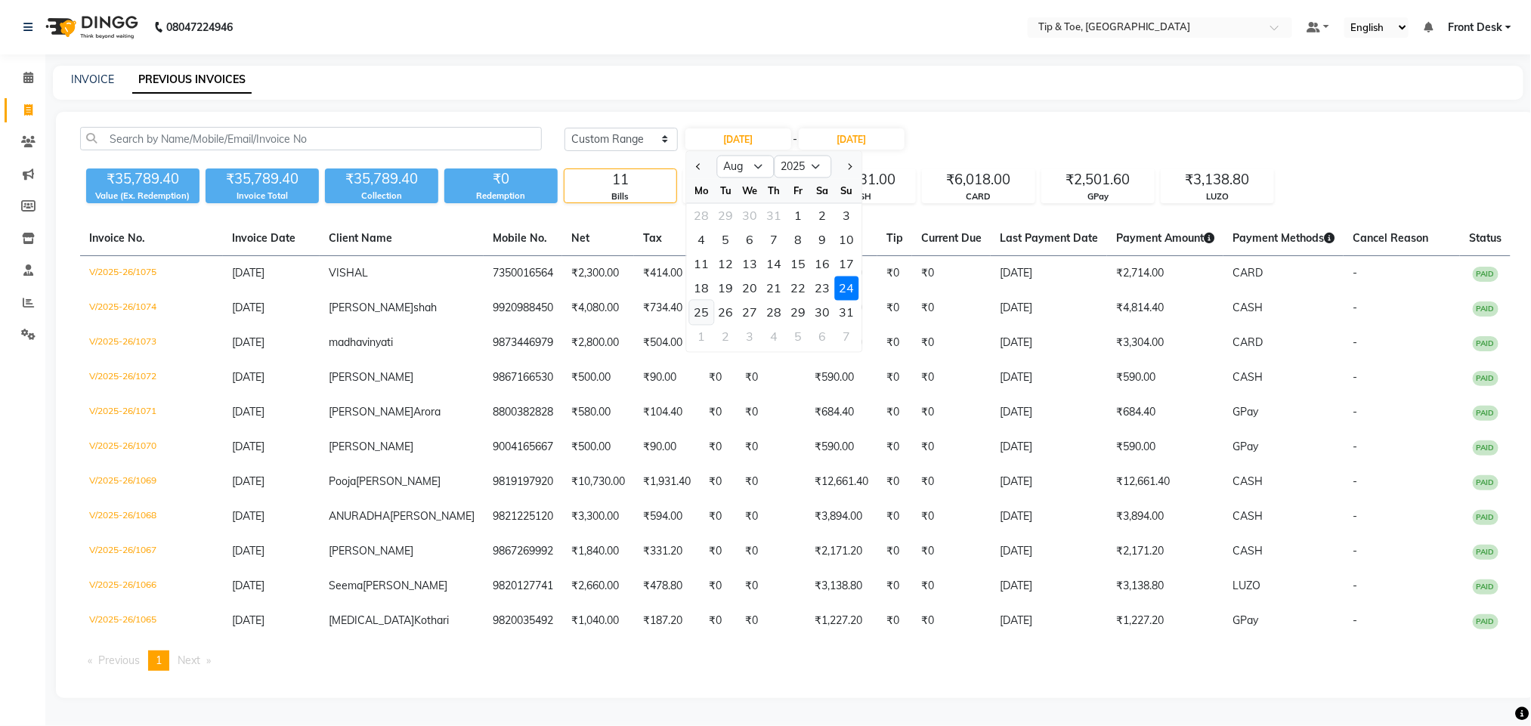
click at [703, 308] on div "25" at bounding box center [701, 313] width 24 height 24
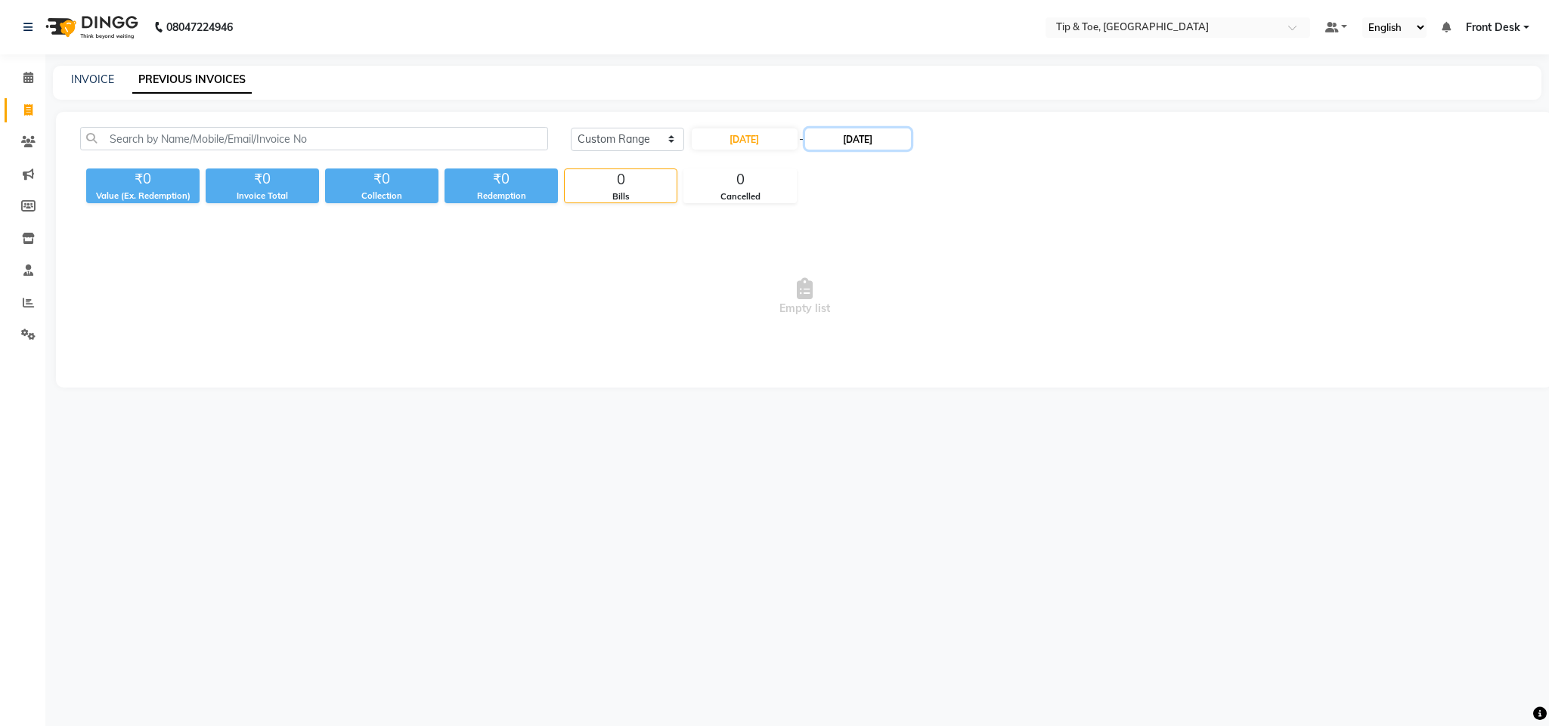
click at [848, 141] on input "24-08-2025" at bounding box center [858, 138] width 106 height 21
click at [828, 313] on div "25" at bounding box center [825, 313] width 24 height 24
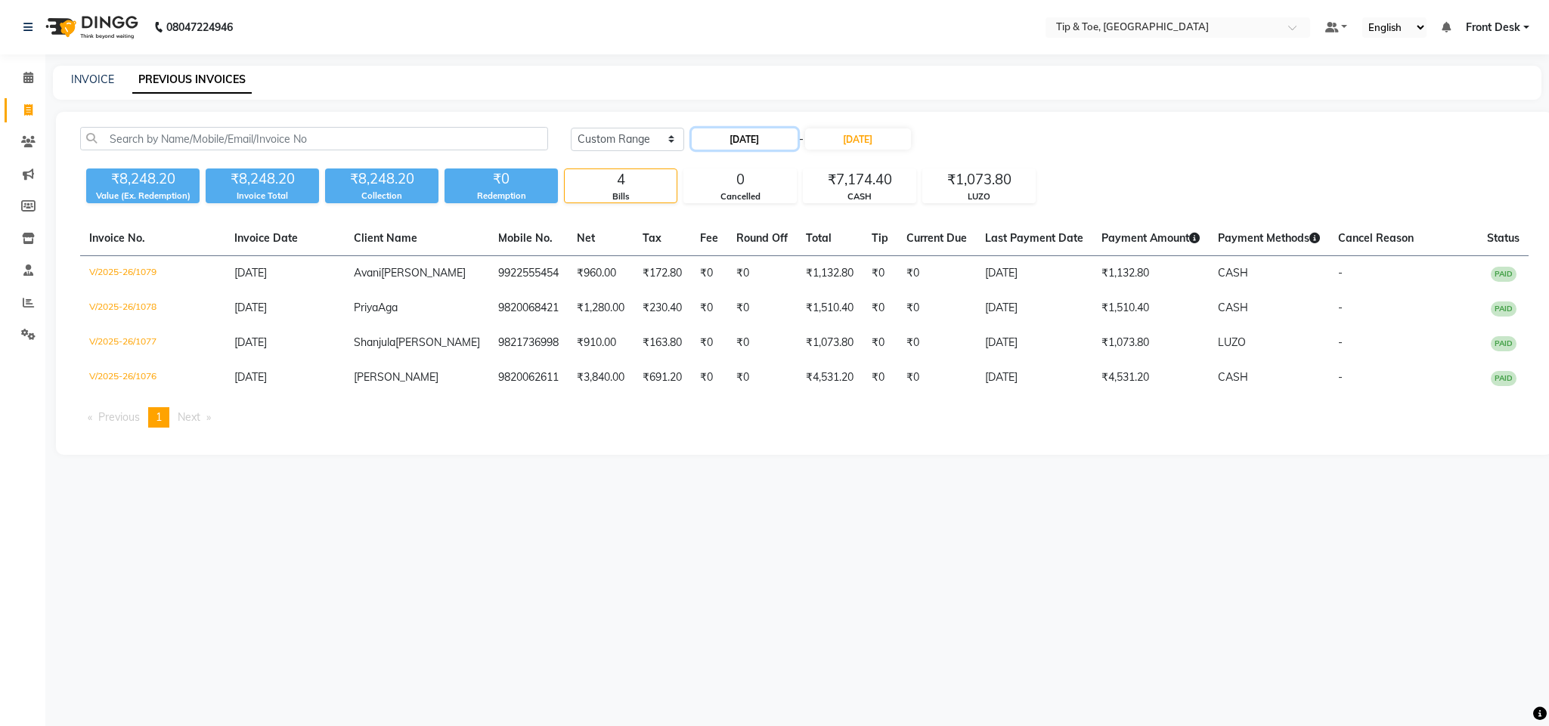
click at [723, 134] on input "25-08-2025" at bounding box center [745, 138] width 106 height 21
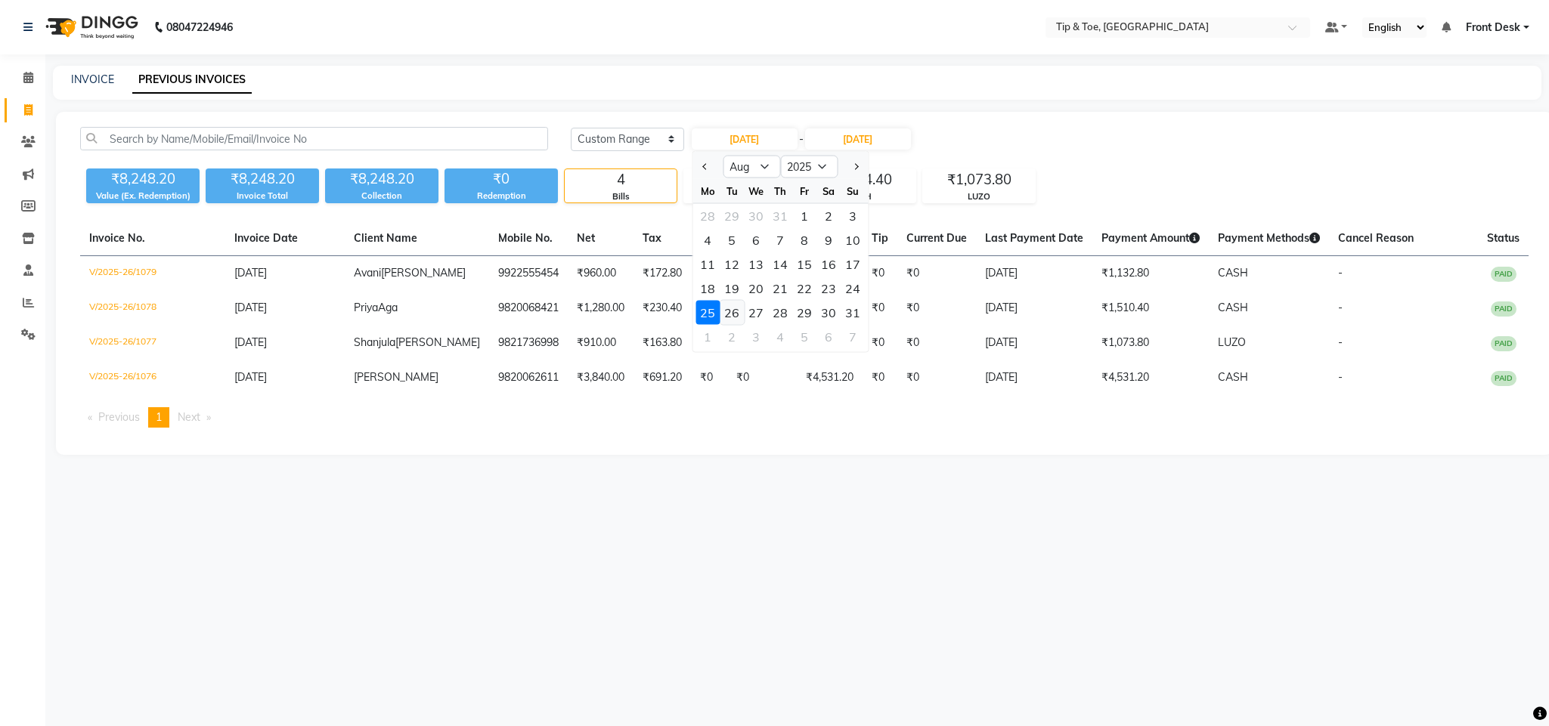
click at [735, 311] on div "26" at bounding box center [732, 313] width 24 height 24
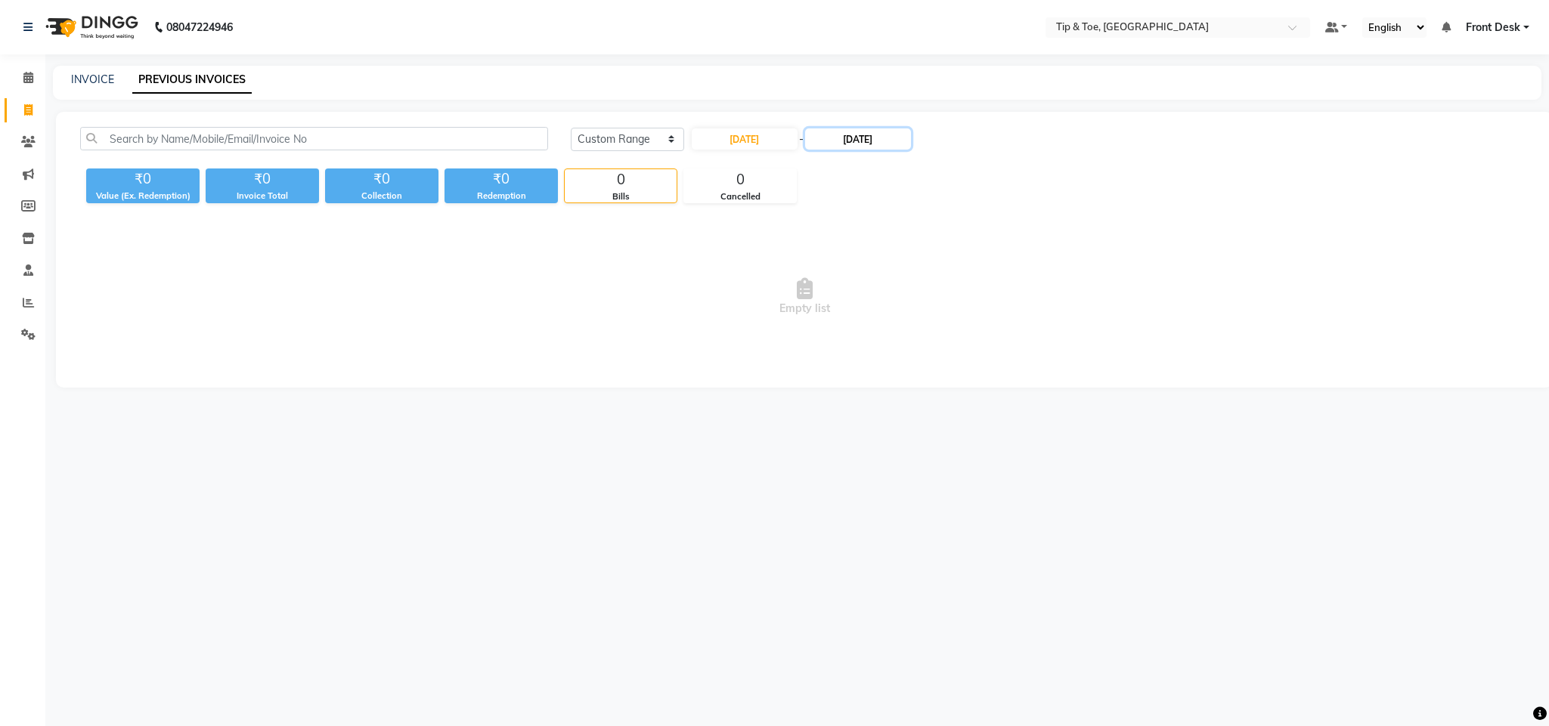
click at [855, 144] on input "25-08-2025" at bounding box center [858, 138] width 106 height 21
click at [855, 313] on div "26" at bounding box center [849, 313] width 24 height 24
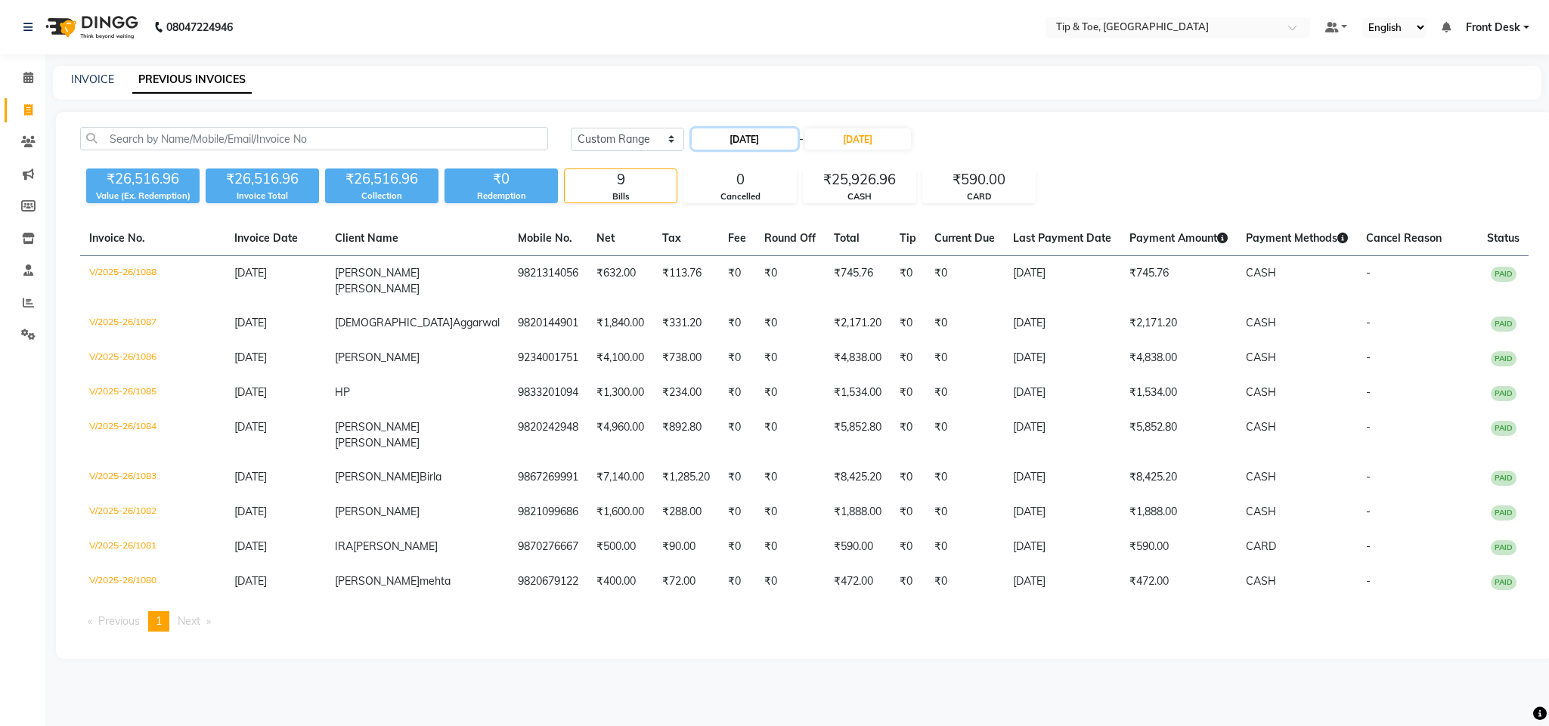
click at [778, 134] on input "26-08-2025" at bounding box center [745, 138] width 106 height 21
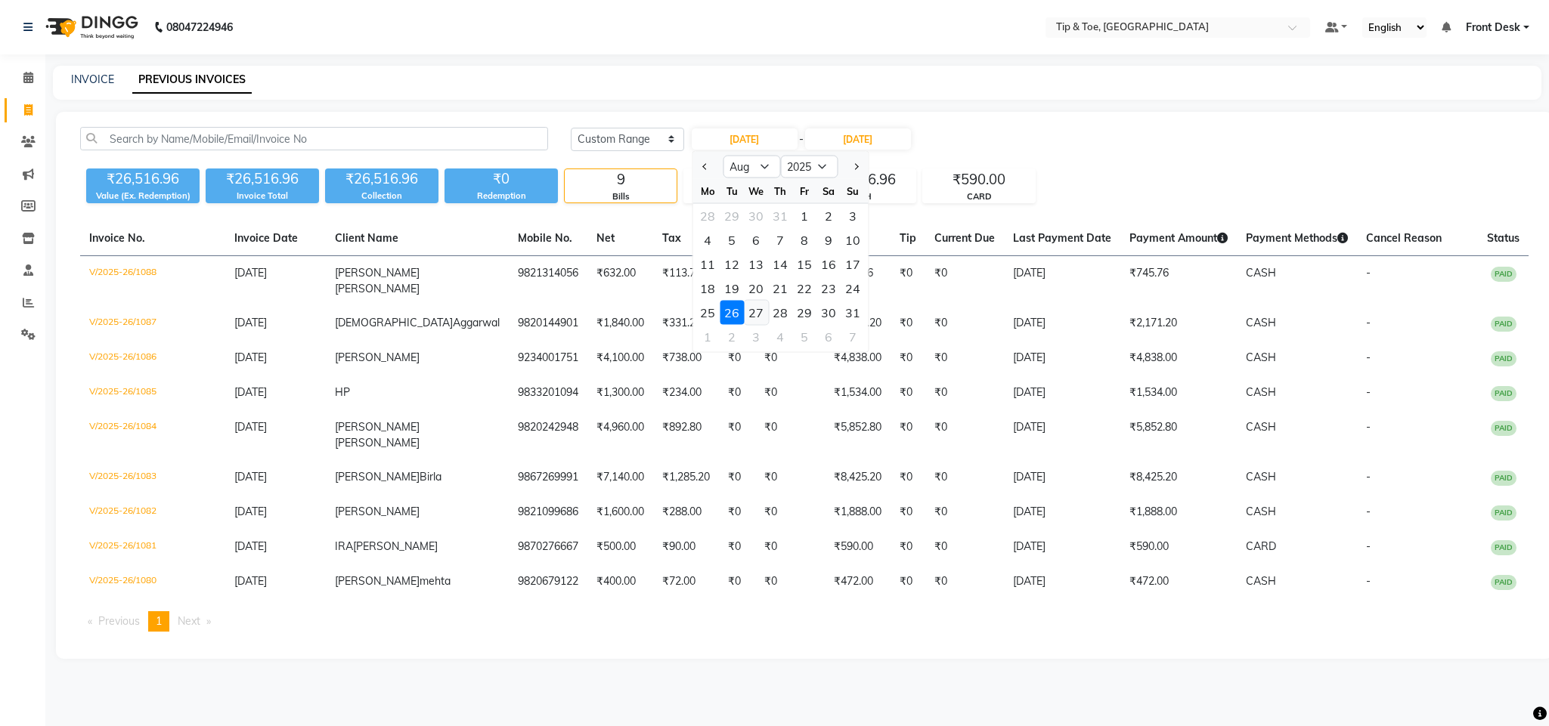
click at [758, 316] on div "27" at bounding box center [756, 313] width 24 height 24
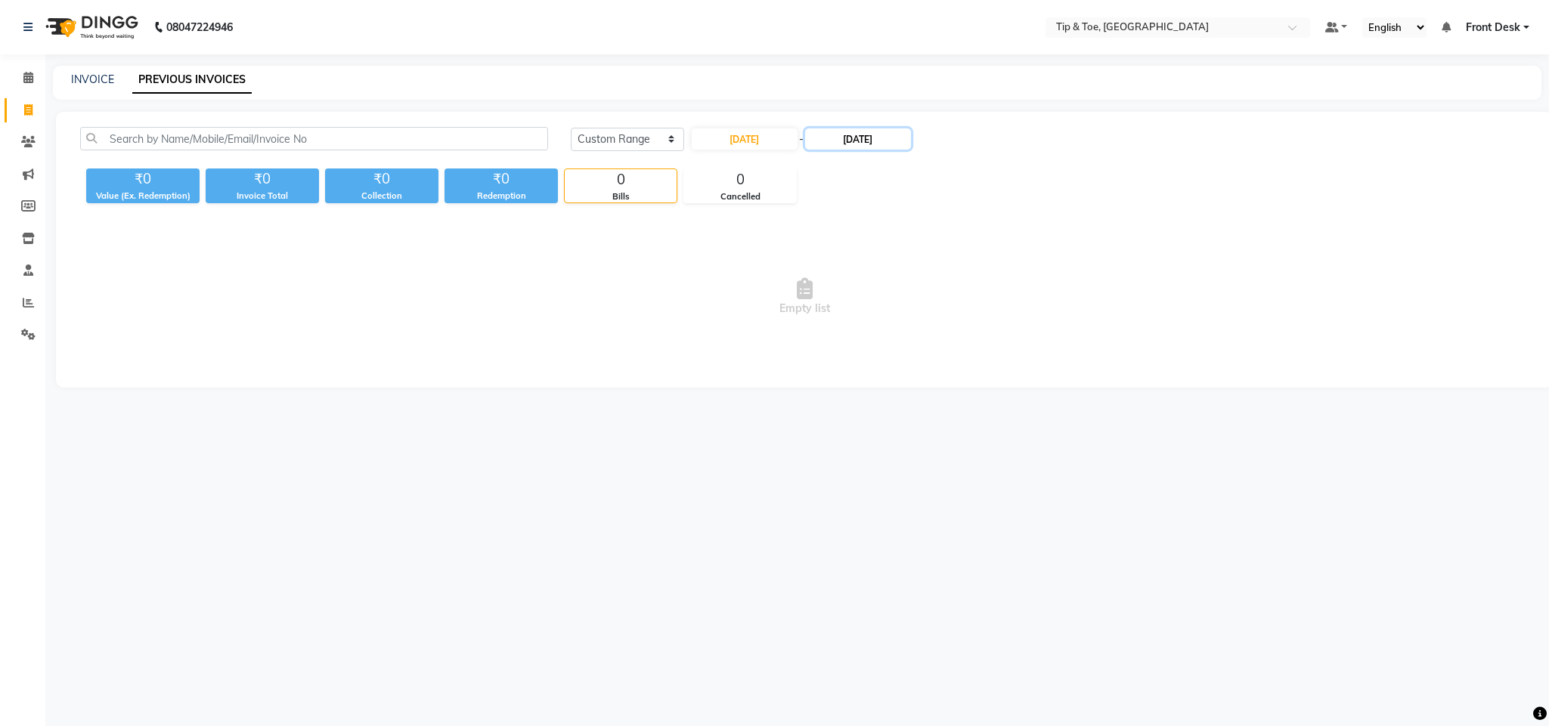
click at [880, 141] on input "26-08-2025" at bounding box center [858, 138] width 106 height 21
click at [871, 315] on div "27" at bounding box center [874, 313] width 24 height 24
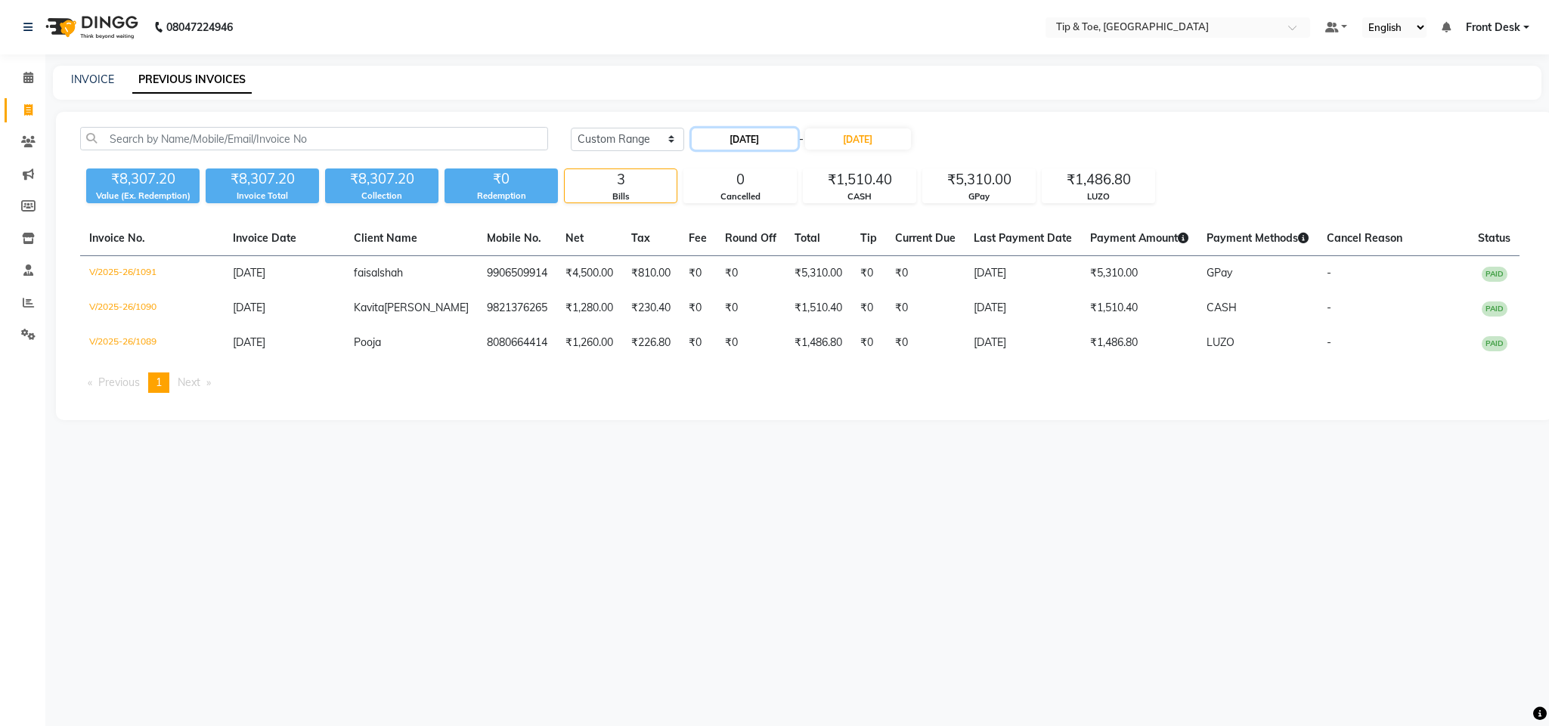
click at [769, 132] on input "27-08-2025" at bounding box center [745, 138] width 106 height 21
click at [787, 308] on div "28" at bounding box center [780, 313] width 24 height 24
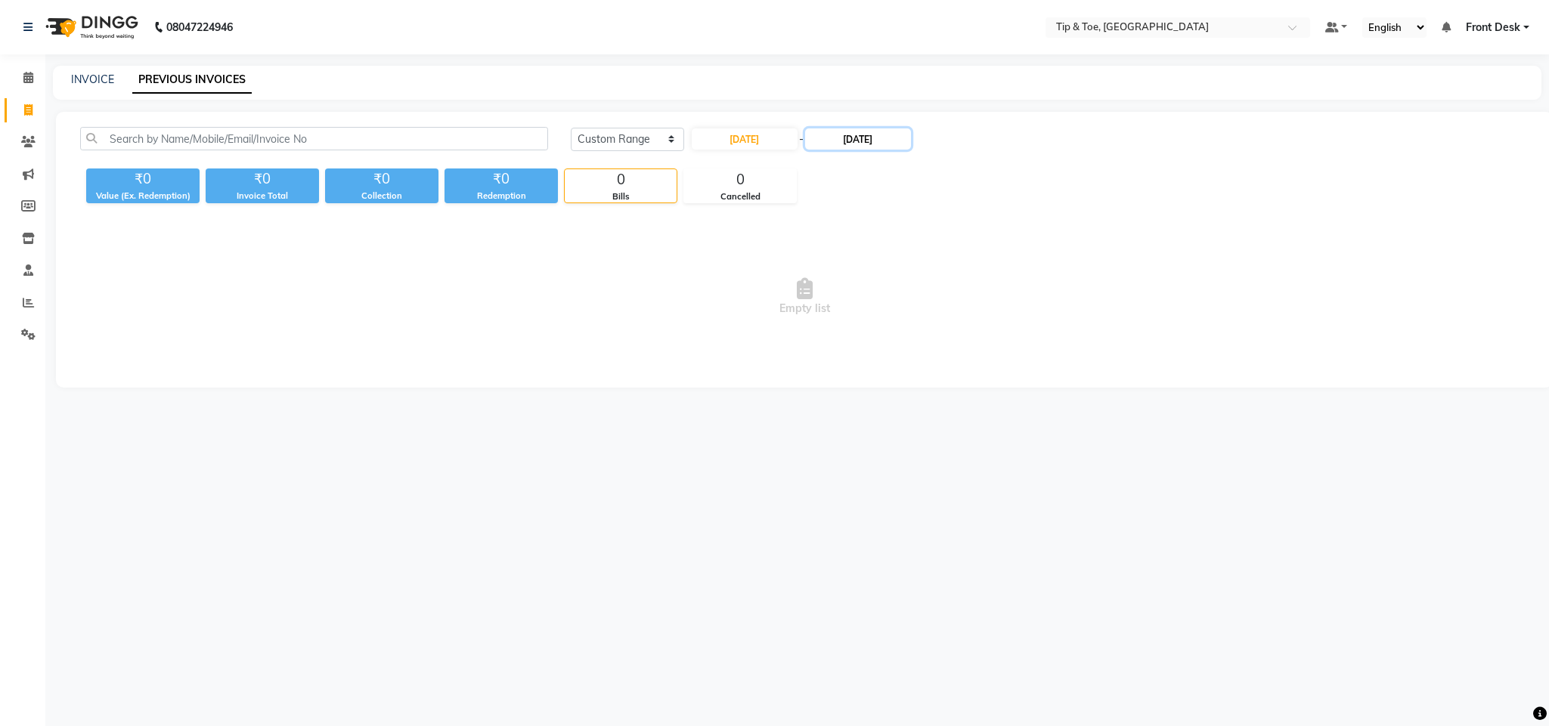
click at [853, 138] on input "27-08-2025" at bounding box center [858, 138] width 106 height 21
click at [896, 309] on div "28" at bounding box center [898, 313] width 24 height 24
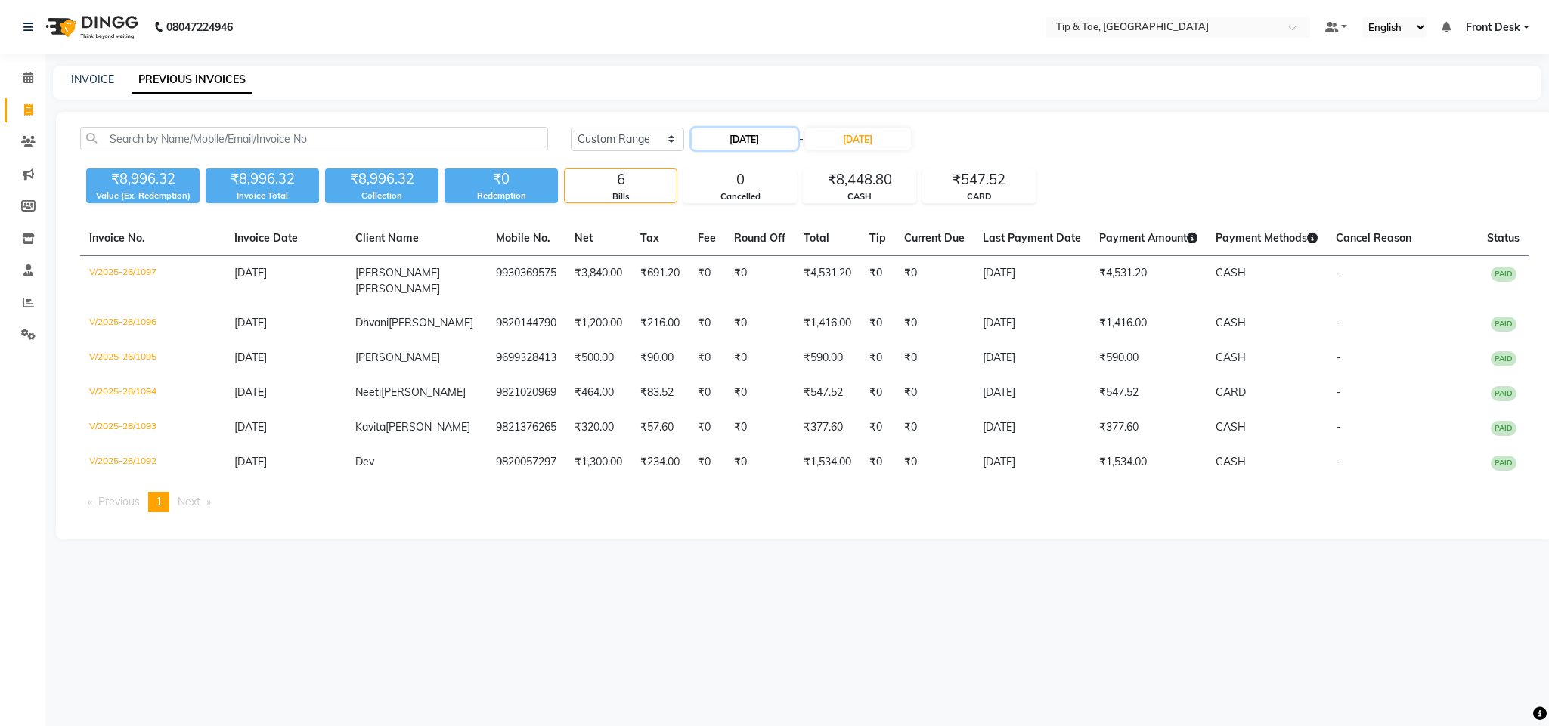
click at [764, 143] on input "28-08-2025" at bounding box center [745, 138] width 106 height 21
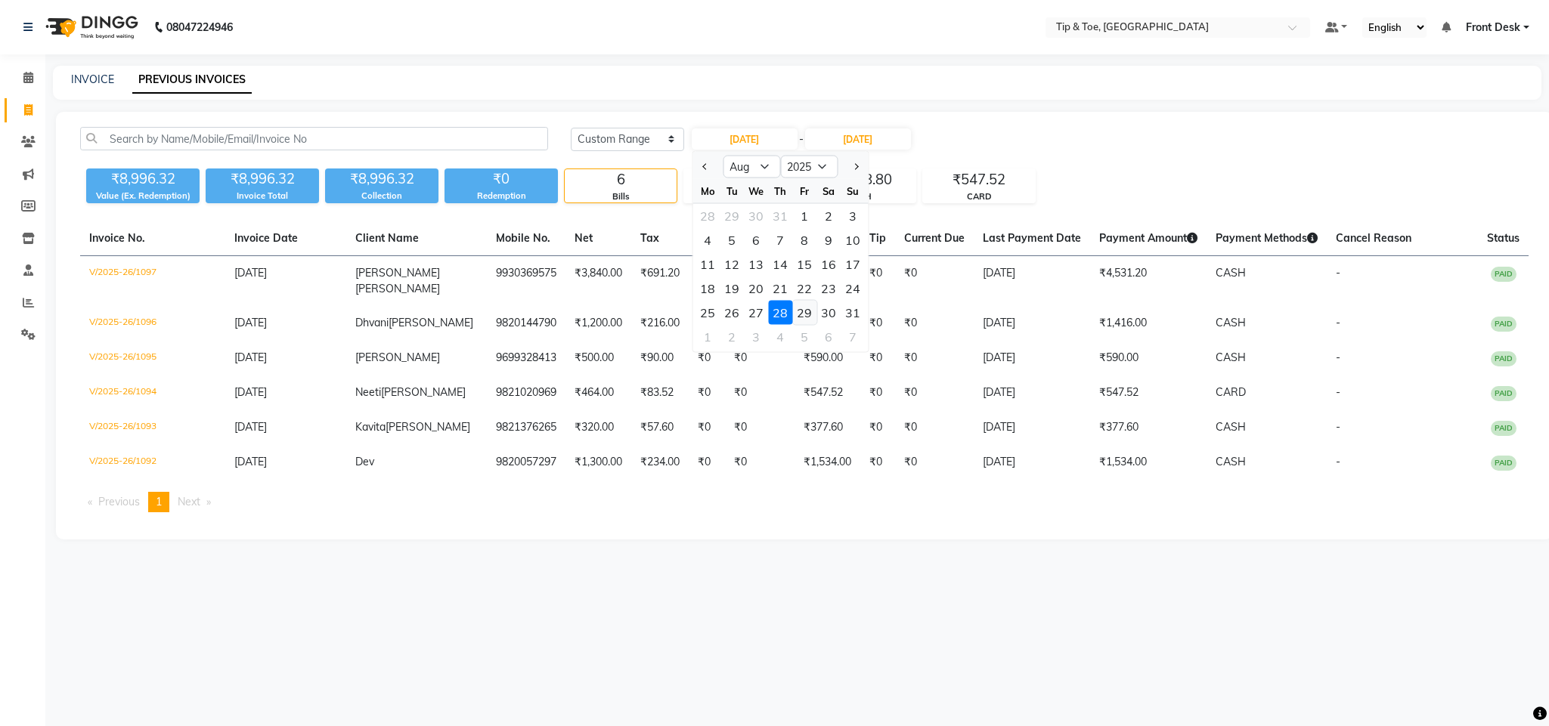
click at [810, 306] on div "29" at bounding box center [804, 313] width 24 height 24
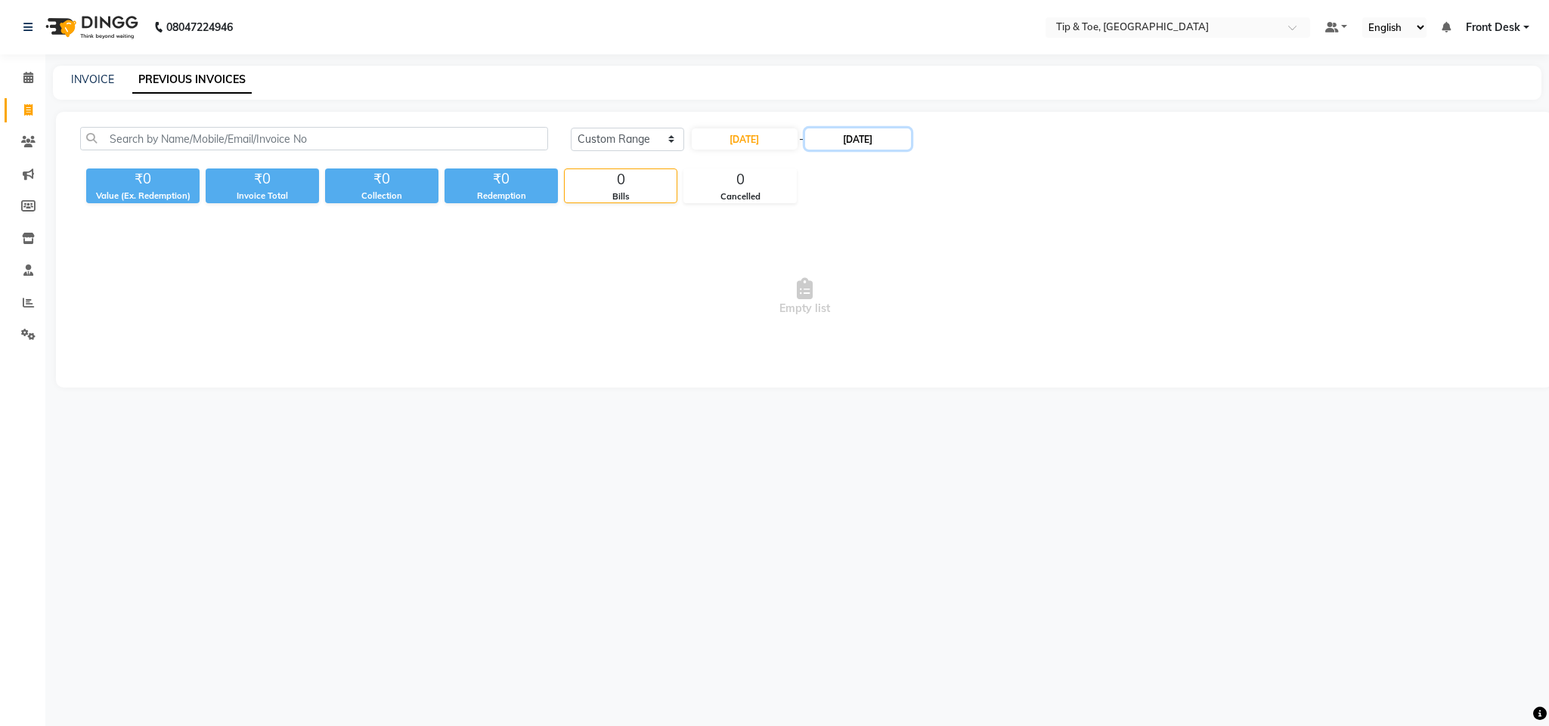
click at [858, 141] on input "28-08-2025" at bounding box center [858, 138] width 106 height 21
click at [921, 311] on div "29" at bounding box center [922, 313] width 24 height 24
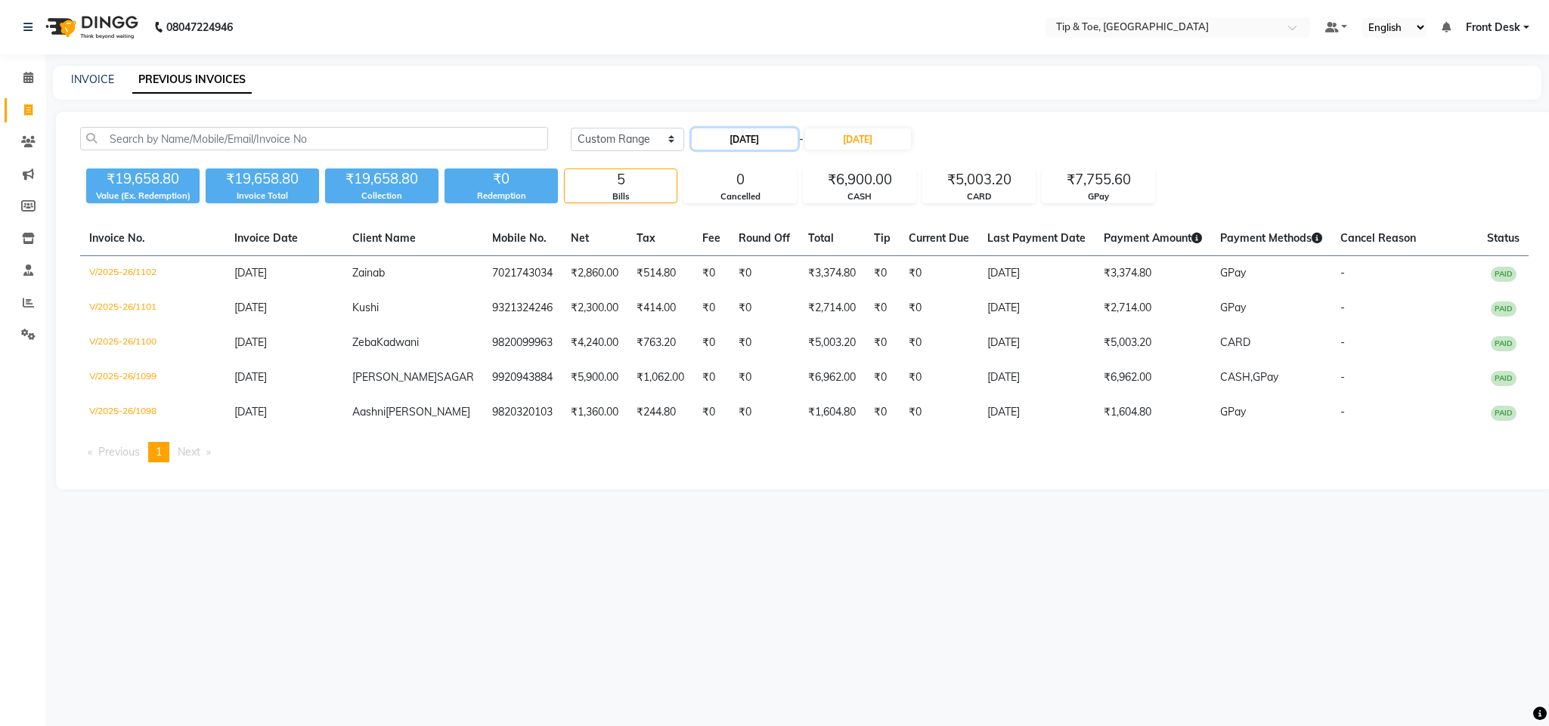
click at [766, 143] on input "29-08-2025" at bounding box center [745, 138] width 106 height 21
click at [833, 308] on div "30" at bounding box center [828, 313] width 24 height 24
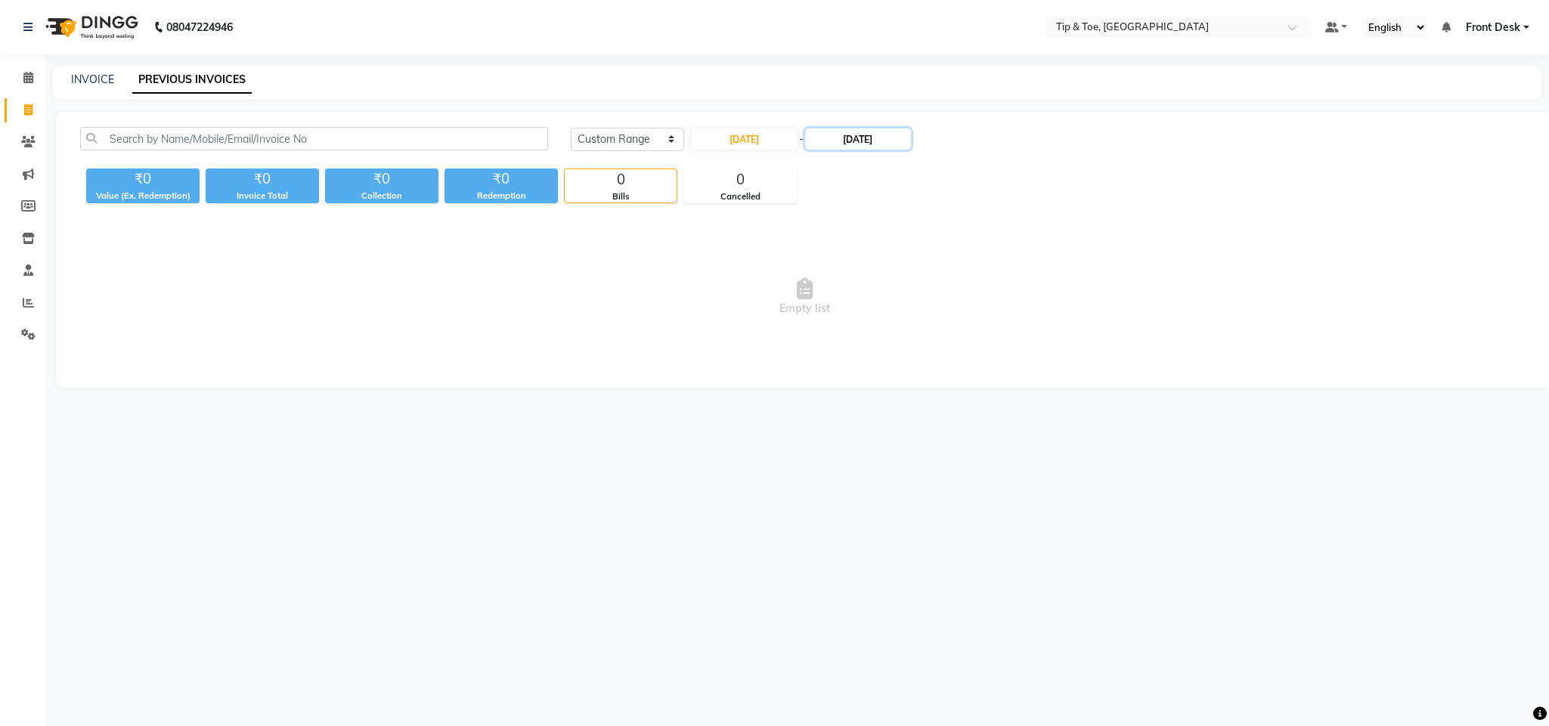
click at [856, 134] on input "29-08-2025" at bounding box center [858, 138] width 106 height 21
click at [953, 311] on div "30" at bounding box center [946, 313] width 24 height 24
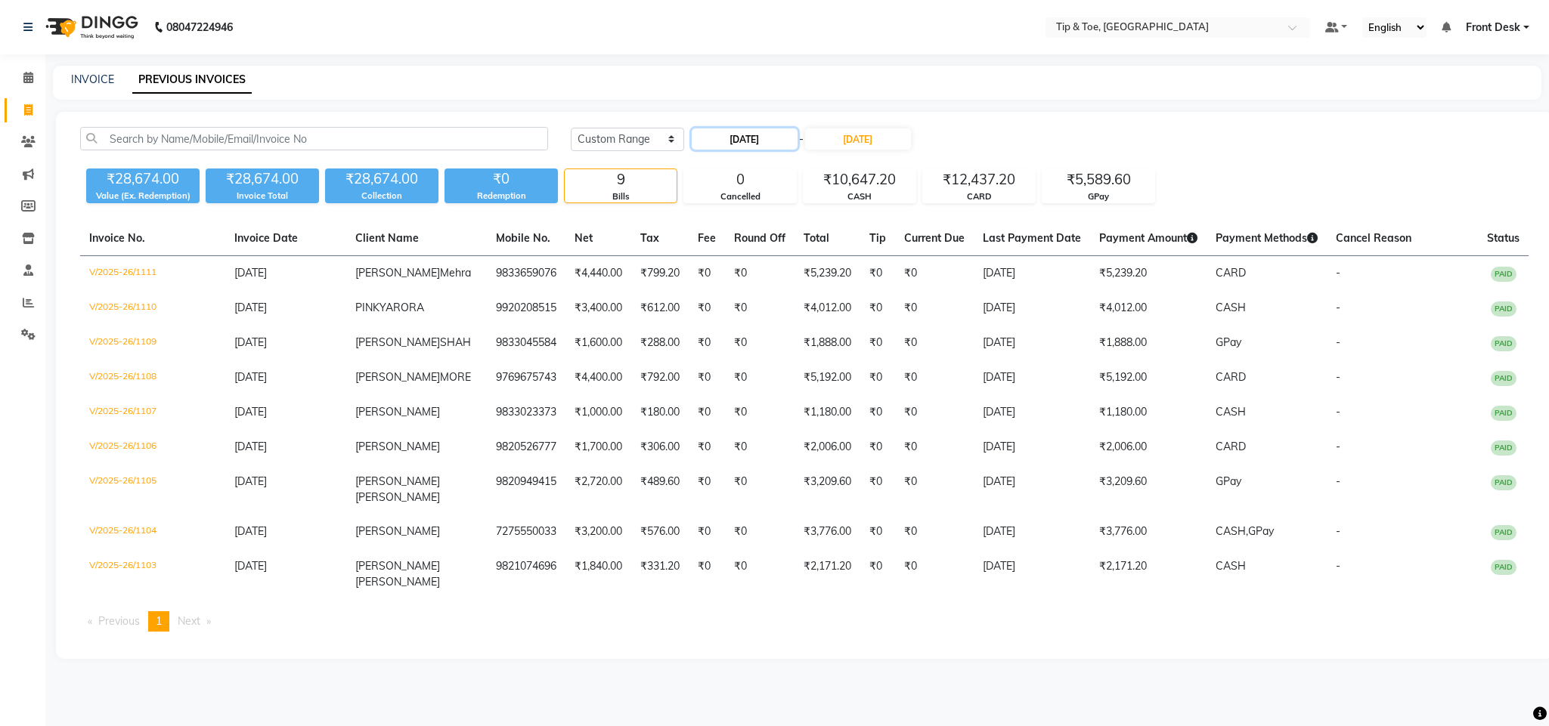
click at [740, 132] on input "30-08-2025" at bounding box center [745, 138] width 106 height 21
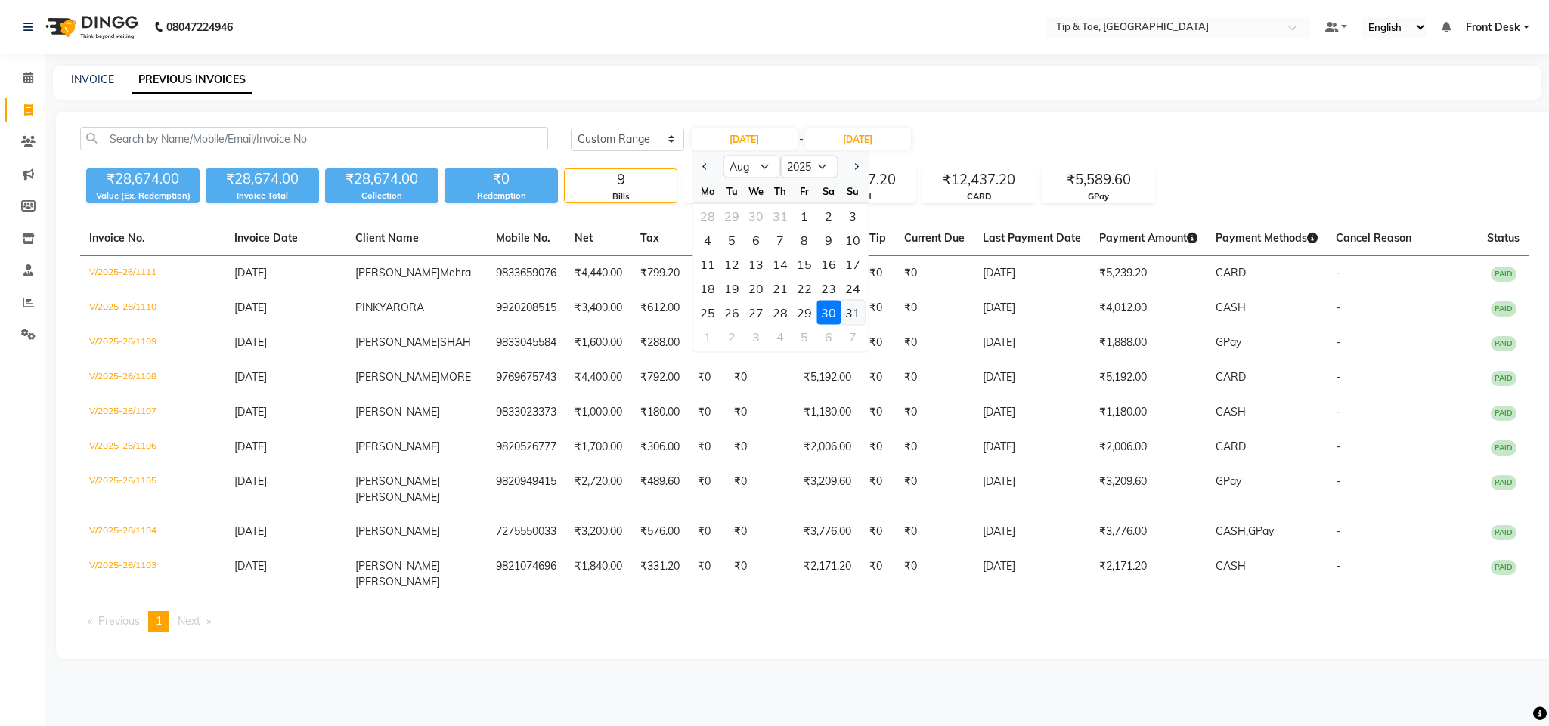
click at [851, 309] on div "31" at bounding box center [852, 313] width 24 height 24
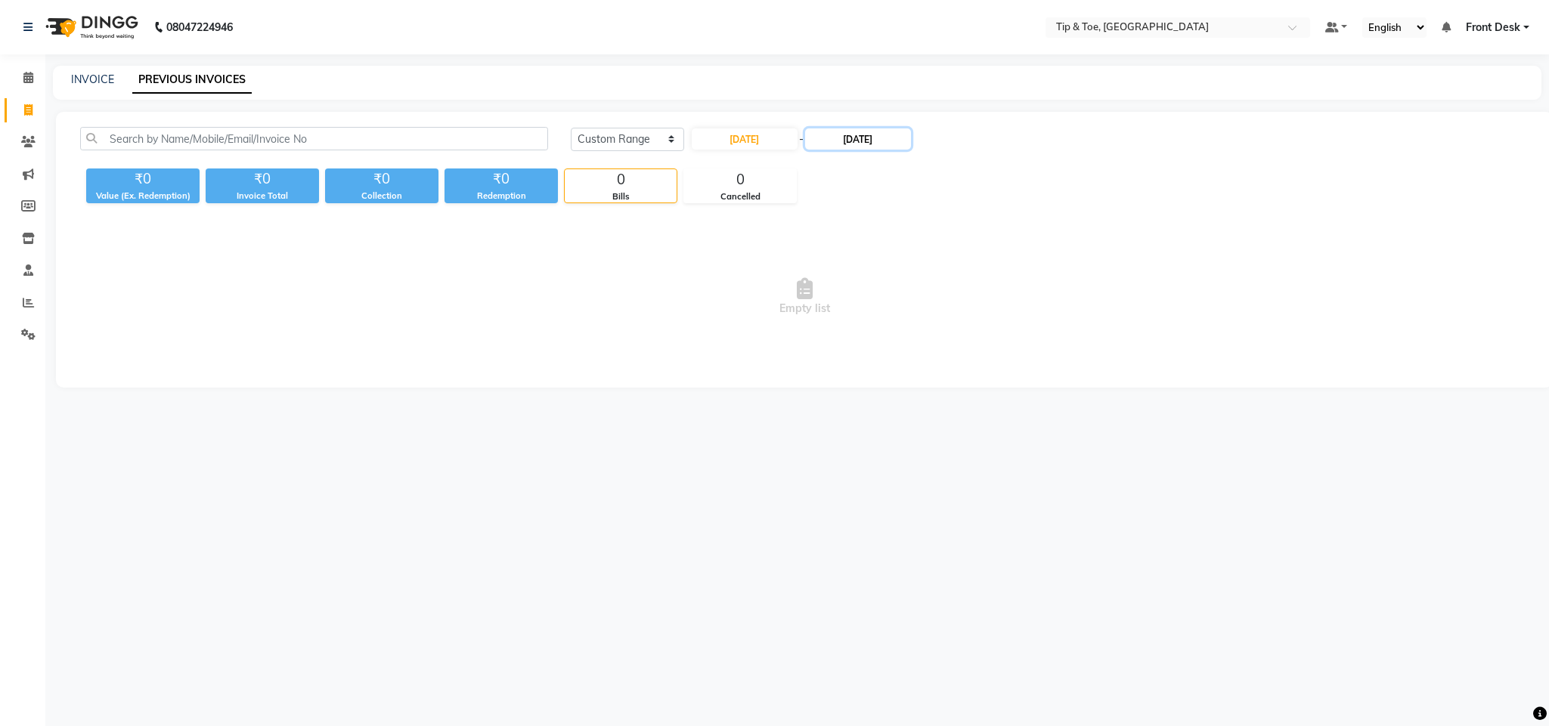
click at [864, 143] on input "30-08-2025" at bounding box center [858, 138] width 106 height 21
click at [968, 311] on div "31" at bounding box center [970, 313] width 24 height 24
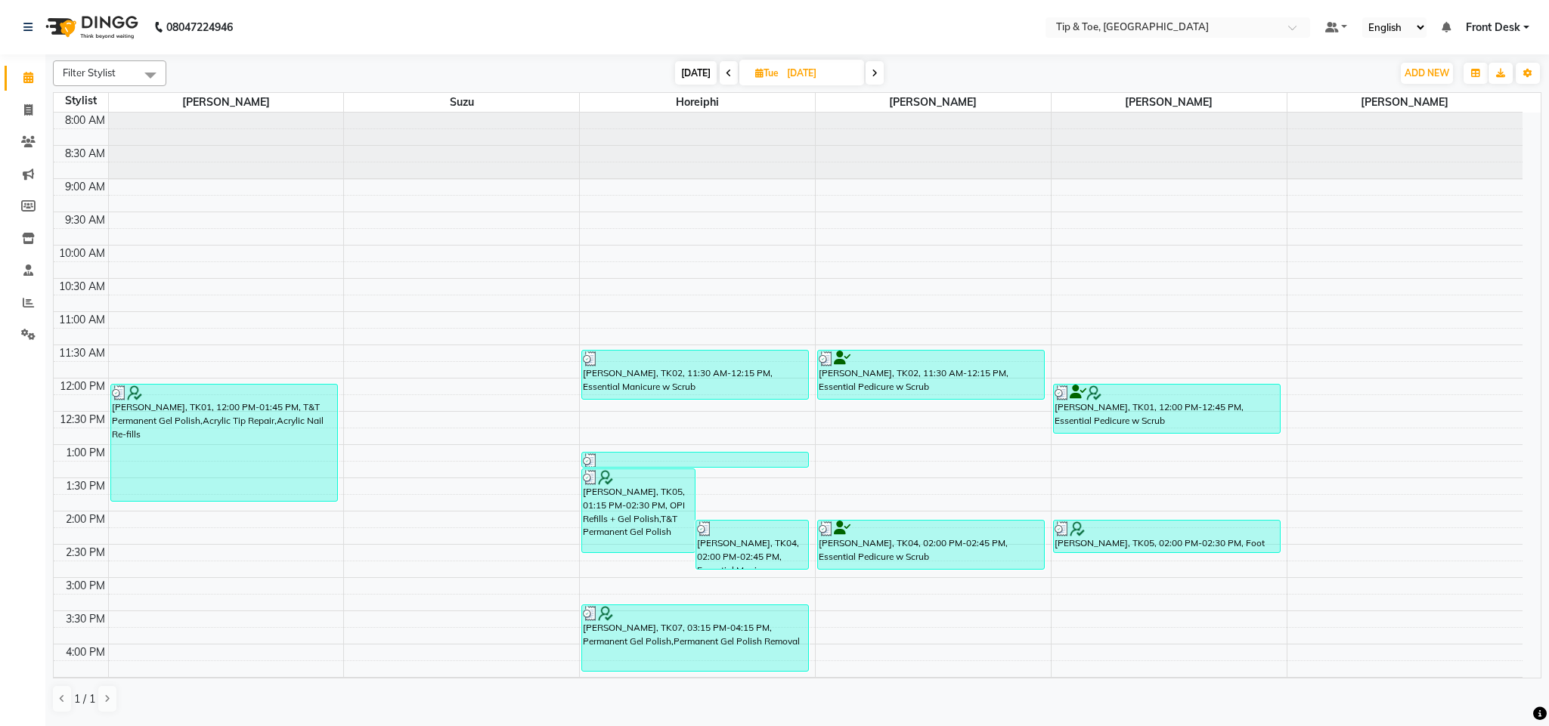
click at [755, 75] on icon at bounding box center [759, 73] width 8 height 10
select select "9"
select select "2025"
click at [717, 116] on button "Previous month" at bounding box center [714, 120] width 13 height 24
select select "8"
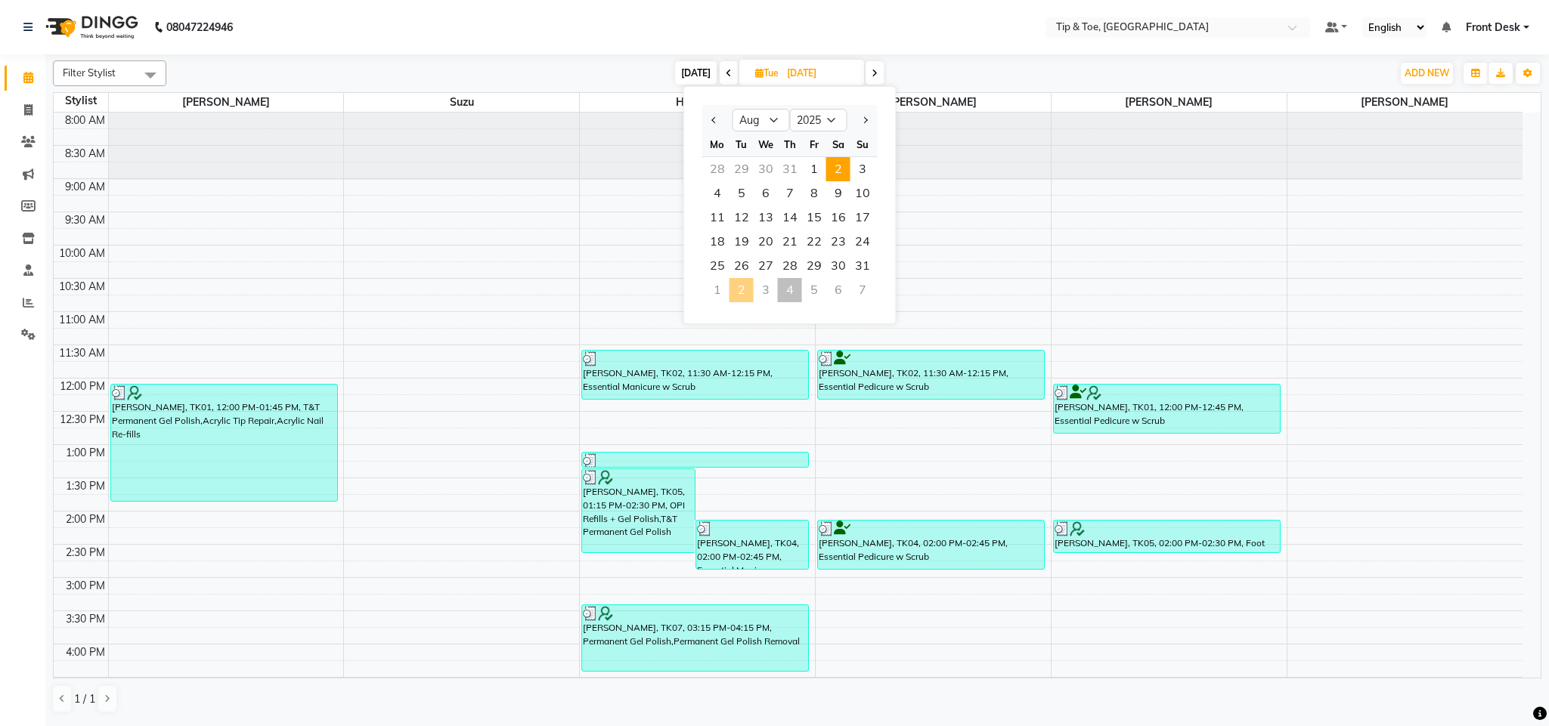
click at [841, 172] on span "2" at bounding box center [838, 169] width 24 height 24
type input "[DATE]"
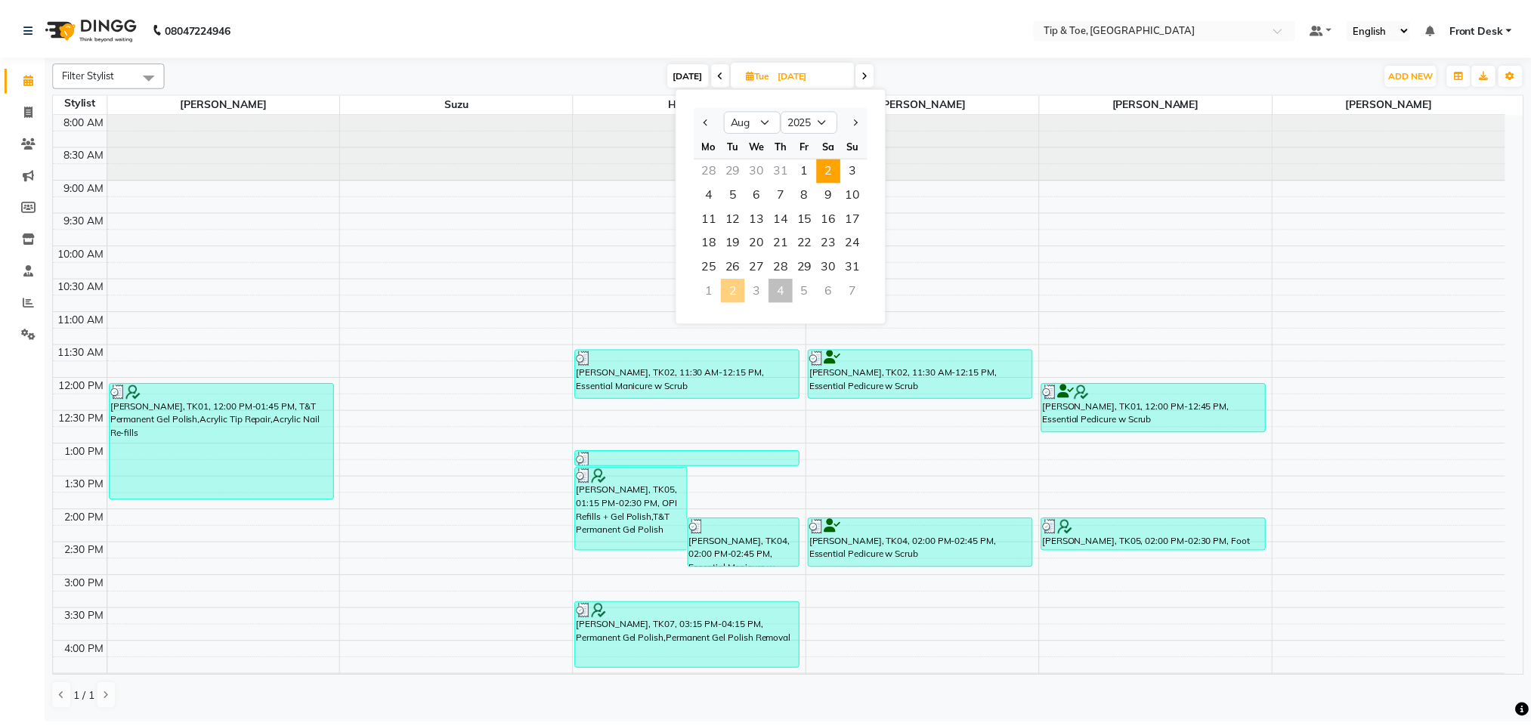
scroll to position [204, 0]
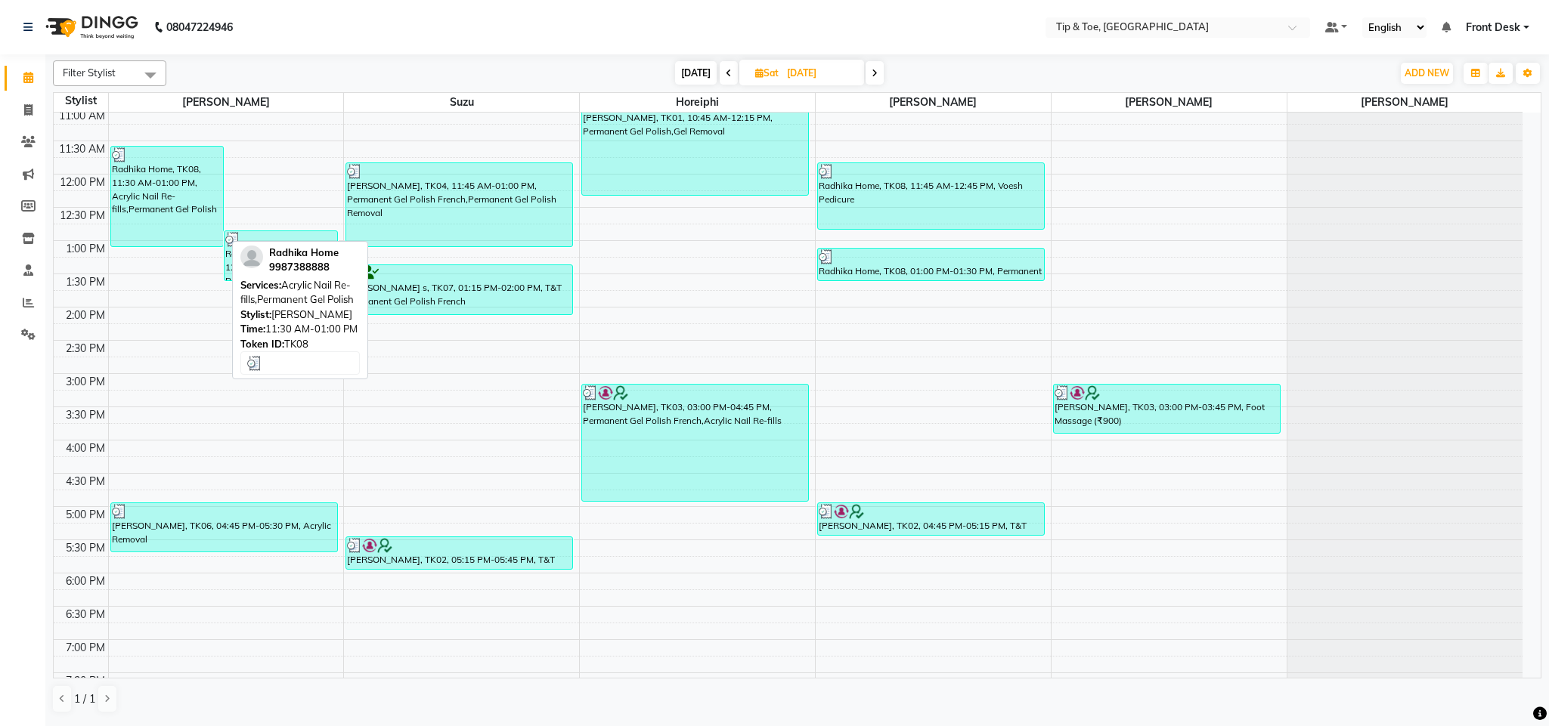
click at [175, 212] on div "Radhika Home, TK08, 11:30 AM-01:00 PM, Acrylic Nail Re-fills,Permanent Gel Poli…" at bounding box center [167, 197] width 113 height 100
select select "3"
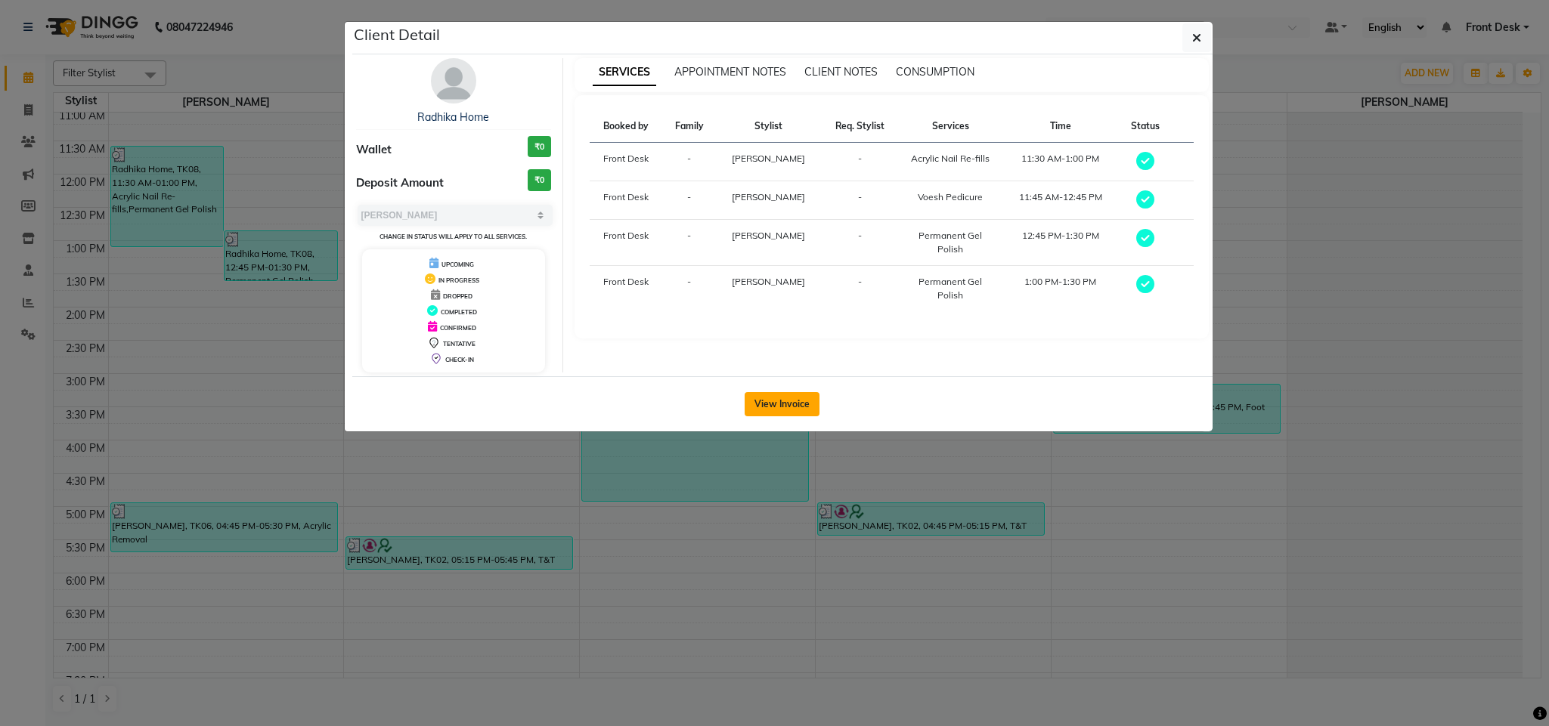
click at [778, 408] on button "View Invoice" at bounding box center [781, 404] width 75 height 24
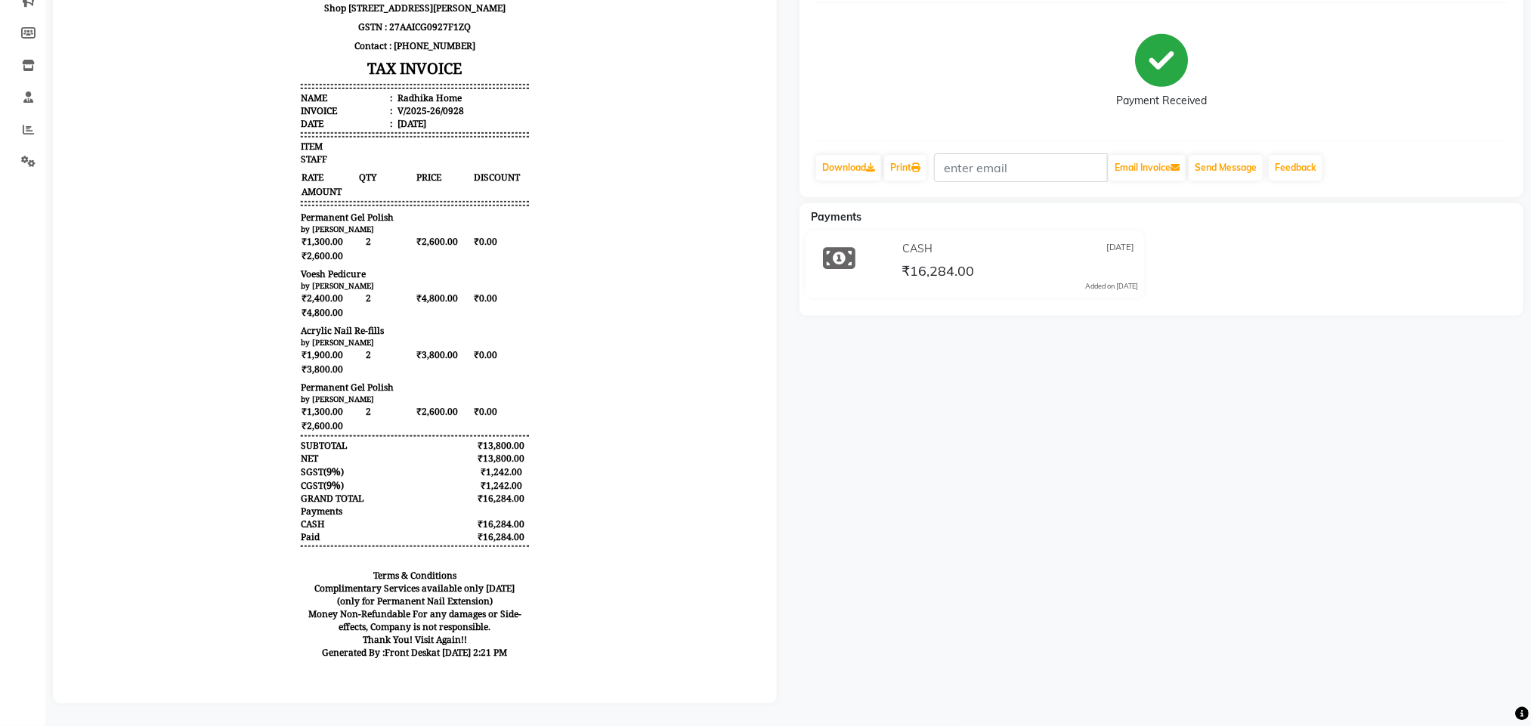
scroll to position [189, 0]
click at [238, 107] on body "Tip & Toe Shop No 1 Ketty House 74 A Dr.Gopalrao Deshmukh Marg,Mumbai - 400036 …" at bounding box center [414, 324] width 682 height 702
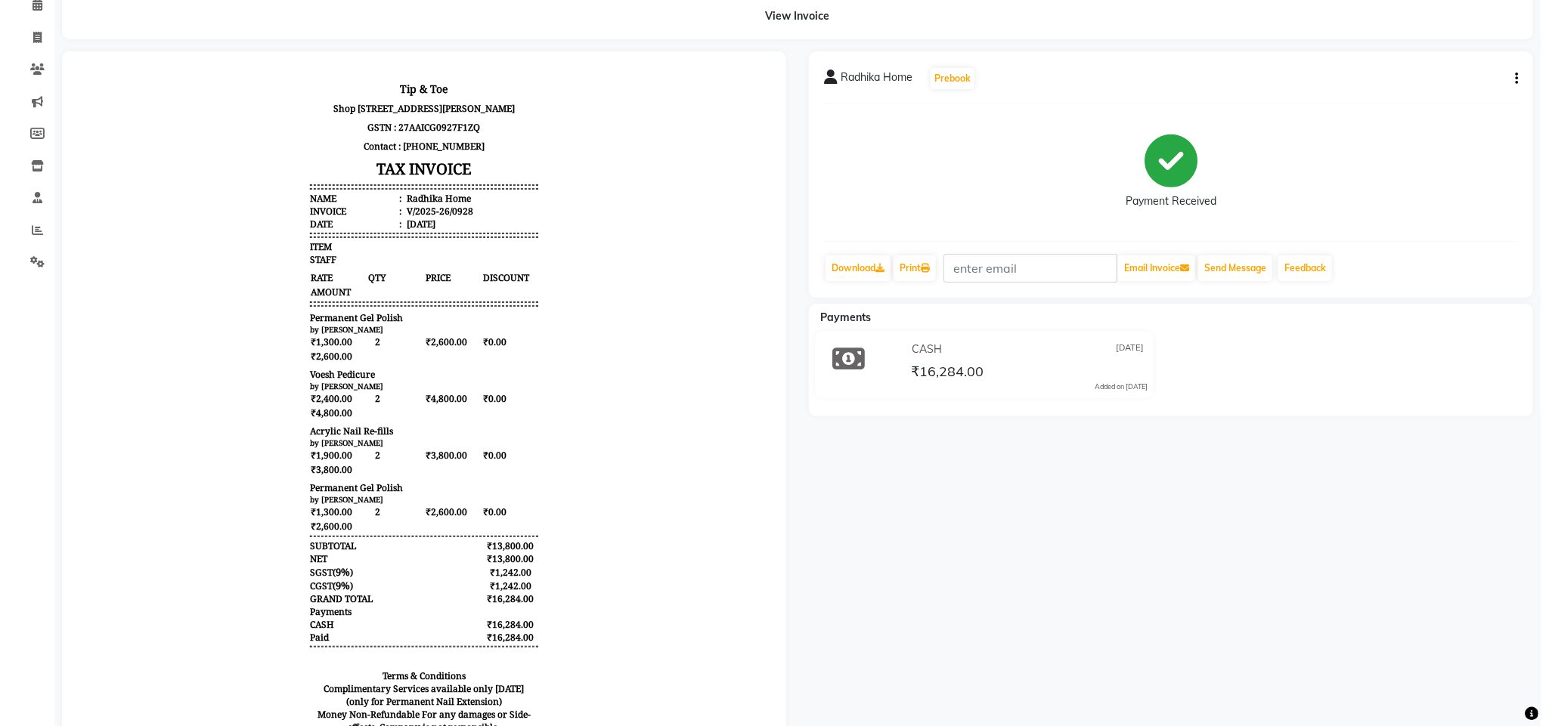
scroll to position [0, 0]
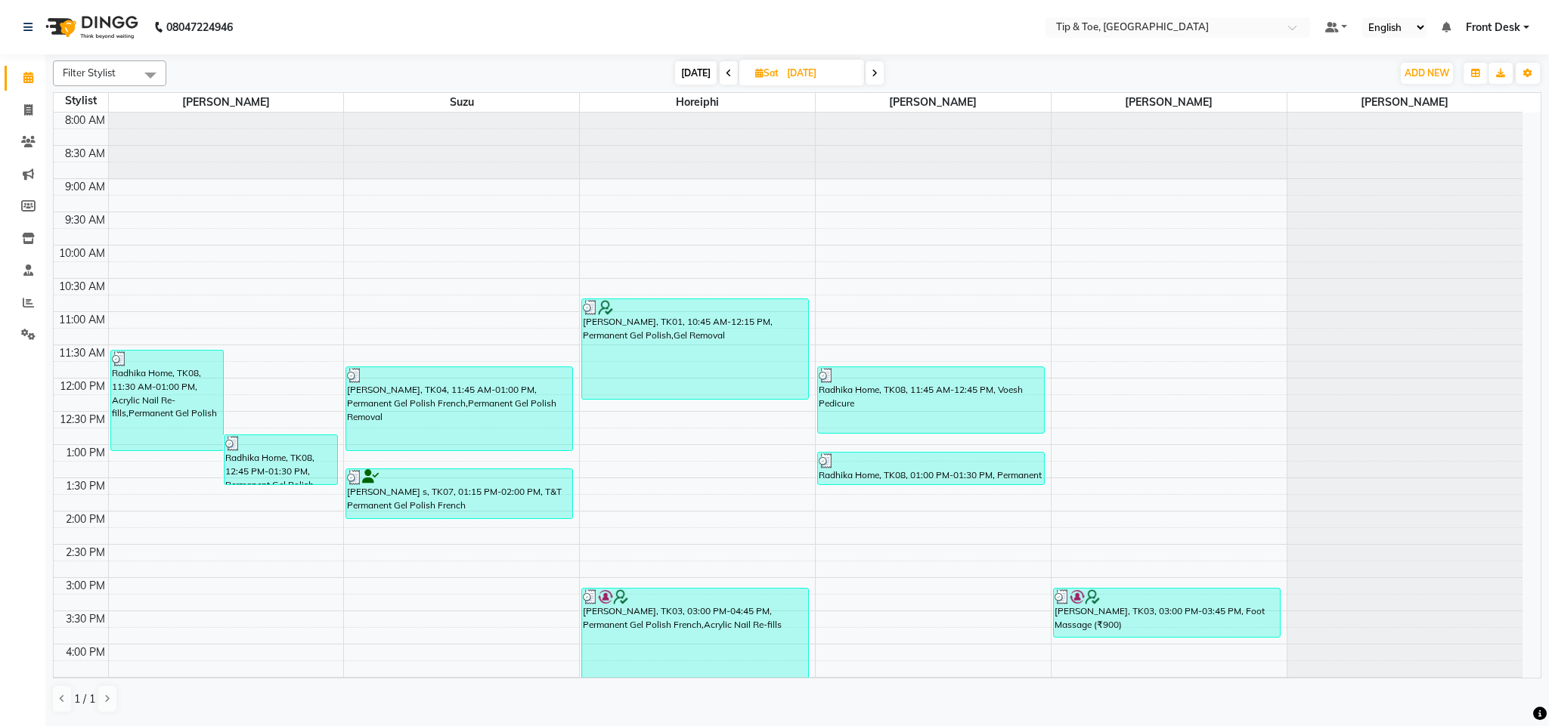
click at [801, 77] on input "[DATE]" at bounding box center [820, 73] width 76 height 23
select select "8"
select select "2025"
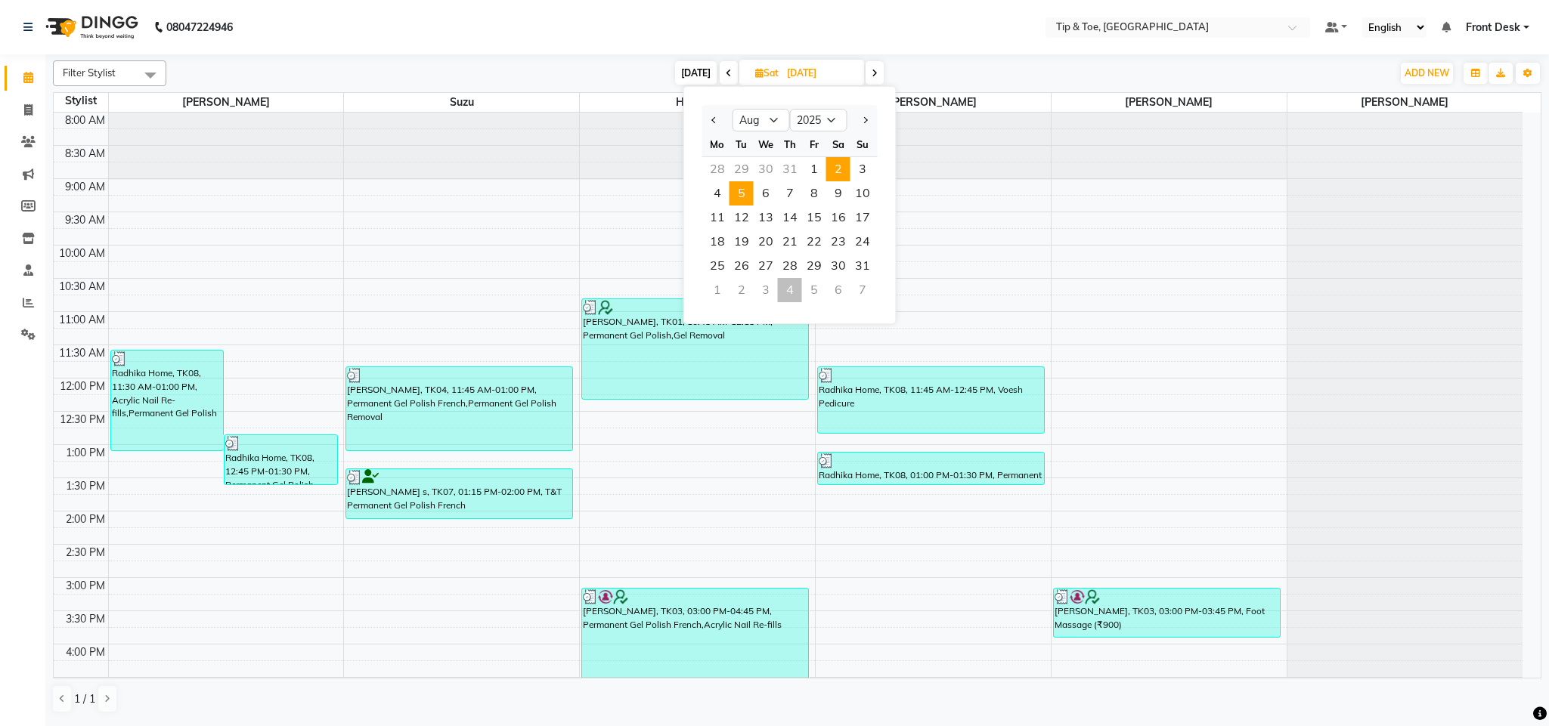
click at [738, 198] on span "5" at bounding box center [741, 193] width 24 height 24
type input "[DATE]"
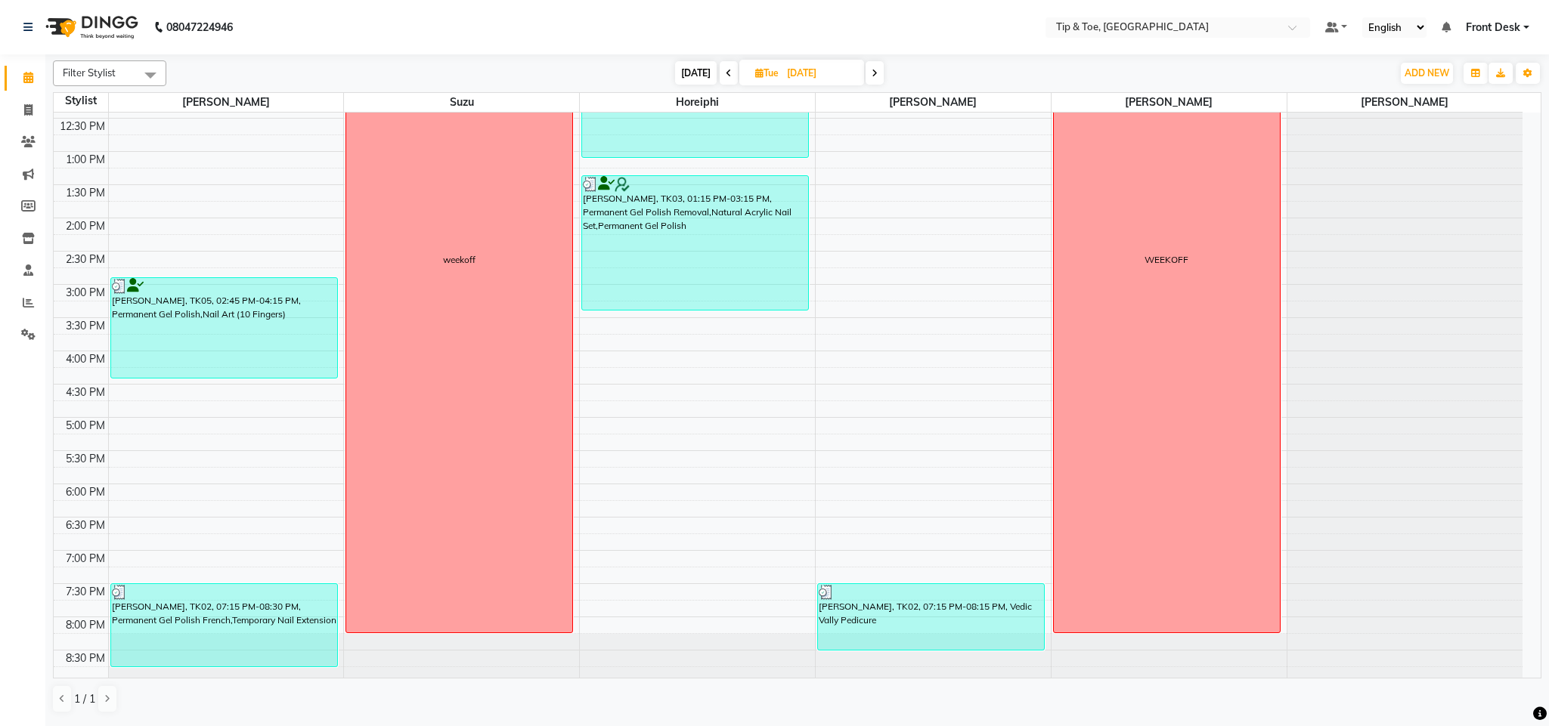
scroll to position [317, 0]
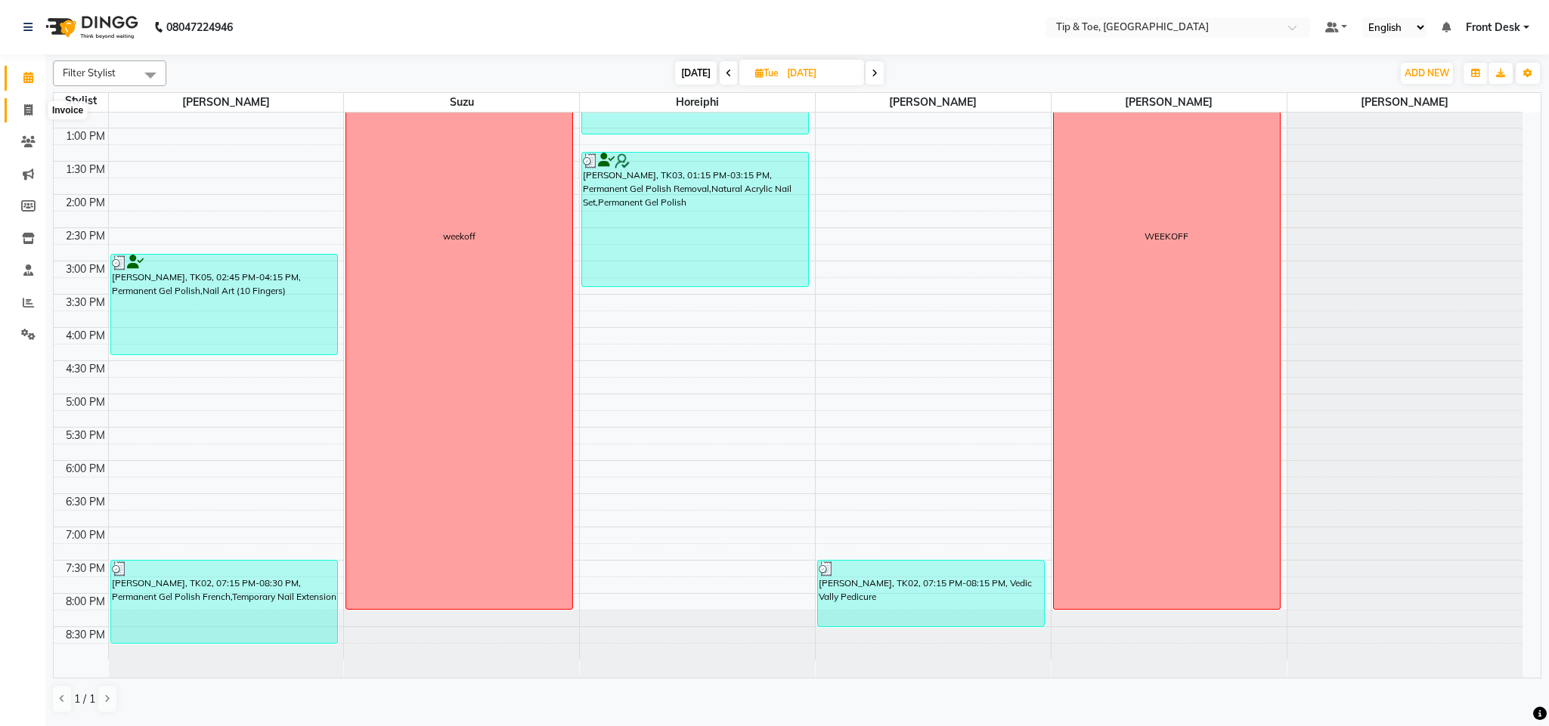
click at [34, 110] on span at bounding box center [28, 110] width 26 height 17
select select "5655"
select select "service"
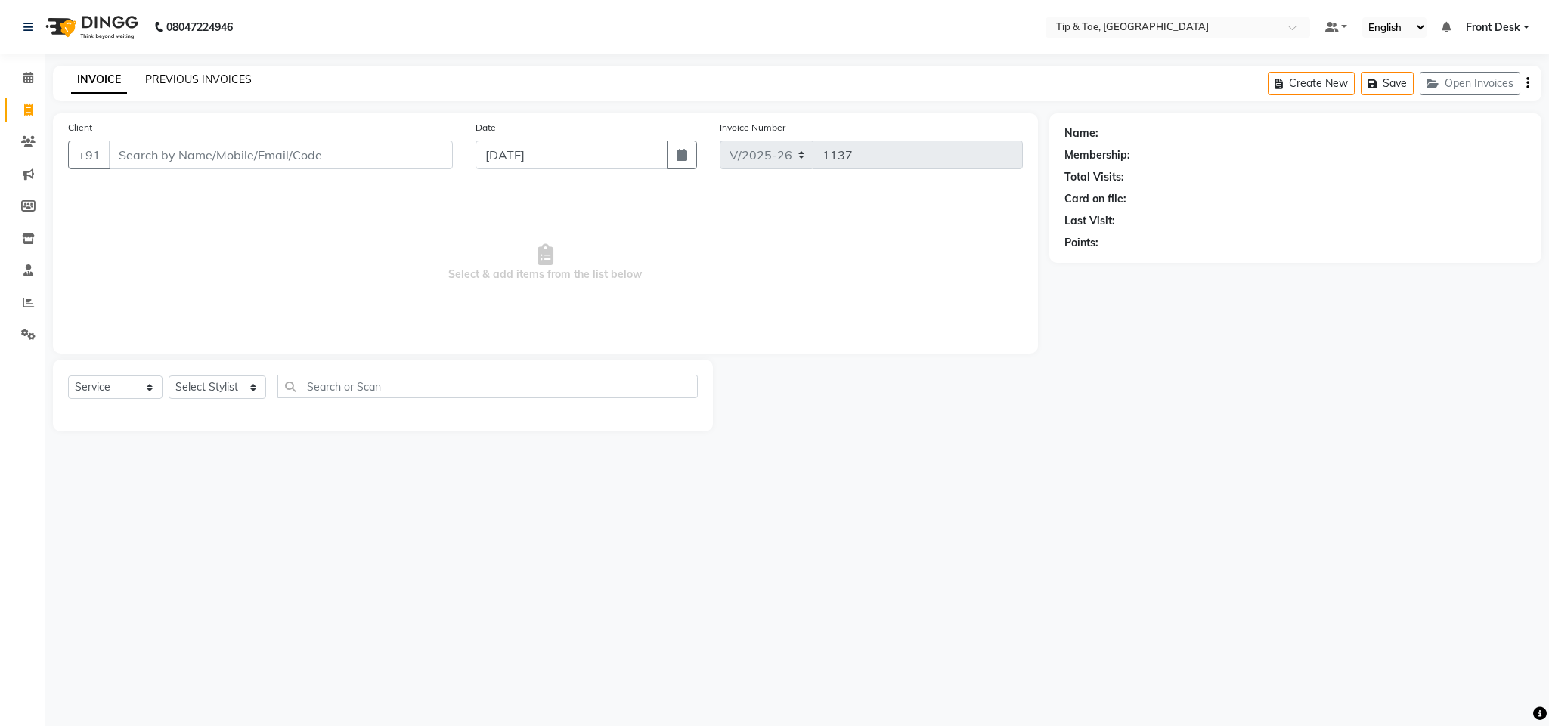
click at [164, 73] on link "PREVIOUS INVOICES" at bounding box center [198, 80] width 107 height 14
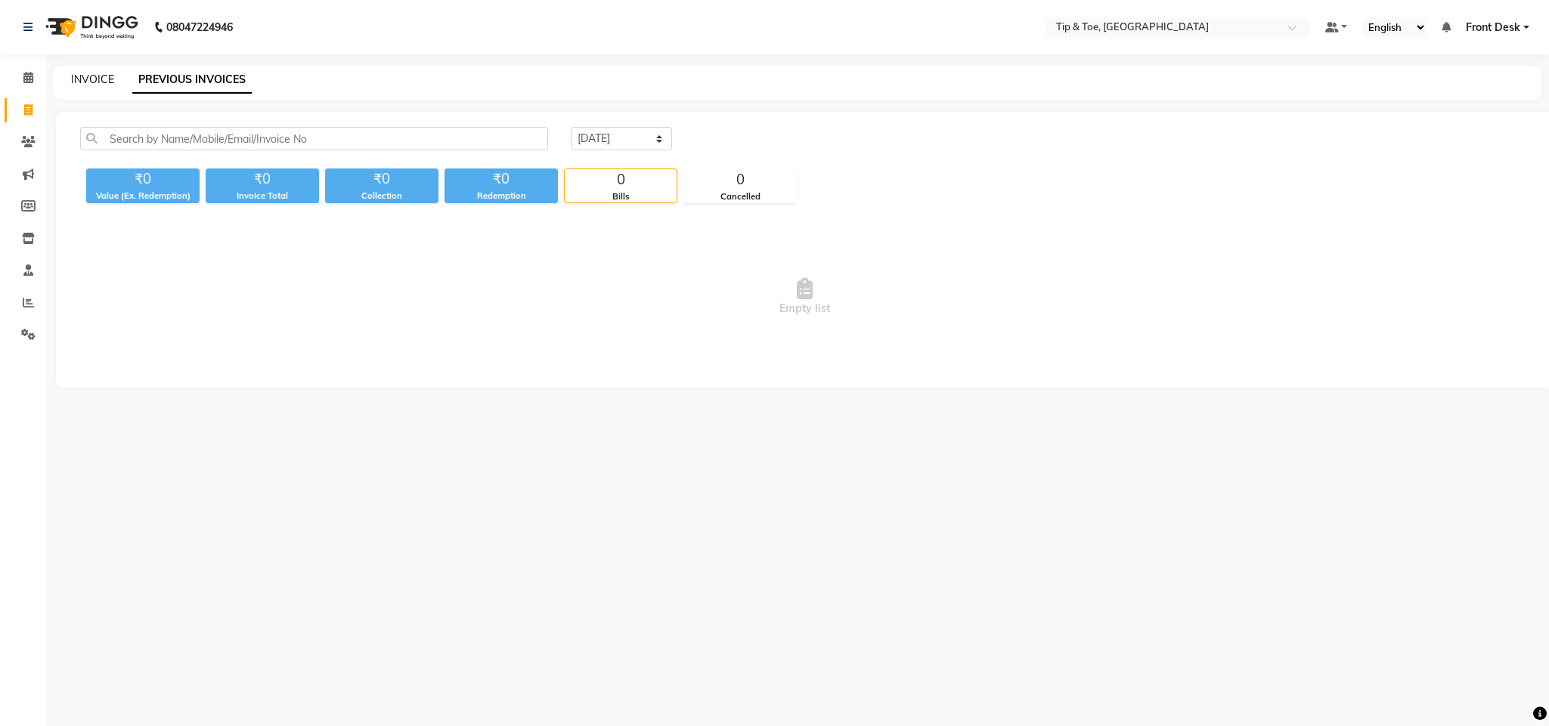
click at [101, 73] on link "INVOICE" at bounding box center [92, 80] width 43 height 14
select select "5655"
select select "service"
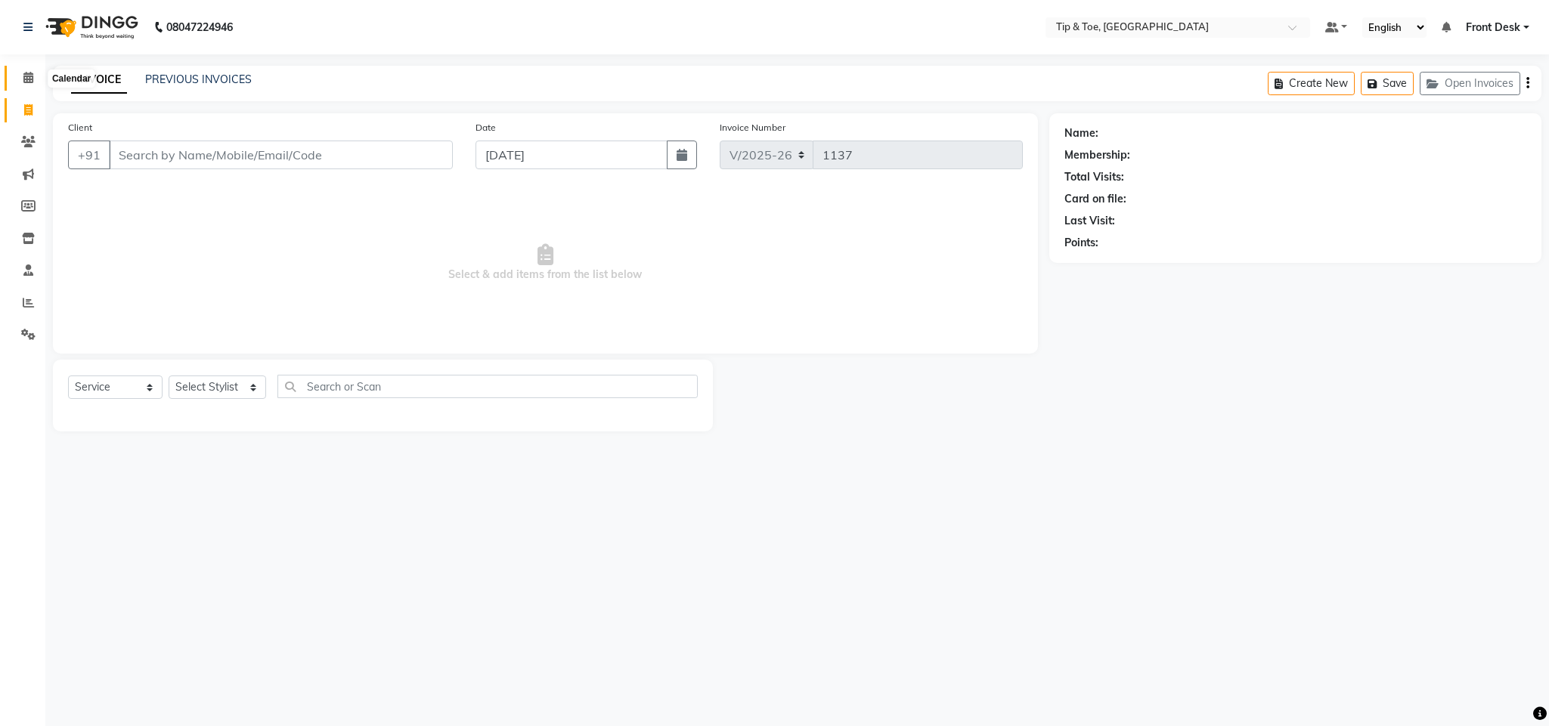
click at [26, 76] on icon at bounding box center [28, 77] width 10 height 11
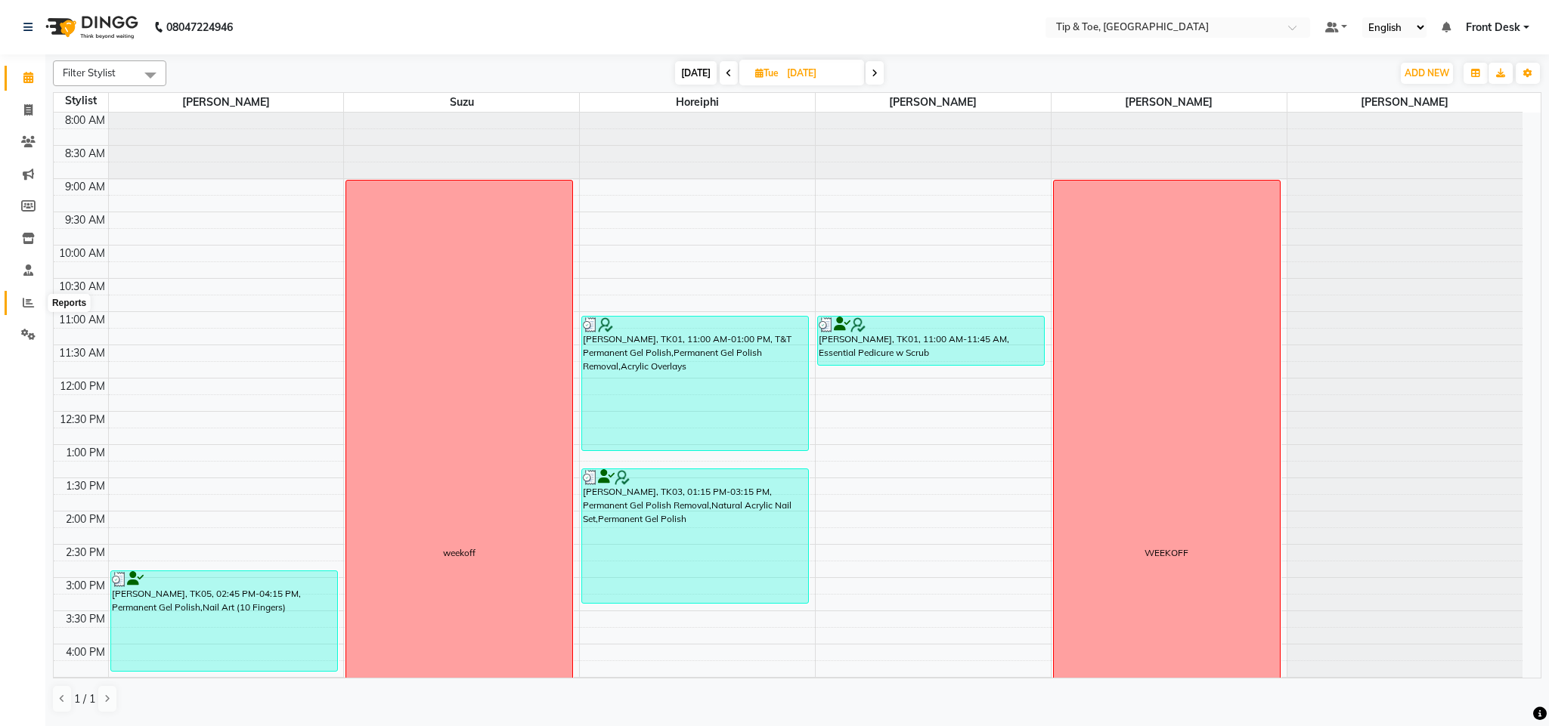
click at [30, 302] on icon at bounding box center [28, 302] width 11 height 11
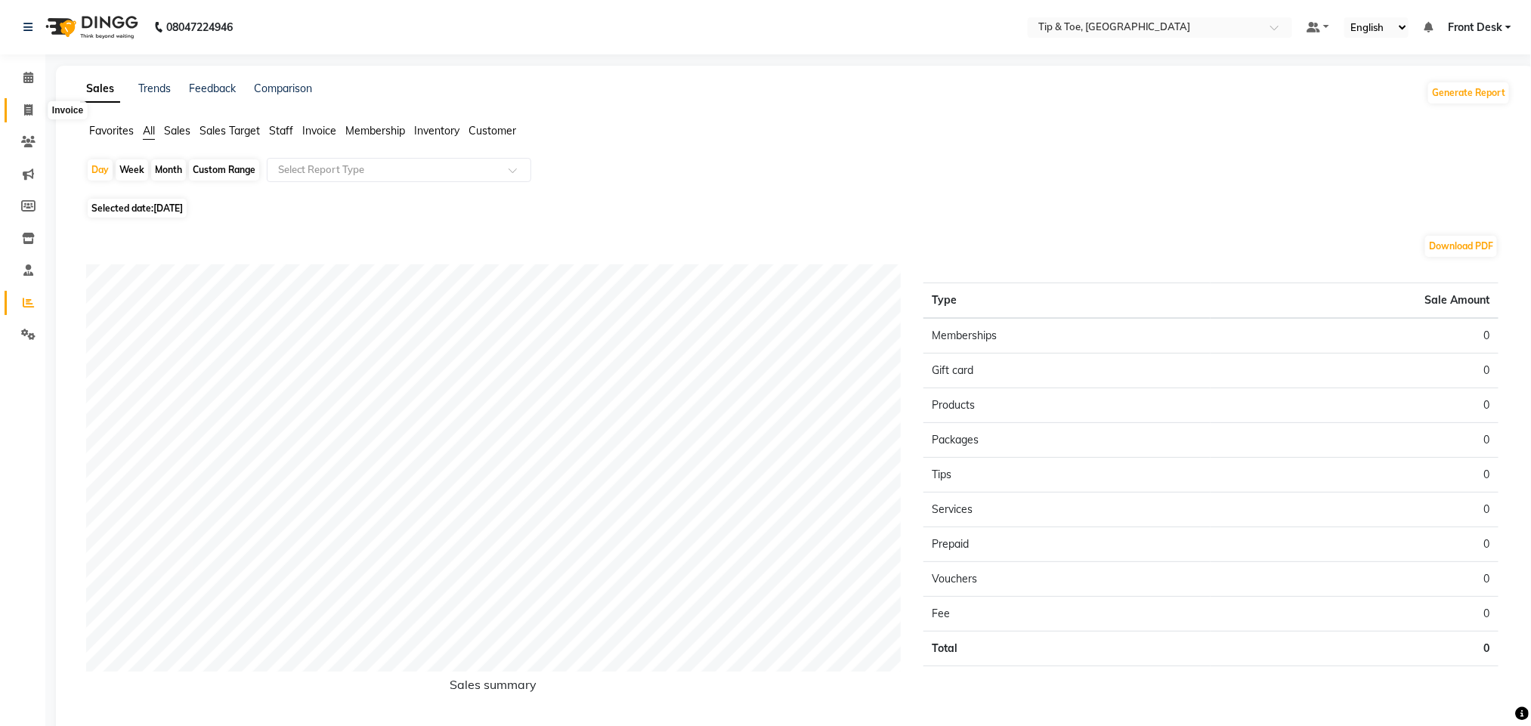
click at [25, 107] on icon at bounding box center [28, 109] width 8 height 11
select select "service"
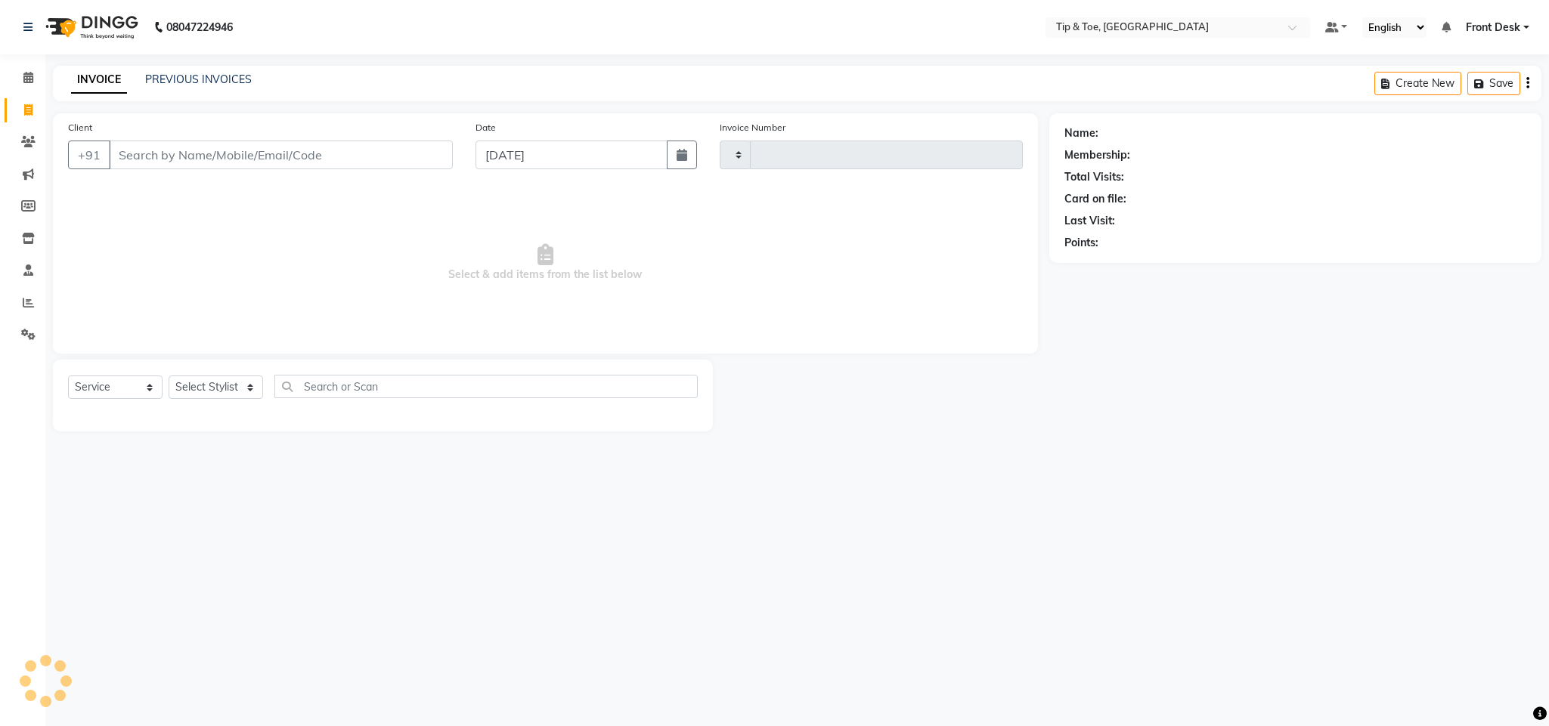
type input "1137"
select select "5655"
click at [25, 79] on icon at bounding box center [28, 77] width 10 height 11
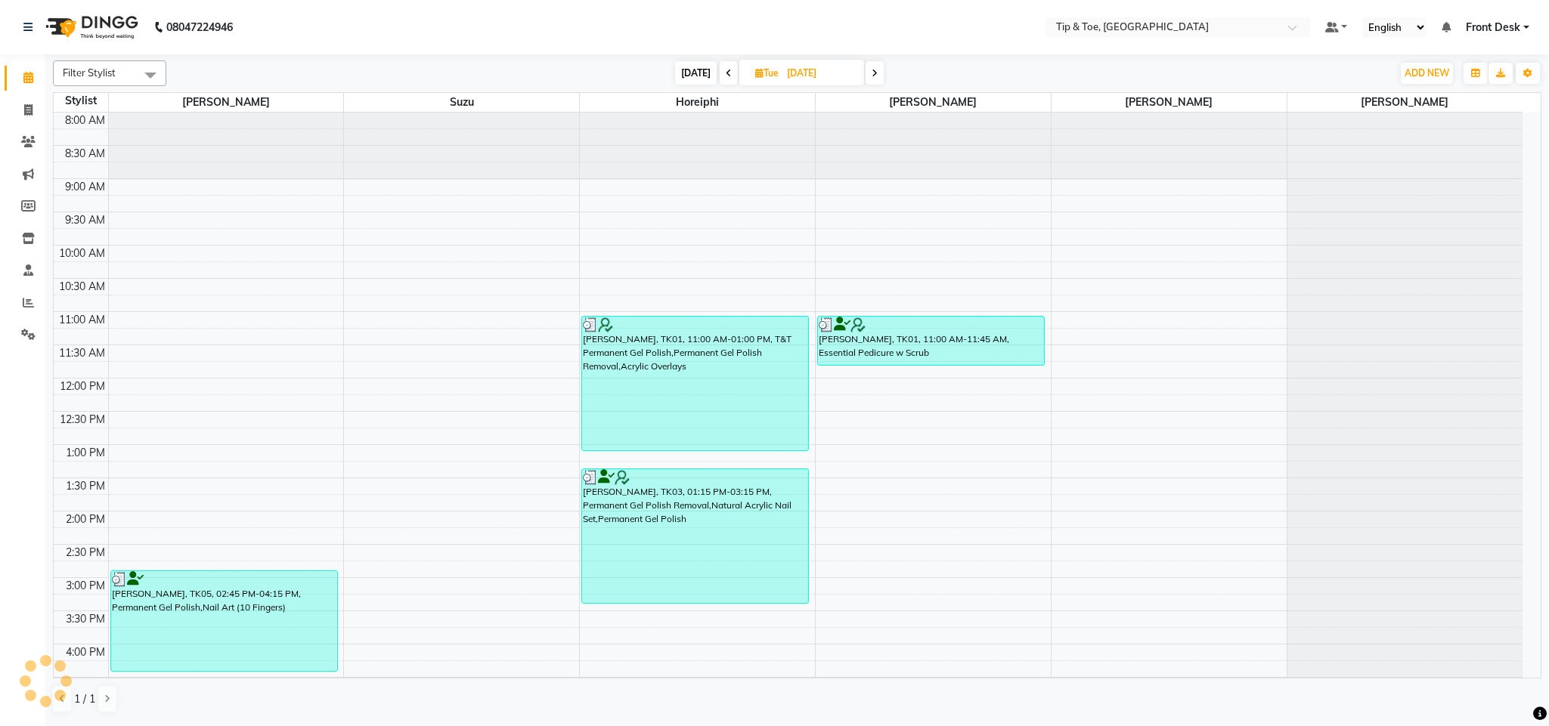
scroll to position [204, 0]
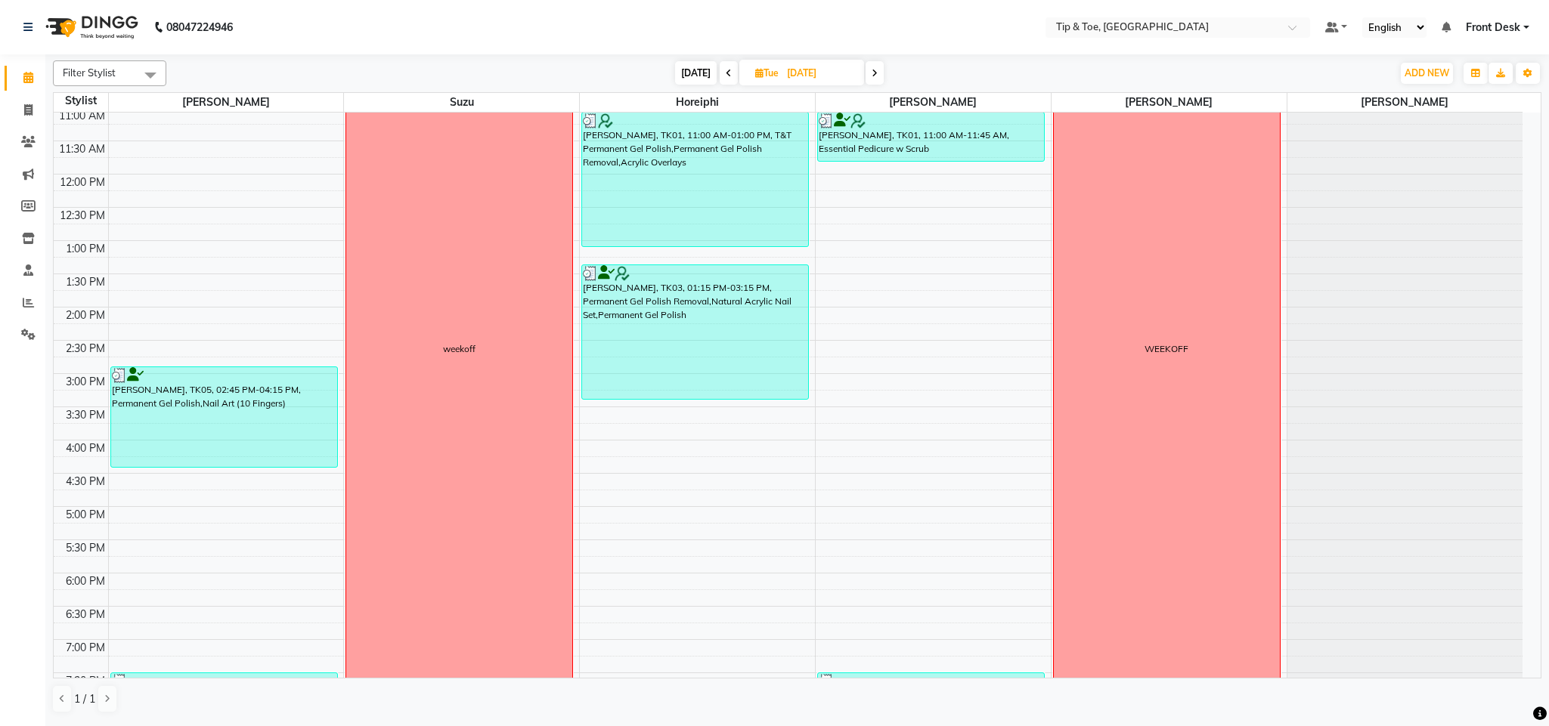
click at [871, 70] on icon at bounding box center [874, 73] width 6 height 9
type input "06-08-2025"
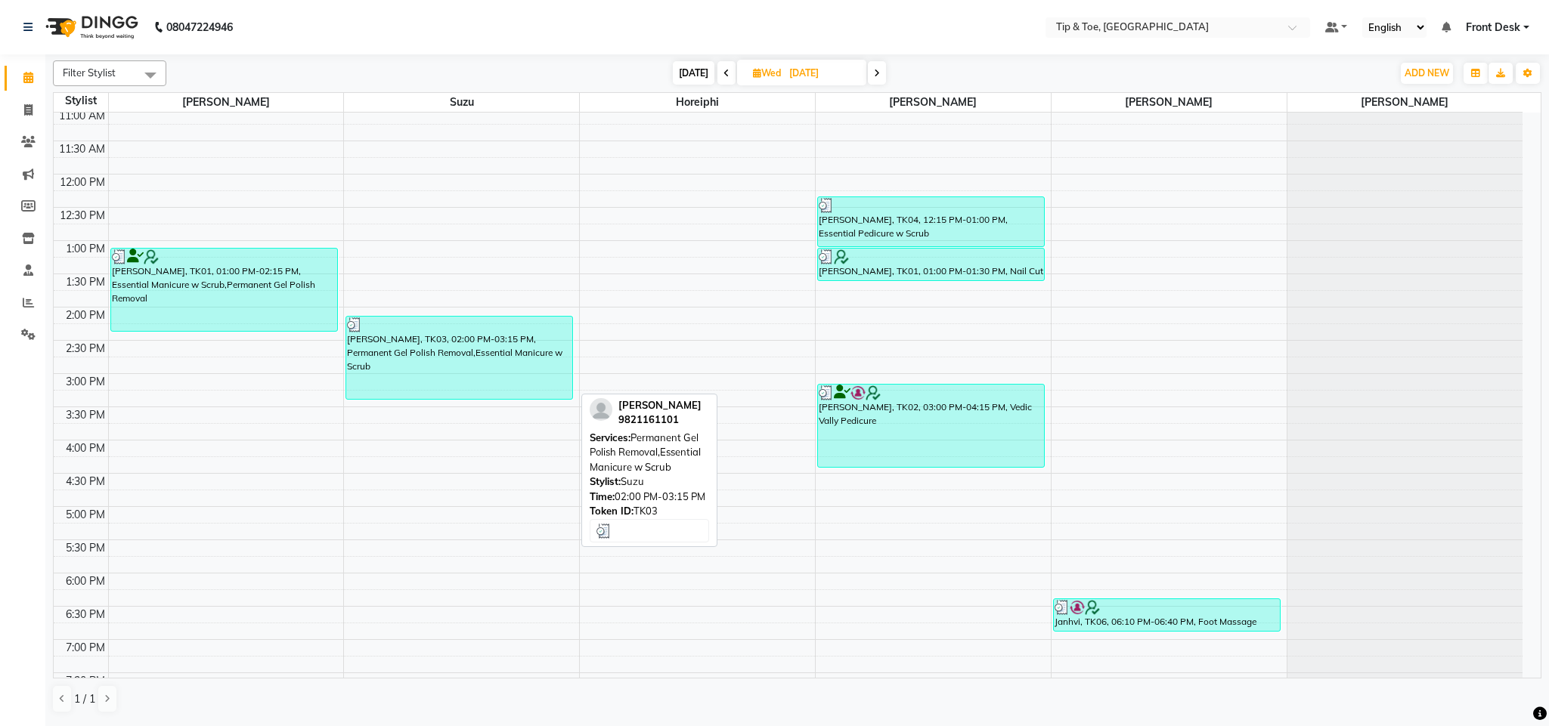
click at [490, 368] on div "Krishna K, TK03, 02:00 PM-03:15 PM, Permanent Gel Polish Removal,Essential Mani…" at bounding box center [459, 358] width 226 height 82
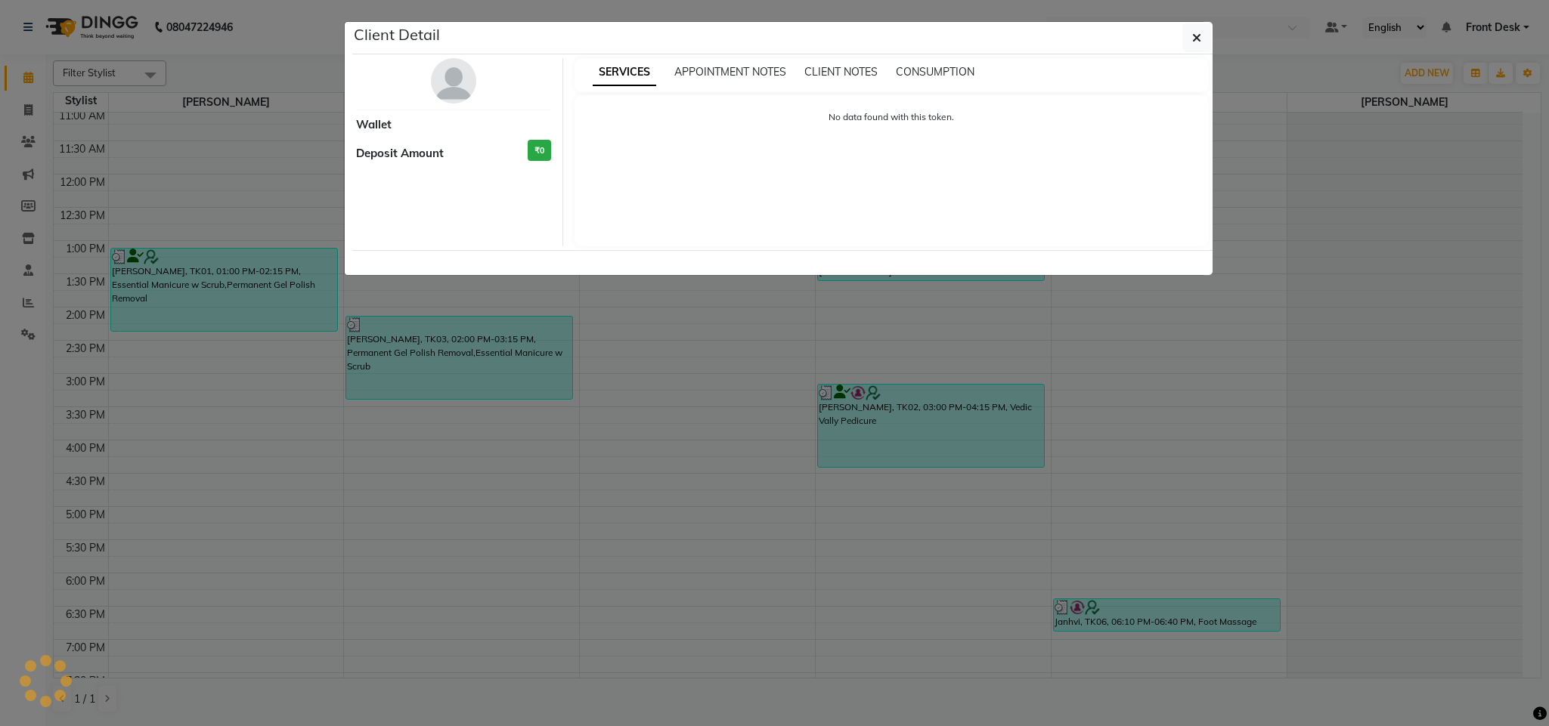
select select "3"
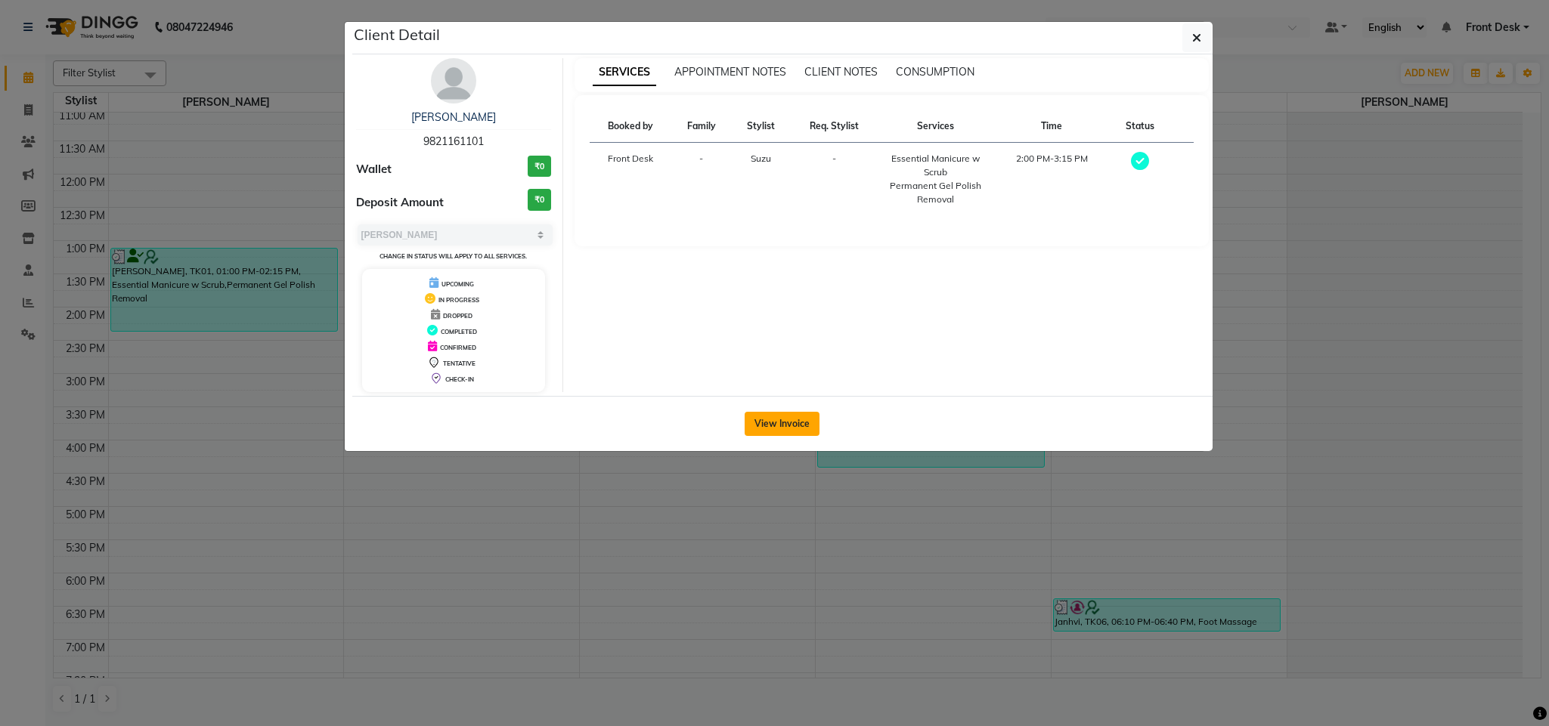
click at [787, 423] on button "View Invoice" at bounding box center [781, 424] width 75 height 24
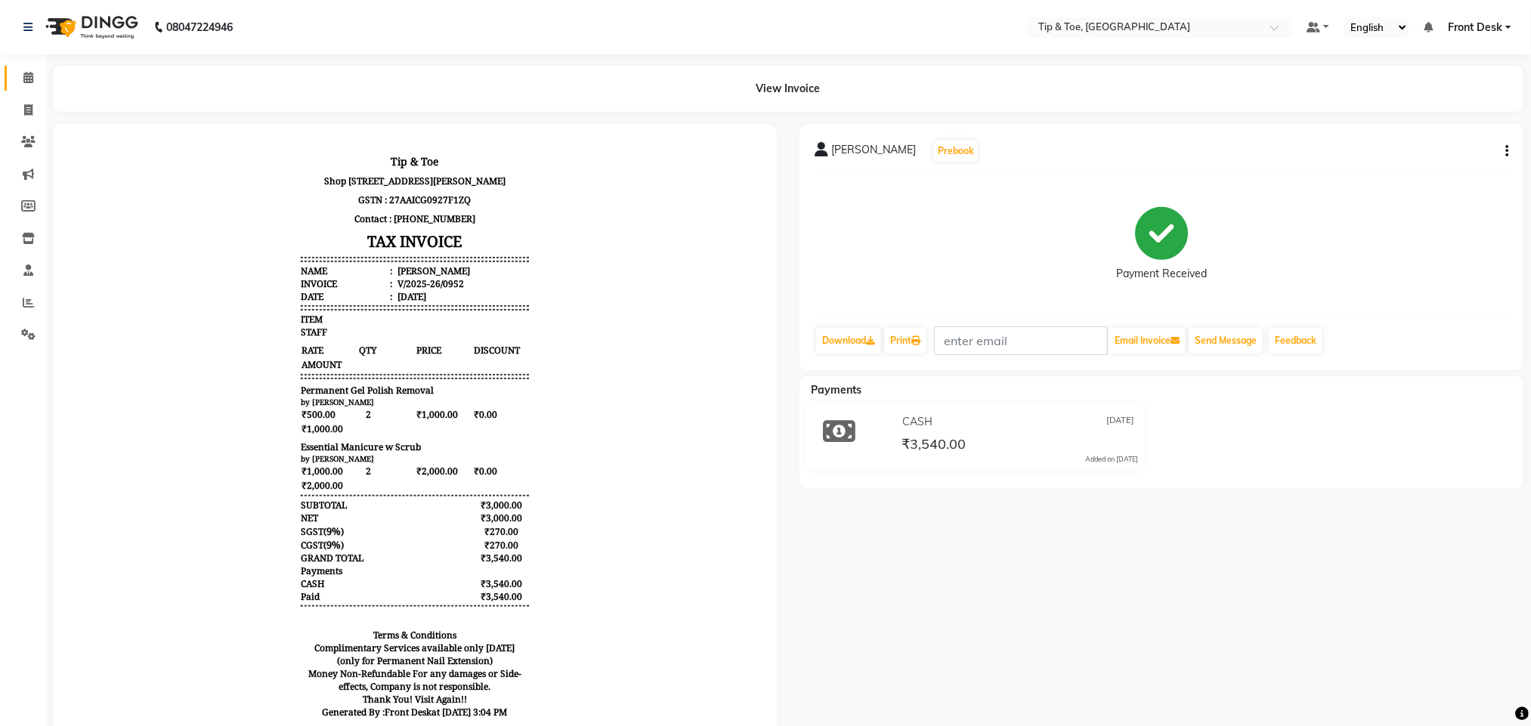
scroll to position [12, 0]
click at [30, 306] on icon at bounding box center [28, 302] width 11 height 11
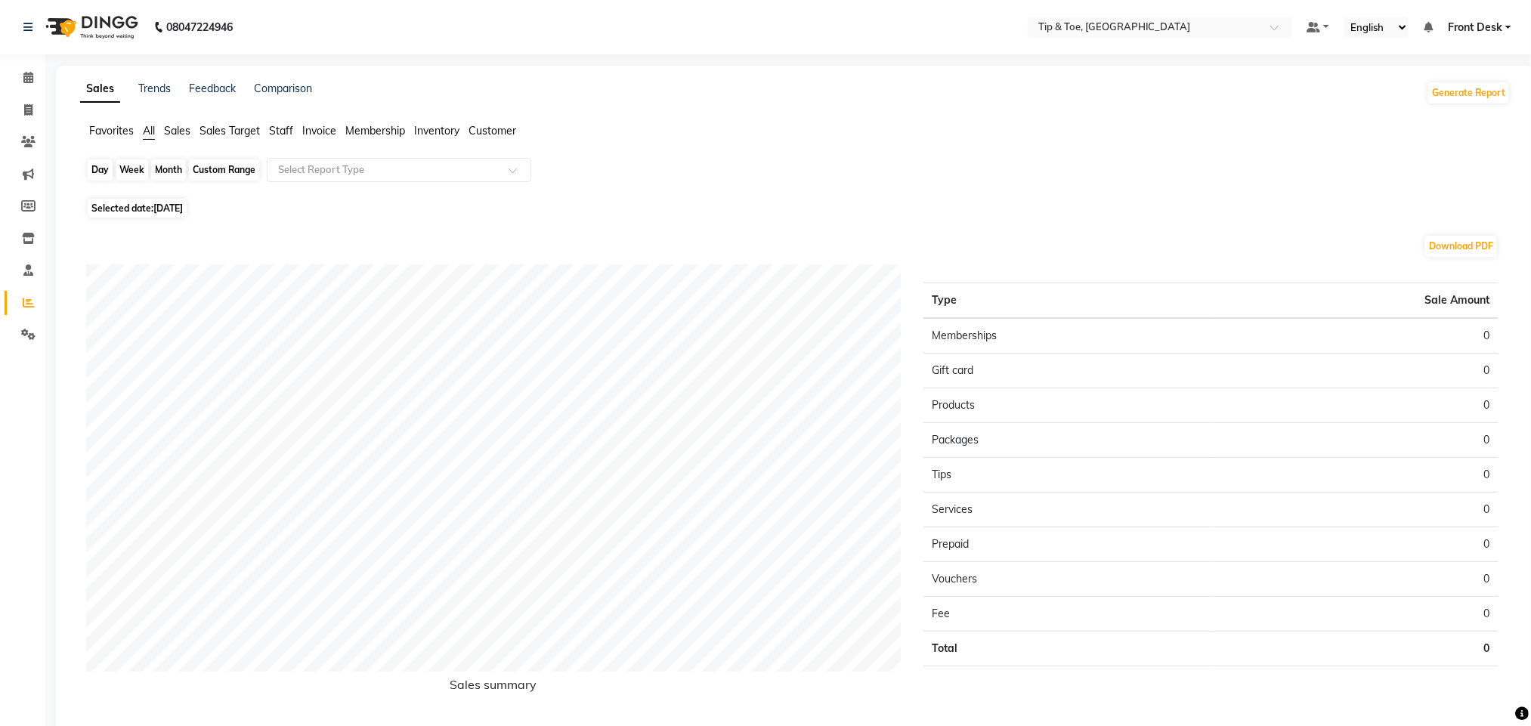
click at [101, 175] on div "Day" at bounding box center [100, 169] width 25 height 21
select select "9"
select select "2025"
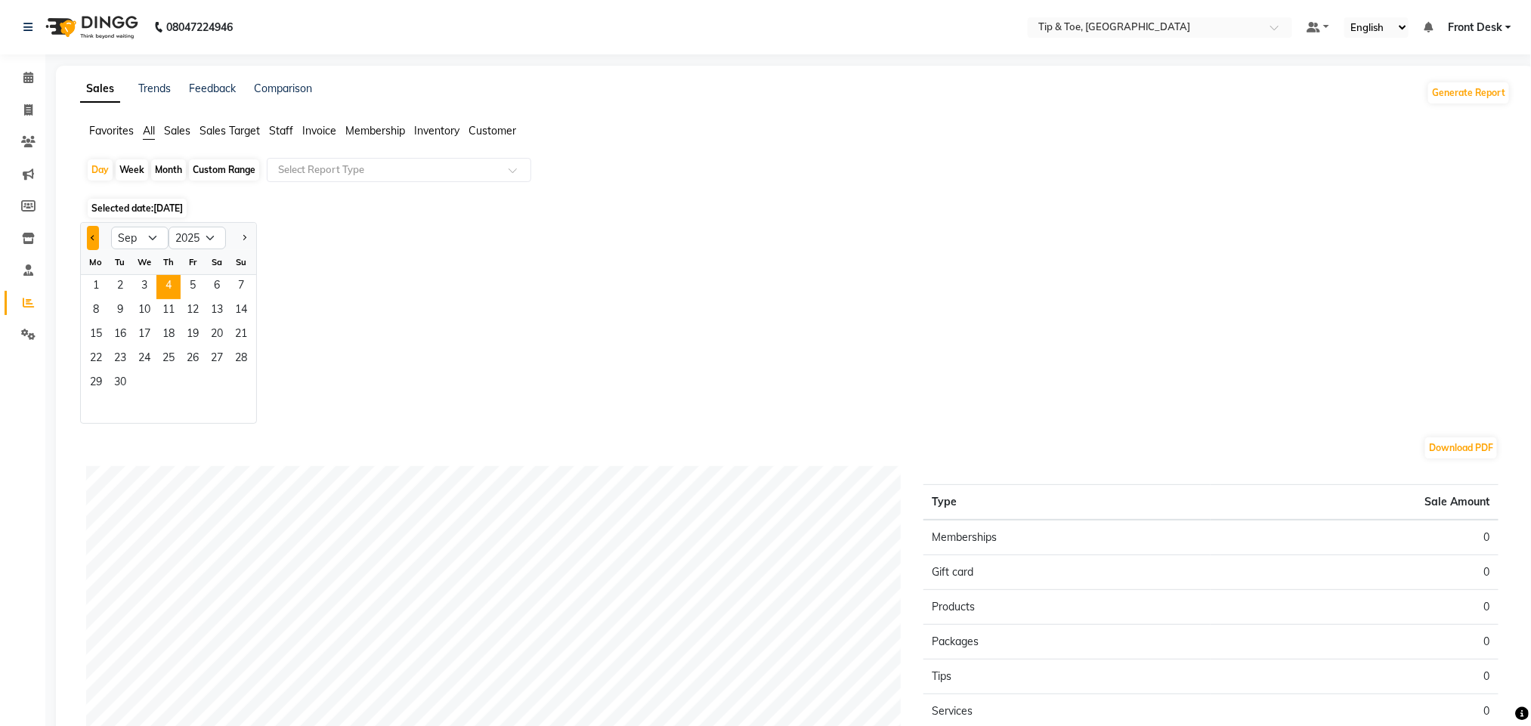
click at [95, 237] on span "Previous month" at bounding box center [93, 236] width 5 height 5
select select "8"
click at [221, 290] on span "2" at bounding box center [217, 287] width 24 height 24
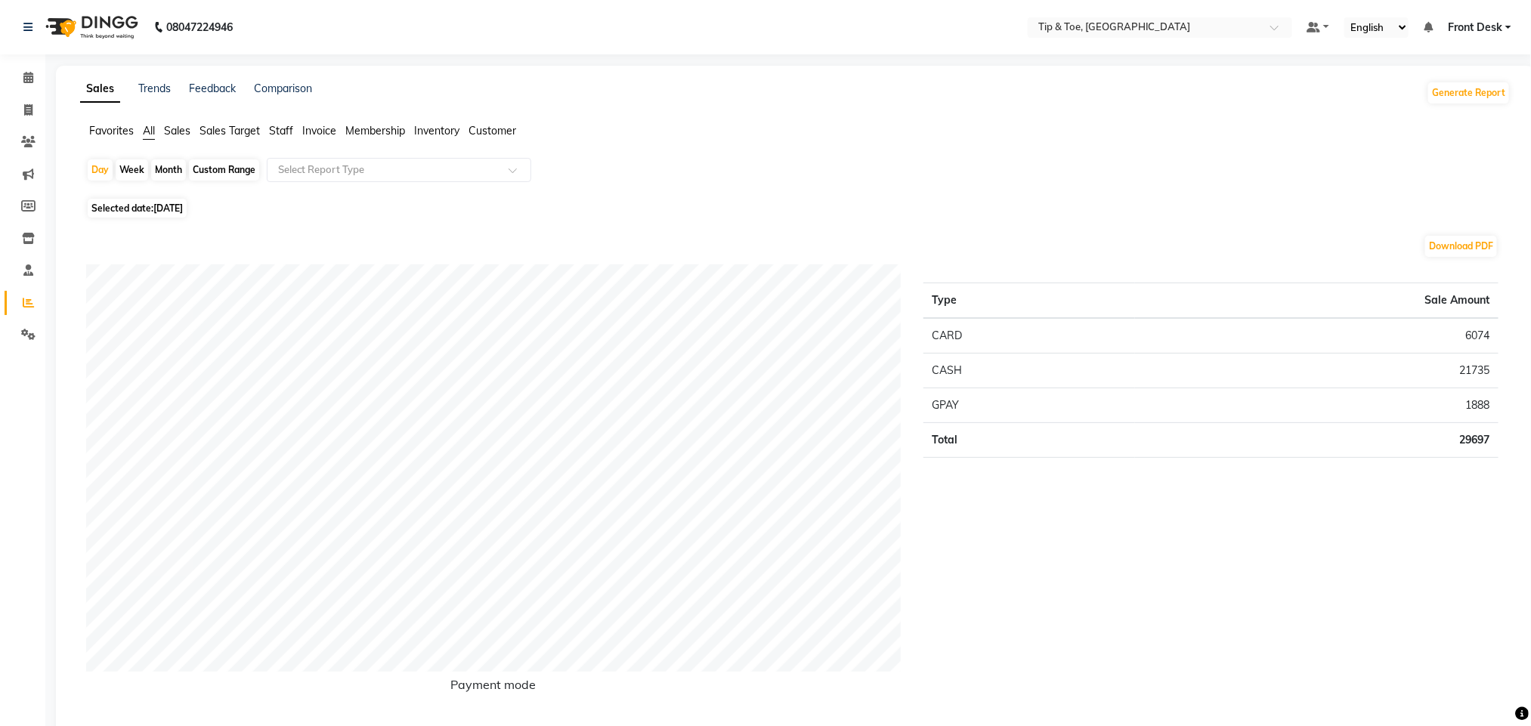
click at [135, 172] on div "Week" at bounding box center [132, 169] width 33 height 21
select select "8"
select select "2025"
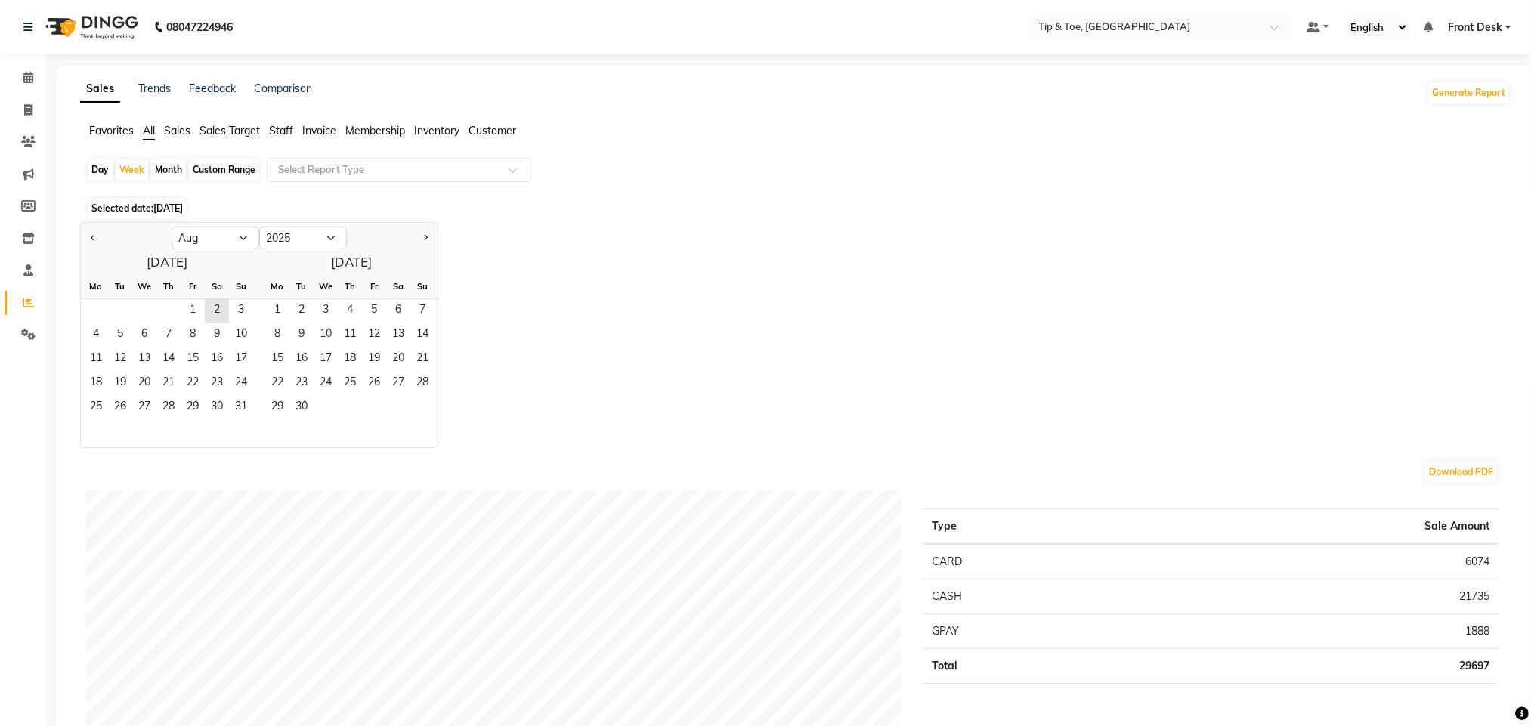
click at [288, 129] on span "Staff" at bounding box center [281, 131] width 24 height 14
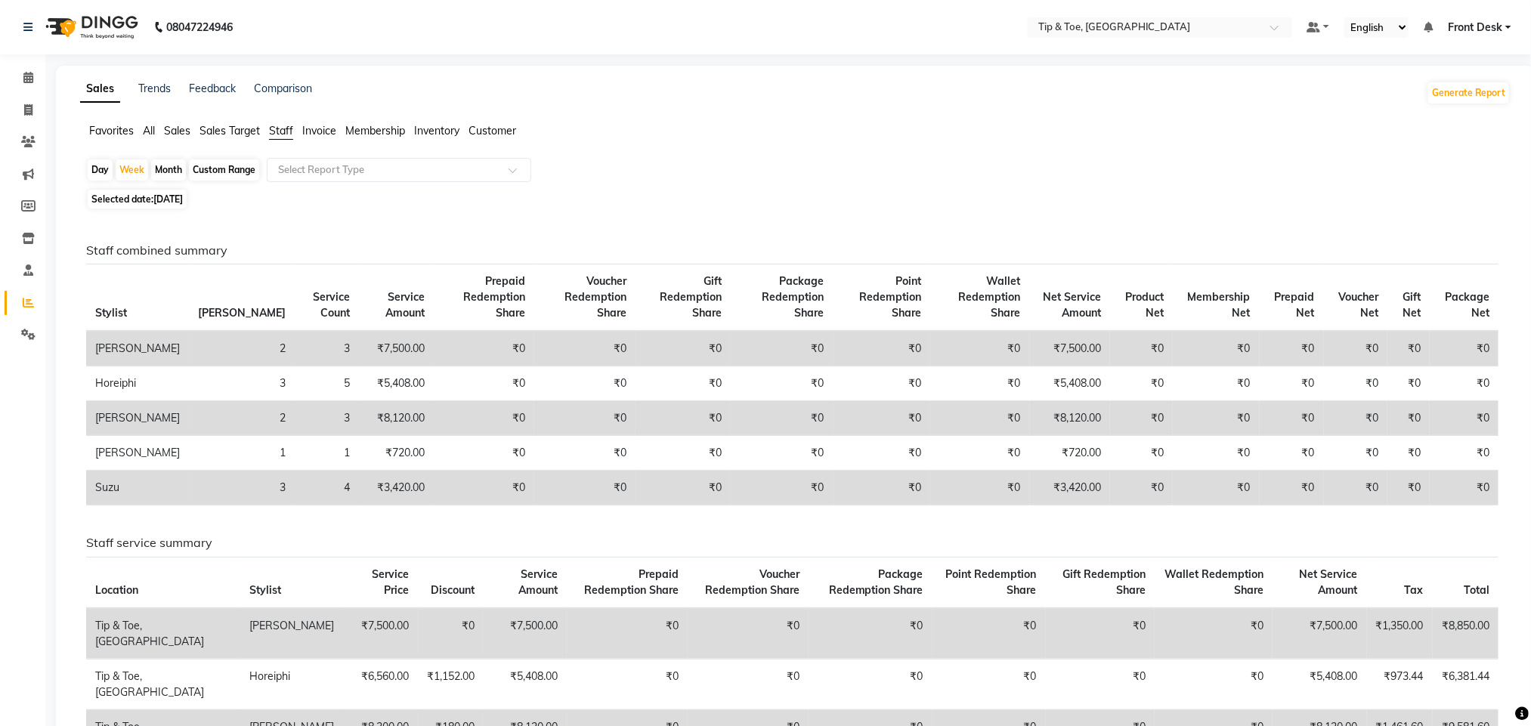
click at [105, 166] on div "Day" at bounding box center [100, 169] width 25 height 21
select select "8"
select select "2025"
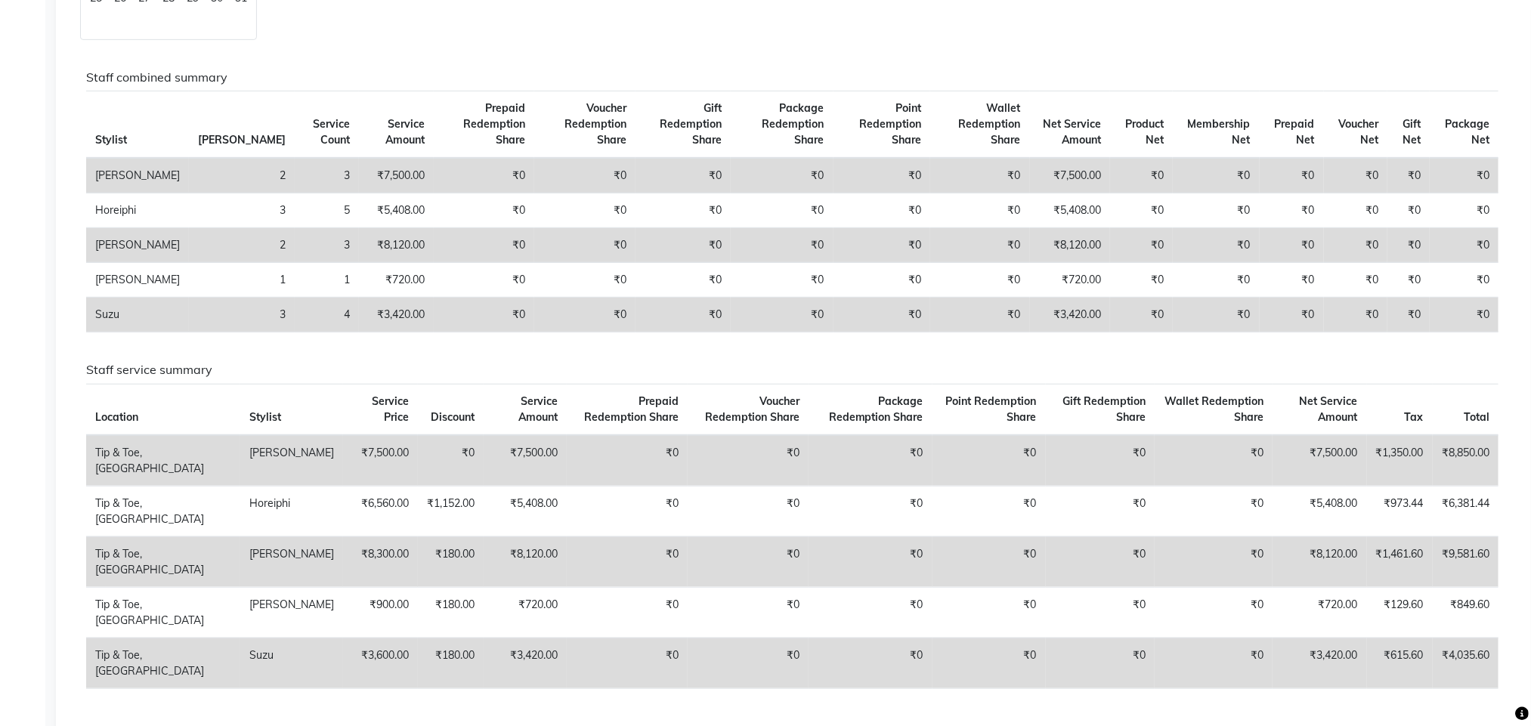
scroll to position [408, 0]
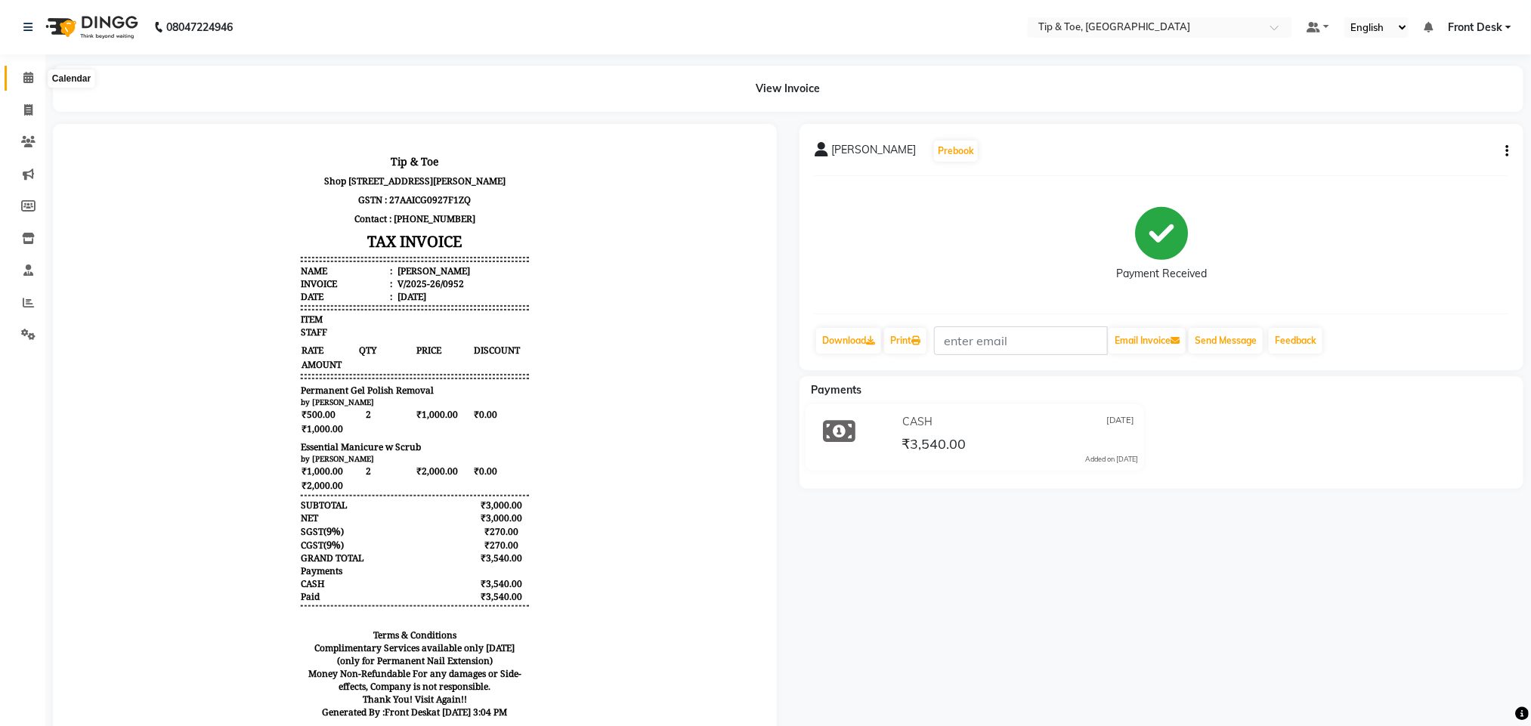
click at [35, 84] on span at bounding box center [28, 78] width 26 height 17
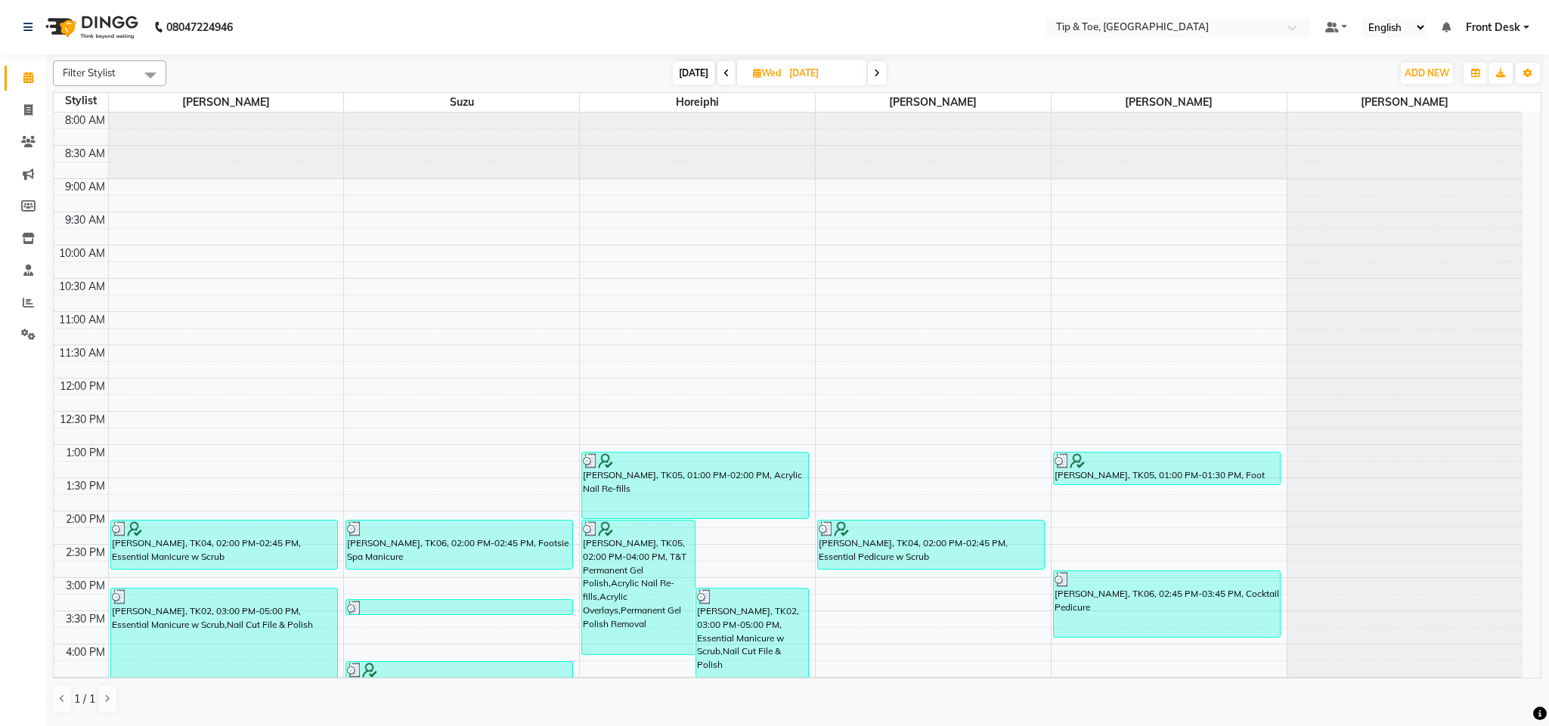
click at [696, 79] on span "[DATE]" at bounding box center [694, 72] width 42 height 23
type input "[DATE]"
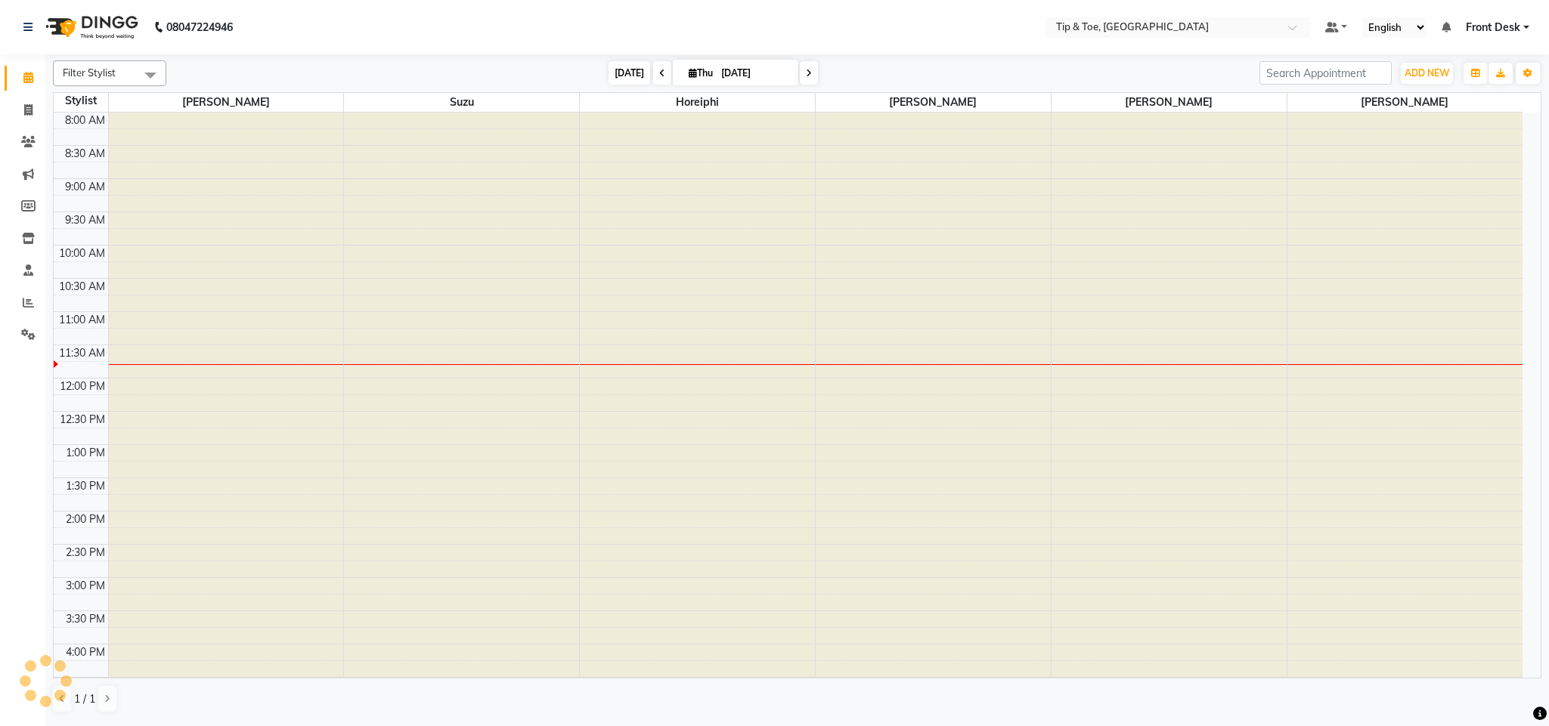
scroll to position [204, 0]
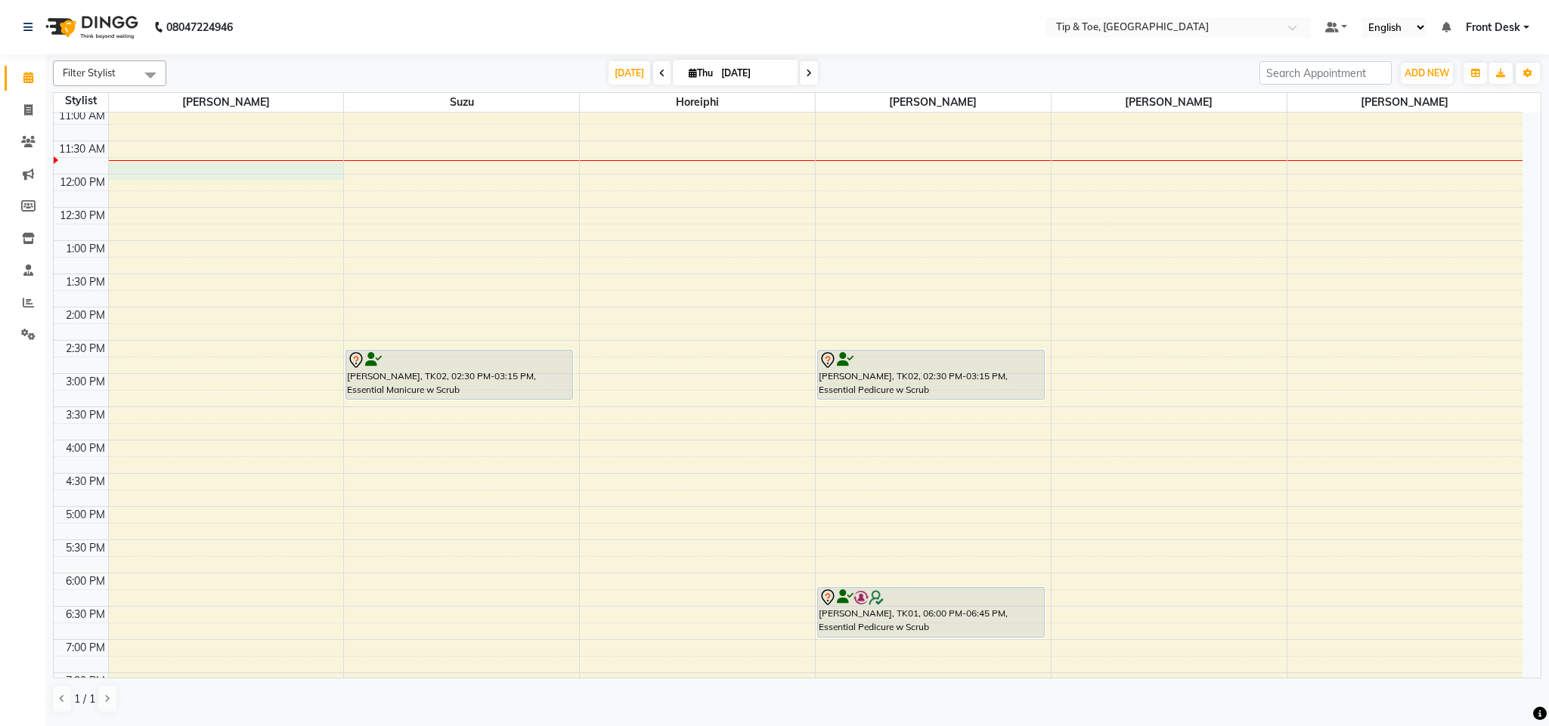
click at [197, 170] on div "8:00 AM 8:30 AM 9:00 AM 9:30 AM 10:00 AM 10:30 AM 11:00 AM 11:30 AM 12:00 PM 12…" at bounding box center [788, 341] width 1469 height 864
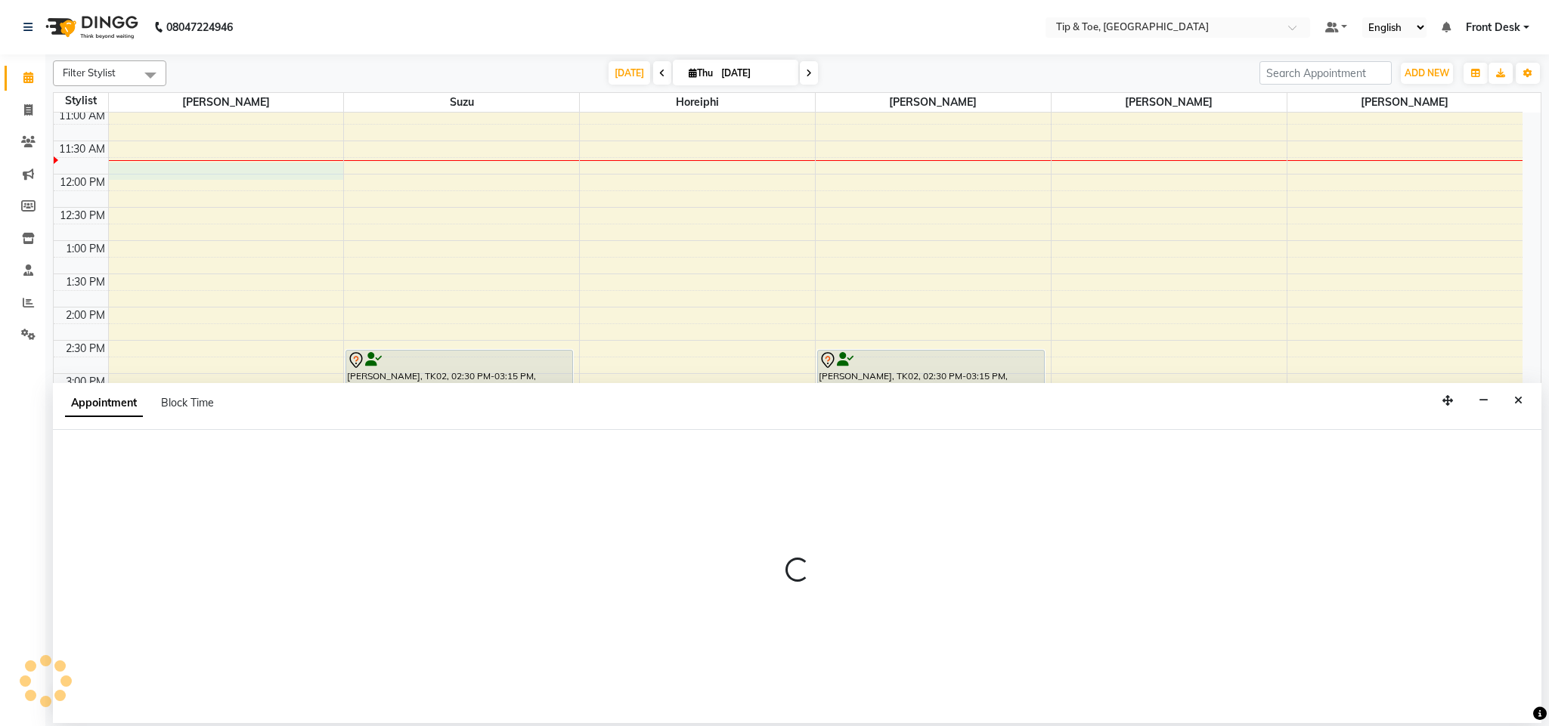
select select "38741"
select select "705"
select select "tentative"
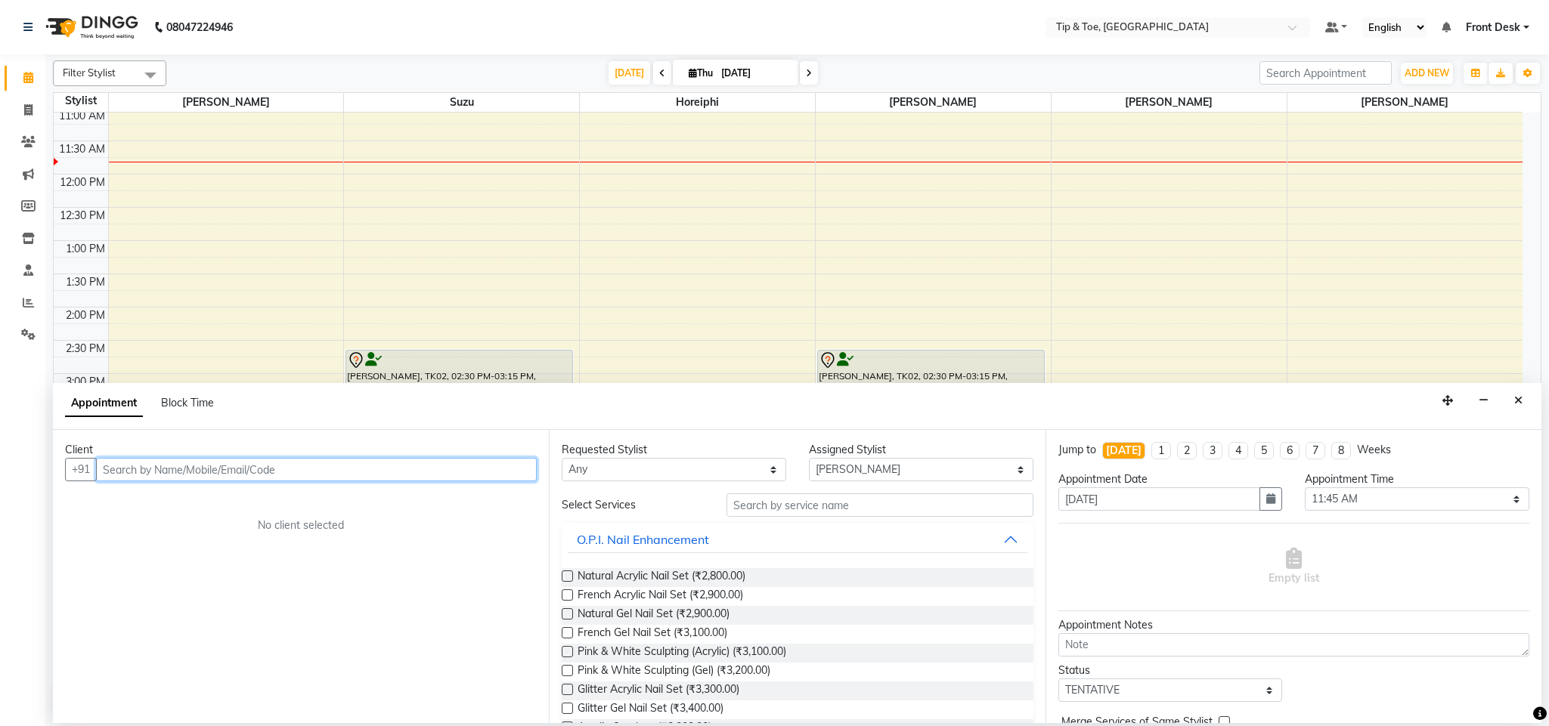
click at [284, 463] on input "text" at bounding box center [316, 469] width 441 height 23
type input "8879743694"
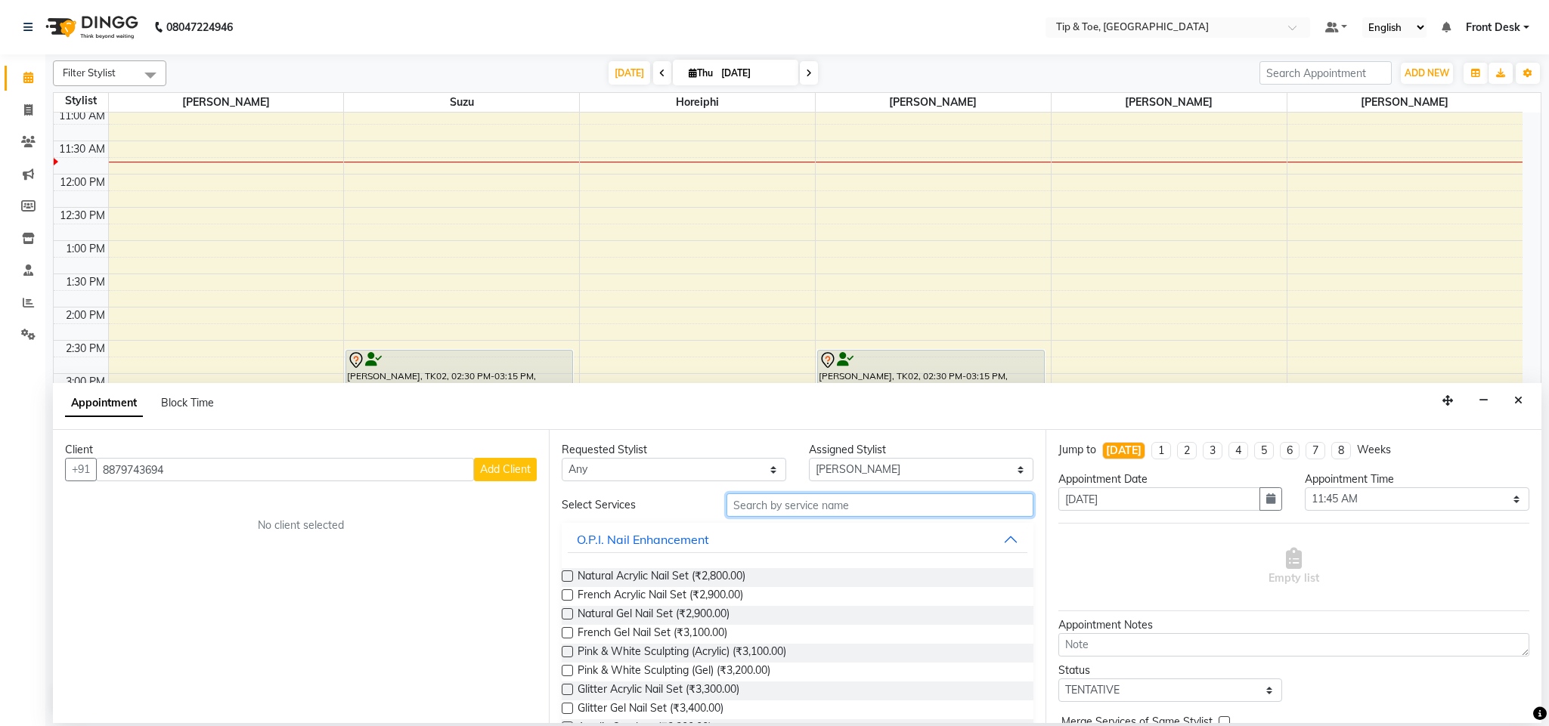
click at [814, 509] on input "text" at bounding box center [879, 505] width 307 height 23
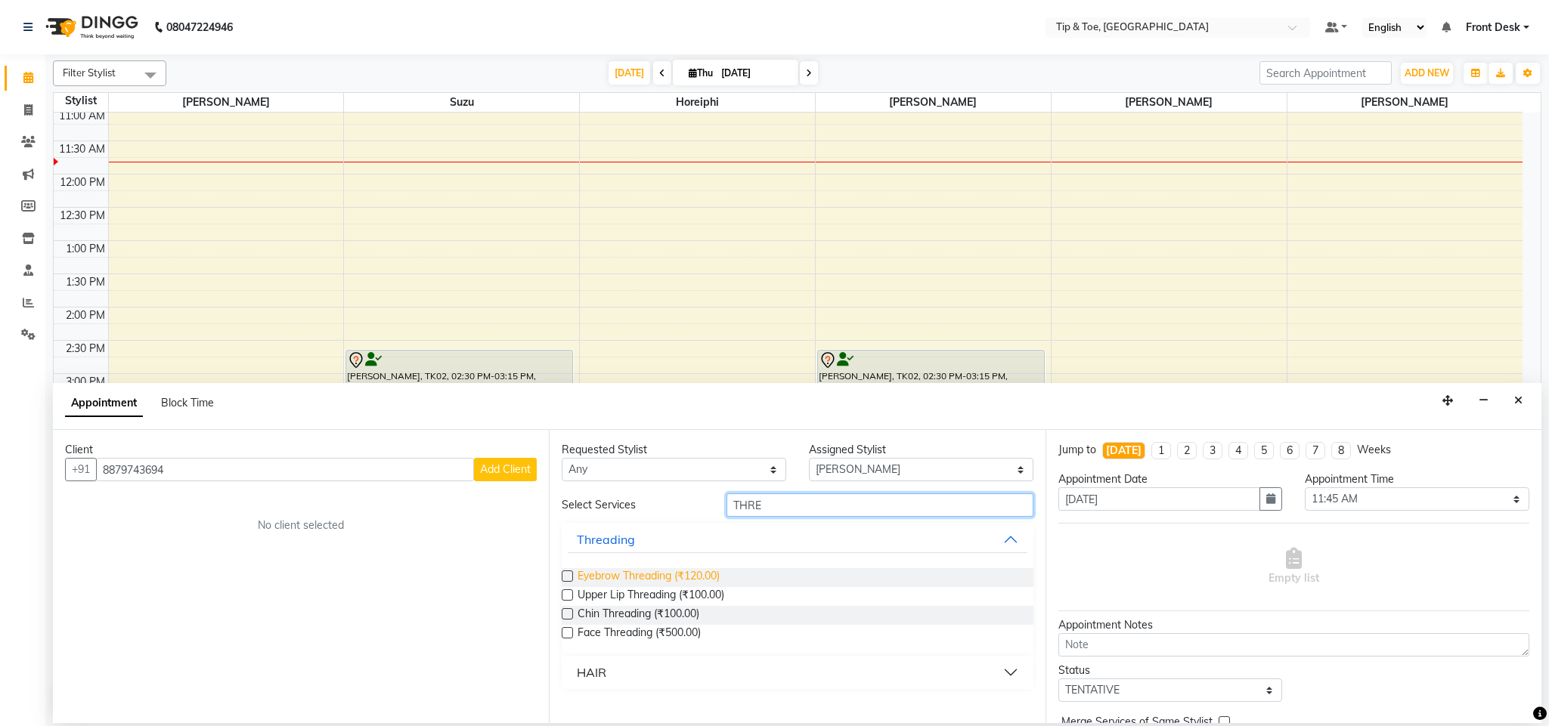
type input "THRE"
click at [674, 578] on span "Eyebrow Threading (₹120.00)" at bounding box center [648, 577] width 142 height 19
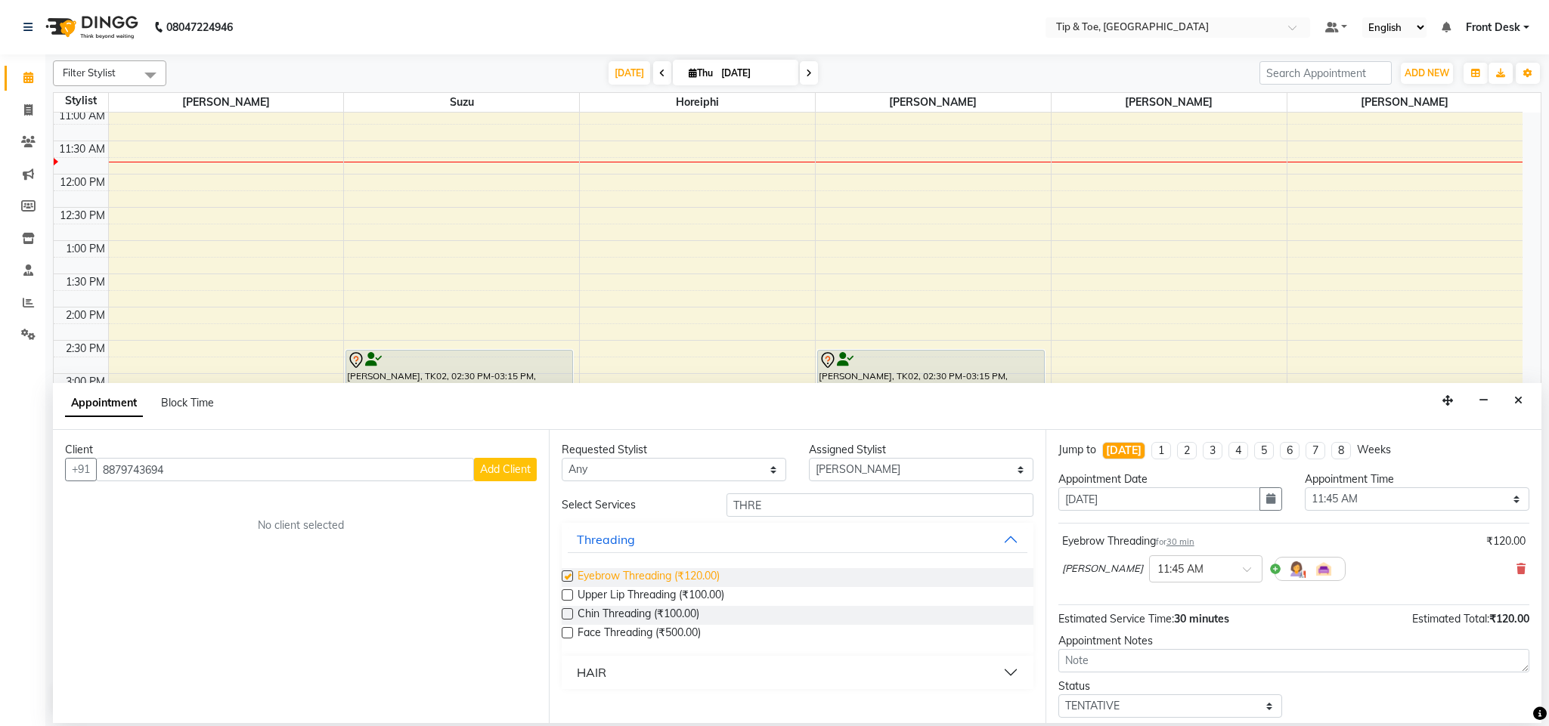
checkbox input "false"
click at [661, 599] on span "Upper Lip Threading (₹100.00)" at bounding box center [650, 596] width 147 height 19
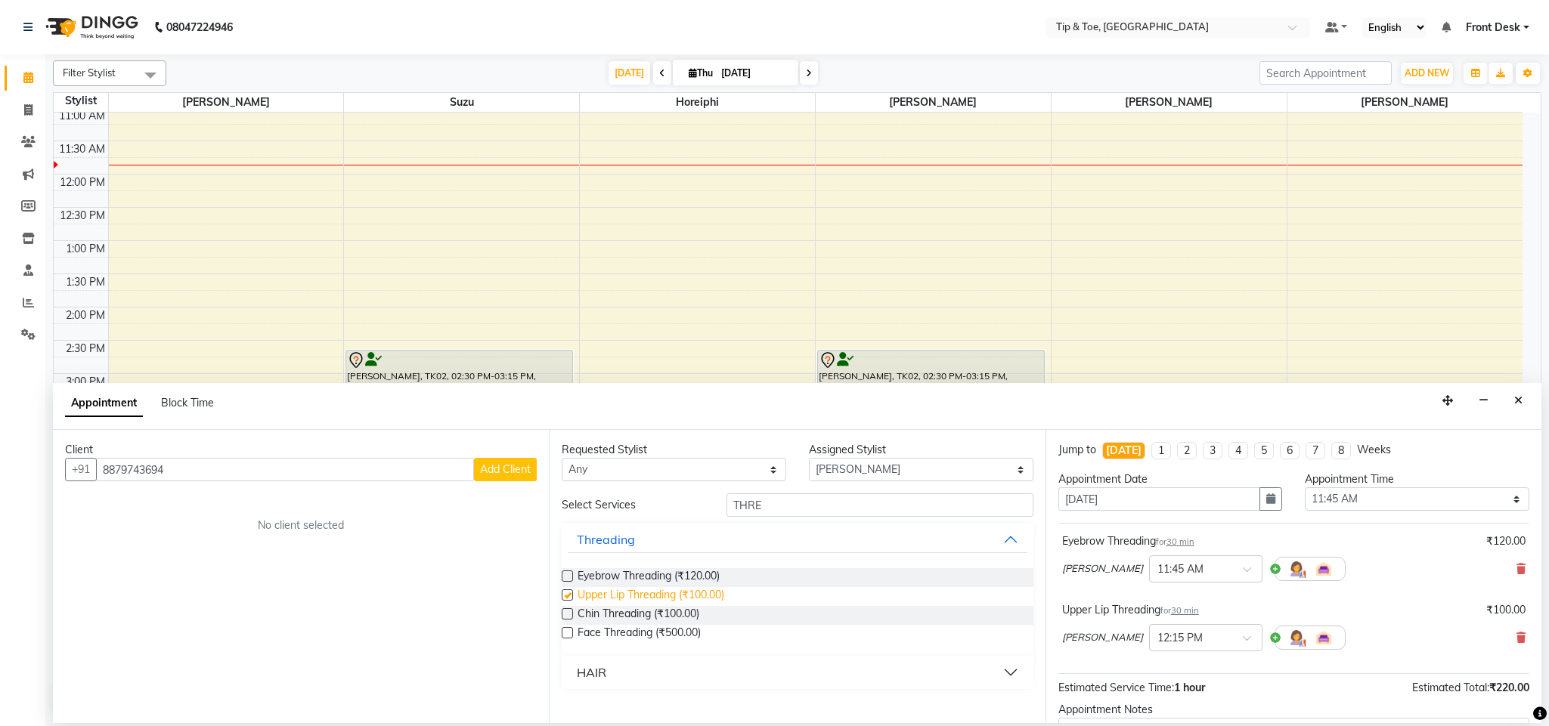
checkbox input "false"
click at [515, 475] on span "Add Client" at bounding box center [505, 470] width 51 height 14
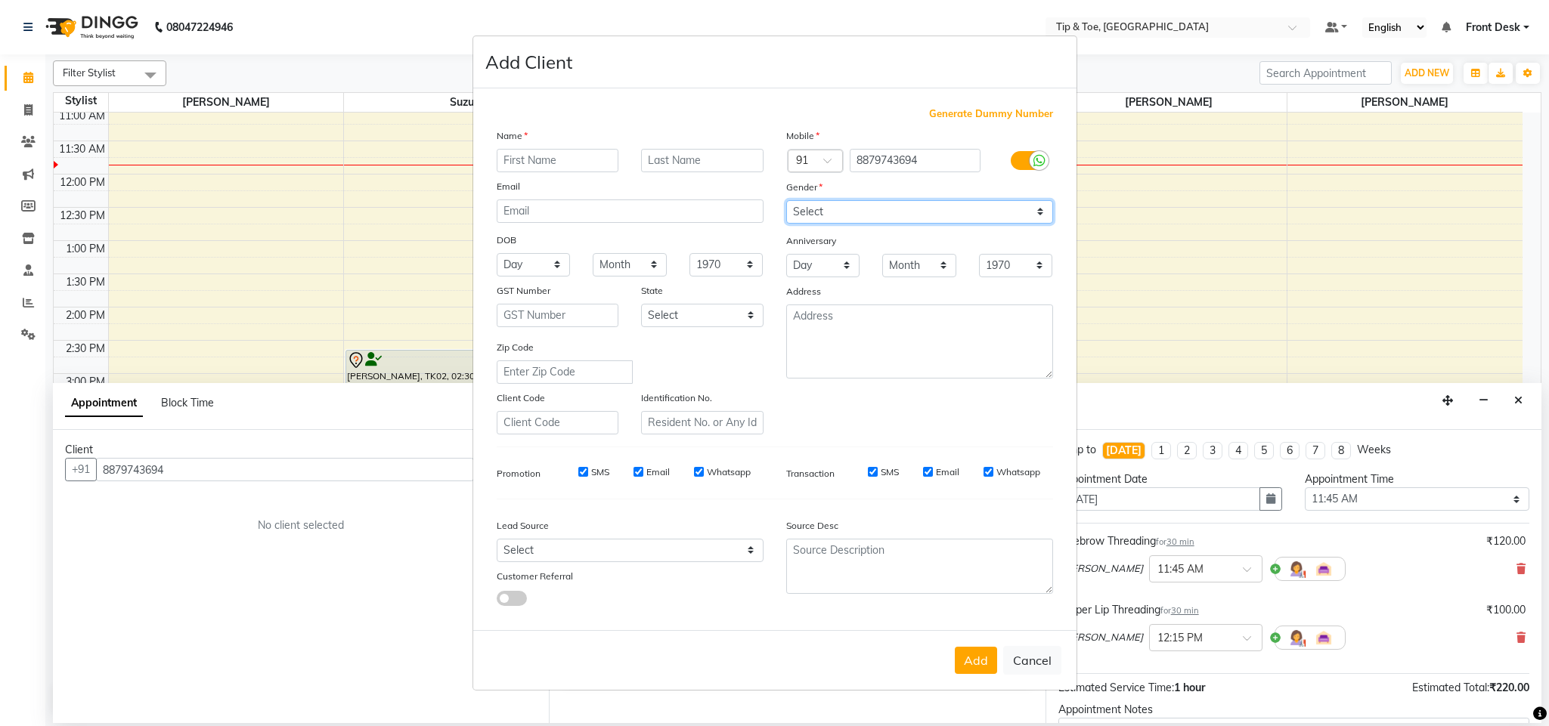
click at [869, 211] on select "Select Male Female Other Prefer Not To Say" at bounding box center [919, 211] width 267 height 23
select select "female"
click at [786, 201] on select "Select Male Female Other Prefer Not To Say" at bounding box center [919, 211] width 267 height 23
click at [583, 155] on input "text" at bounding box center [558, 160] width 122 height 23
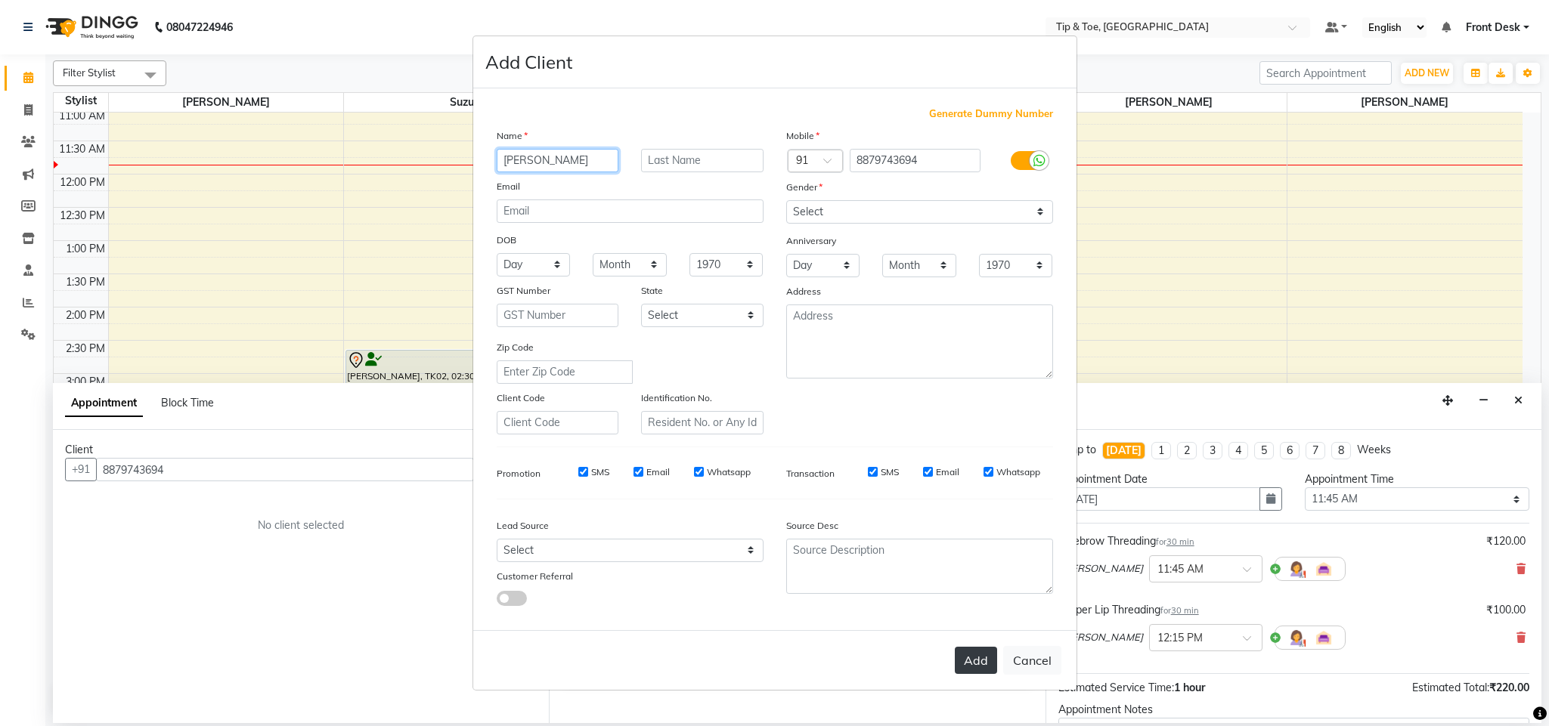
type input "[PERSON_NAME]"
click at [980, 649] on button "Add" at bounding box center [976, 660] width 42 height 27
select select
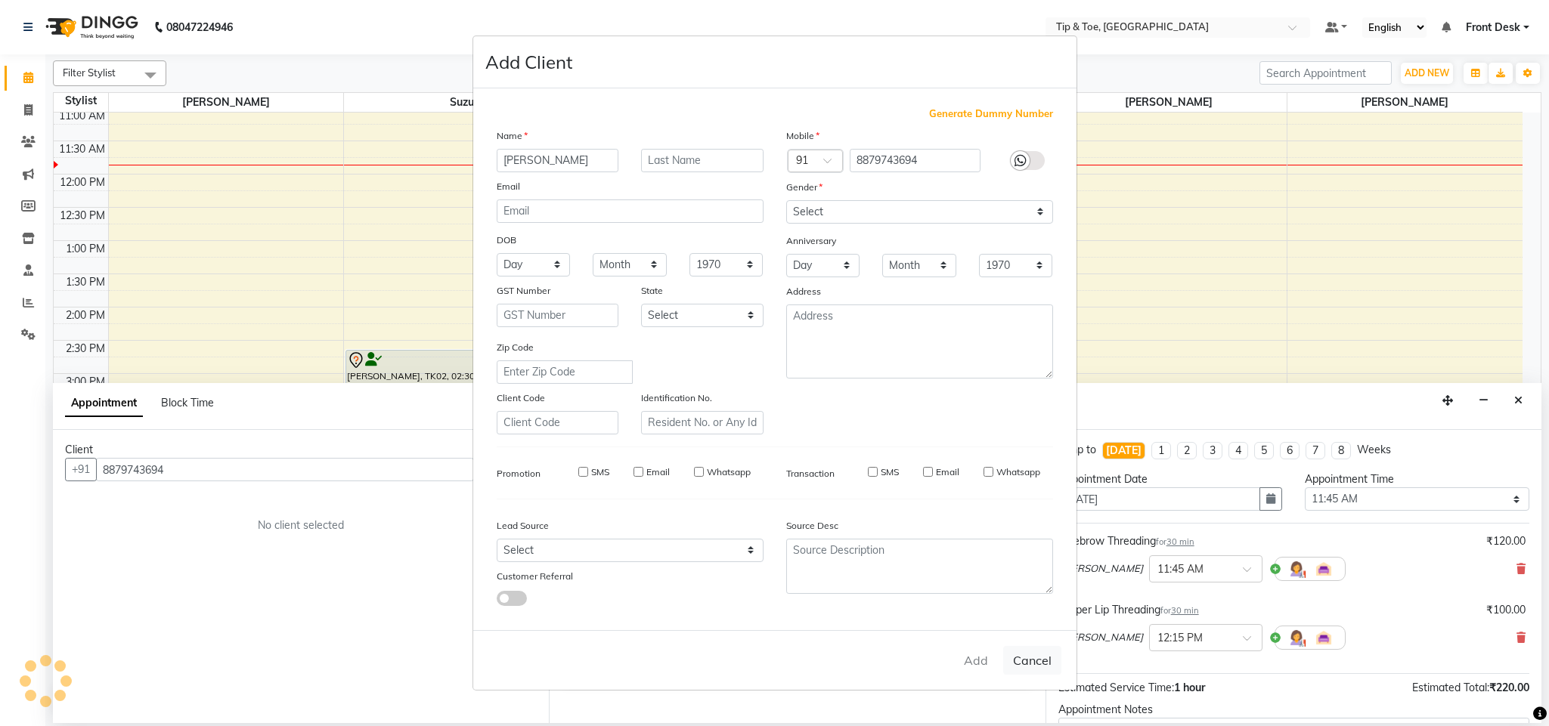
select select
checkbox input "false"
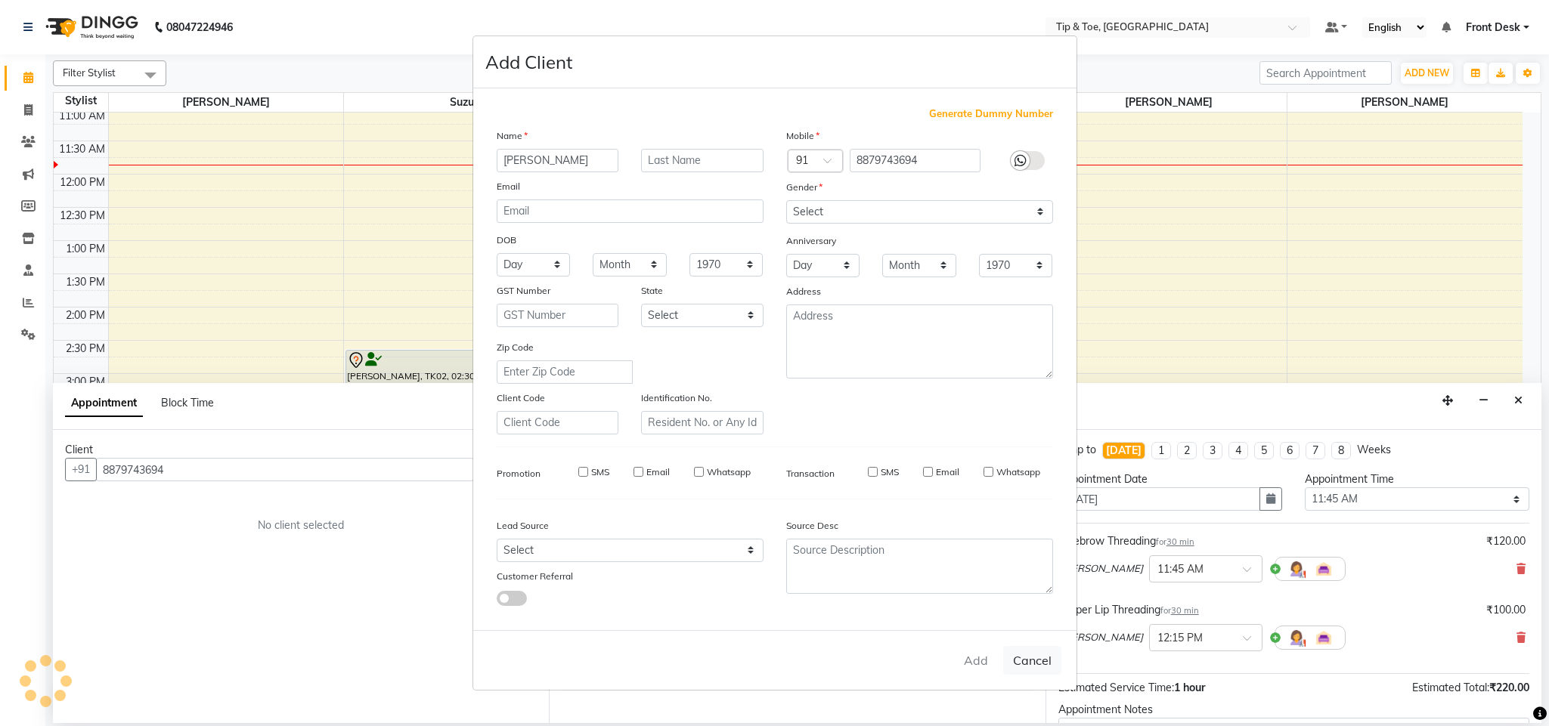
checkbox input "false"
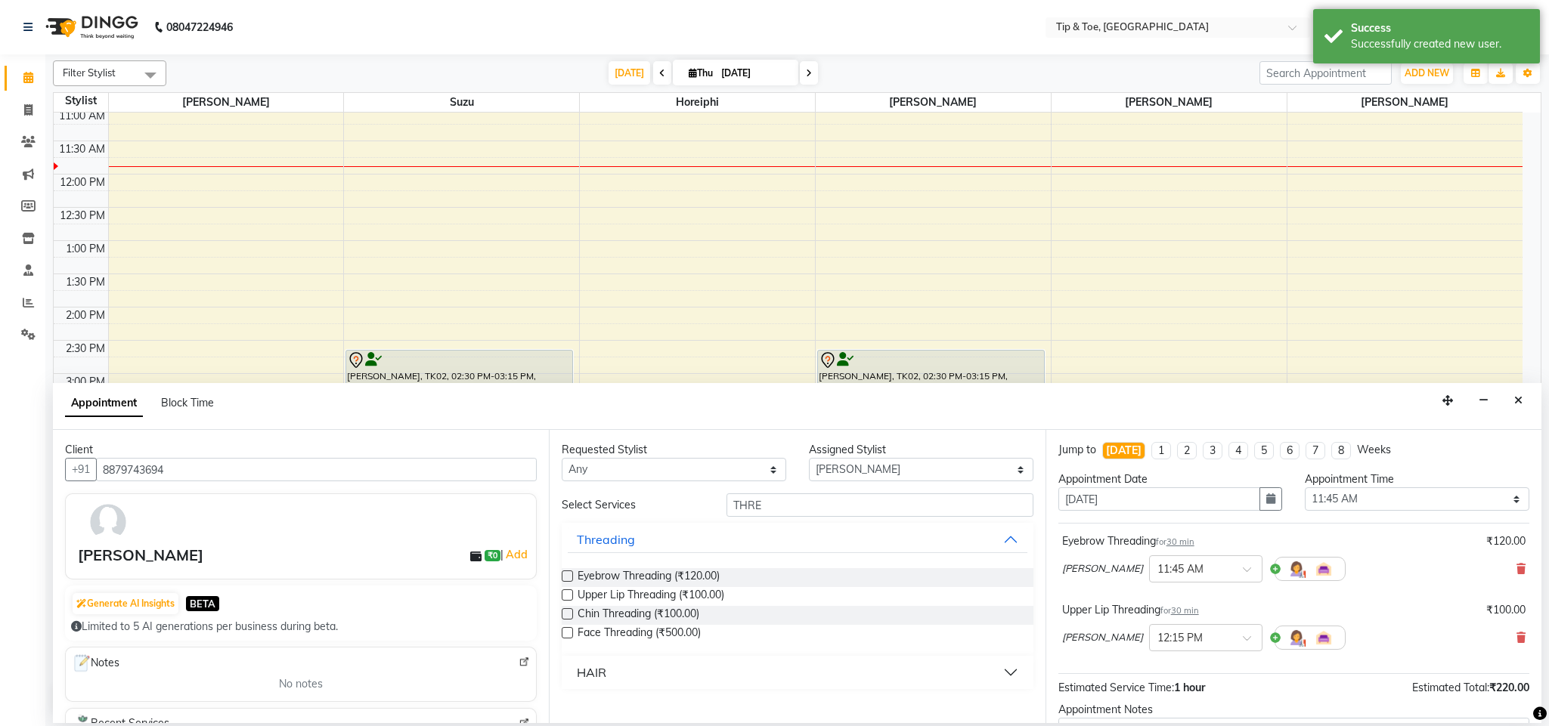
click at [1299, 661] on div "Upper Lip Threading for 30 min ₹100.00 Bhavna × 12:15 PM" at bounding box center [1293, 630] width 471 height 63
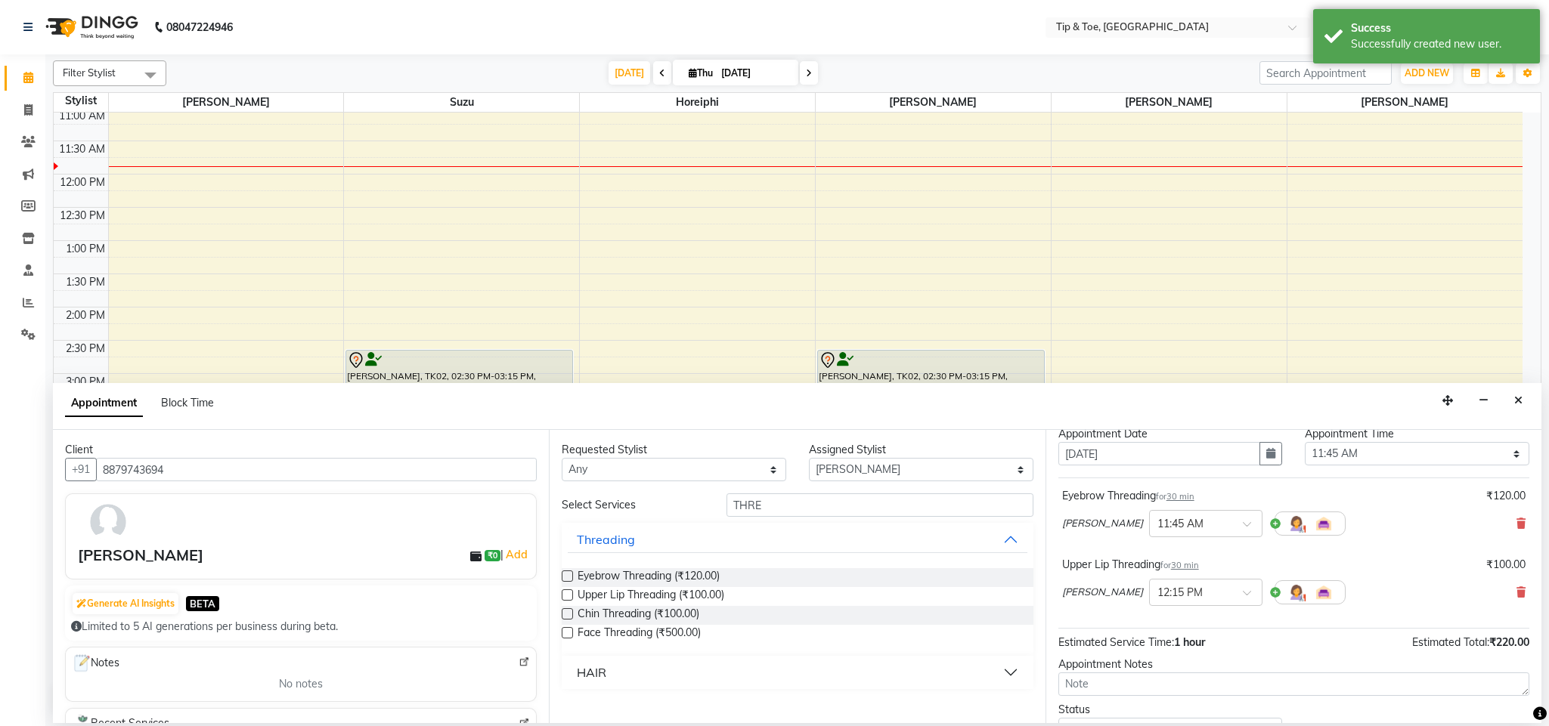
scroll to position [162, 0]
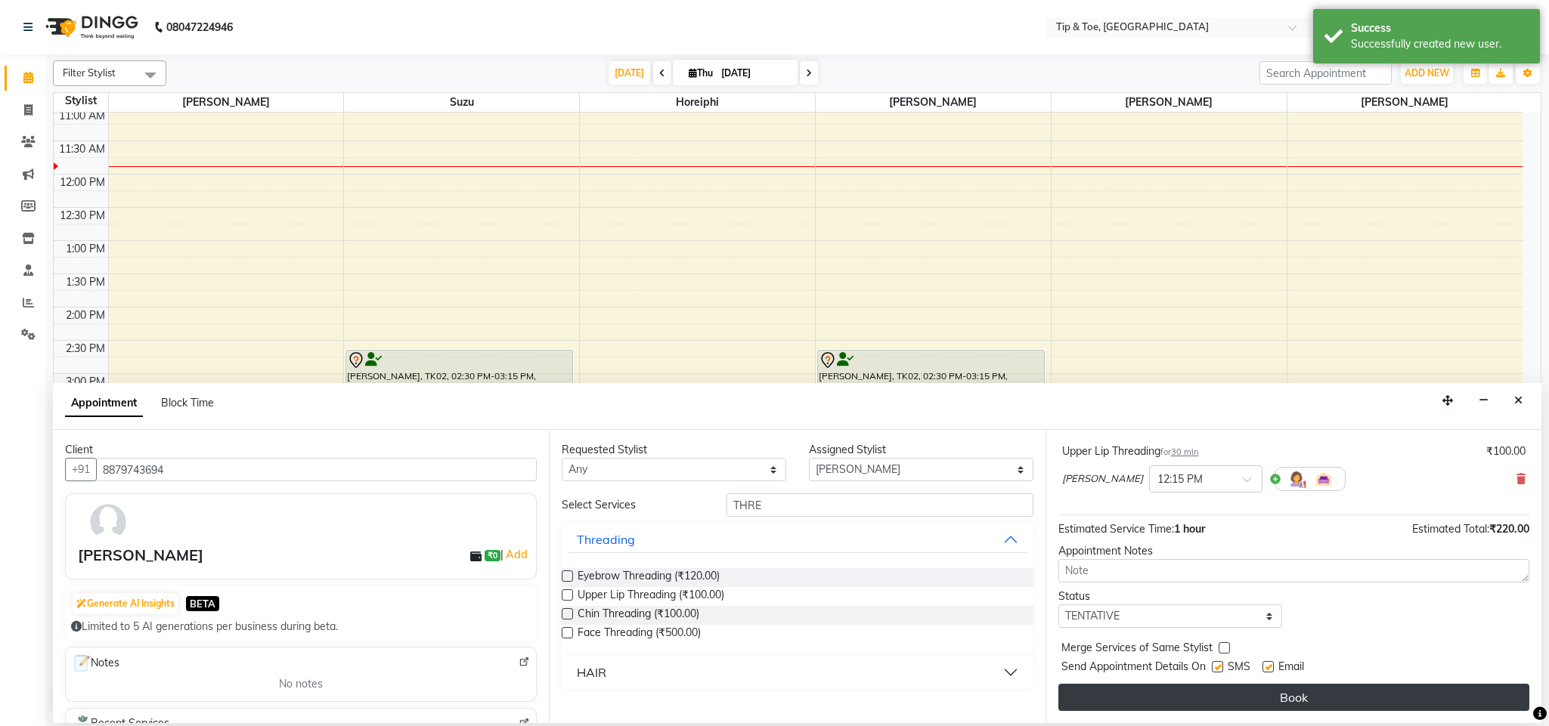
click at [1311, 690] on button "Book" at bounding box center [1293, 697] width 471 height 27
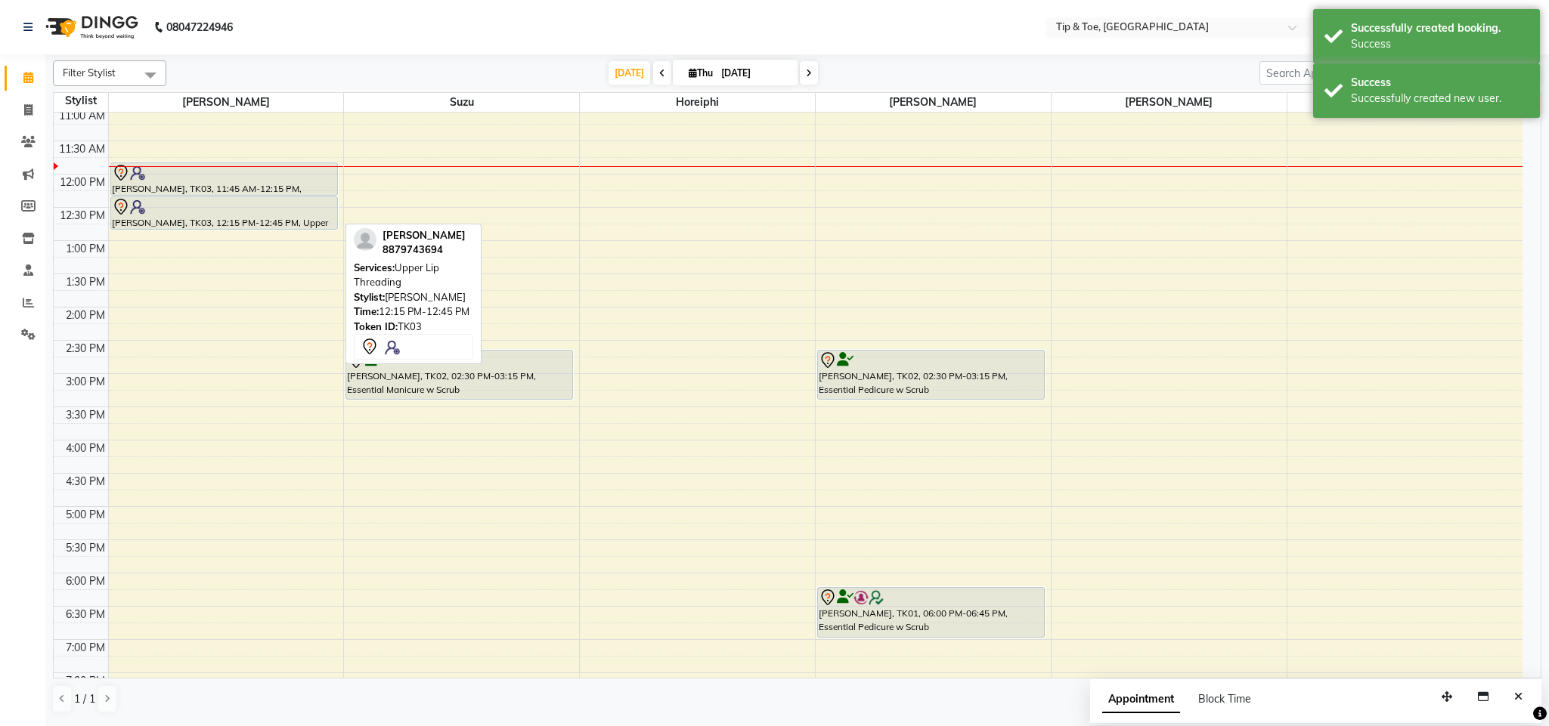
click at [209, 203] on div at bounding box center [224, 207] width 224 height 18
select select "7"
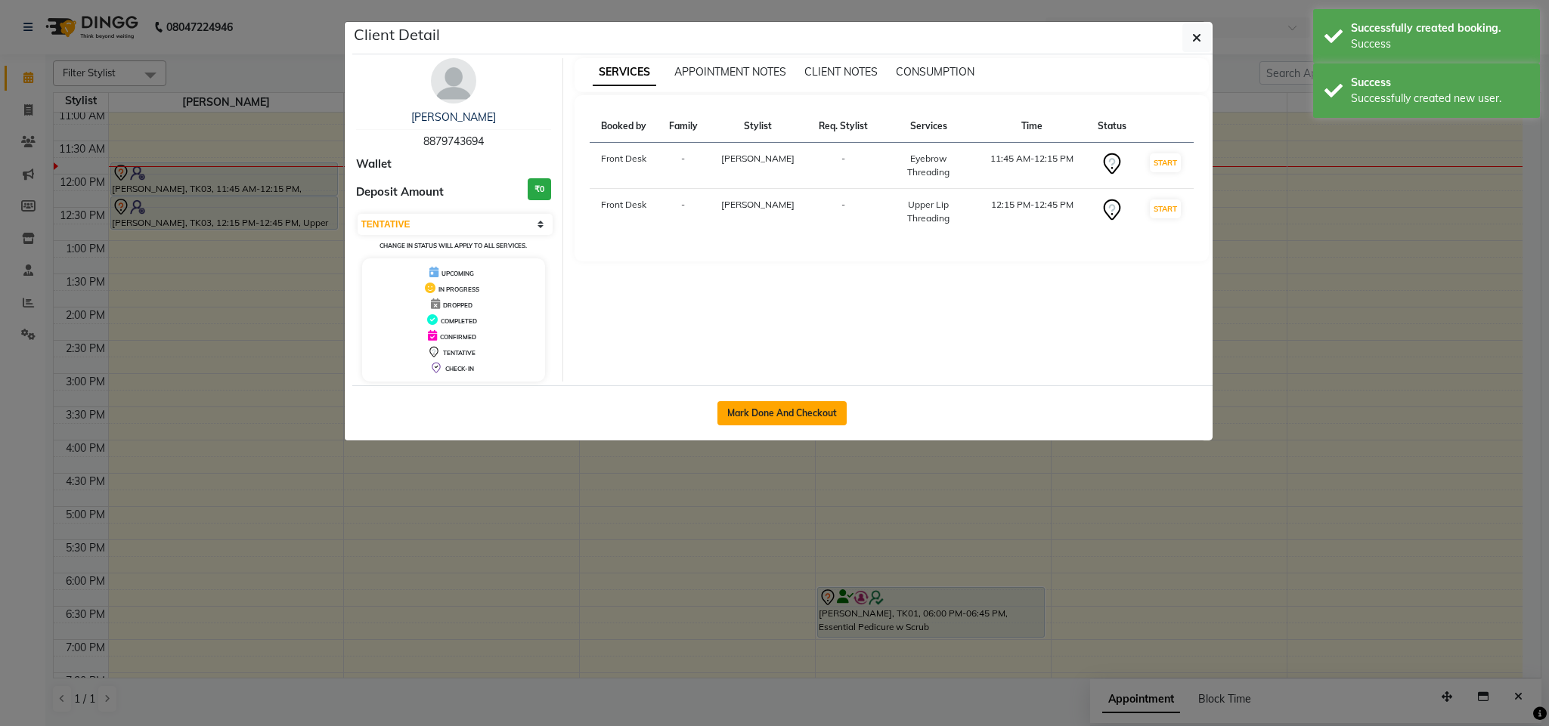
click at [739, 409] on button "Mark Done And Checkout" at bounding box center [781, 413] width 129 height 24
select select "service"
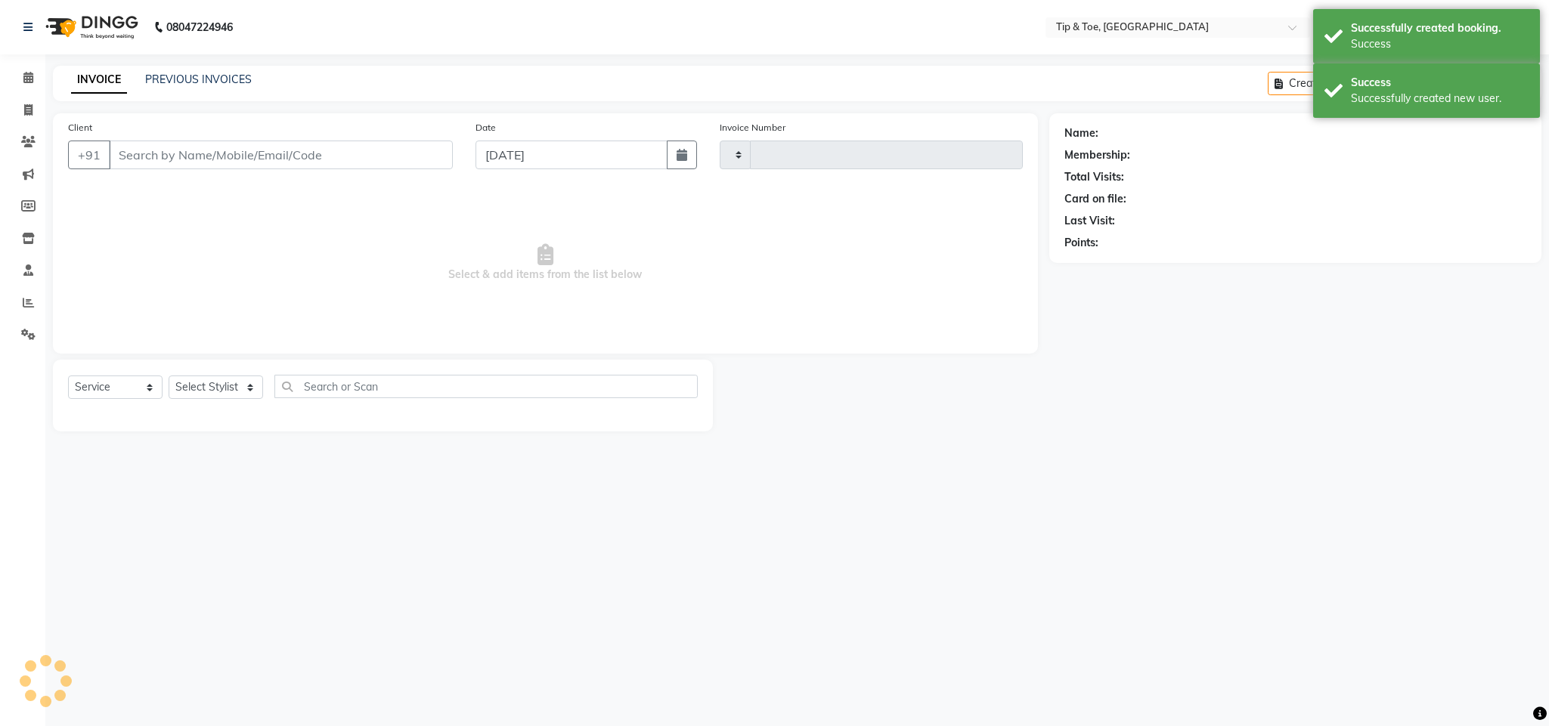
type input "1137"
select select "5655"
type input "8879743694"
select select "38741"
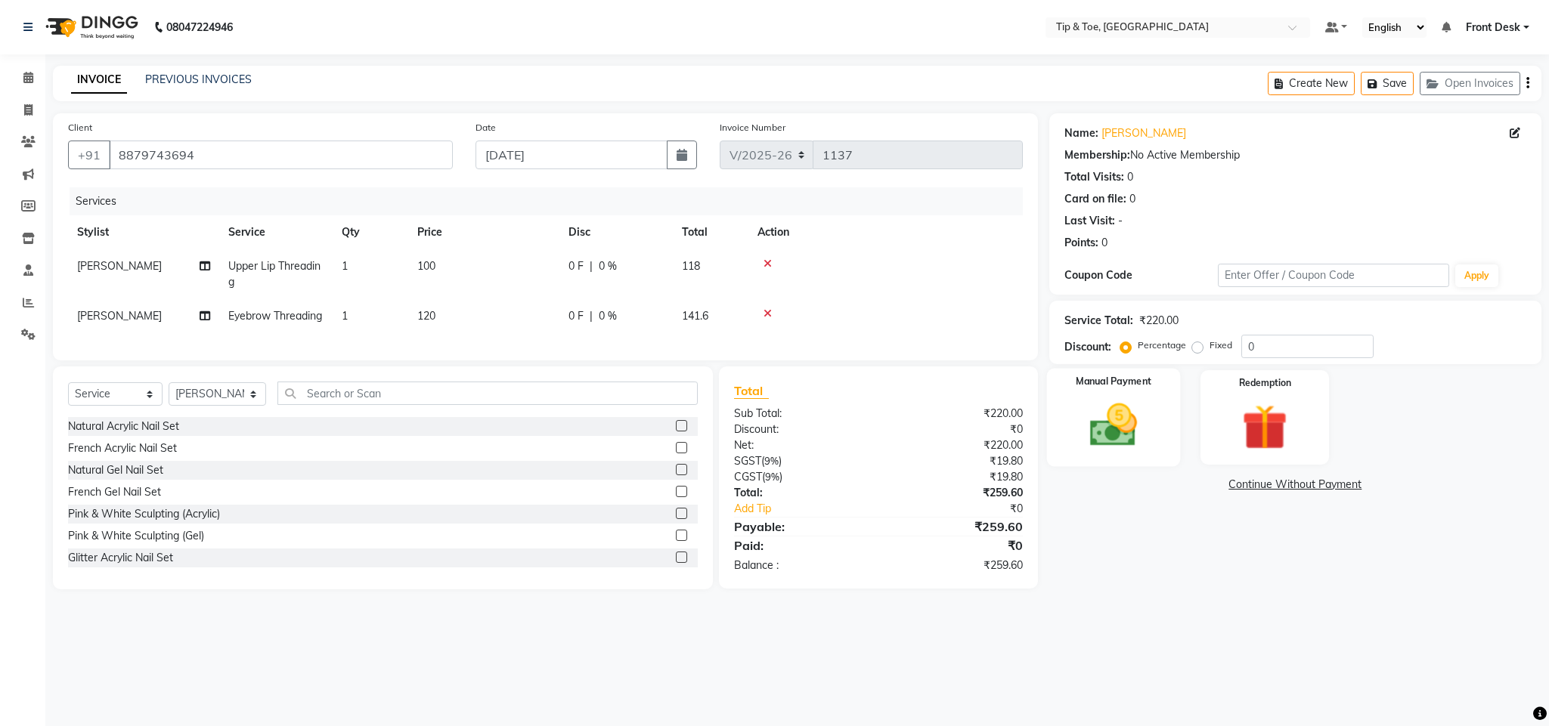
click at [1096, 449] on img at bounding box center [1113, 425] width 77 height 54
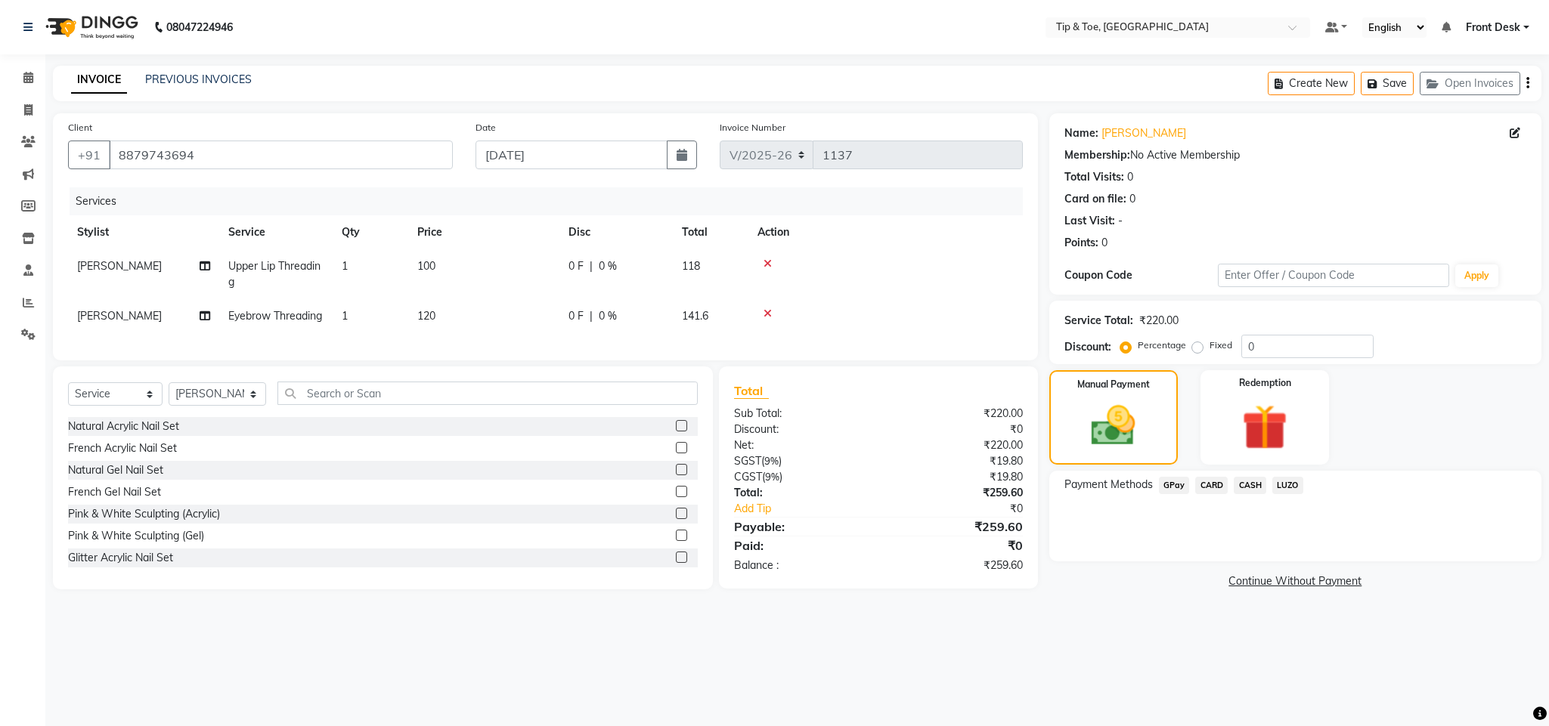
click at [1247, 485] on span "CASH" at bounding box center [1249, 485] width 33 height 17
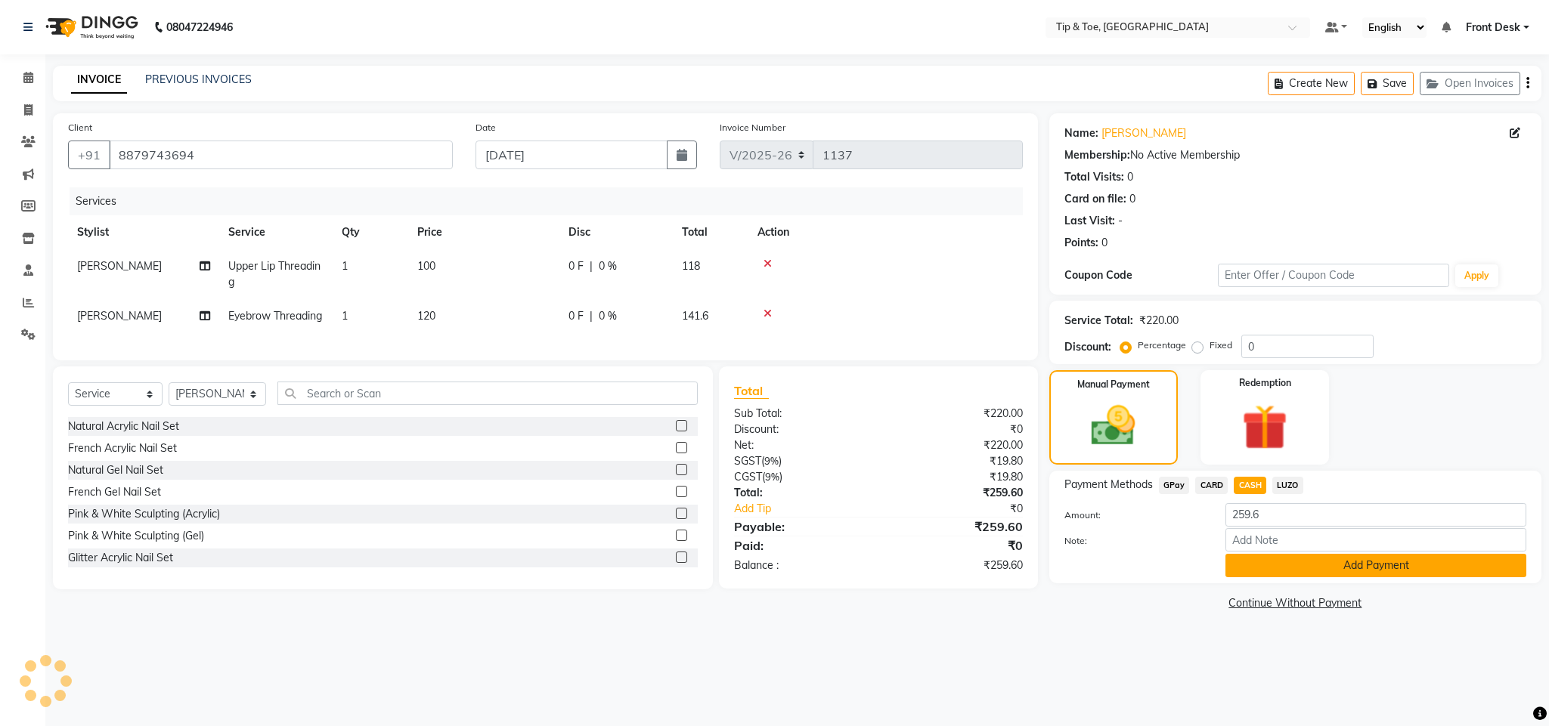
click at [1314, 577] on button "Add Payment" at bounding box center [1375, 565] width 301 height 23
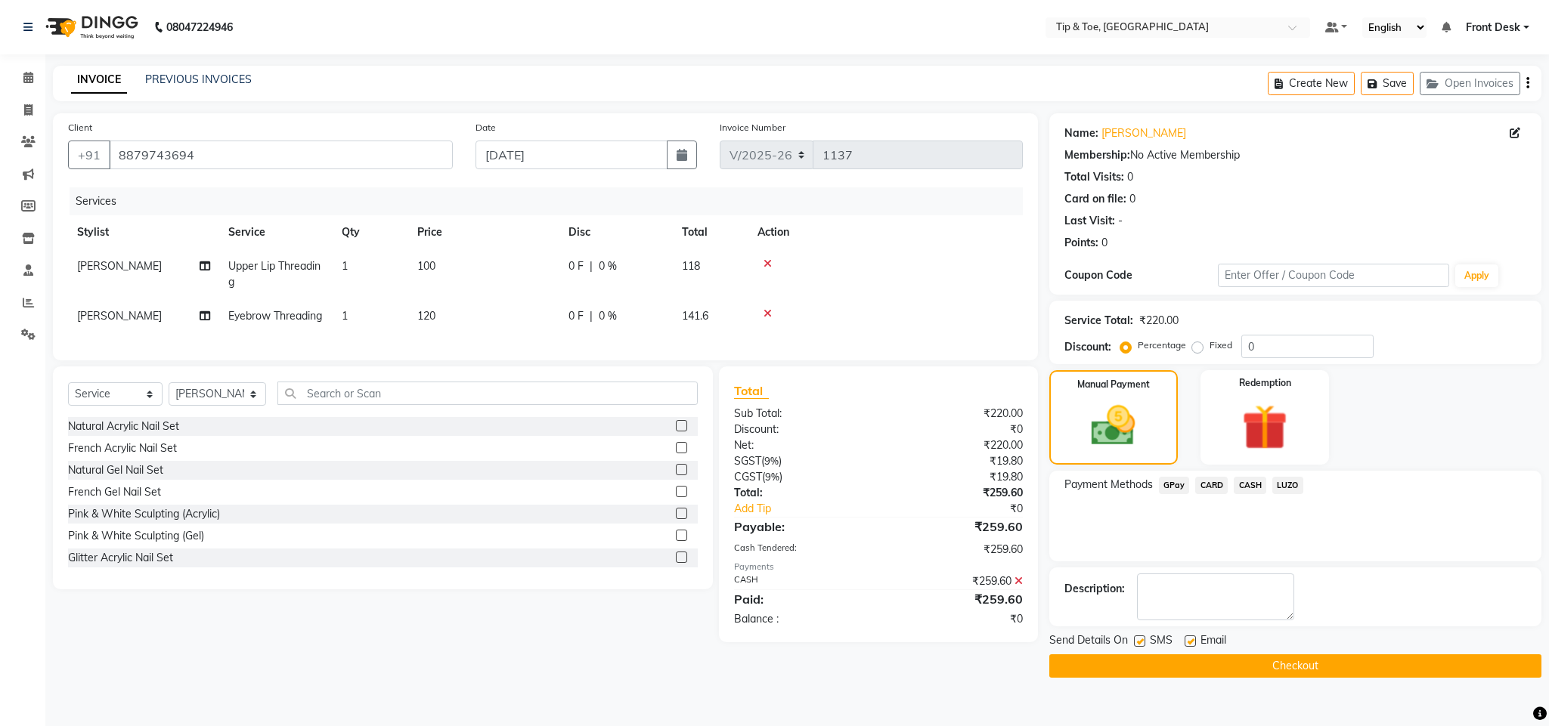
click at [1305, 664] on button "Checkout" at bounding box center [1295, 666] width 492 height 23
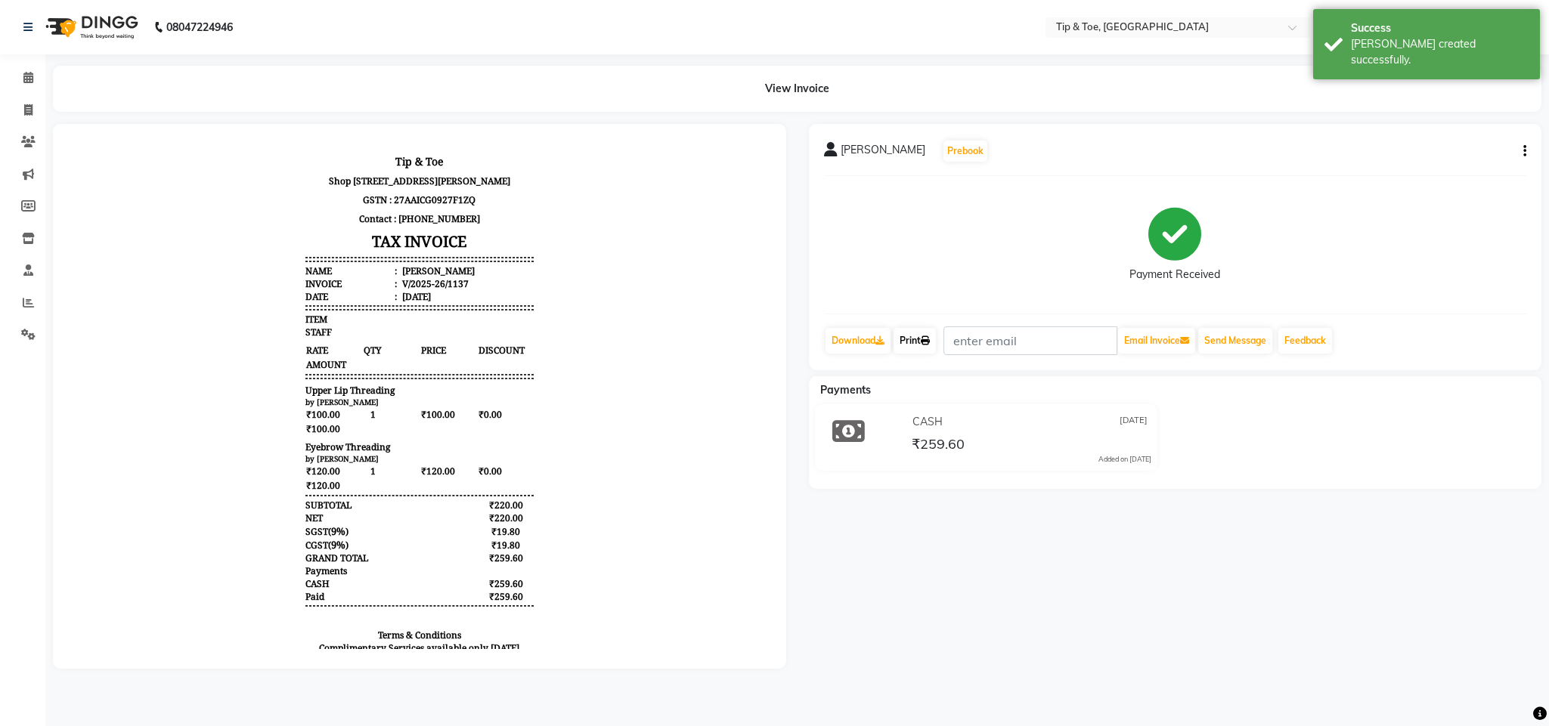
click at [930, 332] on link "Print" at bounding box center [914, 341] width 42 height 26
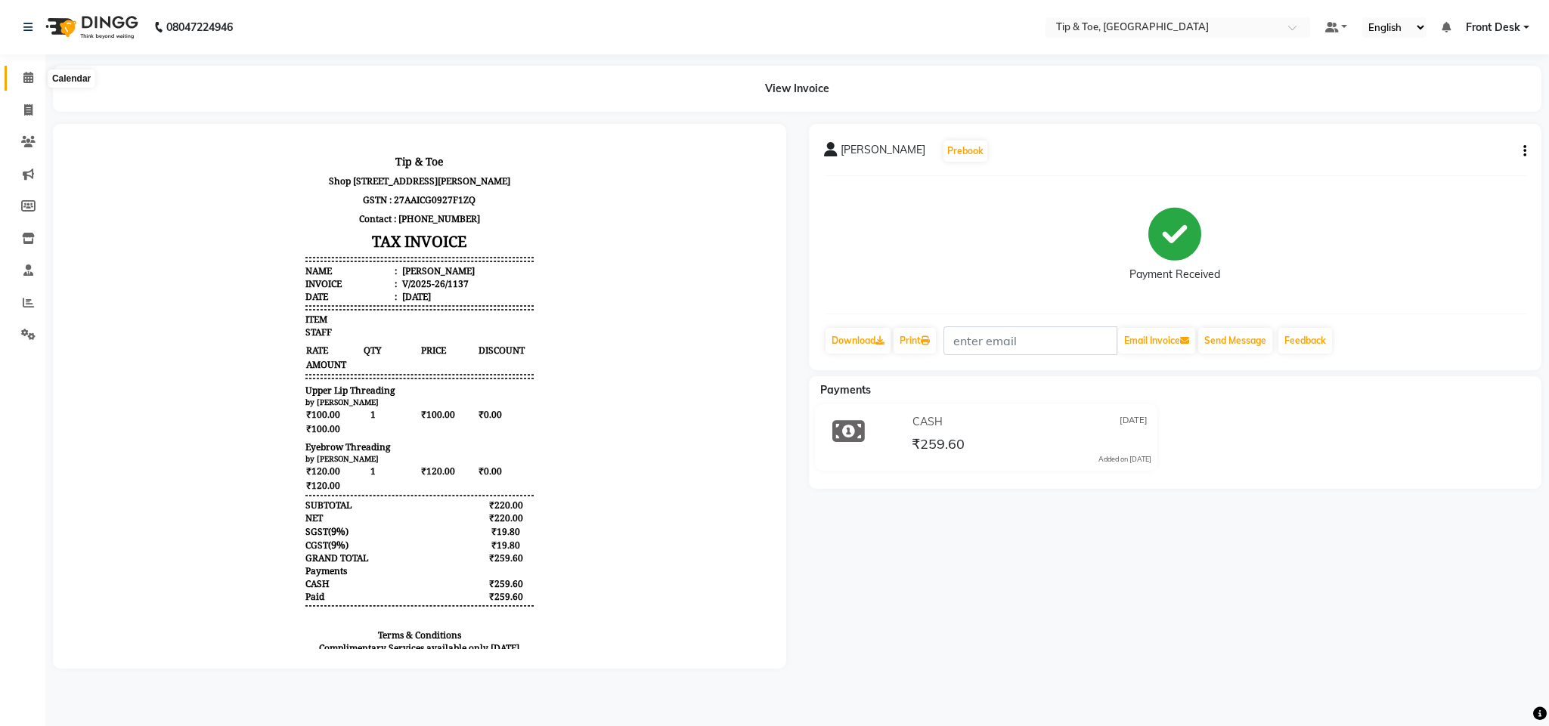
click at [29, 76] on icon at bounding box center [28, 77] width 10 height 11
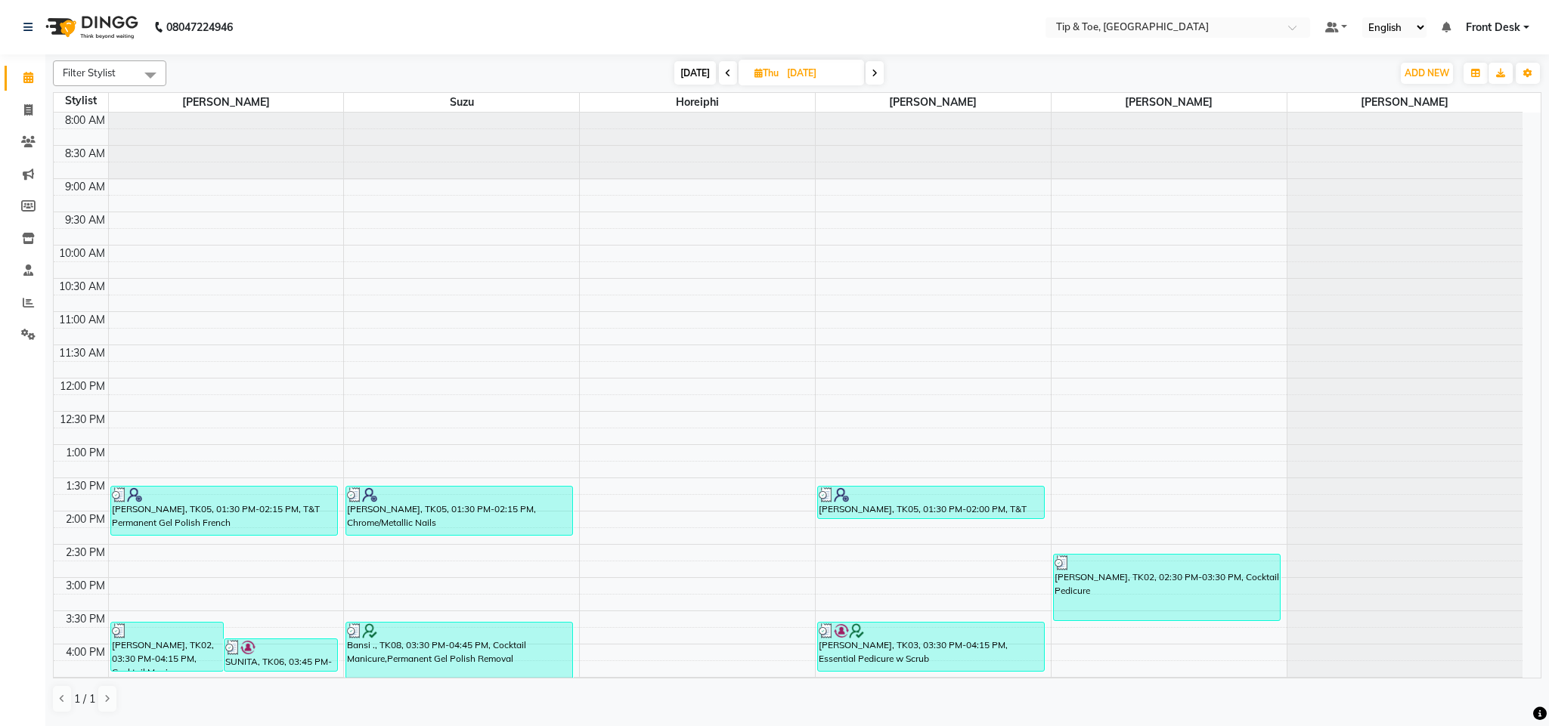
click at [760, 73] on span "Thu" at bounding box center [767, 72] width 32 height 11
select select "8"
select select "2025"
click at [815, 218] on span "15" at bounding box center [814, 218] width 24 height 24
type input "15-08-2025"
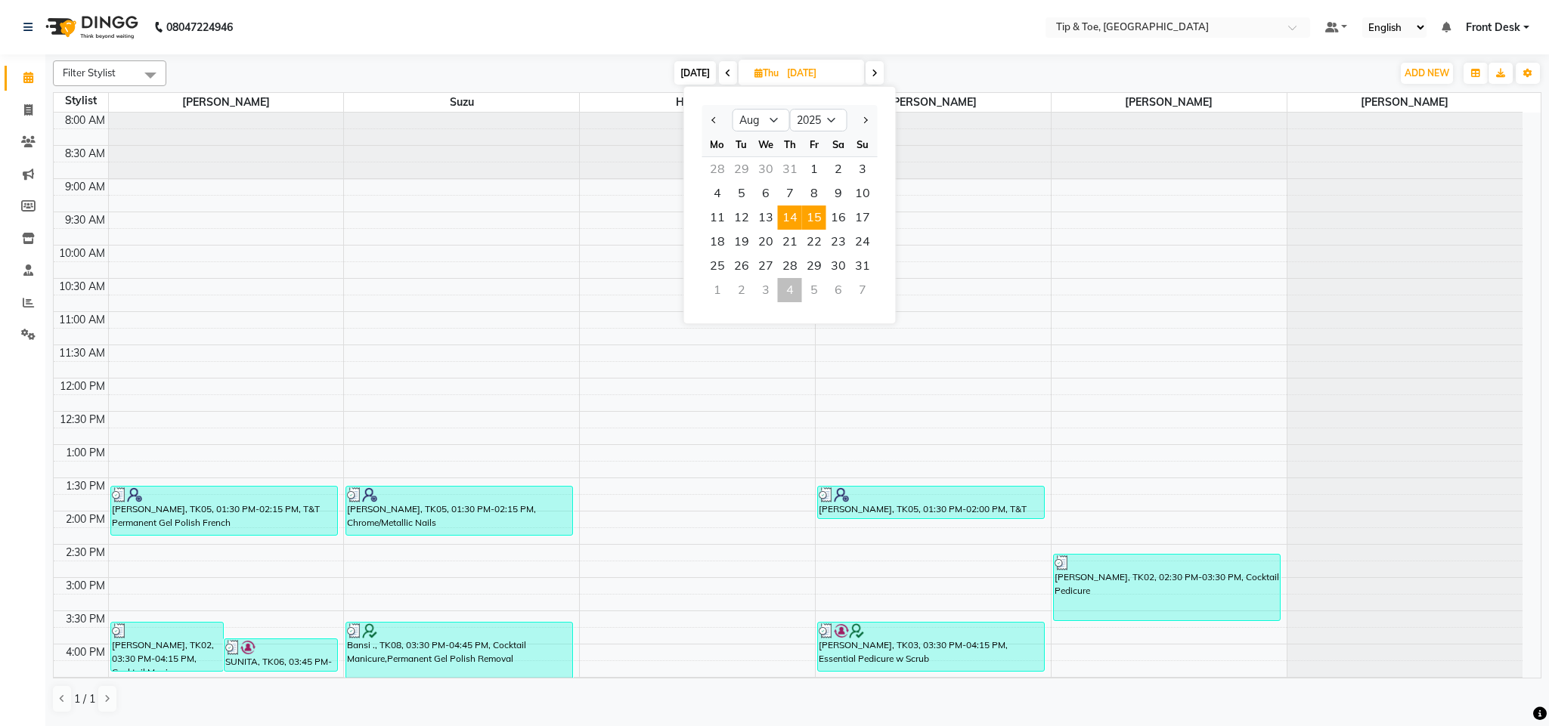
scroll to position [272, 0]
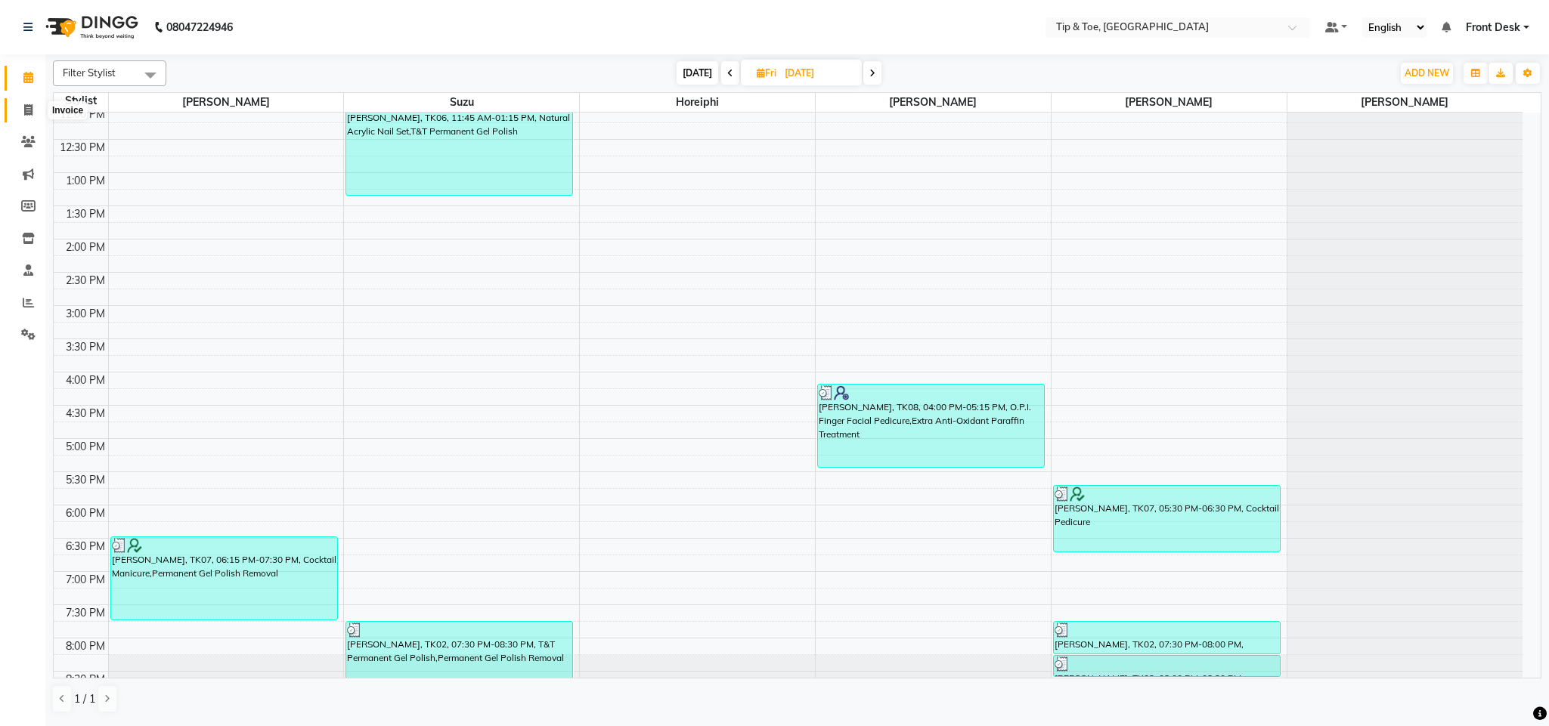
click at [28, 114] on icon at bounding box center [28, 109] width 8 height 11
select select "5655"
select select "service"
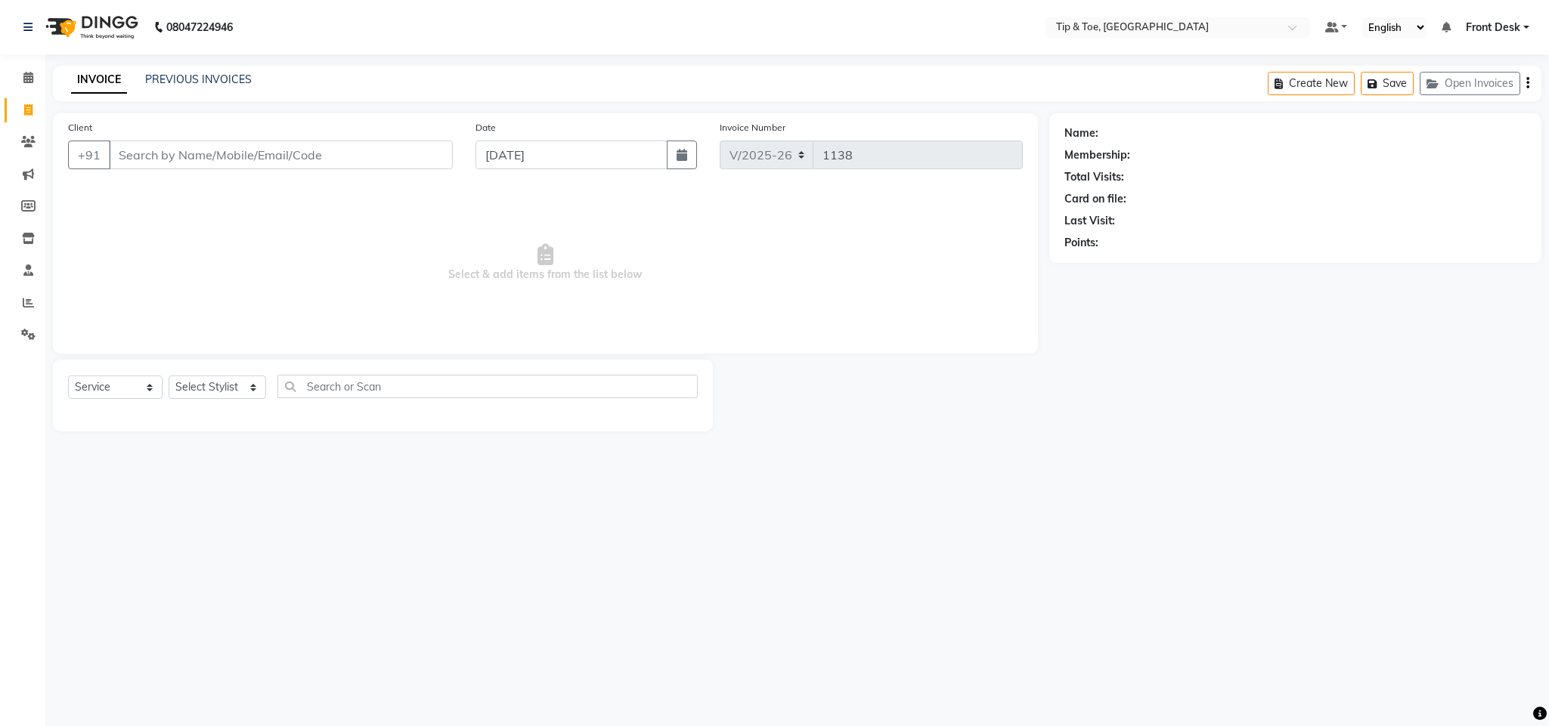
click at [222, 72] on div "PREVIOUS INVOICES" at bounding box center [198, 80] width 107 height 16
click at [222, 75] on link "PREVIOUS INVOICES" at bounding box center [198, 80] width 107 height 14
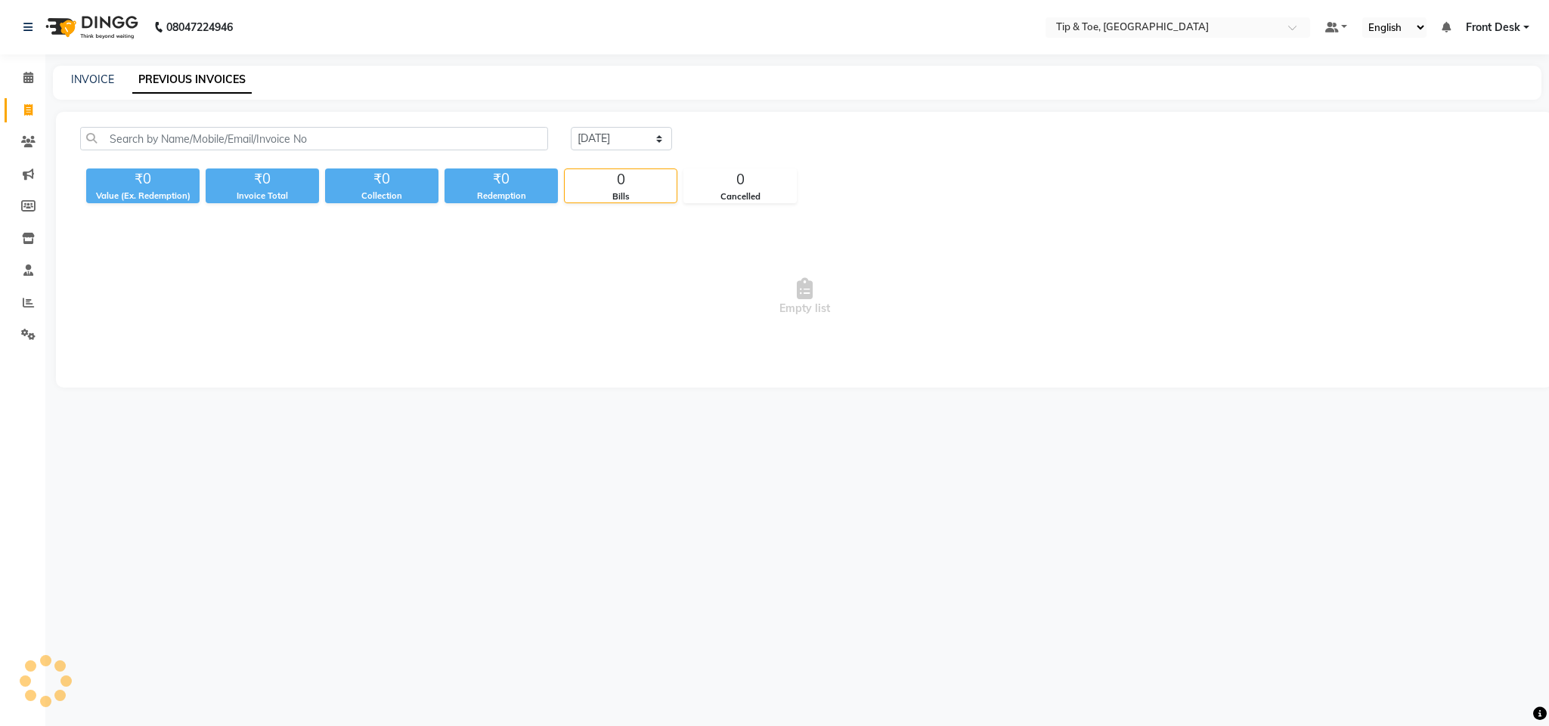
click at [222, 75] on link "PREVIOUS INVOICES" at bounding box center [191, 80] width 119 height 27
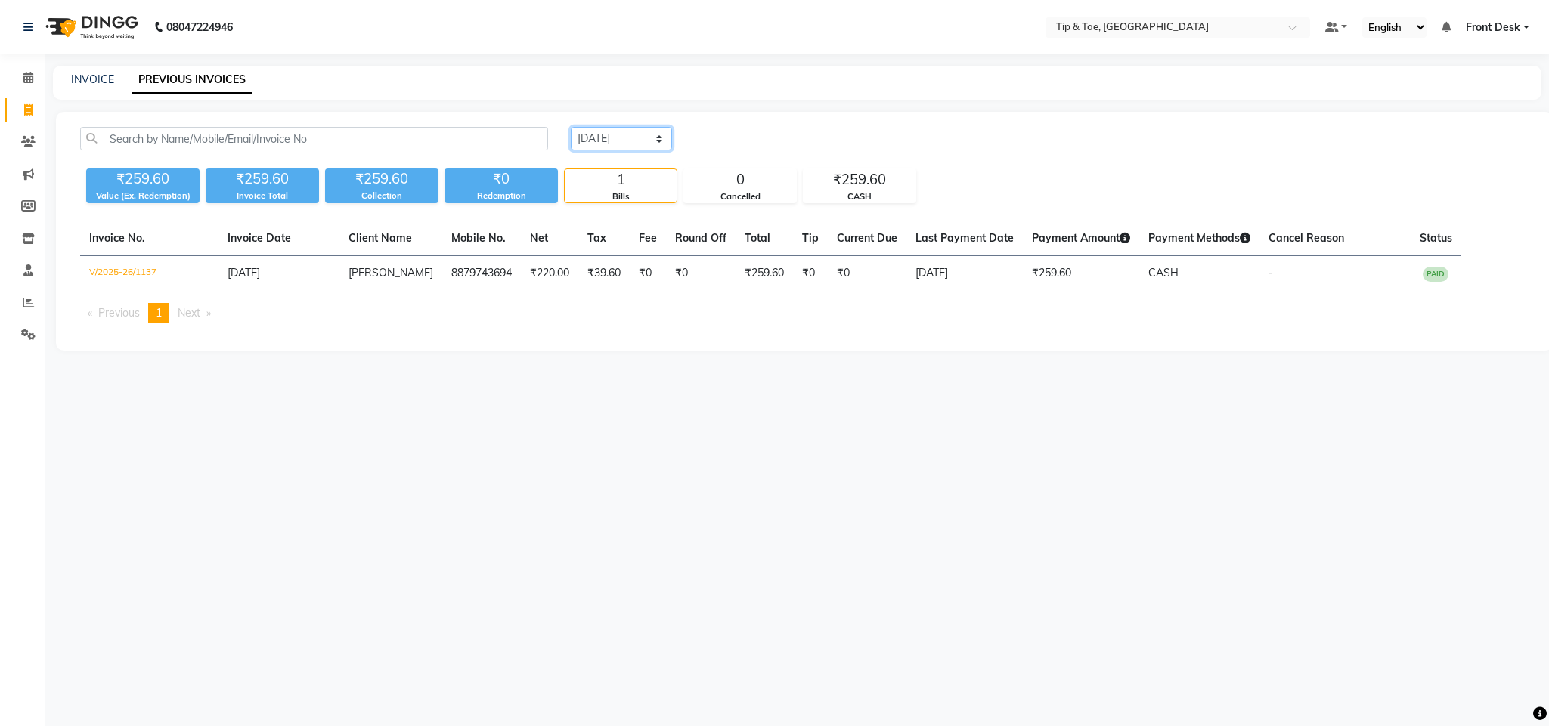
click at [624, 135] on select "Today Yesterday Custom Range" at bounding box center [621, 138] width 101 height 23
select select "range"
click at [571, 127] on select "Today Yesterday Custom Range" at bounding box center [621, 138] width 101 height 23
click at [792, 135] on input "[DATE]" at bounding box center [745, 138] width 106 height 21
select select "9"
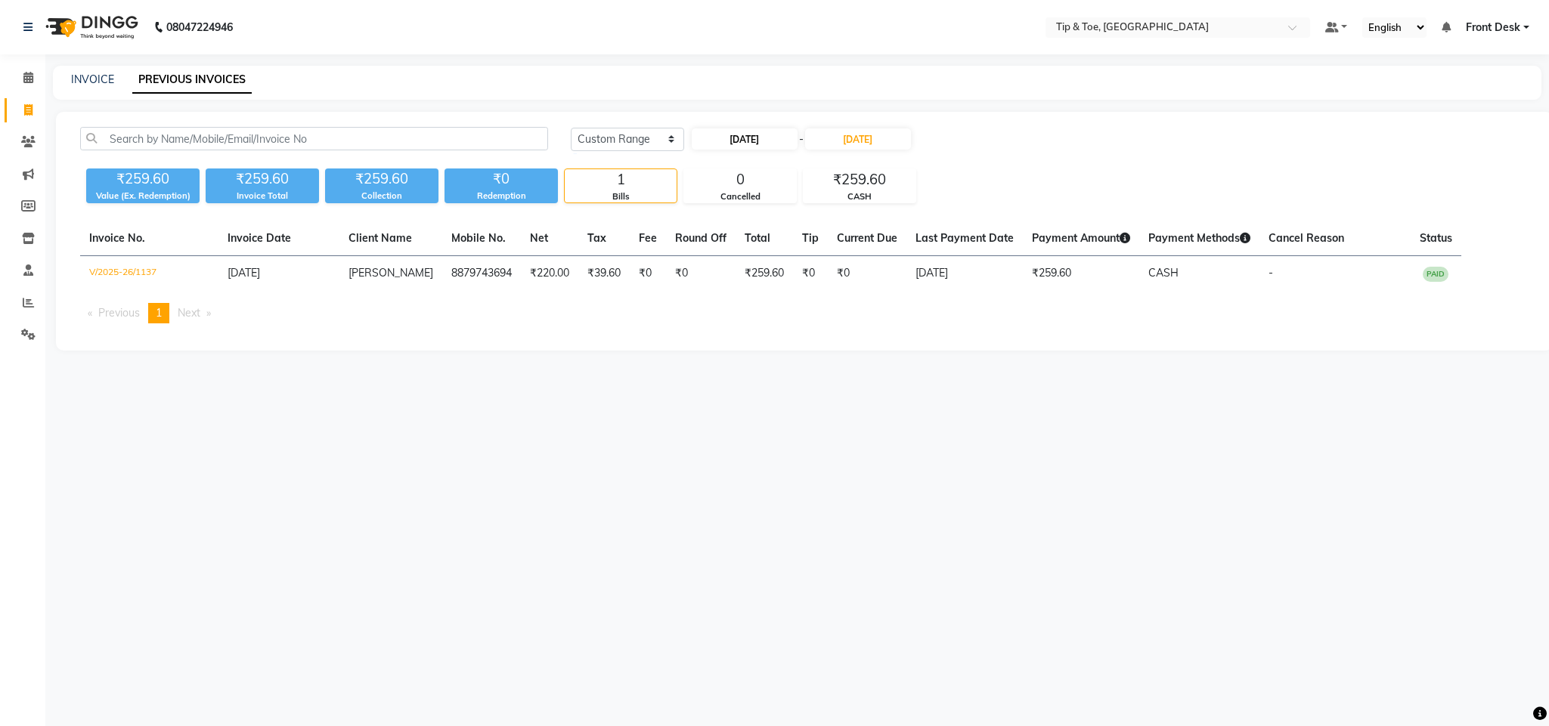
select select "2025"
click at [701, 161] on button "Previous month" at bounding box center [704, 167] width 13 height 24
select select "8"
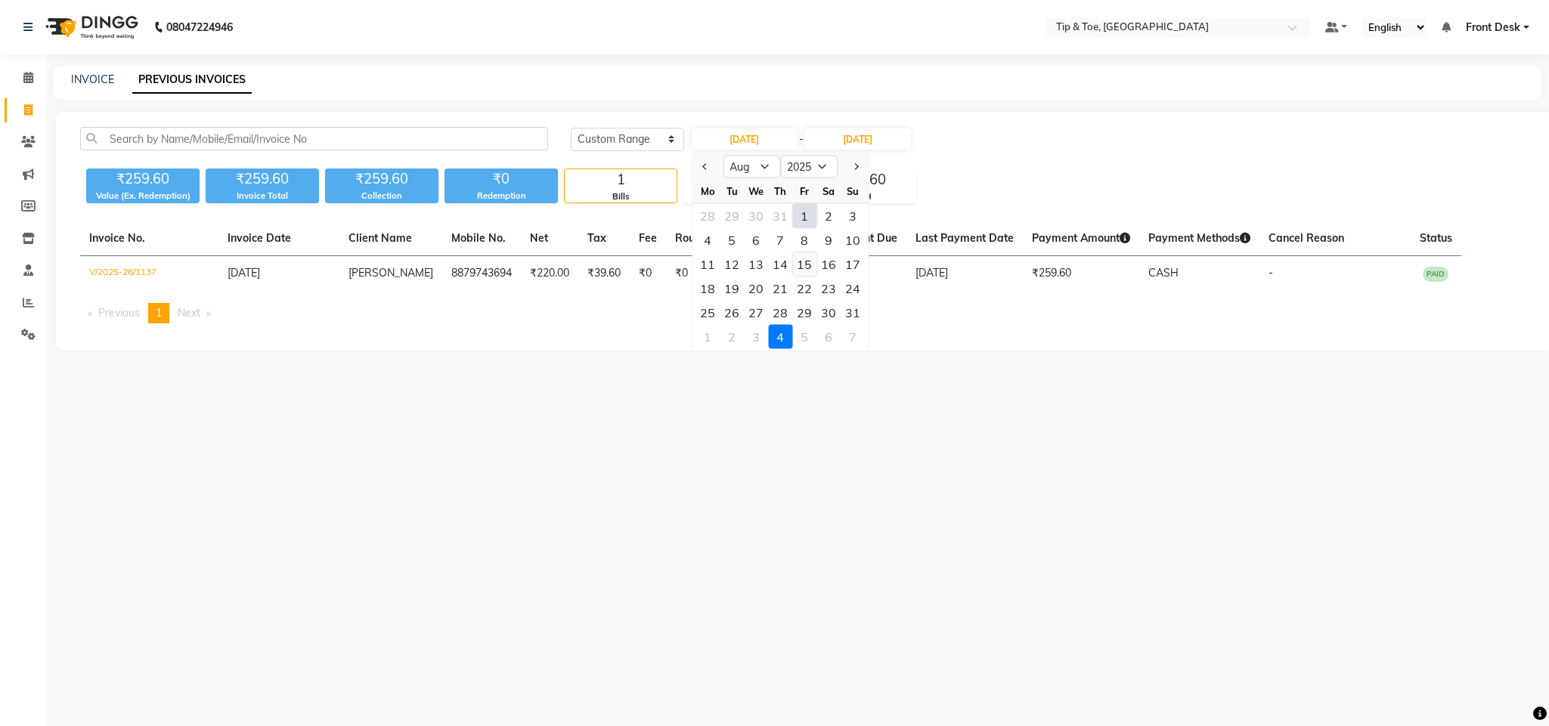
click at [812, 262] on div "15" at bounding box center [804, 264] width 24 height 24
type input "15-08-2025"
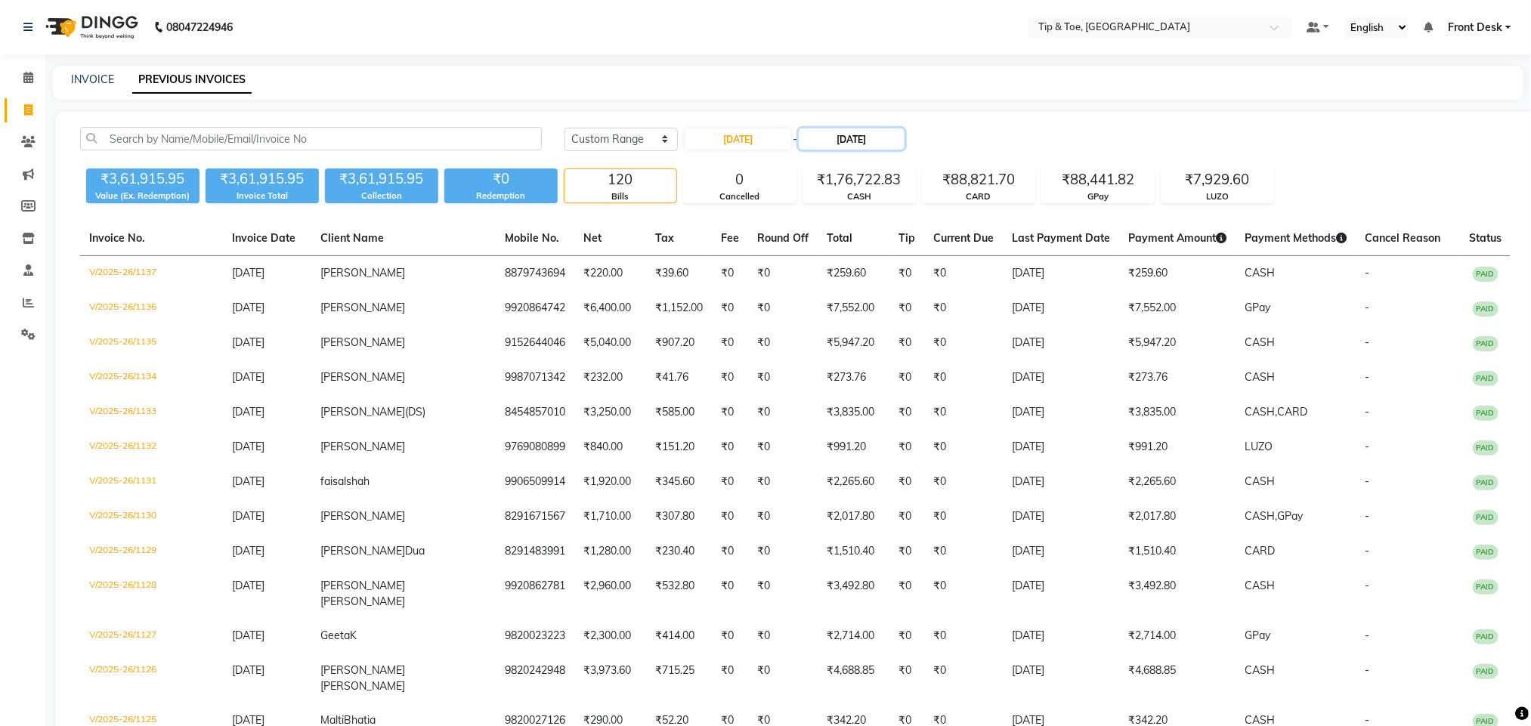
click at [867, 132] on input "[DATE]" at bounding box center [852, 138] width 106 height 21
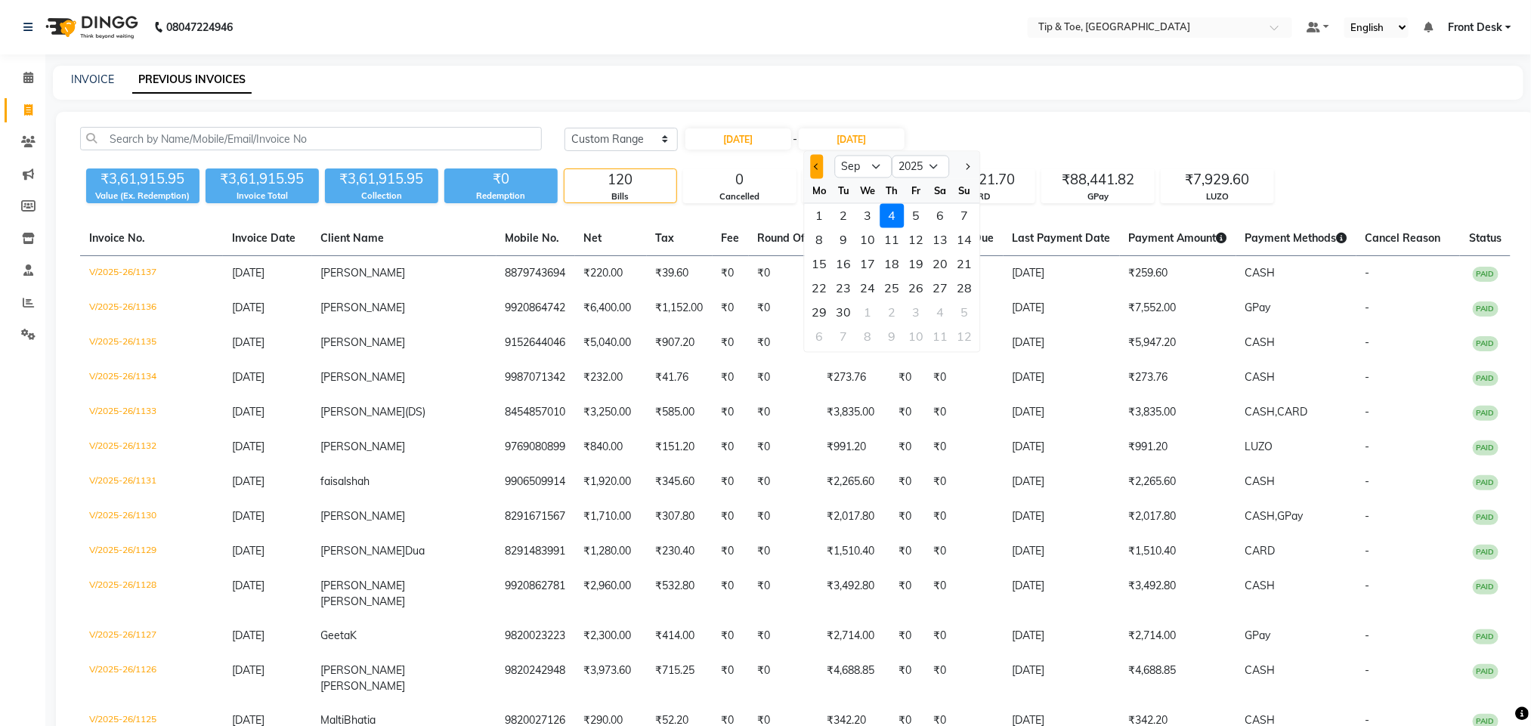
click at [816, 169] on button "Previous month" at bounding box center [816, 167] width 13 height 24
select select "8"
click at [916, 265] on div "15" at bounding box center [916, 264] width 24 height 24
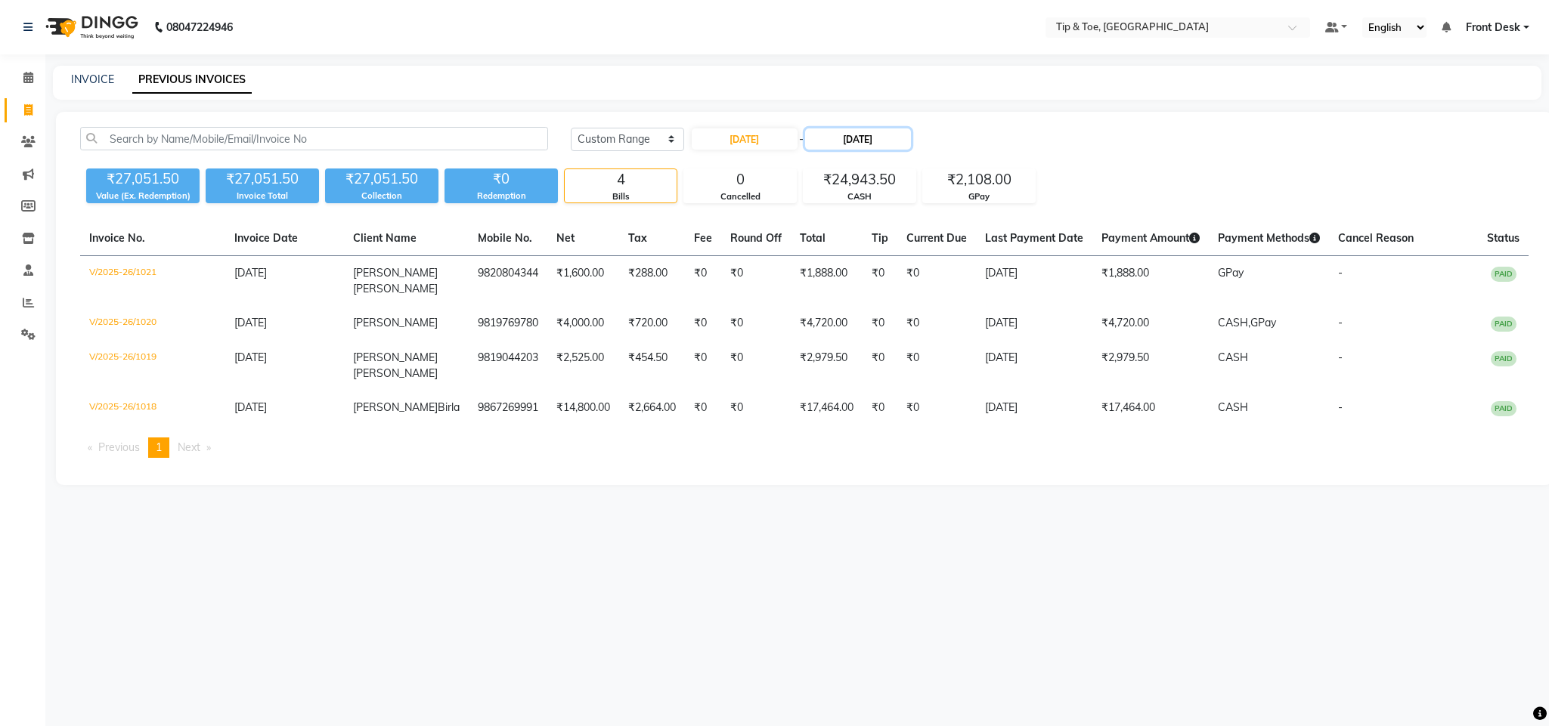
click at [850, 132] on input "15-08-2025" at bounding box center [858, 138] width 106 height 21
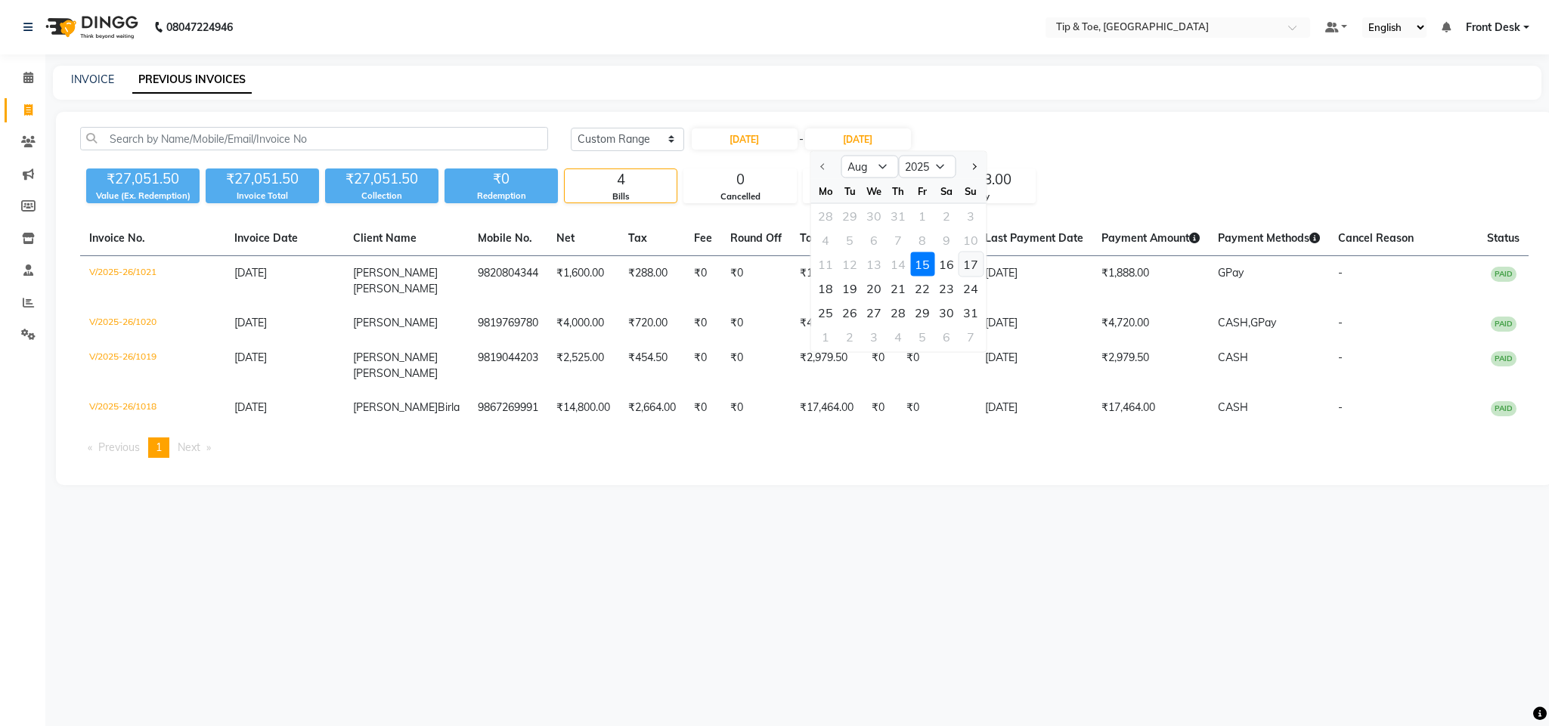
click at [973, 265] on div "17" at bounding box center [970, 264] width 24 height 24
type input "17-08-2025"
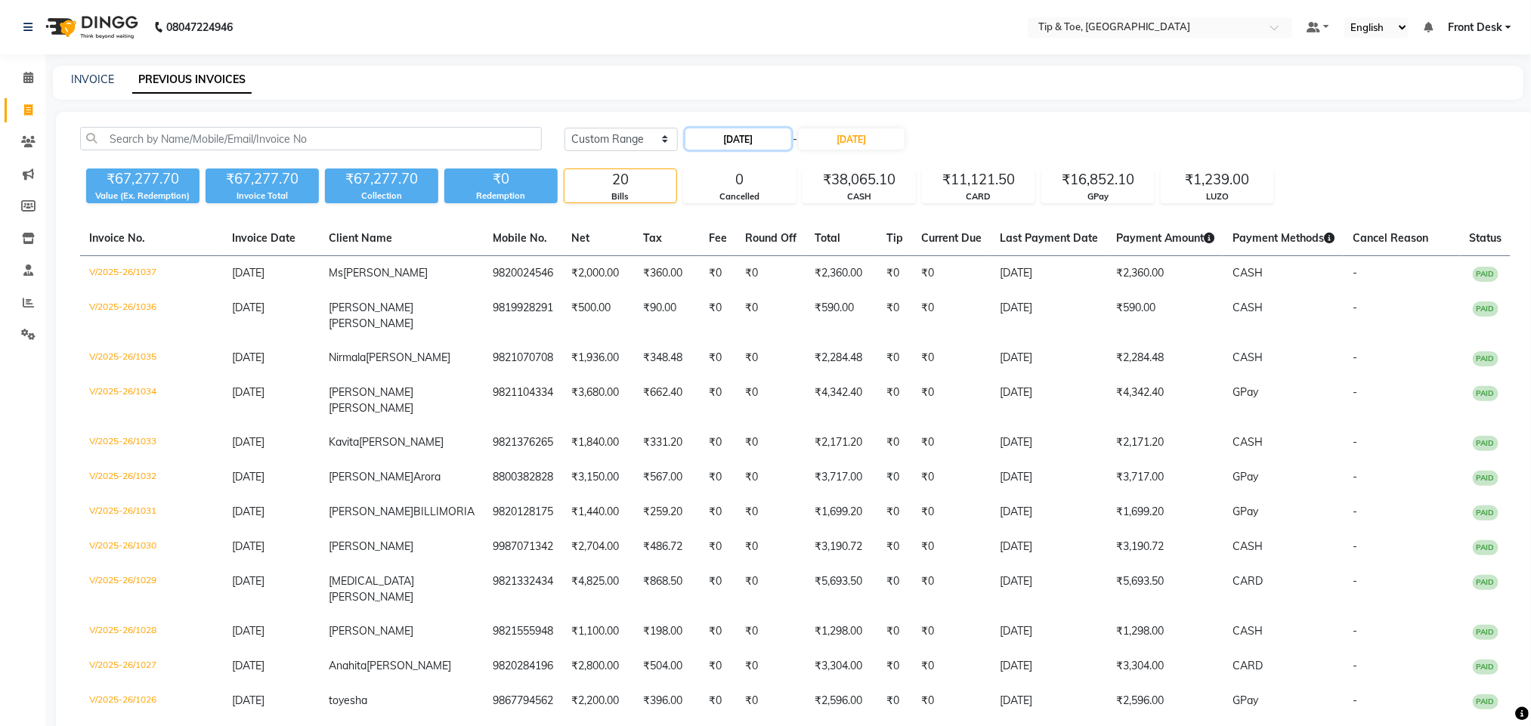
click at [764, 136] on input "15-08-2025" at bounding box center [739, 138] width 106 height 21
select select "8"
select select "2025"
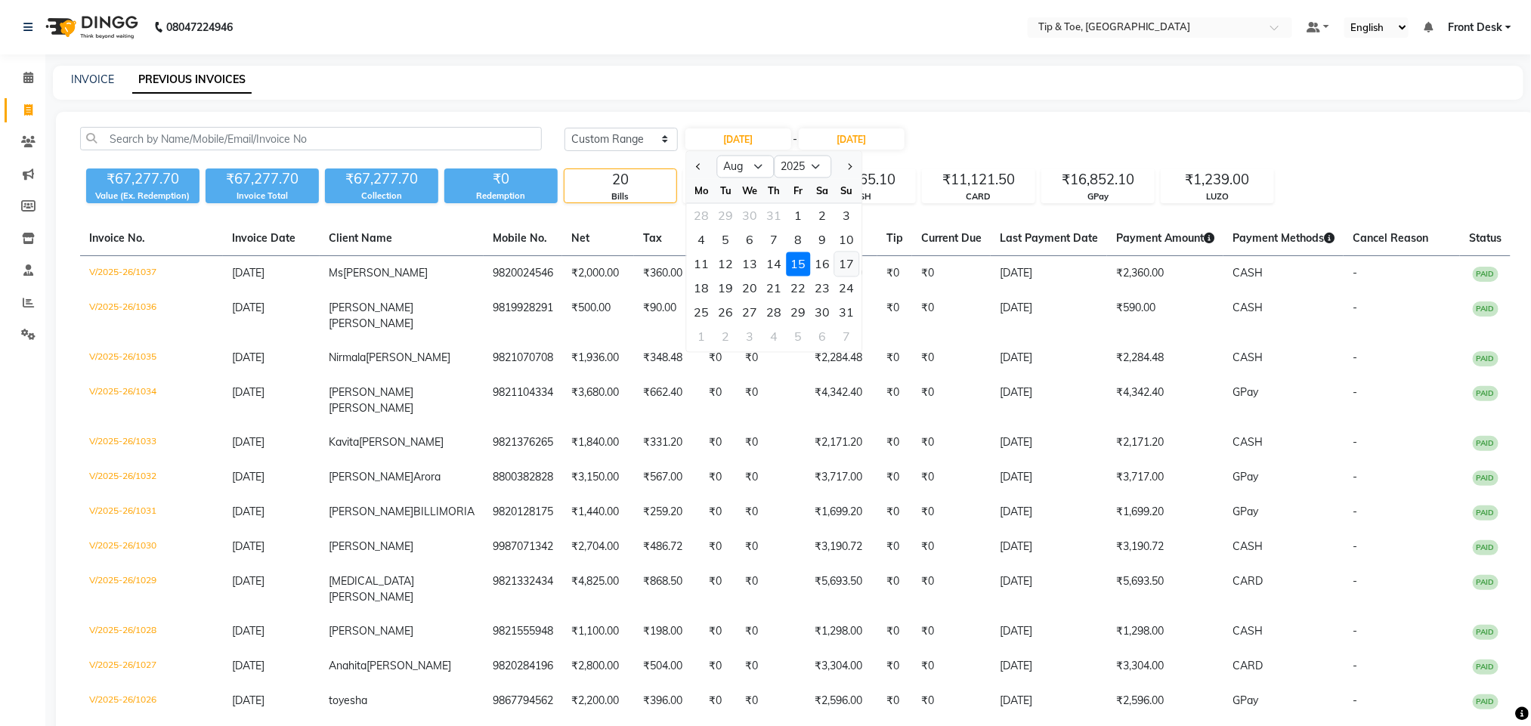
click at [849, 265] on div "17" at bounding box center [846, 264] width 24 height 24
type input "17-08-2025"
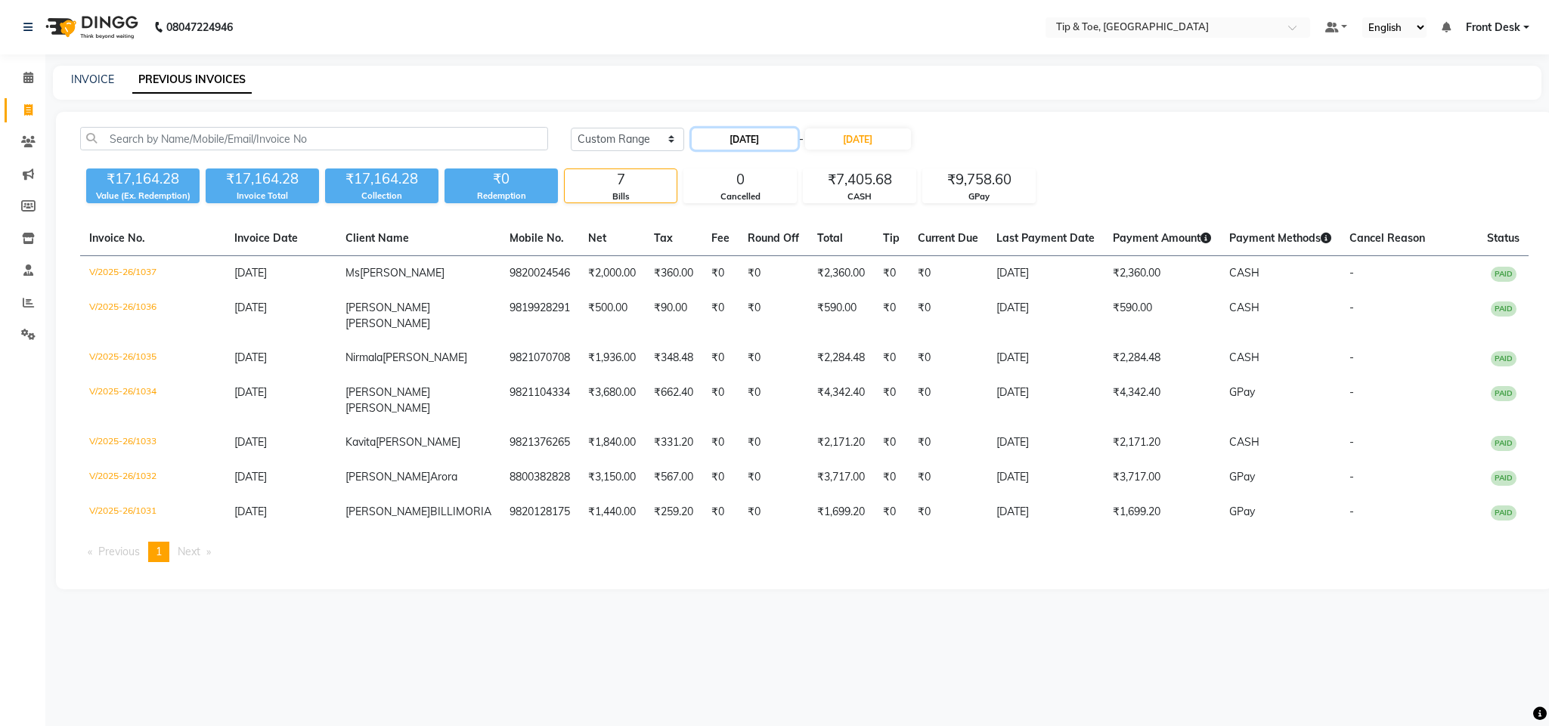
click at [757, 137] on input "17-08-2025" at bounding box center [745, 138] width 106 height 21
select select "8"
select select "2025"
click at [822, 213] on div "2" at bounding box center [828, 216] width 24 height 24
type input "02-08-2025"
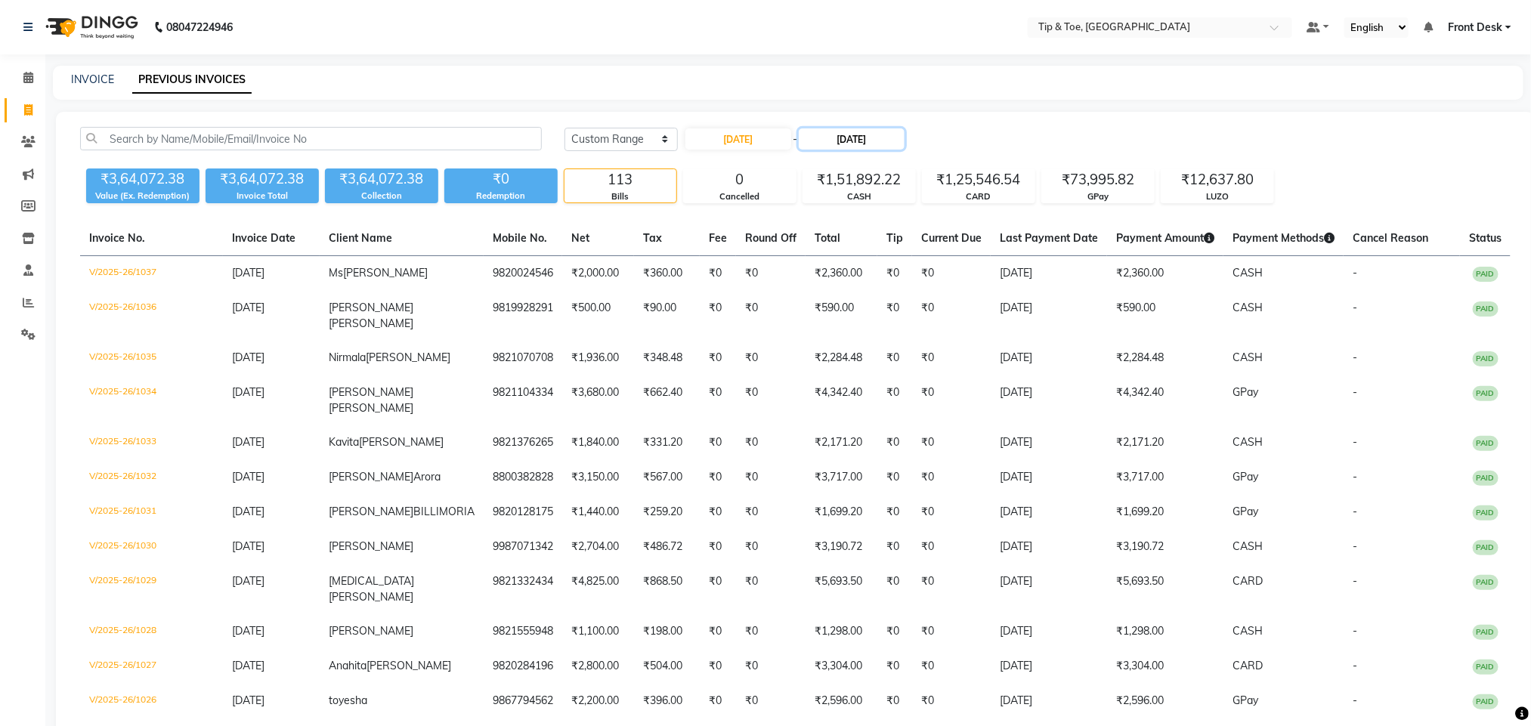
click at [853, 141] on input "17-08-2025" at bounding box center [852, 138] width 106 height 21
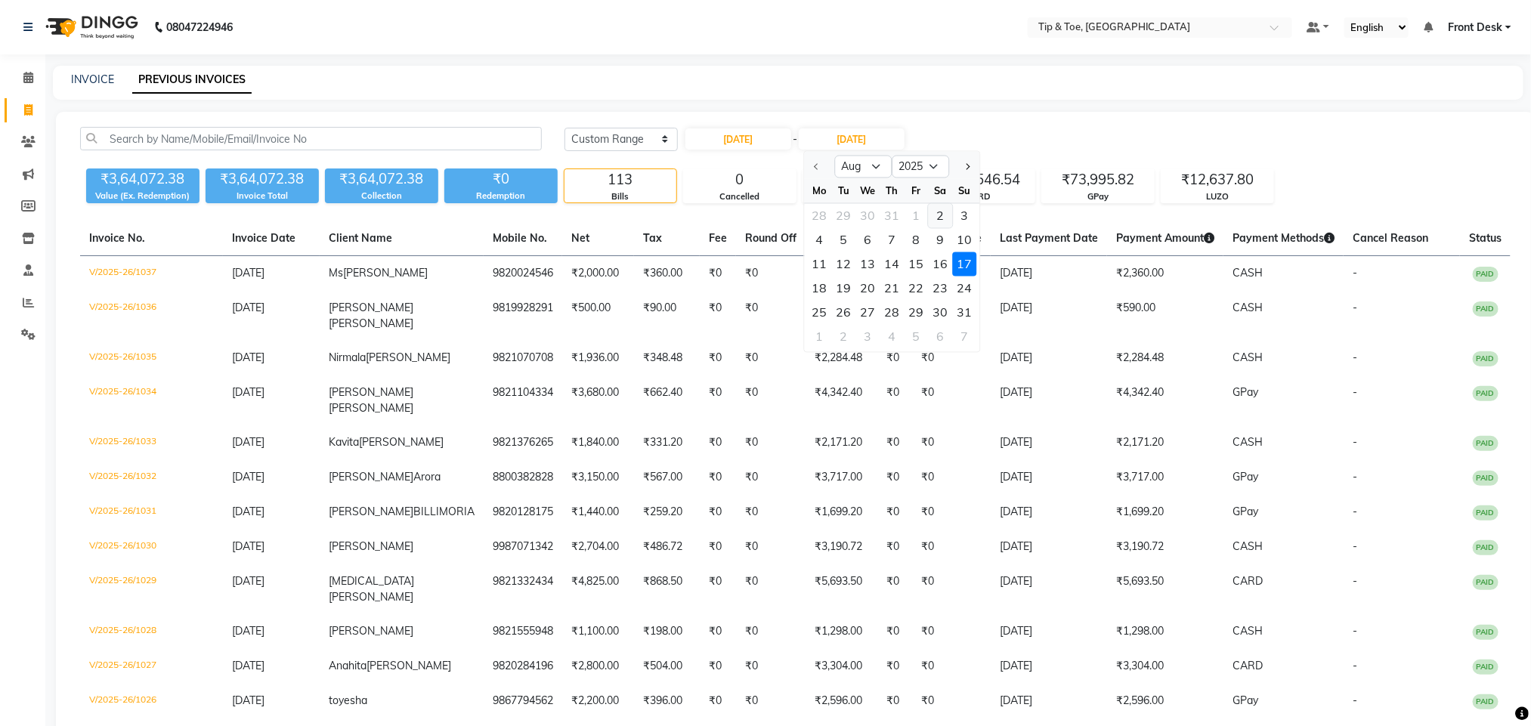
click at [943, 213] on div "2" at bounding box center [940, 216] width 24 height 24
type input "02-08-2025"
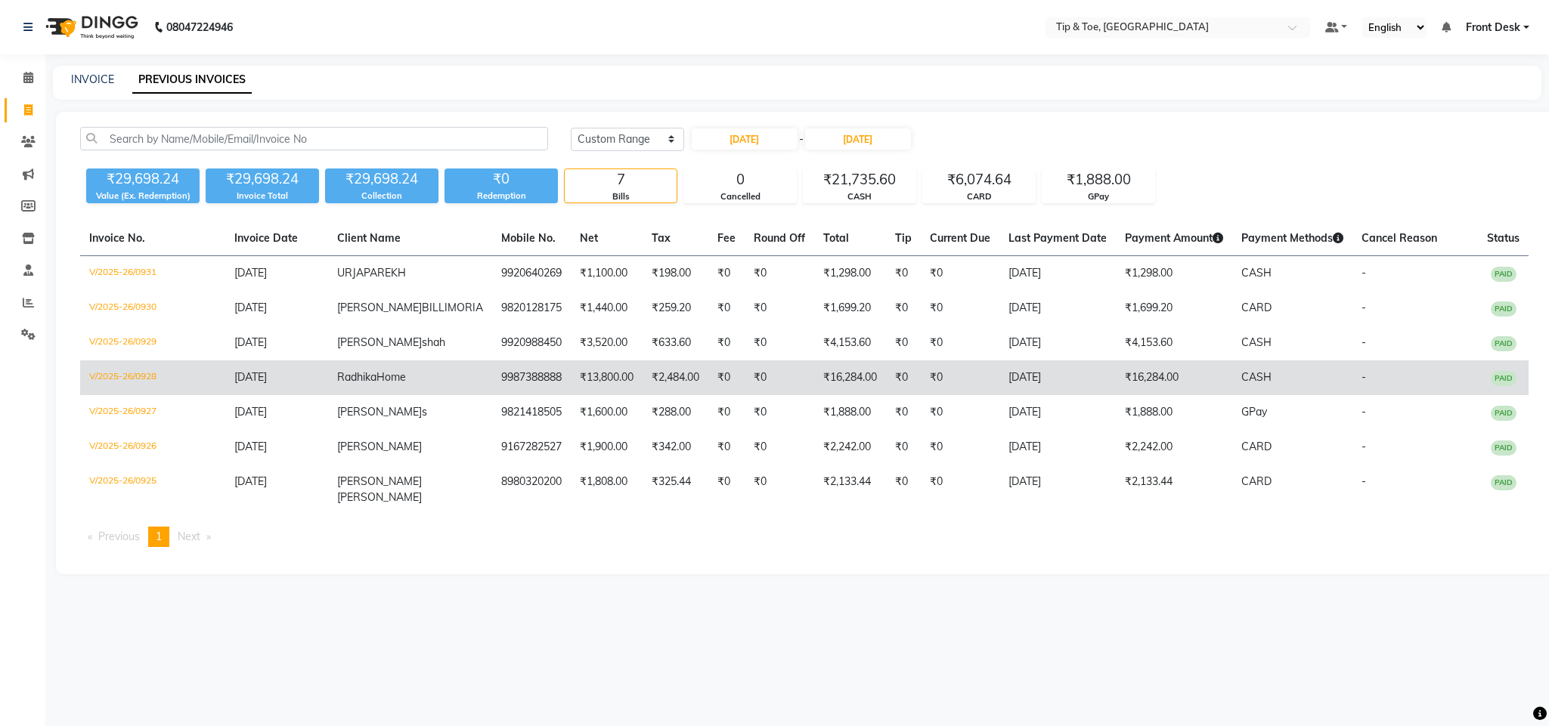
click at [132, 395] on td "V/2025-26/0928" at bounding box center [152, 378] width 145 height 35
click at [150, 390] on td "V/2025-26/0928" at bounding box center [152, 378] width 145 height 35
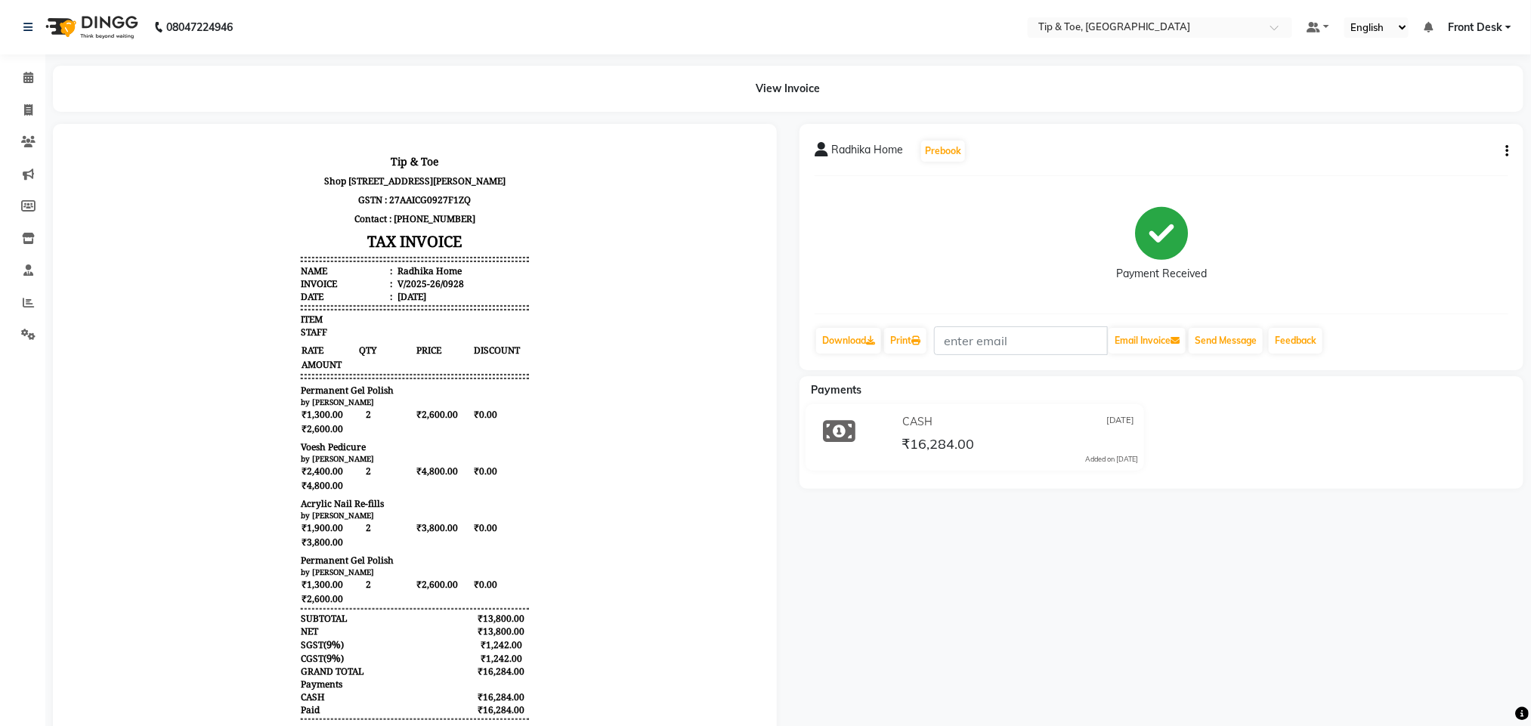
scroll to position [128, 0]
click at [25, 80] on icon at bounding box center [28, 77] width 10 height 11
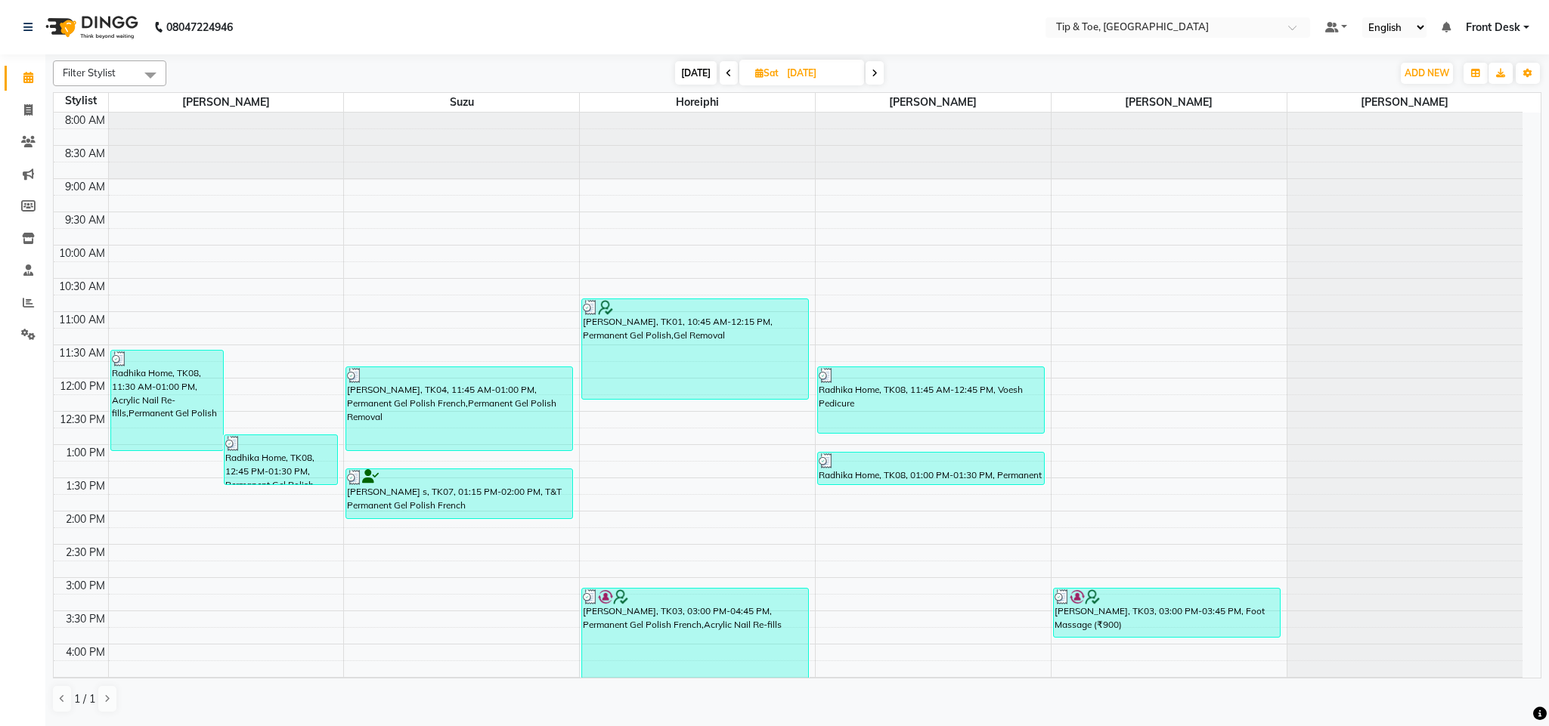
click at [726, 69] on icon at bounding box center [729, 73] width 6 height 9
type input "01-08-2025"
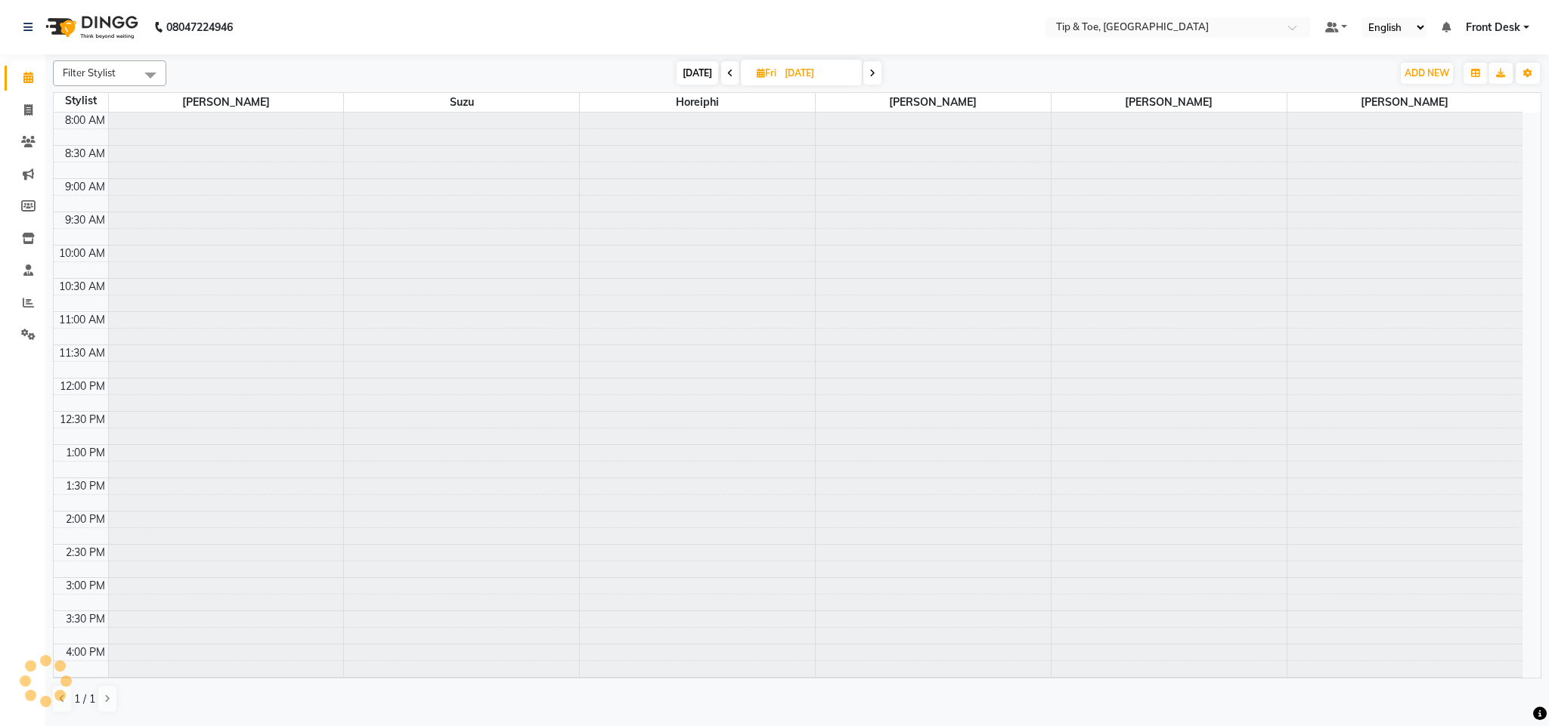
scroll to position [317, 0]
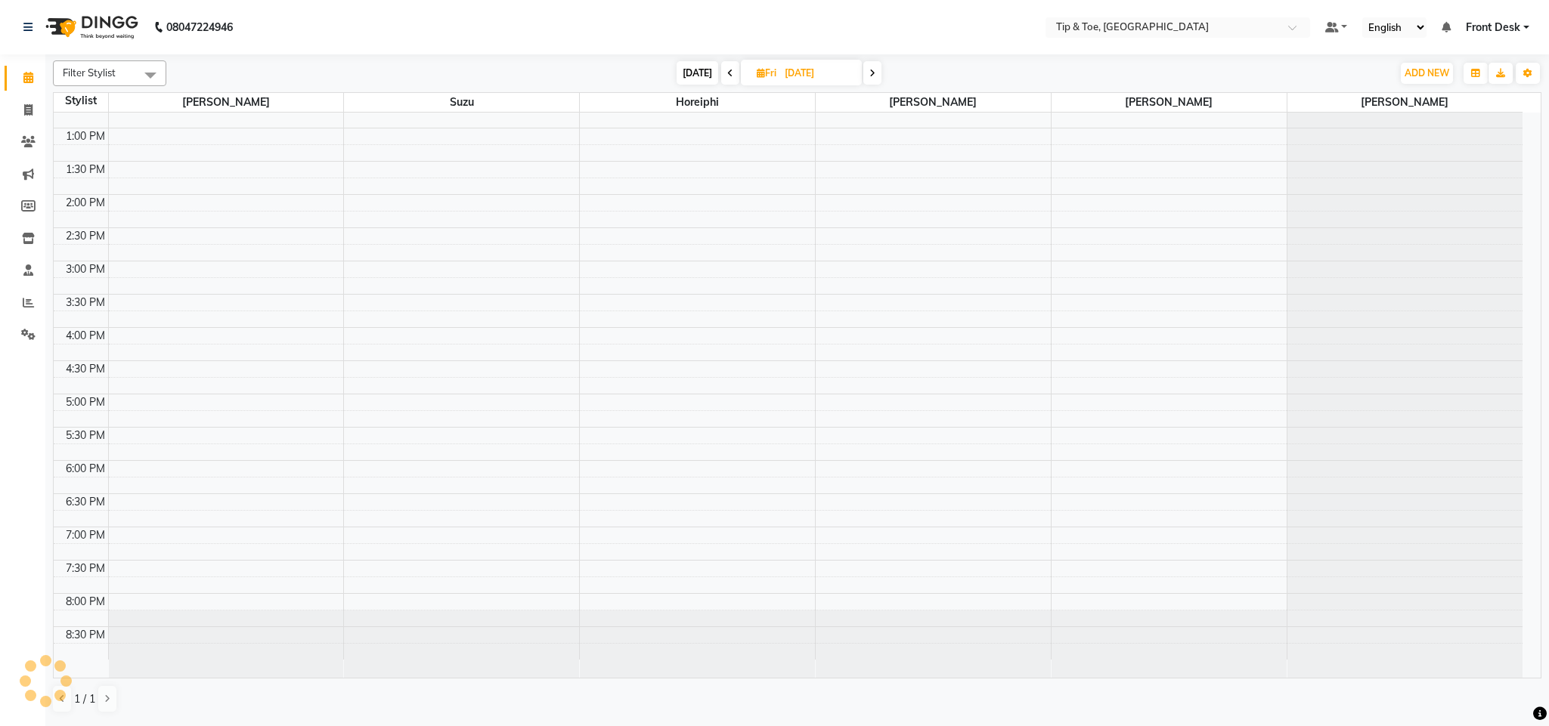
click at [764, 78] on span "Fri" at bounding box center [766, 72] width 27 height 11
select select "8"
select select "2025"
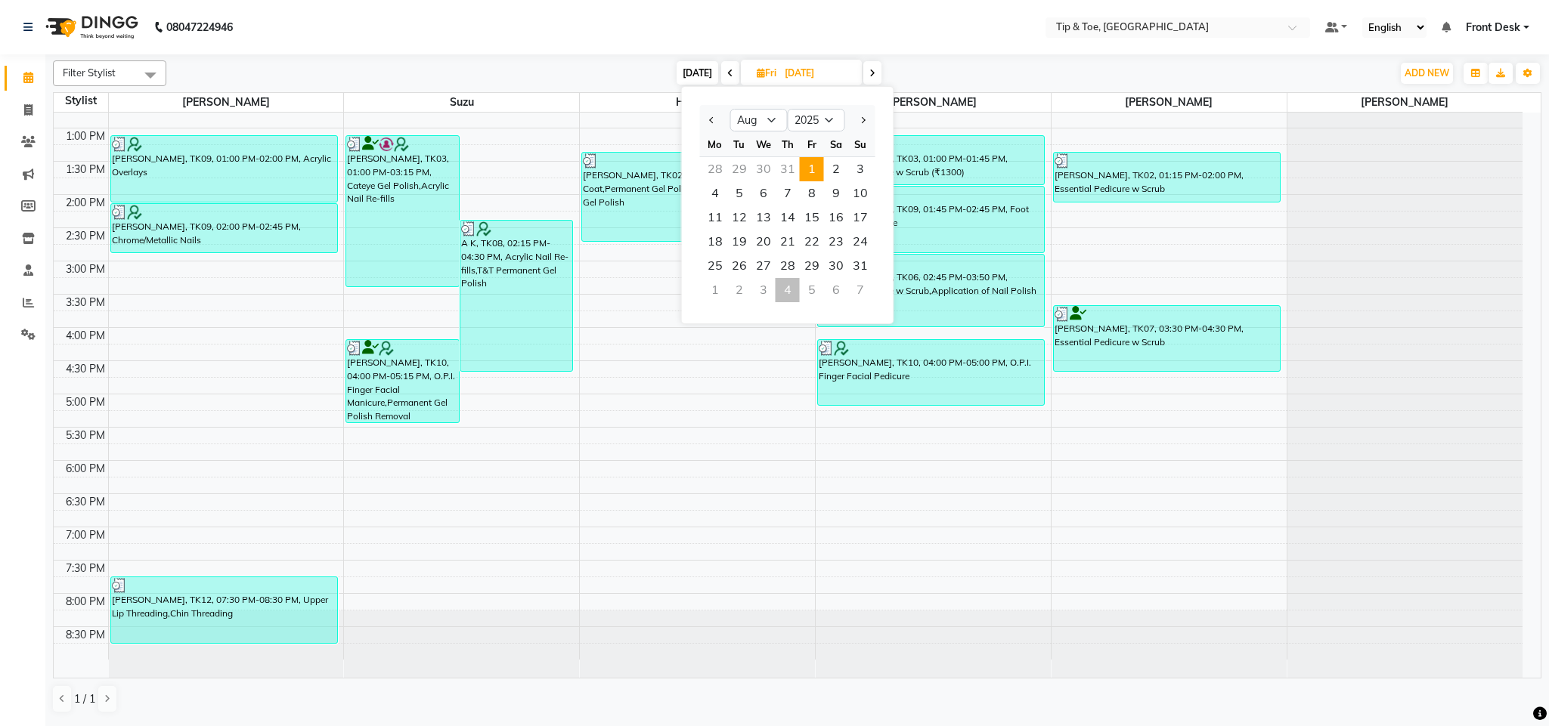
click at [723, 71] on span at bounding box center [730, 72] width 18 height 23
type input "31-07-2025"
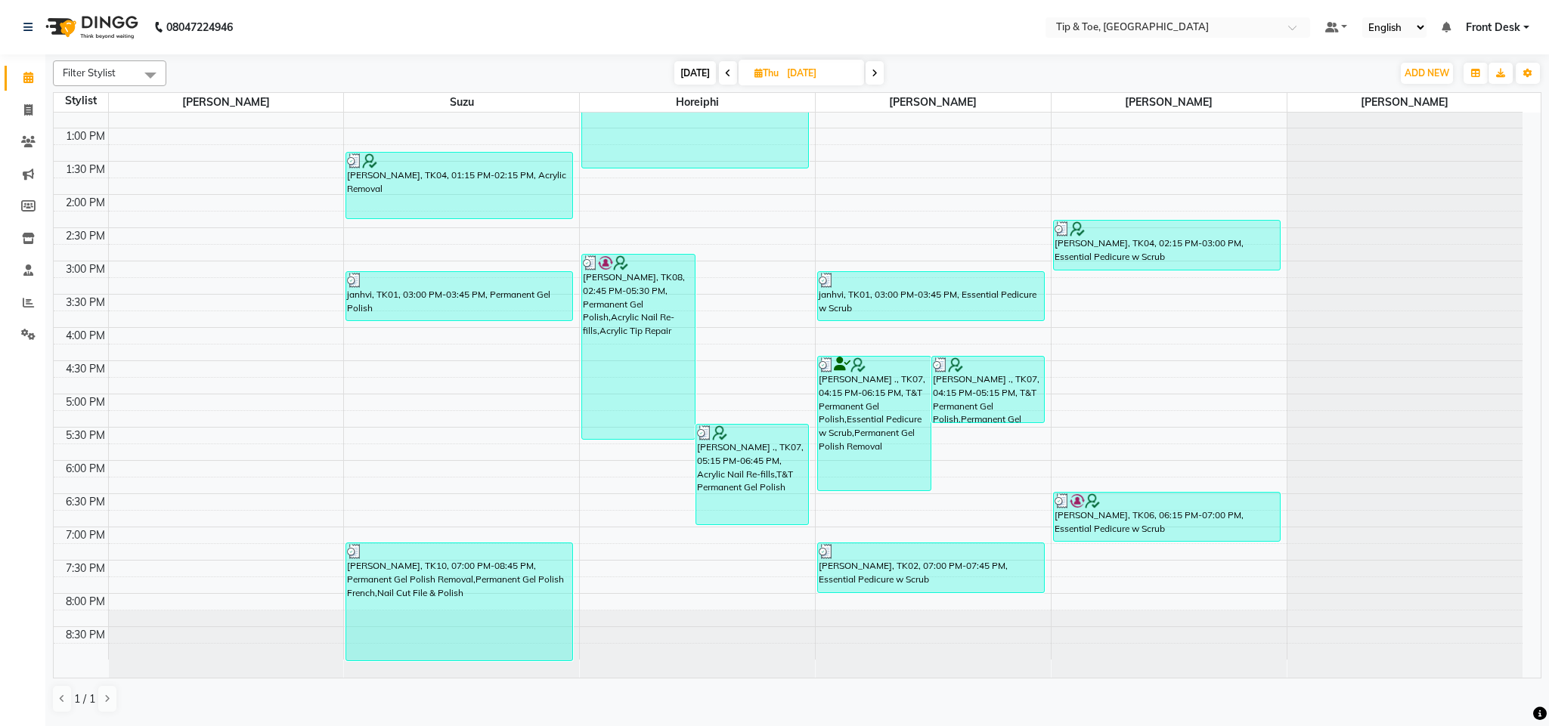
click at [799, 82] on input "31-07-2025" at bounding box center [820, 73] width 76 height 23
select select "7"
select select "2025"
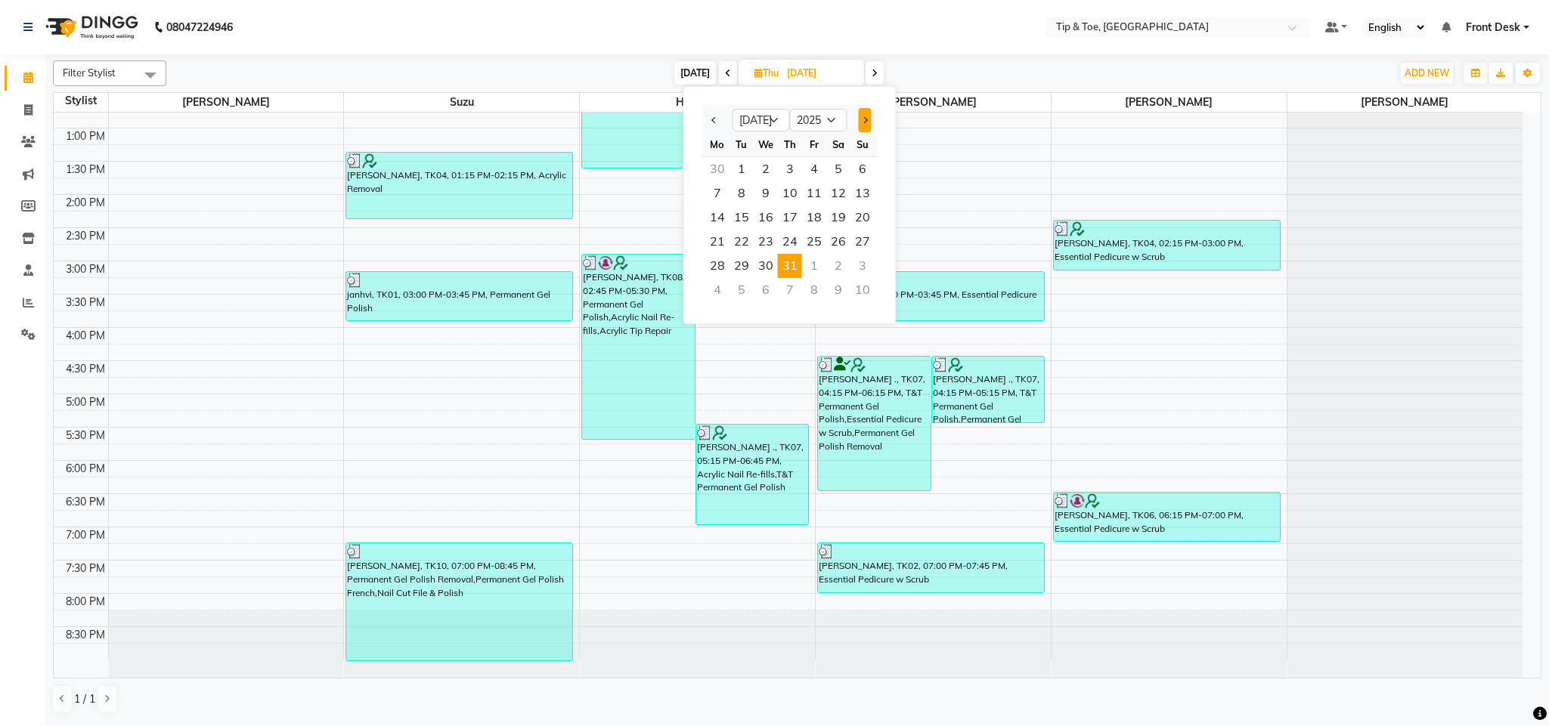
click at [865, 117] on span "Next month" at bounding box center [864, 120] width 6 height 6
select select "8"
click at [791, 241] on span "21" at bounding box center [790, 242] width 24 height 24
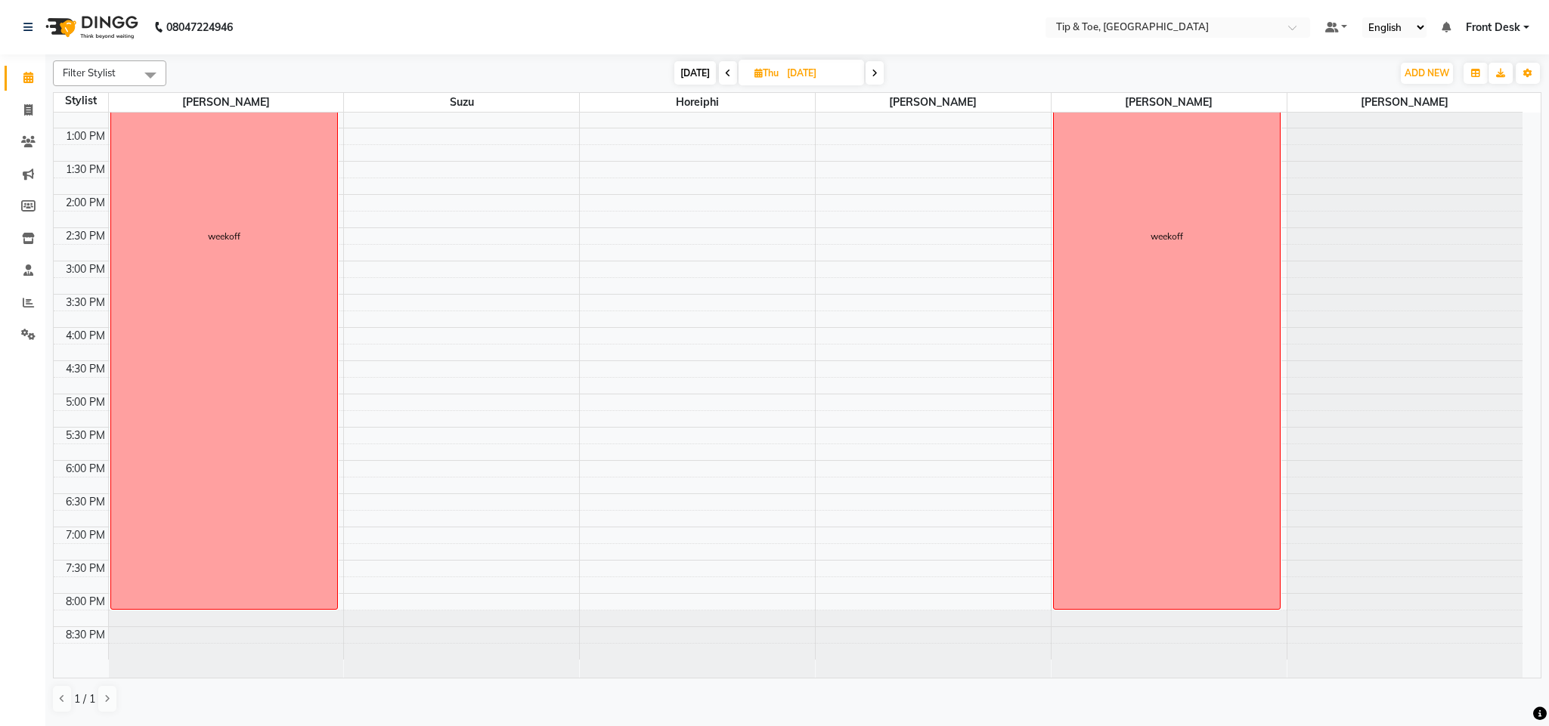
click at [871, 77] on icon at bounding box center [874, 73] width 6 height 9
type input "[DATE]"
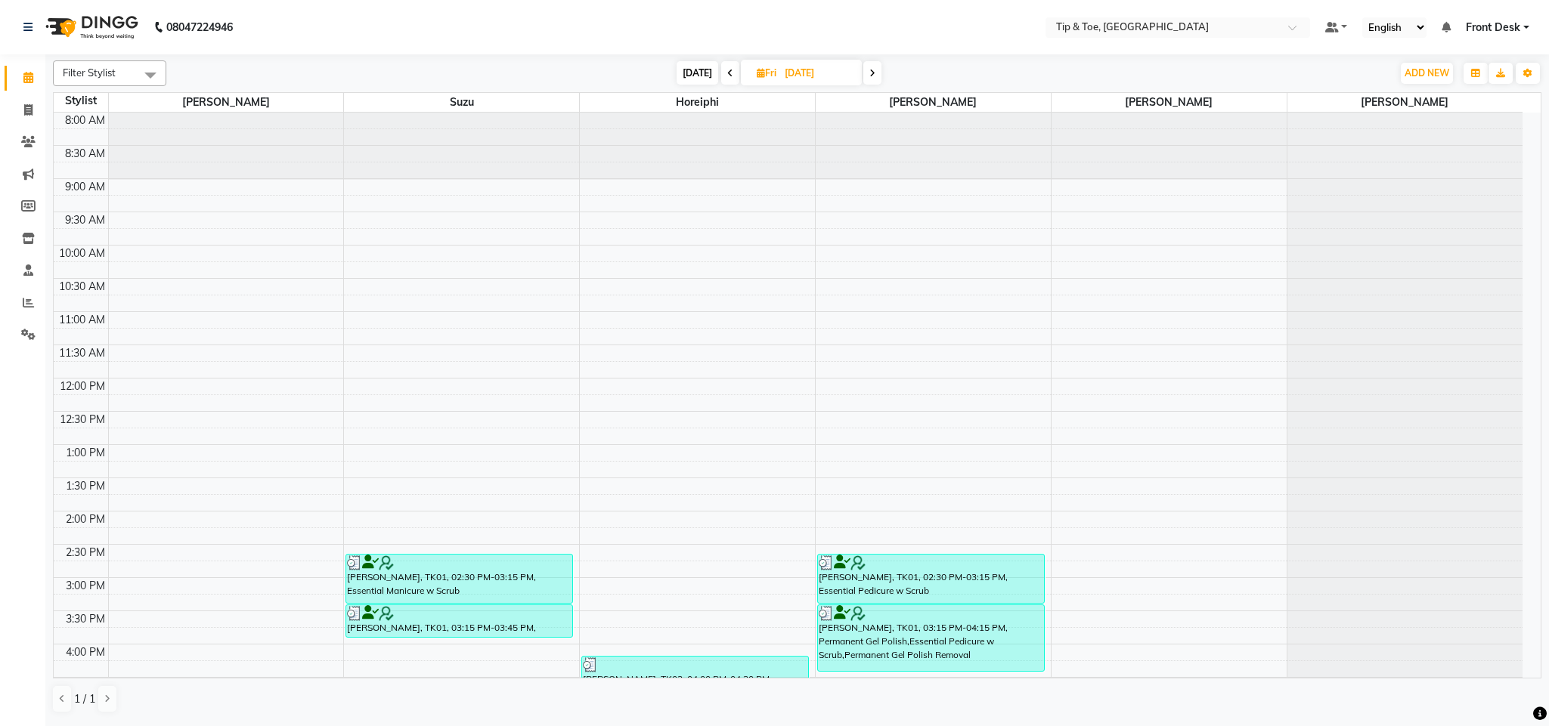
scroll to position [317, 0]
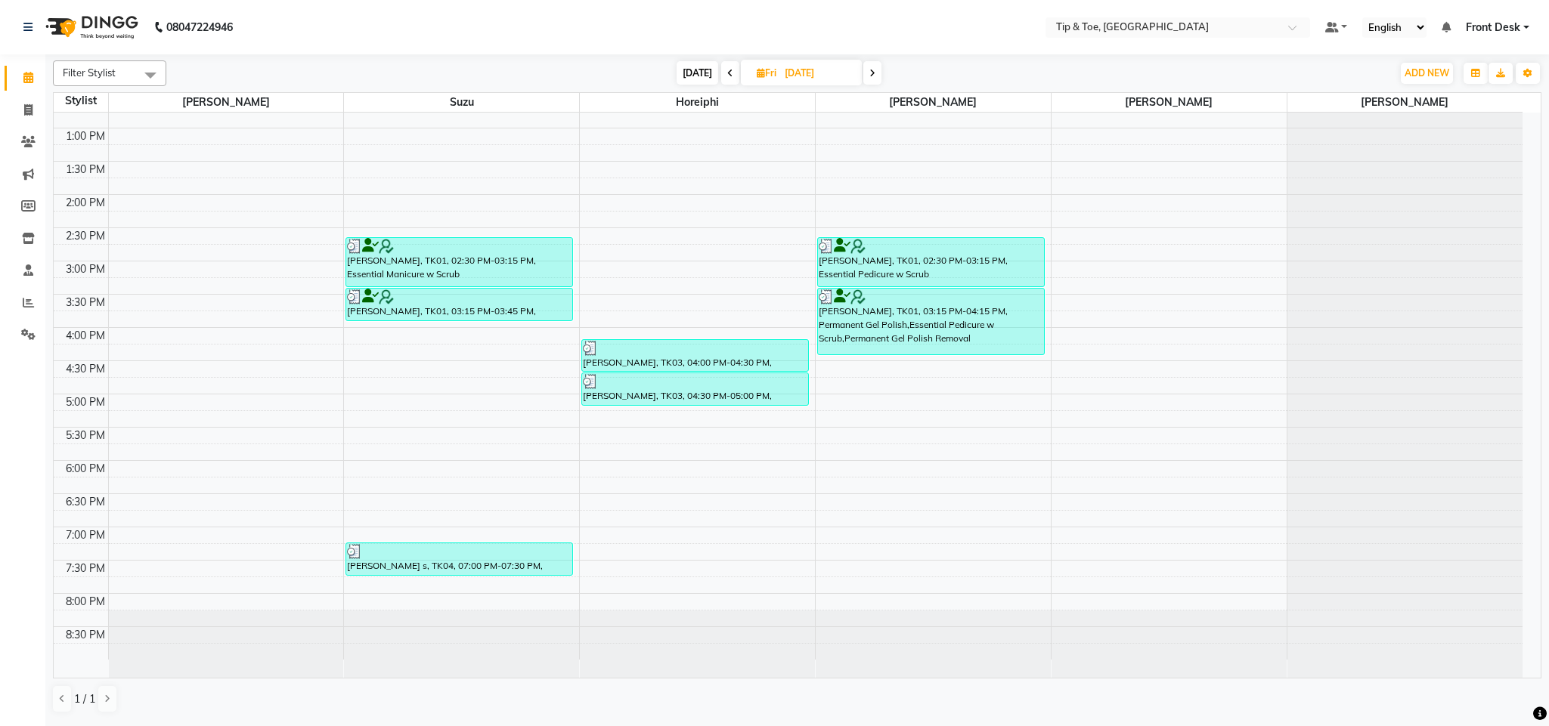
click at [701, 73] on span "[DATE]" at bounding box center [697, 72] width 42 height 23
type input "[DATE]"
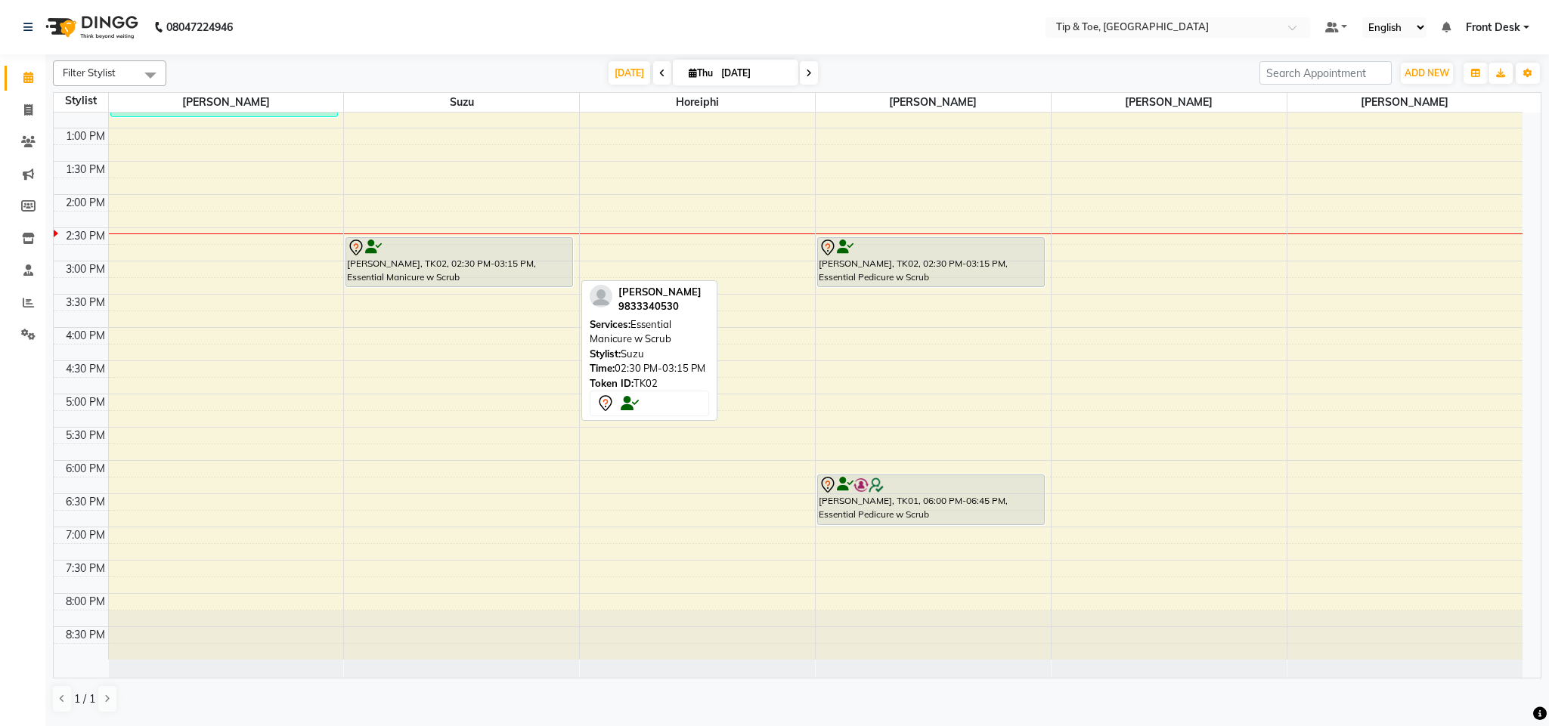
click at [440, 248] on div at bounding box center [459, 248] width 224 height 18
select select "7"
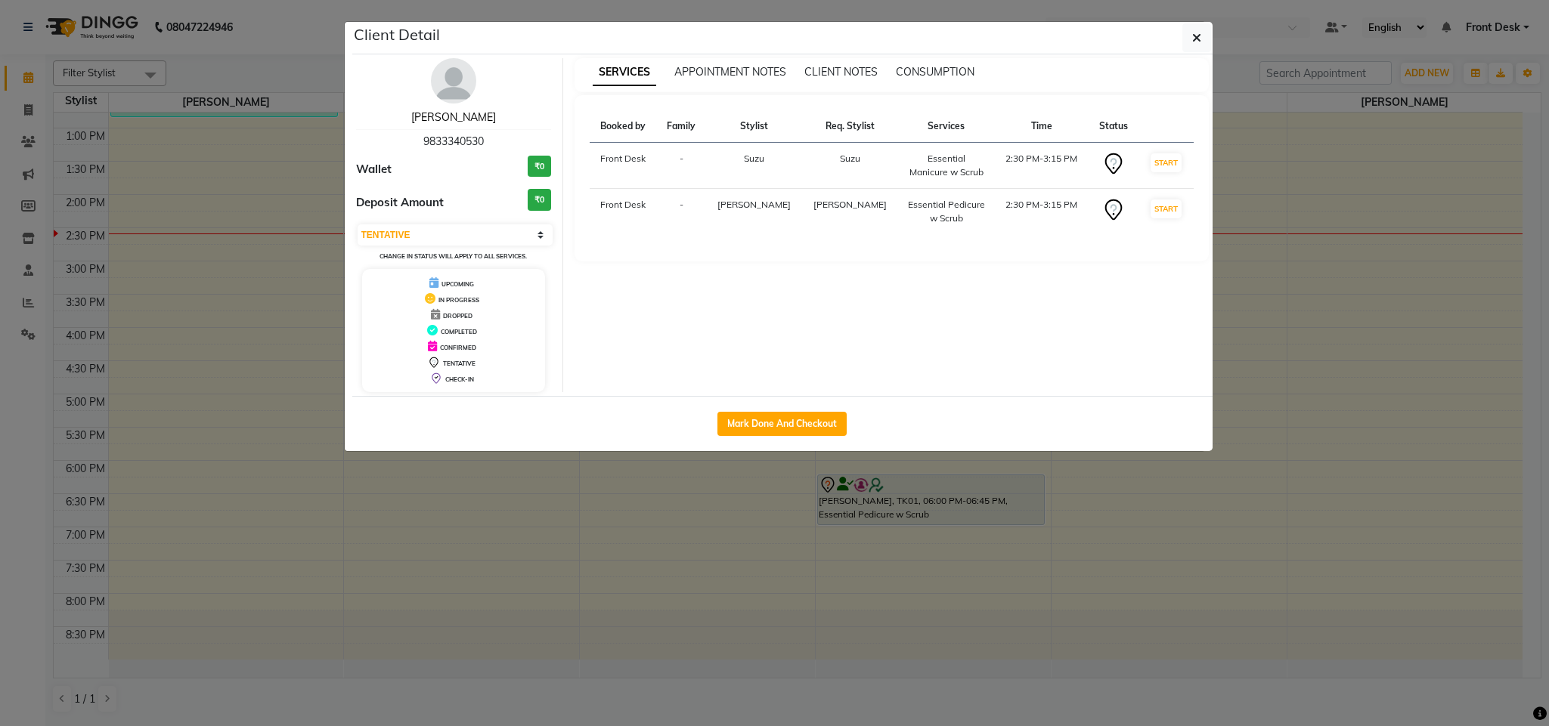
click at [451, 122] on link "[PERSON_NAME]" at bounding box center [453, 117] width 85 height 14
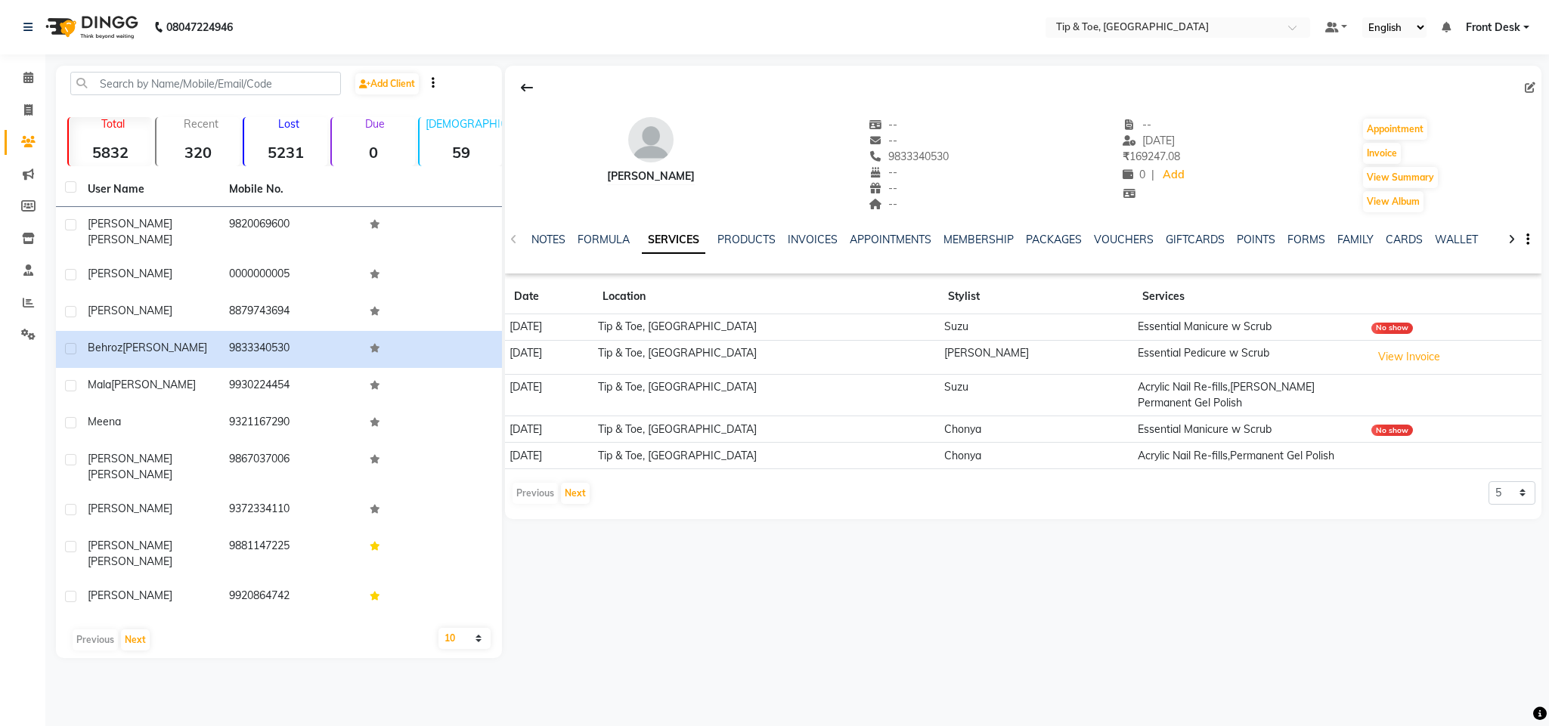
drag, startPoint x: 540, startPoint y: 336, endPoint x: 549, endPoint y: 333, distance: 8.8
click at [549, 333] on td "[DATE]" at bounding box center [549, 327] width 88 height 26
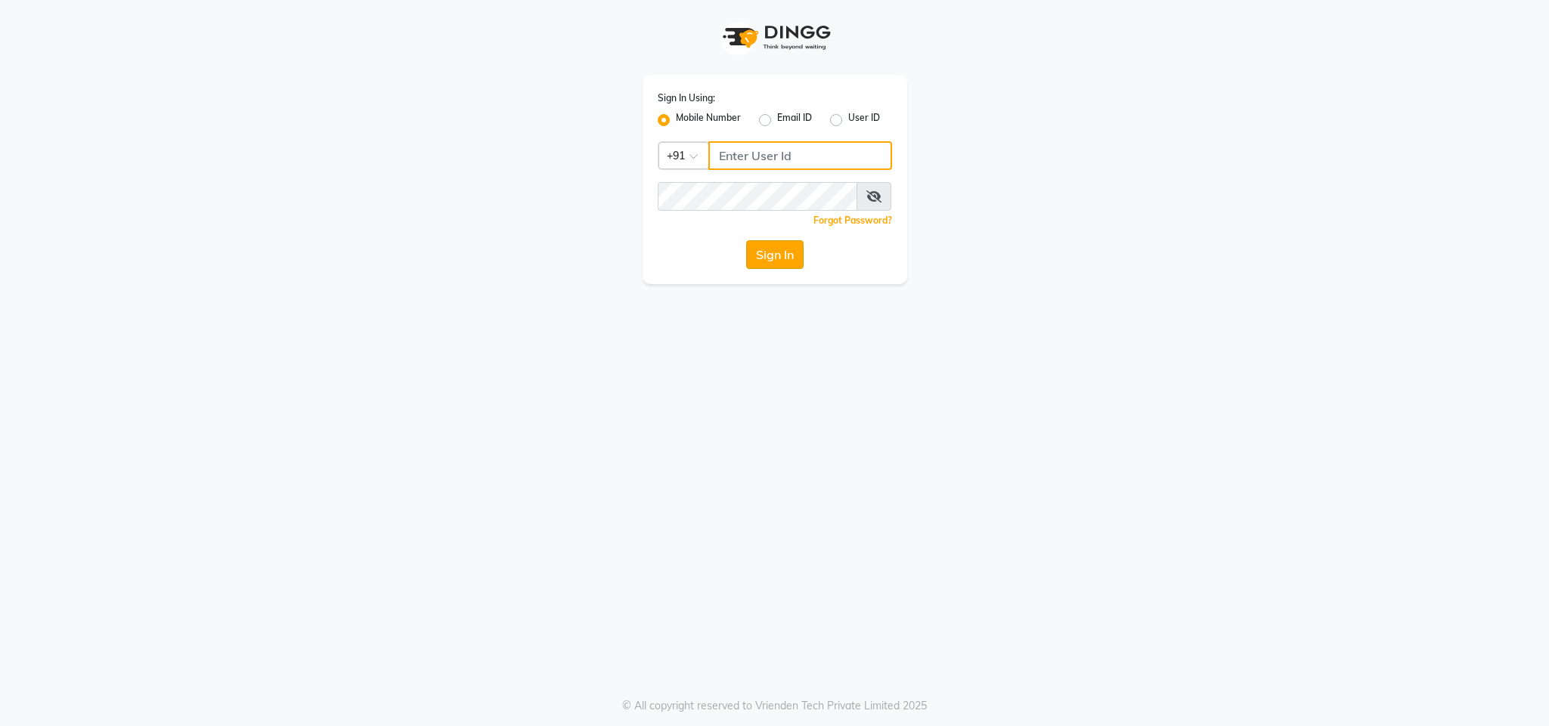
type input "8879743694"
click at [783, 263] on button "Sign In" at bounding box center [774, 254] width 57 height 29
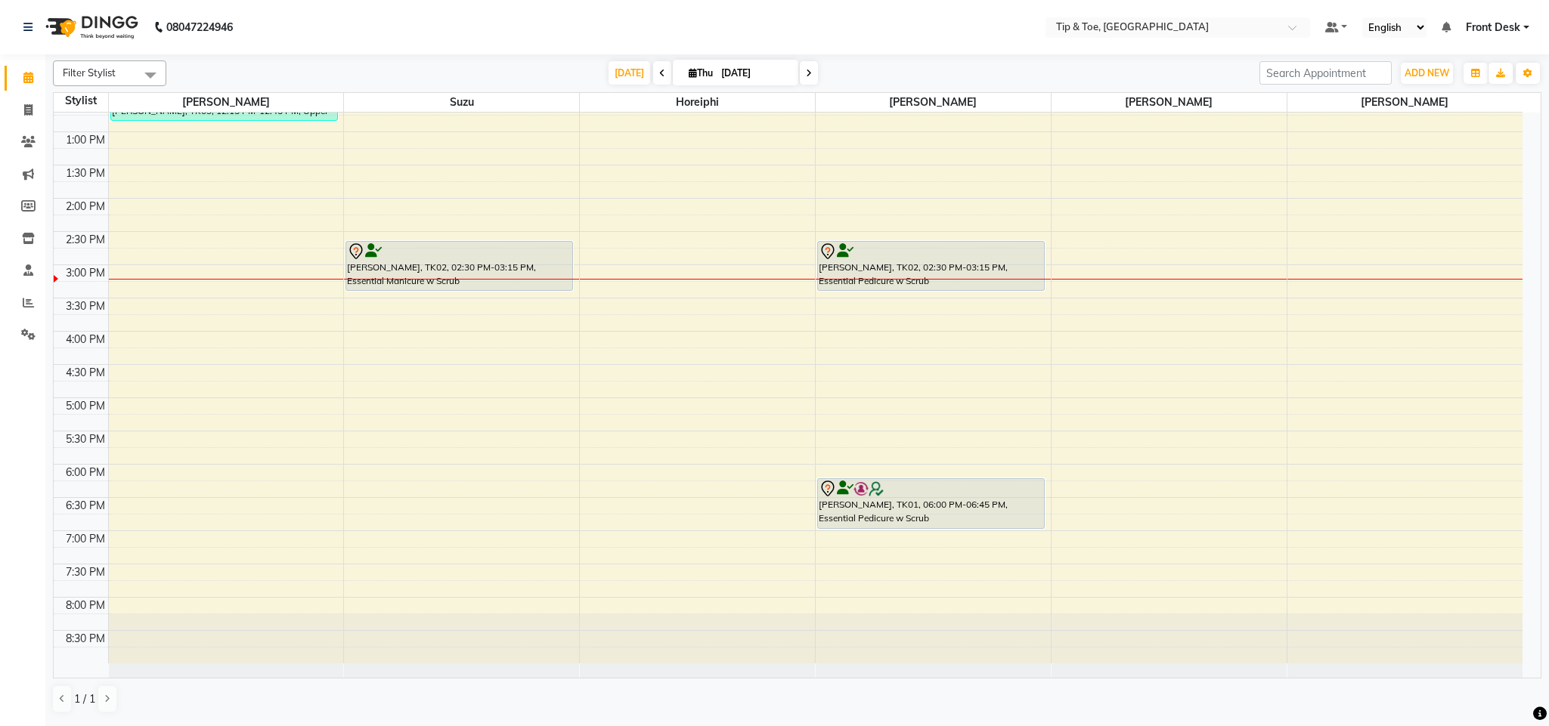
scroll to position [317, 0]
click at [807, 77] on icon at bounding box center [809, 73] width 6 height 9
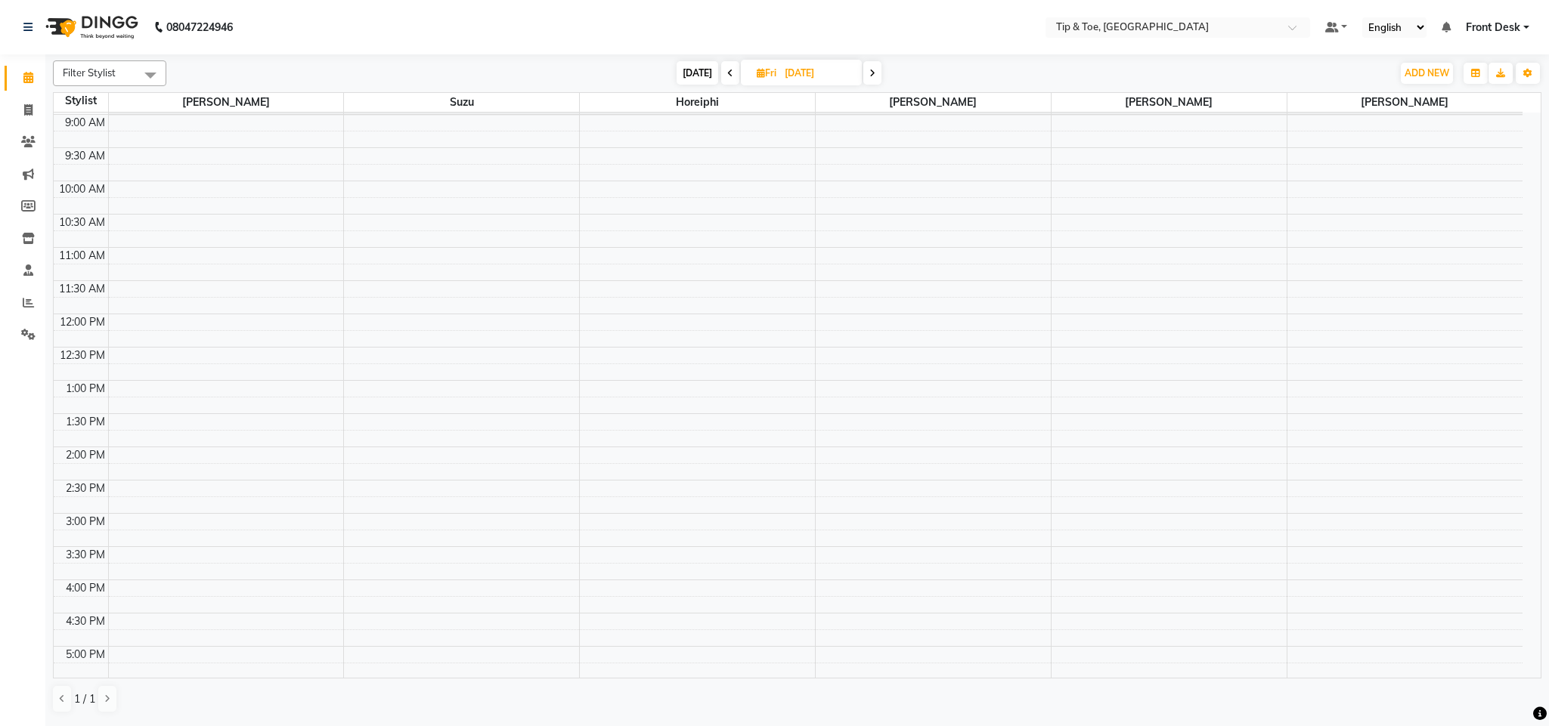
scroll to position [0, 0]
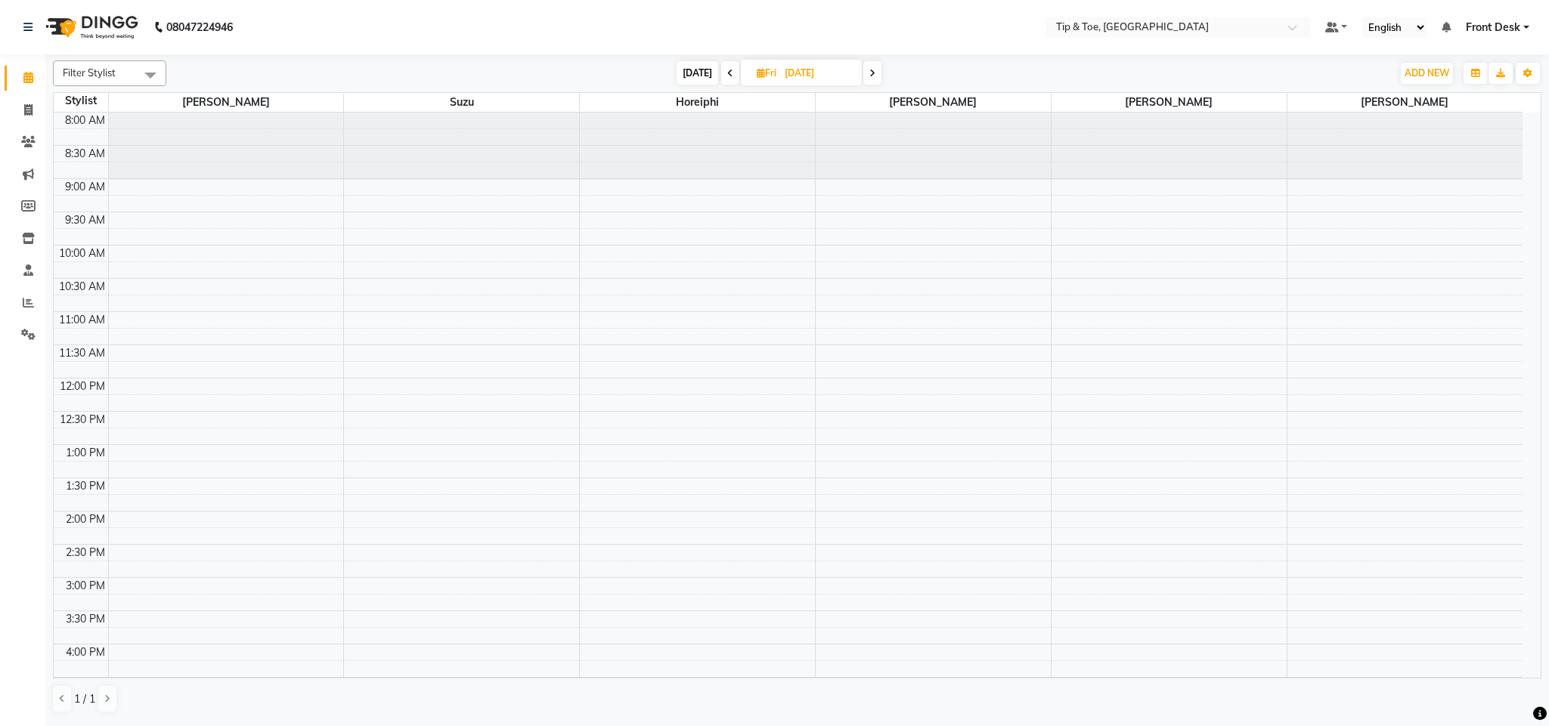
click at [730, 63] on span at bounding box center [730, 72] width 18 height 23
type input "[DATE]"
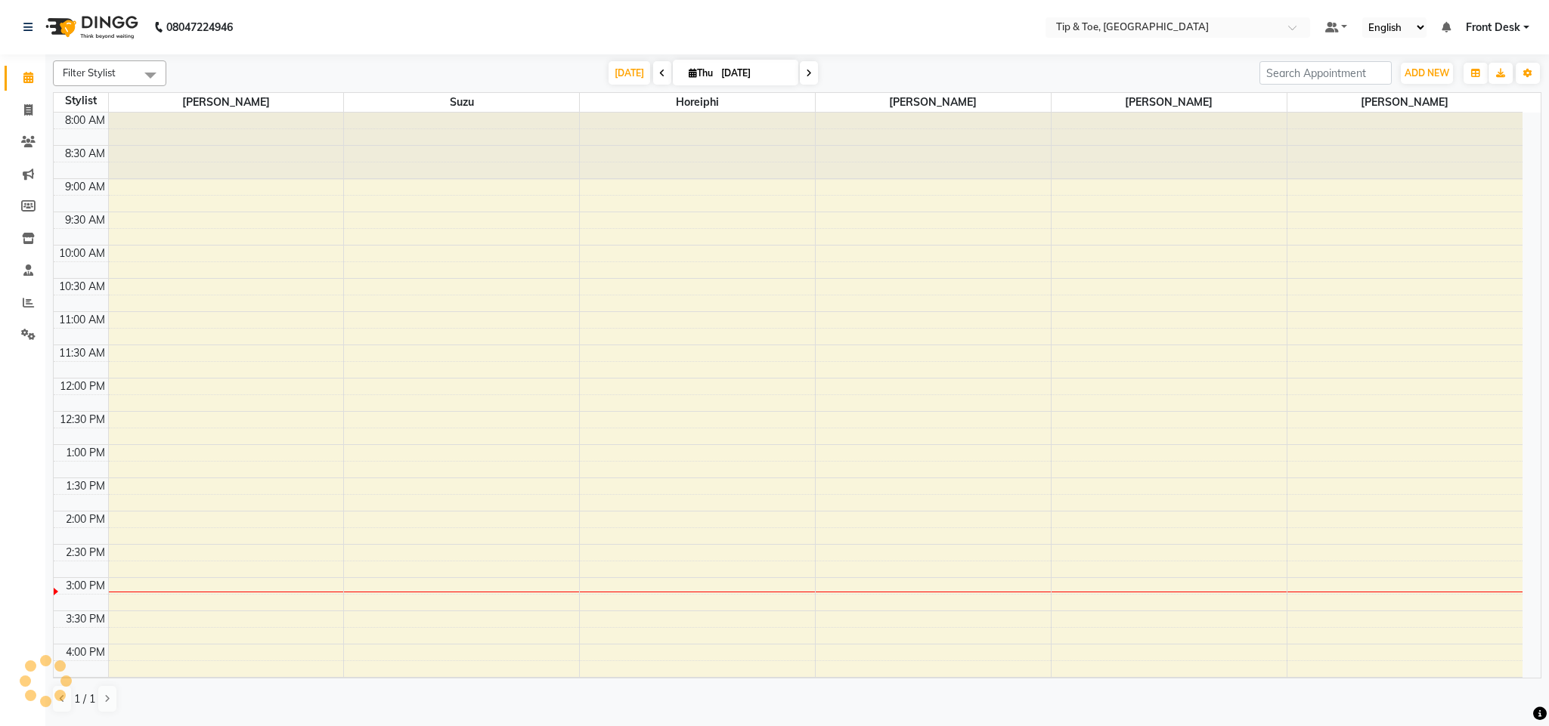
scroll to position [317, 0]
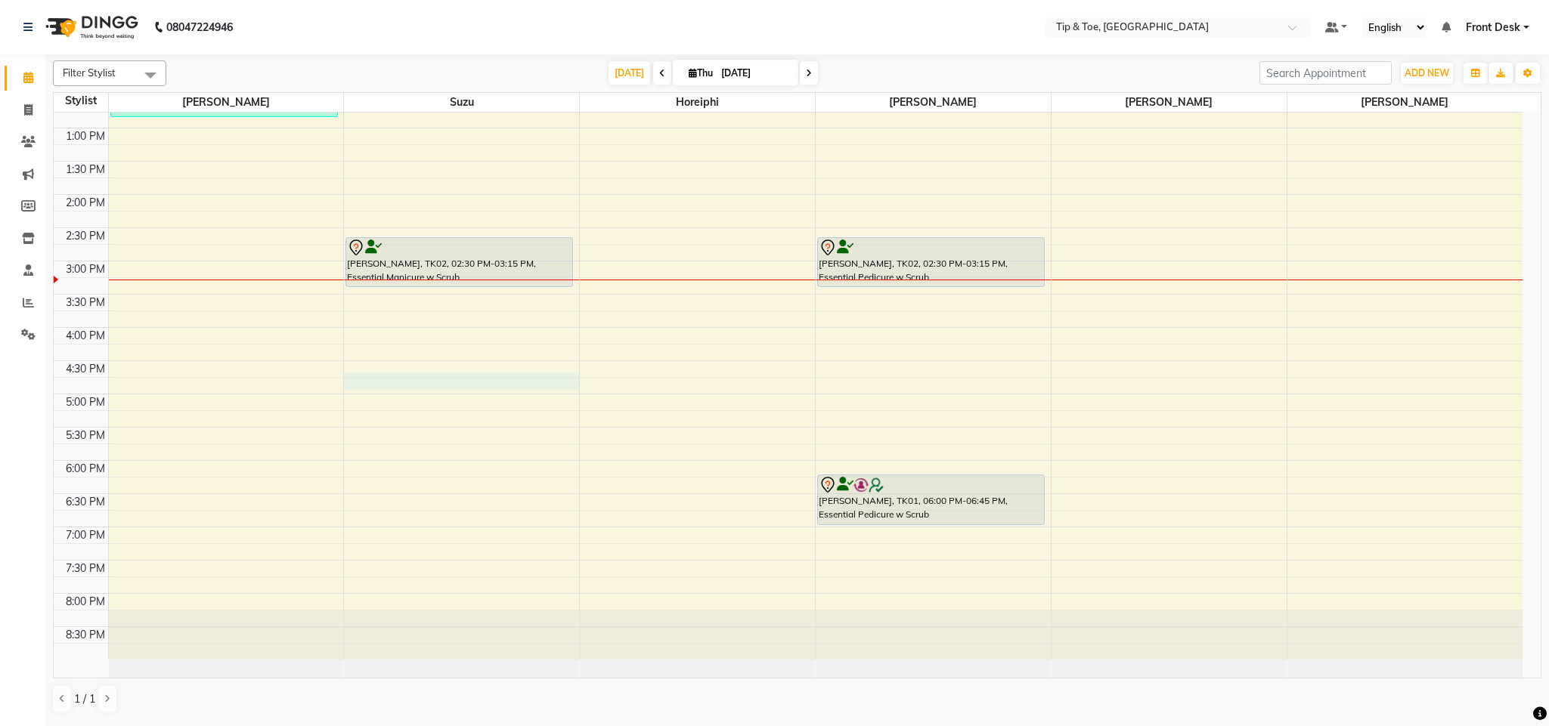
click at [457, 379] on div "8:00 AM 8:30 AM 9:00 AM 9:30 AM 10:00 AM 10:30 AM 11:00 AM 11:30 AM 12:00 PM 12…" at bounding box center [788, 228] width 1469 height 864
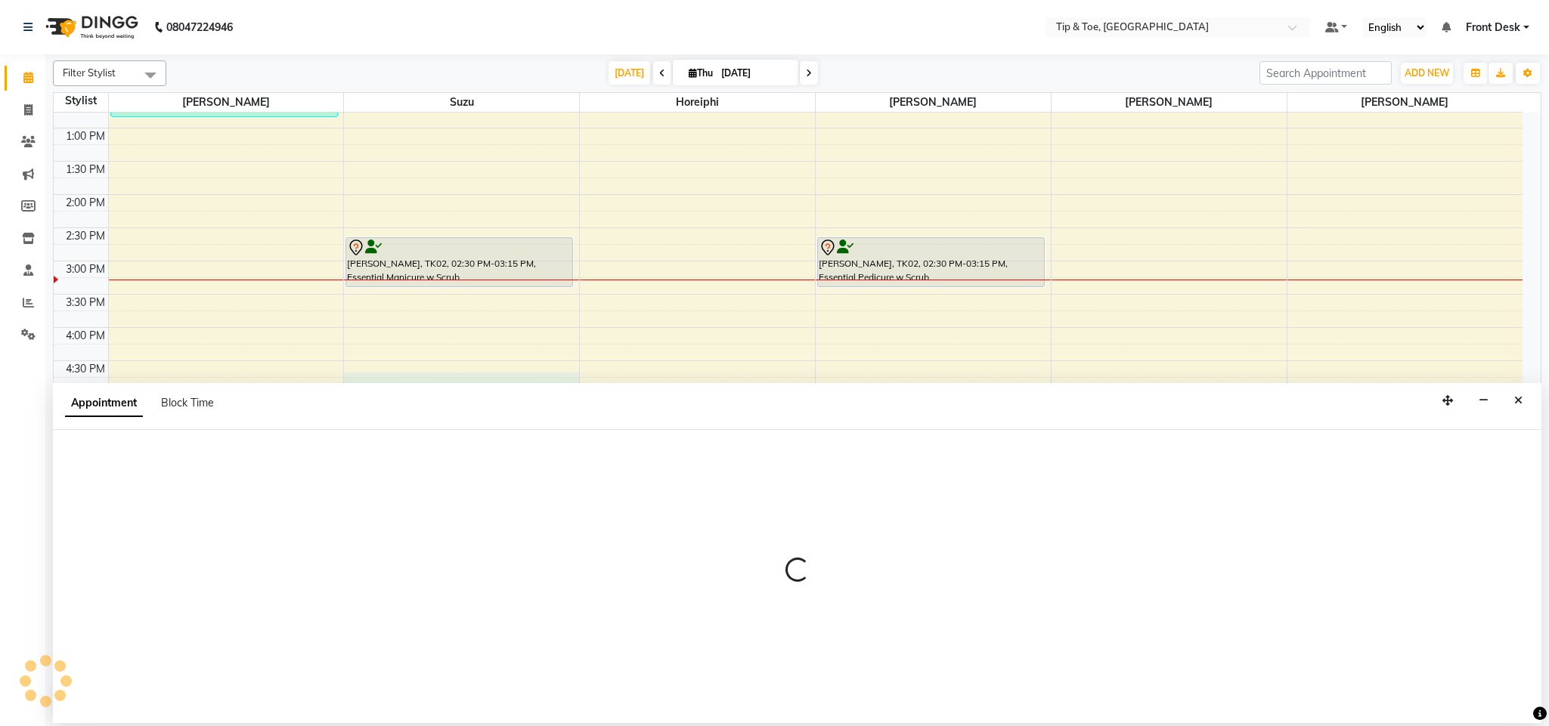
select select "38742"
select select "tentative"
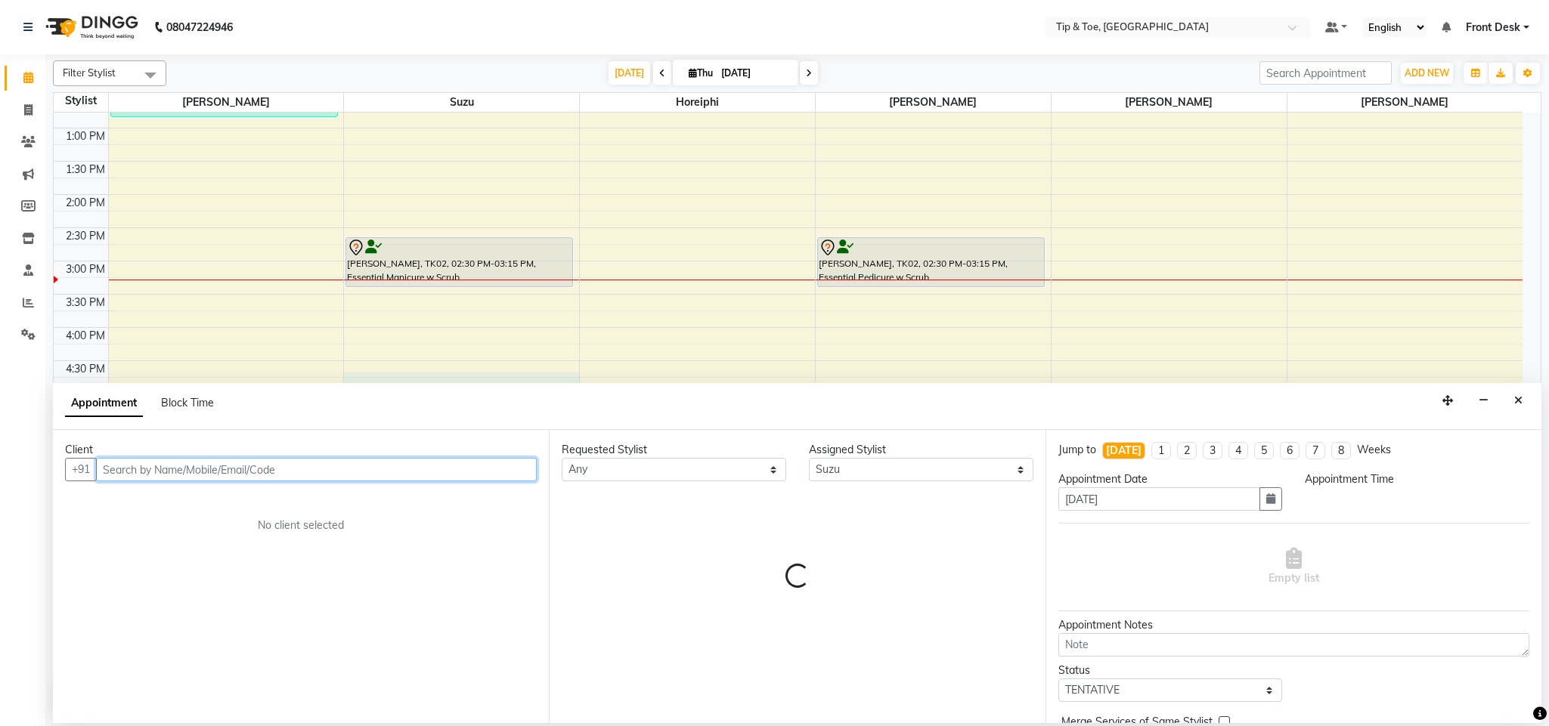
select select "990"
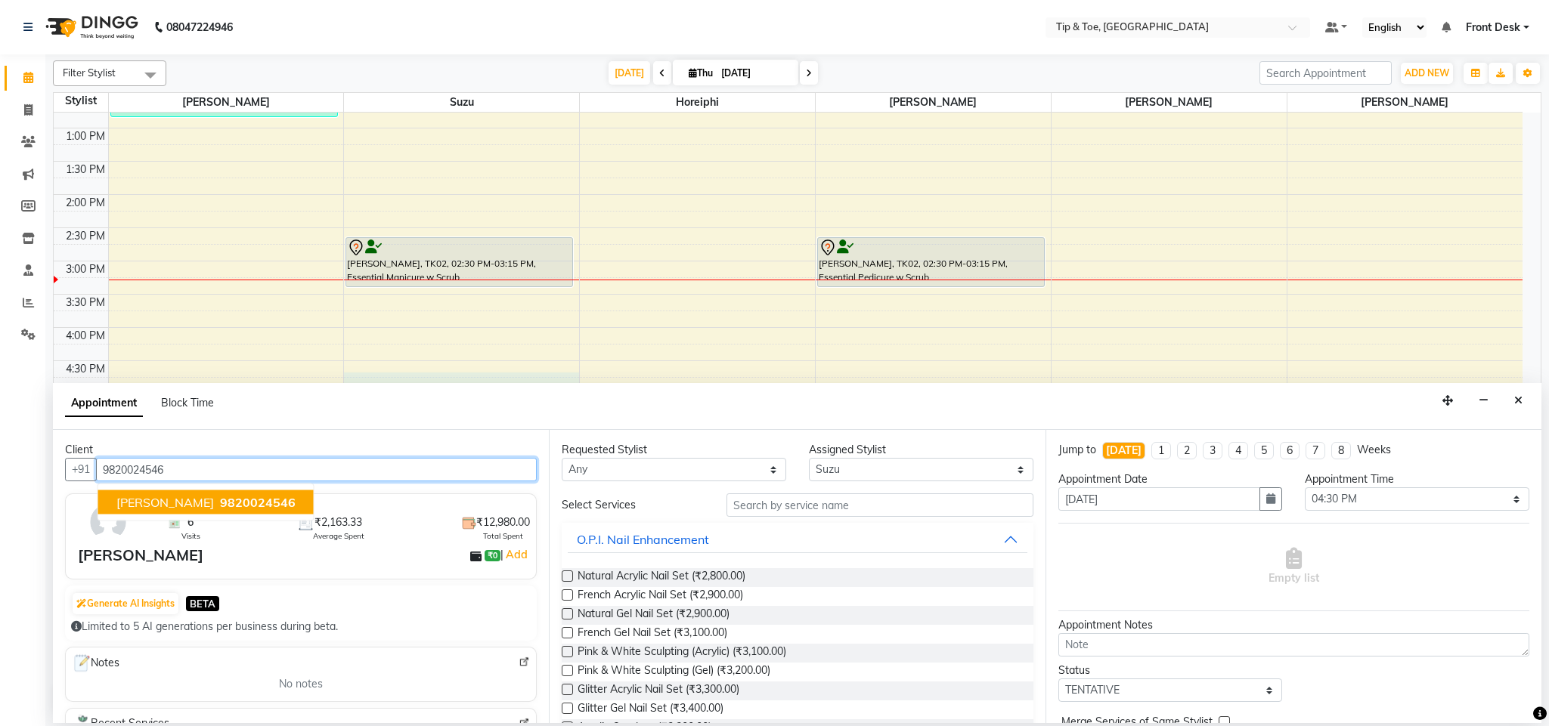
click at [220, 510] on span "9820024546" at bounding box center [258, 502] width 76 height 15
type input "9820024546"
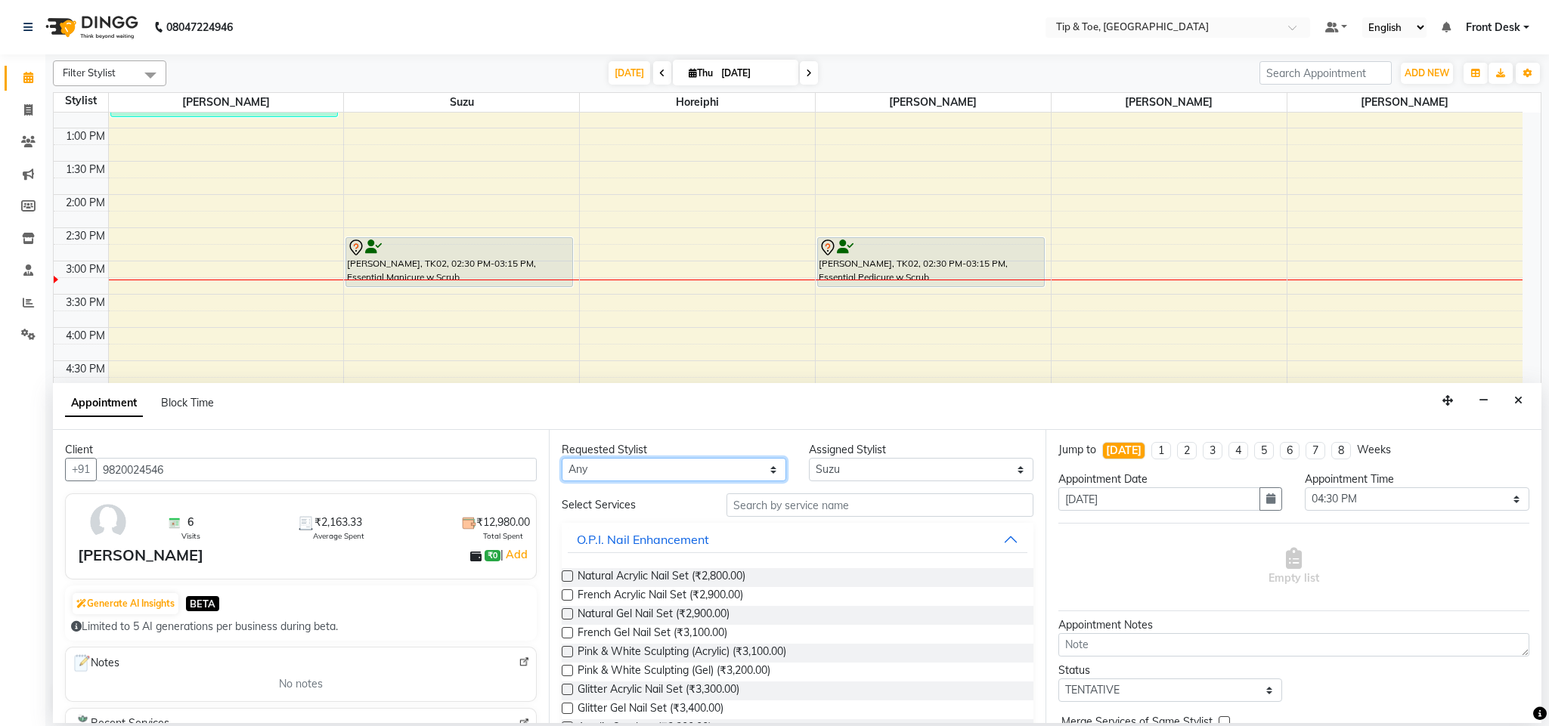
click at [692, 468] on select "Any Bhavna Horeiphi Jiten Kumar SHAMIM Suzu" at bounding box center [674, 469] width 224 height 23
select select "38742"
click at [562, 459] on select "Any Bhavna Horeiphi Jiten Kumar SHAMIM Suzu" at bounding box center [674, 469] width 224 height 23
click at [798, 504] on input "text" at bounding box center [879, 505] width 307 height 23
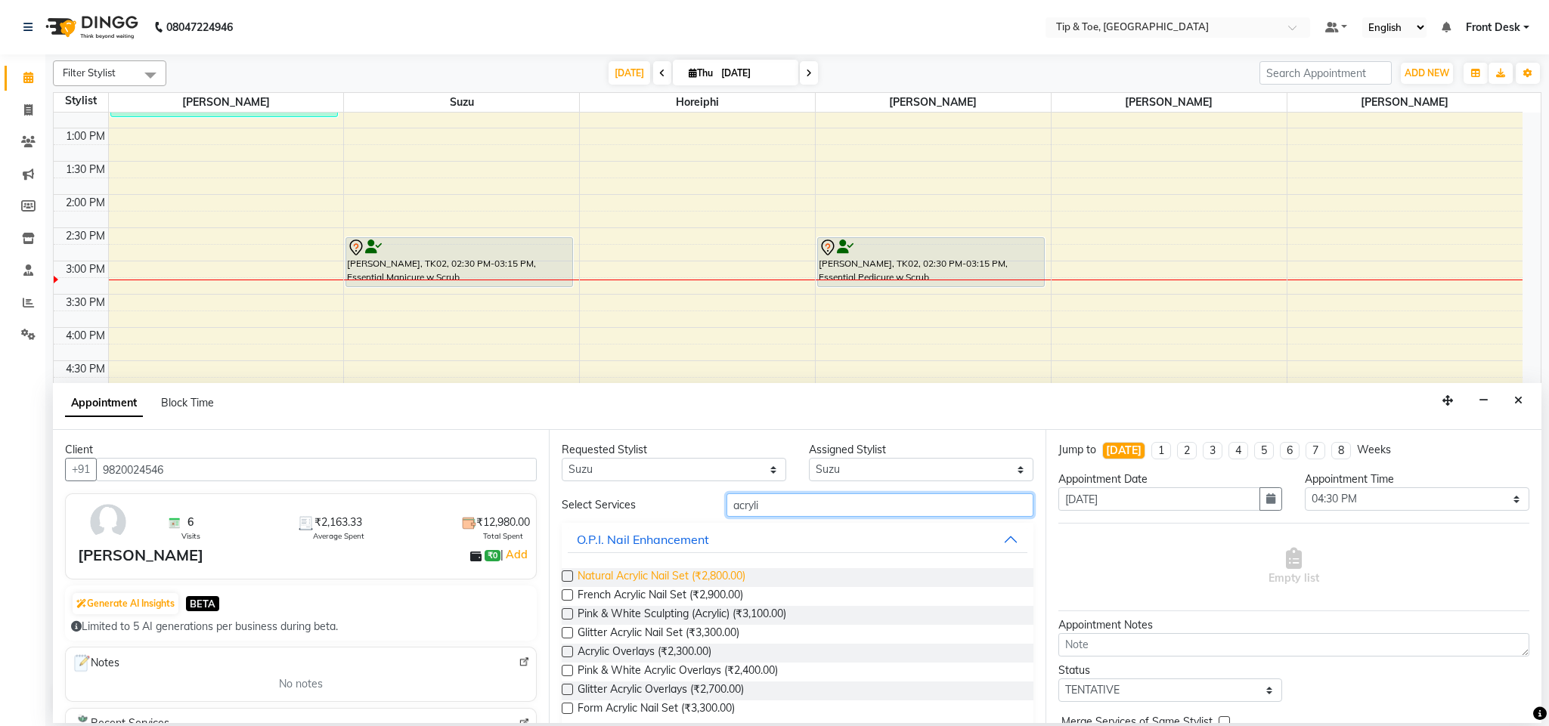
type input "acryli"
click at [710, 577] on span "Natural Acrylic Nail Set (₹2,800.00)" at bounding box center [661, 577] width 168 height 19
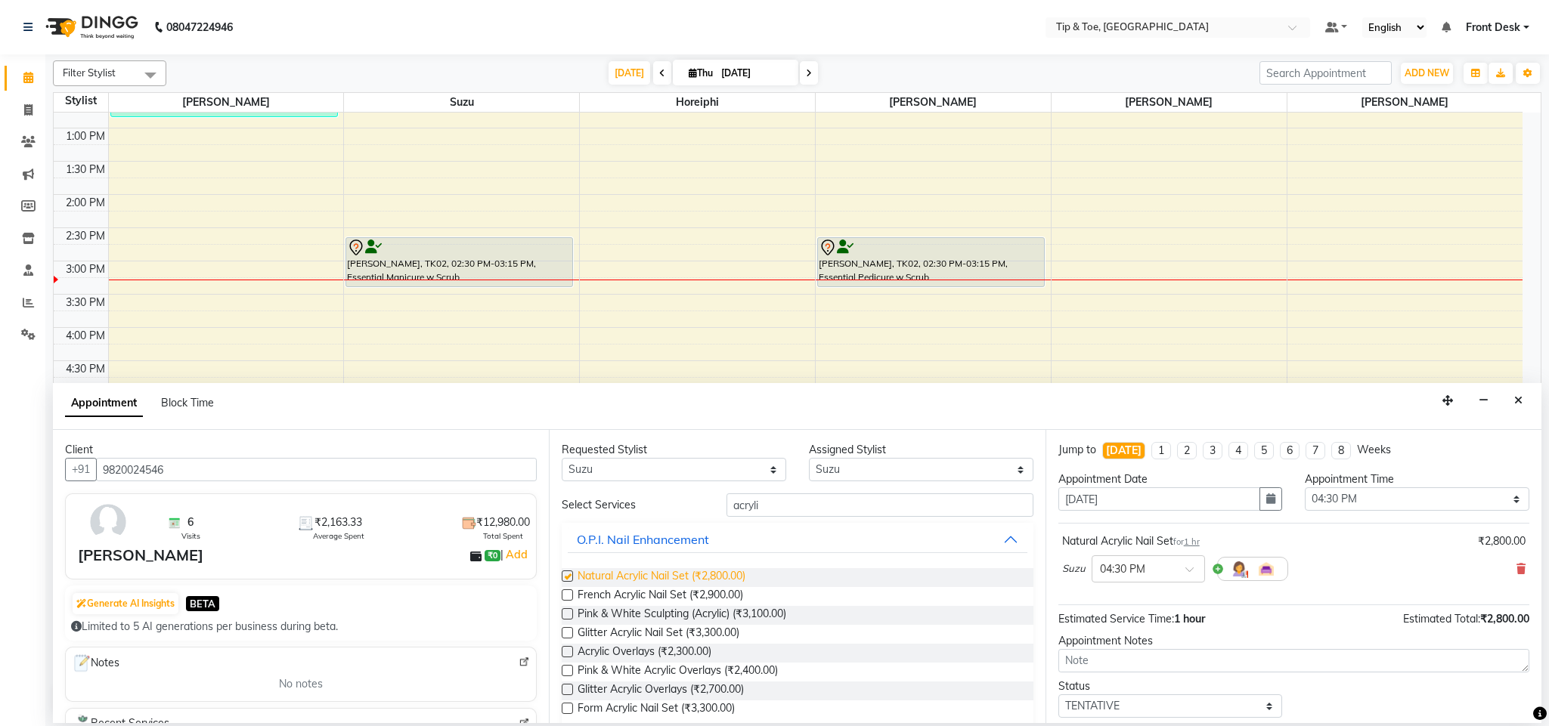
checkbox input "false"
click at [780, 506] on input "acryli" at bounding box center [879, 505] width 307 height 23
type input "a"
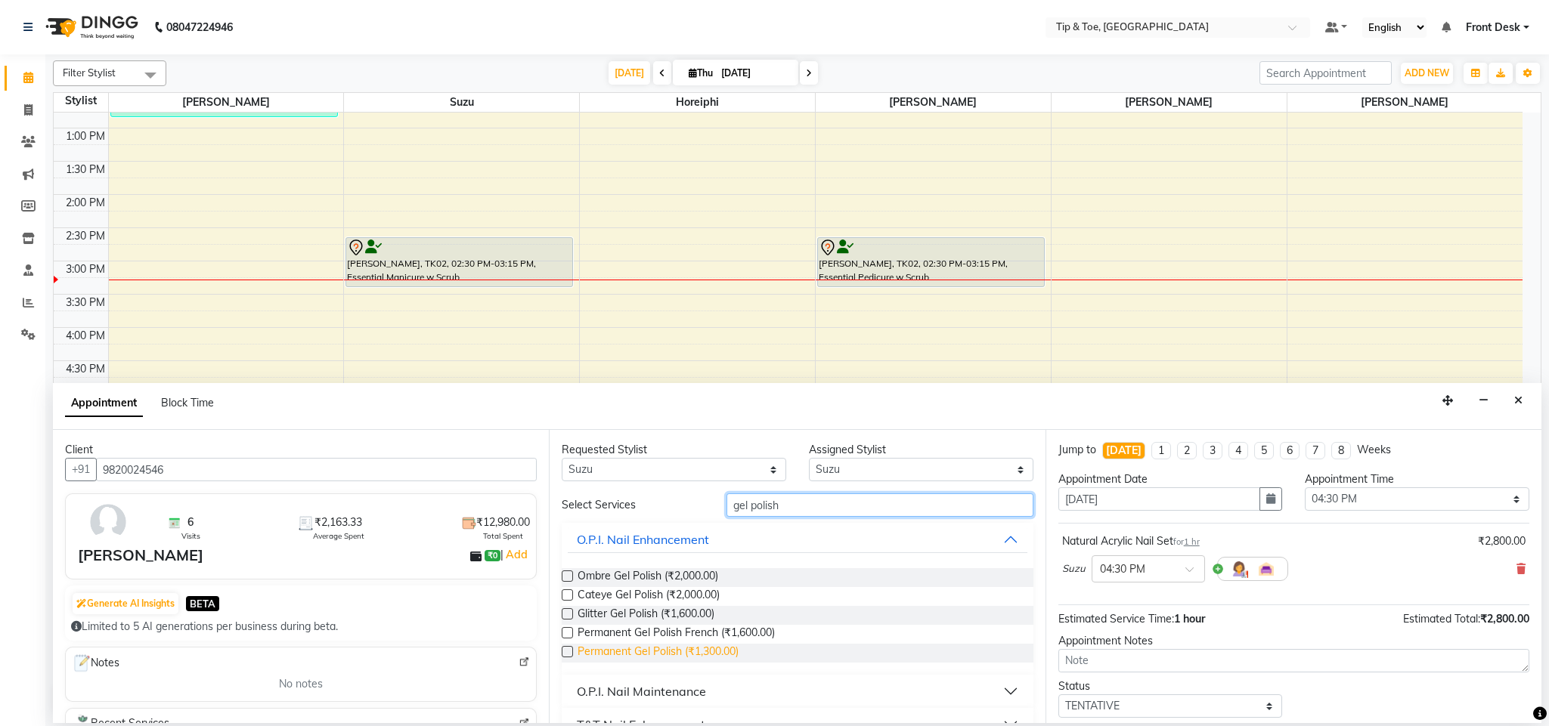
type input "gel polish"
click at [674, 654] on span "Permanent Gel Polish (₹1,300.00)" at bounding box center [657, 653] width 161 height 19
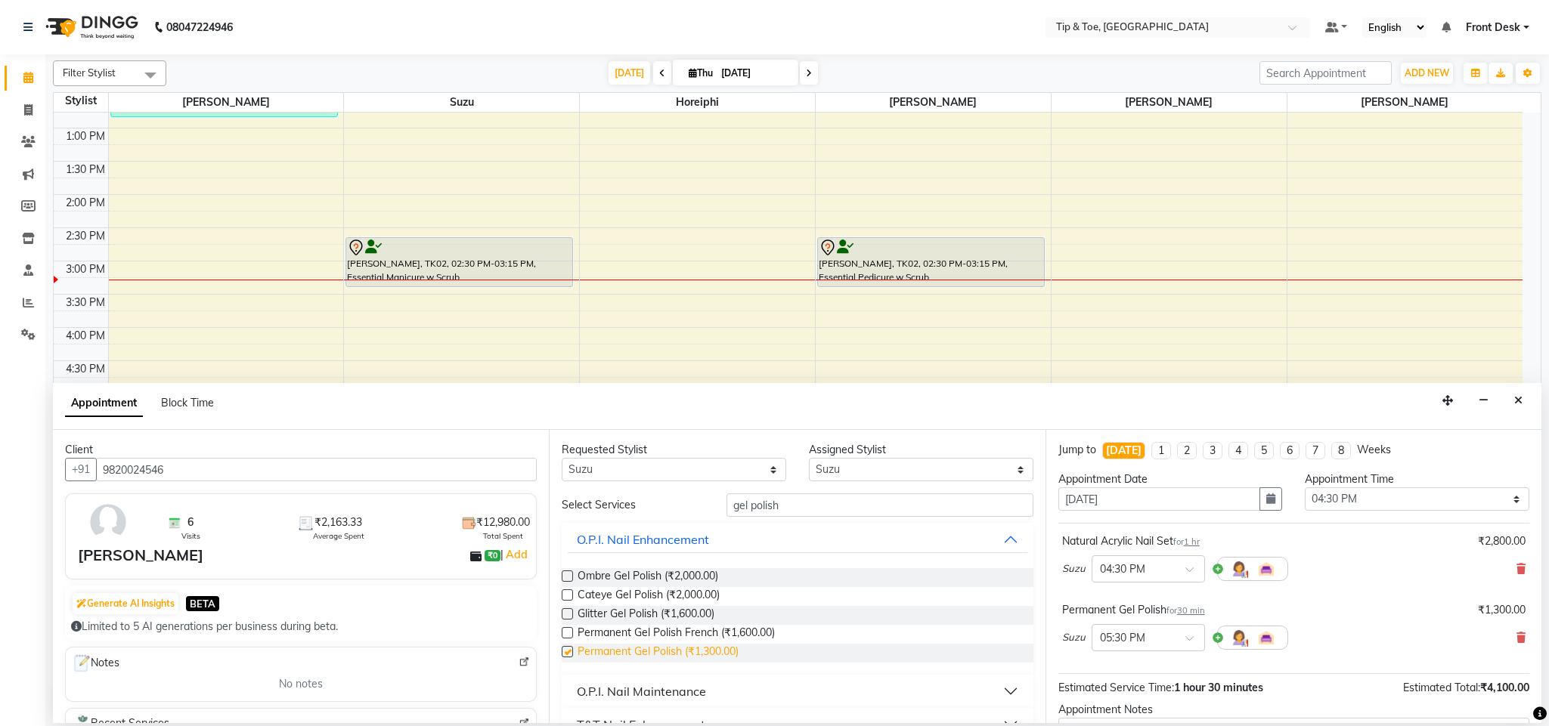
checkbox input "false"
click at [1363, 661] on div "Permanent Gel Polish for 30 min ₹1,300.00 Suzu × 05:30 PM" at bounding box center [1293, 630] width 471 height 63
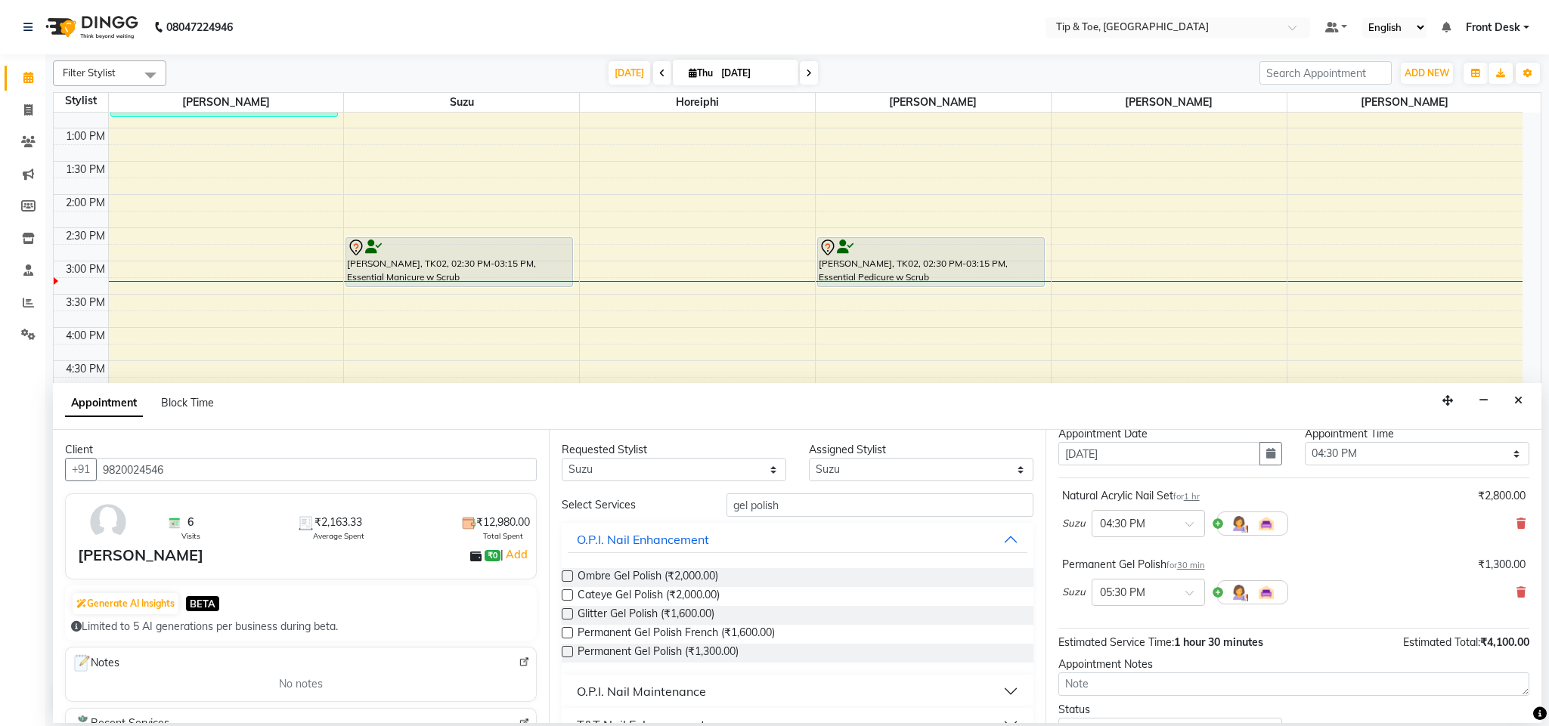
scroll to position [162, 0]
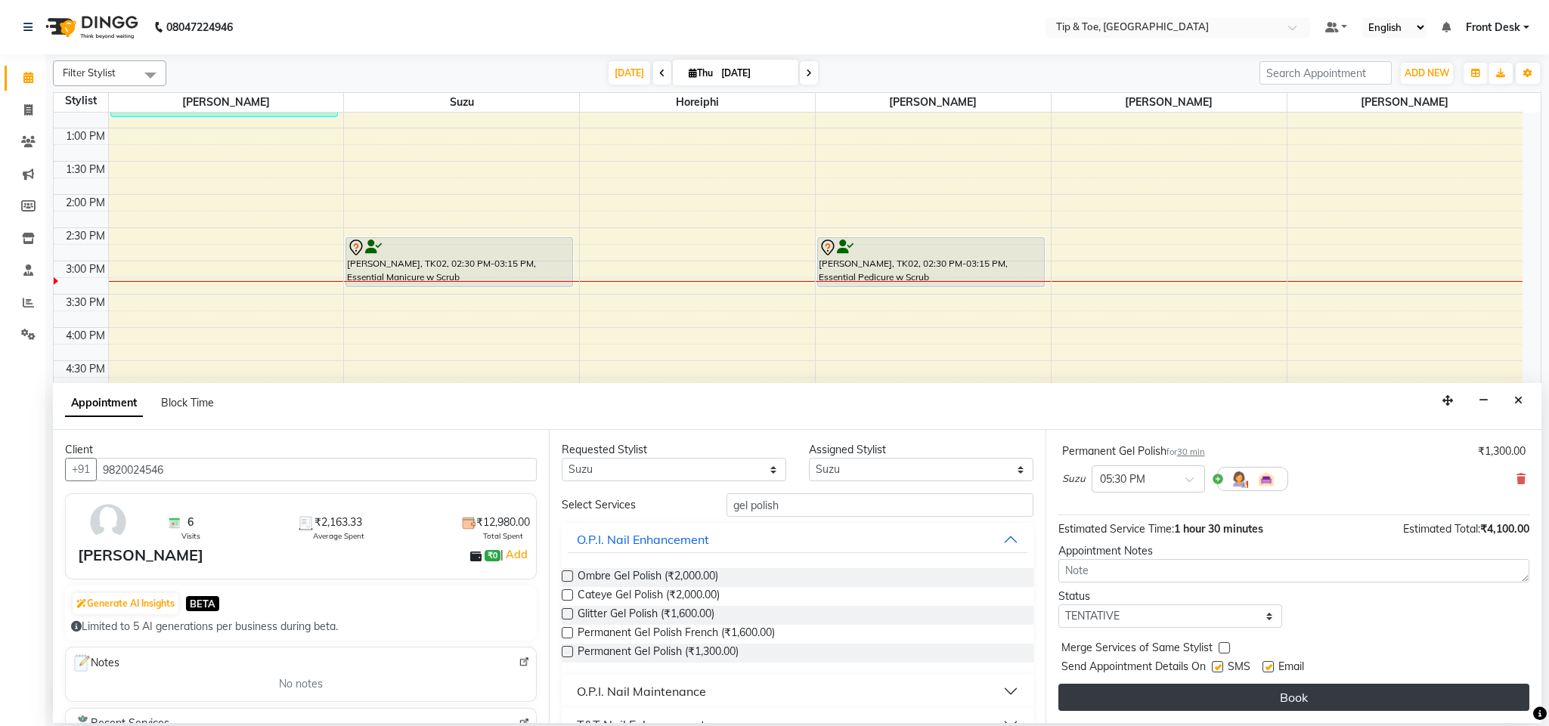
click at [1326, 692] on button "Book" at bounding box center [1293, 697] width 471 height 27
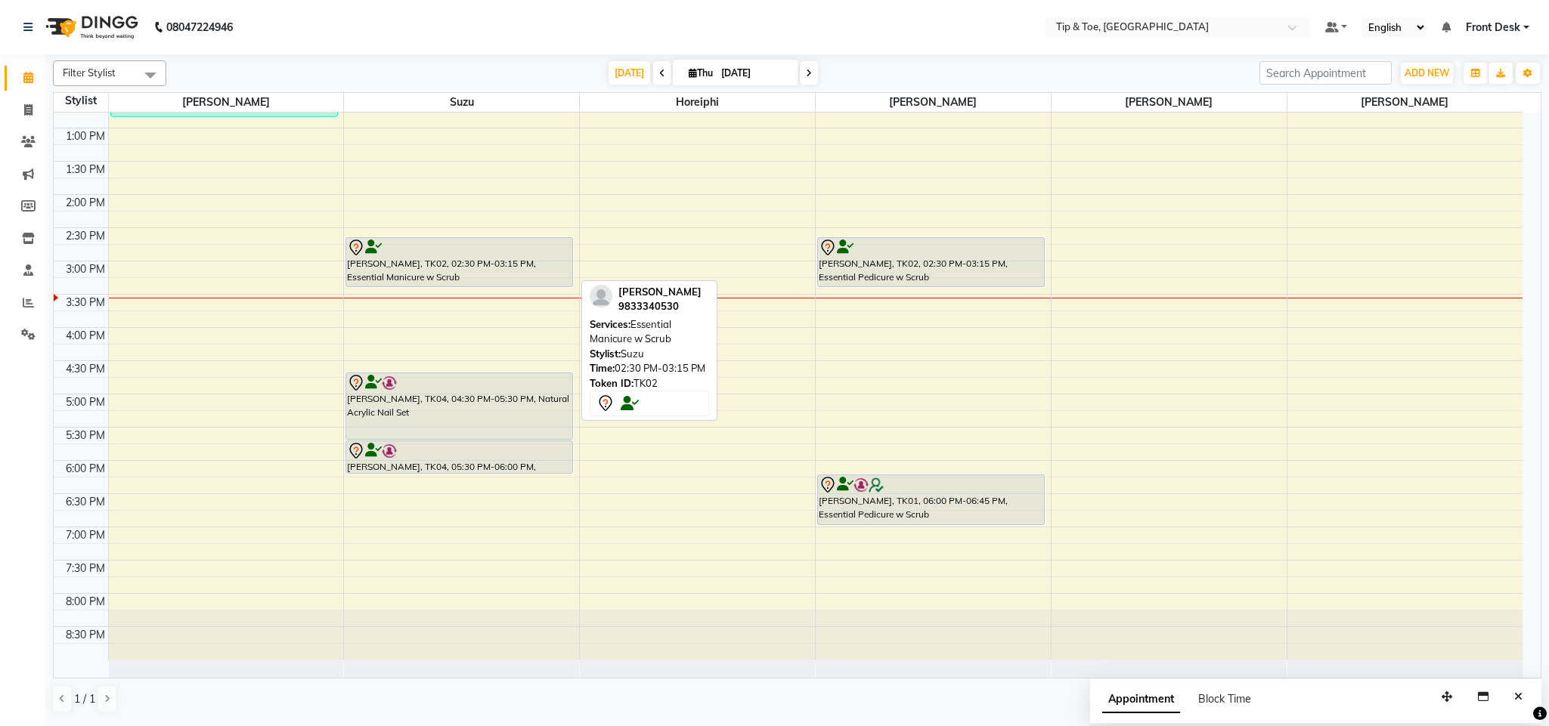
click at [537, 264] on div "[PERSON_NAME], TK02, 02:30 PM-03:15 PM, Essential Manicure w Scrub" at bounding box center [459, 262] width 226 height 48
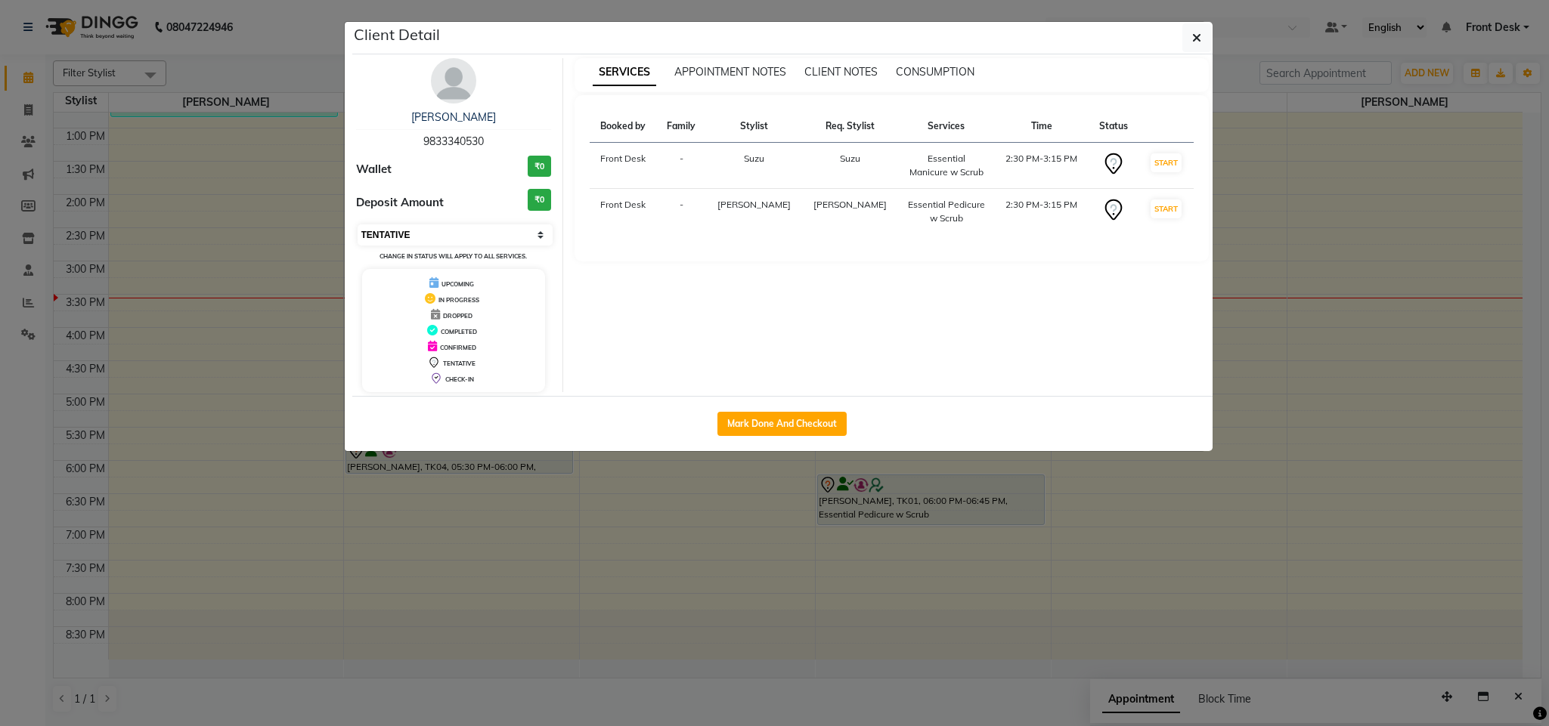
click at [531, 225] on select "Select IN SERVICE CONFIRMED TENTATIVE CHECK IN MARK DONE DROPPED UPCOMING" at bounding box center [456, 234] width 196 height 21
select select "1"
click at [358, 225] on select "Select IN SERVICE CONFIRMED TENTATIVE CHECK IN MARK DONE DROPPED UPCOMING" at bounding box center [456, 234] width 196 height 21
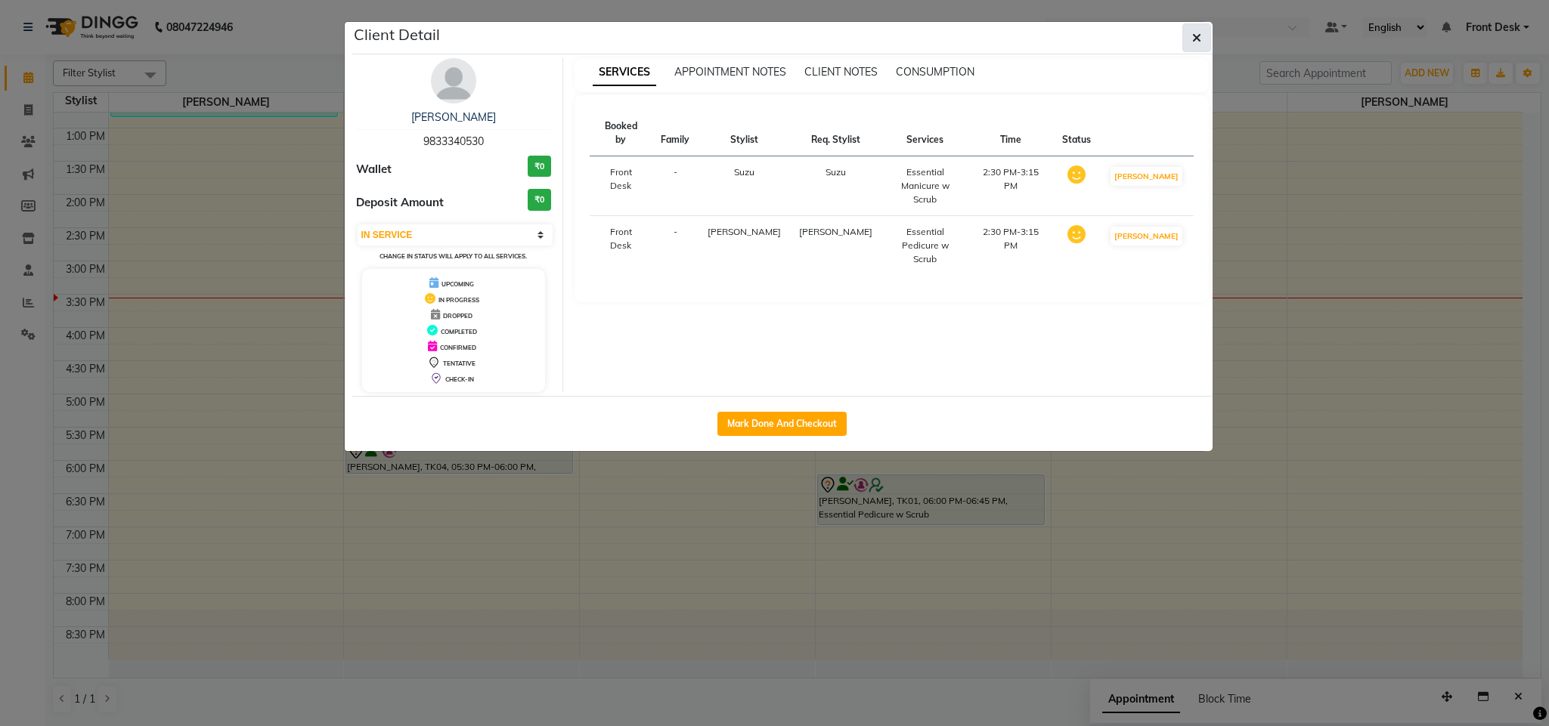
click at [1198, 39] on icon "button" at bounding box center [1196, 38] width 9 height 12
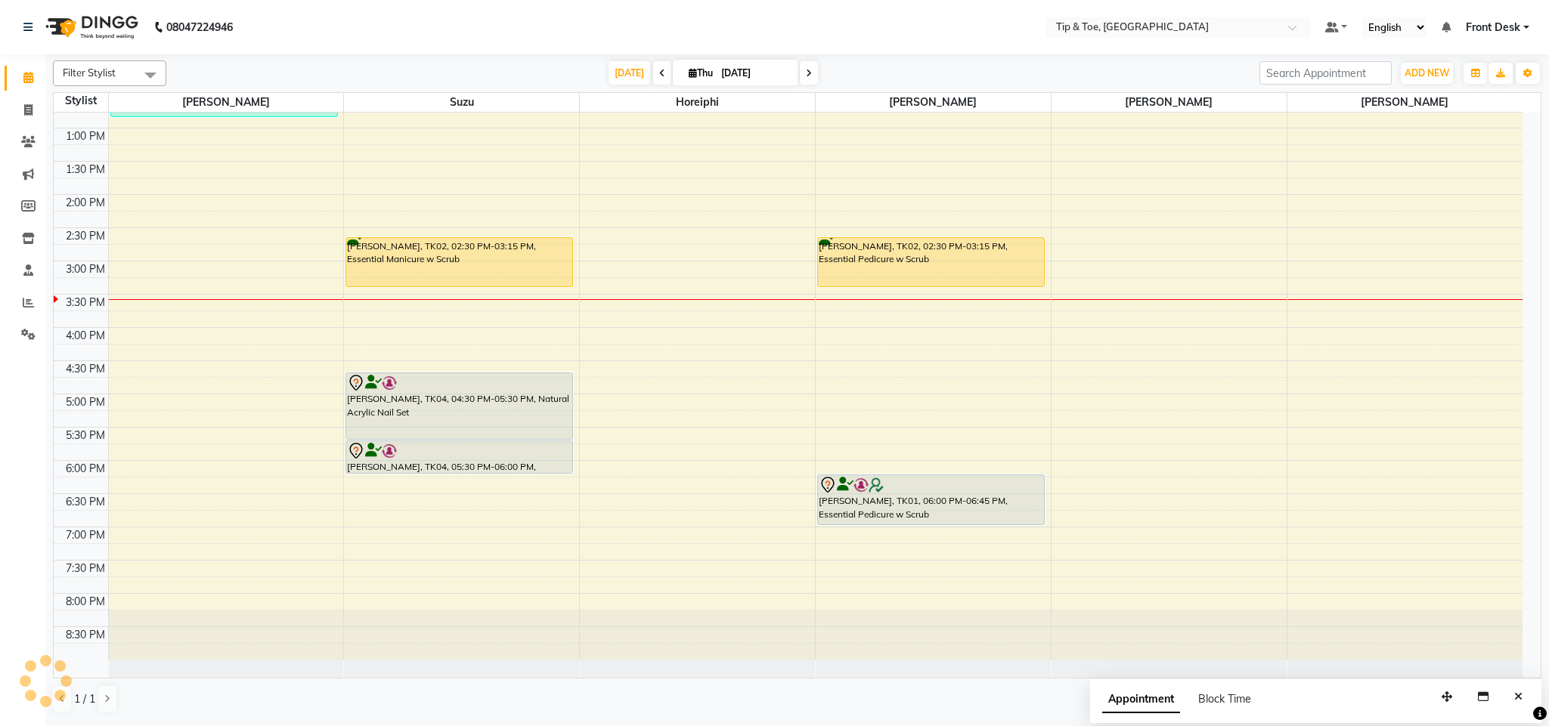
click at [807, 82] on span at bounding box center [809, 72] width 18 height 23
type input "05-09-2025"
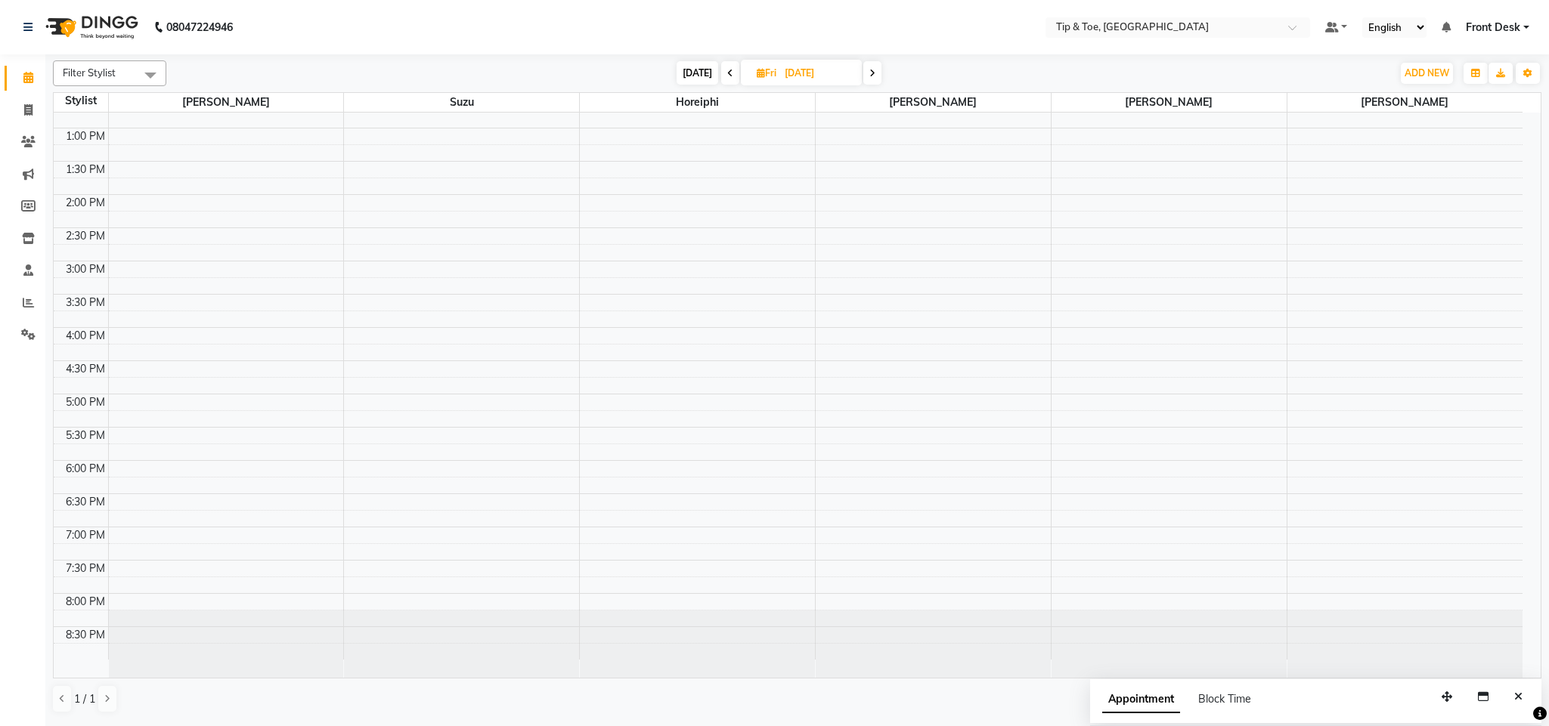
click at [1136, 203] on div "8:00 AM 8:30 AM 9:00 AM 9:30 AM 10:00 AM 10:30 AM 11:00 AM 11:30 AM 12:00 PM 12…" at bounding box center [788, 228] width 1469 height 864
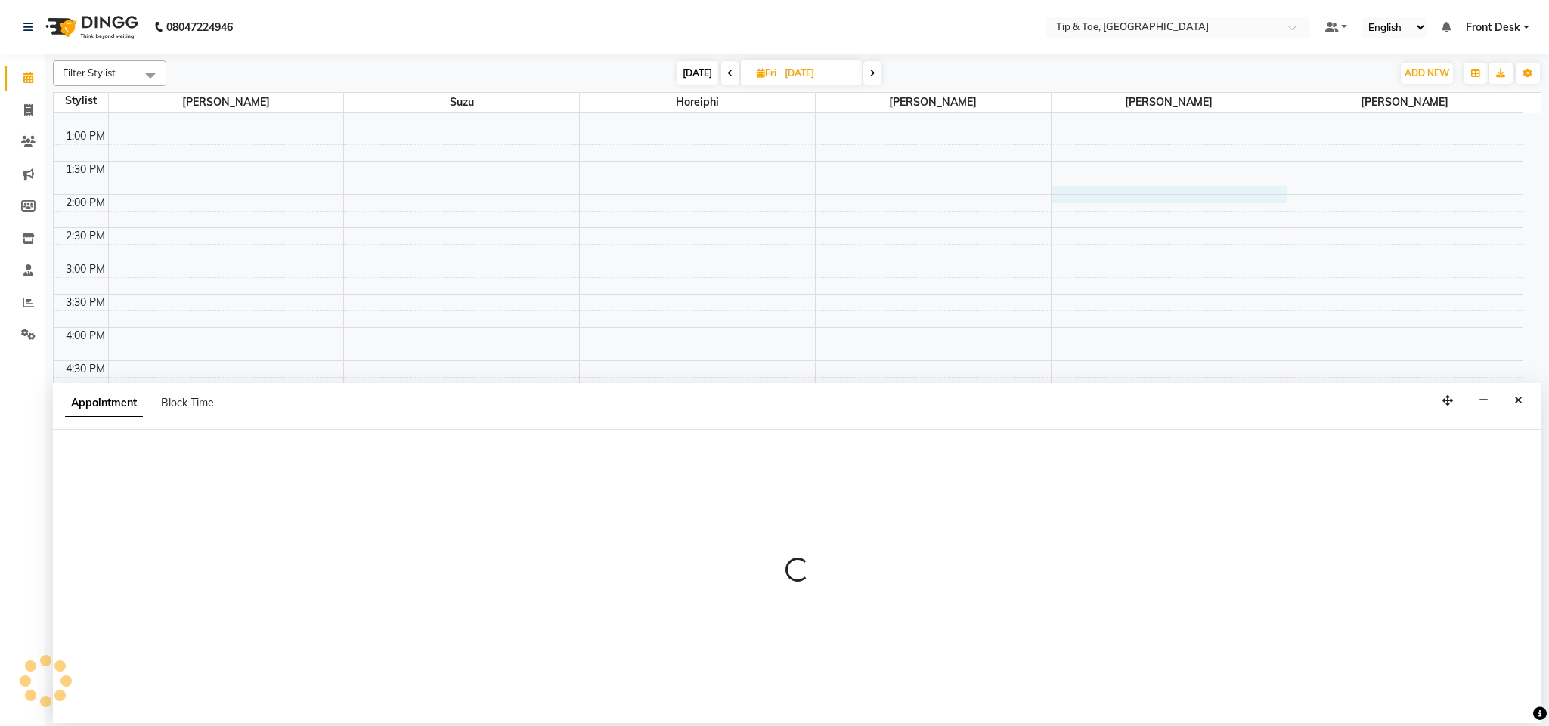
select select "68701"
select select "825"
select select "tentative"
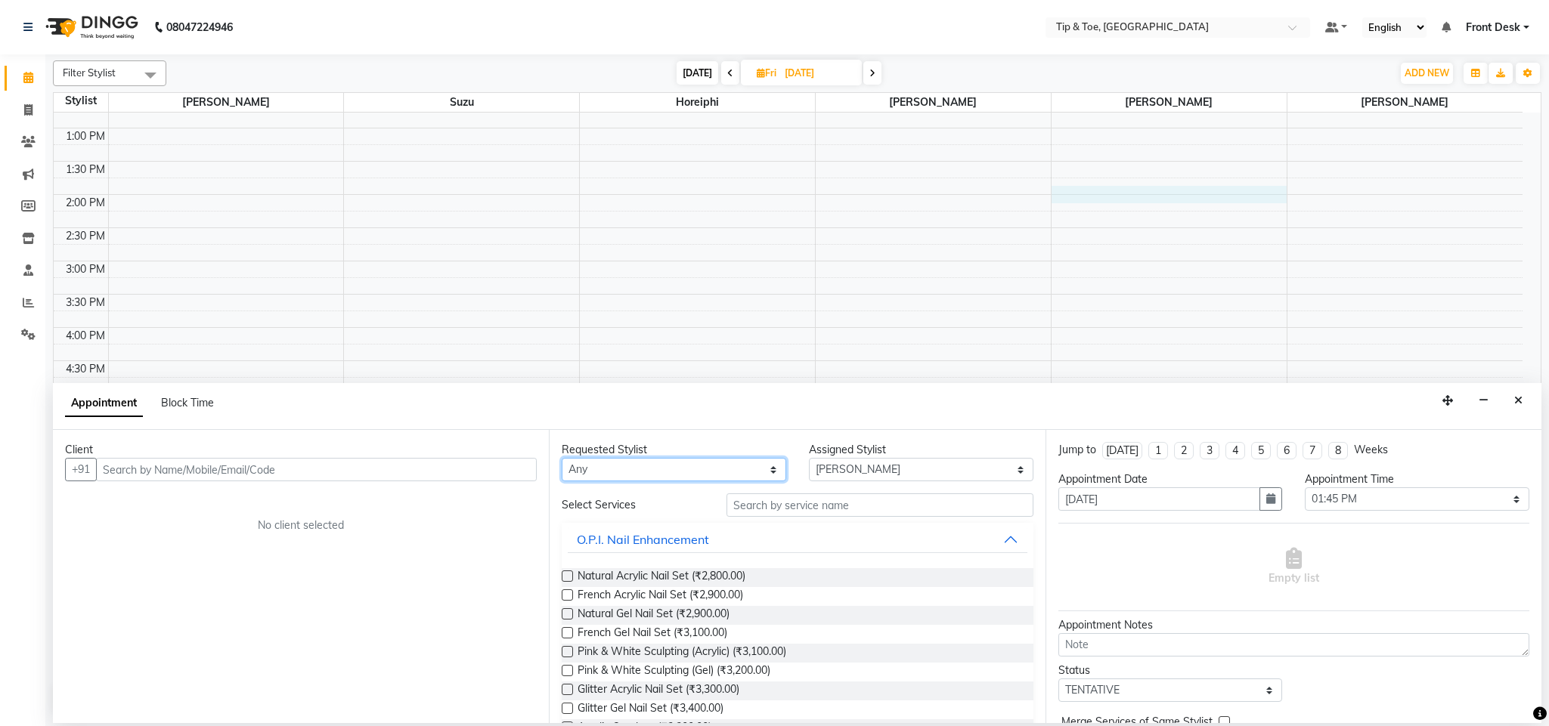
click at [683, 474] on select "Any Bhavna Horeiphi Jiten Kumar SHAMIM Suzu" at bounding box center [674, 469] width 224 height 23
select select "68701"
click at [562, 459] on select "Any Bhavna Horeiphi Jiten Kumar SHAMIM Suzu" at bounding box center [674, 469] width 224 height 23
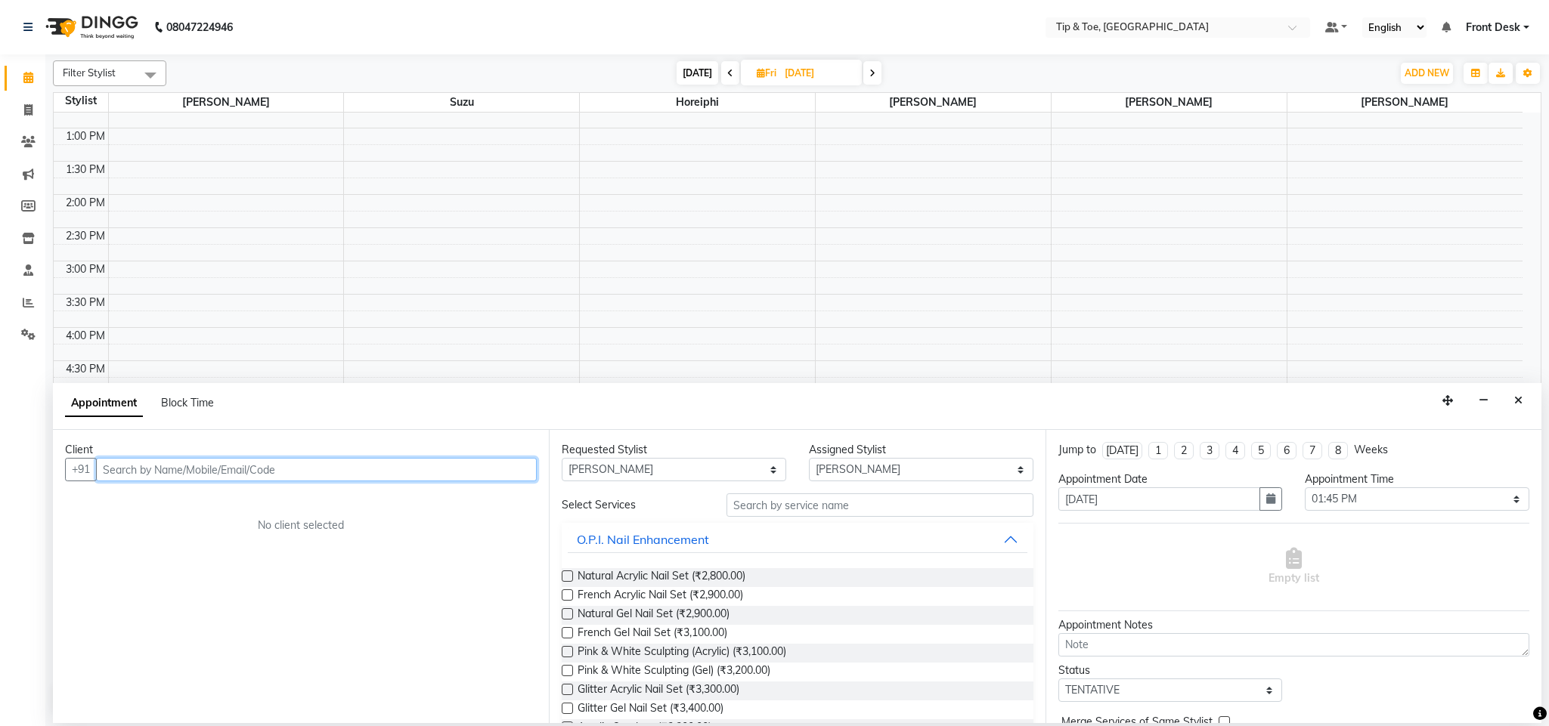
click at [472, 470] on input "text" at bounding box center [316, 469] width 441 height 23
click at [1517, 400] on icon "Close" at bounding box center [1518, 400] width 8 height 11
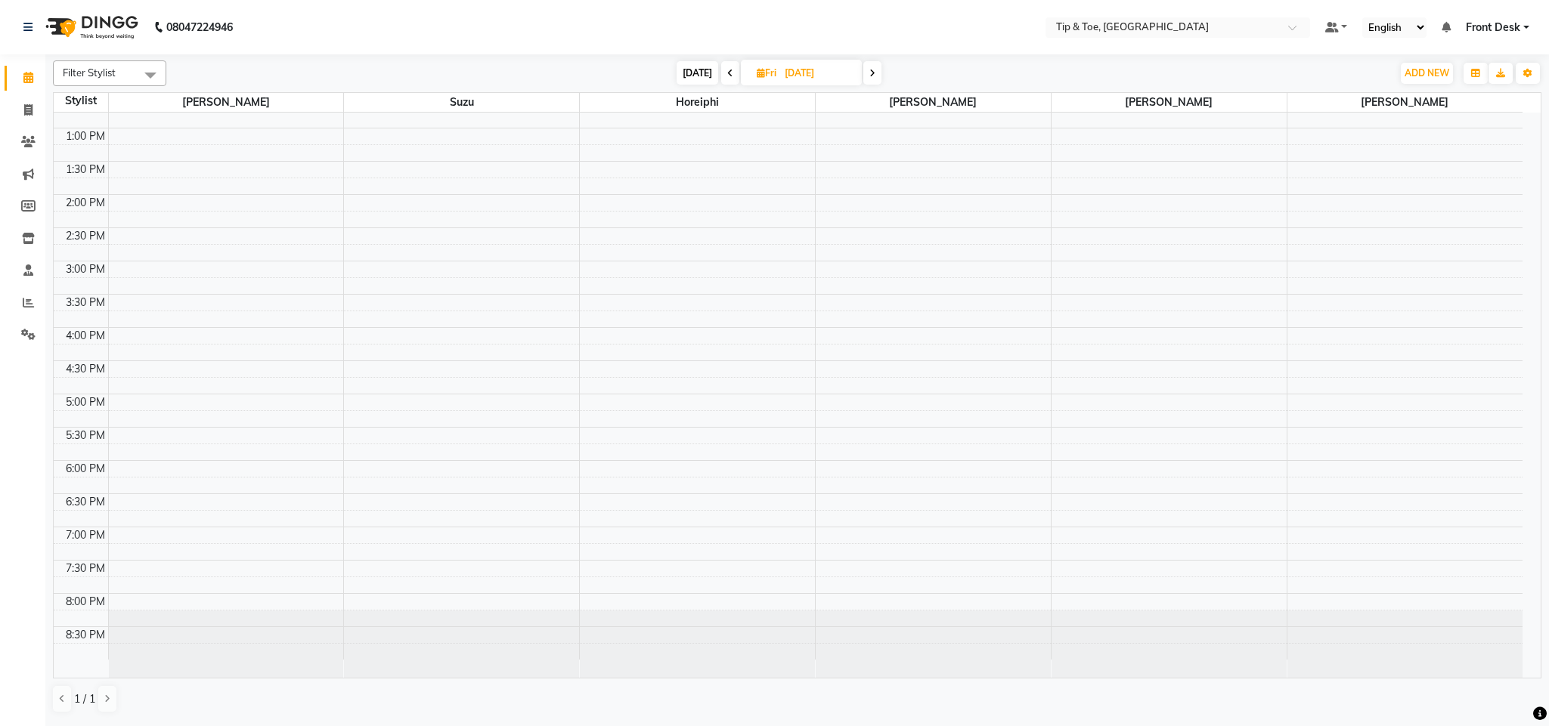
click at [694, 71] on span "[DATE]" at bounding box center [697, 72] width 42 height 23
type input "[DATE]"
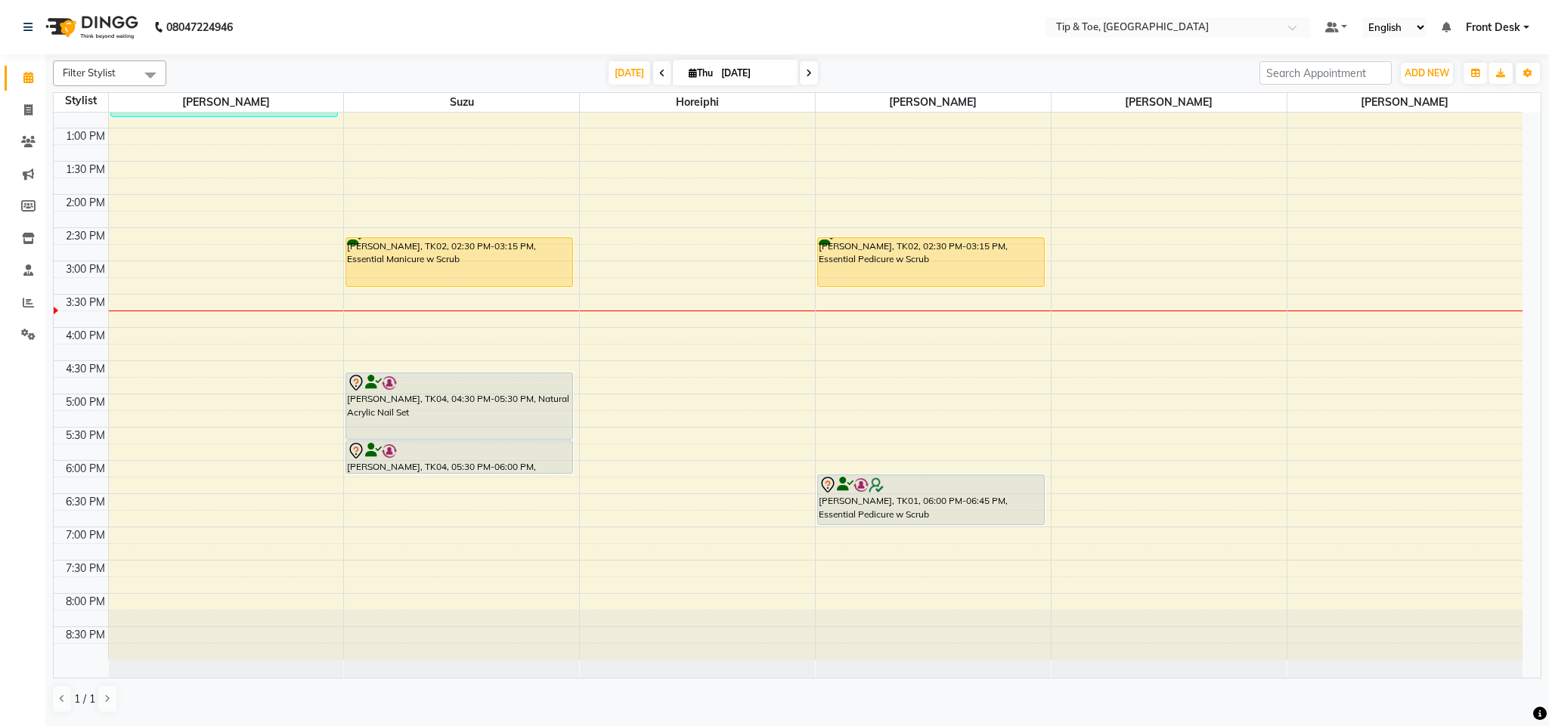
click at [202, 376] on div "8:00 AM 8:30 AM 9:00 AM 9:30 AM 10:00 AM 10:30 AM 11:00 AM 11:30 AM 12:00 PM 12…" at bounding box center [788, 228] width 1469 height 864
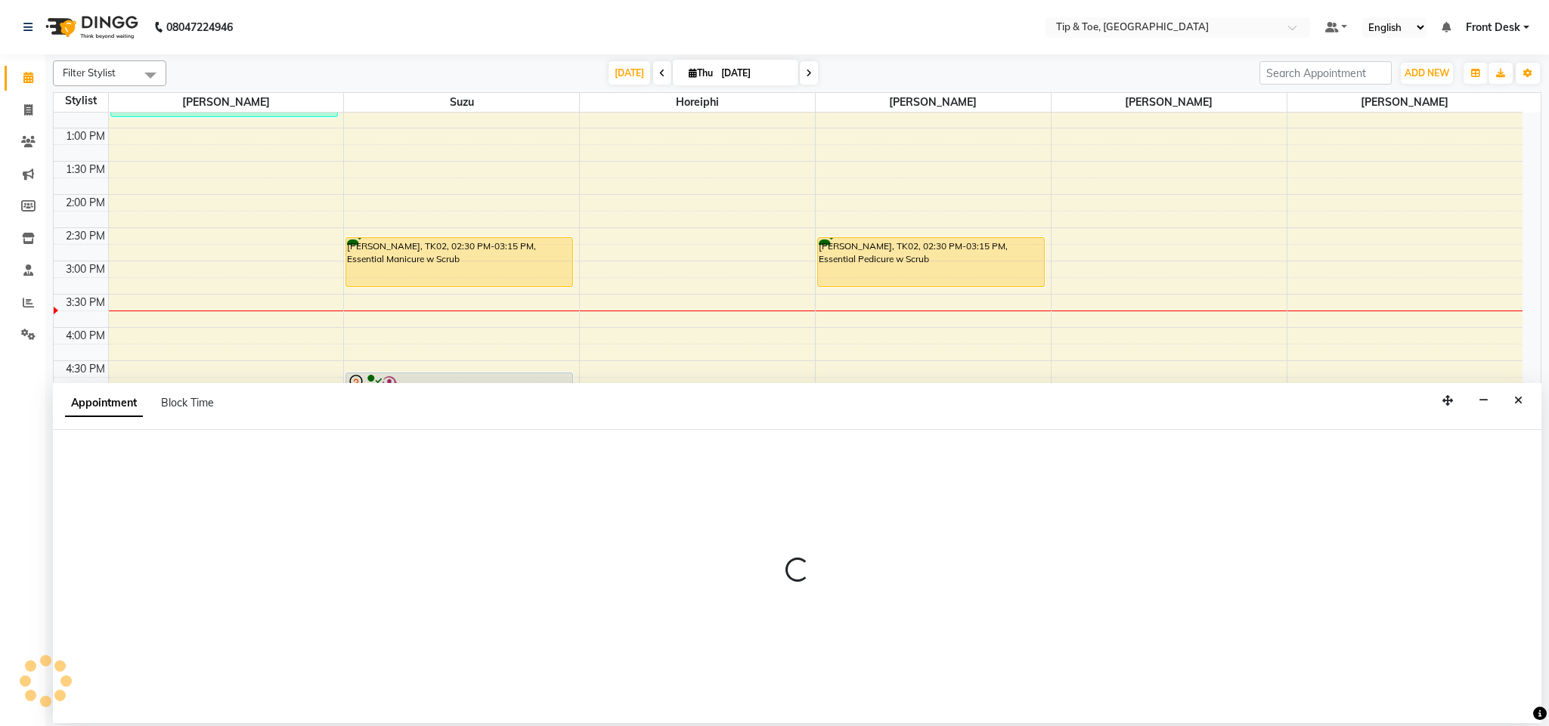
select select "38741"
select select "990"
select select "tentative"
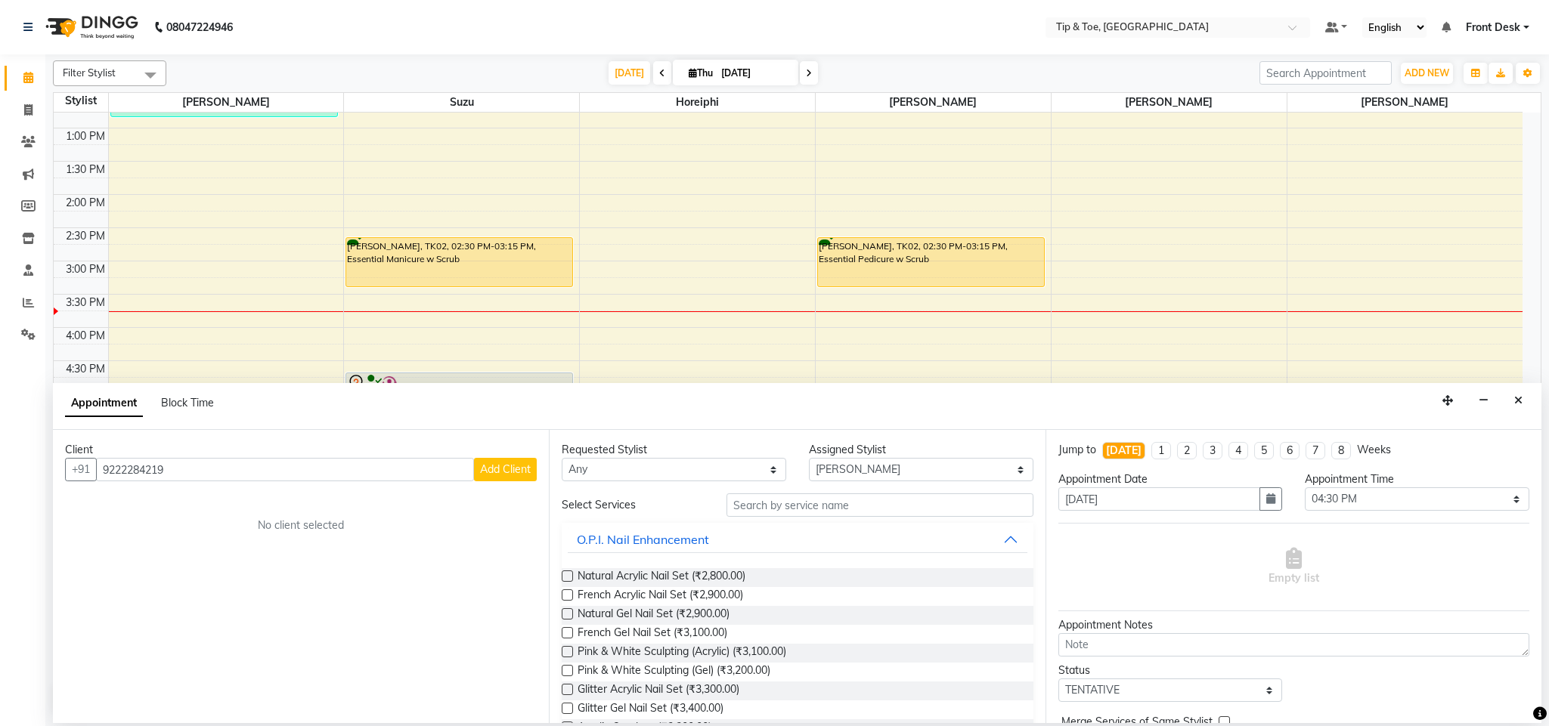
type input "9222284219"
click at [491, 470] on span "Add Client" at bounding box center [505, 470] width 51 height 14
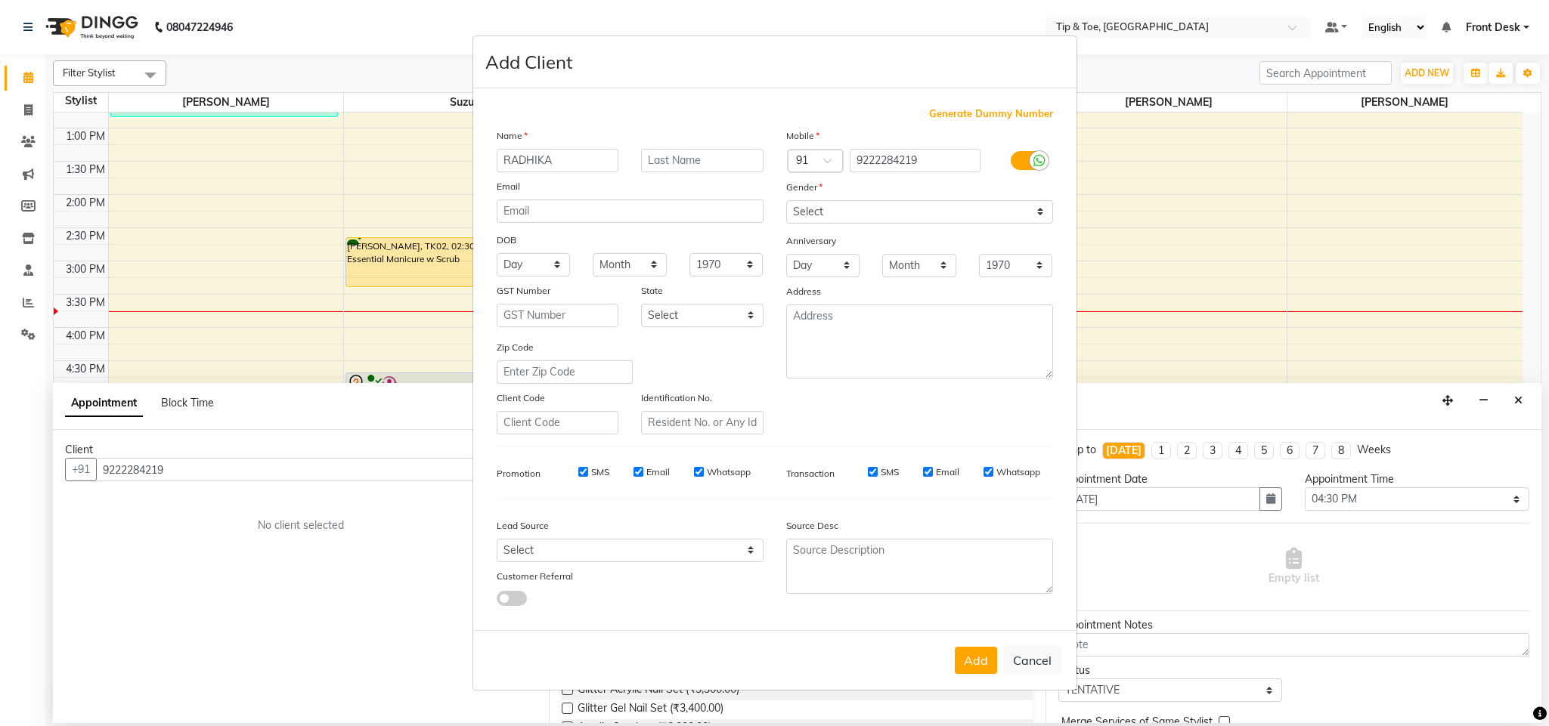
type input "RADHIKA"
click at [746, 163] on input "text" at bounding box center [702, 160] width 122 height 23
type input "[PERSON_NAME]"
click at [858, 213] on select "Select Male Female Other Prefer Not To Say" at bounding box center [919, 211] width 267 height 23
select select "female"
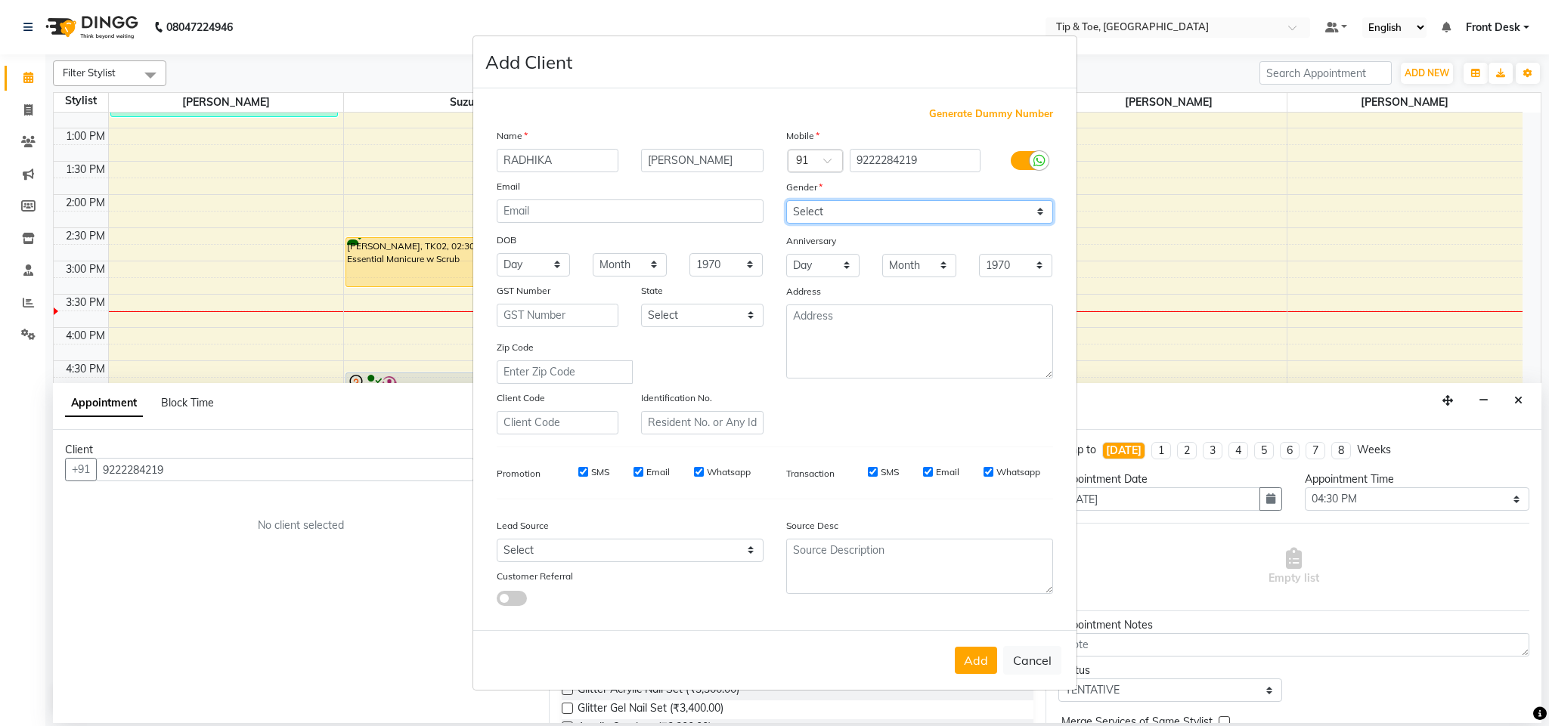
click at [786, 201] on select "Select Male Female Other Prefer Not To Say" at bounding box center [919, 211] width 267 height 23
click at [975, 662] on button "Add" at bounding box center [976, 660] width 42 height 27
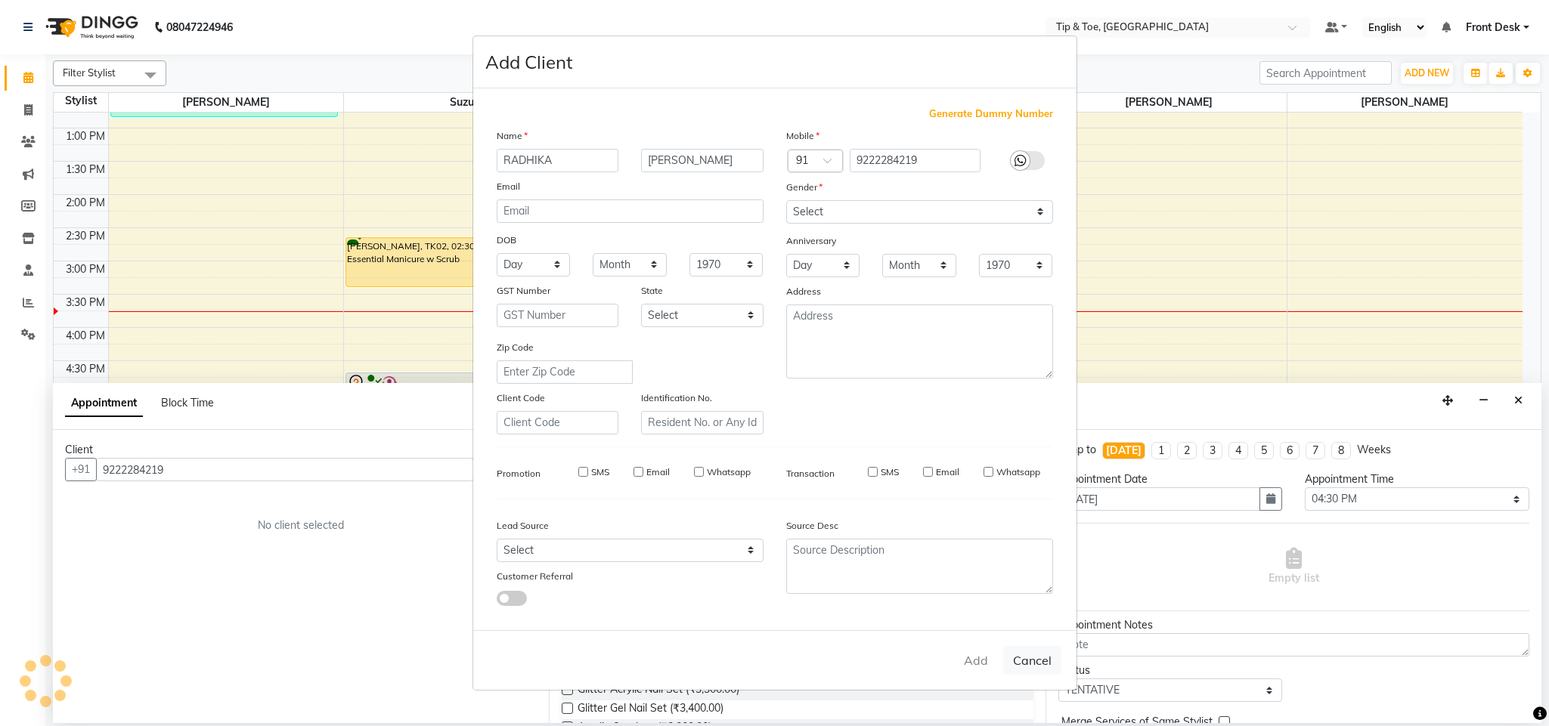
select select
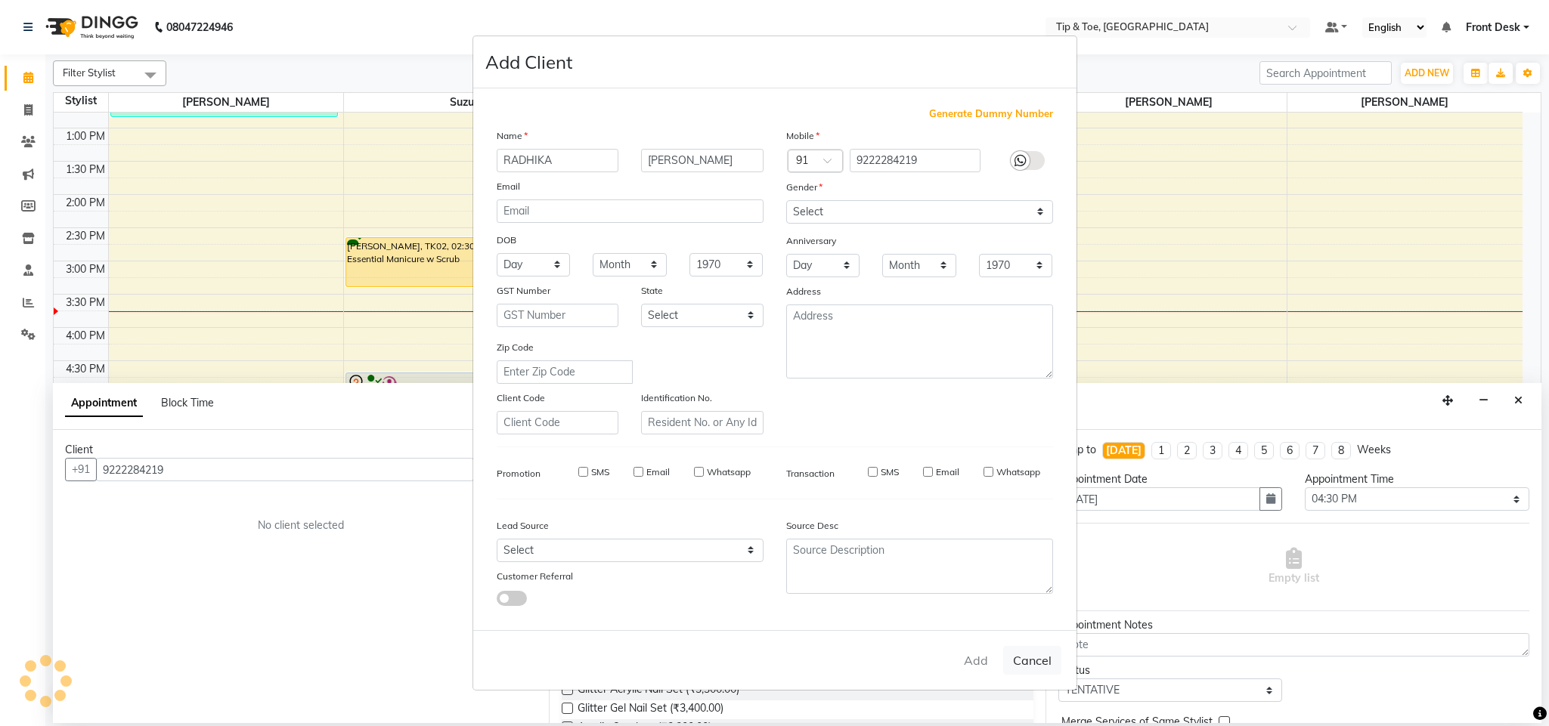
select select
checkbox input "false"
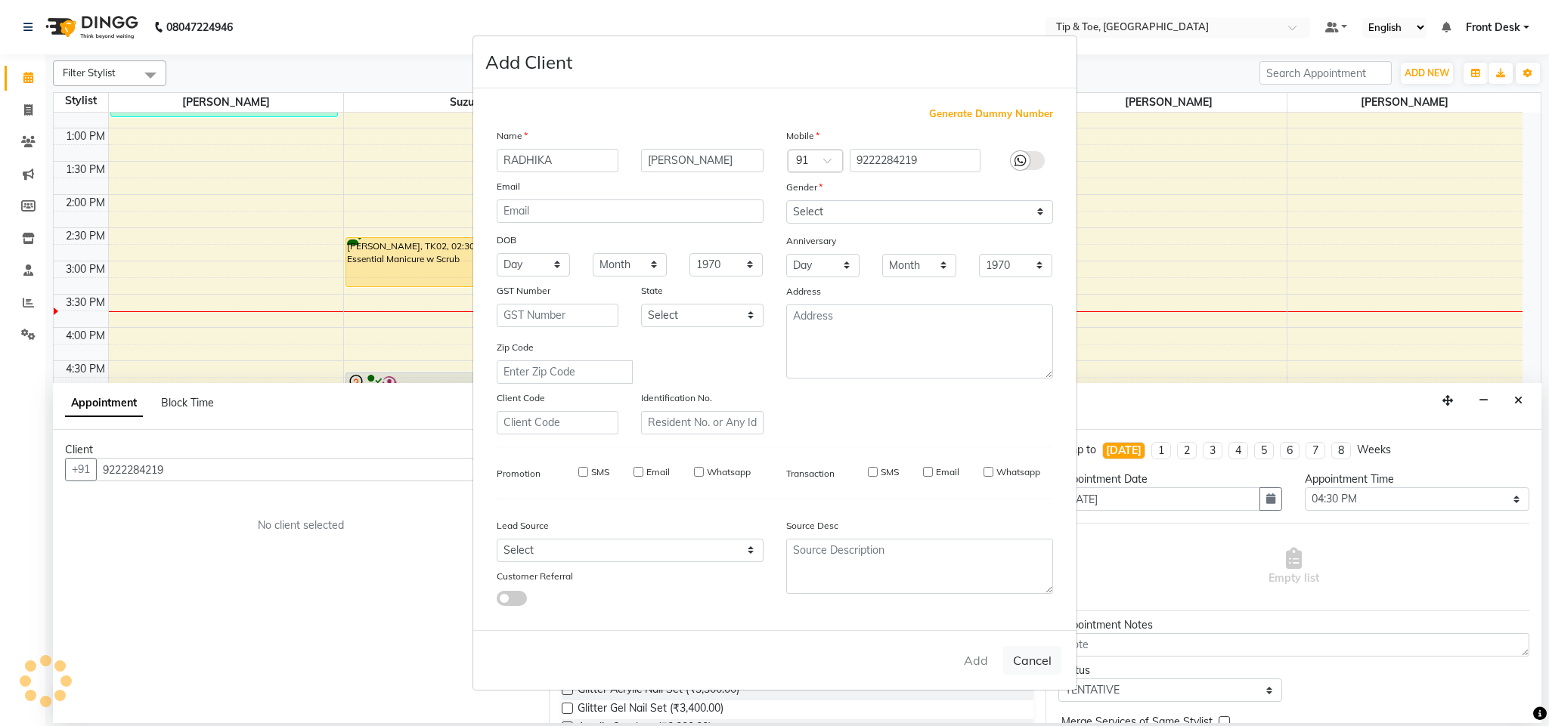
checkbox input "false"
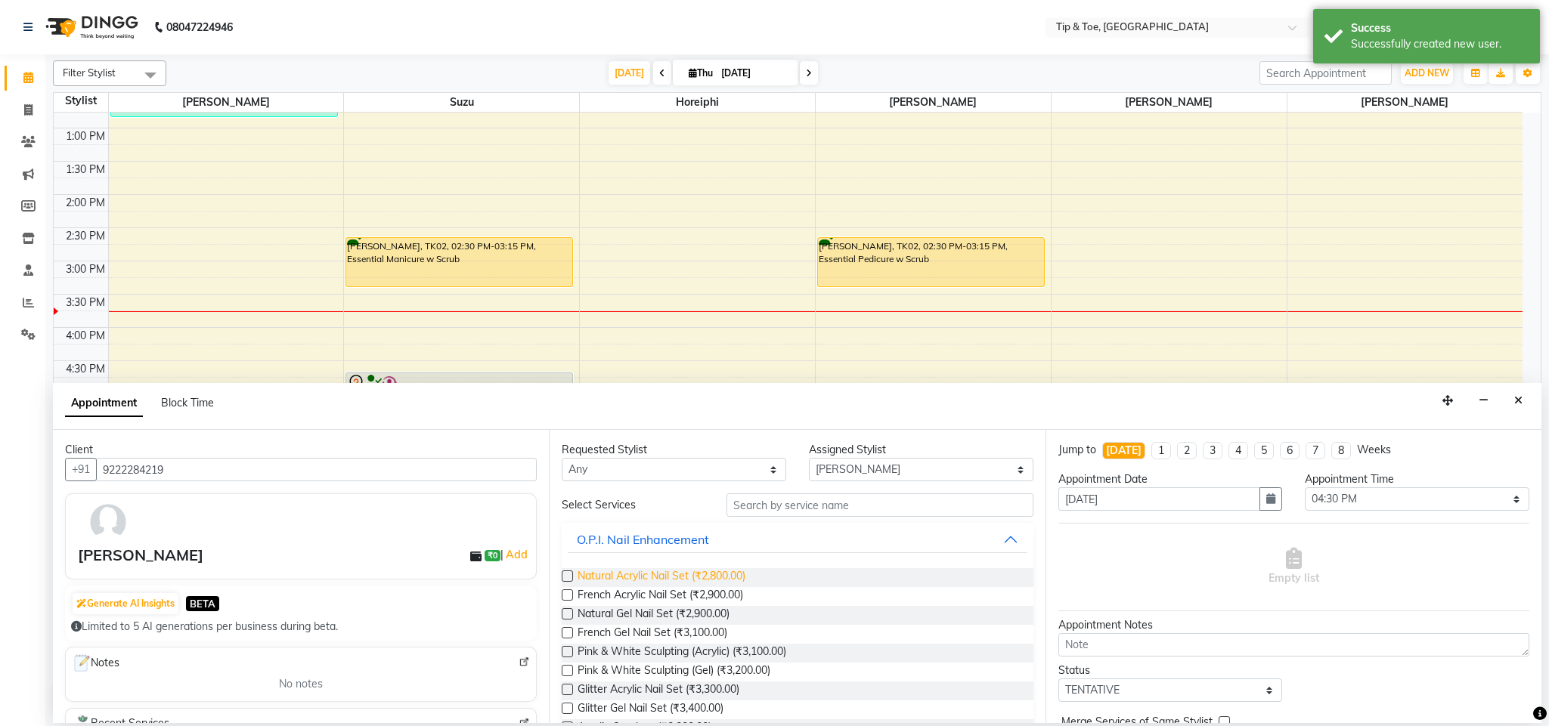
click at [720, 578] on span "Natural Acrylic Nail Set (₹2,800.00)" at bounding box center [661, 577] width 168 height 19
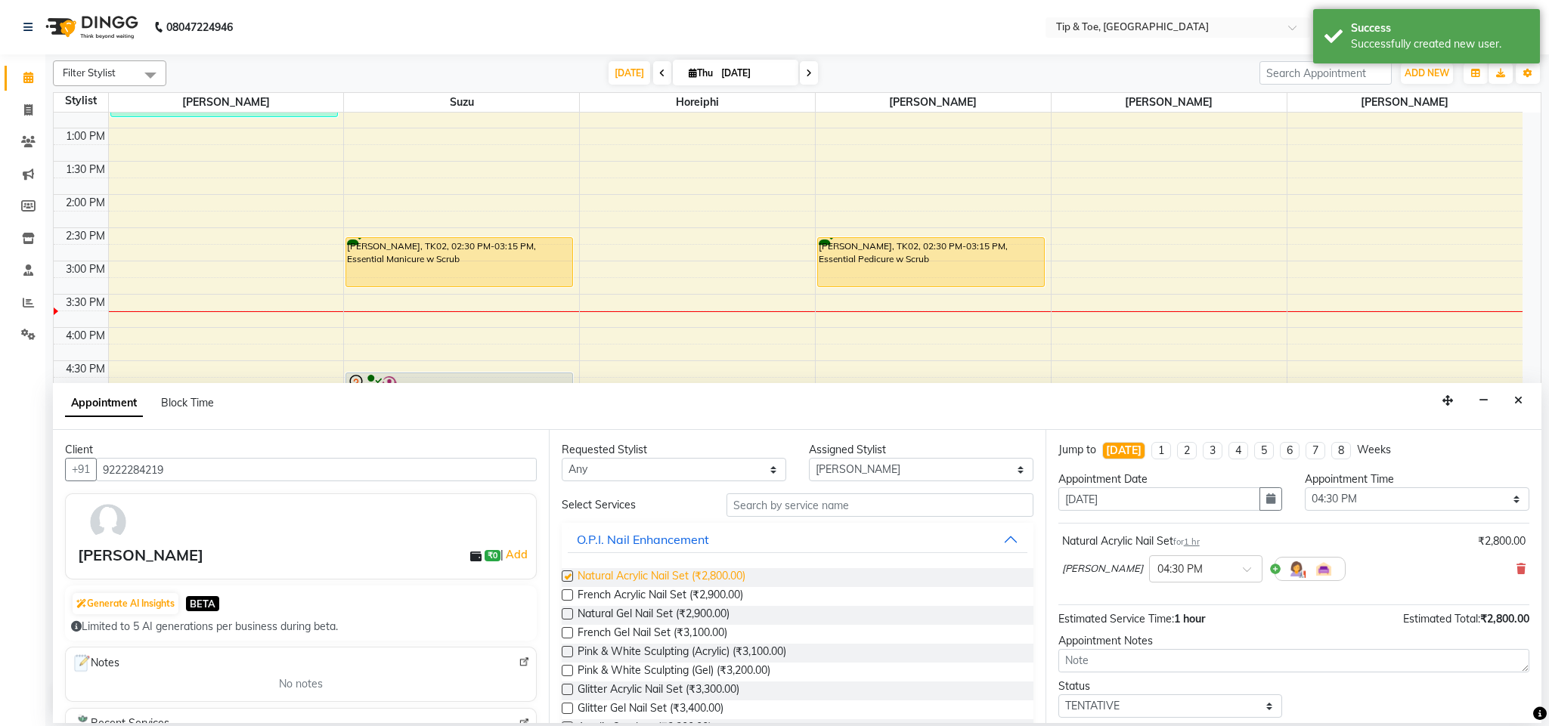
checkbox input "false"
click at [1361, 706] on div "Status Select TENTATIVE CONFIRM CHECK-IN UPCOMING" at bounding box center [1294, 698] width 494 height 39
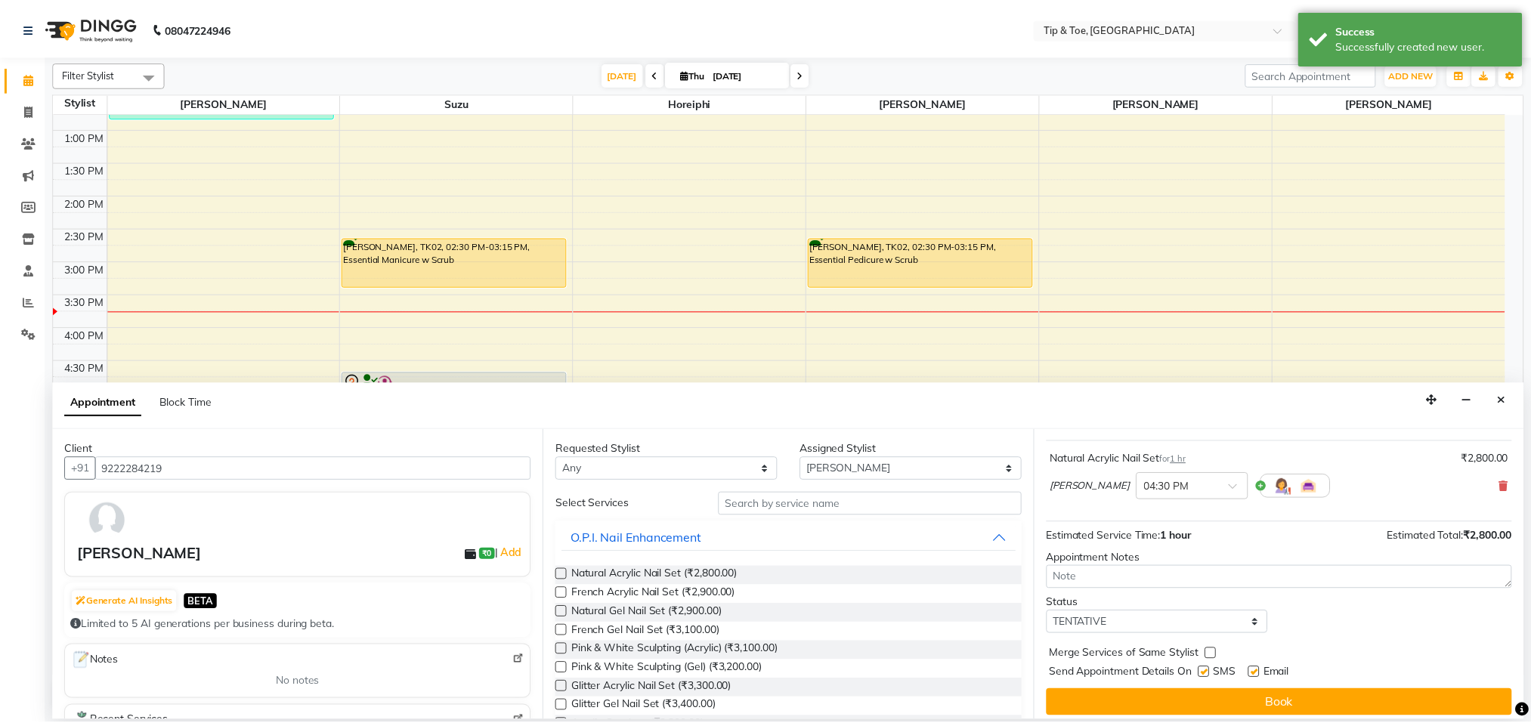
scroll to position [93, 0]
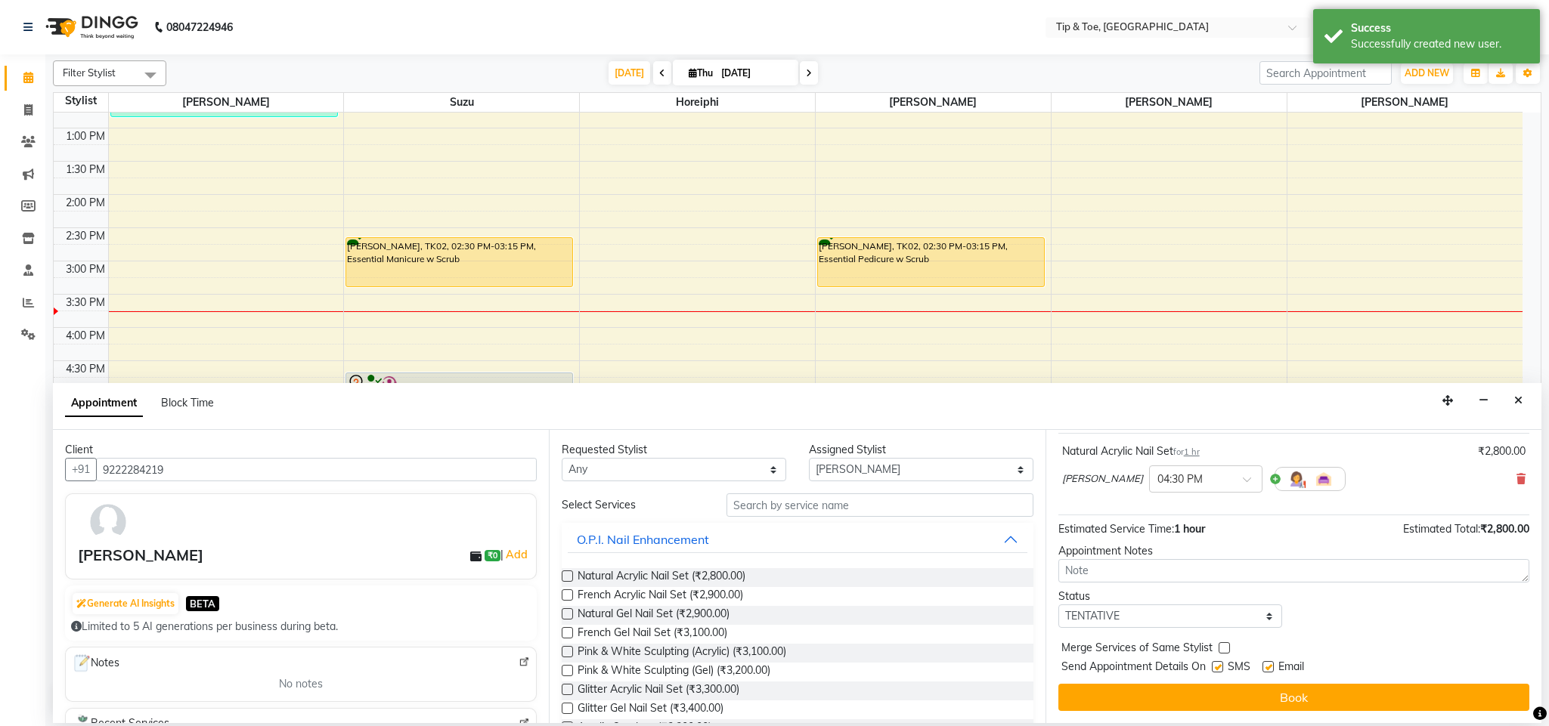
click at [1361, 706] on button "Book" at bounding box center [1293, 697] width 471 height 27
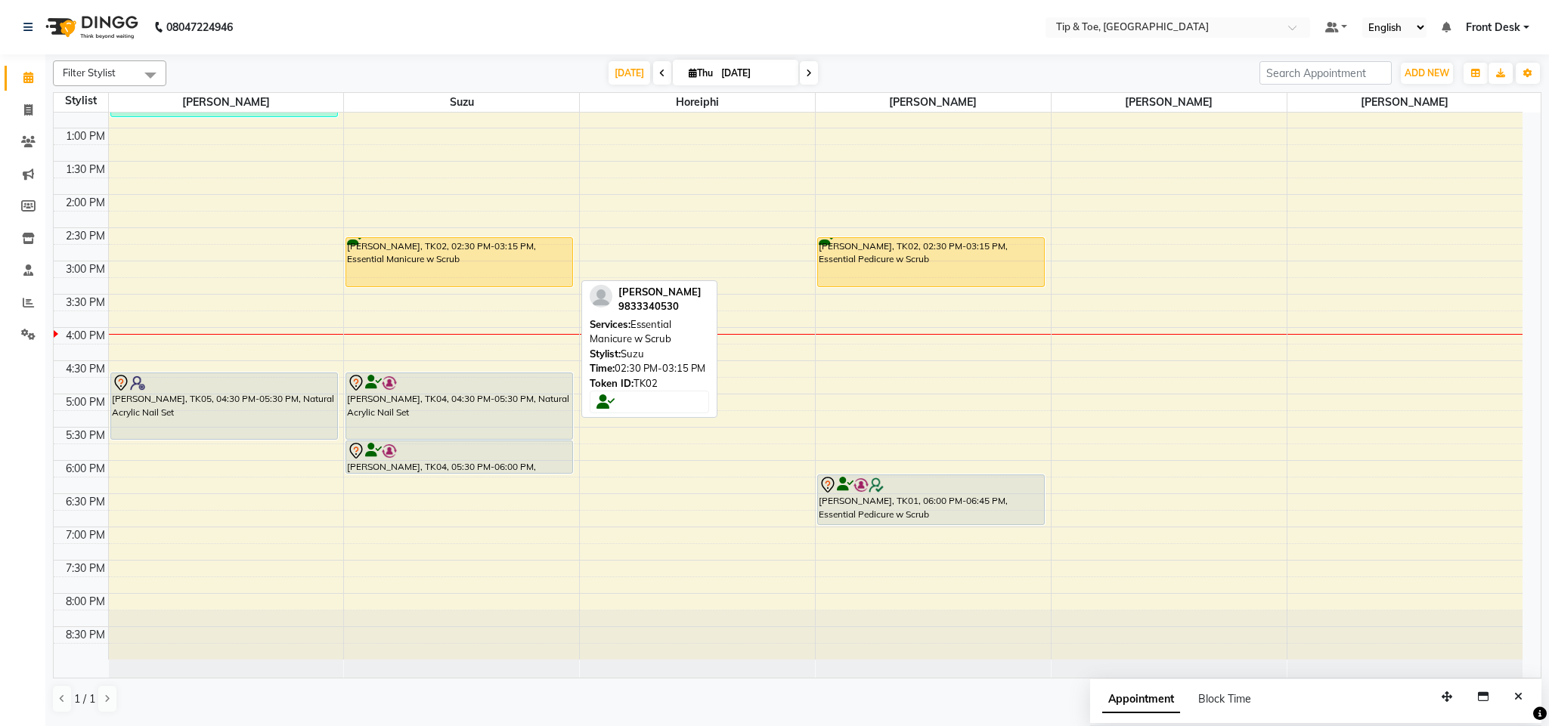
click at [438, 282] on div "Behroz Cooper, TK02, 02:30 PM-03:15 PM, Essential Manicure w Scrub" at bounding box center [459, 262] width 226 height 48
select select "1"
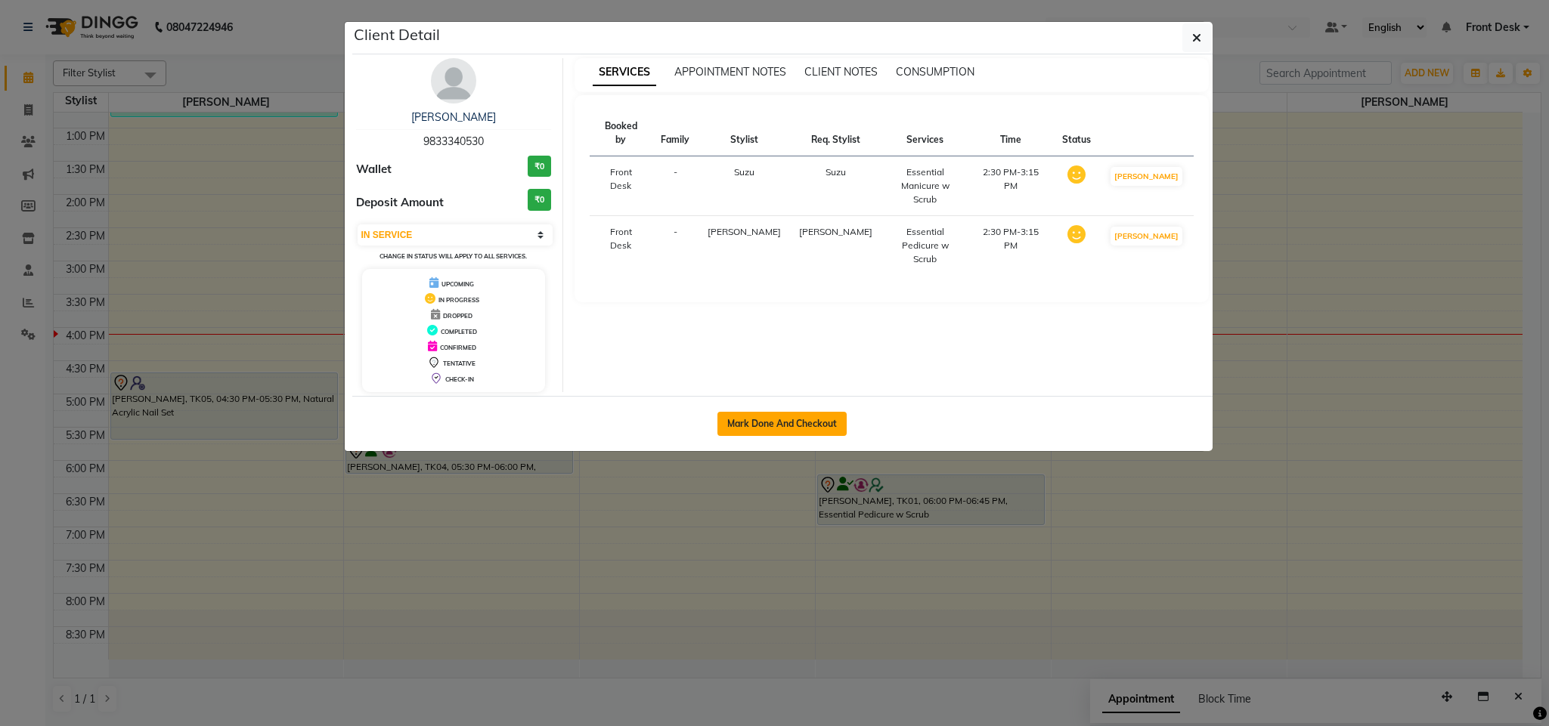
click at [764, 429] on button "Mark Done And Checkout" at bounding box center [781, 424] width 129 height 24
select select "service"
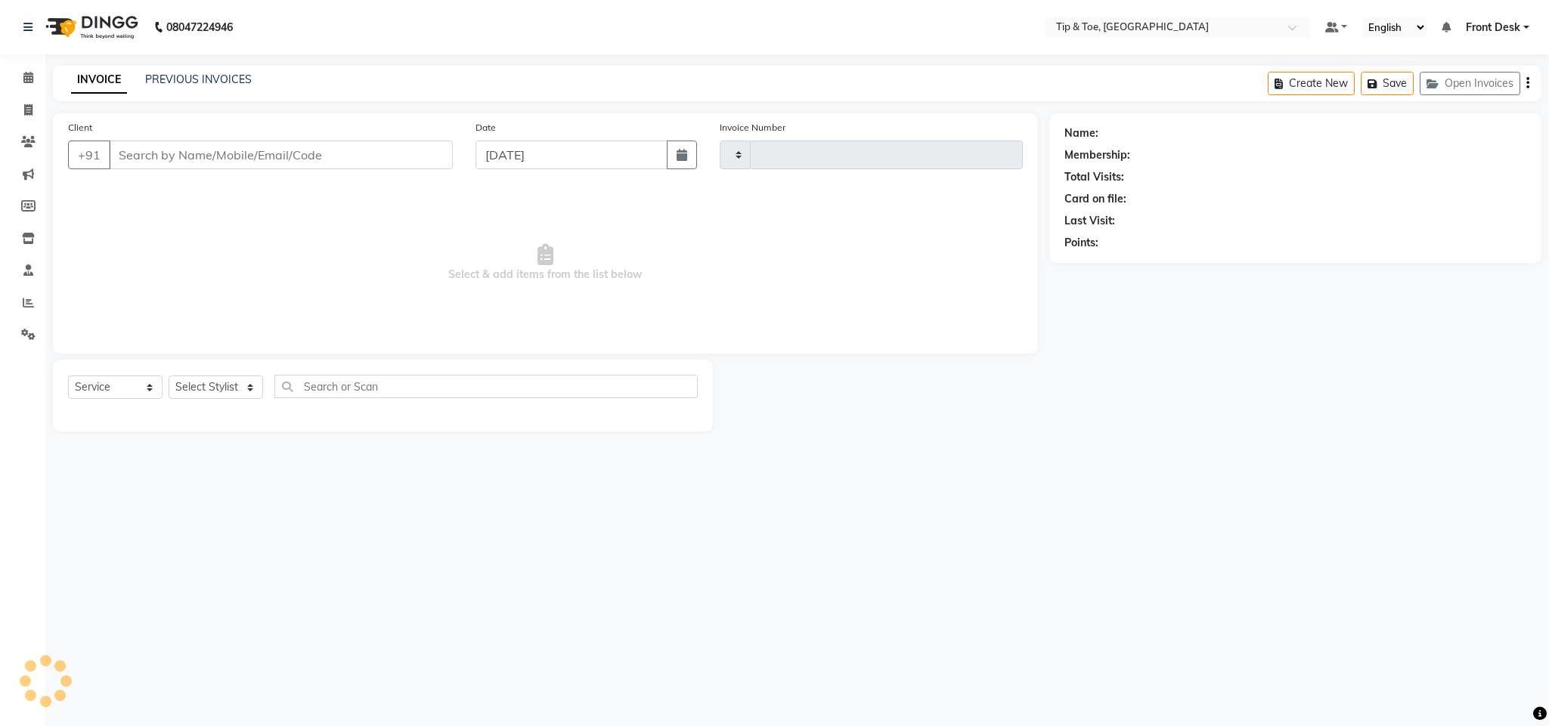
type input "1138"
select select "5655"
type input "9833340530"
select select "38742"
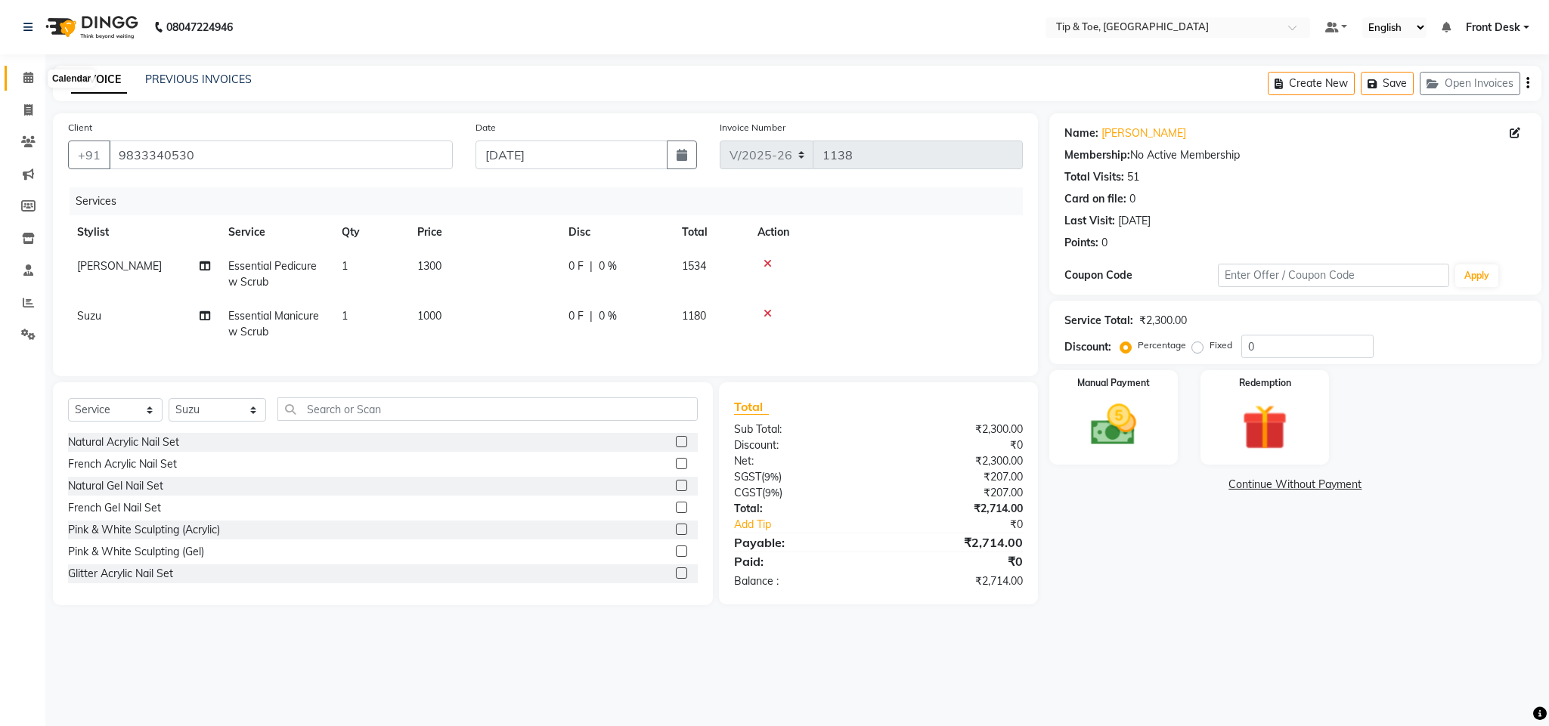
click at [39, 82] on span at bounding box center [28, 78] width 26 height 17
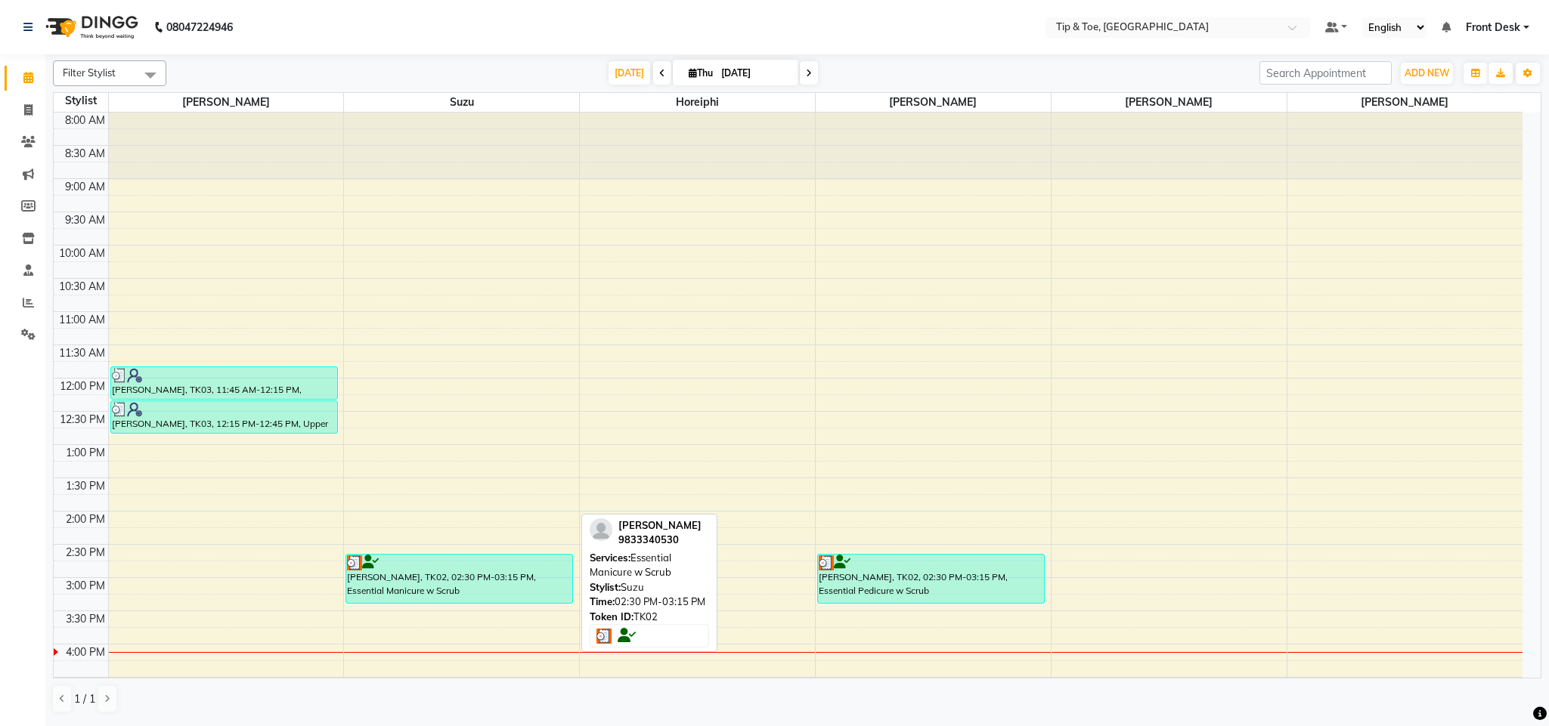
click at [452, 592] on div "Behroz Cooper, TK02, 02:30 PM-03:15 PM, Essential Manicure w Scrub" at bounding box center [459, 579] width 226 height 48
select select "3"
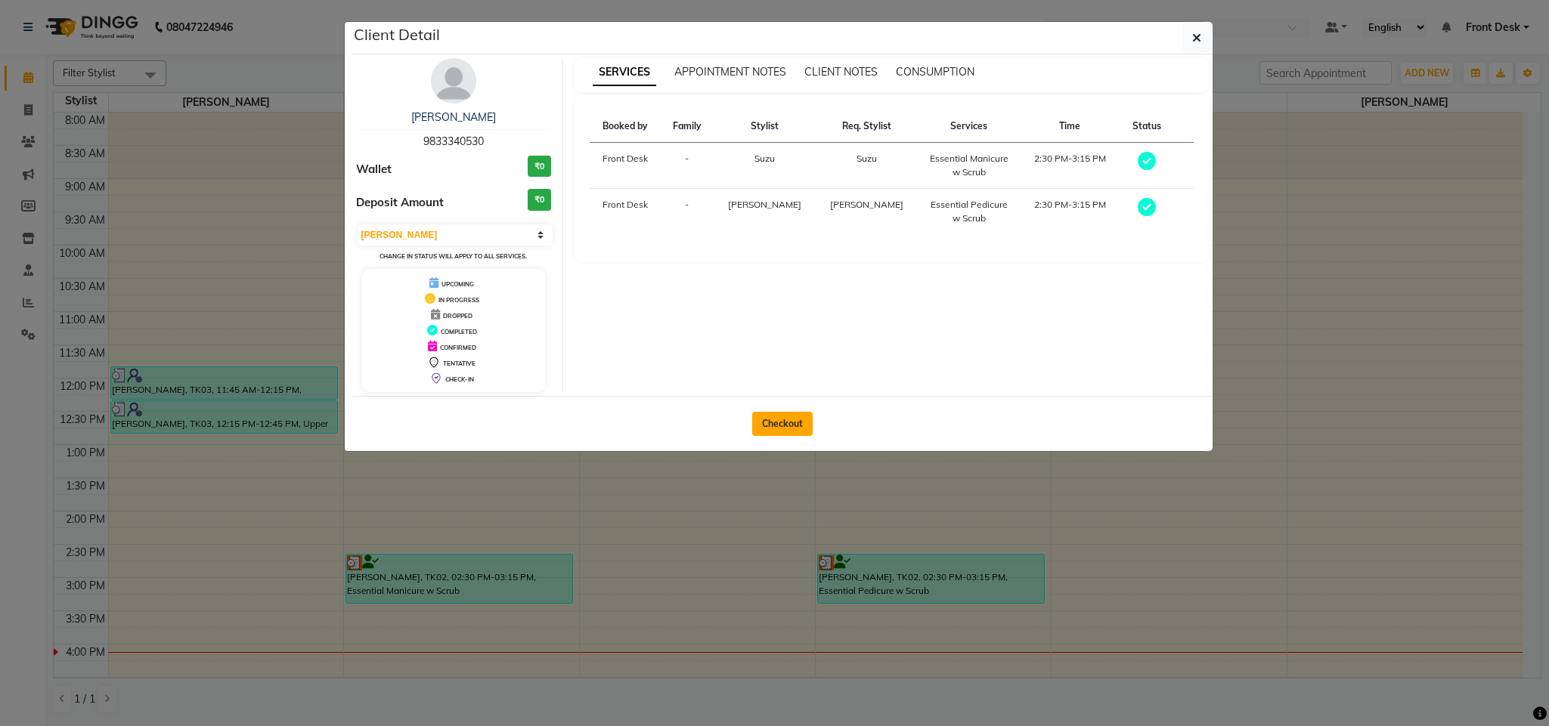
click at [788, 431] on button "Checkout" at bounding box center [782, 424] width 60 height 24
select select "5655"
select select "service"
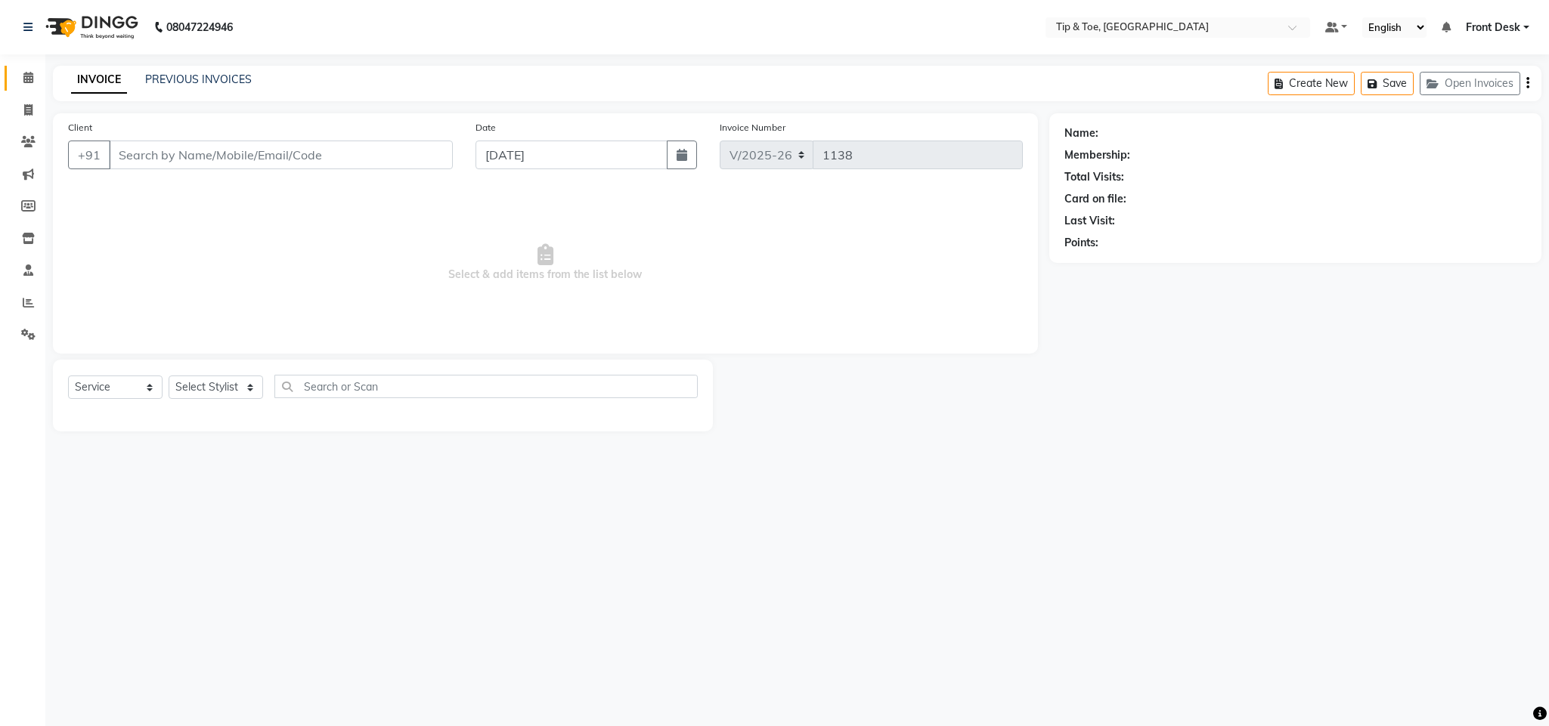
type input "9833340530"
select select "38742"
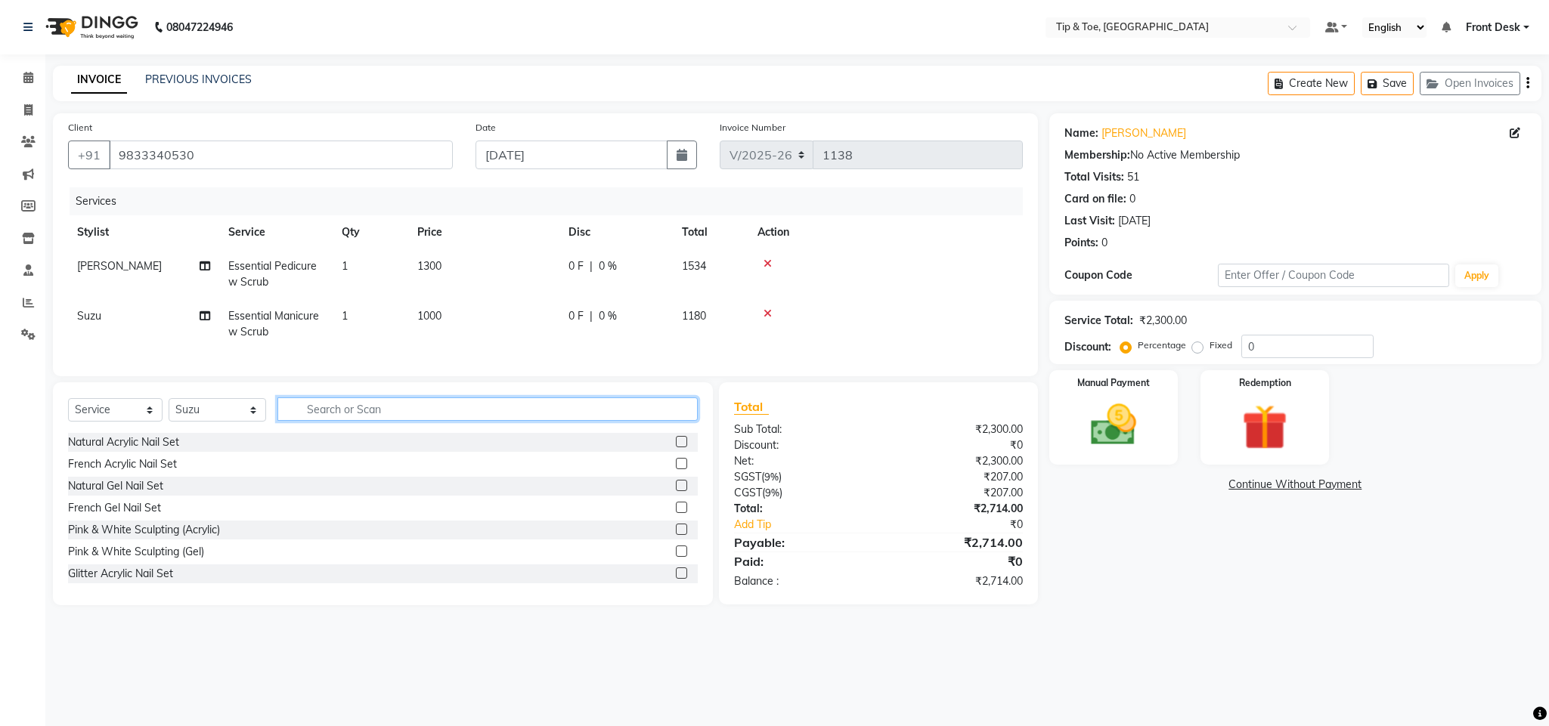
click at [341, 421] on input "text" at bounding box center [487, 409] width 420 height 23
type input "removal"
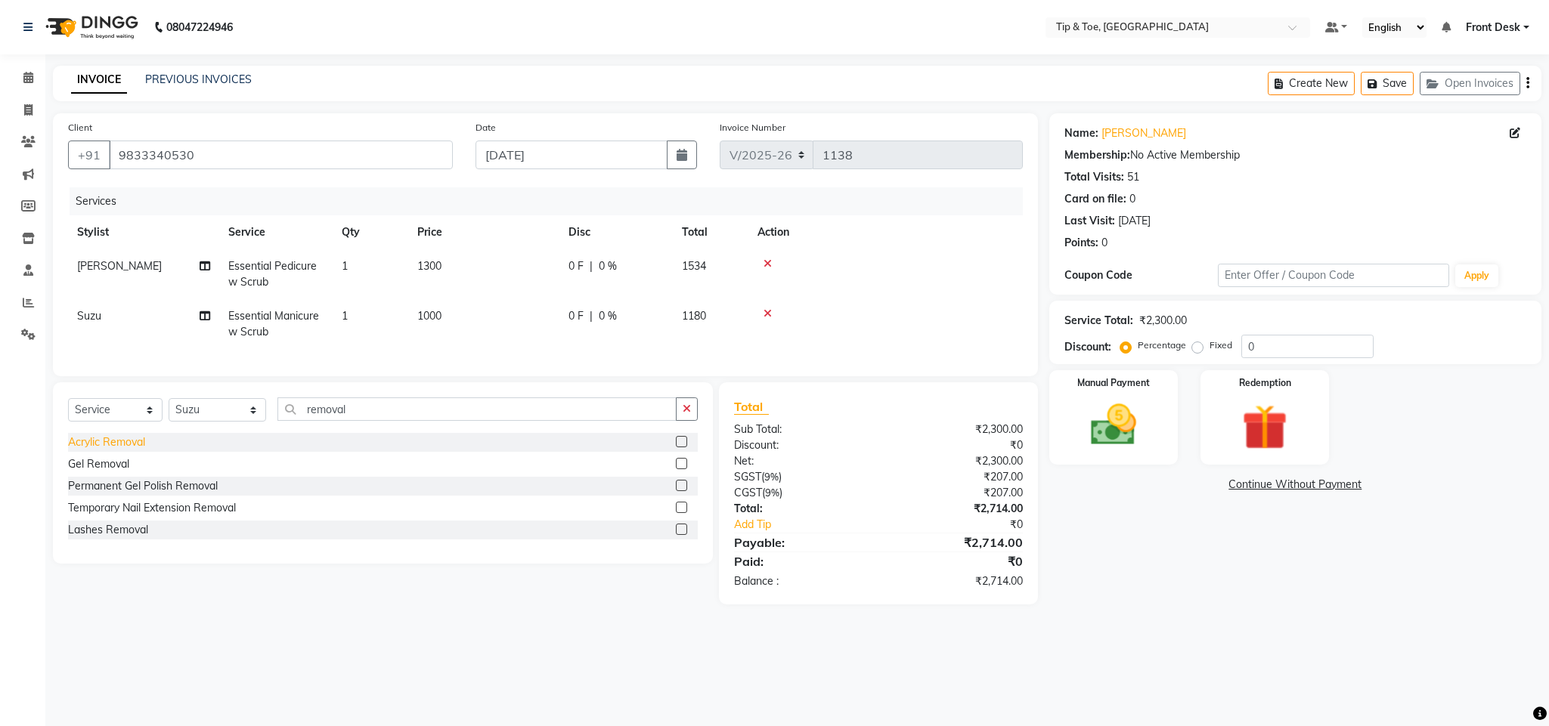
click at [125, 450] on div "Acrylic Removal" at bounding box center [106, 443] width 77 height 16
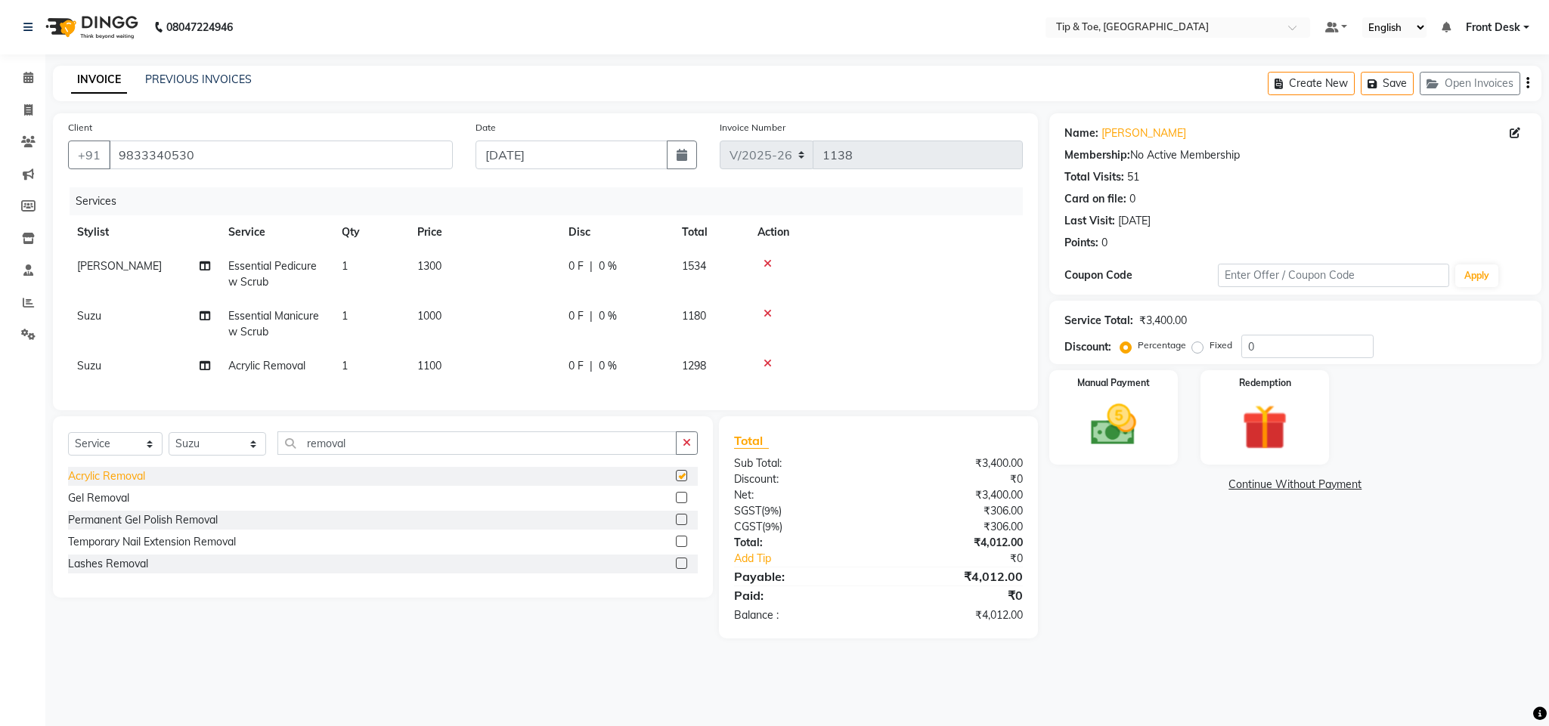
checkbox input "false"
click at [357, 450] on input "removal" at bounding box center [476, 443] width 399 height 23
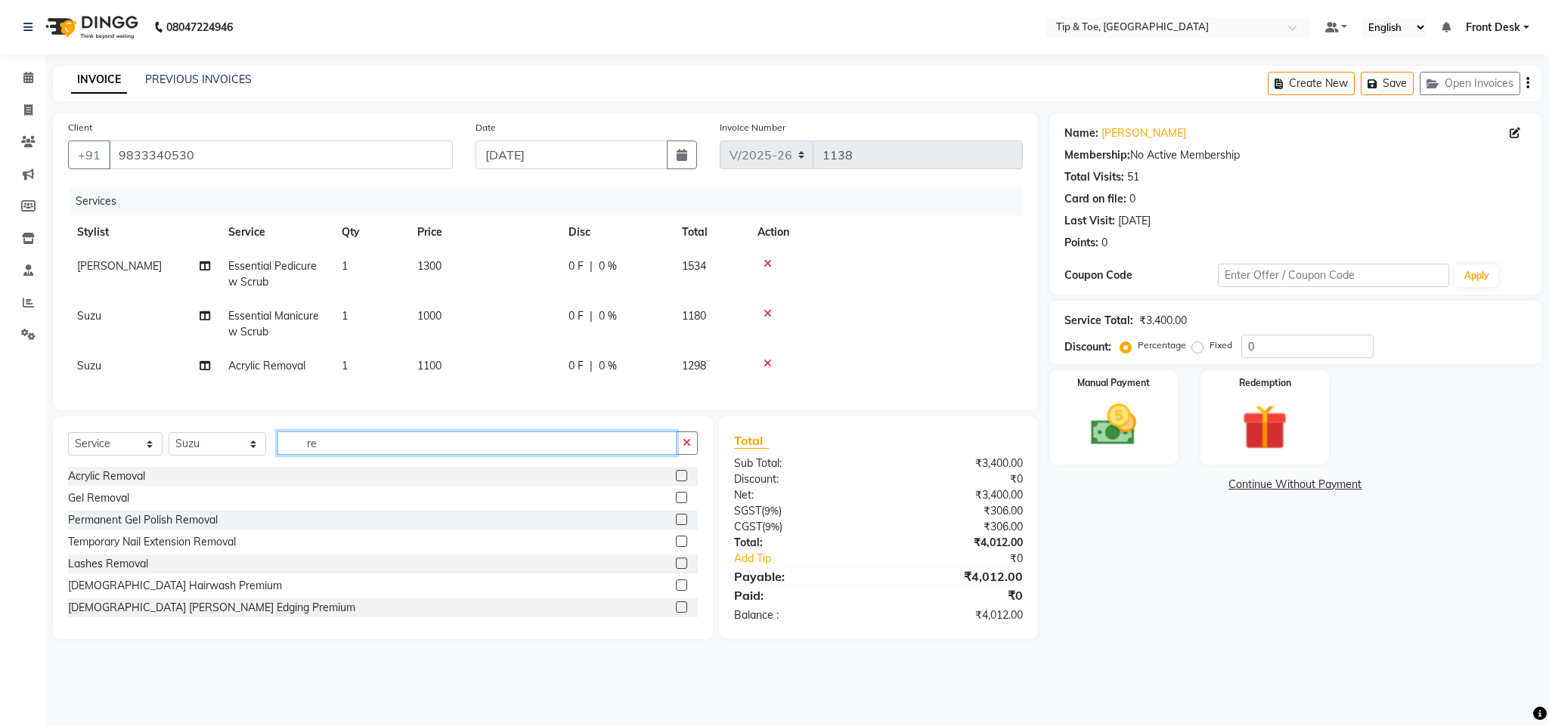
type input "r"
type input "tip repair"
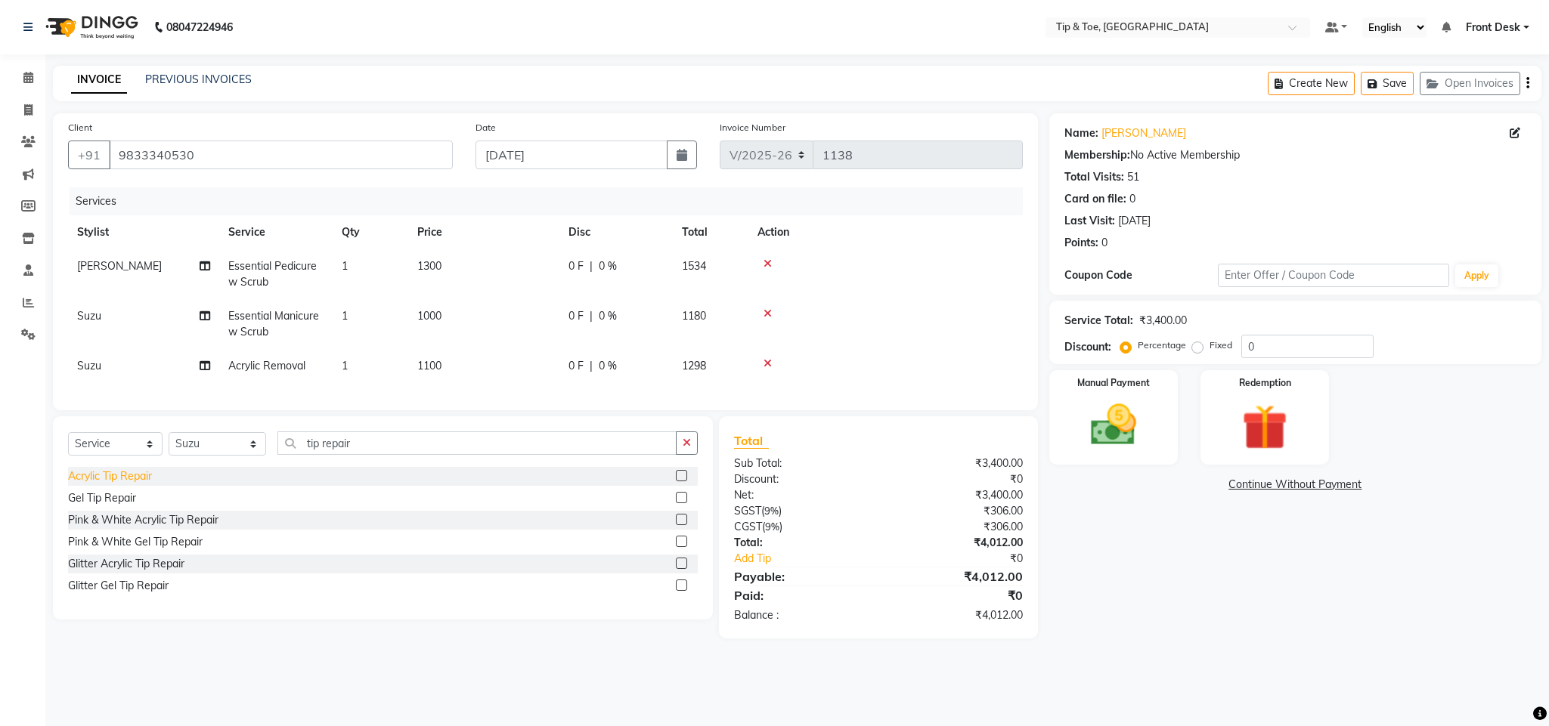
click at [147, 484] on div "Acrylic Tip Repair" at bounding box center [110, 477] width 84 height 16
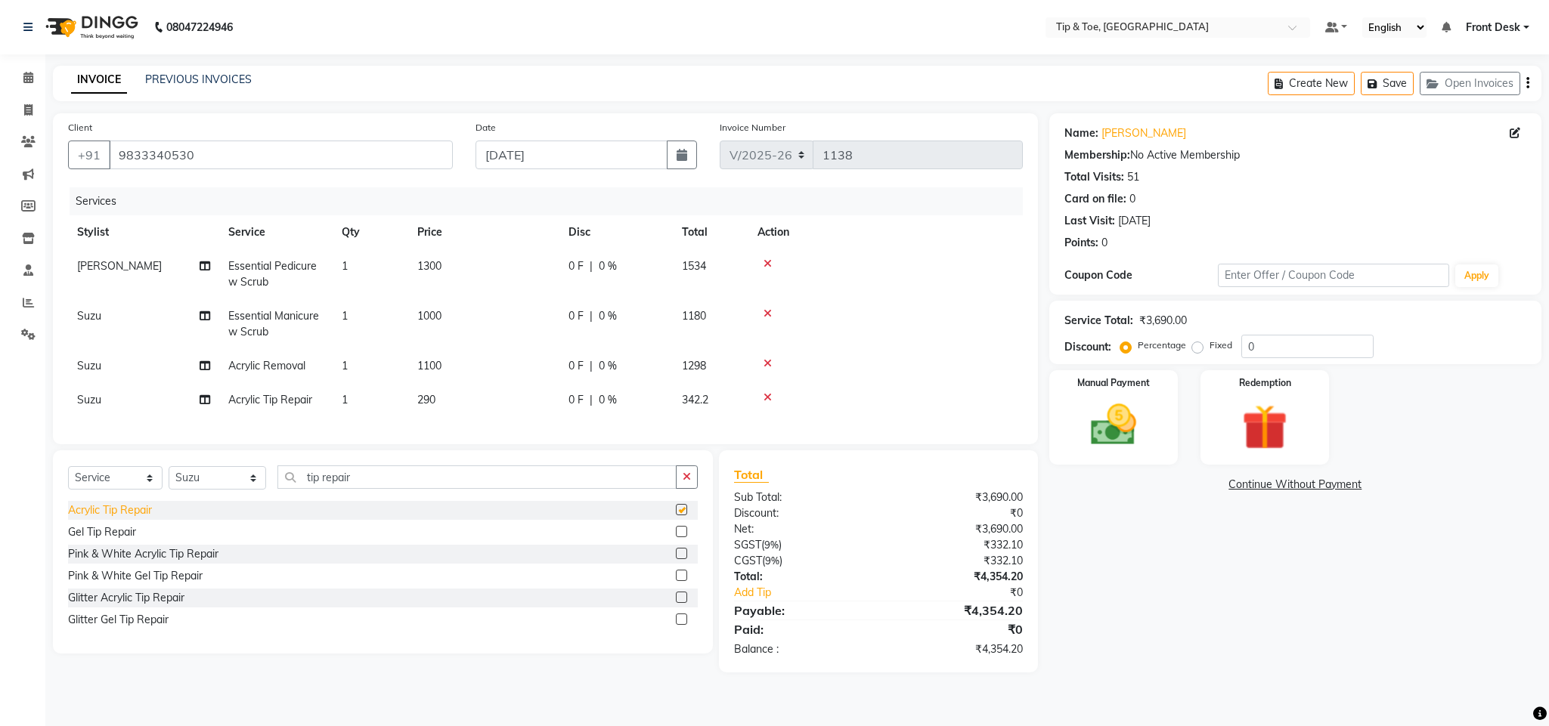
checkbox input "false"
click at [316, 322] on span "Essential Manicure w Scrub" at bounding box center [273, 323] width 91 height 29
select select "38742"
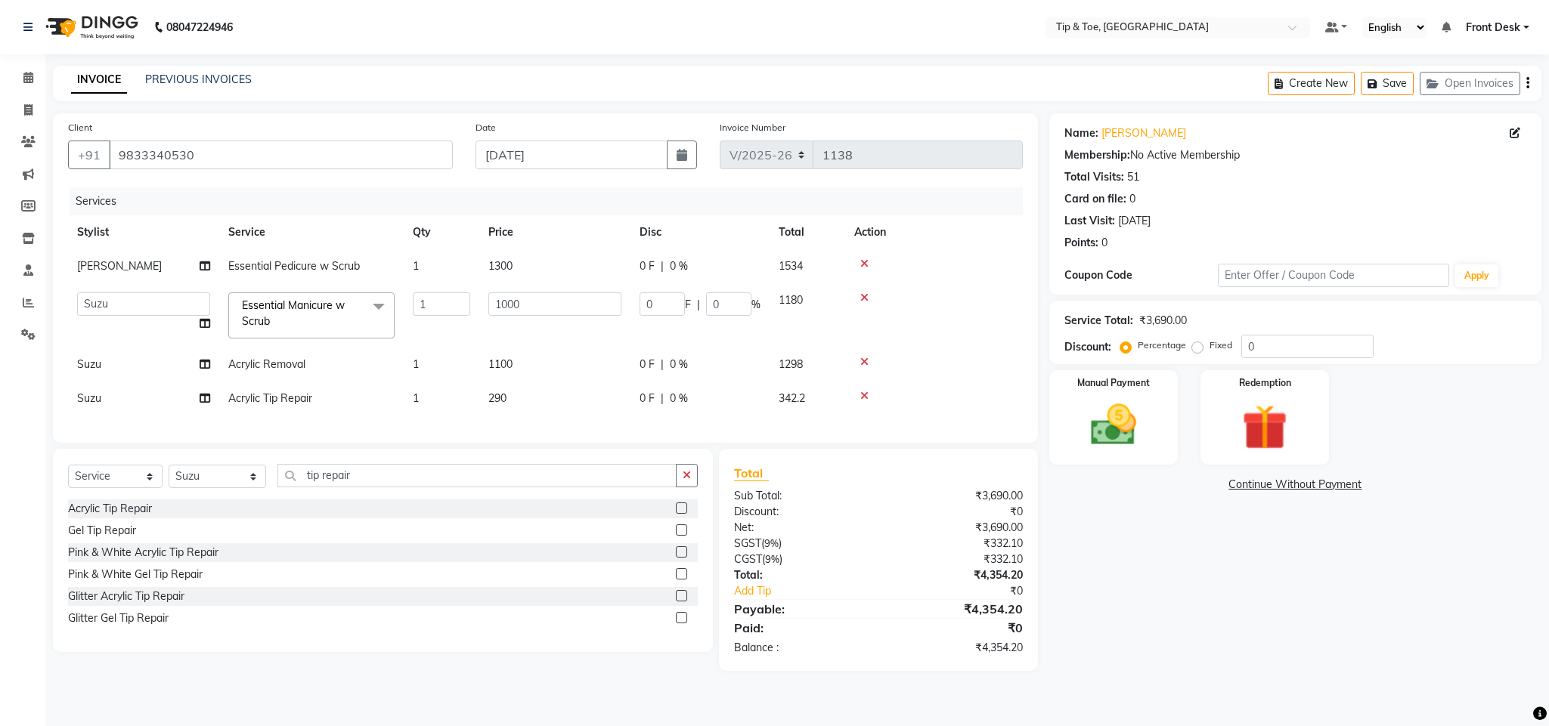
click at [388, 306] on span at bounding box center [379, 307] width 30 height 29
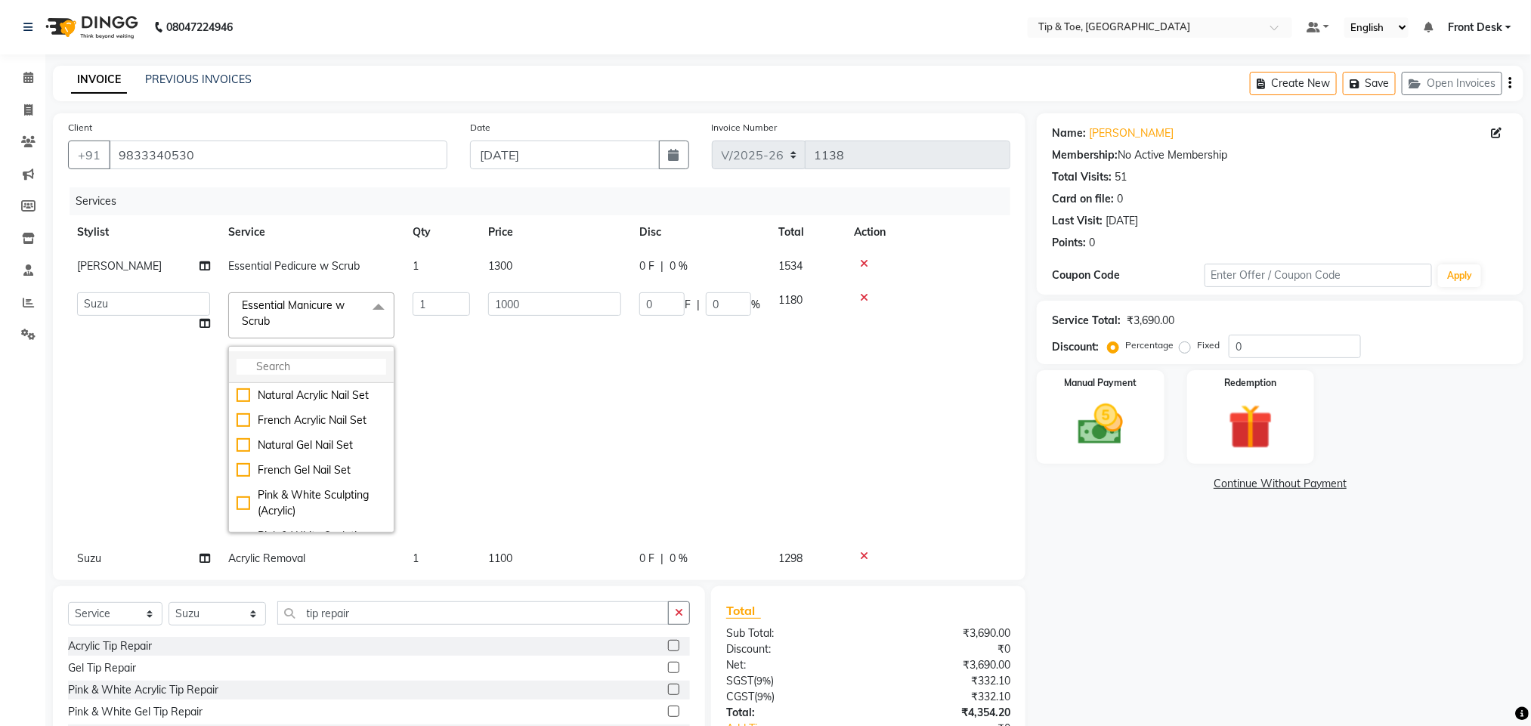
click at [316, 356] on li at bounding box center [311, 367] width 165 height 32
click at [311, 370] on input "multiselect-search" at bounding box center [312, 367] width 150 height 16
type input "gel polish"
click at [334, 512] on div "T&T Permanent Gel Polish" at bounding box center [312, 507] width 150 height 16
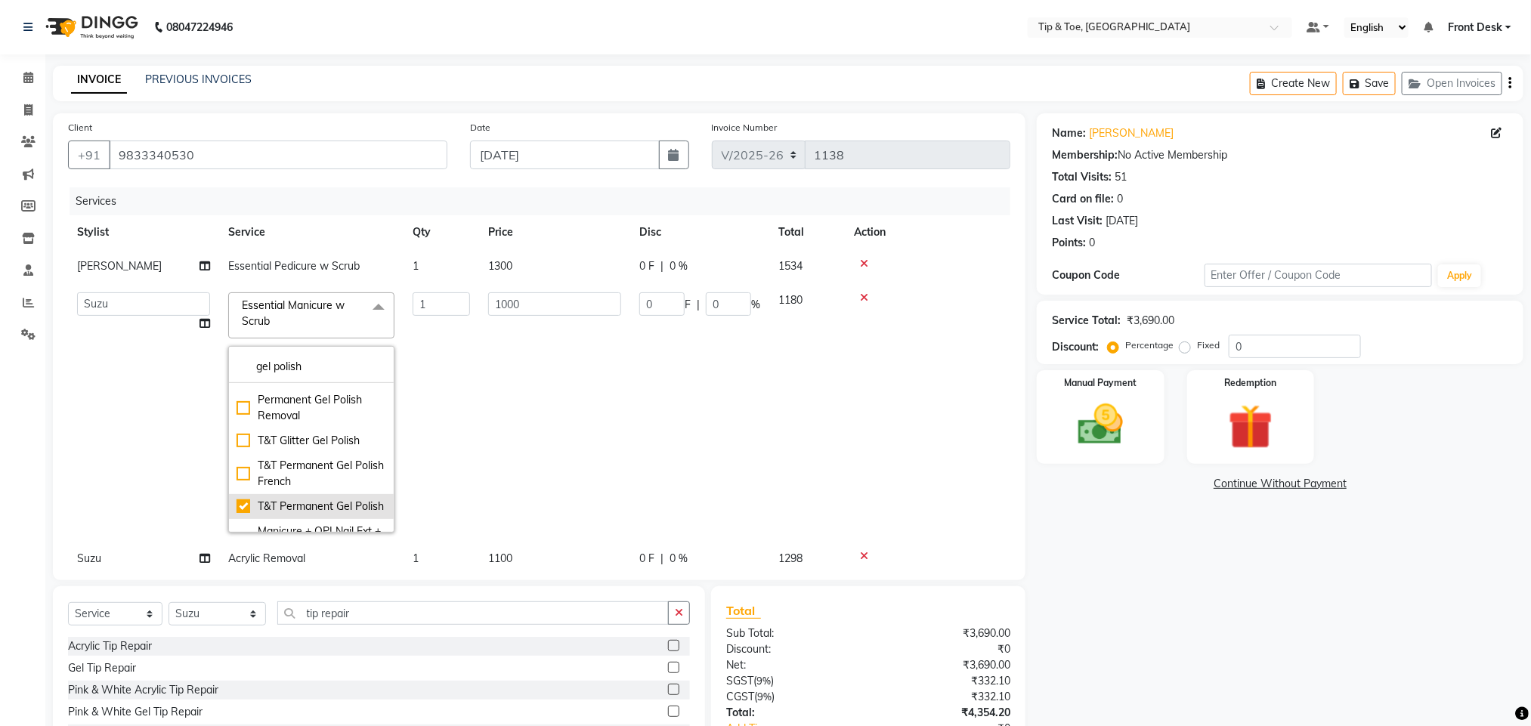
checkbox input "true"
type input "900"
click at [568, 406] on td "900" at bounding box center [554, 412] width 151 height 258
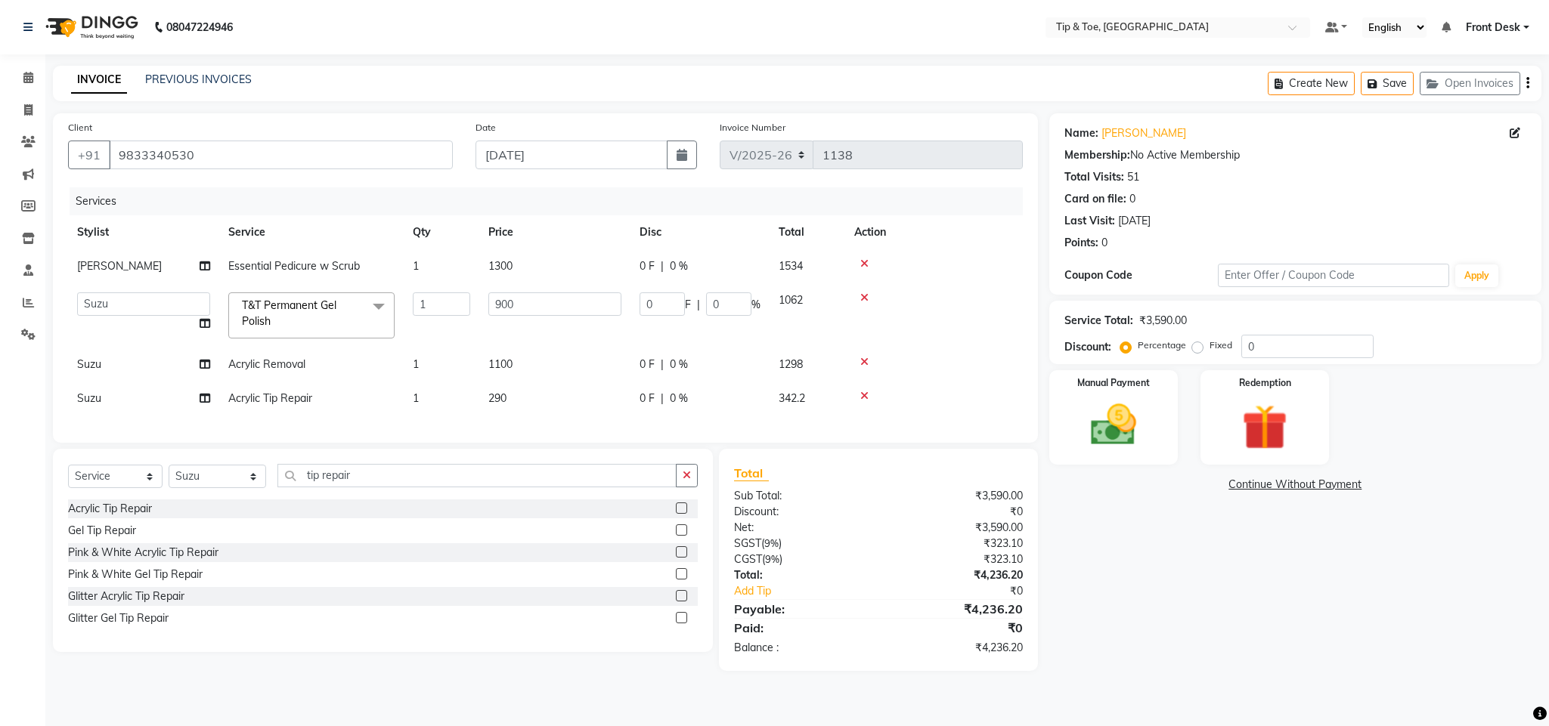
click at [1358, 525] on div "Name: Behroz Cooper Membership: No Active Membership Total Visits: 51 Card on f…" at bounding box center [1300, 392] width 503 height 558
click at [1121, 438] on img at bounding box center [1113, 425] width 77 height 54
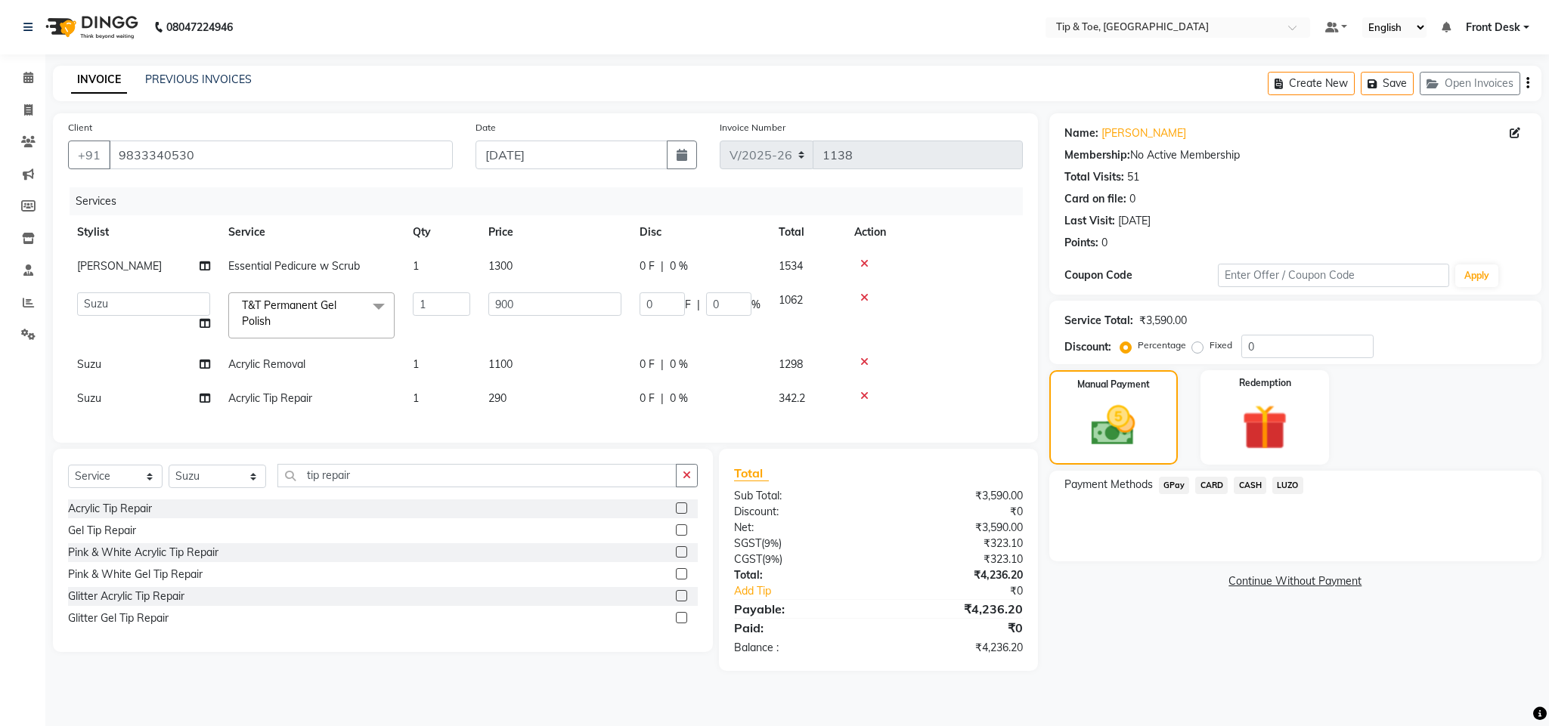
click at [1248, 481] on span "CASH" at bounding box center [1249, 485] width 33 height 17
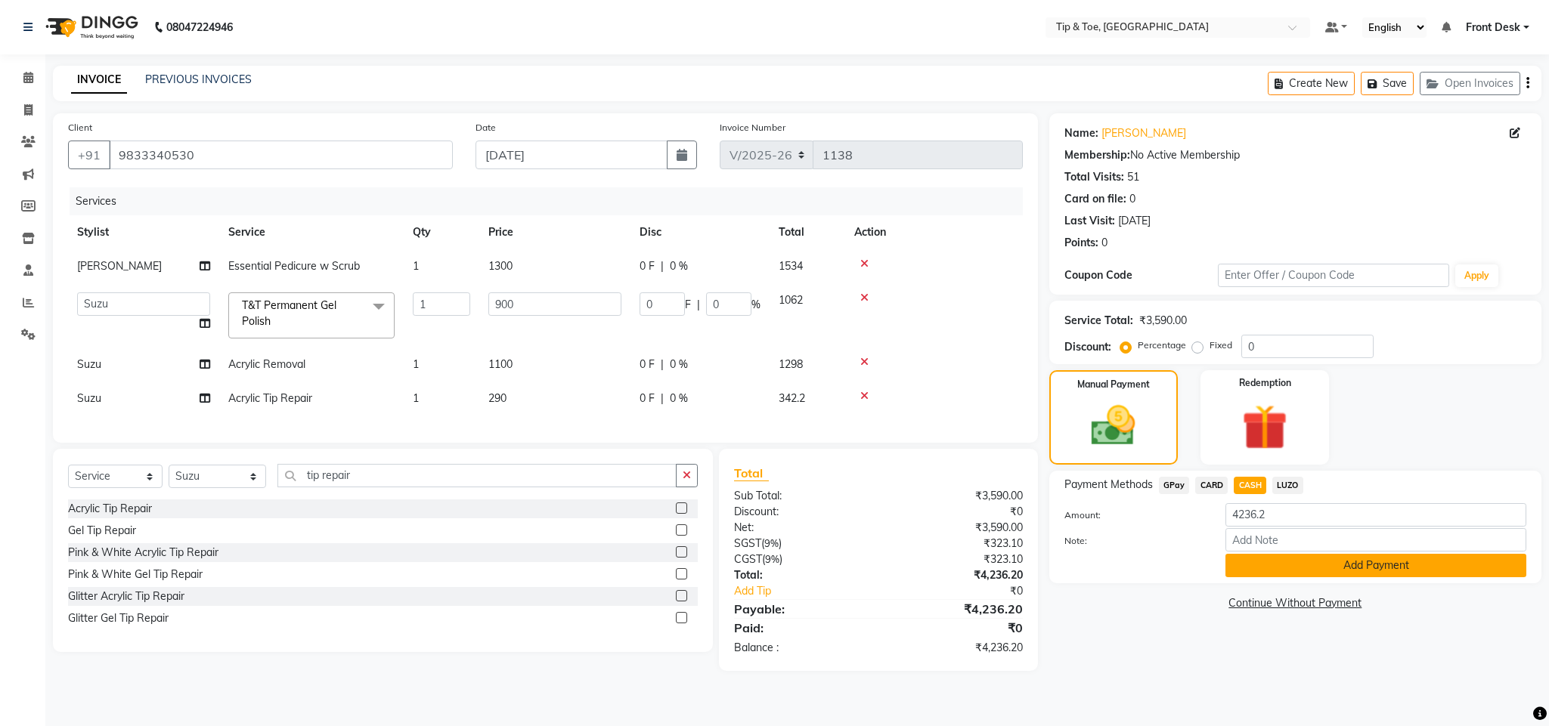
click at [1318, 569] on button "Add Payment" at bounding box center [1375, 565] width 301 height 23
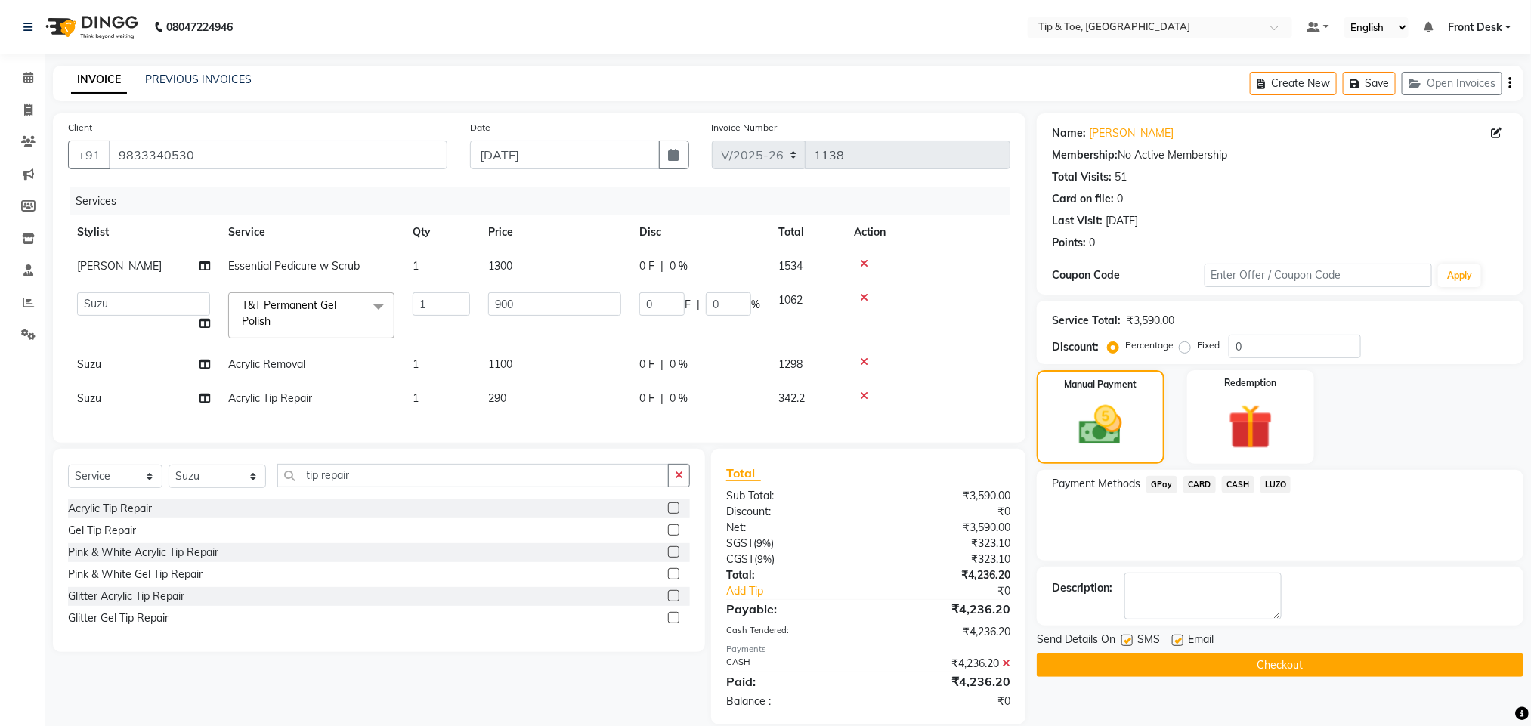
click at [1288, 671] on button "Checkout" at bounding box center [1280, 665] width 487 height 23
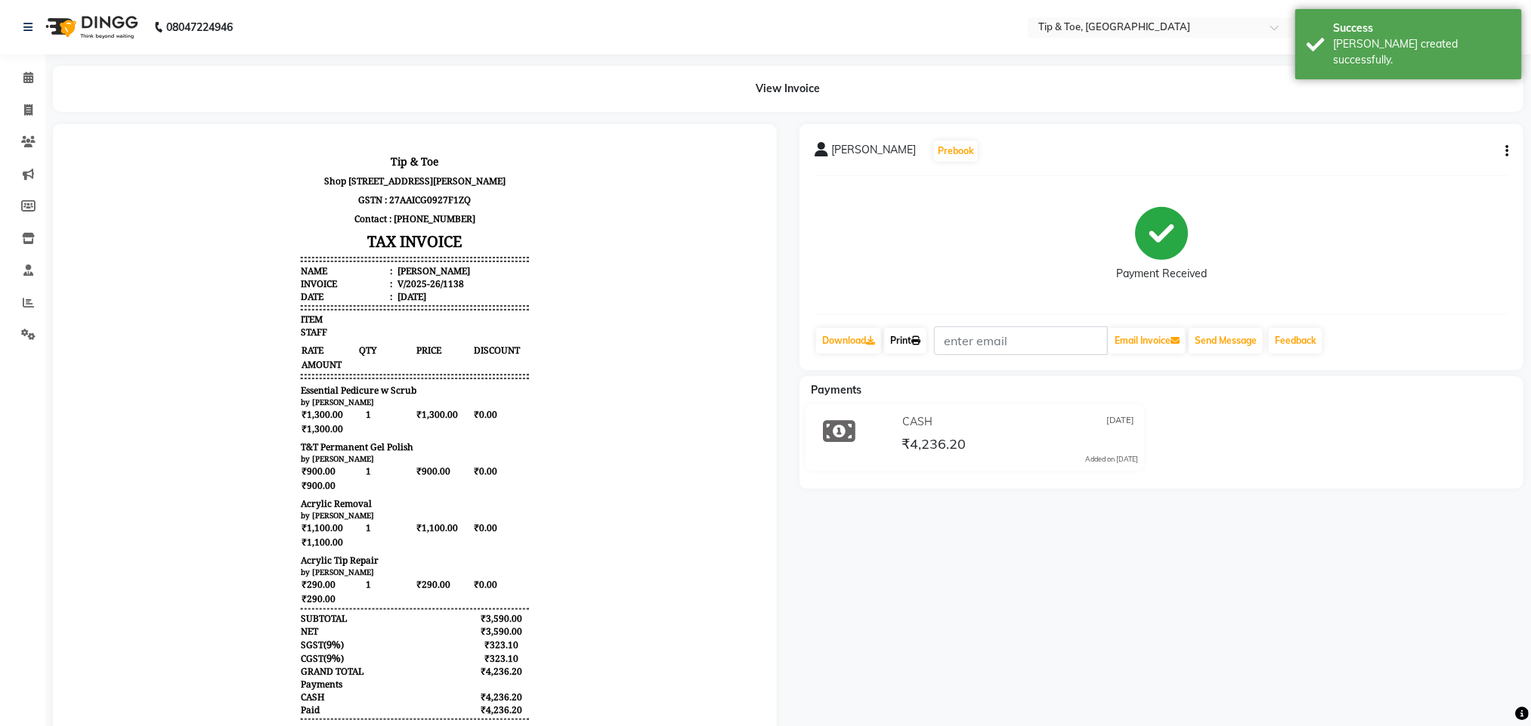
click at [916, 345] on icon at bounding box center [916, 340] width 9 height 9
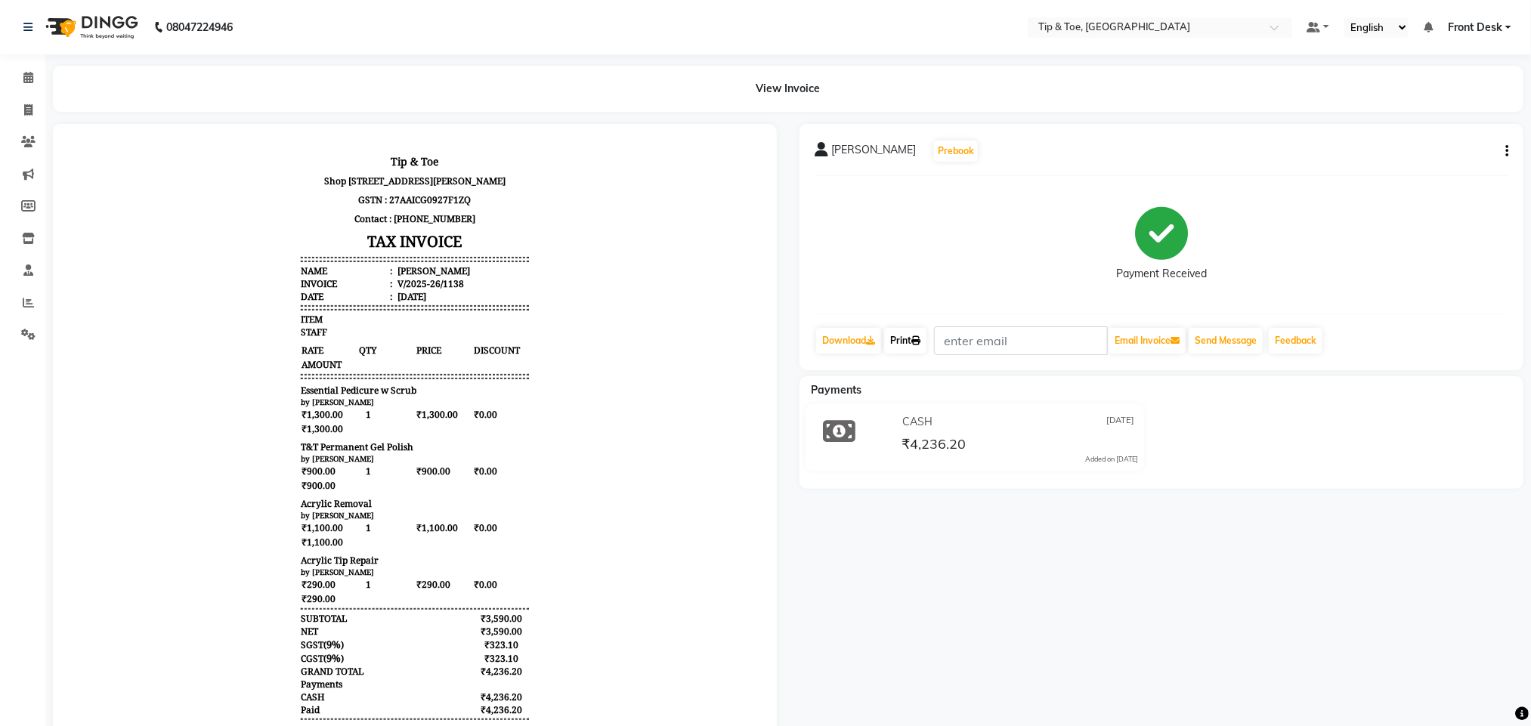
click at [914, 343] on link "Print" at bounding box center [905, 341] width 42 height 26
click at [30, 70] on span at bounding box center [28, 78] width 26 height 17
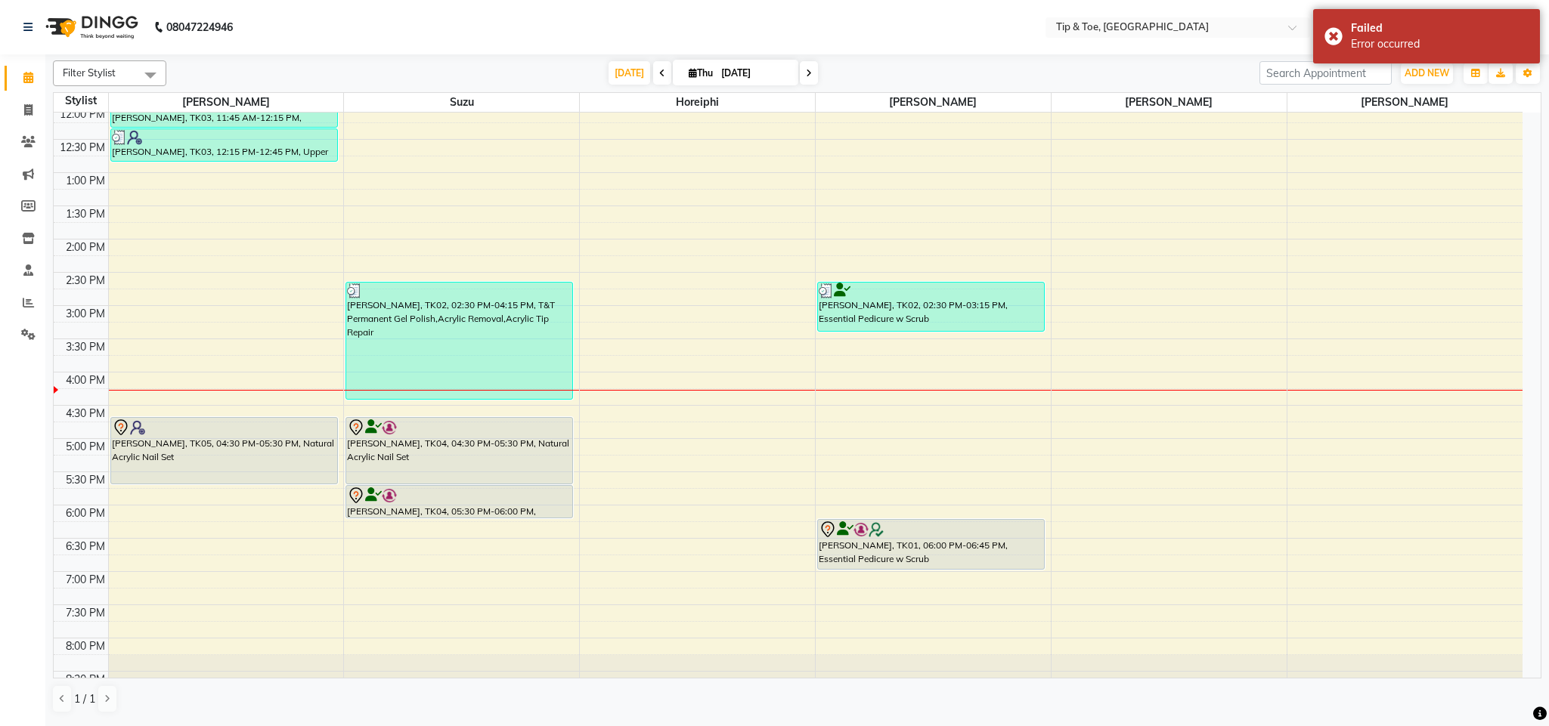
scroll to position [317, 0]
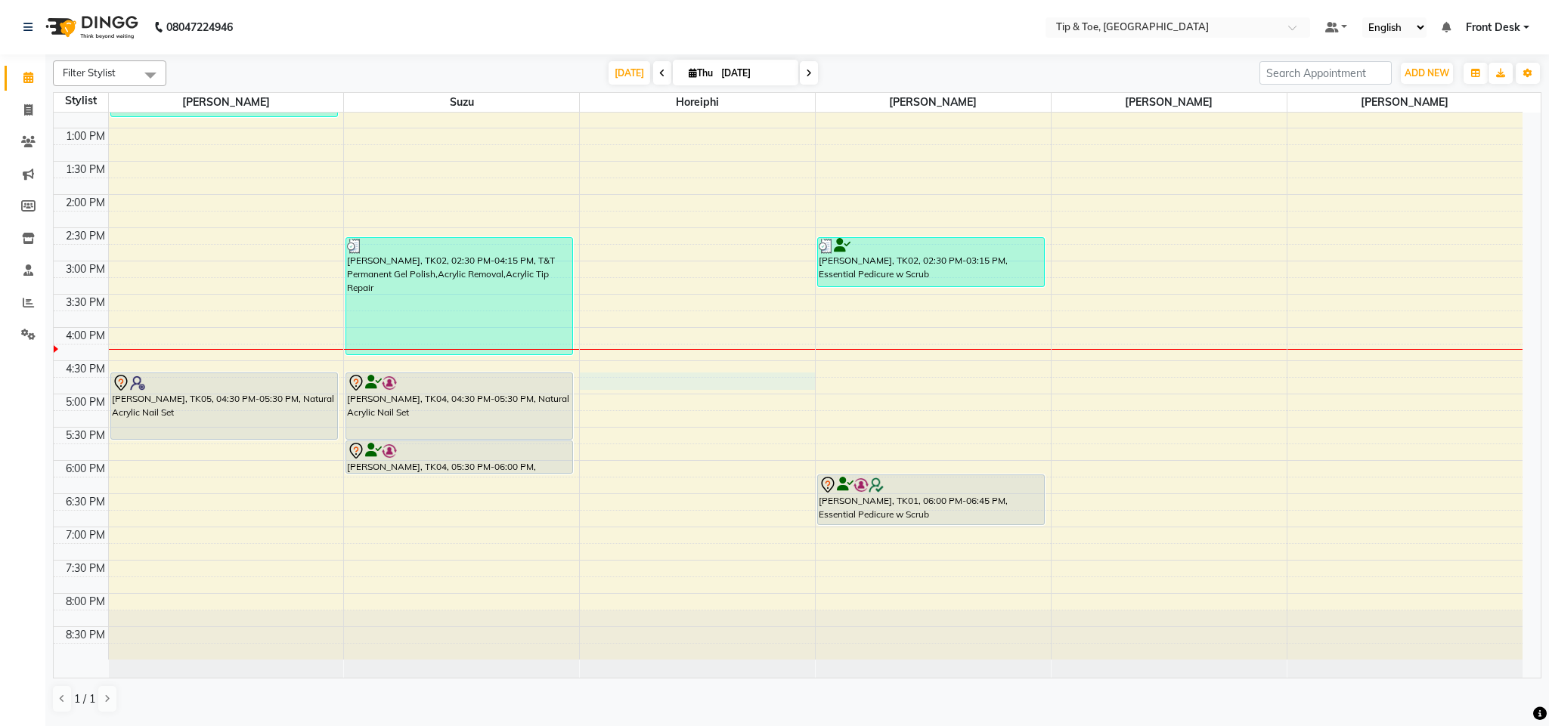
click at [661, 375] on div "8:00 AM 8:30 AM 9:00 AM 9:30 AM 10:00 AM 10:30 AM 11:00 AM 11:30 AM 12:00 PM 12…" at bounding box center [788, 228] width 1469 height 864
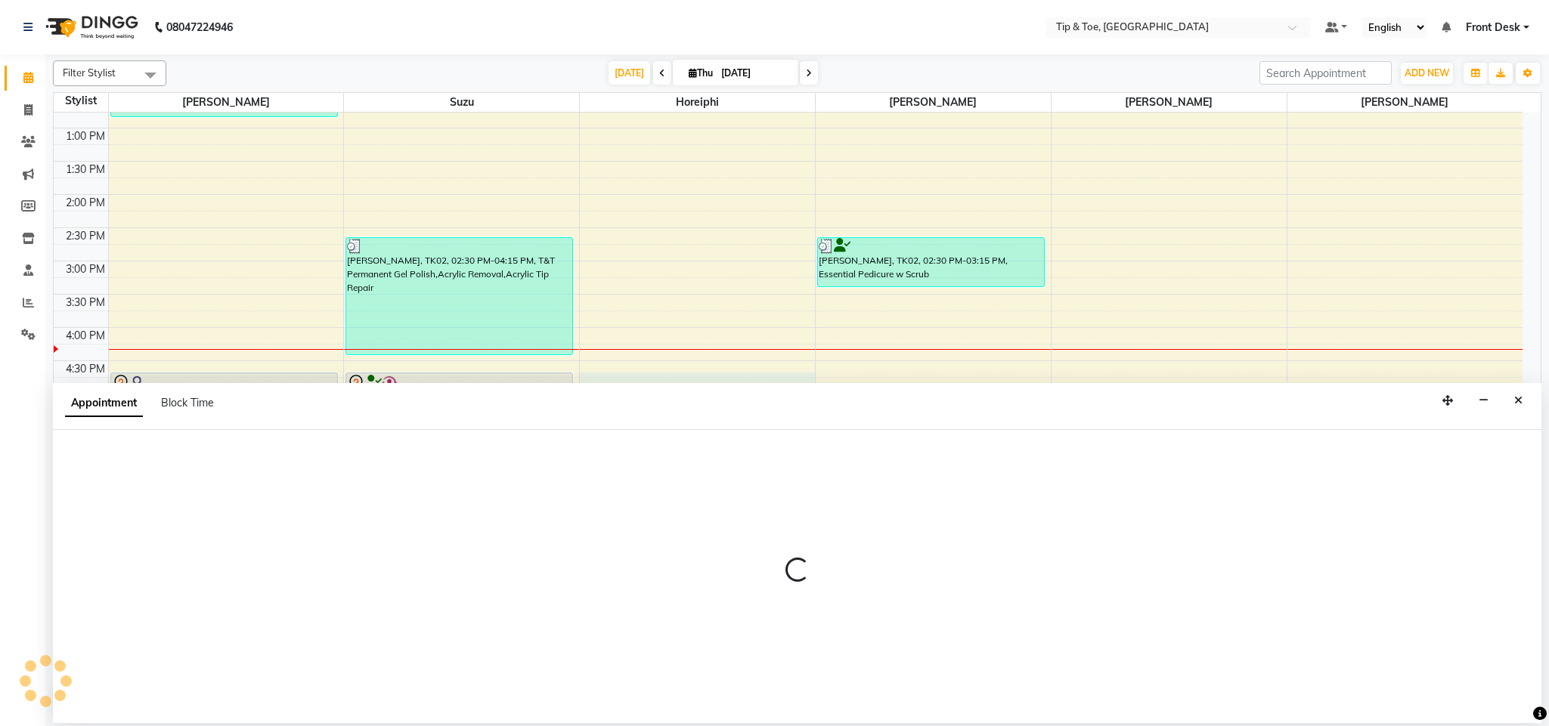
select select "38767"
select select "990"
select select "tentative"
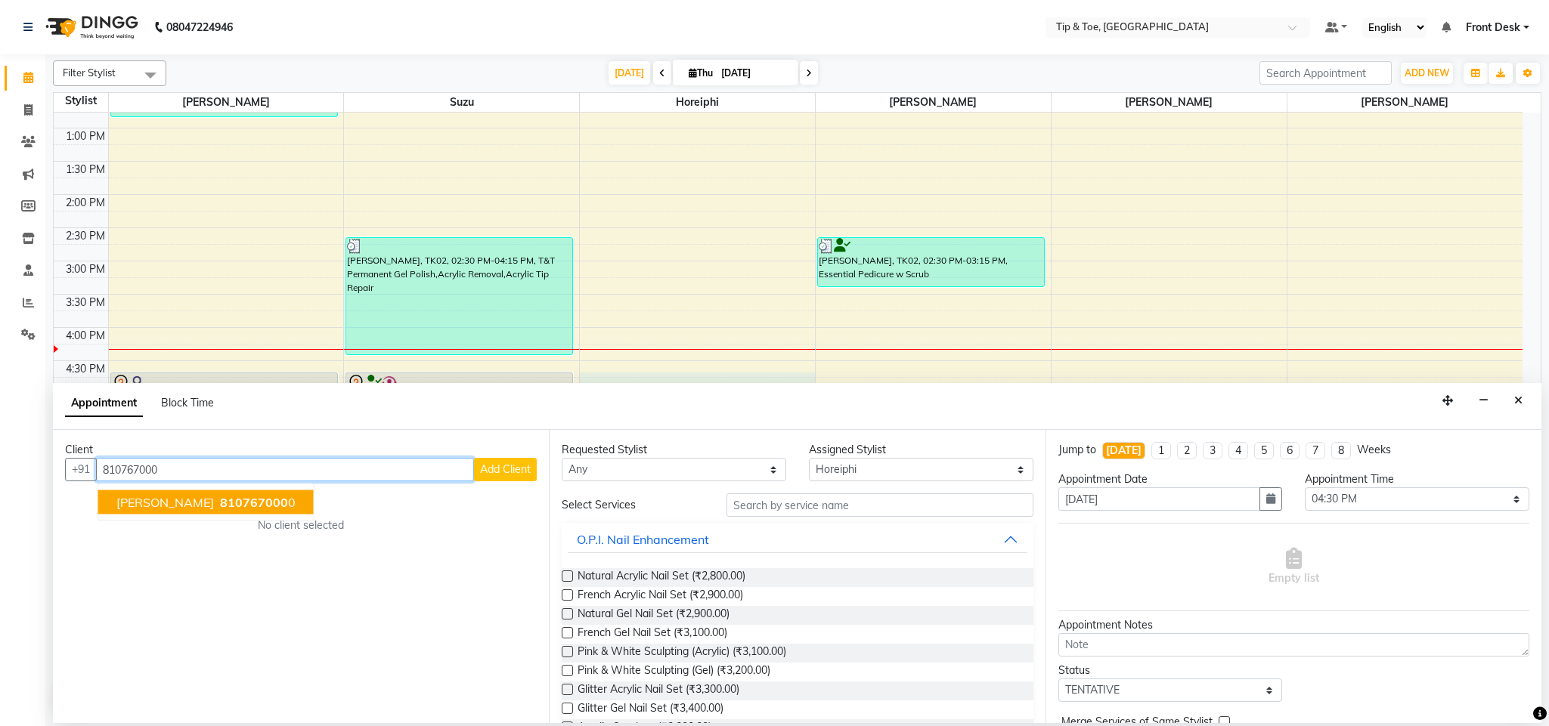
click at [234, 497] on span "810767000" at bounding box center [254, 502] width 68 height 15
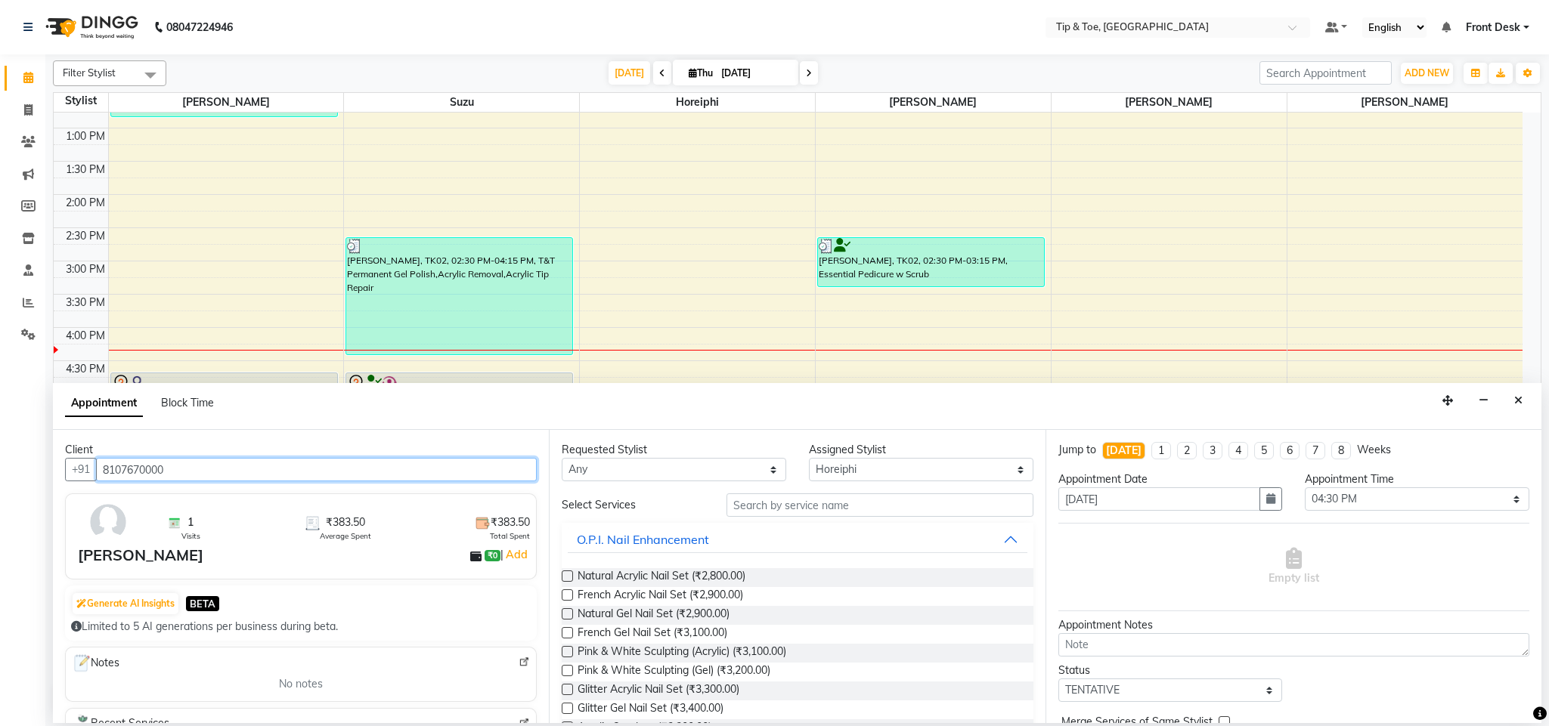
type input "8107670000"
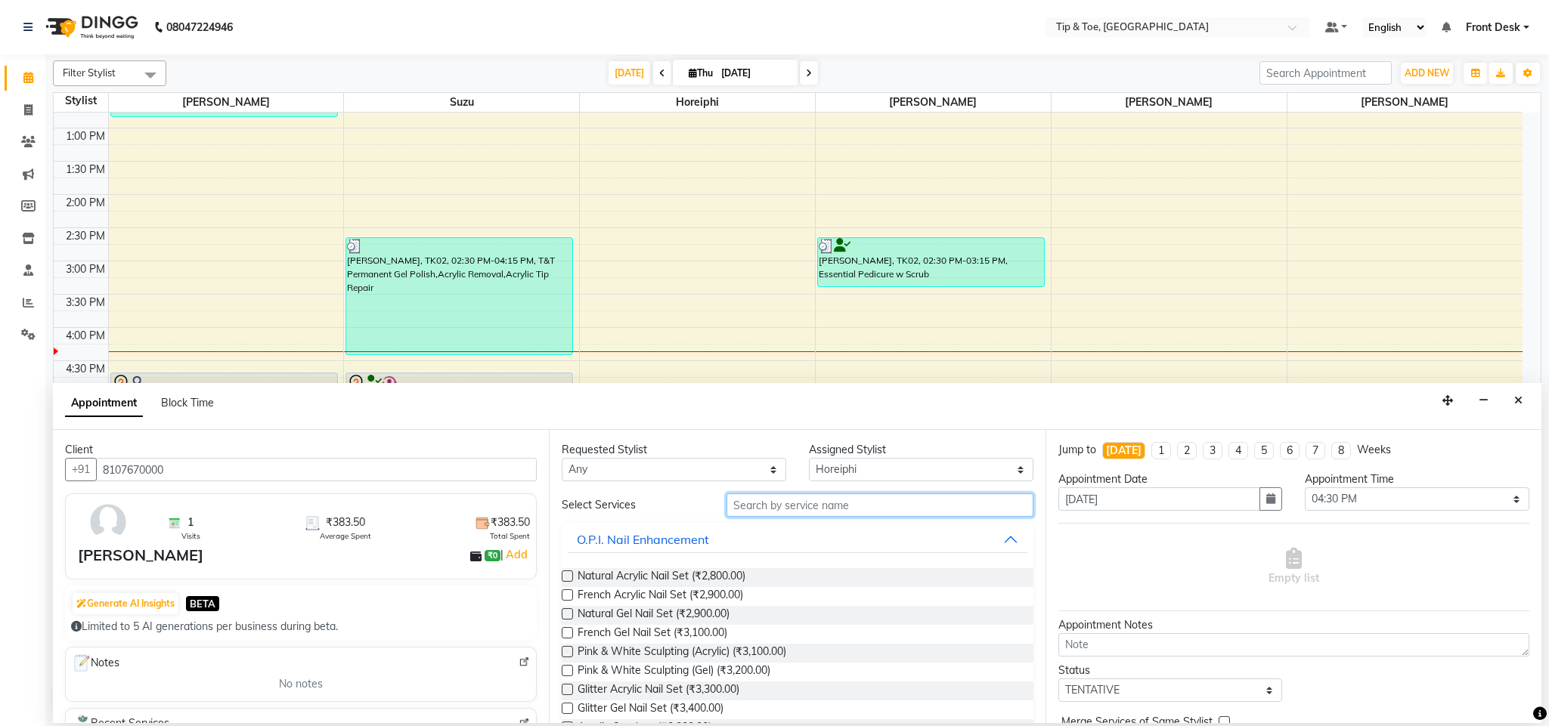
click at [791, 508] on input "text" at bounding box center [879, 505] width 307 height 23
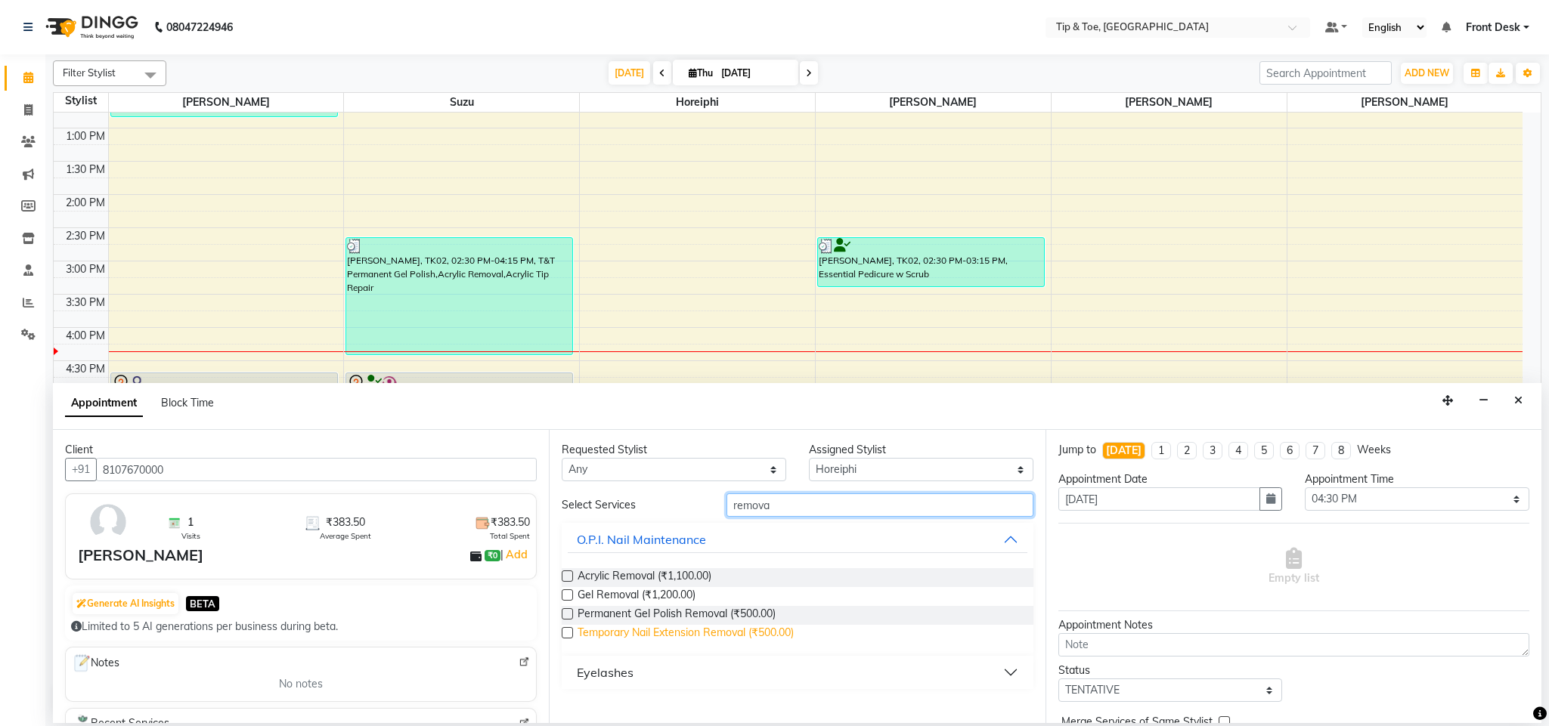
type input "remova"
click at [766, 638] on span "Temporary Nail Extension Removal (₹500.00)" at bounding box center [685, 634] width 216 height 19
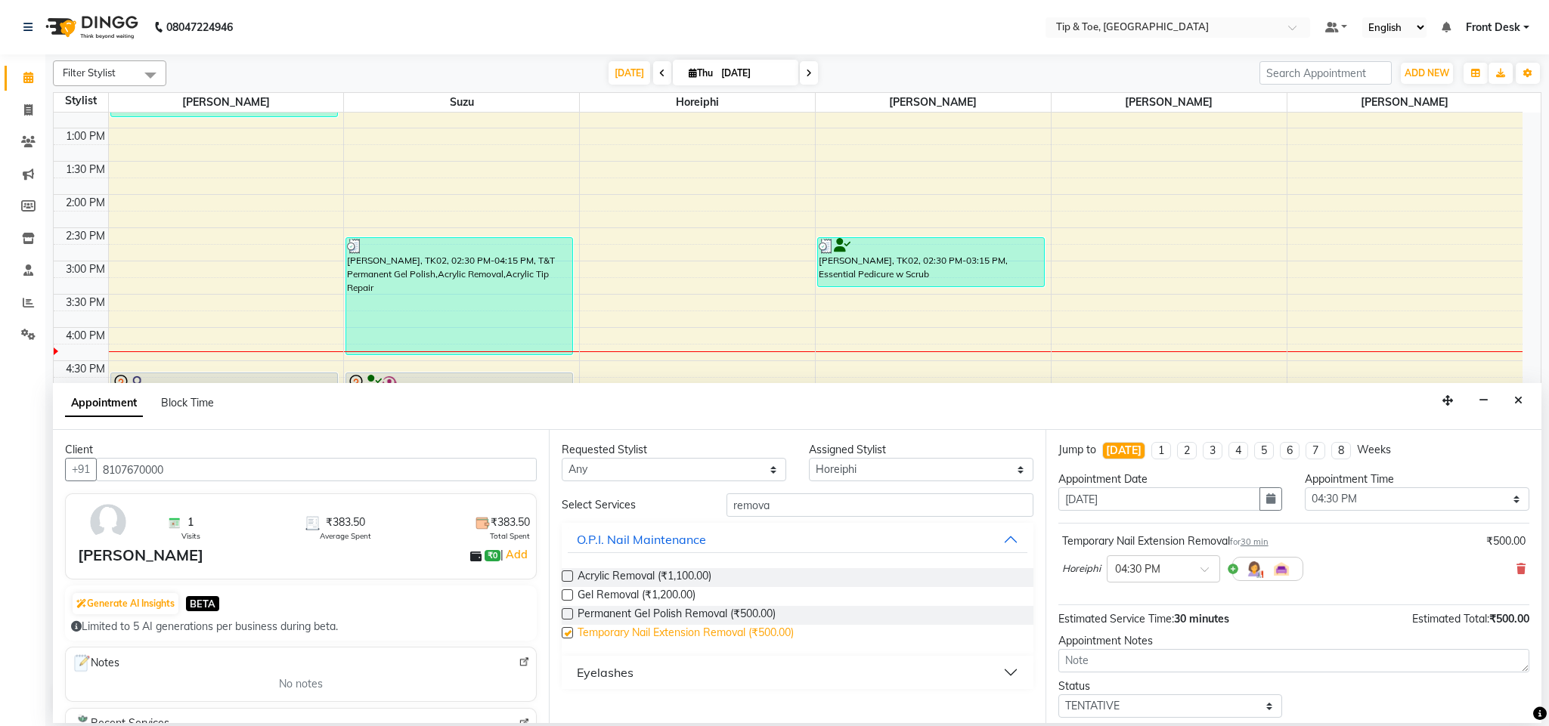
checkbox input "false"
click at [1342, 627] on div "Estimated Service Time: 30 minutes Estimated Total: ₹500.00" at bounding box center [1293, 616] width 471 height 22
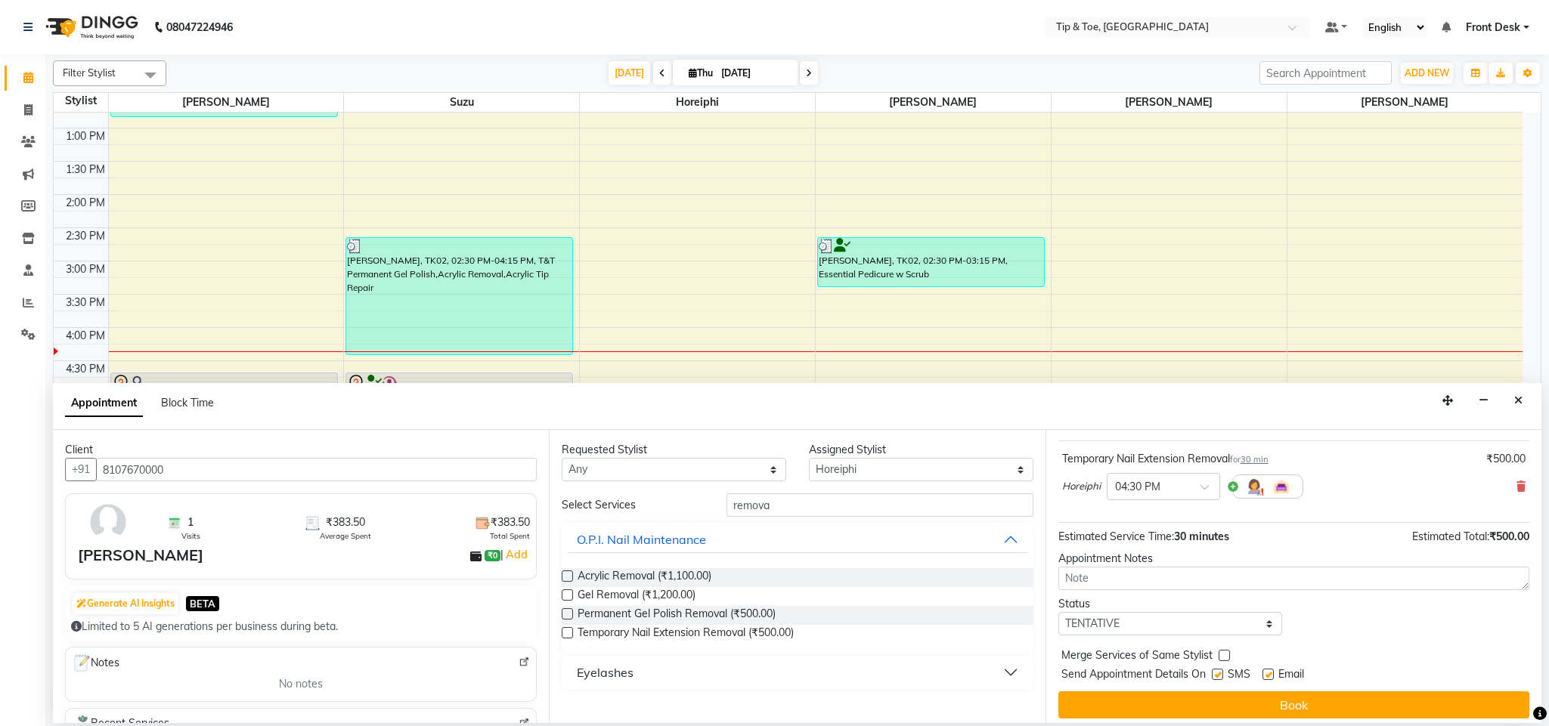
scroll to position [93, 0]
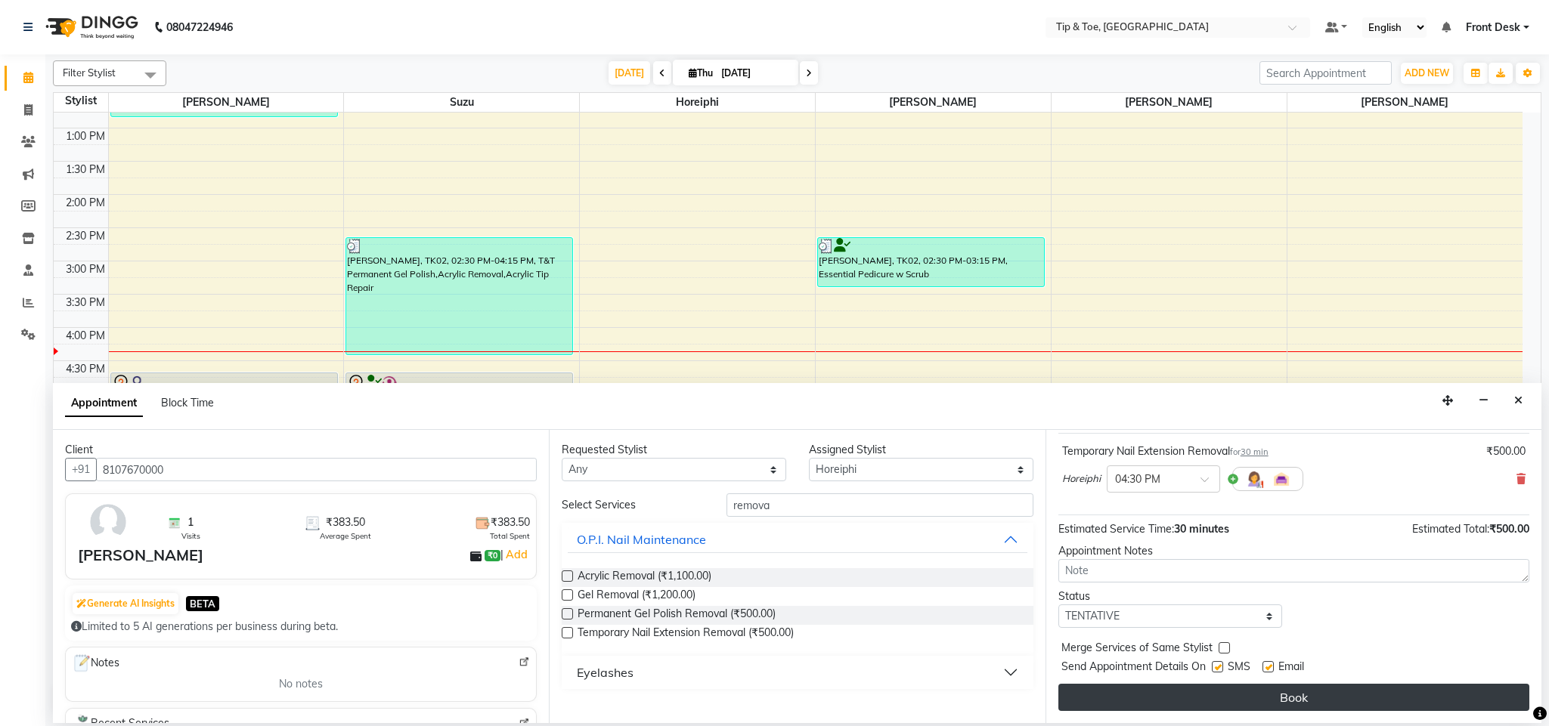
click at [1332, 698] on button "Book" at bounding box center [1293, 697] width 471 height 27
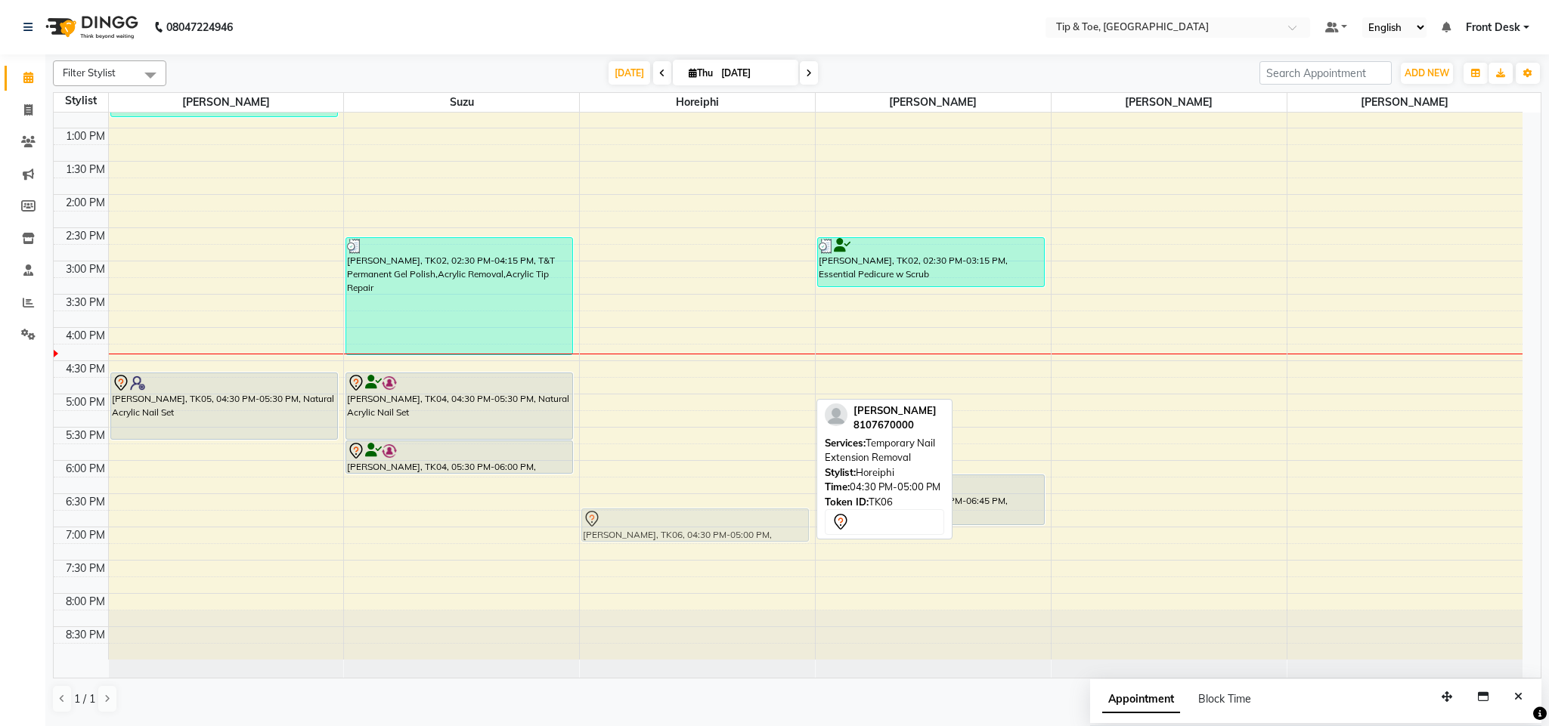
drag, startPoint x: 654, startPoint y: 395, endPoint x: 670, endPoint y: 535, distance: 140.7
click at [670, 535] on div "DEVYANI, TK06, 04:30 PM-05:00 PM, Temporary Nail Extension Removal DEVYANI, TK0…" at bounding box center [697, 228] width 235 height 864
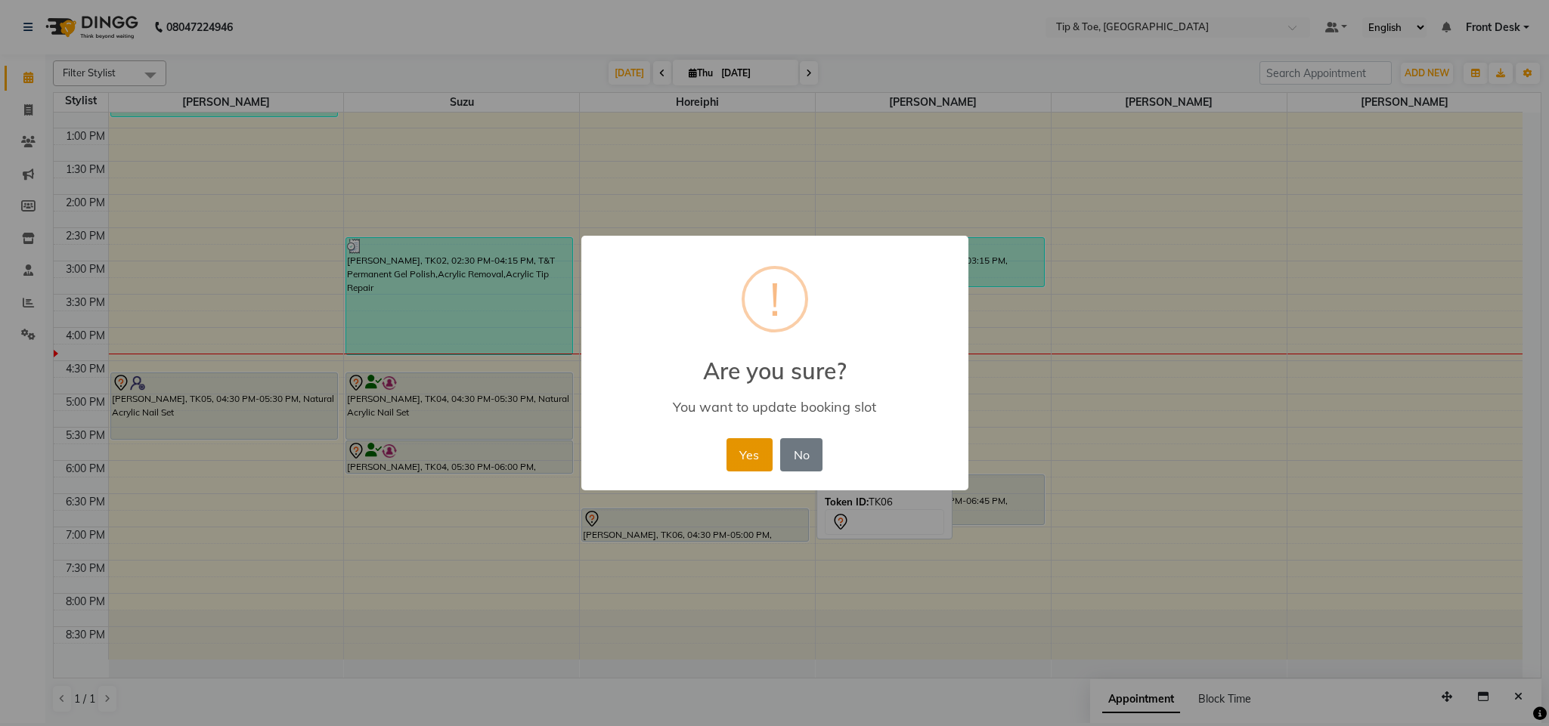
click at [733, 461] on button "Yes" at bounding box center [749, 454] width 46 height 33
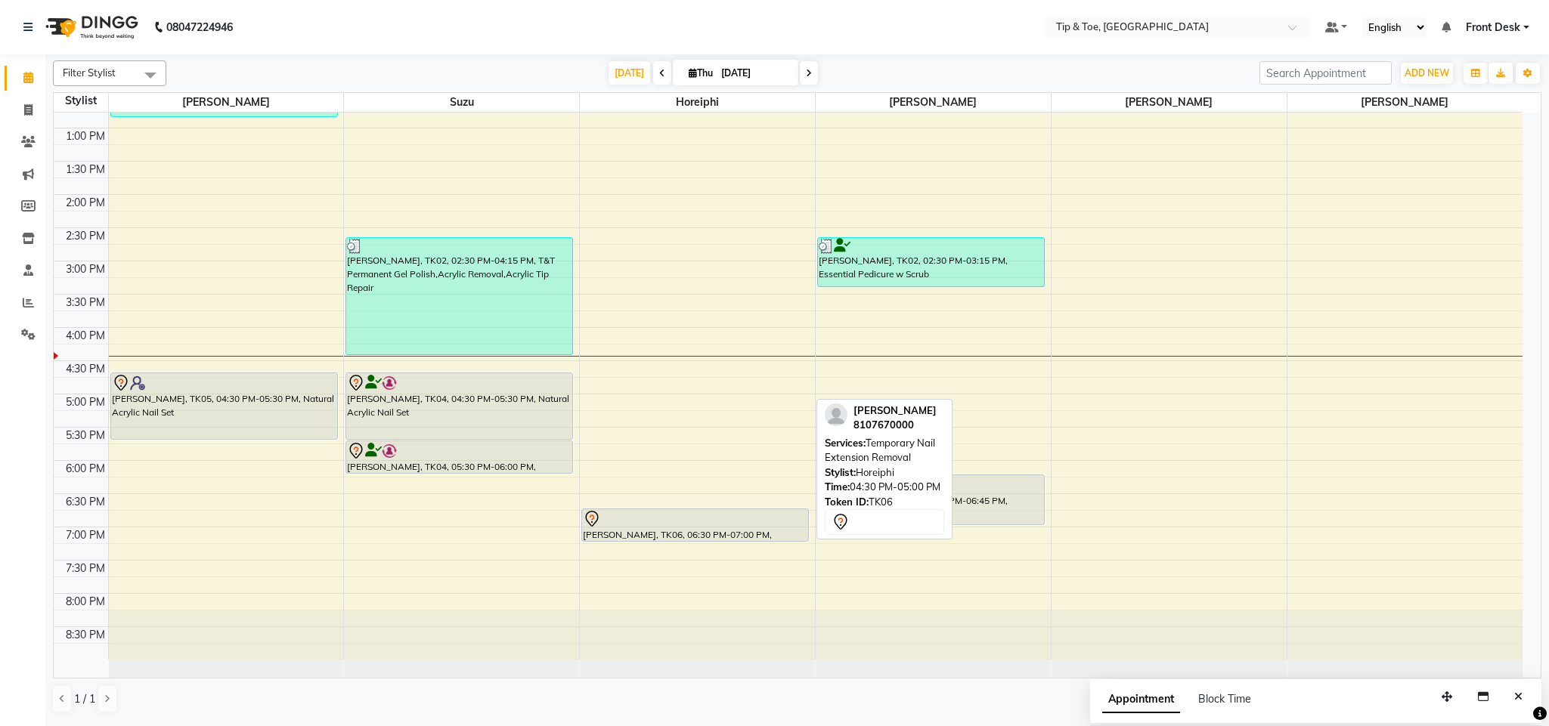
click at [659, 73] on icon at bounding box center [662, 73] width 6 height 9
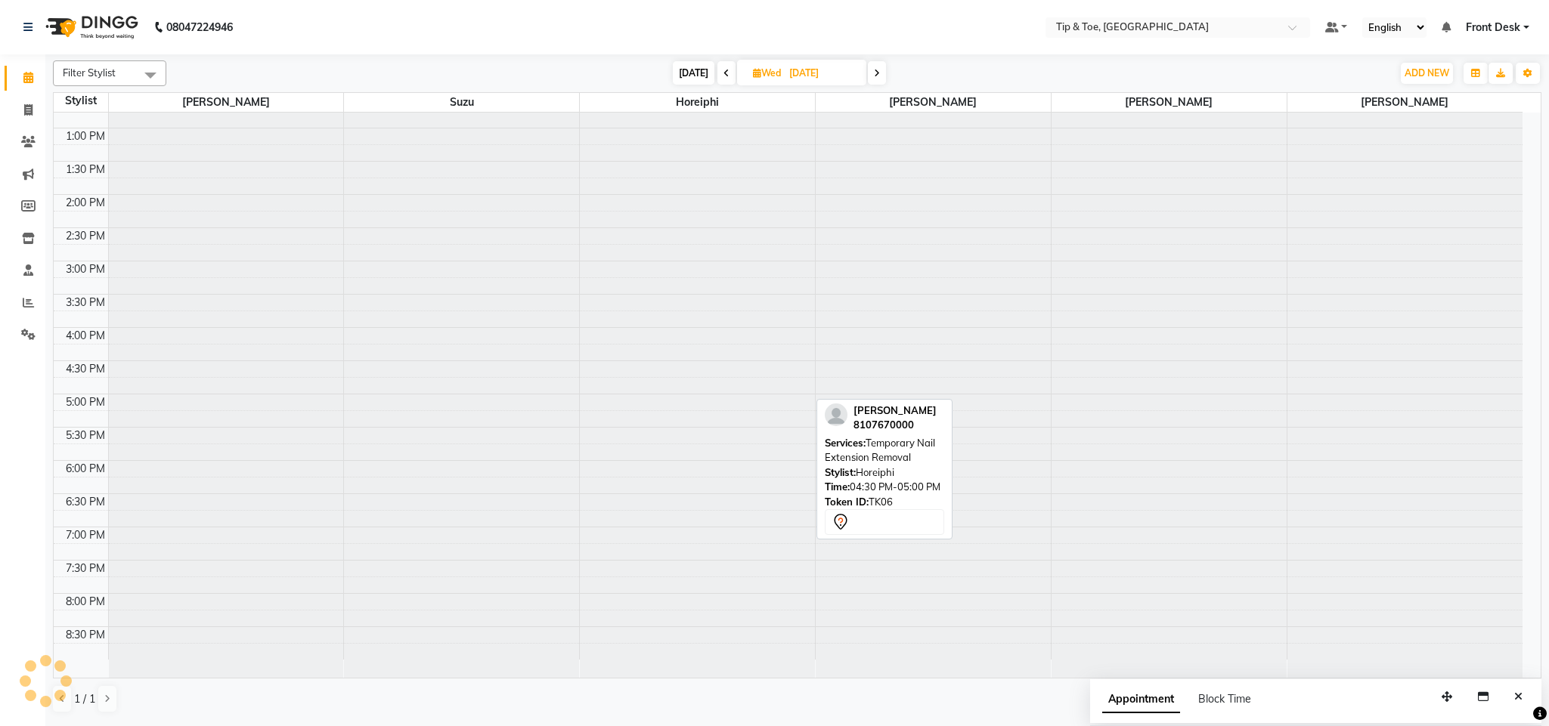
scroll to position [317, 0]
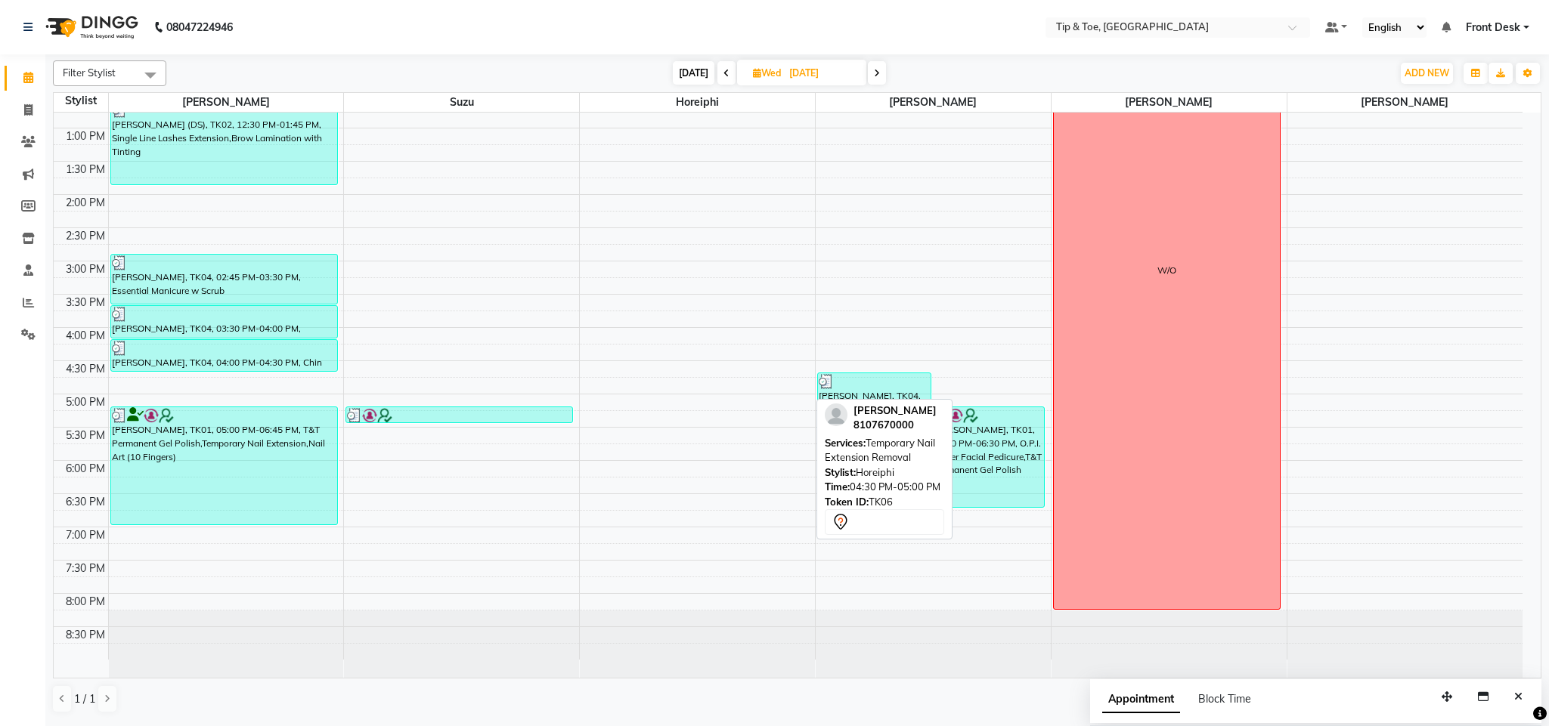
click at [873, 63] on span at bounding box center [877, 72] width 18 height 23
type input "[DATE]"
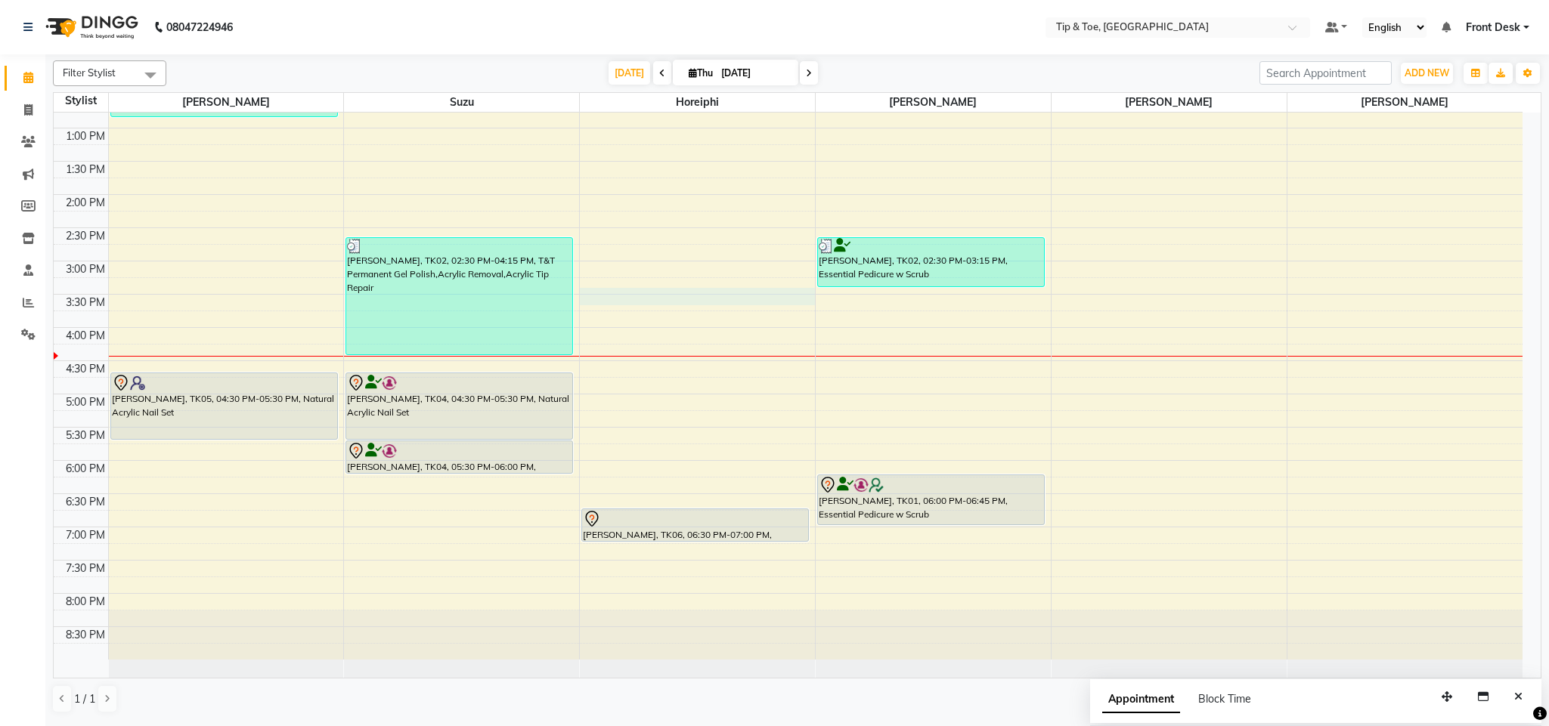
click at [615, 297] on div "8:00 AM 8:30 AM 9:00 AM 9:30 AM 10:00 AM 10:30 AM 11:00 AM 11:30 AM 12:00 PM 12…" at bounding box center [788, 228] width 1469 height 864
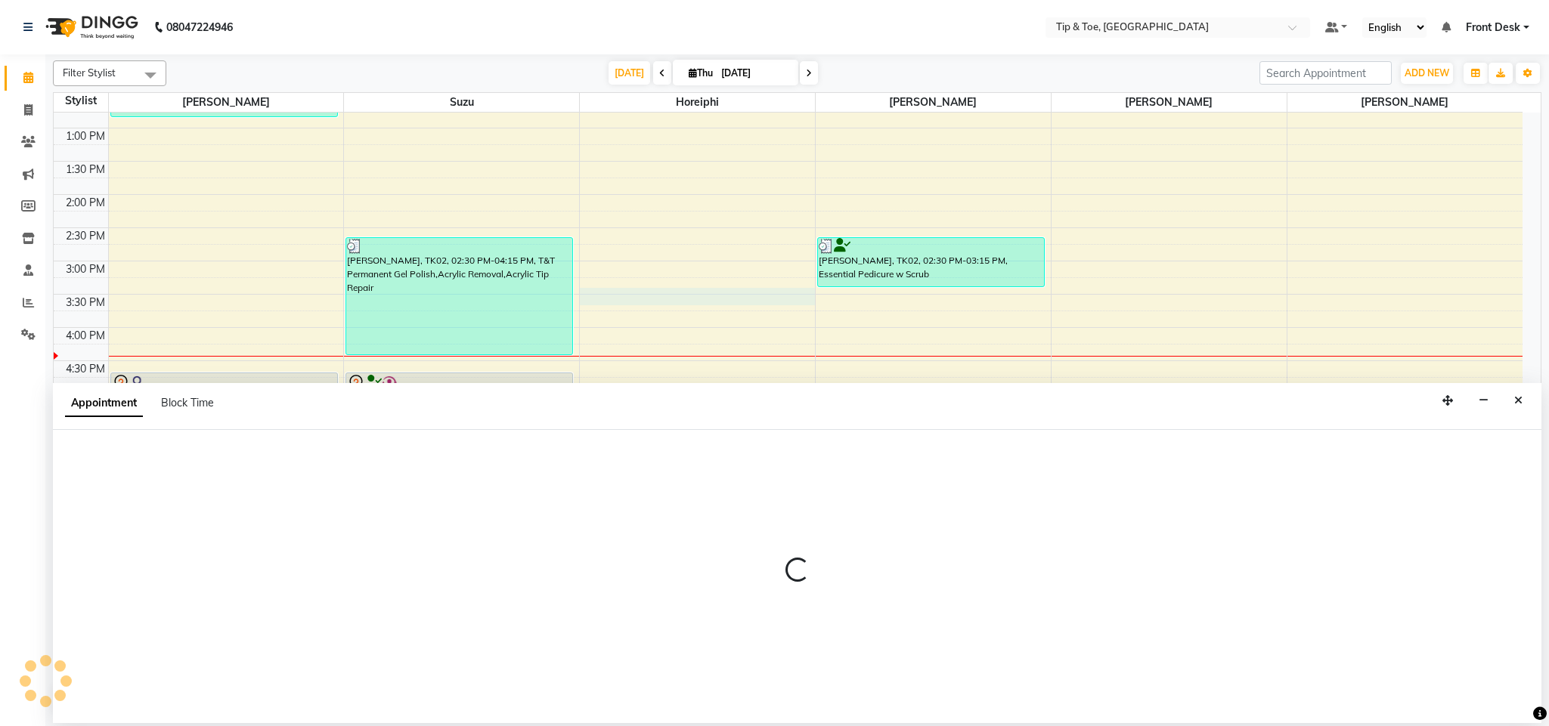
select select "38767"
select select "tentative"
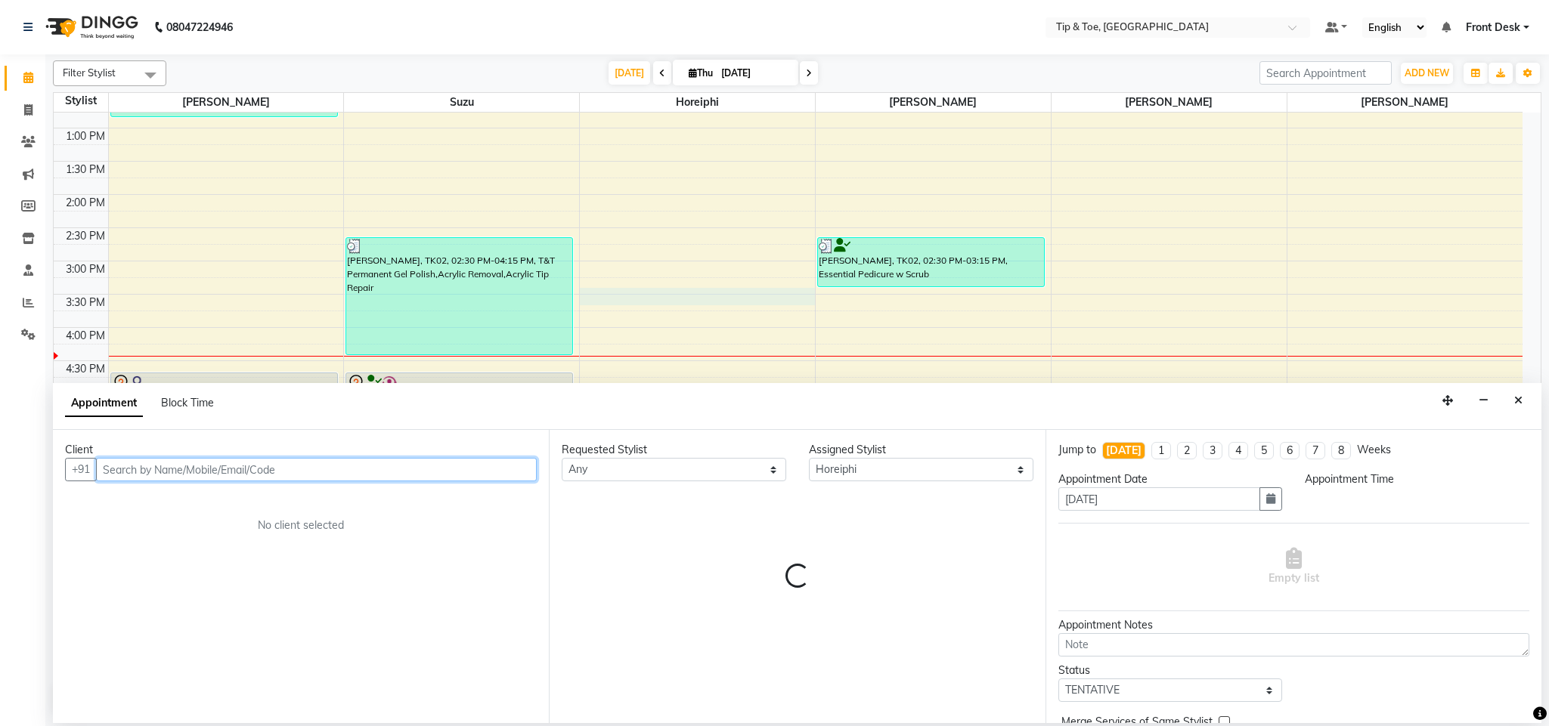
select select "915"
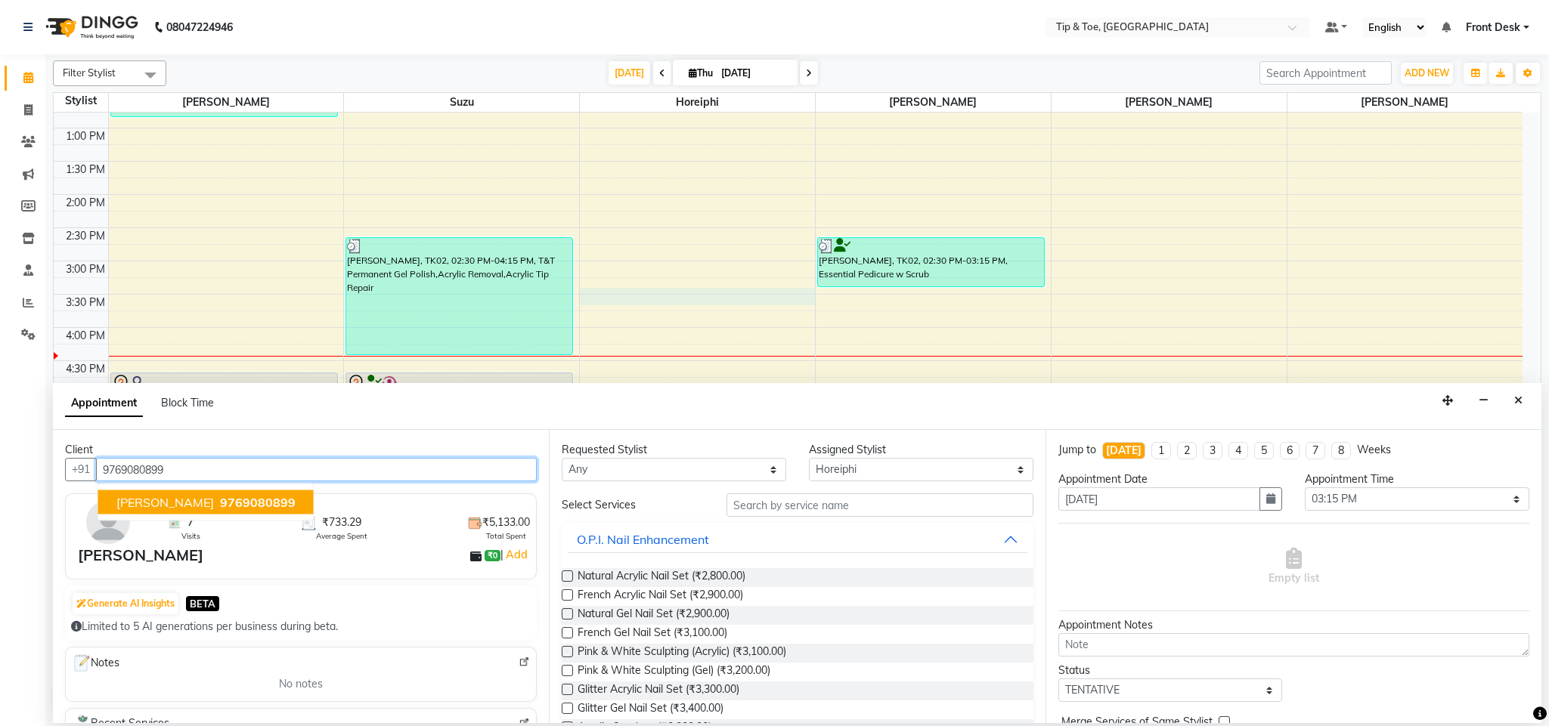
click at [229, 497] on span "9769080899" at bounding box center [258, 502] width 76 height 15
type input "9769080899"
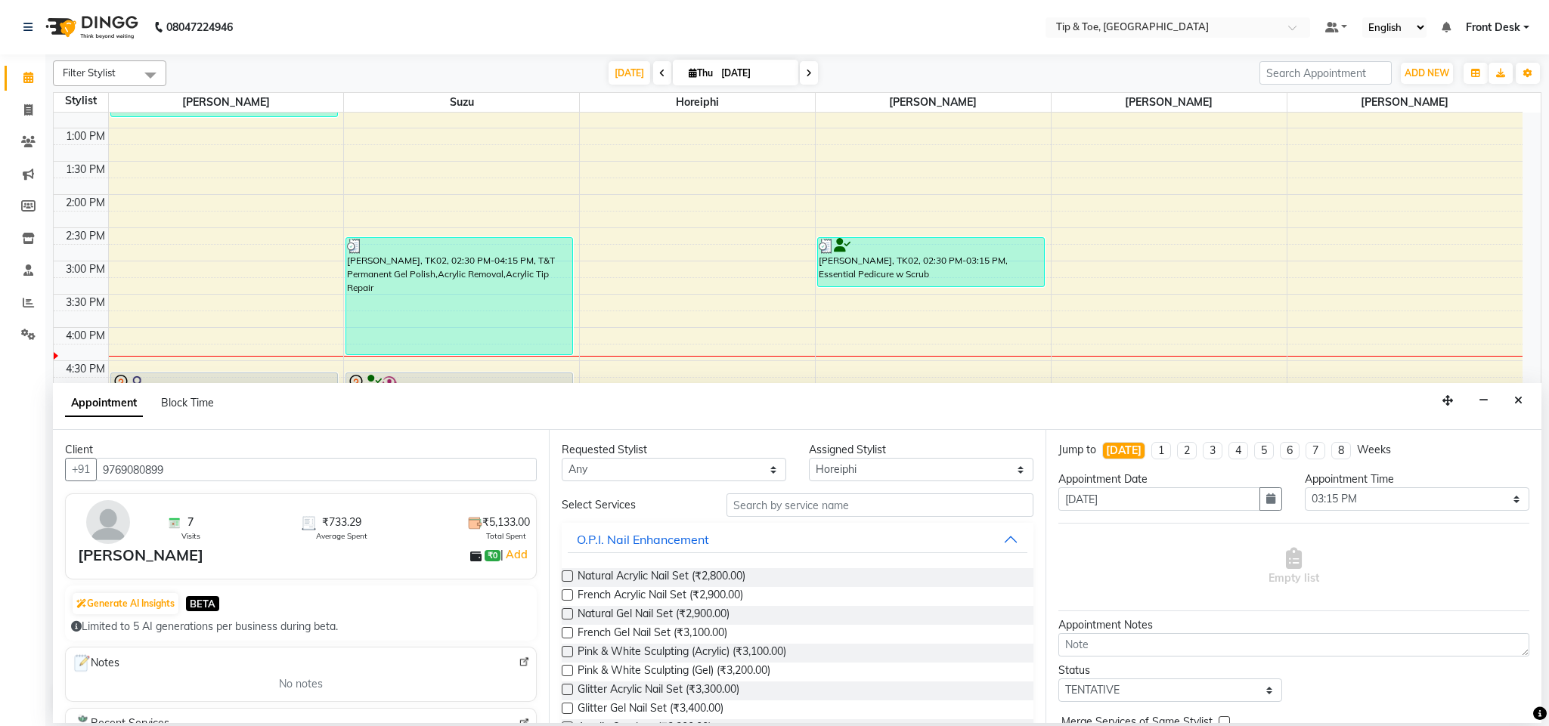
click at [91, 567] on div "[PERSON_NAME]" at bounding box center [140, 555] width 125 height 23
click at [110, 537] on img at bounding box center [108, 522] width 44 height 44
click at [107, 559] on div "[PERSON_NAME]" at bounding box center [140, 555] width 125 height 23
click at [107, 537] on img at bounding box center [108, 522] width 44 height 44
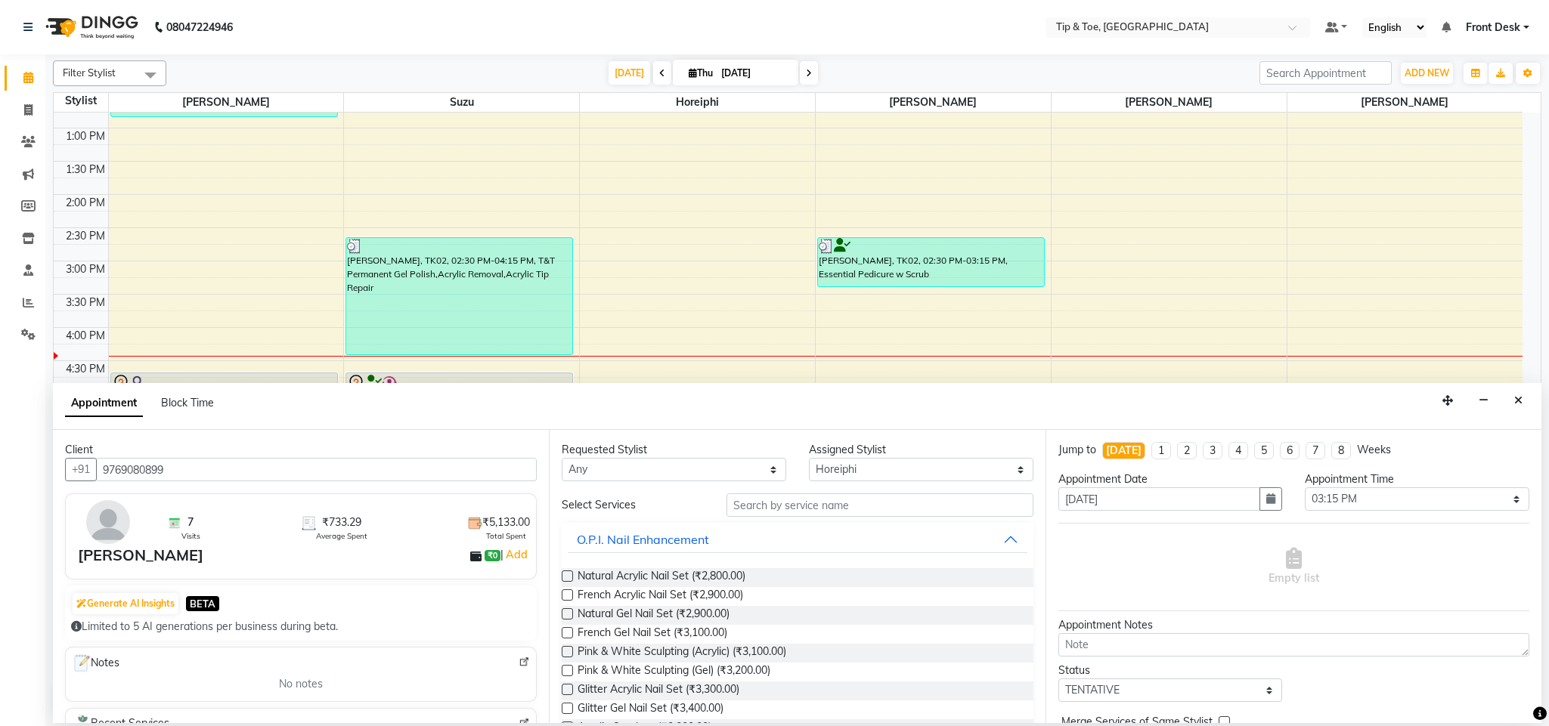
click at [107, 537] on img at bounding box center [108, 522] width 44 height 44
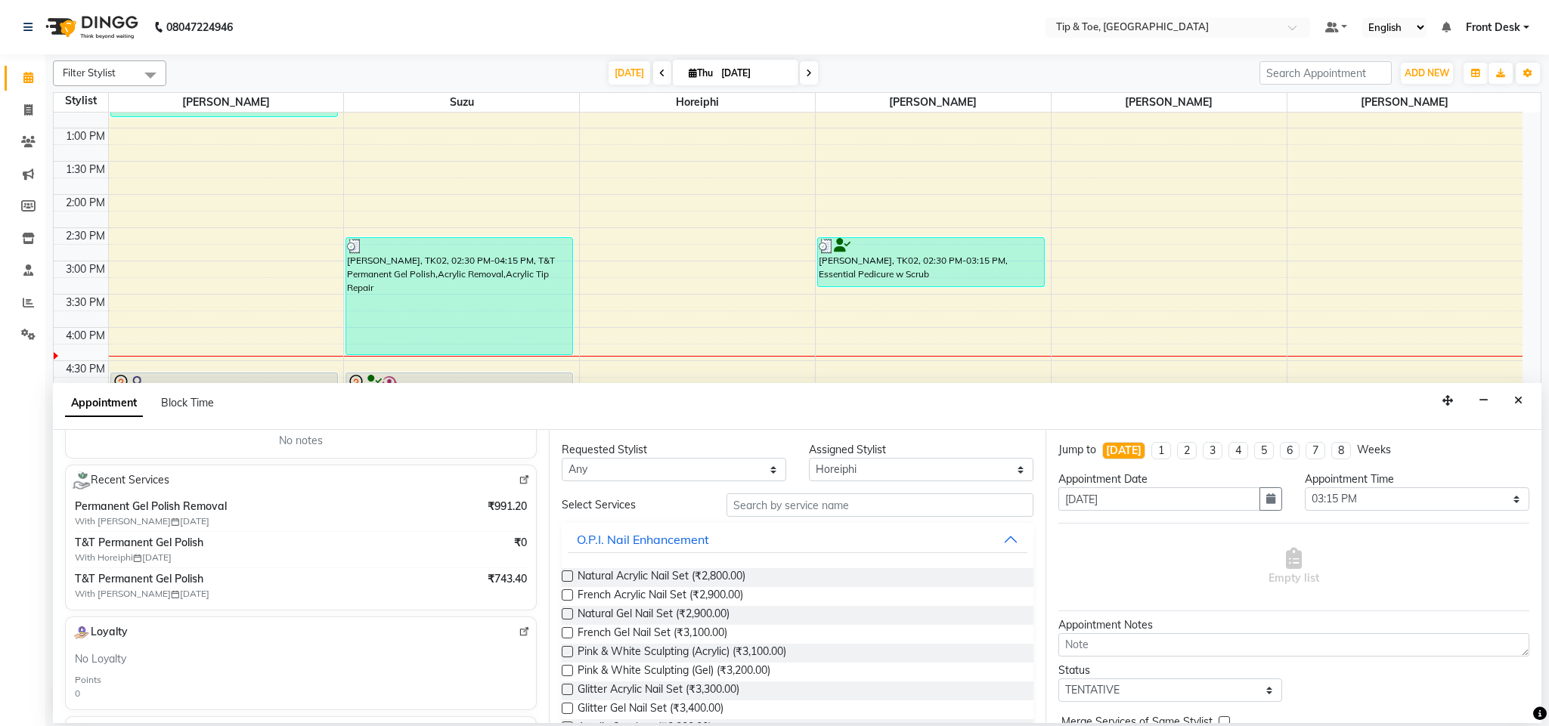
scroll to position [241, 0]
click at [518, 488] on img at bounding box center [523, 482] width 11 height 11
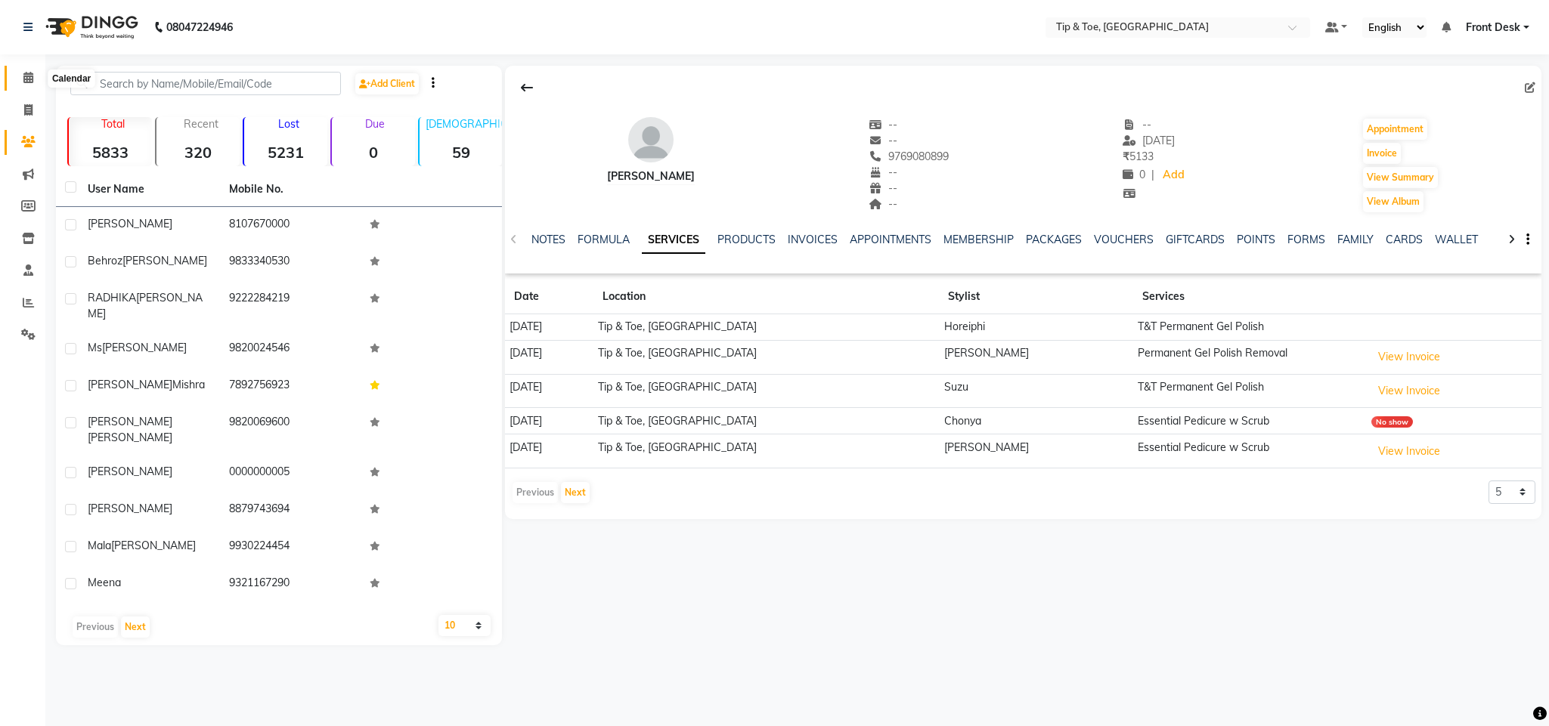
click at [29, 82] on icon at bounding box center [28, 77] width 10 height 11
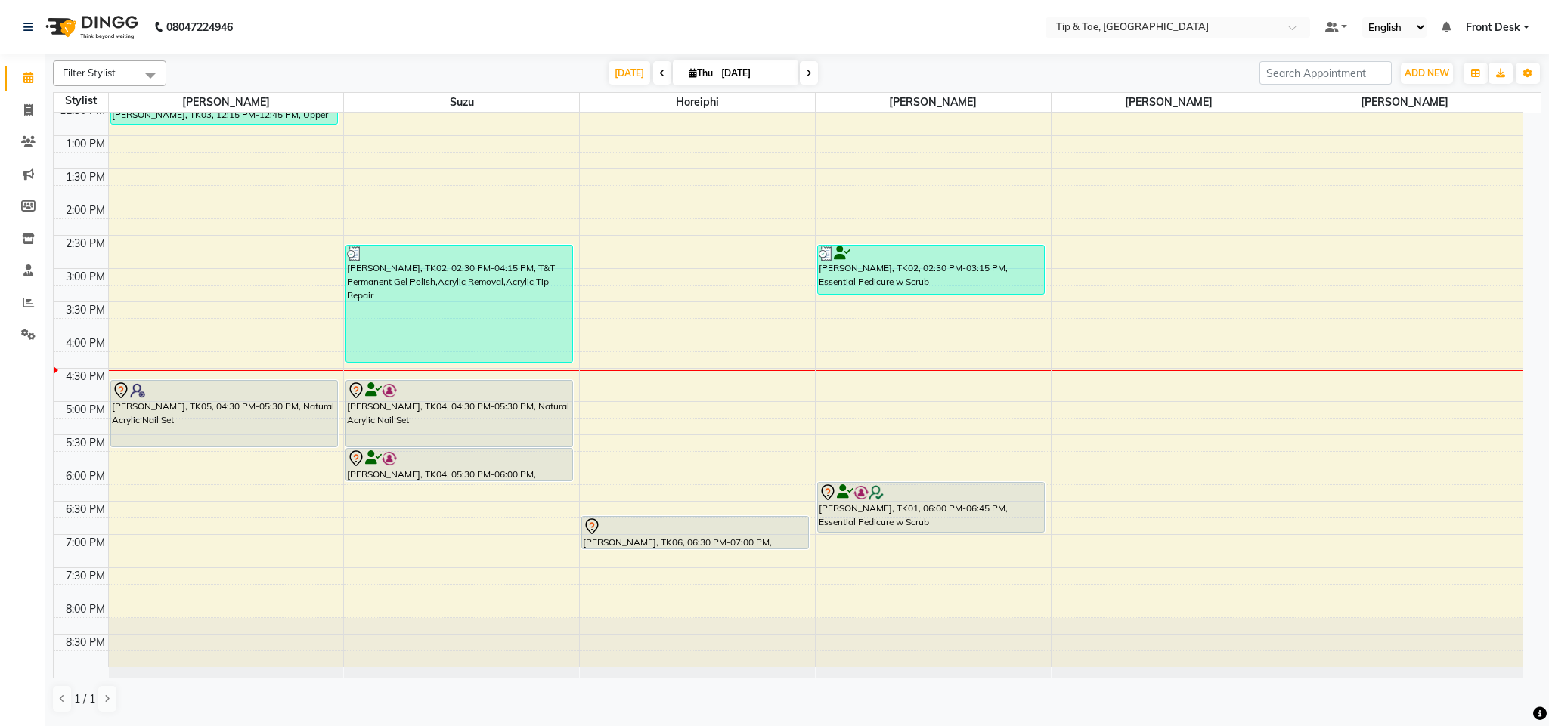
scroll to position [317, 0]
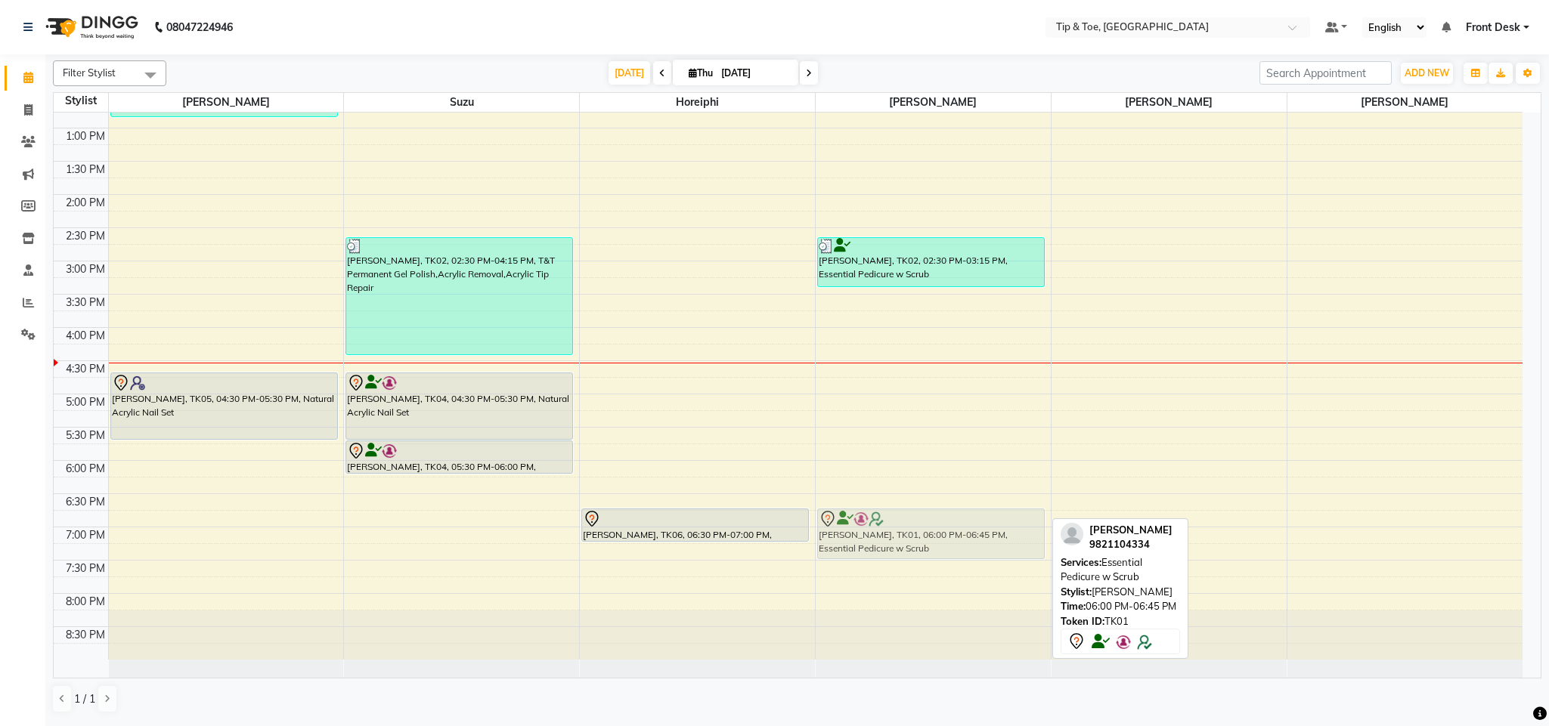
drag, startPoint x: 969, startPoint y: 495, endPoint x: 973, endPoint y: 536, distance: 41.0
click at [973, 536] on div "[PERSON_NAME], TK02, 02:30 PM-03:15 PM, Essential Pedicure w Scrub [PERSON_NAME…" at bounding box center [933, 228] width 235 height 864
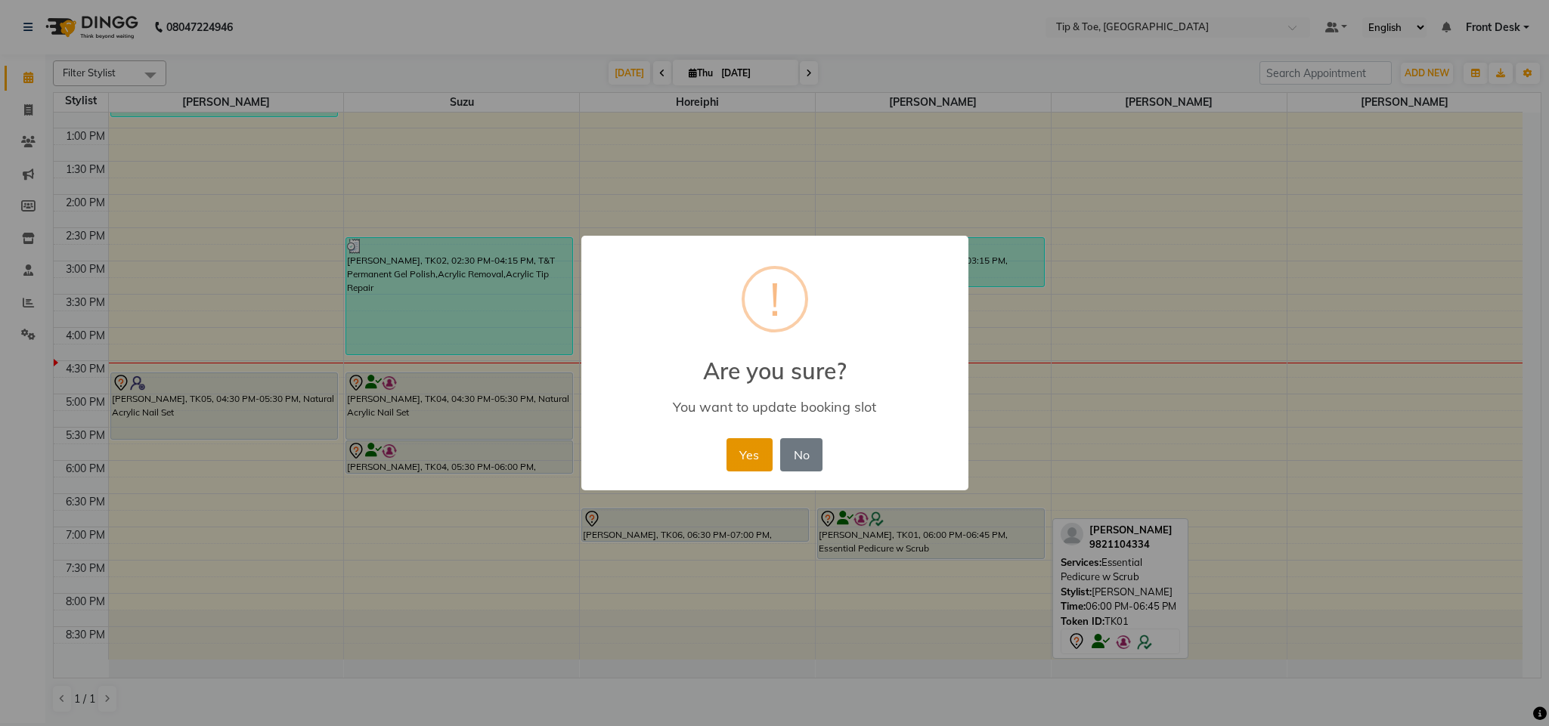
click at [744, 442] on button "Yes" at bounding box center [749, 454] width 46 height 33
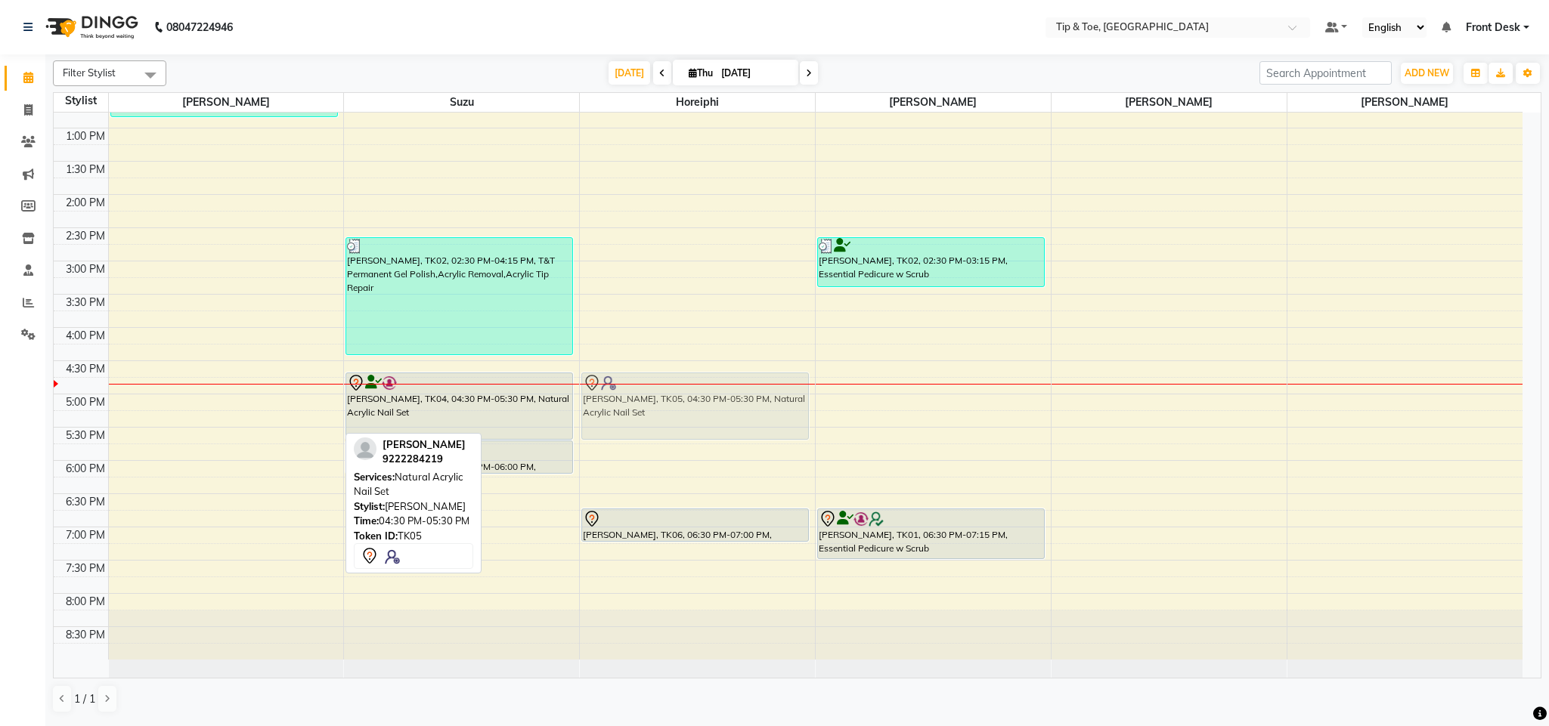
drag, startPoint x: 188, startPoint y: 429, endPoint x: 653, endPoint y: 426, distance: 464.8
click at [653, 426] on tr "[PERSON_NAME], TK03, 11:45 AM-12:15 PM, Eyebrow Threading [PERSON_NAME], TK03, …" at bounding box center [788, 228] width 1469 height 864
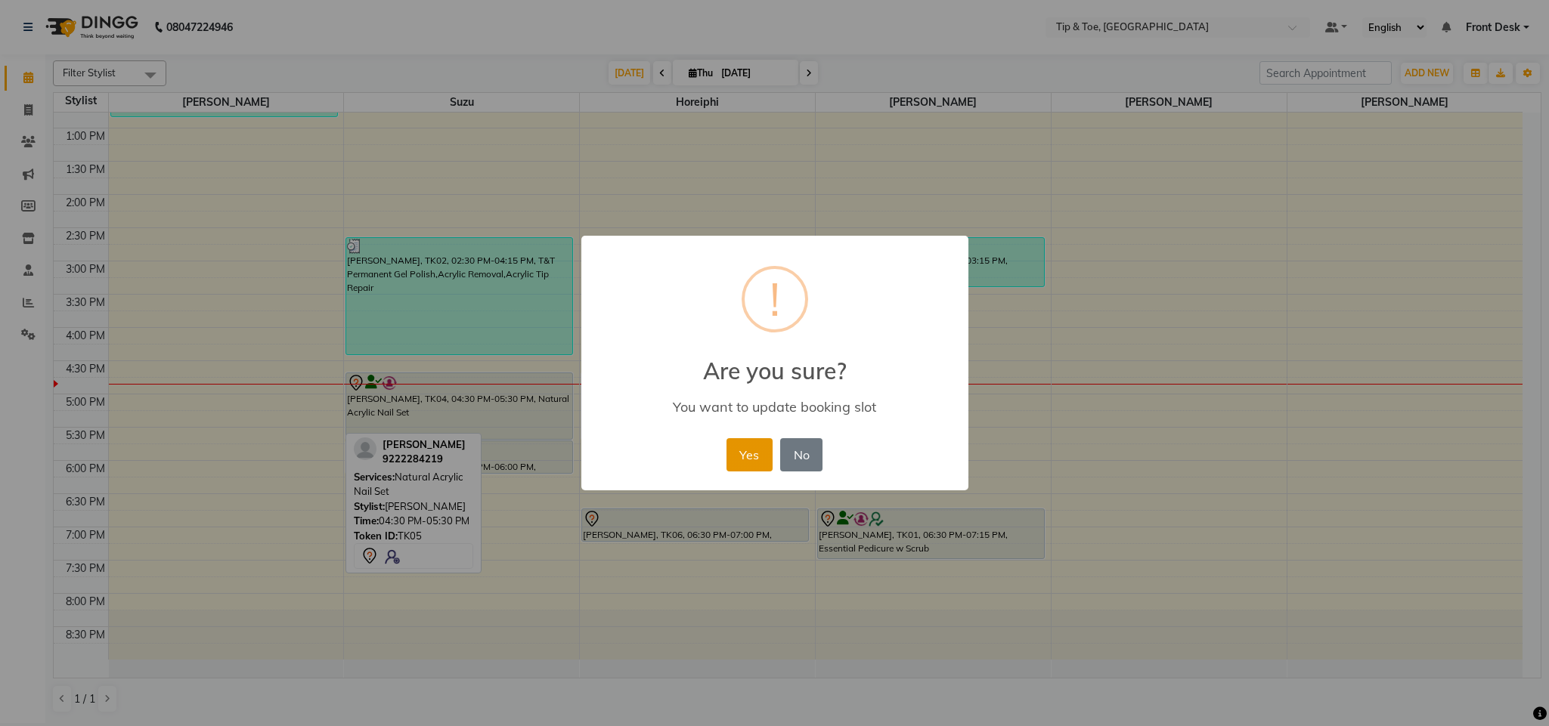
click at [763, 445] on button "Yes" at bounding box center [749, 454] width 46 height 33
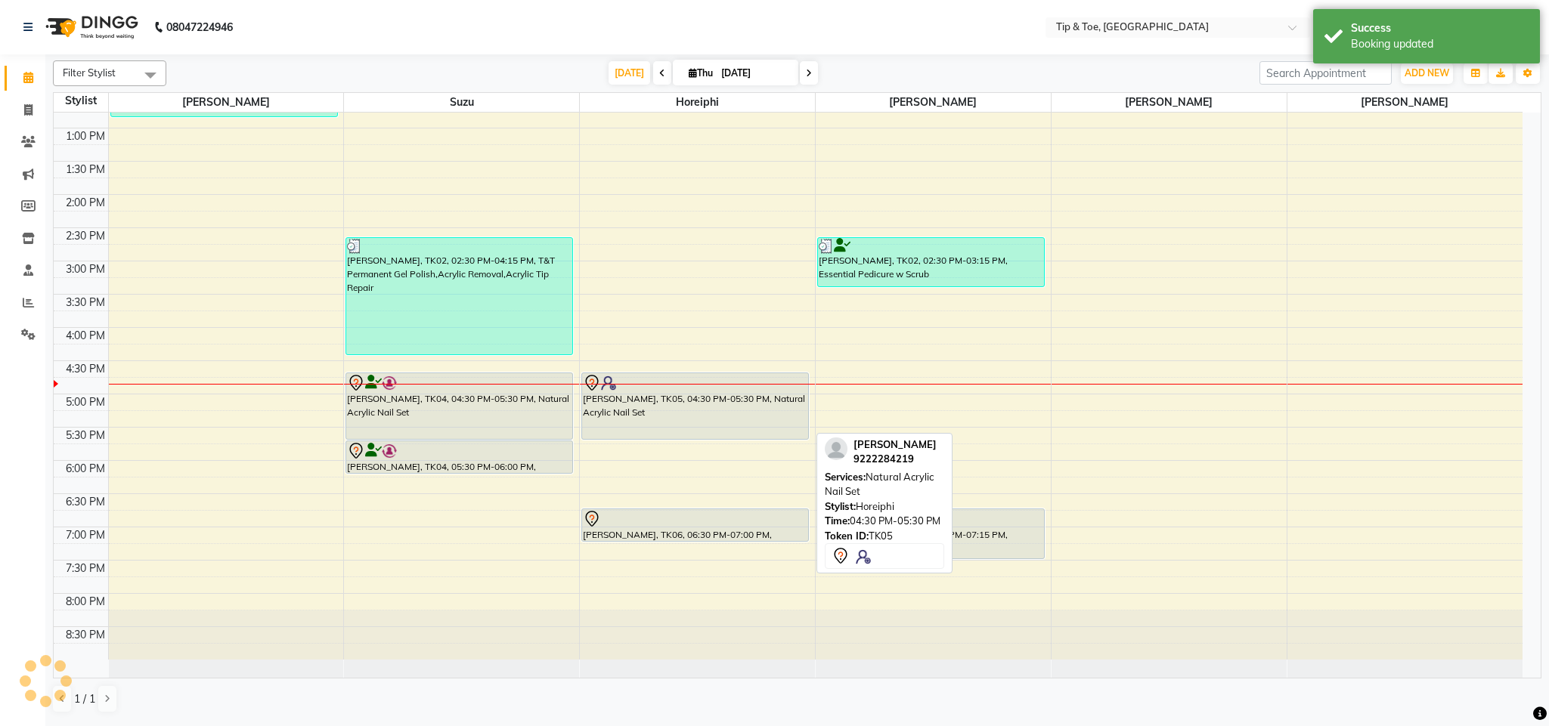
click at [748, 431] on div "[PERSON_NAME], TK05, 04:30 PM-05:30 PM, Natural Acrylic Nail Set" at bounding box center [695, 406] width 226 height 66
click at [685, 409] on div "[PERSON_NAME], TK05, 04:30 PM-05:30 PM, Natural Acrylic Nail Set" at bounding box center [695, 406] width 226 height 66
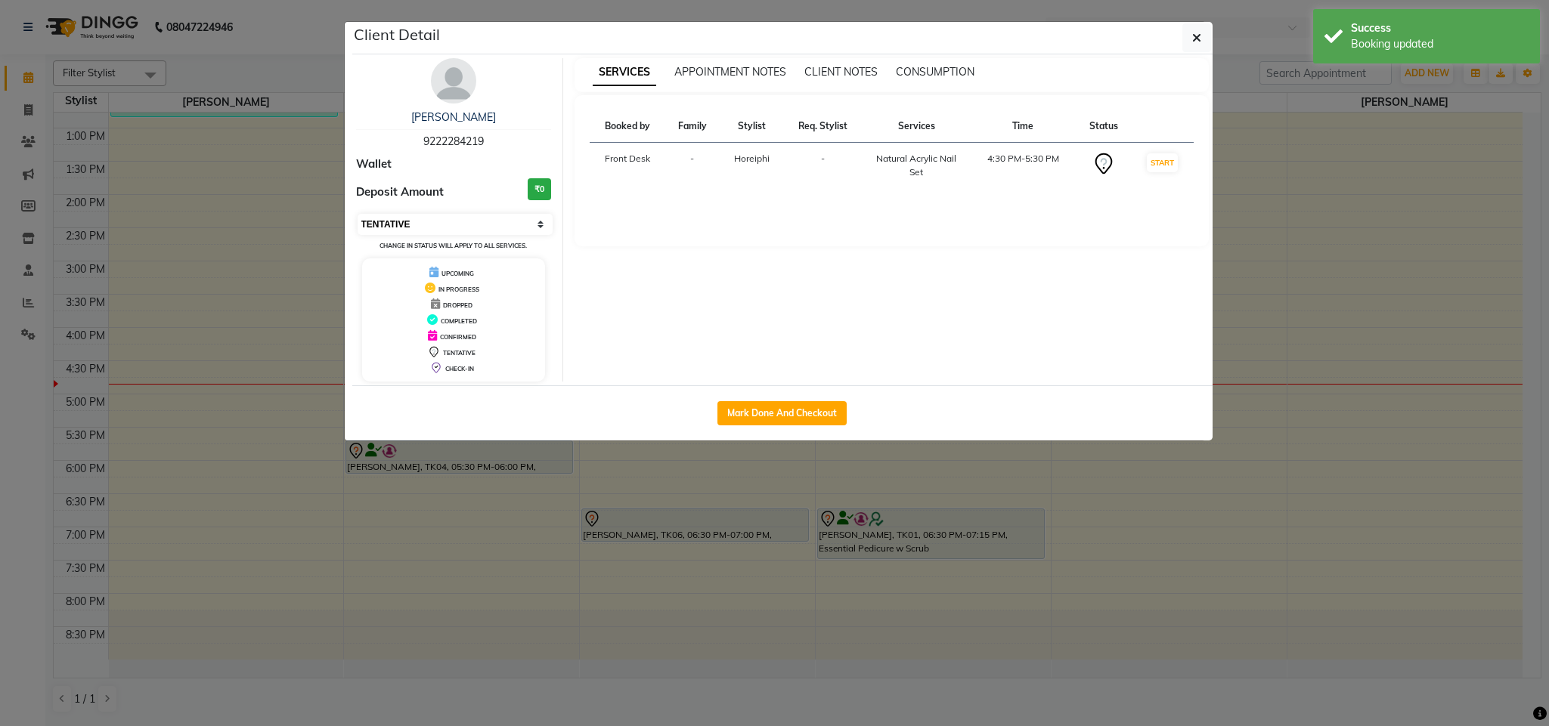
click at [491, 231] on select "Select IN SERVICE CONFIRMED TENTATIVE CHECK IN MARK DONE DROPPED UPCOMING" at bounding box center [456, 224] width 196 height 21
select select "1"
click at [358, 215] on select "Select IN SERVICE CONFIRMED TENTATIVE CHECK IN MARK DONE DROPPED UPCOMING" at bounding box center [456, 224] width 196 height 21
click at [1199, 45] on button "button" at bounding box center [1196, 37] width 29 height 29
